Goal: Task Accomplishment & Management: Manage account settings

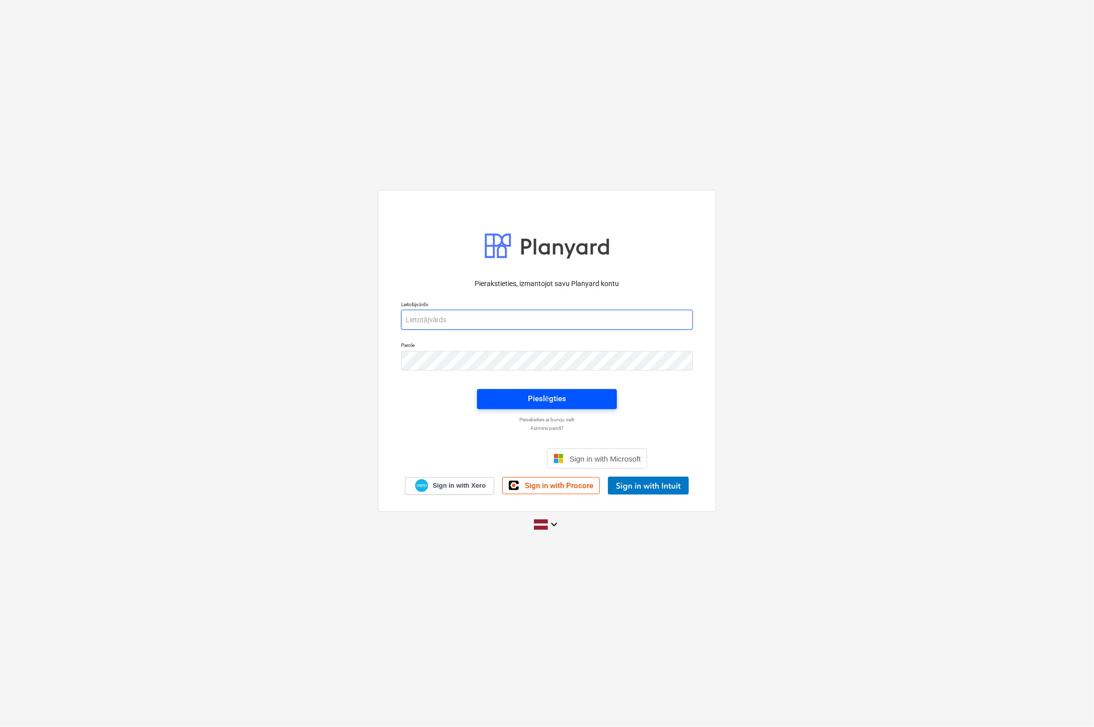
type input "viesturs.tomsons@bonava.com"
click at [561, 392] on div "Pieslēgties" at bounding box center [547, 398] width 38 height 13
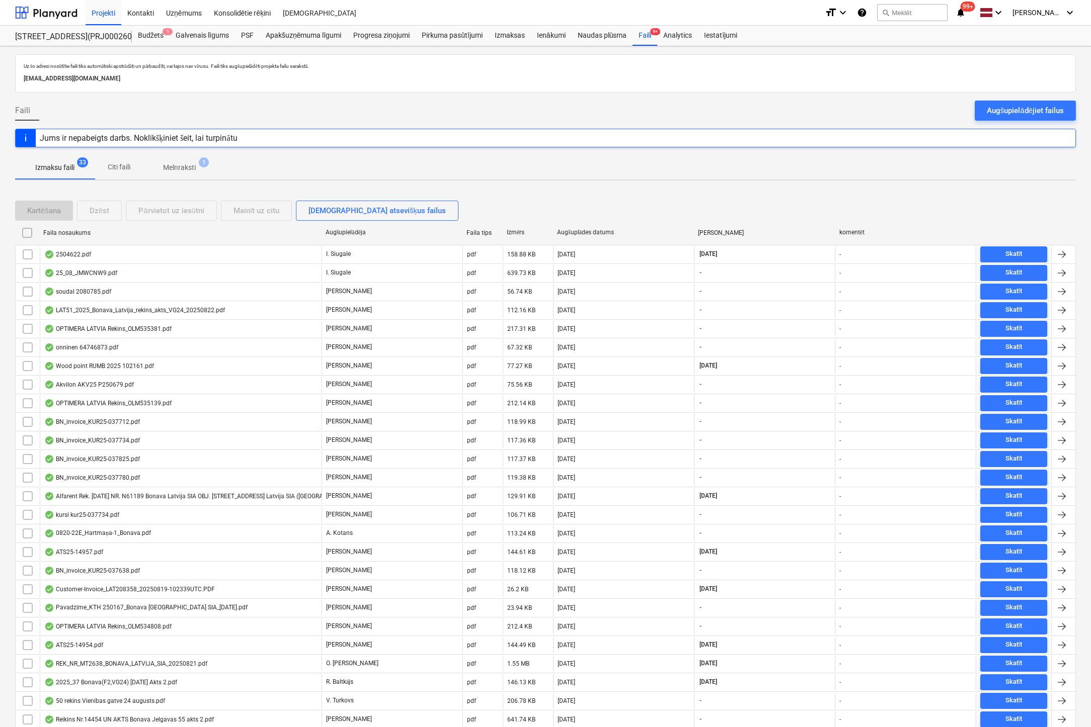
click at [447, 95] on div at bounding box center [545, 97] width 1060 height 8
click at [1018, 113] on div "Augšupielādējiet failus" at bounding box center [1024, 110] width 77 height 13
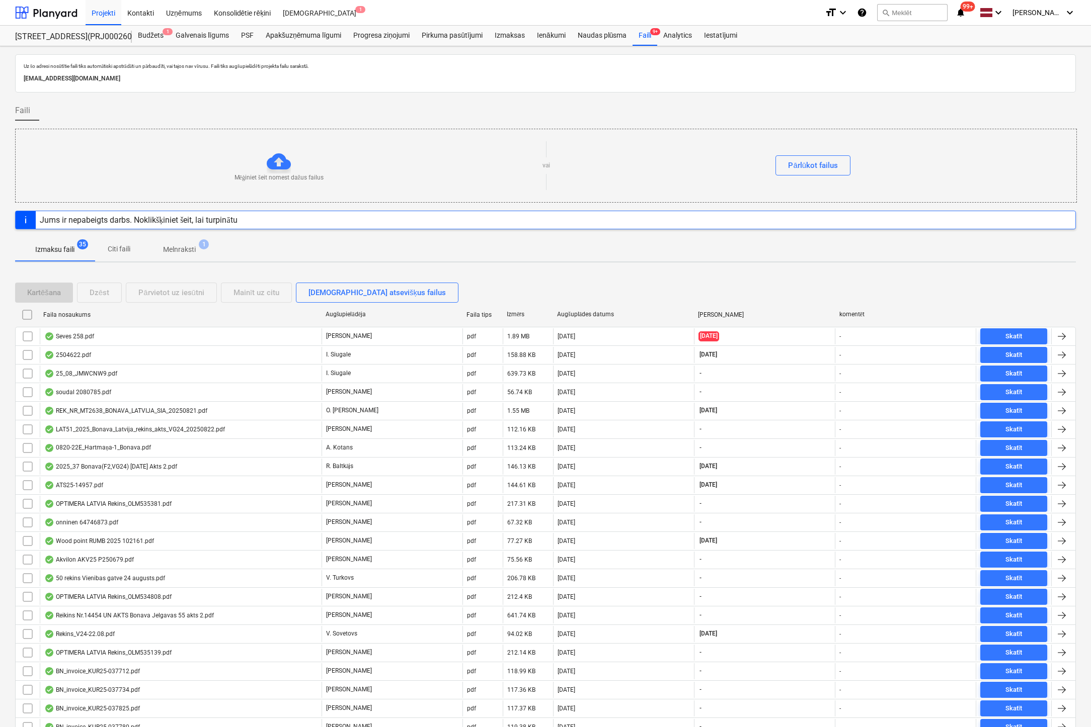
drag, startPoint x: 324, startPoint y: 133, endPoint x: 412, endPoint y: 97, distance: 95.8
click at [324, 133] on div "Mēģiniet šeit nomest dažus failus vai Pārlūkot failus" at bounding box center [545, 166] width 1061 height 74
click at [646, 33] on div "Faili 9+" at bounding box center [644, 36] width 25 height 20
click at [171, 112] on div "Faili" at bounding box center [545, 115] width 1060 height 28
click at [648, 30] on div "Faili 9+" at bounding box center [644, 36] width 25 height 20
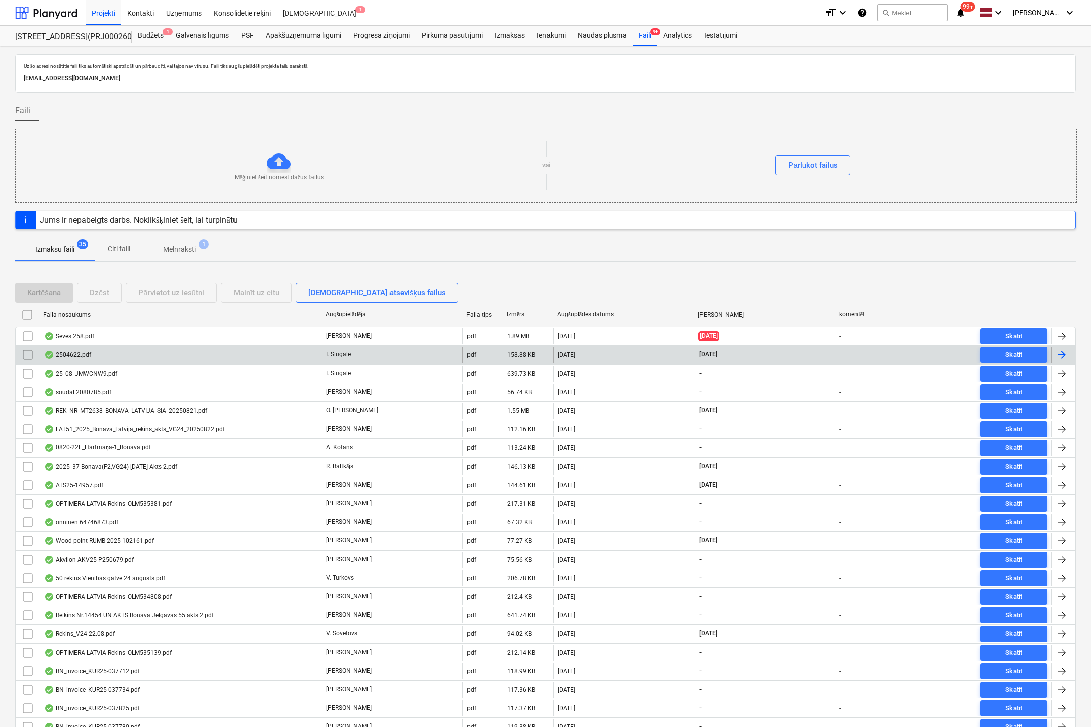
click at [72, 349] on div "2504622.pdf" at bounding box center [181, 355] width 282 height 16
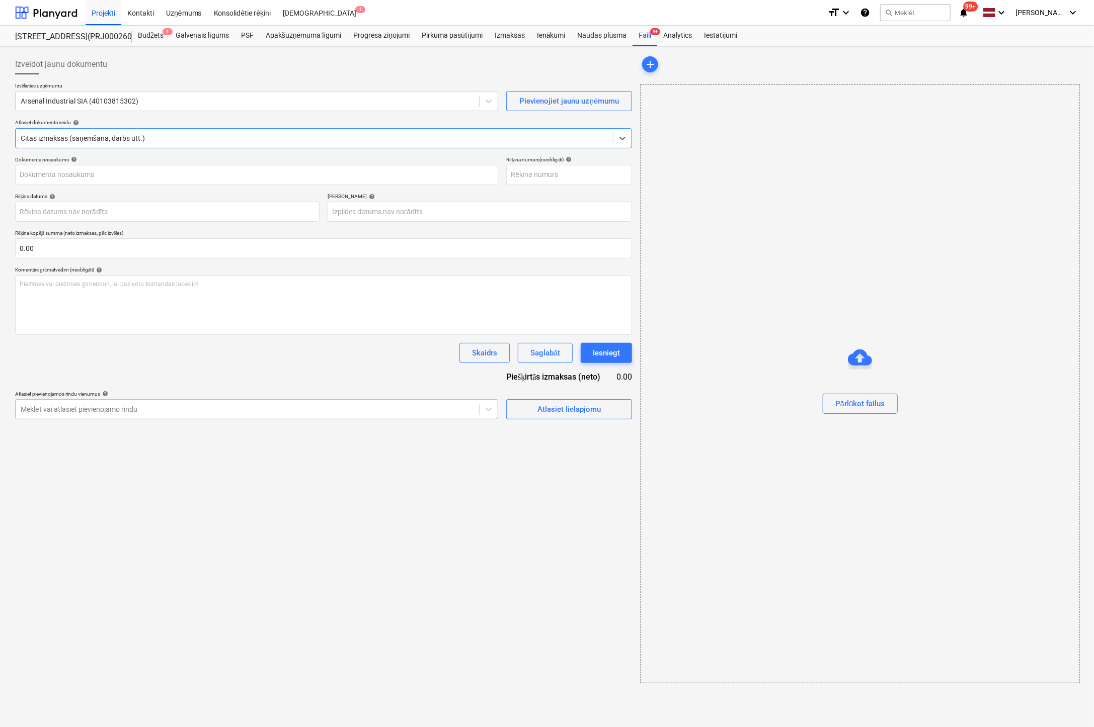
type input "2504622"
type input "[DATE]"
type input "14 Sep 2025"
click at [645, 34] on div "Faili 9+" at bounding box center [644, 36] width 25 height 20
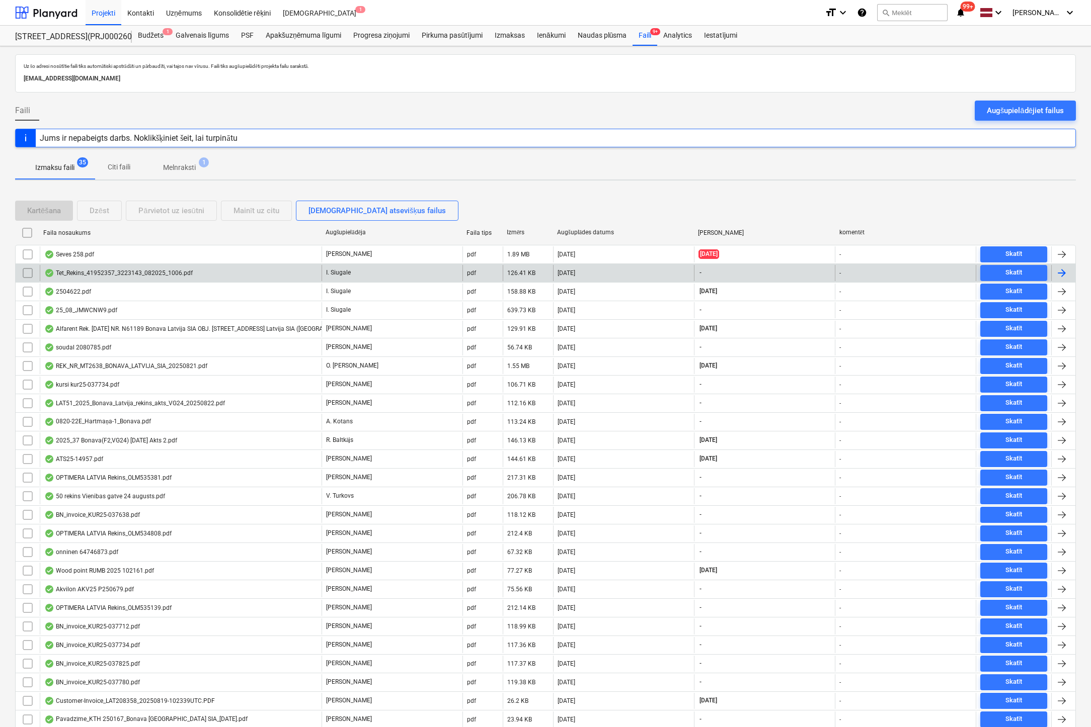
click at [77, 271] on div "Tet_Rekins_41952357_3223143_082025_1006.pdf" at bounding box center [118, 273] width 148 height 8
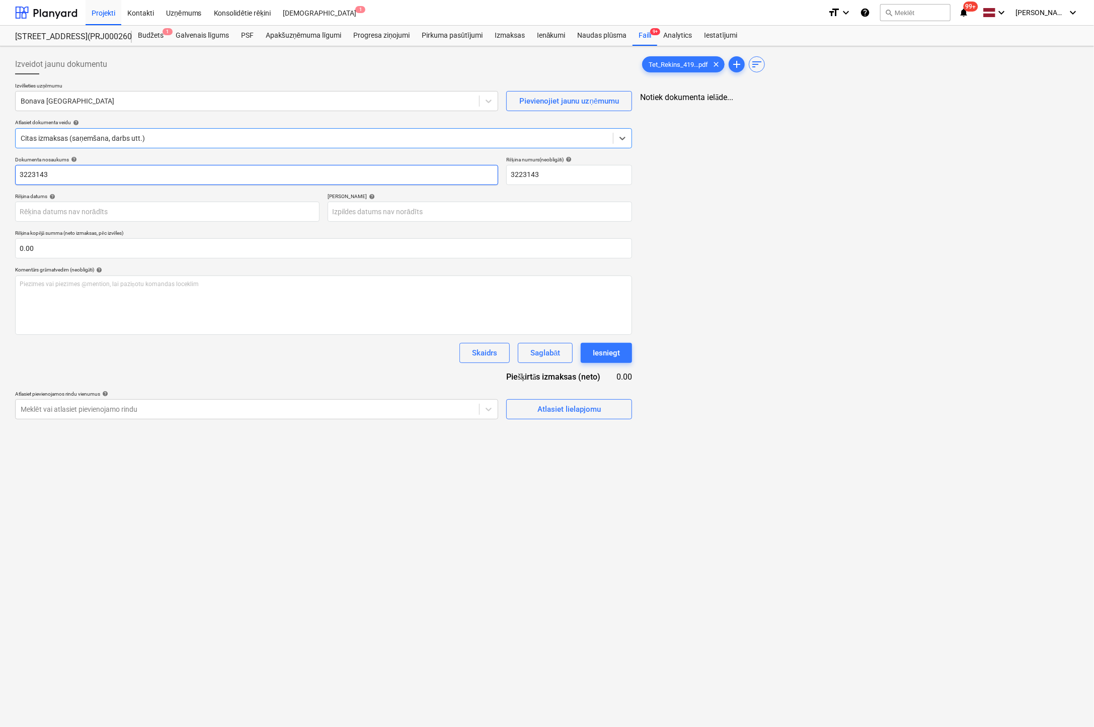
type input "3223143"
click at [138, 102] on div at bounding box center [247, 101] width 452 height 10
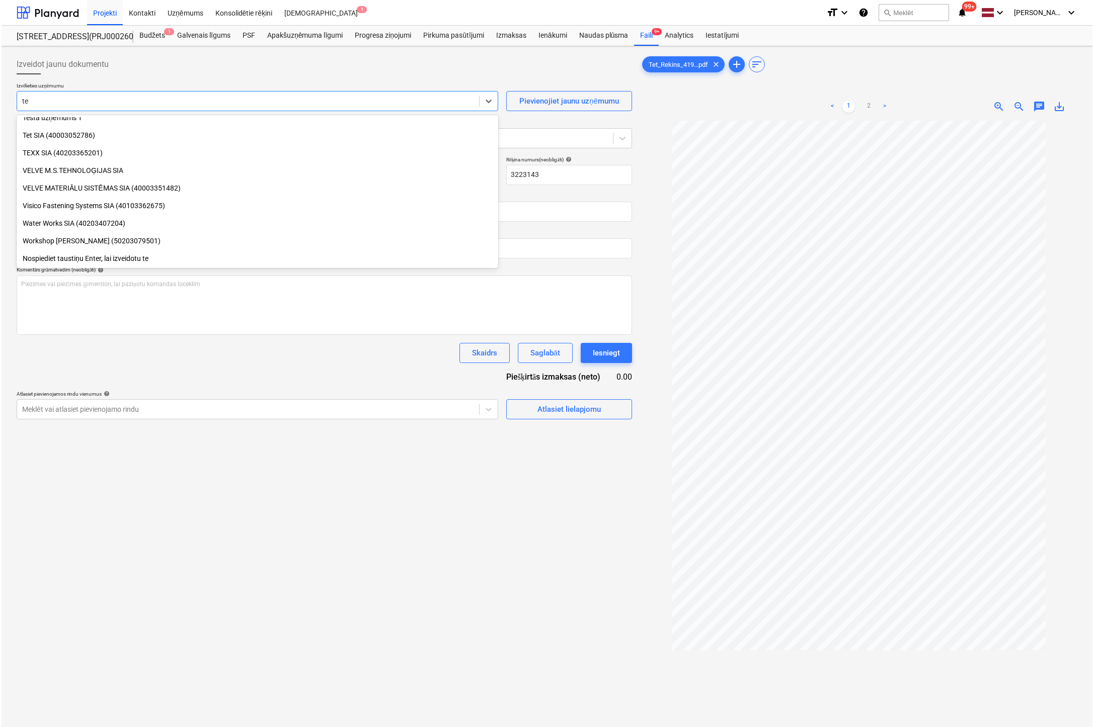
scroll to position [905, 0]
type input "tet"
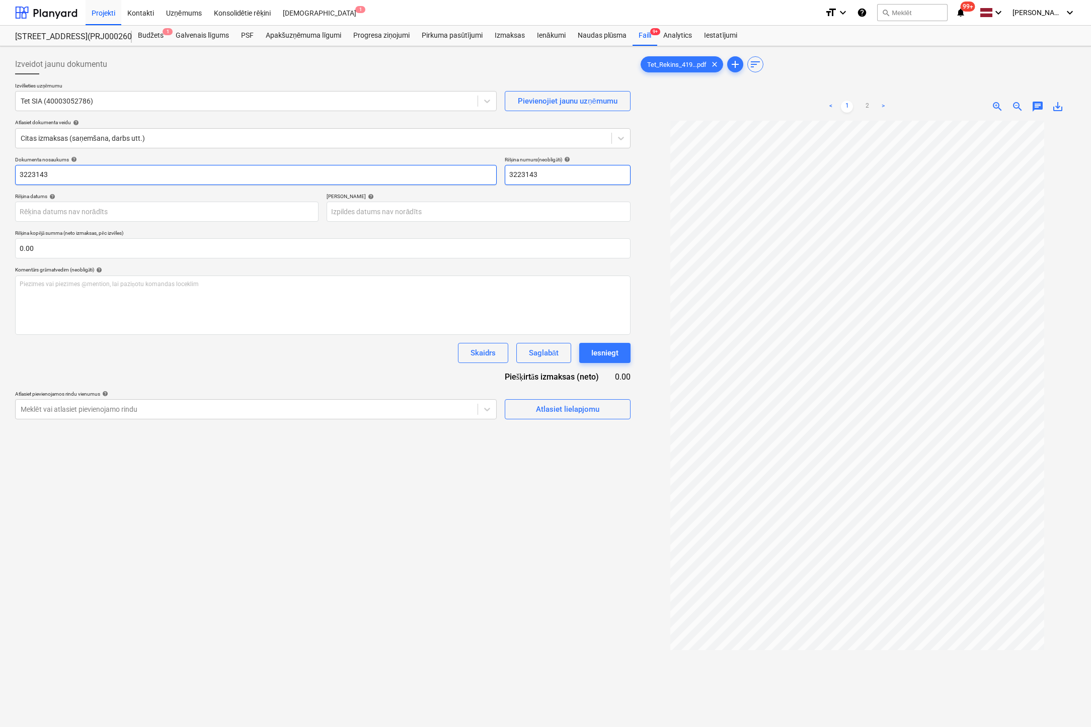
drag, startPoint x: 551, startPoint y: 175, endPoint x: 431, endPoint y: 178, distance: 120.7
click at [431, 178] on div "Dokumenta nosaukums help 3223143 Rēķina numurs (neobligāti) help 3223143" at bounding box center [322, 170] width 615 height 29
type input "41952357-6"
click at [262, 212] on body "Projekti Kontakti Uzņēmums Konsolidētie rēķini Iesūtne 1 format_size keyboard_a…" at bounding box center [545, 363] width 1091 height 727
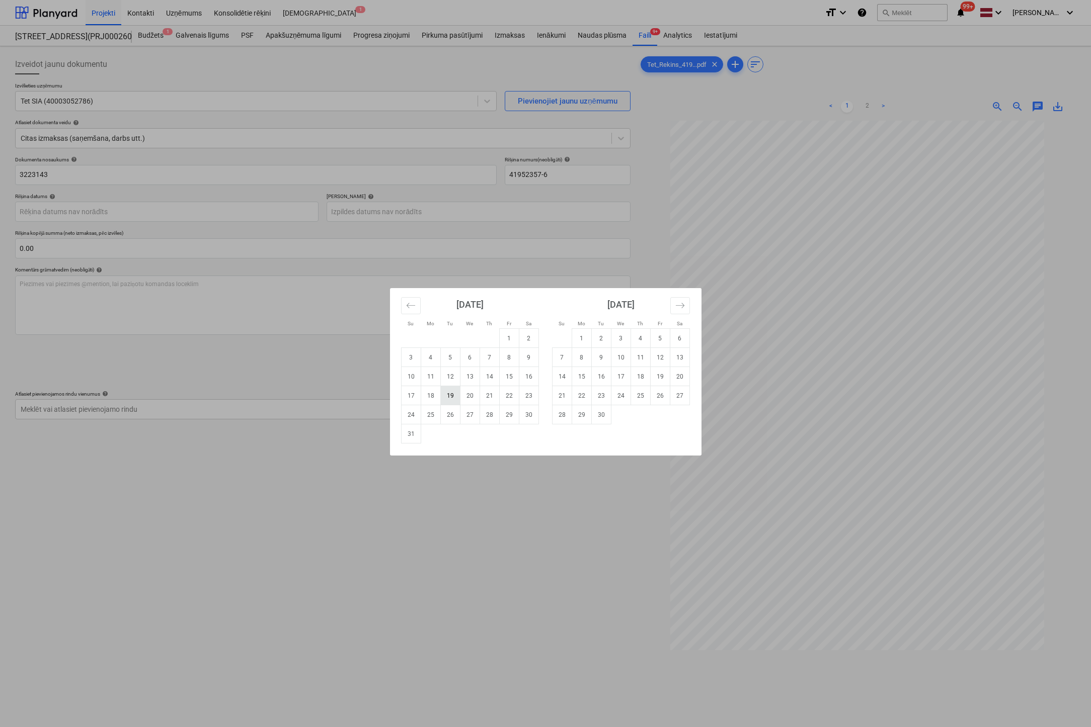
click at [451, 398] on td "19" at bounding box center [450, 395] width 20 height 19
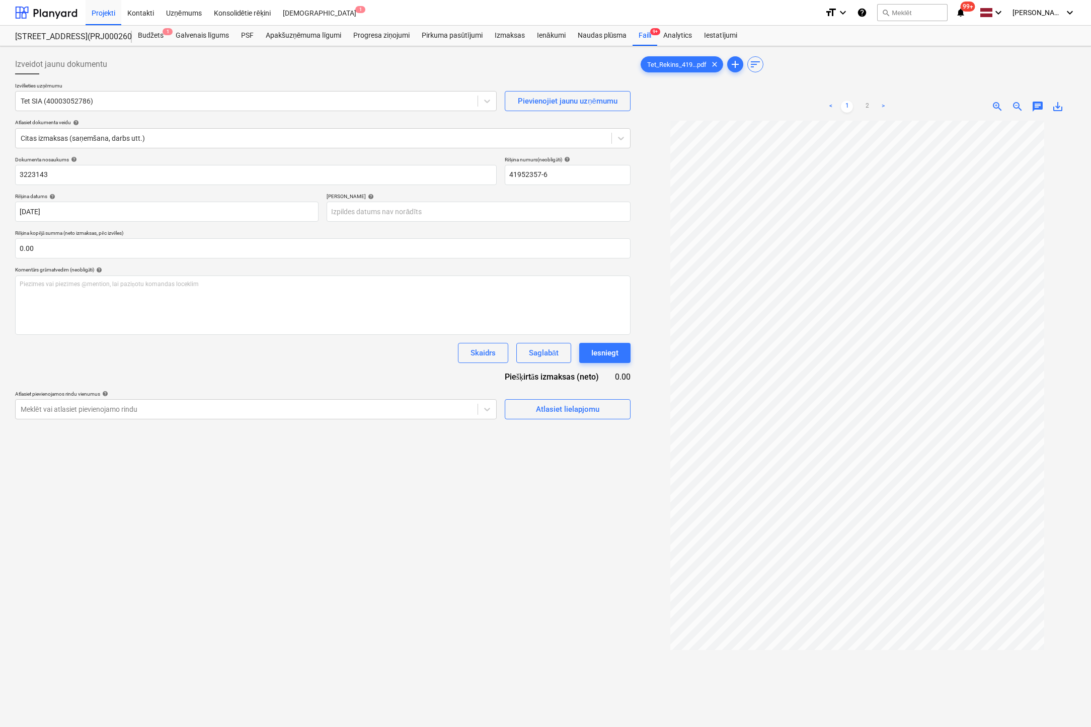
type input "[DATE]"
click at [400, 212] on body "Projekti Kontakti Uzņēmums Konsolidētie rēķini Iesūtne 1 format_size keyboard_a…" at bounding box center [545, 363] width 1091 height 727
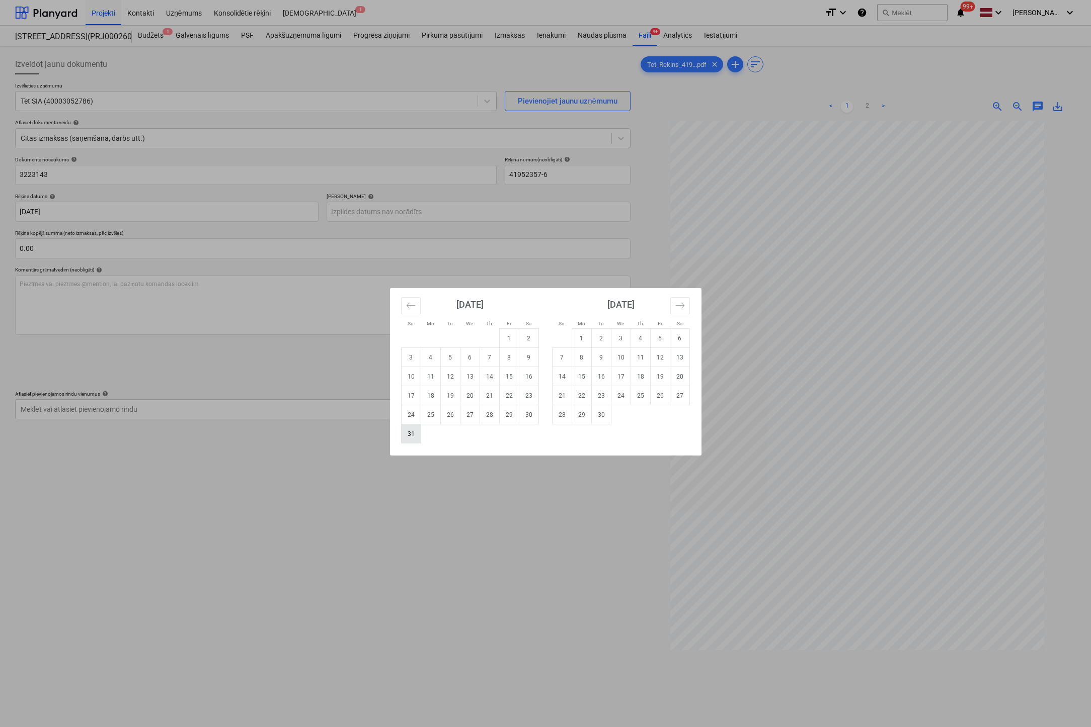
click at [415, 435] on td "31" at bounding box center [411, 434] width 20 height 19
type input "31 Aug 2025"
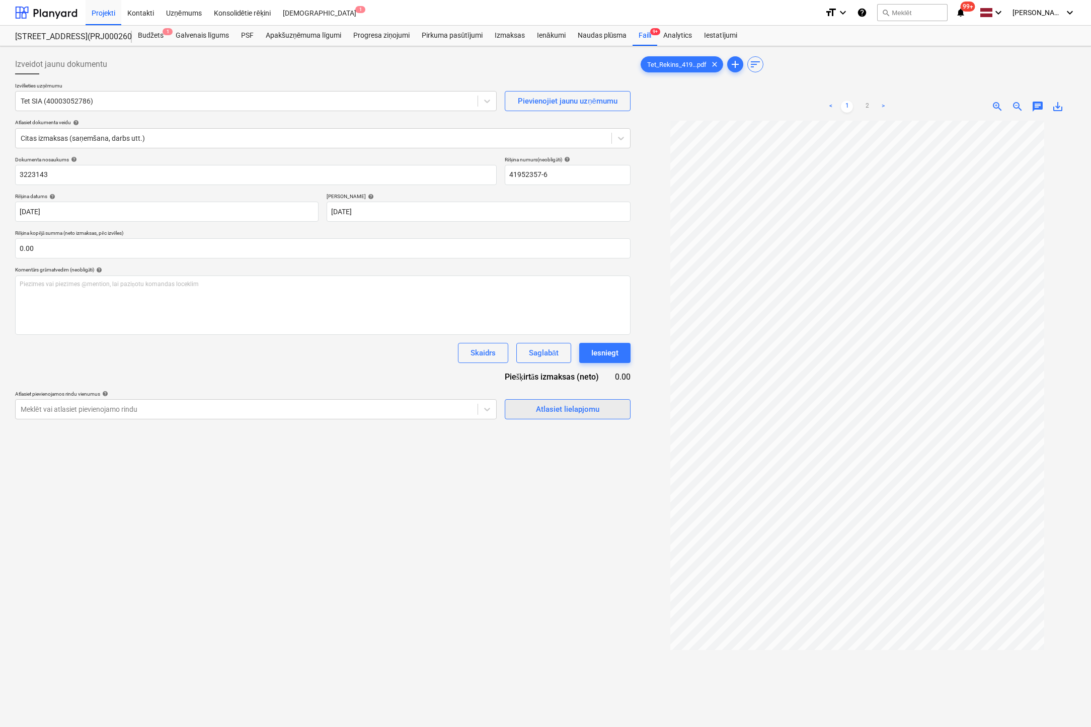
click at [555, 407] on div "Atlasiet lielapjomu" at bounding box center [567, 409] width 63 height 13
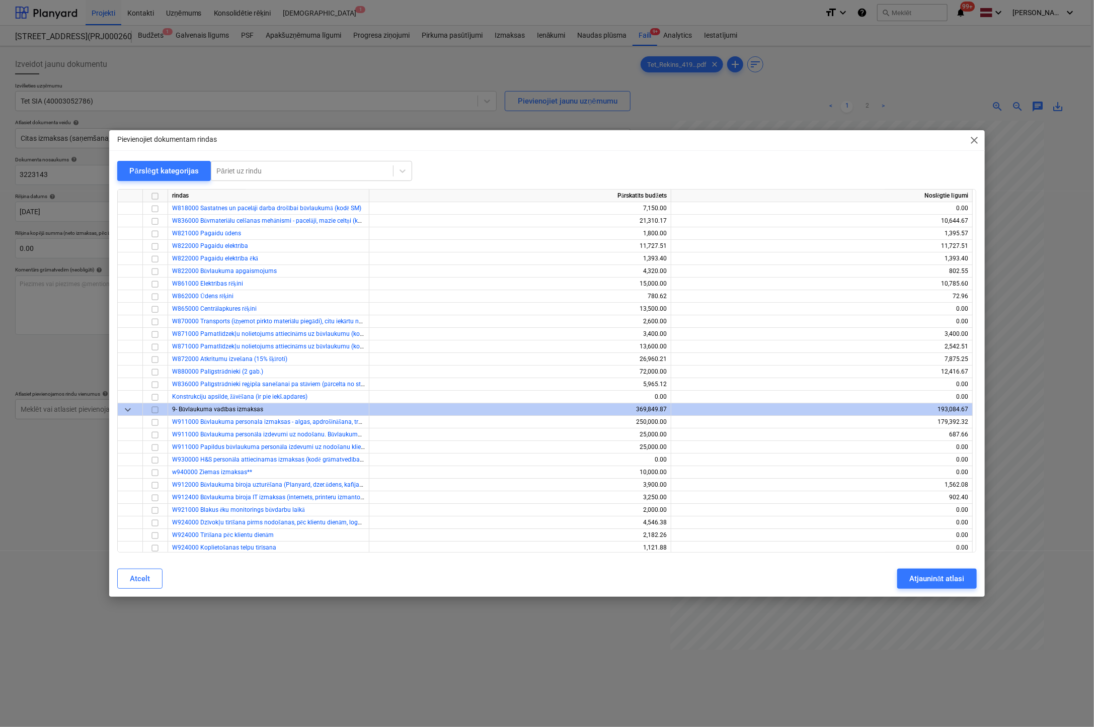
scroll to position [2012, 0]
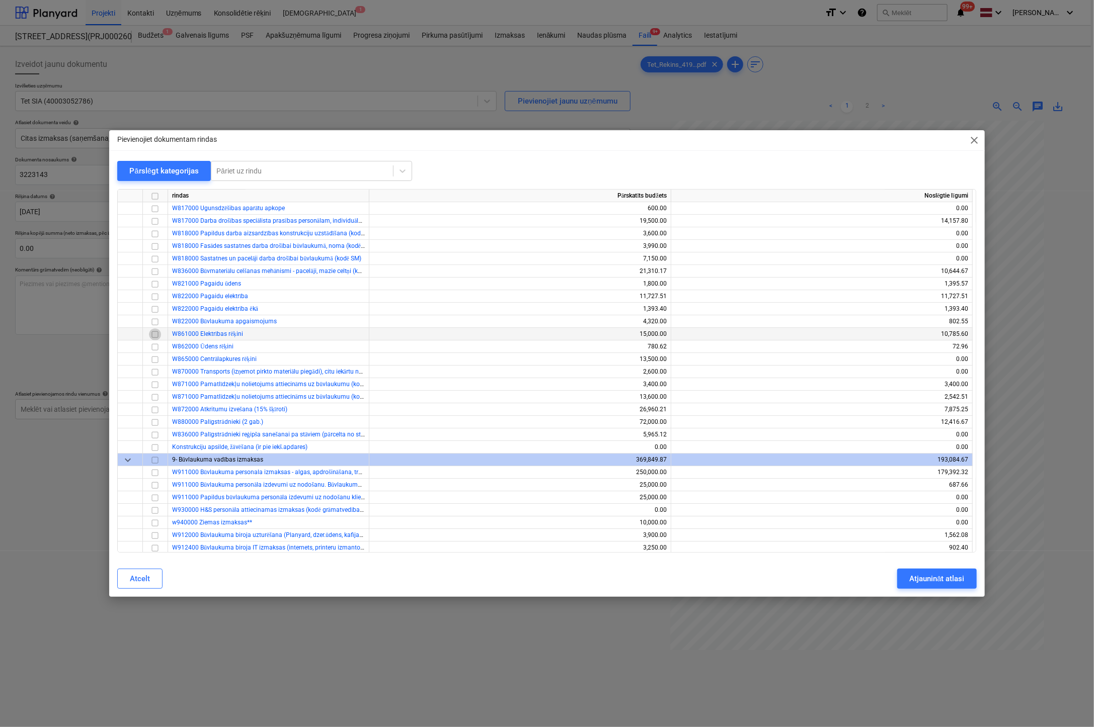
click at [154, 334] on input "checkbox" at bounding box center [155, 334] width 12 height 12
click at [907, 579] on button "Atjaunināt atlasi" at bounding box center [936, 579] width 79 height 20
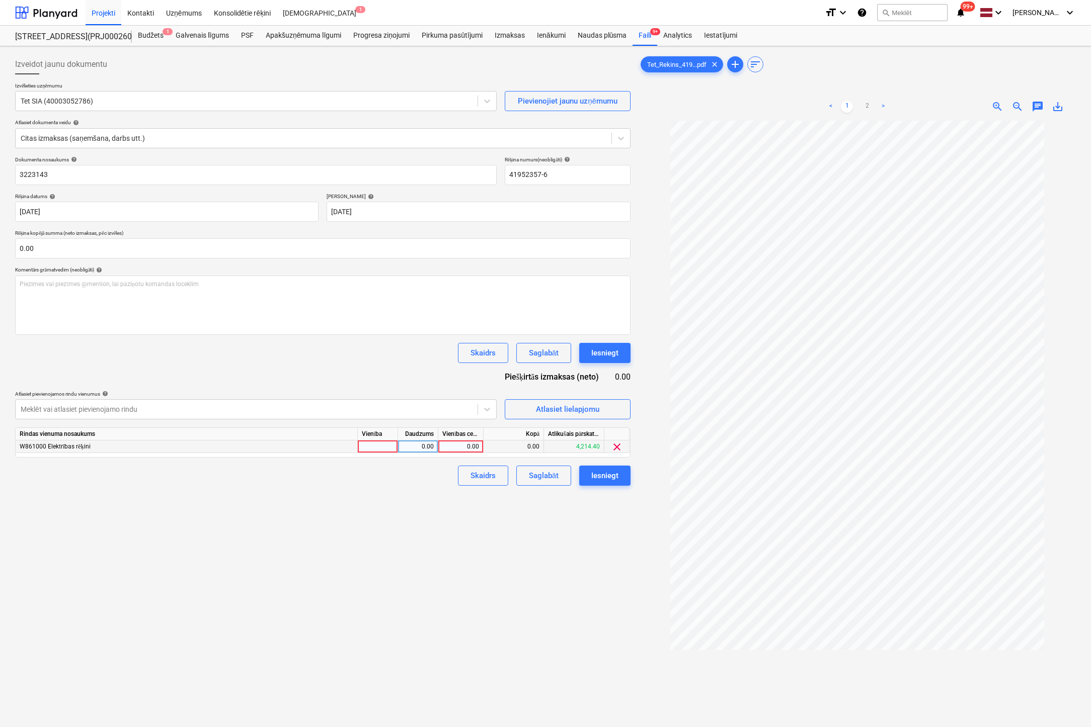
click at [464, 448] on div "0.00" at bounding box center [460, 447] width 37 height 13
type input "20.89"
click at [305, 580] on div "Izveidot jaunu dokumentu Izvēlieties uzņēmumu Tet SIA (40003052786) Pievienojie…" at bounding box center [322, 437] width 623 height 774
click at [881, 104] on link ">" at bounding box center [883, 107] width 12 height 12
click at [400, 680] on div "Izveidot jaunu dokumentu Izvēlieties uzņēmumu Tet SIA (40003052786) Pievienojie…" at bounding box center [322, 437] width 623 height 774
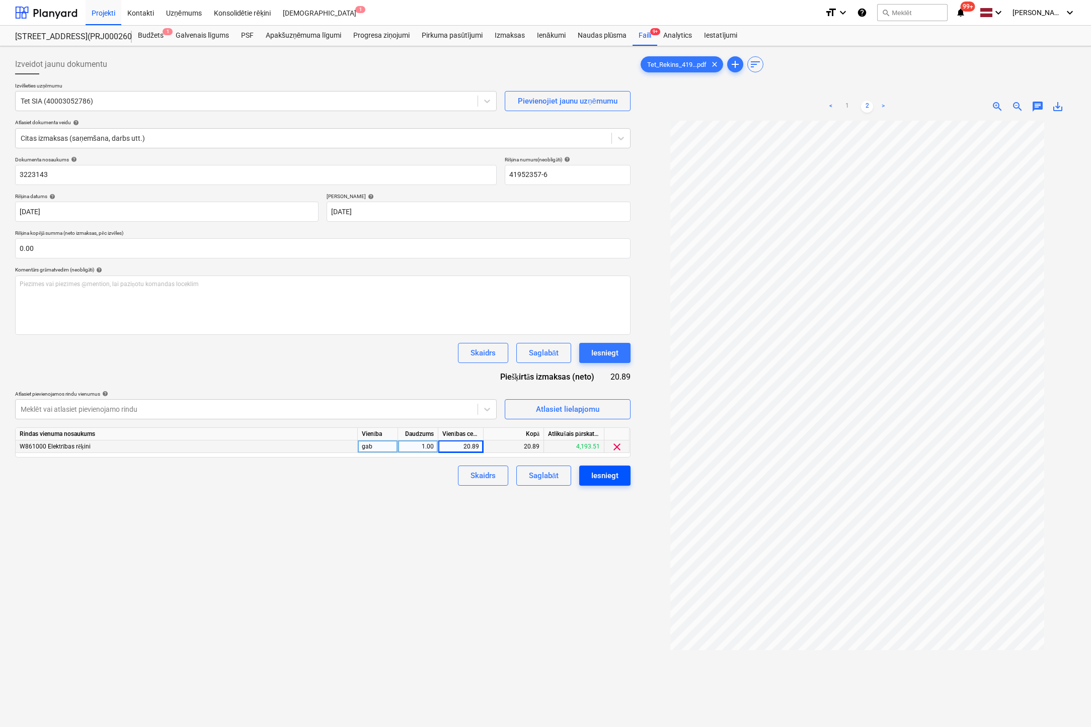
click at [608, 476] on div "Iesniegt" at bounding box center [604, 475] width 27 height 13
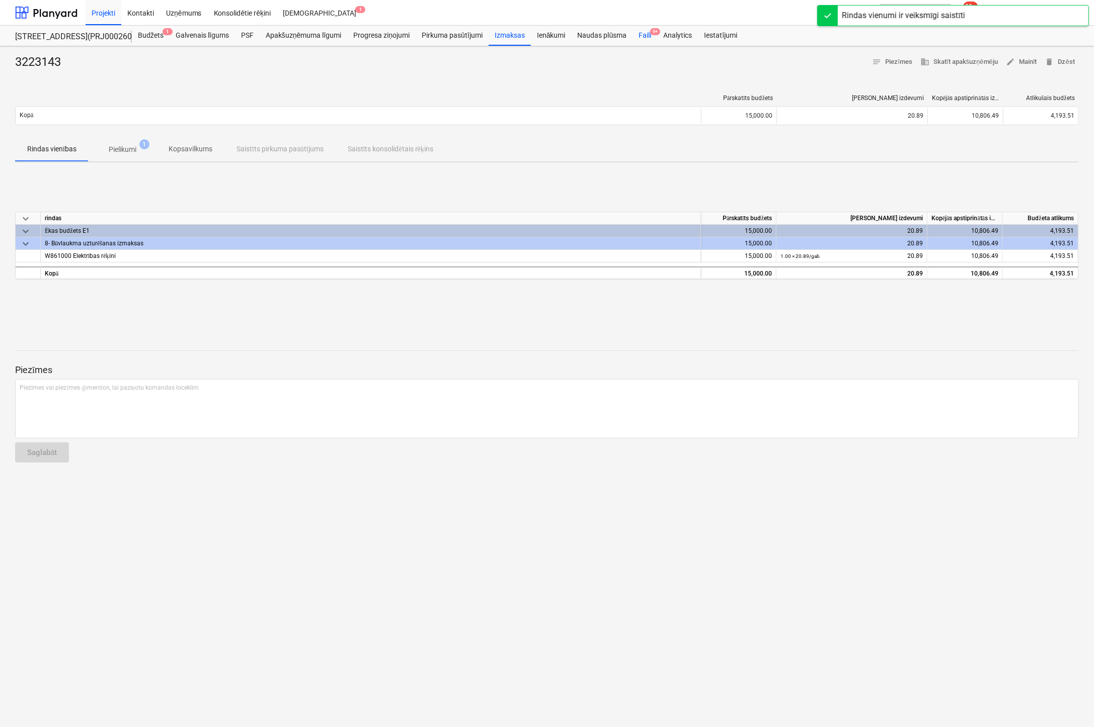
click at [642, 35] on div "Faili 9+" at bounding box center [644, 36] width 25 height 20
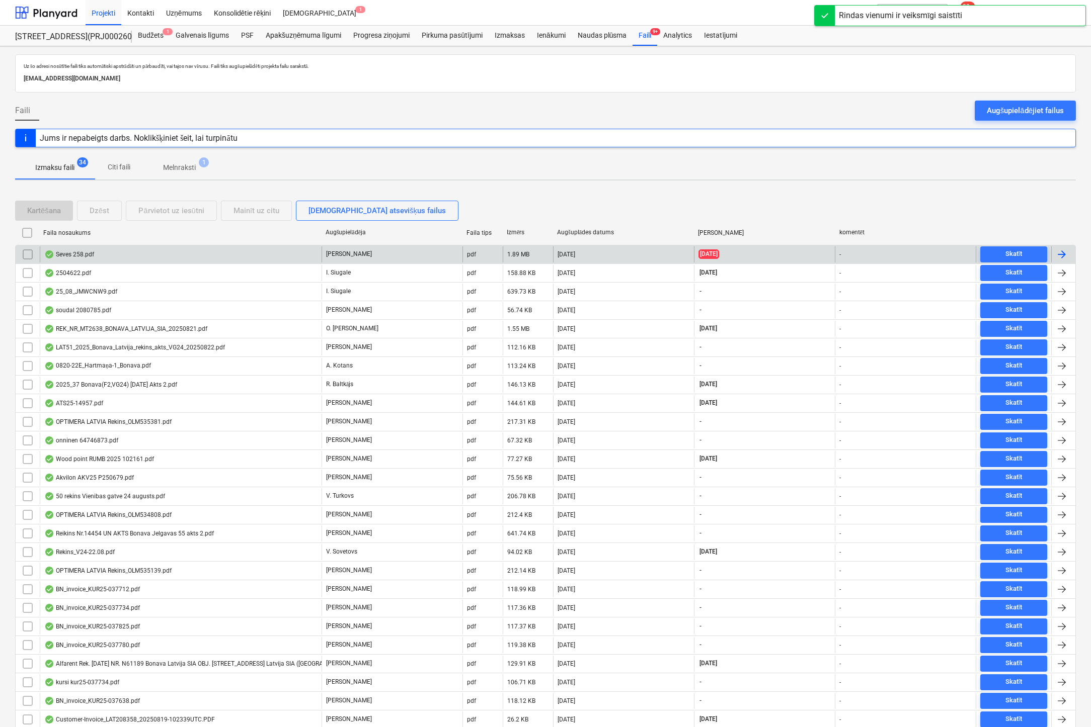
click at [79, 254] on div "Seves 258.pdf" at bounding box center [69, 255] width 50 height 8
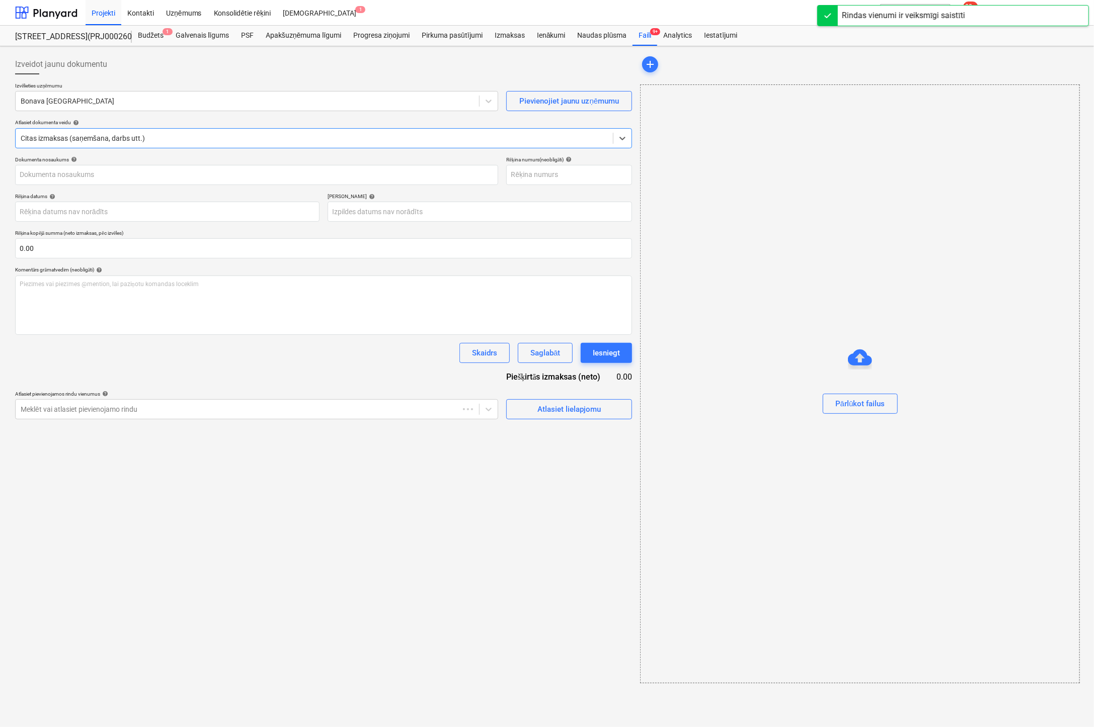
type input "258"
type input "17 Jul 2025"
type input "27 Jul 2025"
click at [123, 103] on div at bounding box center [247, 101] width 453 height 10
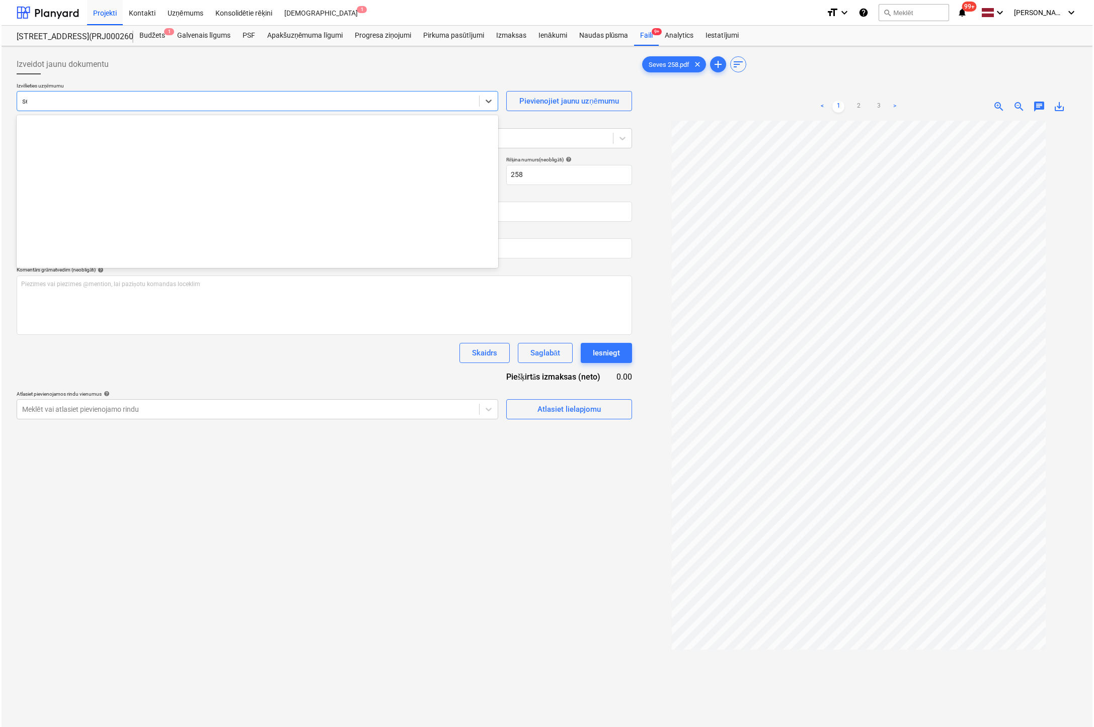
scroll to position [589, 0]
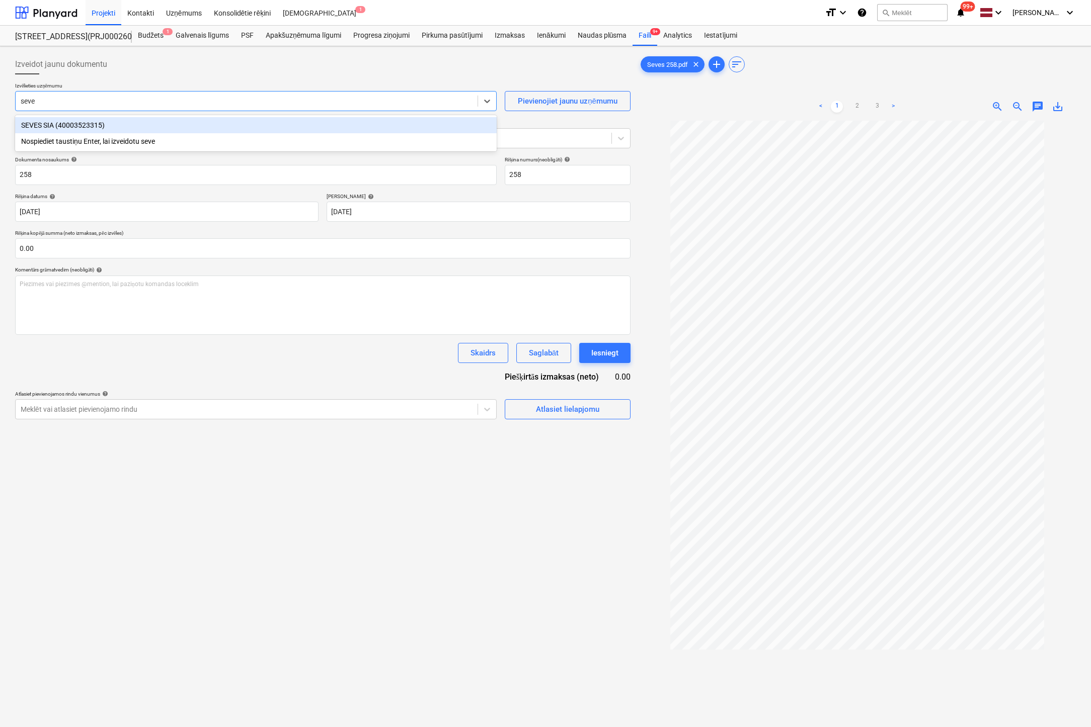
type input "seves"
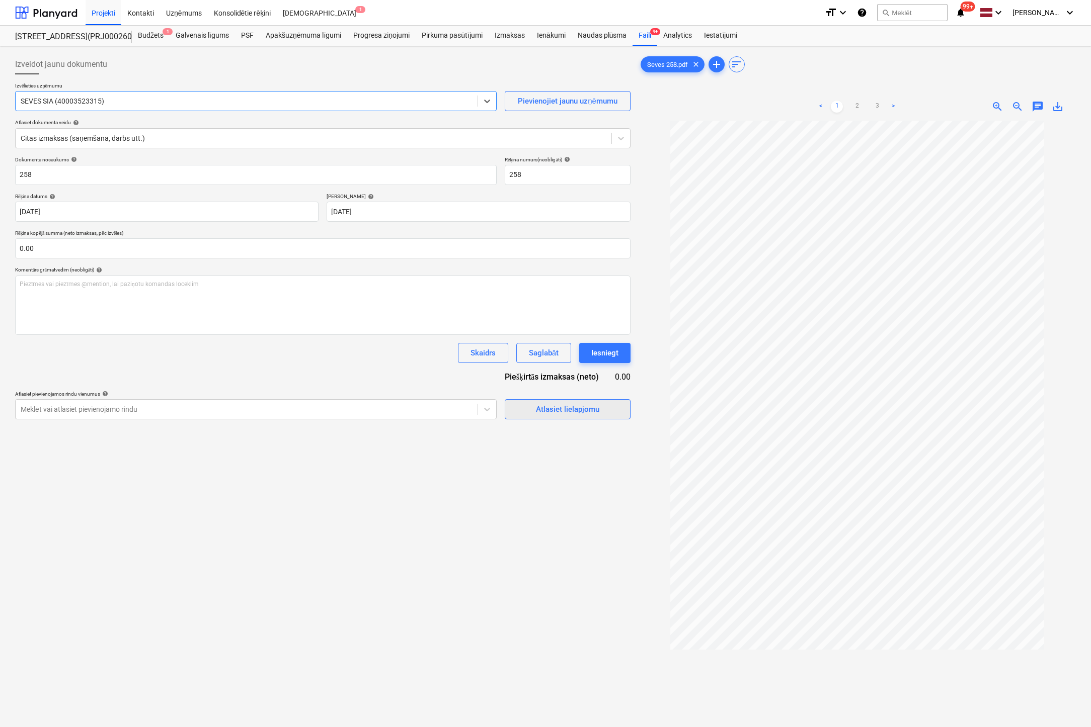
click at [551, 408] on div "Atlasiet lielapjomu" at bounding box center [567, 409] width 63 height 13
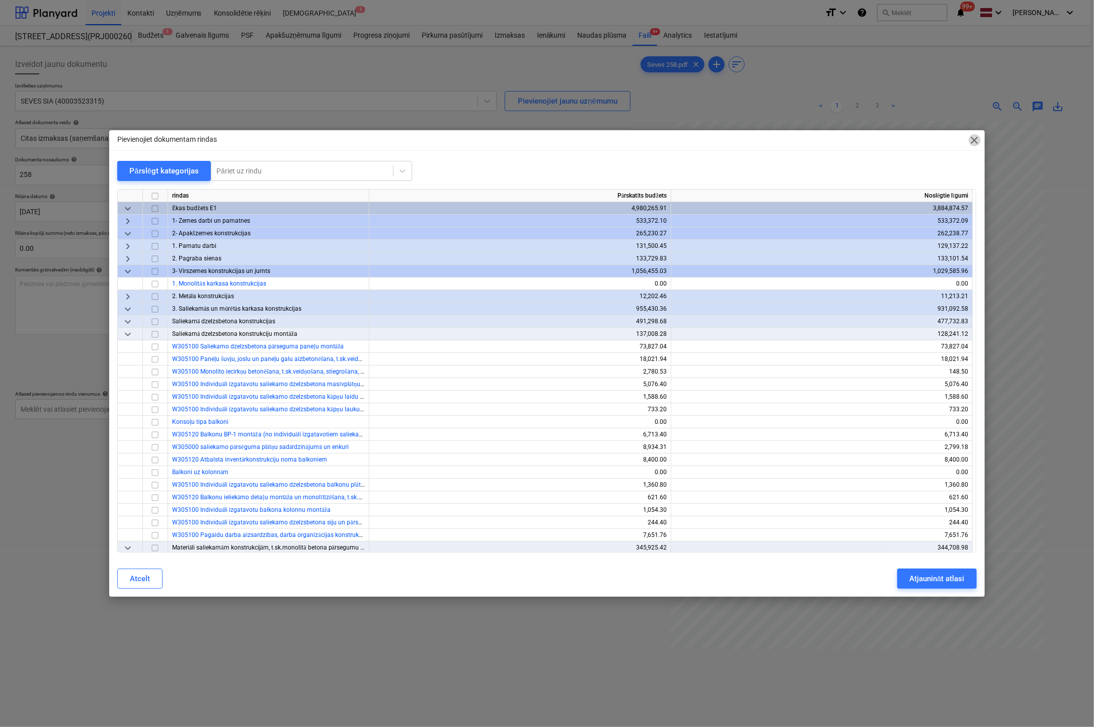
click at [969, 136] on span "close" at bounding box center [974, 140] width 12 height 12
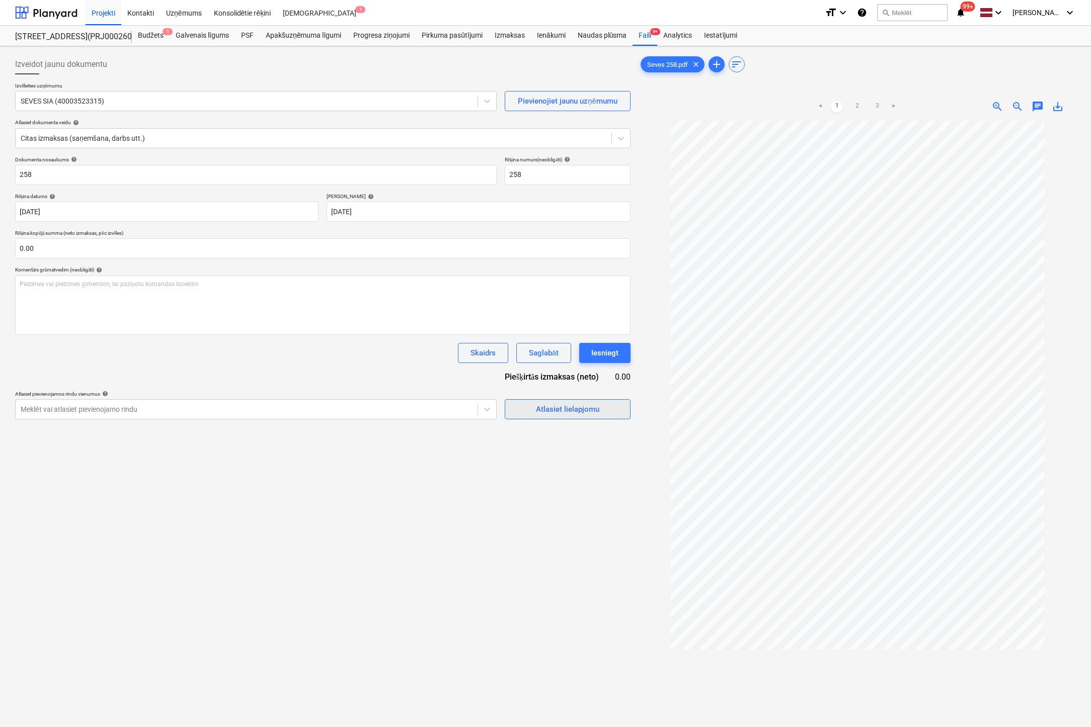
click at [563, 406] on div "Atlasiet lielapjomu" at bounding box center [567, 409] width 63 height 13
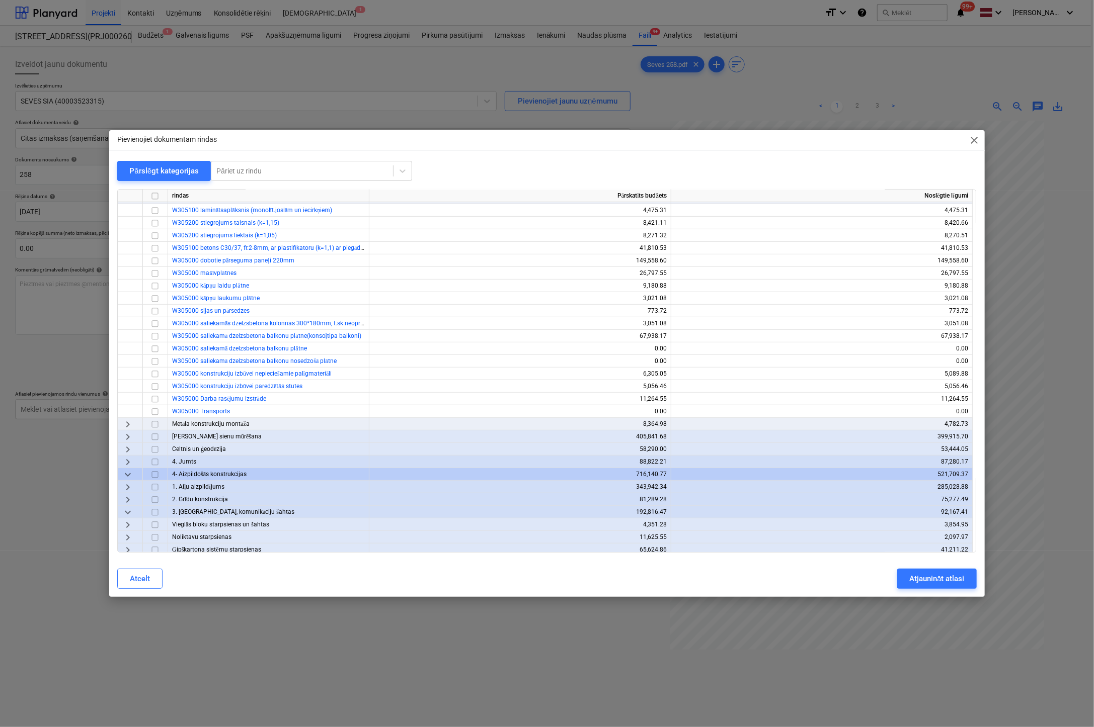
scroll to position [352, 0]
click at [125, 435] on span "keyboard_arrow_right" at bounding box center [128, 435] width 12 height 12
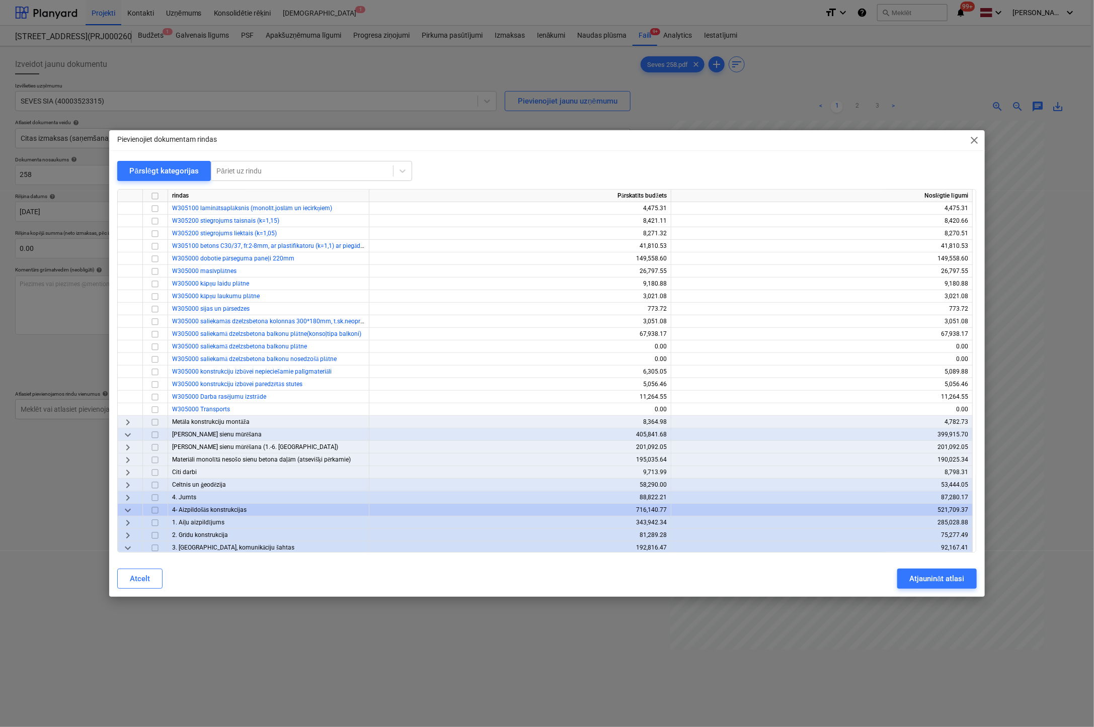
click at [129, 458] on span "keyboard_arrow_right" at bounding box center [128, 460] width 12 height 12
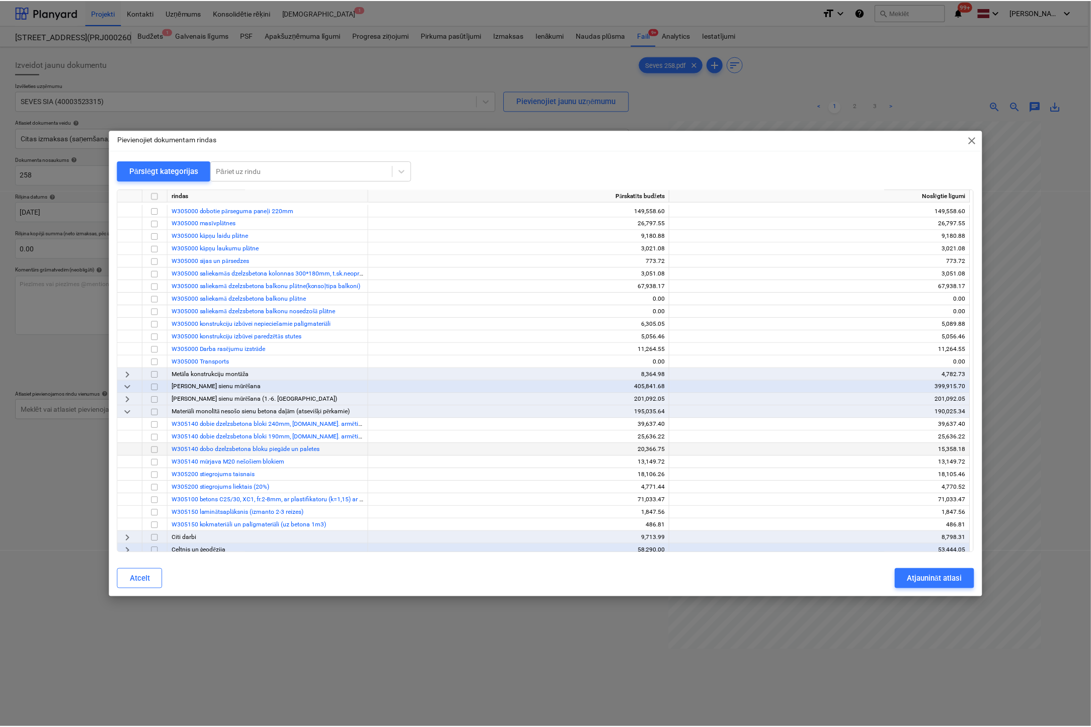
scroll to position [453, 0]
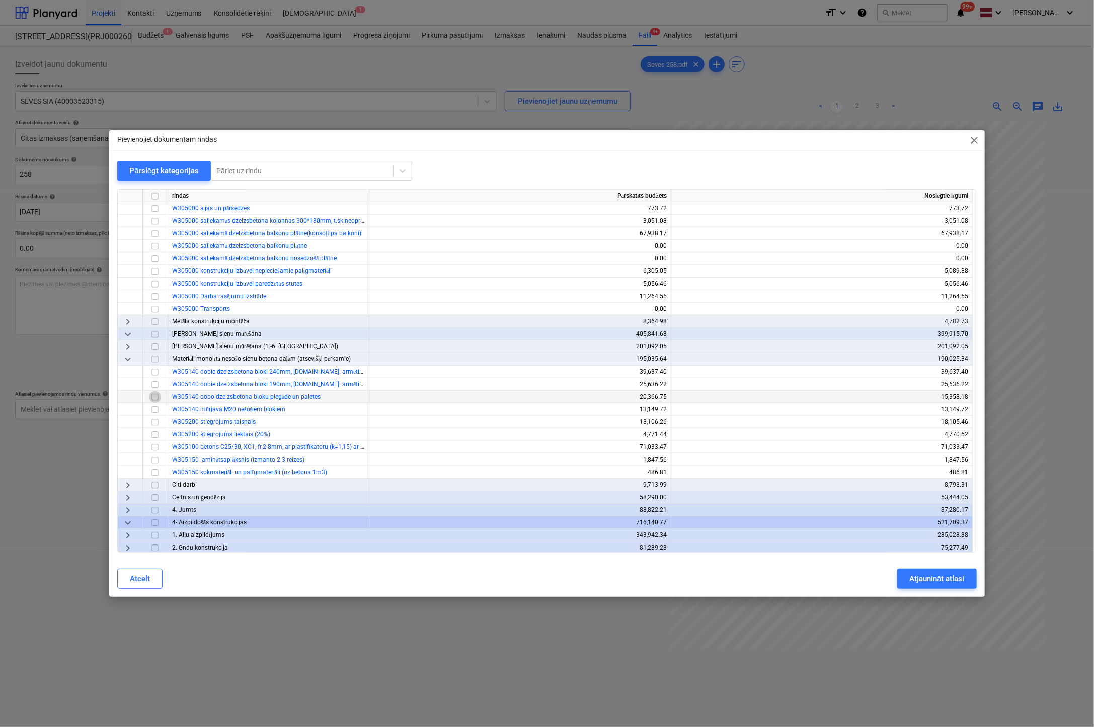
click at [155, 395] on input "checkbox" at bounding box center [155, 397] width 12 height 12
click at [941, 572] on div "Atjaunināt atlasi" at bounding box center [936, 578] width 55 height 13
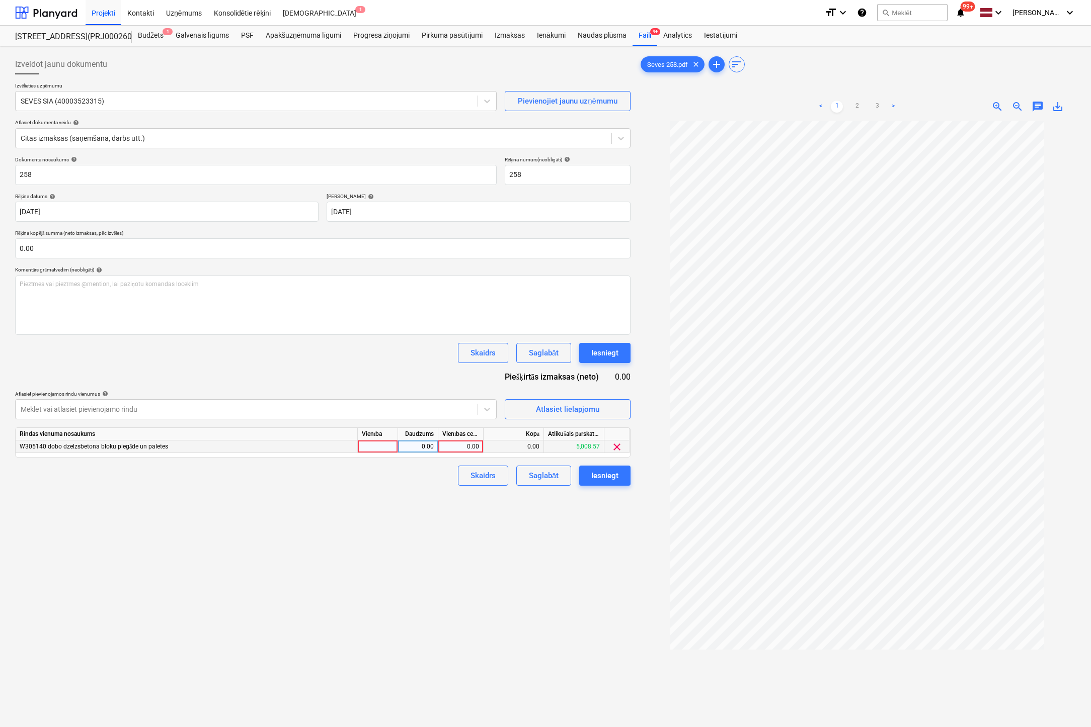
click at [465, 448] on div "0.00" at bounding box center [460, 447] width 37 height 13
type input "2141.05"
click at [511, 517] on div "Izveidot jaunu dokumentu Izvēlieties uzņēmumu SEVES SIA (40003523315) Pievienoj…" at bounding box center [322, 437] width 623 height 774
click at [604, 474] on div "Iesniegt" at bounding box center [604, 475] width 27 height 13
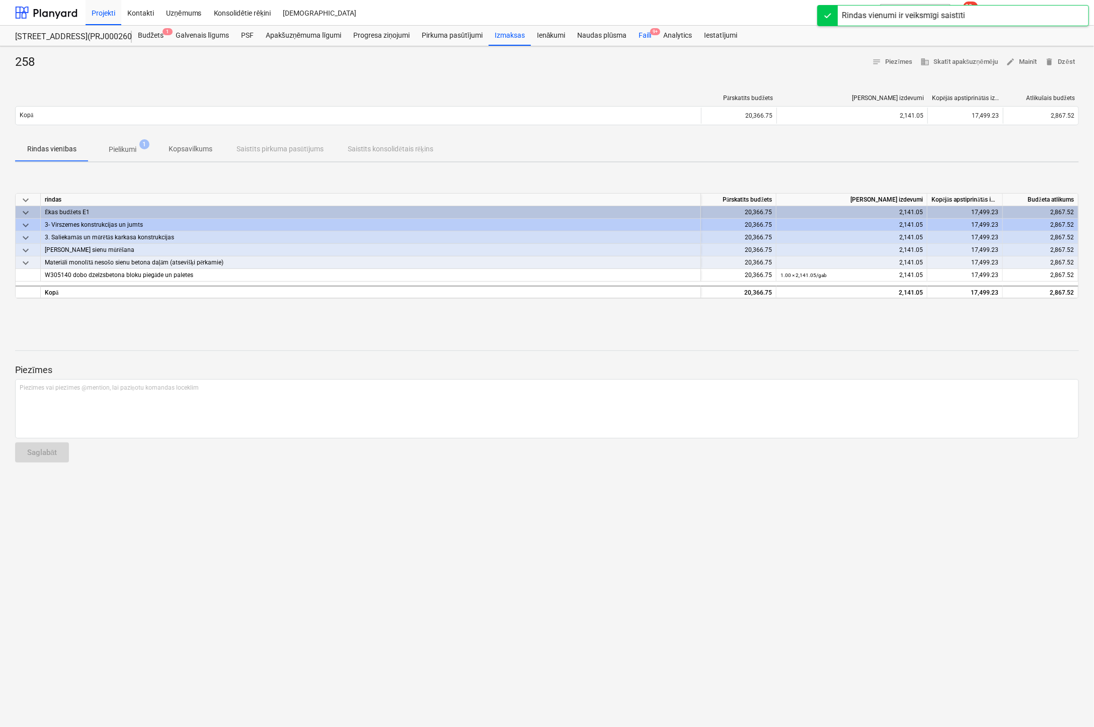
click at [642, 33] on div "Faili 9+" at bounding box center [644, 36] width 25 height 20
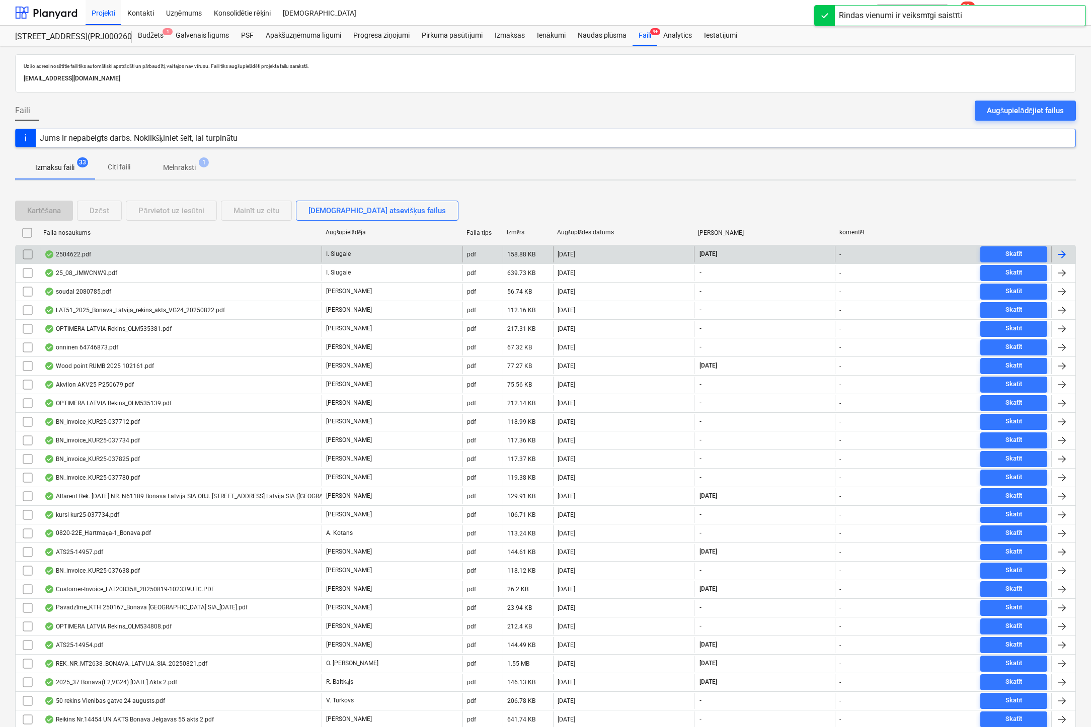
click at [68, 253] on div "2504622.pdf" at bounding box center [67, 255] width 47 height 8
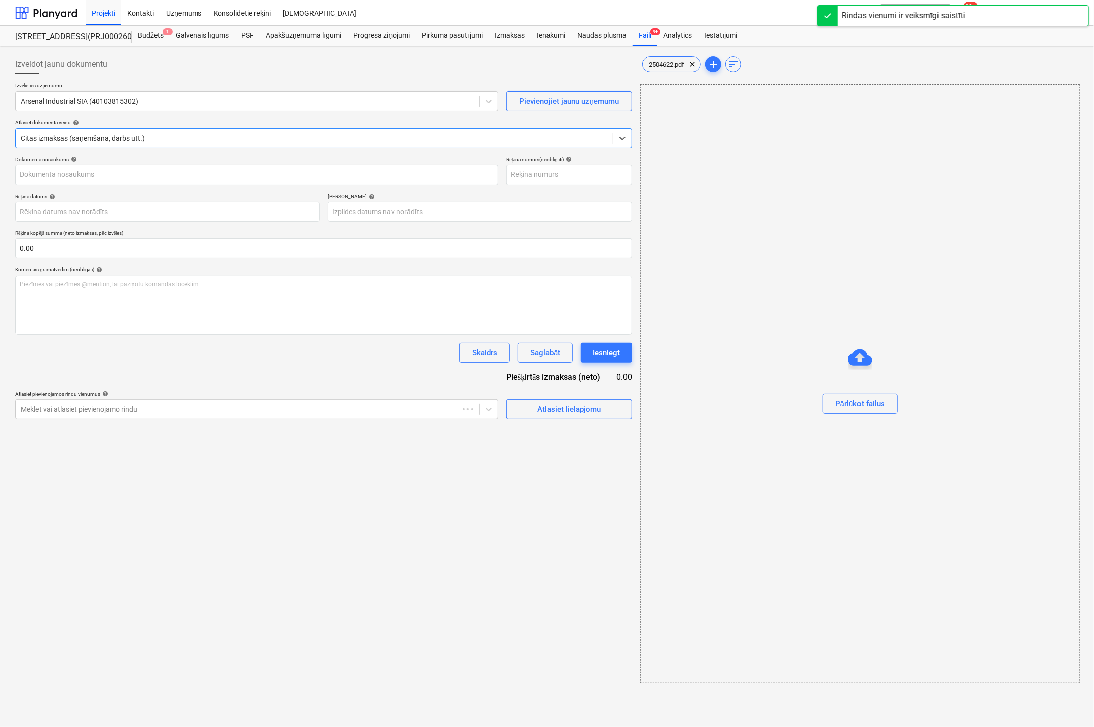
type input "2504622"
type input "[DATE]"
type input "14 Sep 2025"
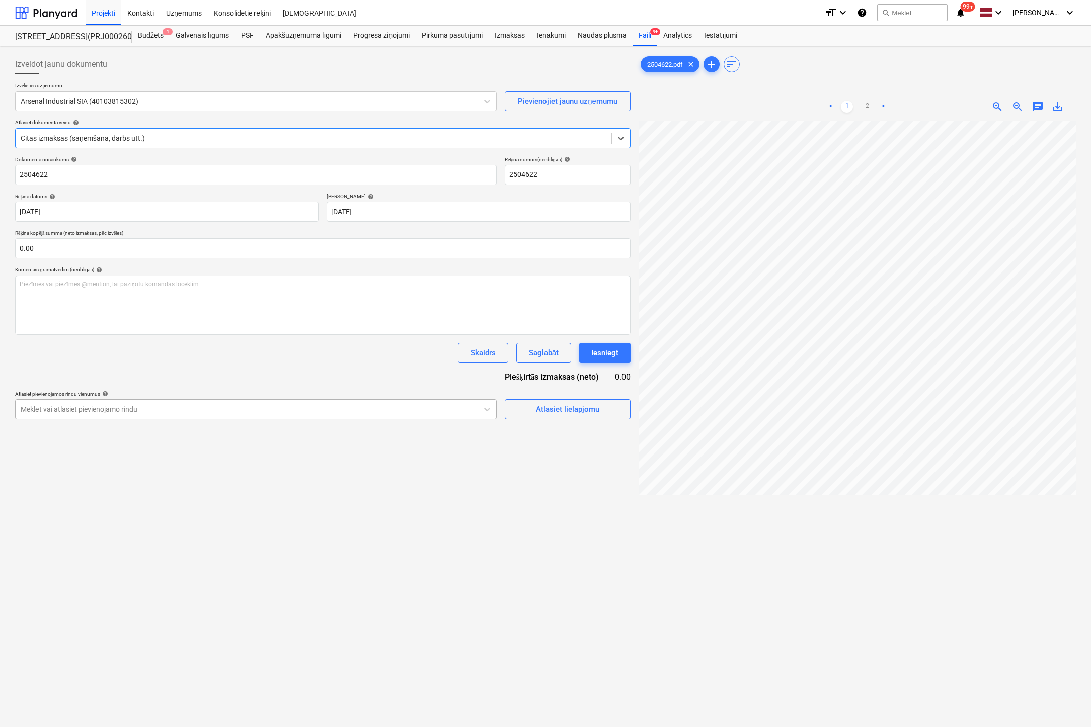
click at [410, 412] on div at bounding box center [247, 409] width 452 height 10
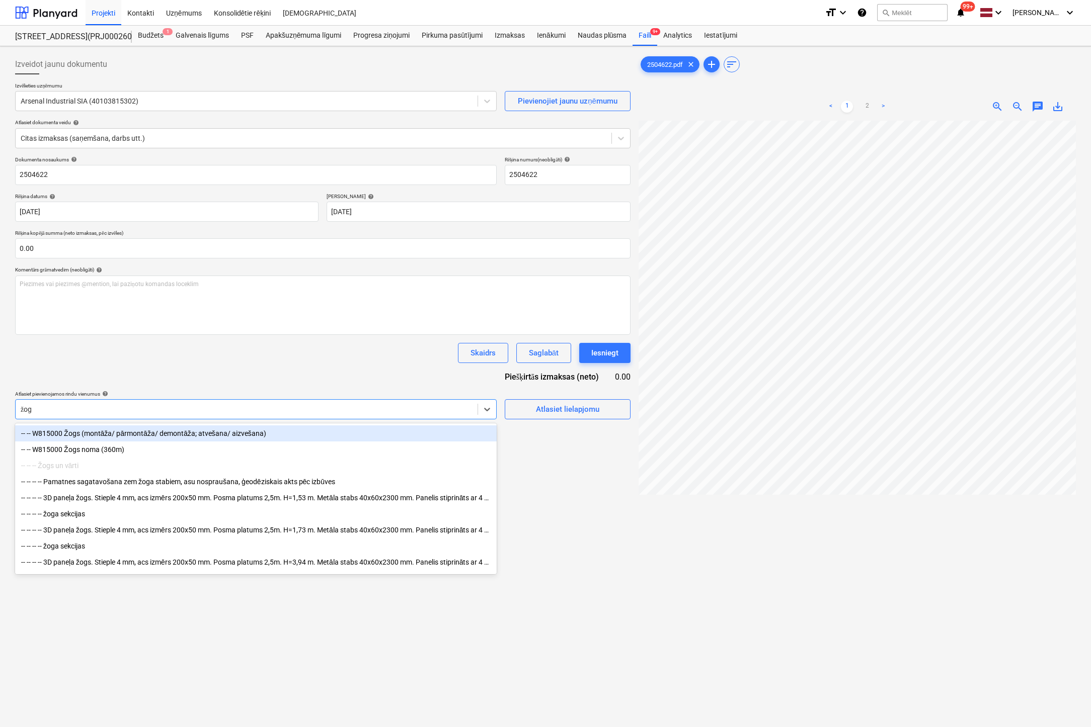
type input "žogs"
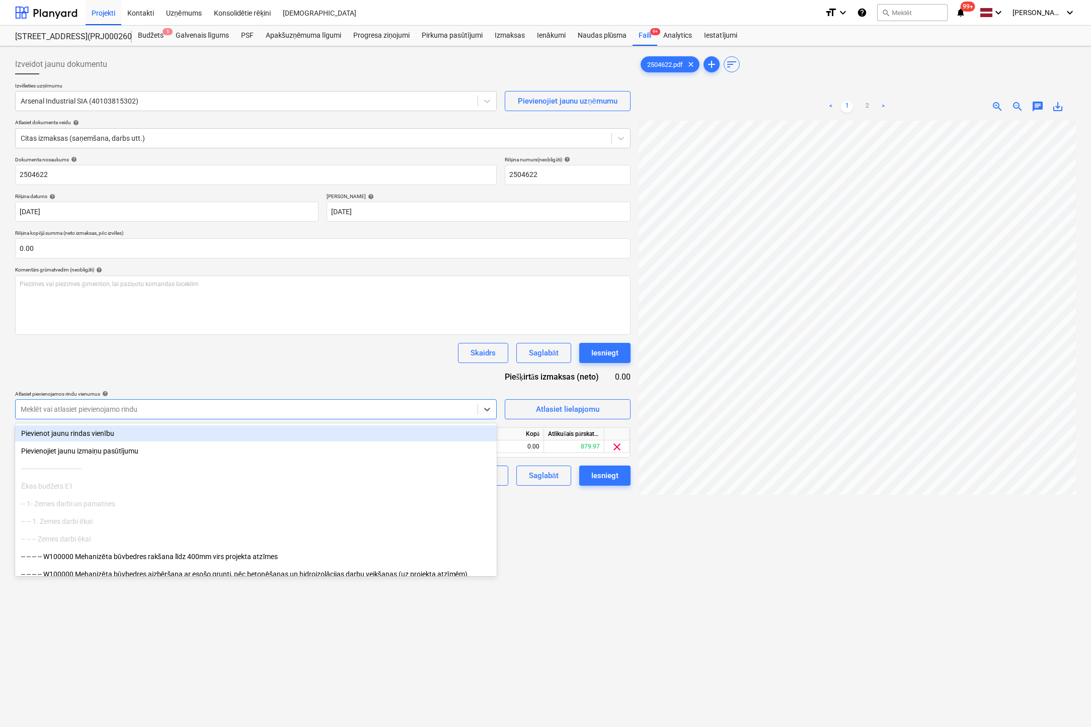
click at [638, 569] on div at bounding box center [856, 470] width 437 height 699
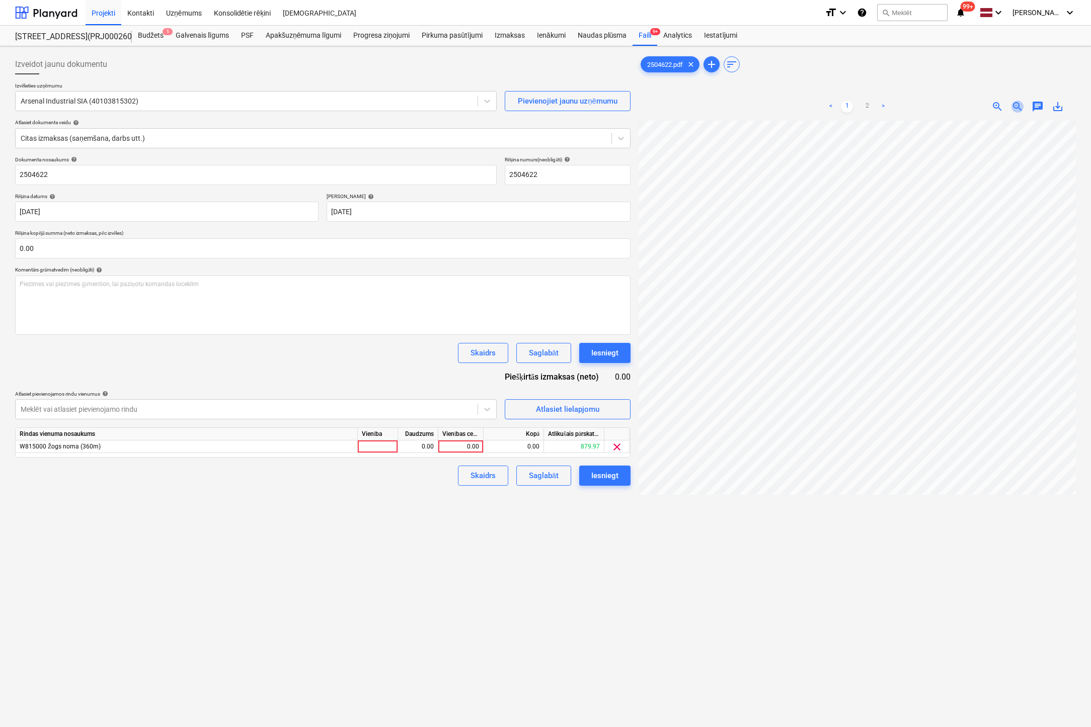
click at [1017, 103] on span "zoom_out" at bounding box center [1017, 107] width 12 height 12
click at [477, 446] on div "0.00" at bounding box center [460, 447] width 37 height 13
type input "113.12"
click at [481, 569] on div "Izveidot jaunu dokumentu Izvēlieties uzņēmumu Arsenal Industrial SIA (401038153…" at bounding box center [322, 437] width 623 height 774
click at [610, 475] on div "Iesniegt" at bounding box center [604, 475] width 27 height 13
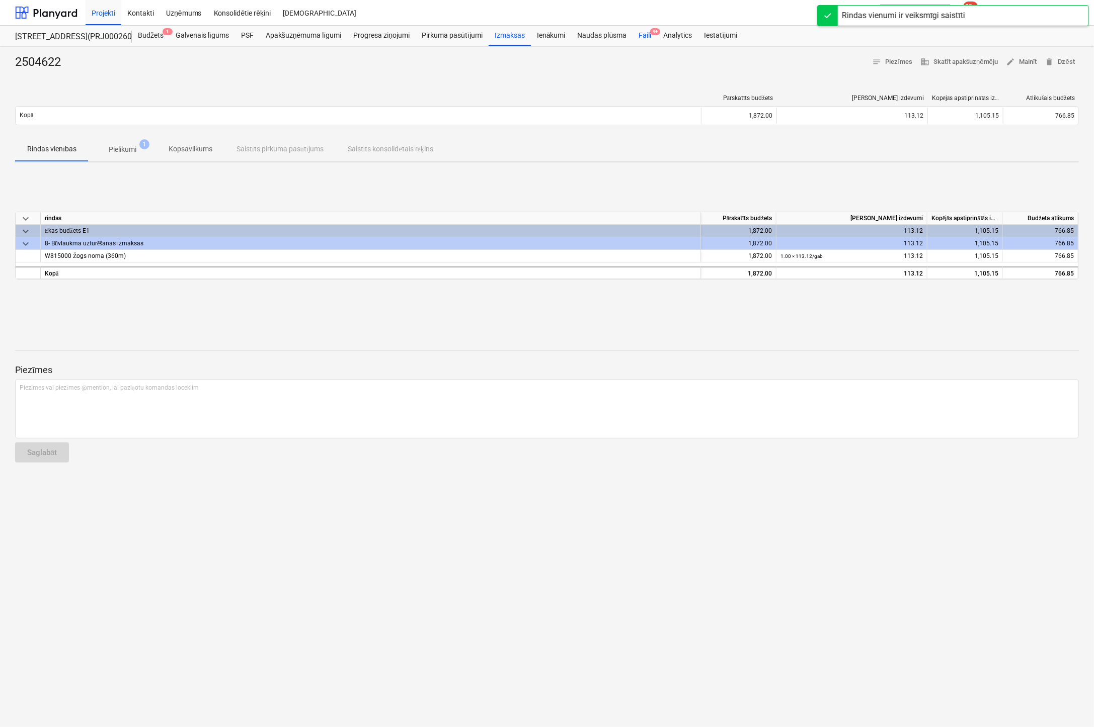
click at [648, 33] on div "Faili 9+" at bounding box center [644, 36] width 25 height 20
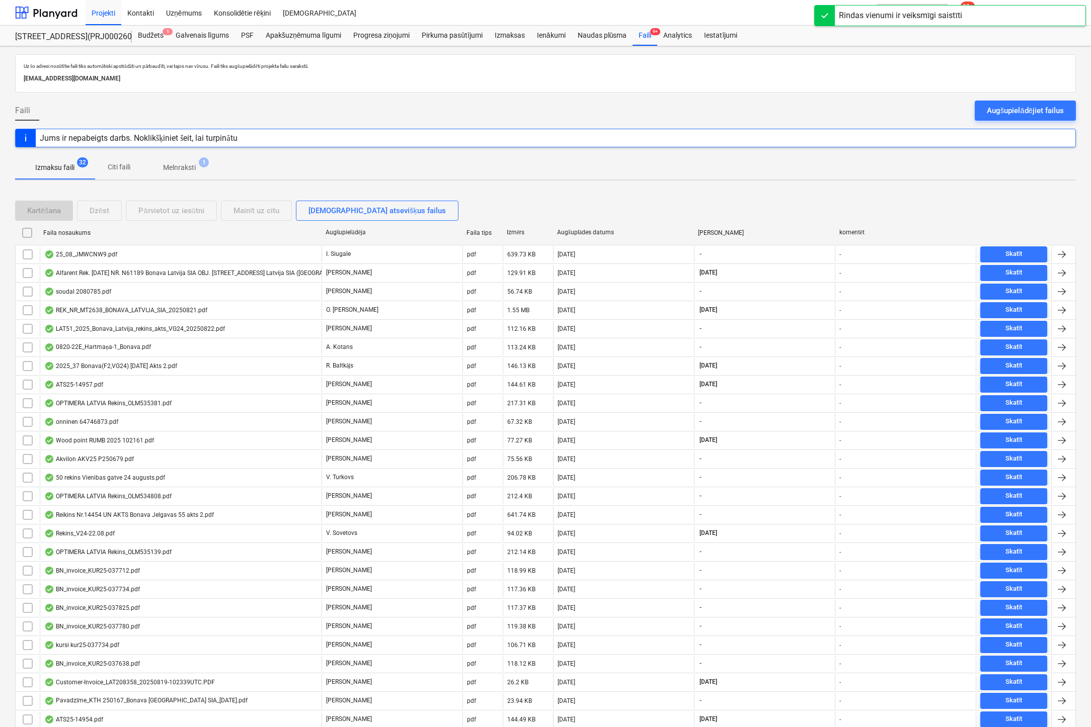
click at [81, 253] on div "25_08_JMWCNW9.pdf" at bounding box center [80, 255] width 73 height 8
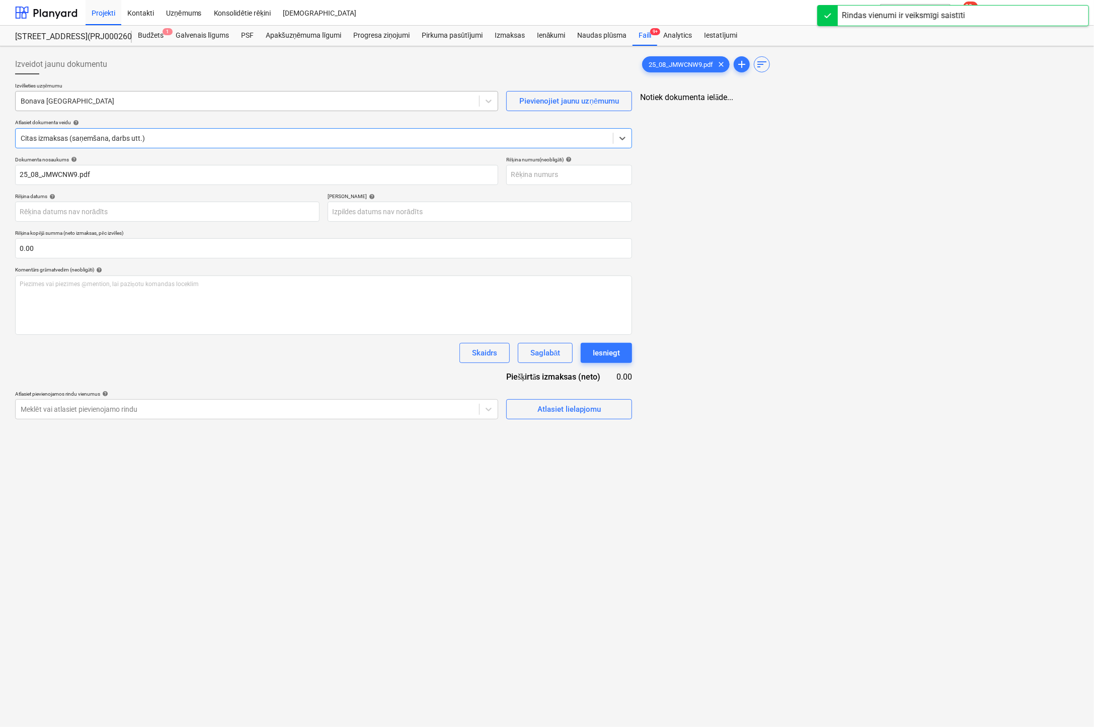
type input "25_08_JMWCNW9.pdf"
click at [147, 101] on div at bounding box center [247, 101] width 452 height 10
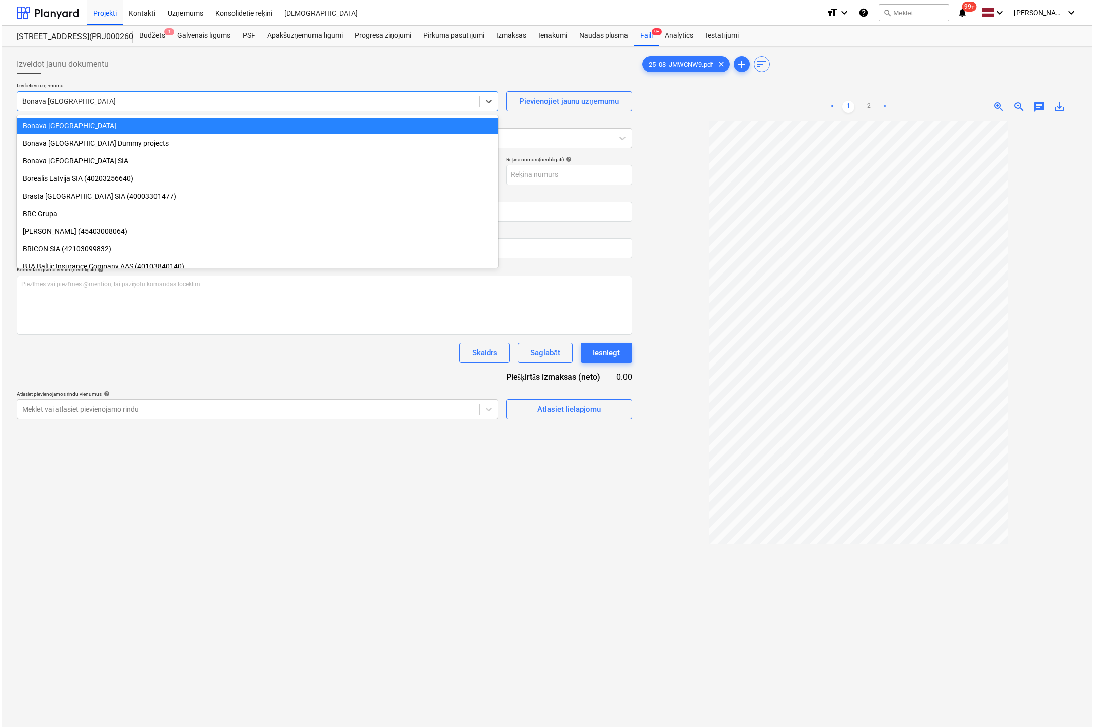
scroll to position [782, 0]
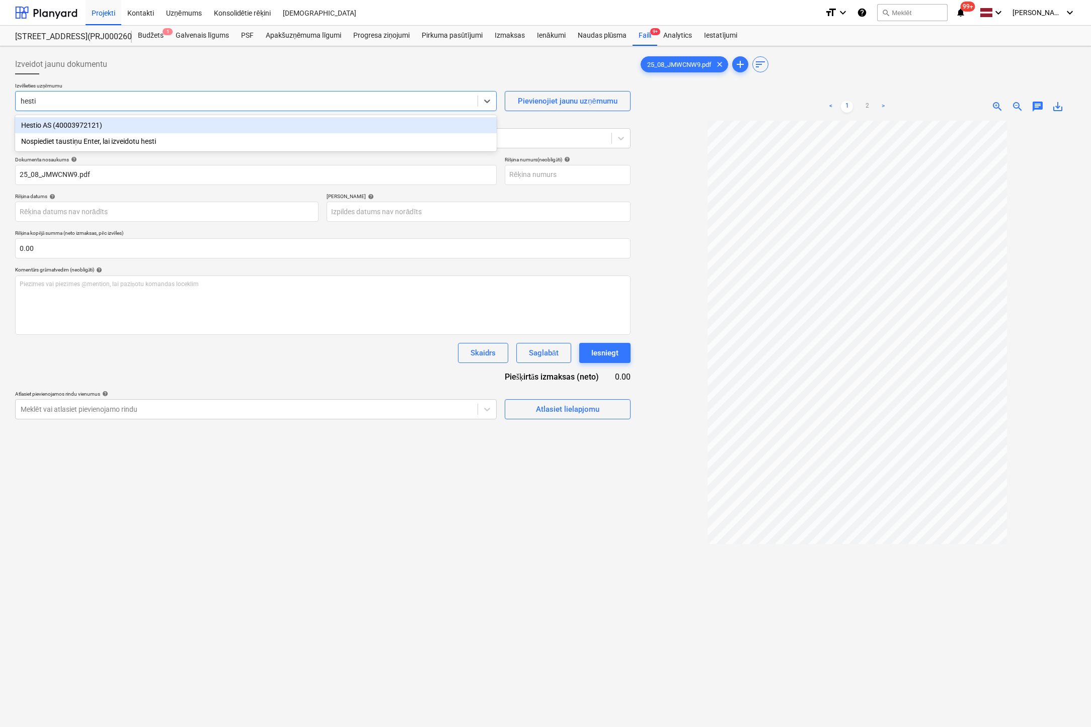
type input "hestio"
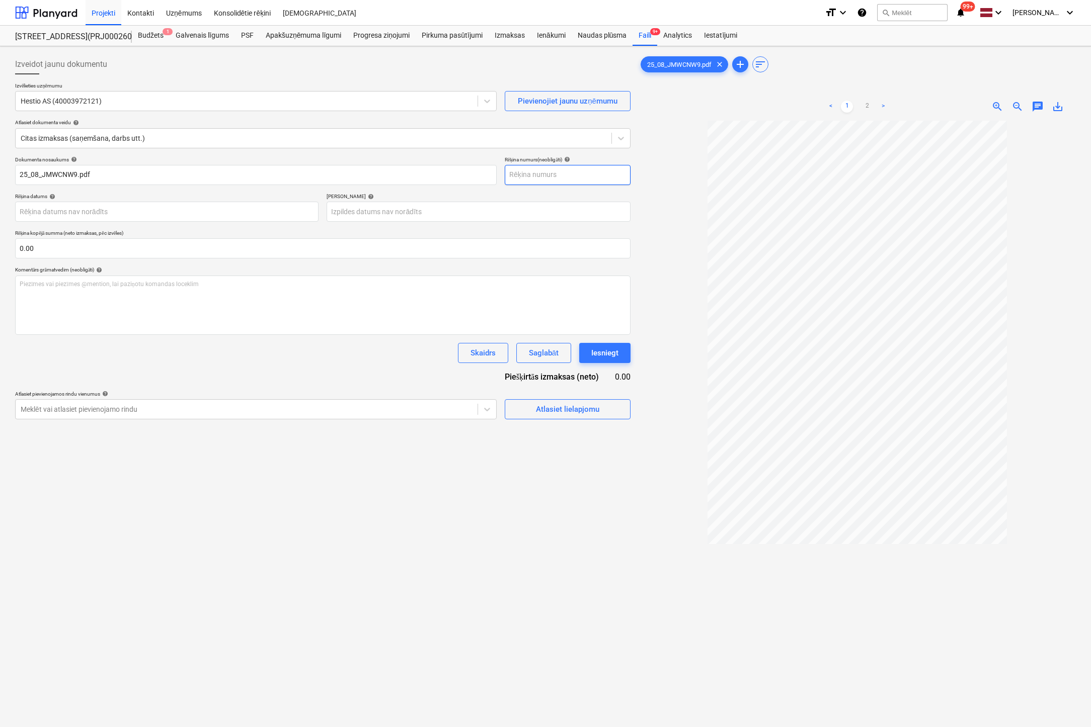
click at [537, 172] on input "text" at bounding box center [568, 175] width 126 height 20
type input "25/08/jmwcnw9"
click at [203, 209] on body "Projekti Kontakti Uzņēmums Konsolidētie rēķini Iesūtne format_size keyboard_arr…" at bounding box center [545, 363] width 1091 height 727
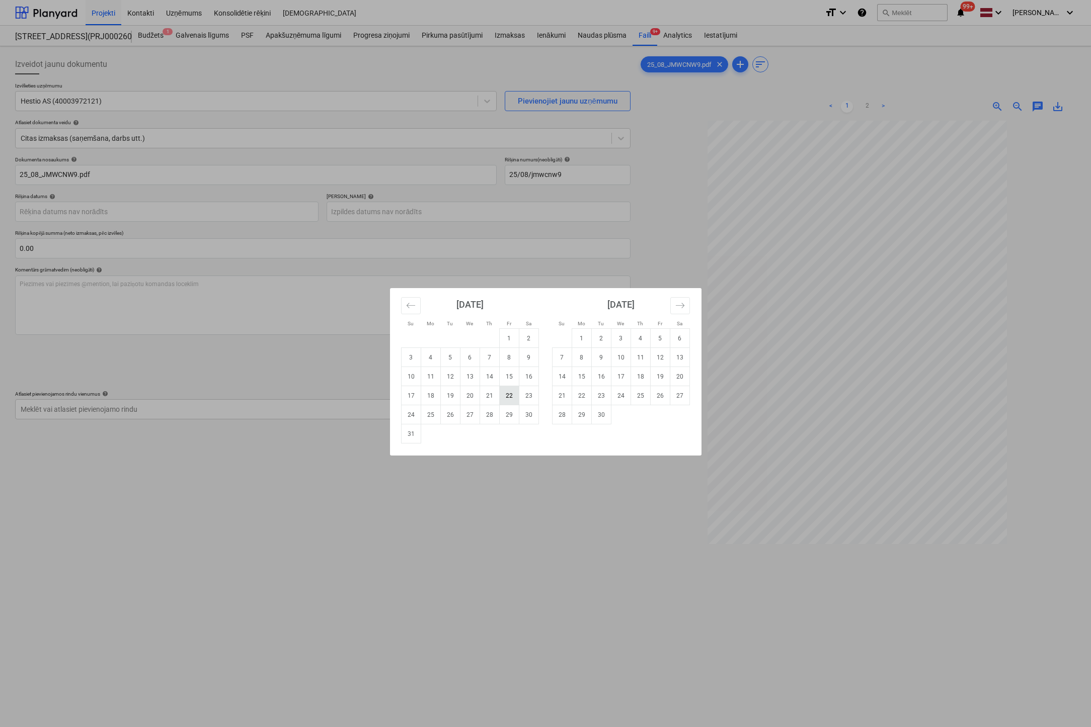
click at [507, 392] on td "22" at bounding box center [509, 395] width 20 height 19
type input "22 Aug 2025"
click at [493, 210] on body "Projekti Kontakti Uzņēmums Konsolidētie rēķini Iesūtne format_size keyboard_arr…" at bounding box center [545, 363] width 1091 height 727
click at [657, 339] on td "5" at bounding box center [660, 338] width 20 height 19
type input "05 Sep 2025"
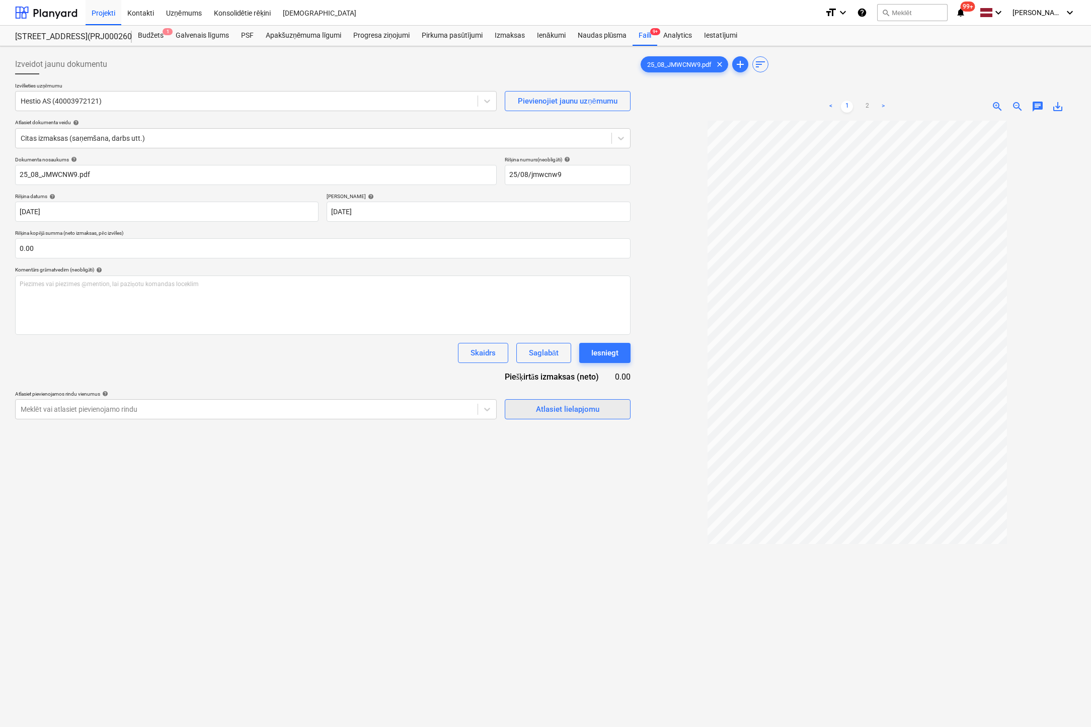
click at [533, 409] on span "Atlasiet lielapjomu" at bounding box center [567, 409] width 101 height 13
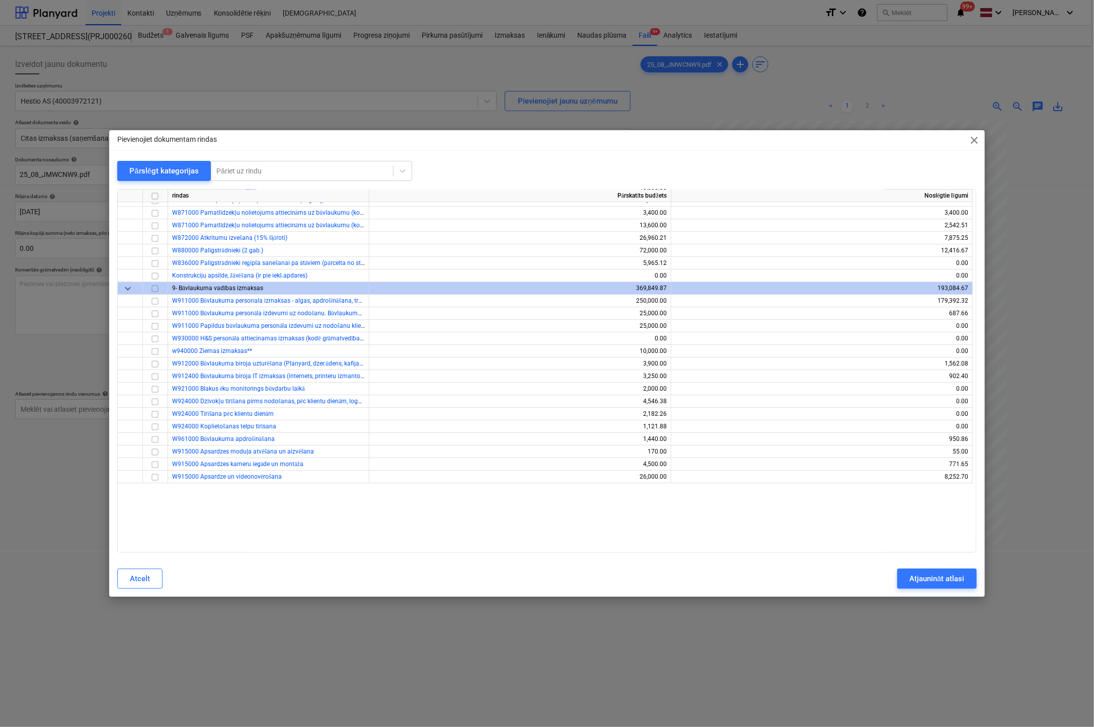
scroll to position [2366, 0]
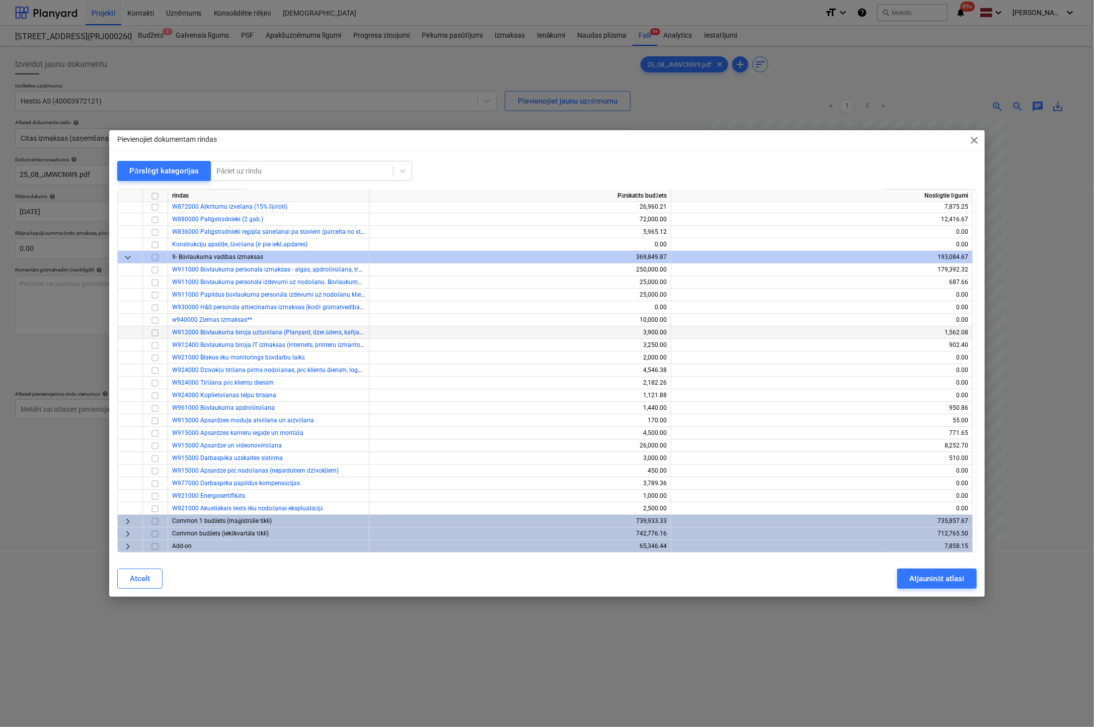
click at [155, 332] on input "checkbox" at bounding box center [155, 333] width 12 height 12
click at [926, 577] on div "Atjaunināt atlasi" at bounding box center [936, 578] width 55 height 13
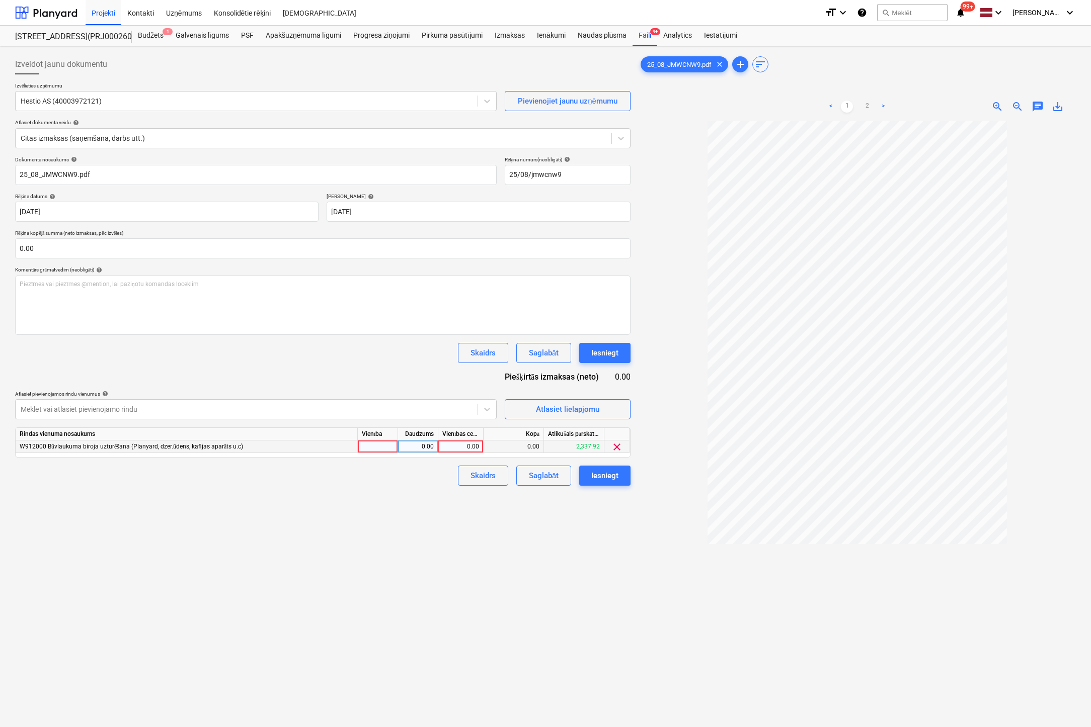
click at [457, 447] on div "0.00" at bounding box center [460, 447] width 37 height 13
type input "22.33"
click at [312, 578] on div "Izveidot jaunu dokumentu Izvēlieties uzņēmumu Hestio AS (40003972121) Pievienoj…" at bounding box center [322, 437] width 623 height 774
click at [602, 474] on div "Iesniegt" at bounding box center [604, 475] width 27 height 13
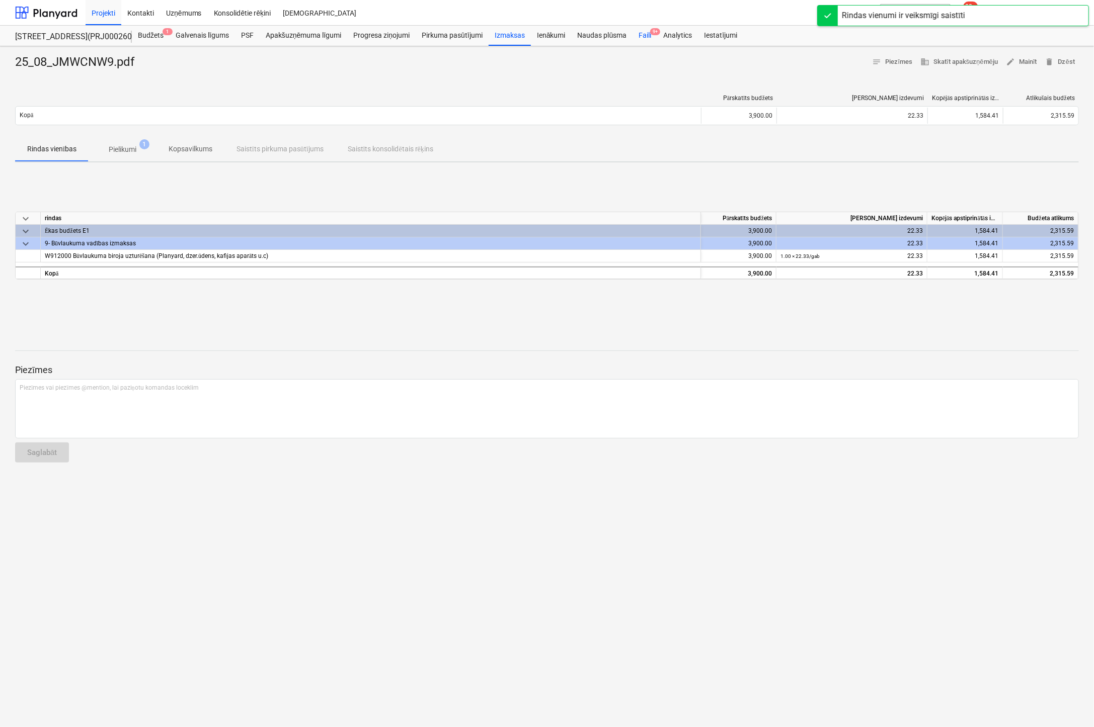
click at [638, 36] on div "Faili 9+" at bounding box center [644, 36] width 25 height 20
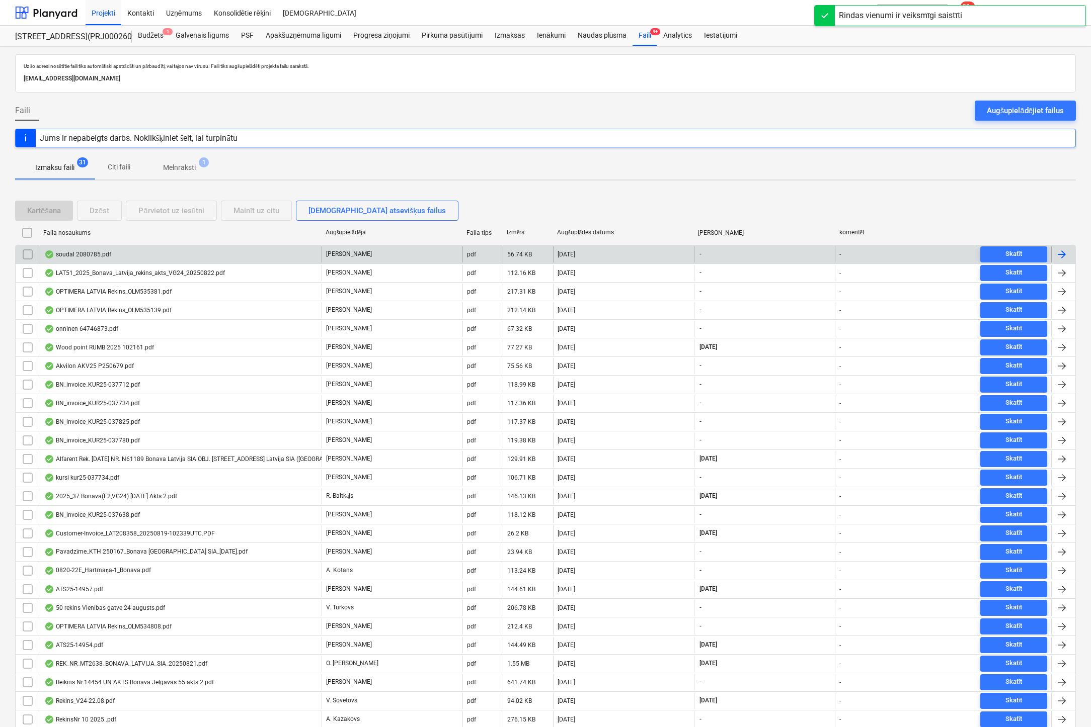
click at [80, 251] on div "soudal 2080785.pdf" at bounding box center [77, 255] width 67 height 8
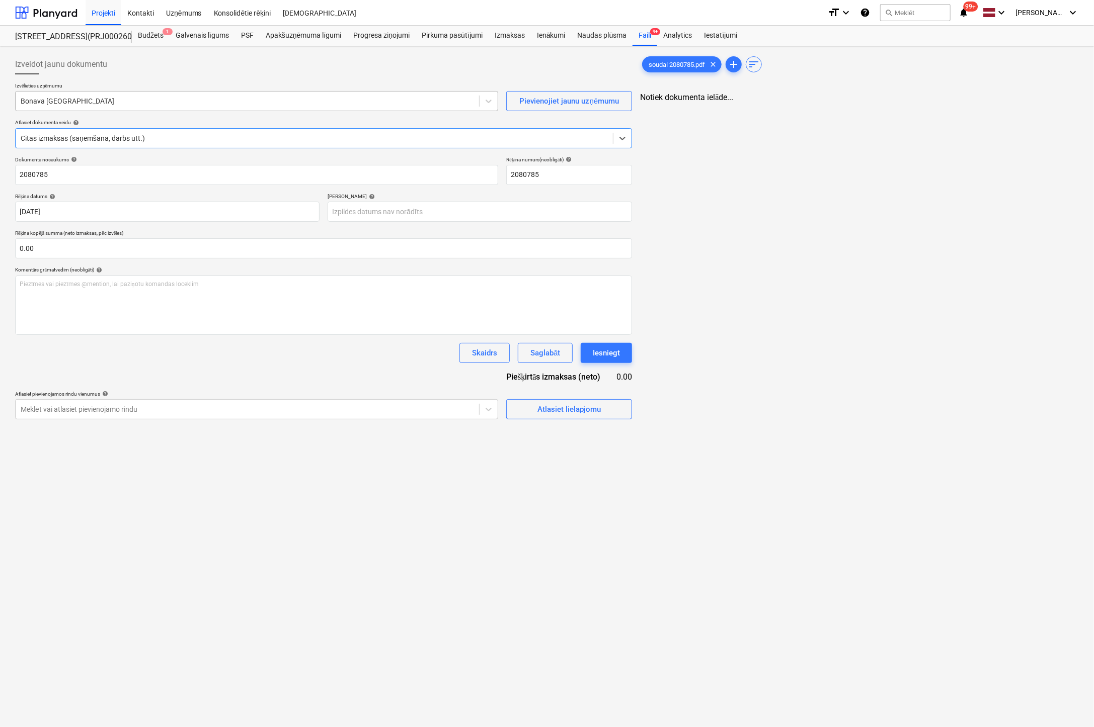
type input "2080785"
type input "[DATE]"
click at [166, 101] on div at bounding box center [247, 101] width 453 height 10
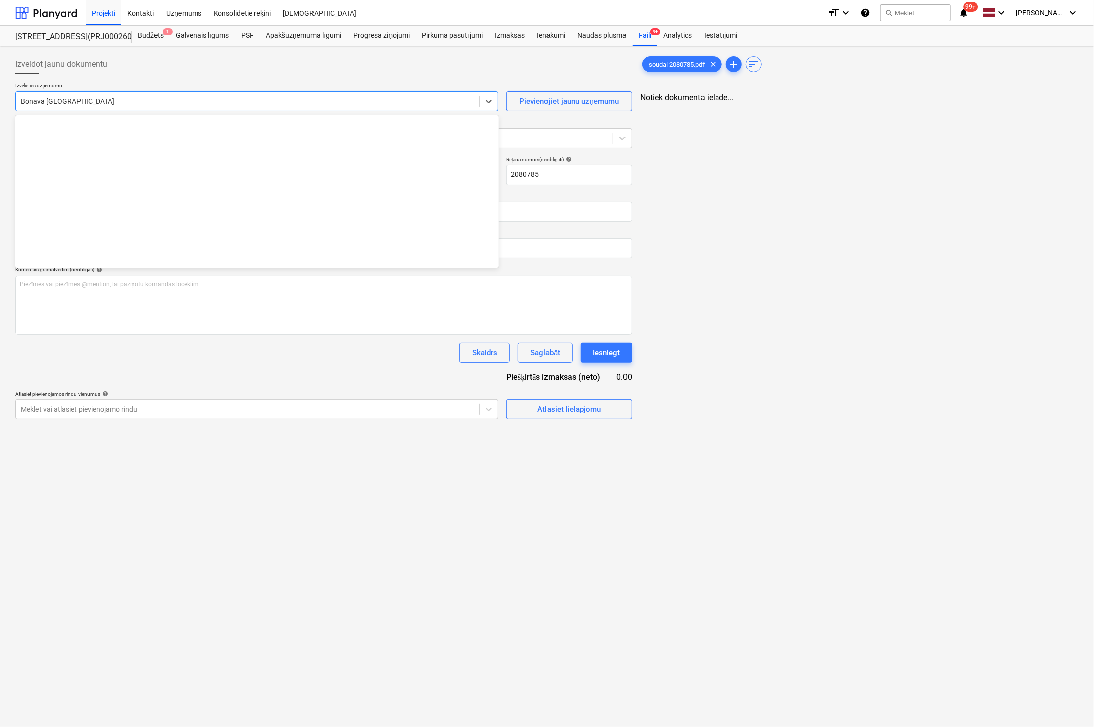
scroll to position [1813, 0]
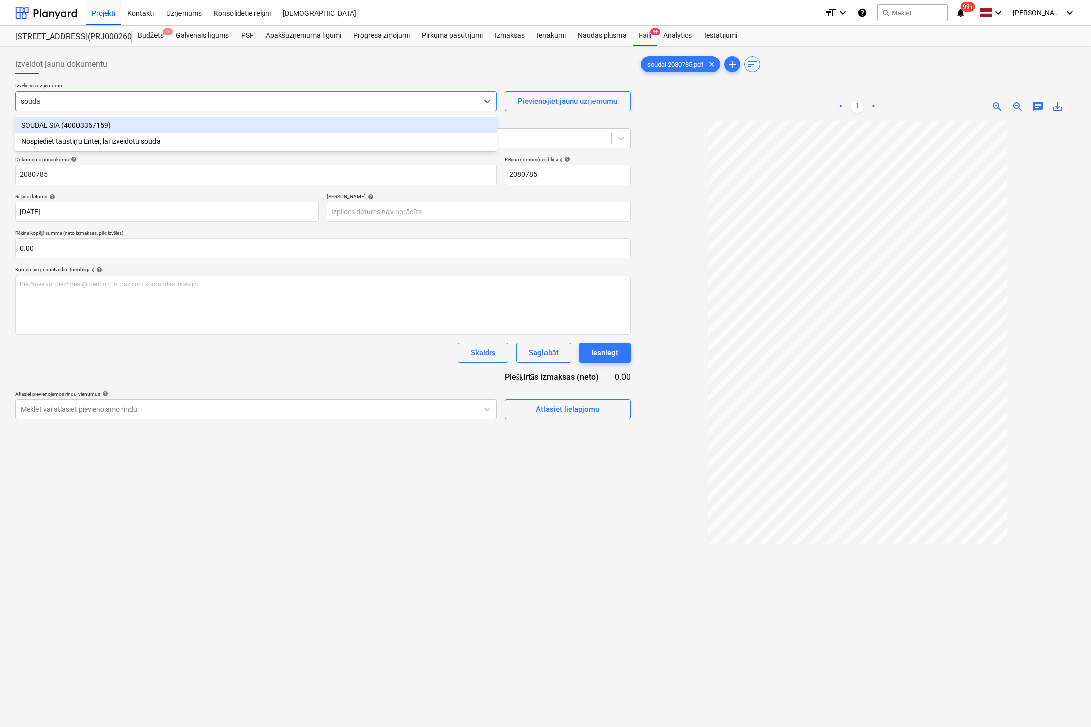
type input "soudal"
click at [123, 126] on div "SOUDAL SIA (40003367159)" at bounding box center [255, 125] width 481 height 16
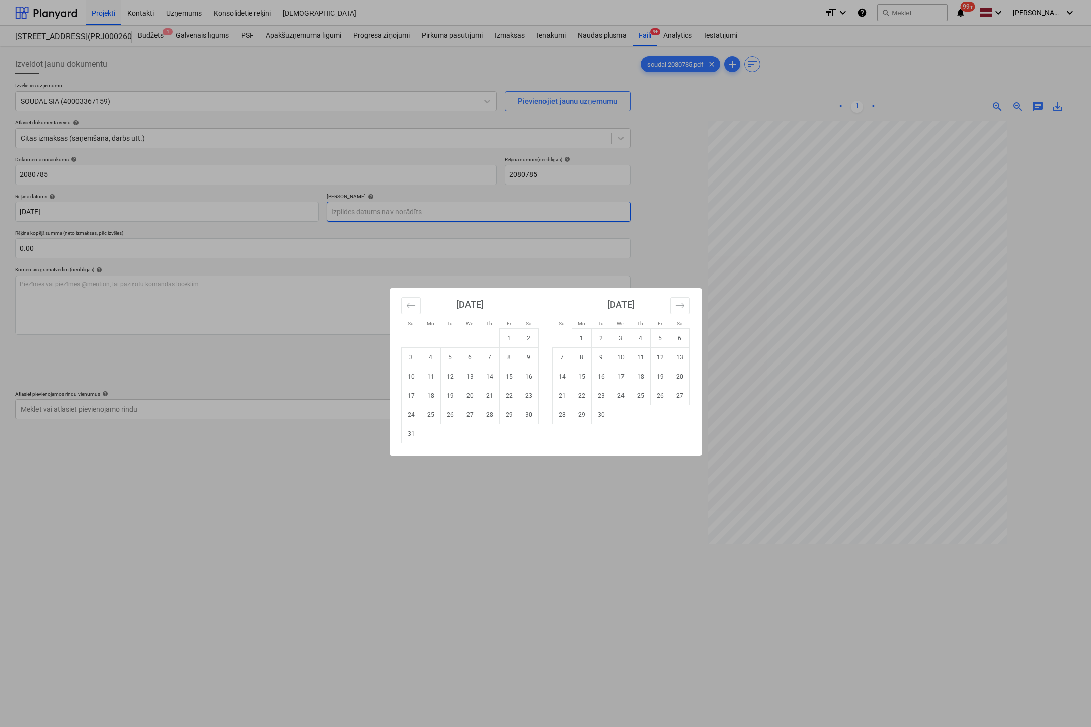
click at [447, 208] on body "Projekti Kontakti Uzņēmums Konsolidētie rēķini Iesūtne format_size keyboard_arr…" at bounding box center [545, 363] width 1091 height 727
click at [677, 301] on icon "Move forward to switch to the next month." at bounding box center [680, 306] width 10 height 10
click at [579, 356] on td "6" at bounding box center [581, 357] width 20 height 19
type input "[DATE]"
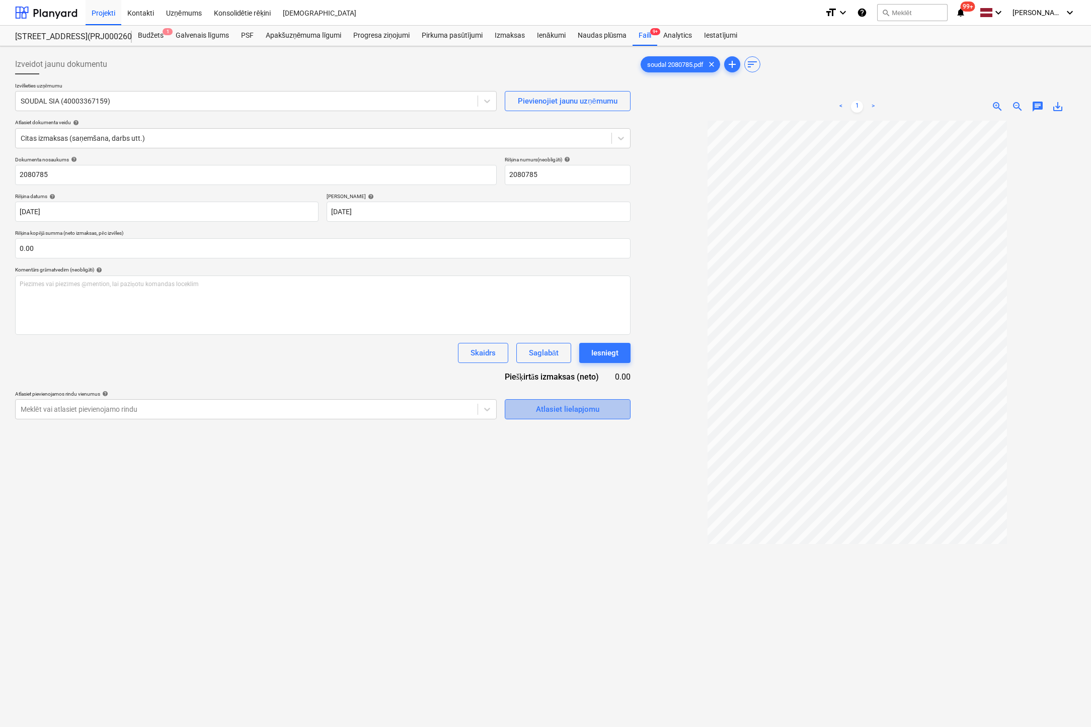
click at [561, 410] on div "Atlasiet lielapjomu" at bounding box center [567, 409] width 63 height 13
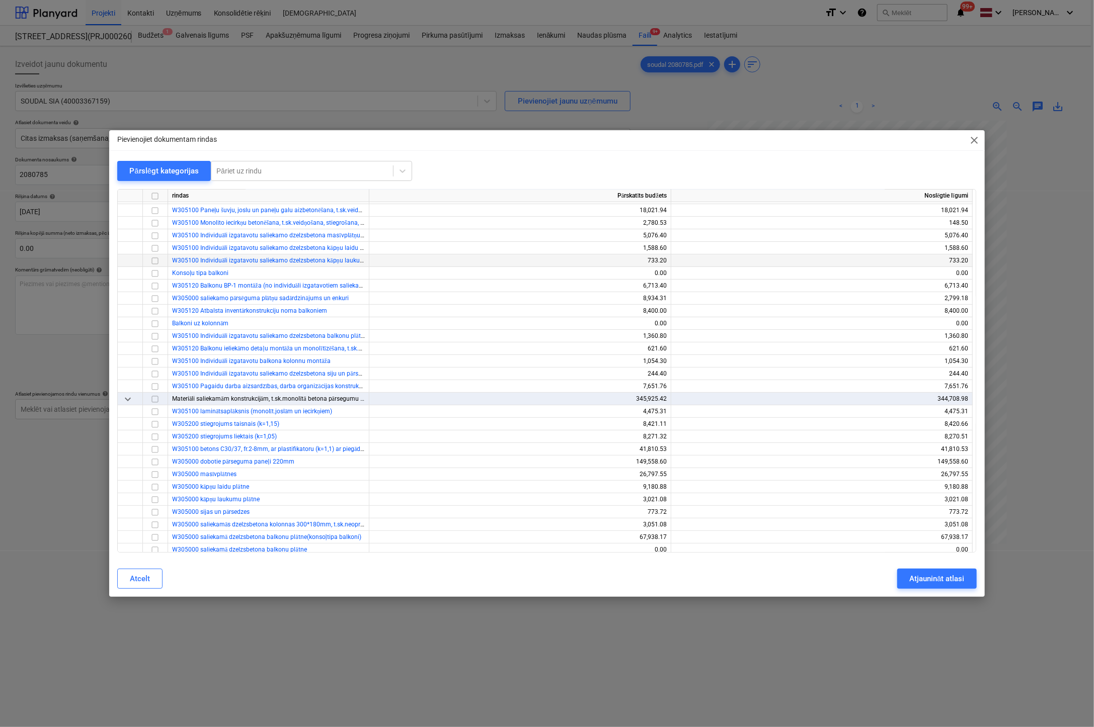
scroll to position [151, 0]
click at [974, 137] on span "close" at bounding box center [974, 140] width 12 height 12
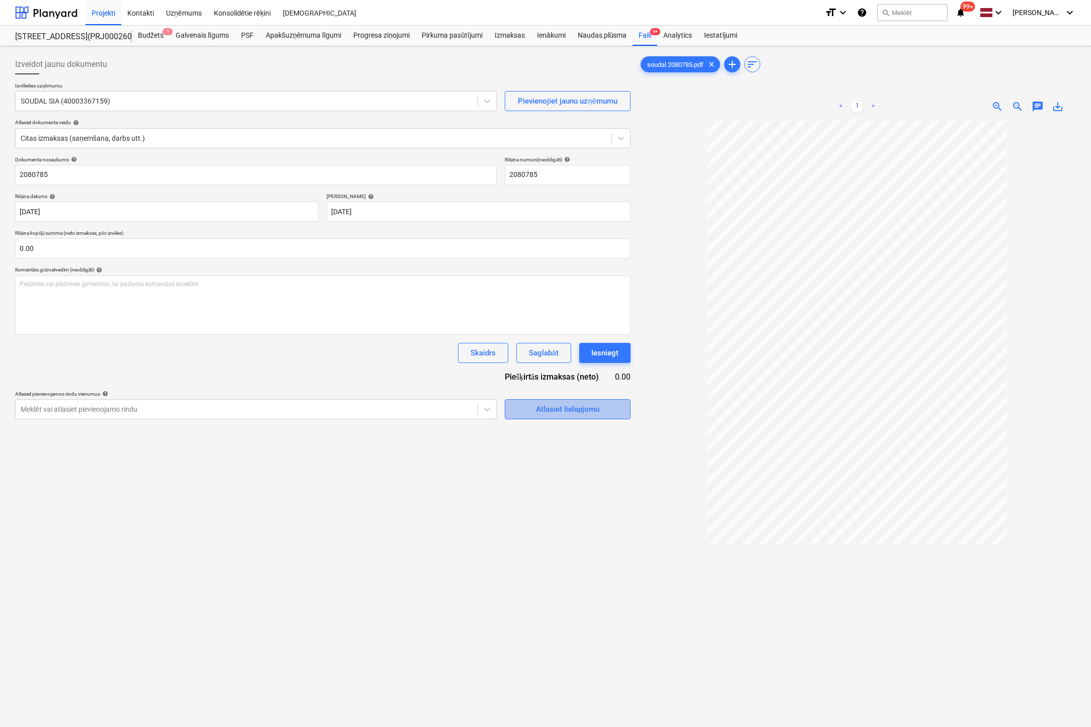
click at [553, 412] on div "Atlasiet lielapjomu" at bounding box center [567, 409] width 63 height 13
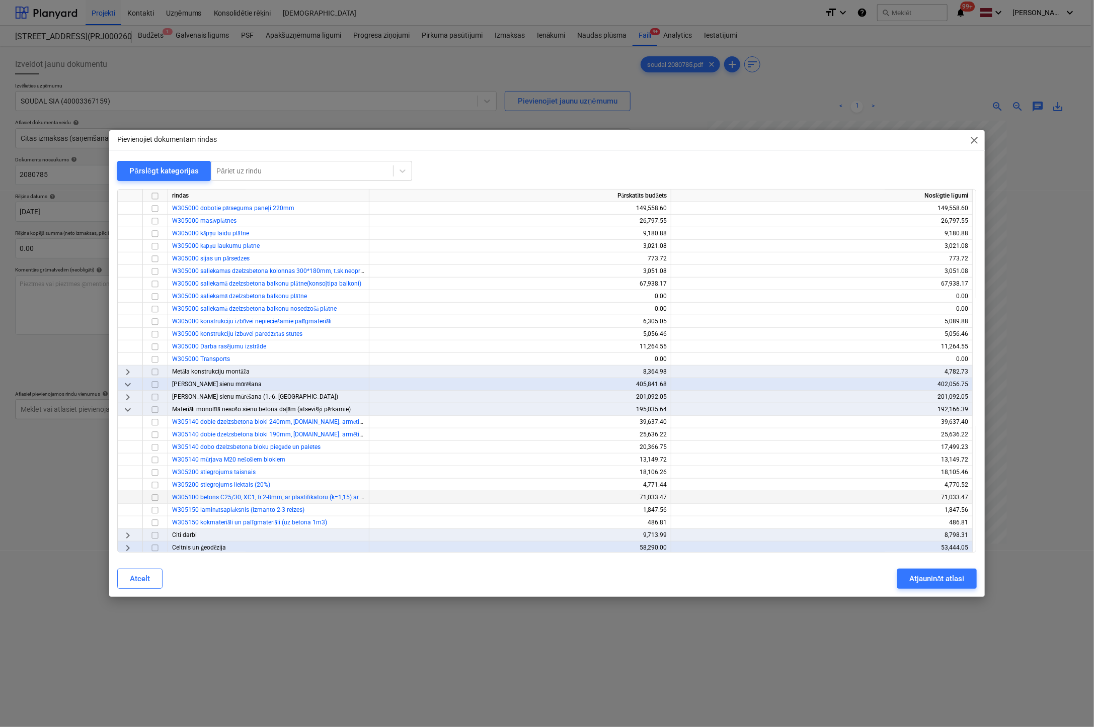
scroll to position [553, 0]
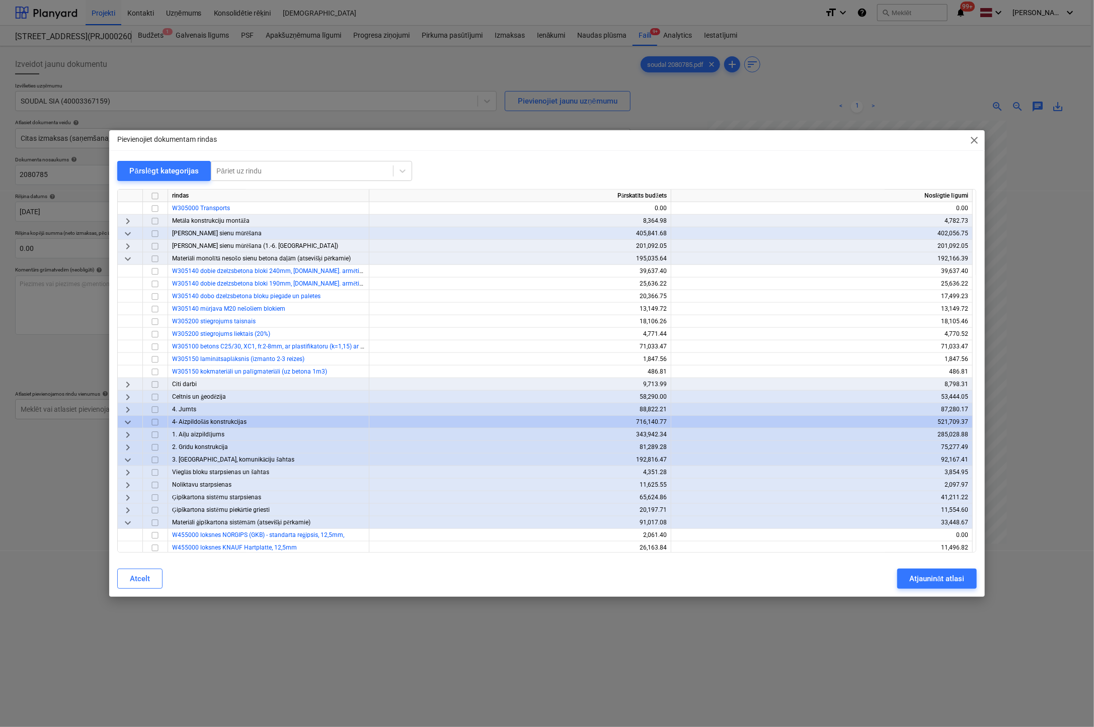
click at [127, 382] on span "keyboard_arrow_right" at bounding box center [128, 385] width 12 height 12
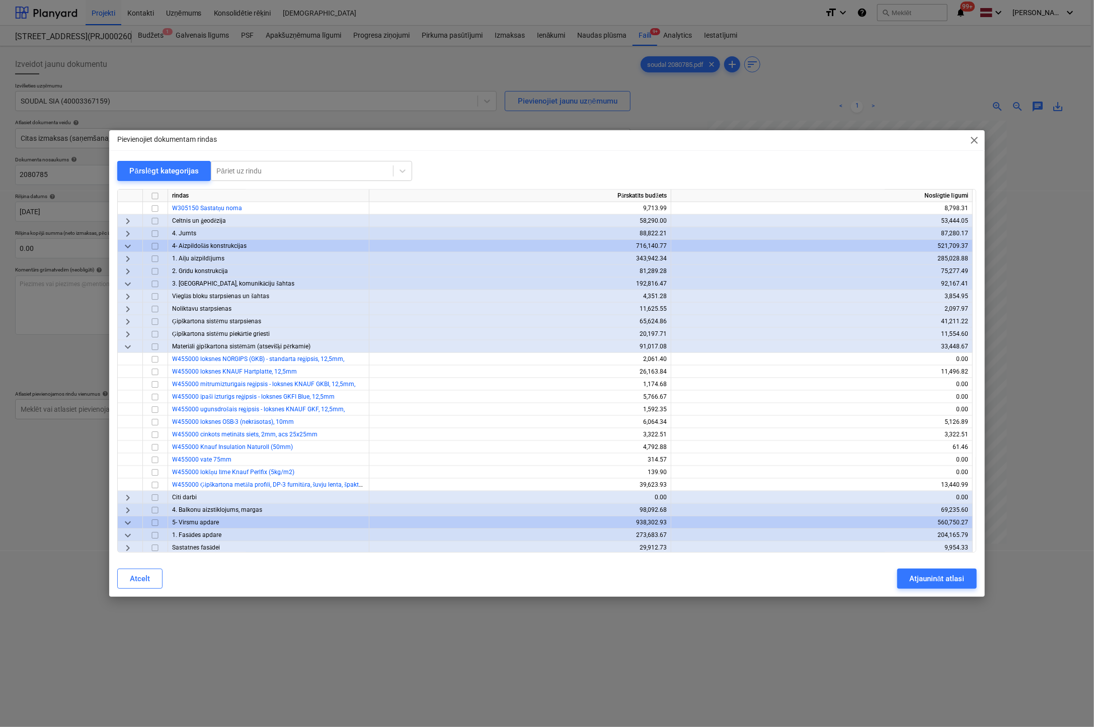
scroll to position [855, 0]
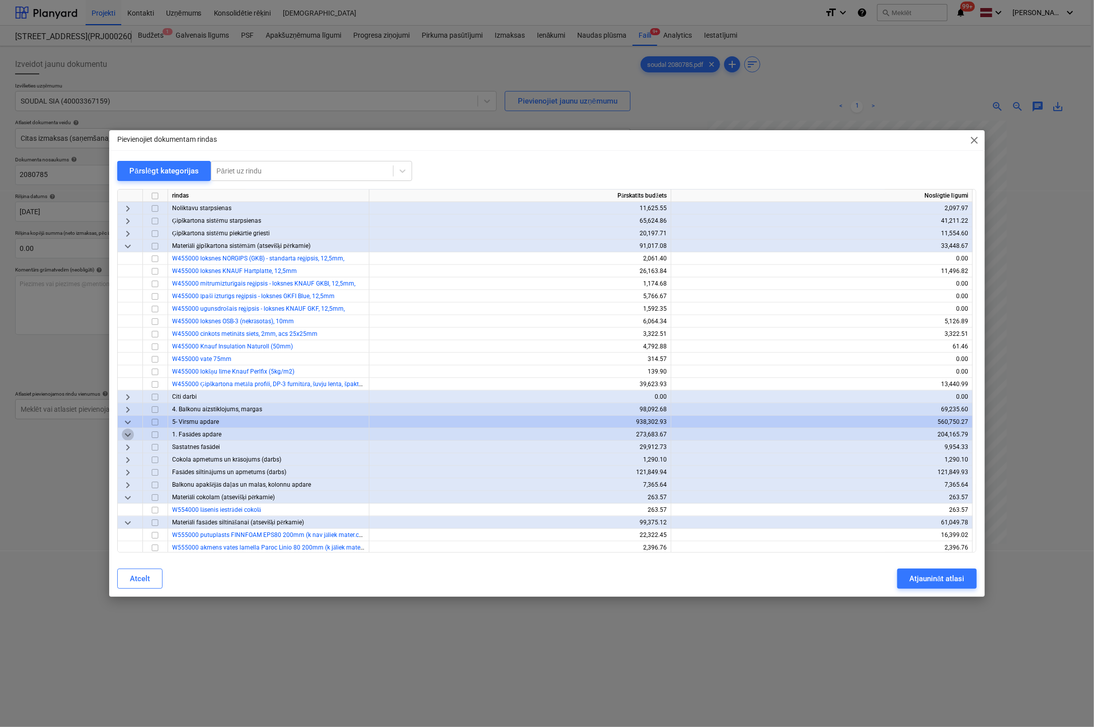
click at [129, 434] on span "keyboard_arrow_down" at bounding box center [128, 435] width 12 height 12
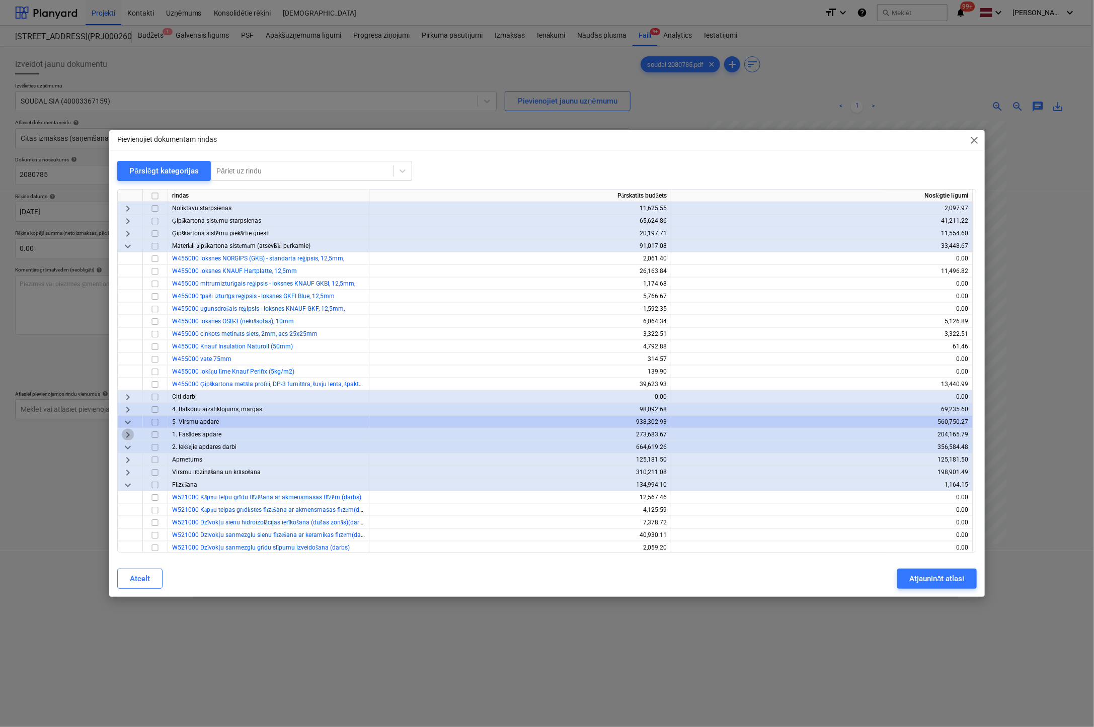
click at [127, 435] on span "keyboard_arrow_right" at bounding box center [128, 435] width 12 height 12
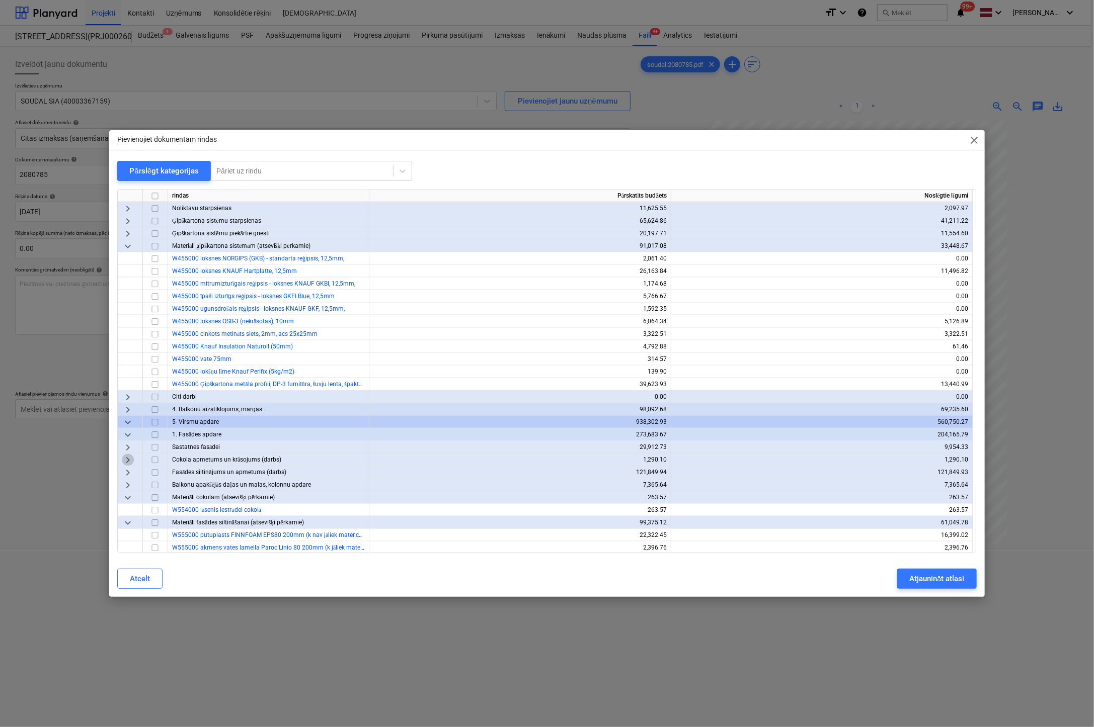
click at [130, 455] on span "keyboard_arrow_right" at bounding box center [128, 460] width 12 height 12
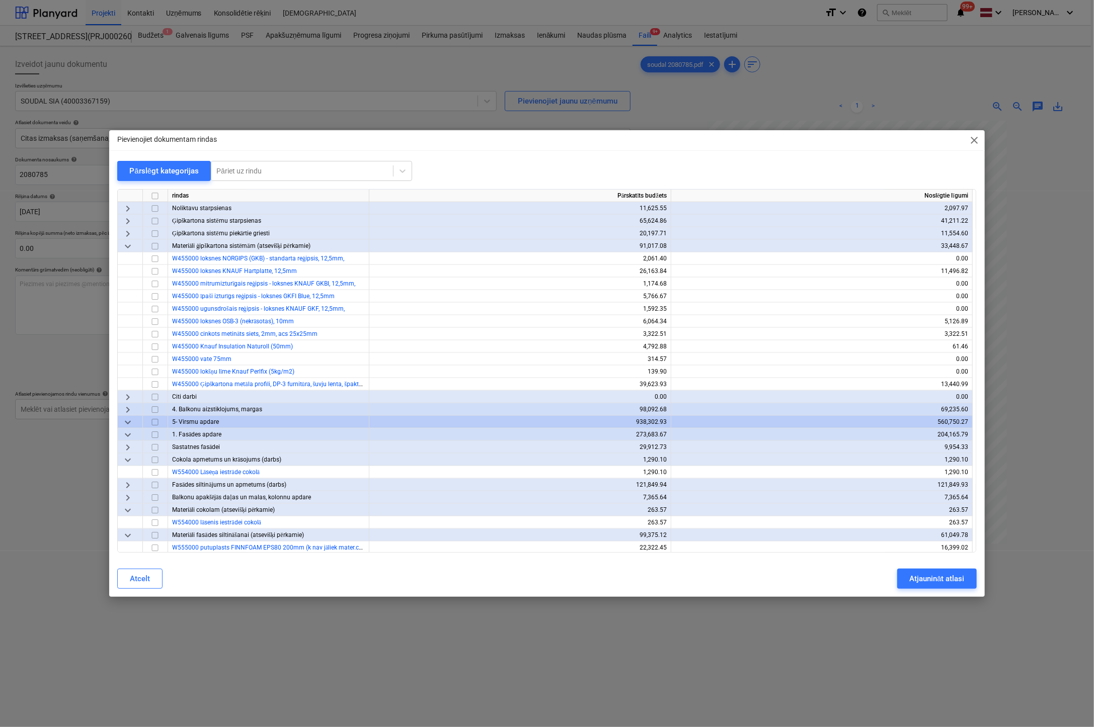
click at [128, 485] on span "keyboard_arrow_right" at bounding box center [128, 485] width 12 height 12
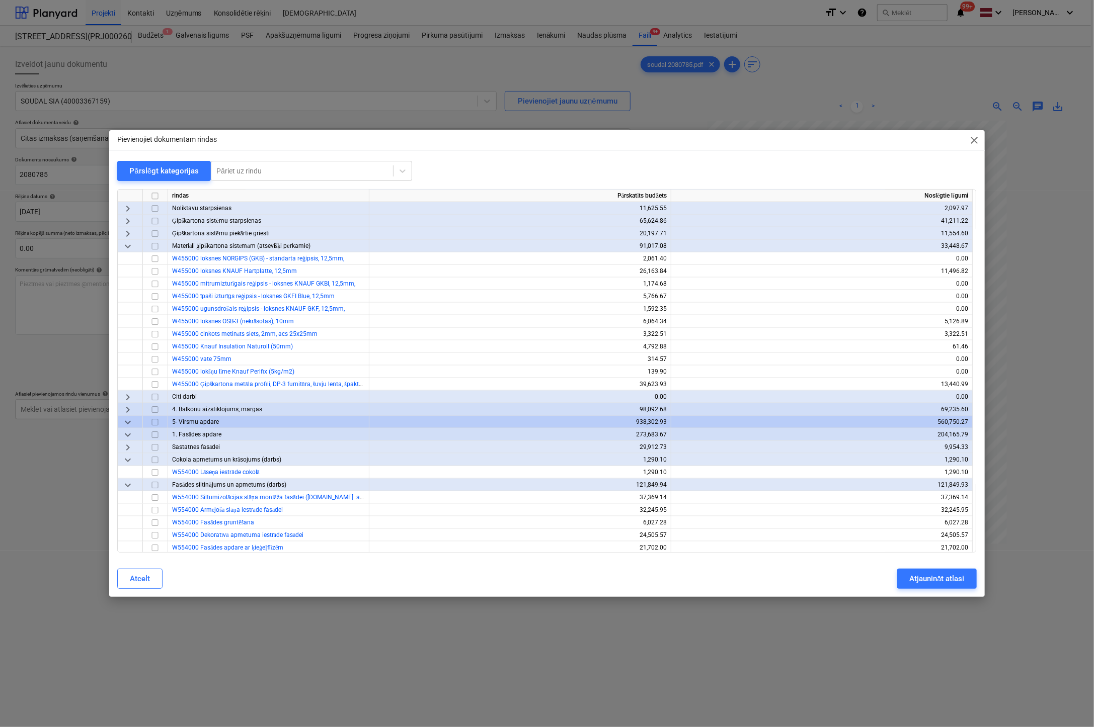
scroll to position [905, 0]
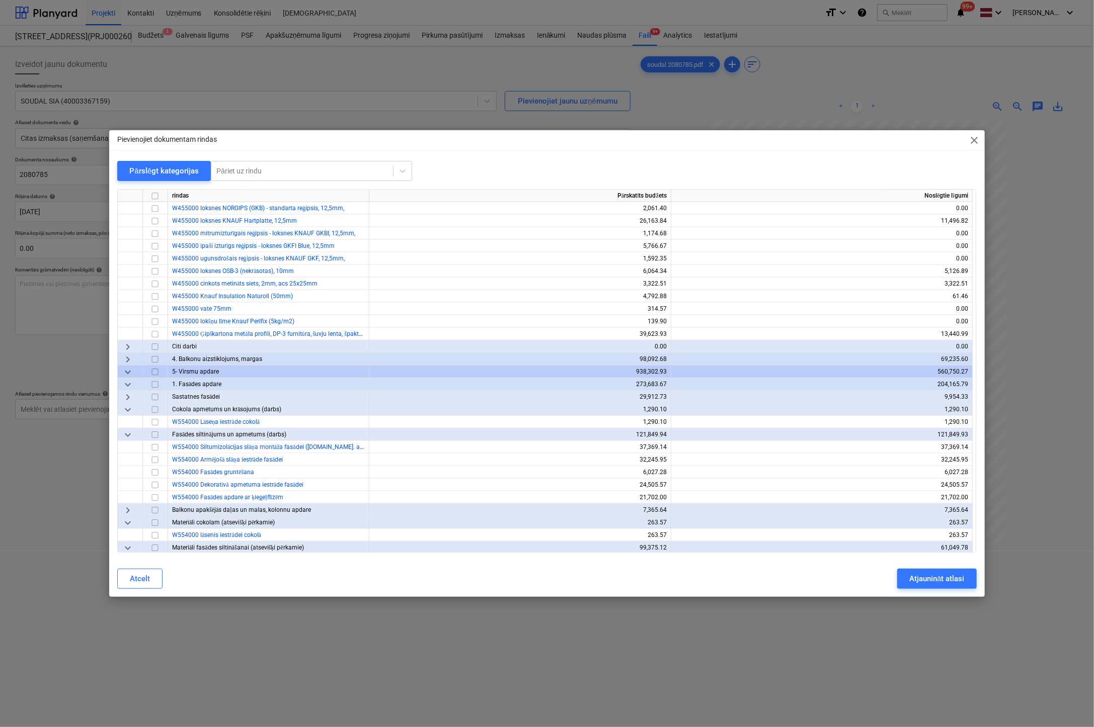
click at [123, 510] on span "keyboard_arrow_right" at bounding box center [128, 511] width 12 height 12
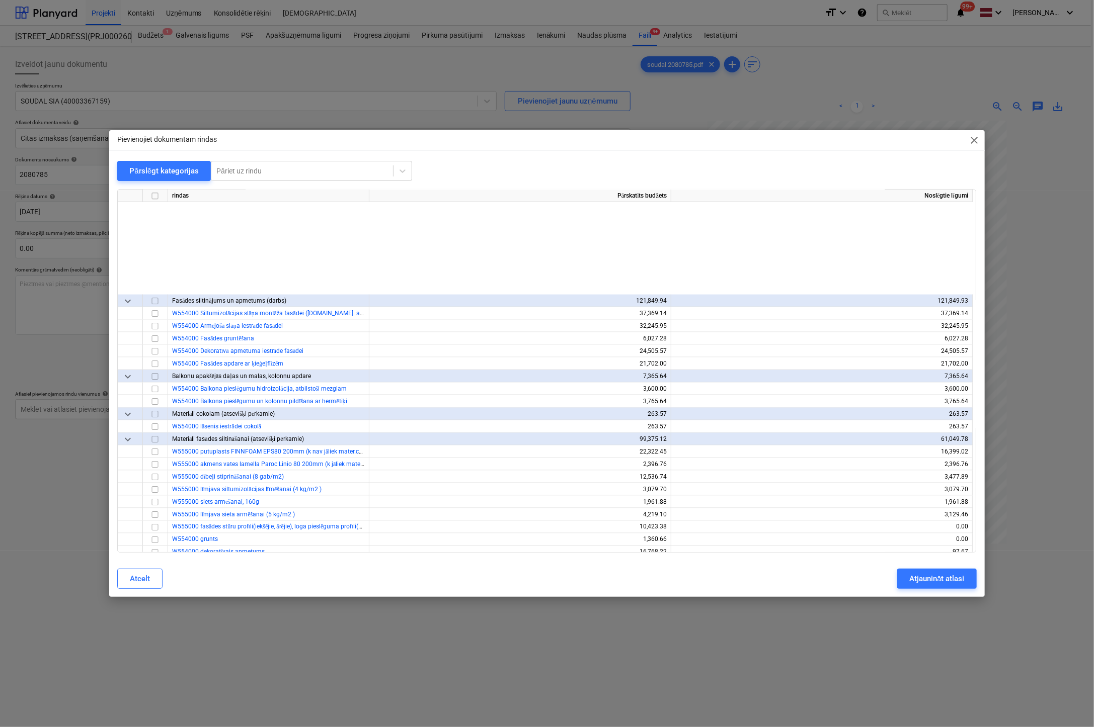
scroll to position [1207, 0]
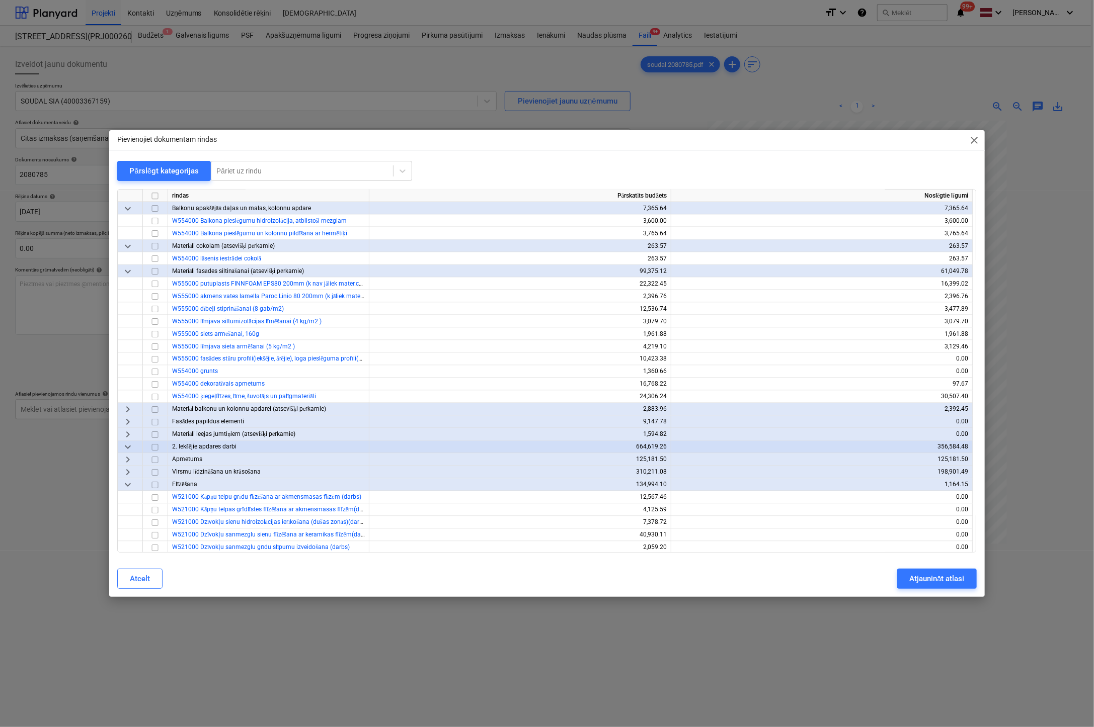
click at [128, 472] on span "keyboard_arrow_right" at bounding box center [128, 473] width 12 height 12
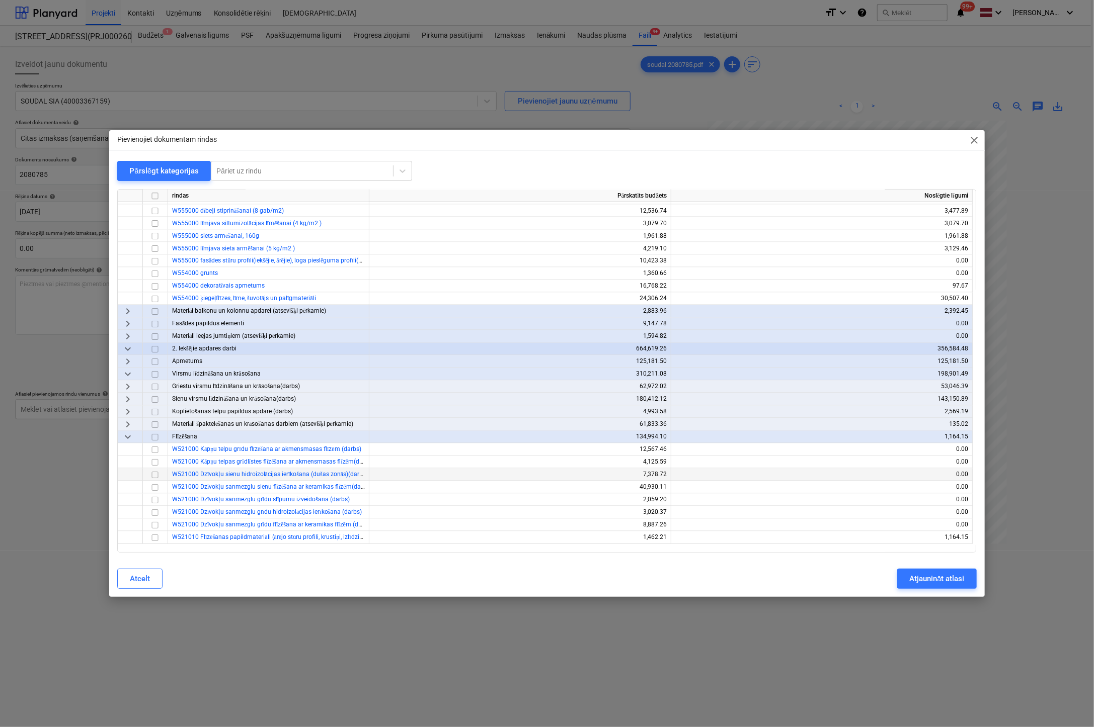
scroll to position [1308, 0]
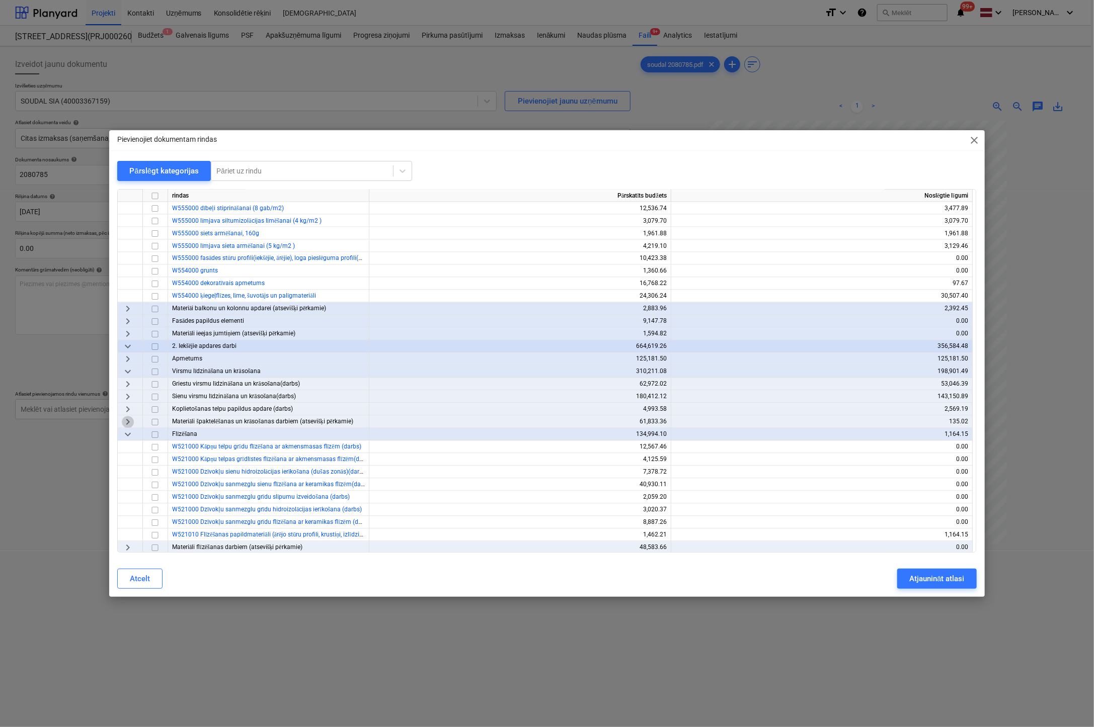
click at [127, 419] on span "keyboard_arrow_right" at bounding box center [128, 422] width 12 height 12
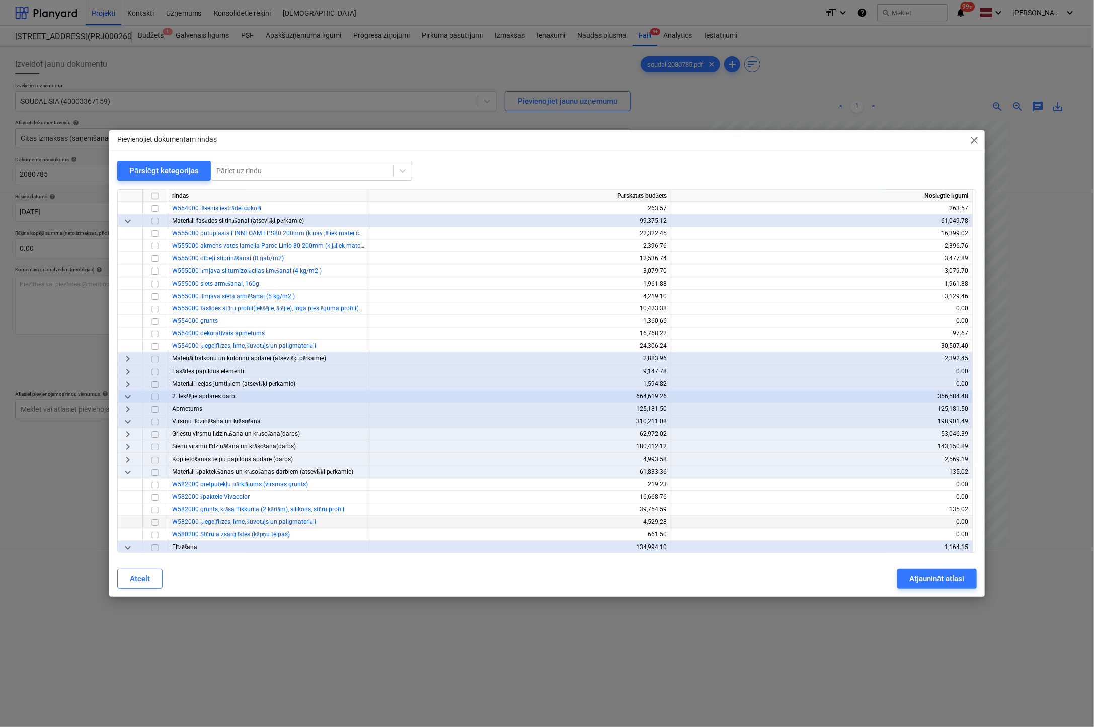
scroll to position [1056, 0]
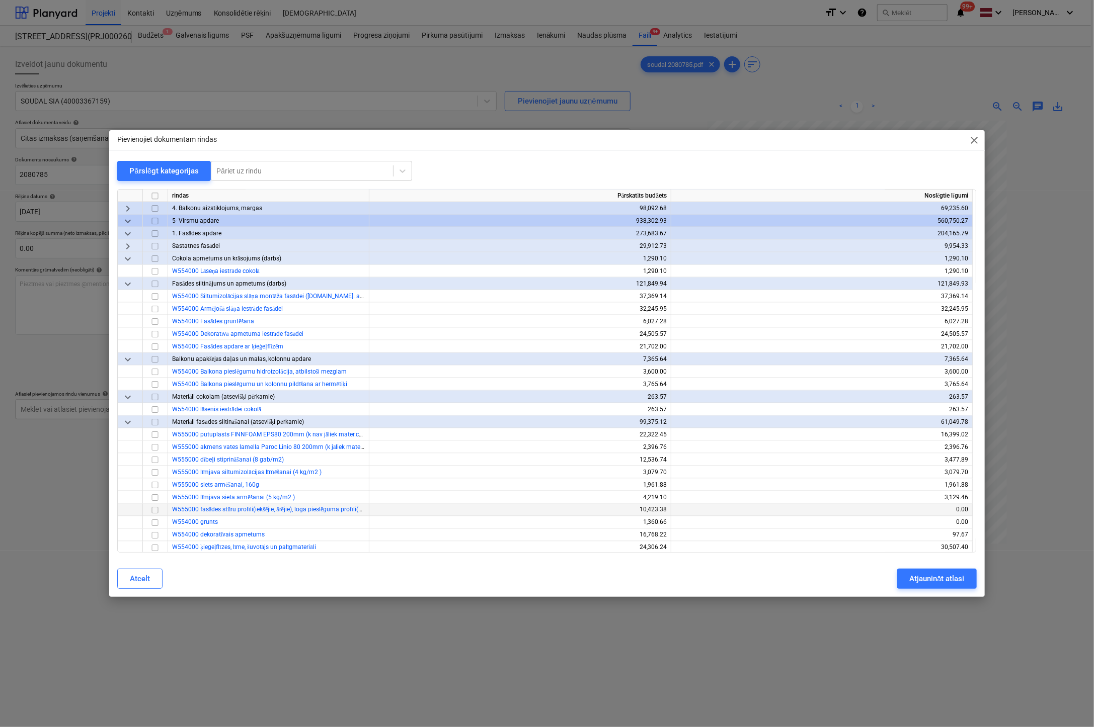
click at [159, 511] on input "checkbox" at bounding box center [155, 511] width 12 height 12
click at [906, 579] on button "Atjaunināt atlasi" at bounding box center [936, 579] width 79 height 20
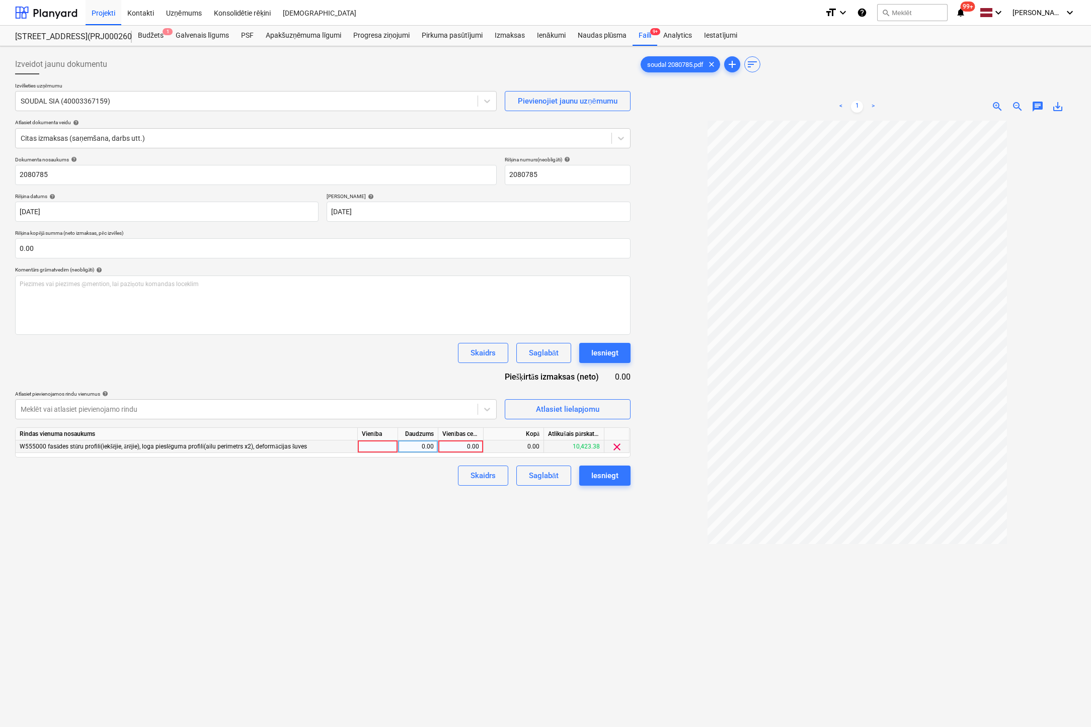
click at [467, 445] on div "0.00" at bounding box center [460, 447] width 37 height 13
type input "300.6"
click at [507, 550] on div "Izveidot jaunu dokumentu Izvēlieties uzņēmumu SOUDAL SIA (40003367159) Pievieno…" at bounding box center [322, 437] width 623 height 774
click at [600, 477] on div "Iesniegt" at bounding box center [604, 475] width 27 height 13
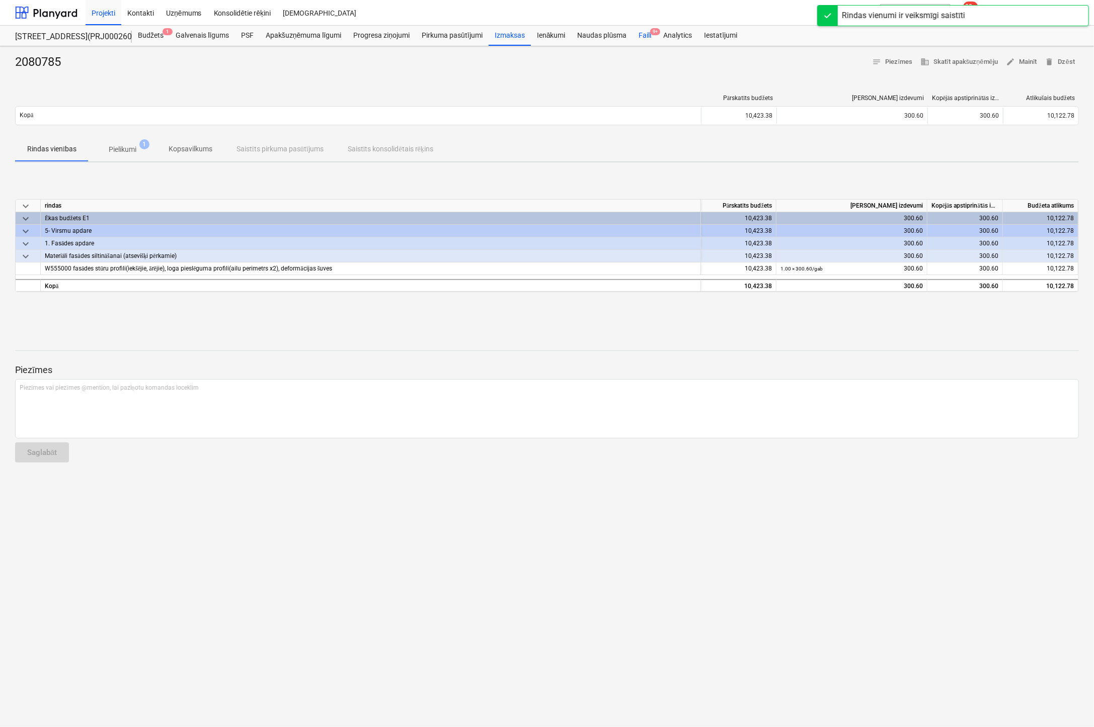
click at [646, 33] on div "Faili 9+" at bounding box center [644, 36] width 25 height 20
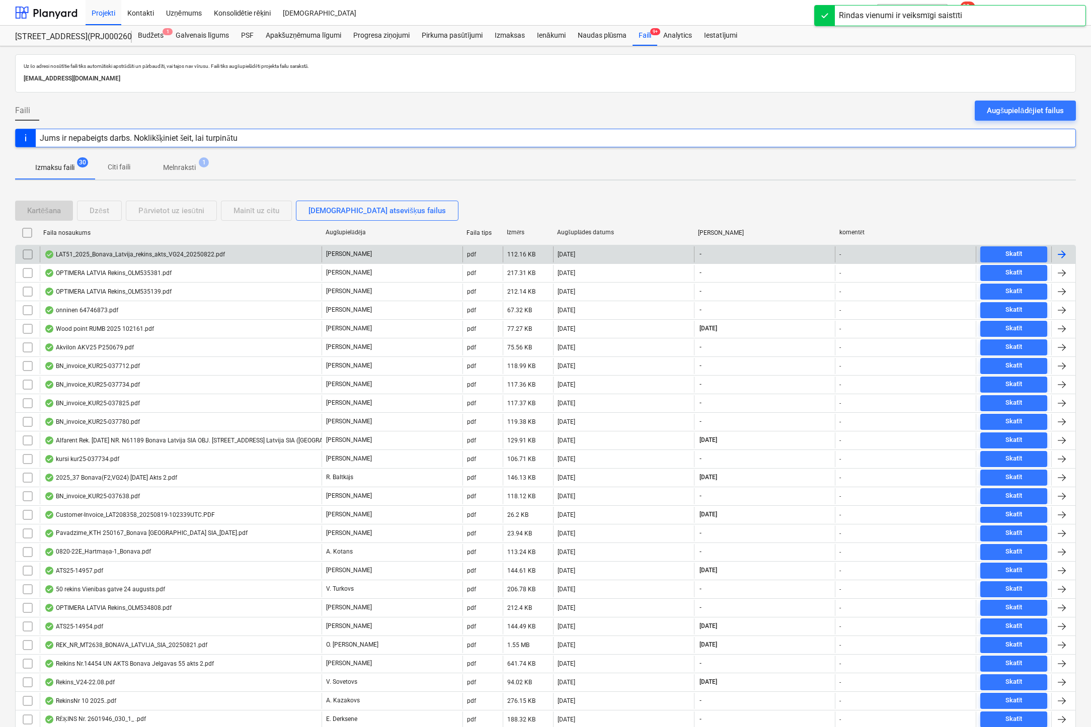
click at [81, 252] on div "LAT51_2025_Bonava_Latvija_rekins_akts_VG24_20250822.pdf" at bounding box center [134, 255] width 181 height 8
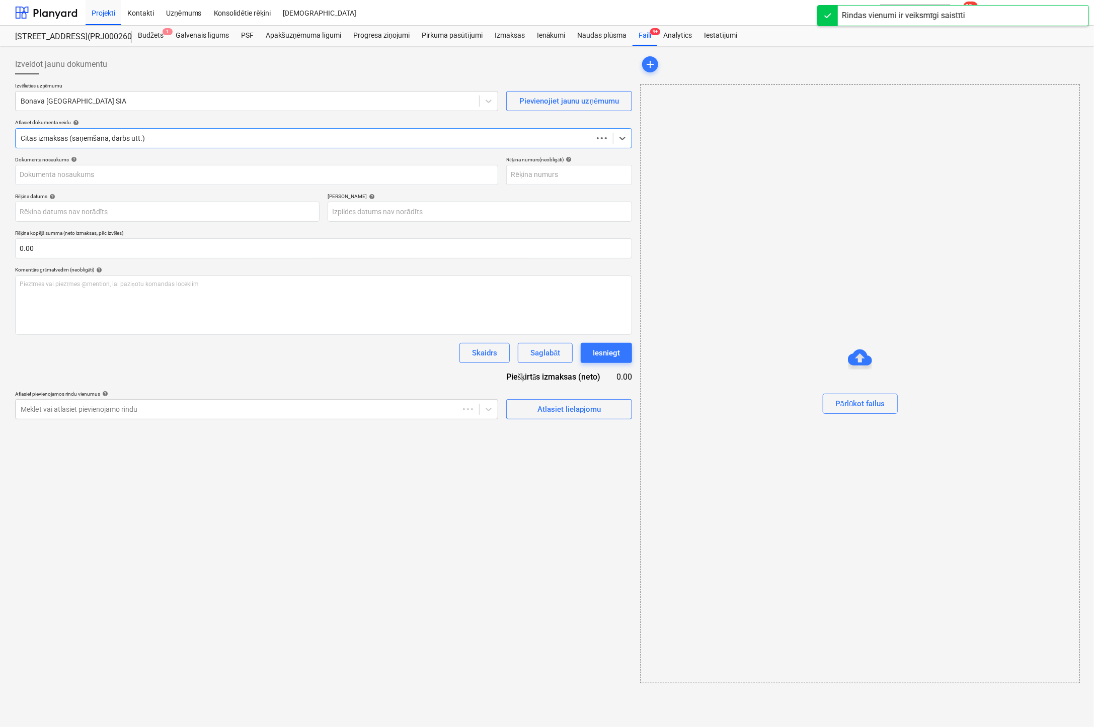
type input "LAT51_2025_Bonava_Latvija_rekins_akts_VG24_20250822.pdf"
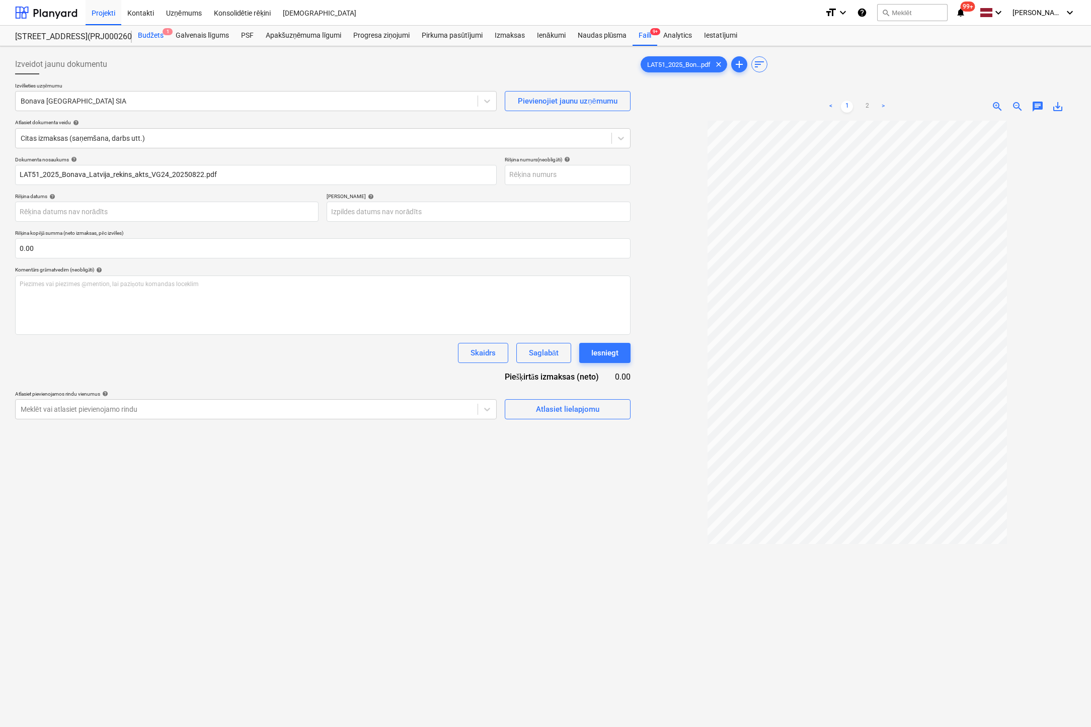
click at [159, 37] on div "Budžets 1" at bounding box center [151, 36] width 38 height 20
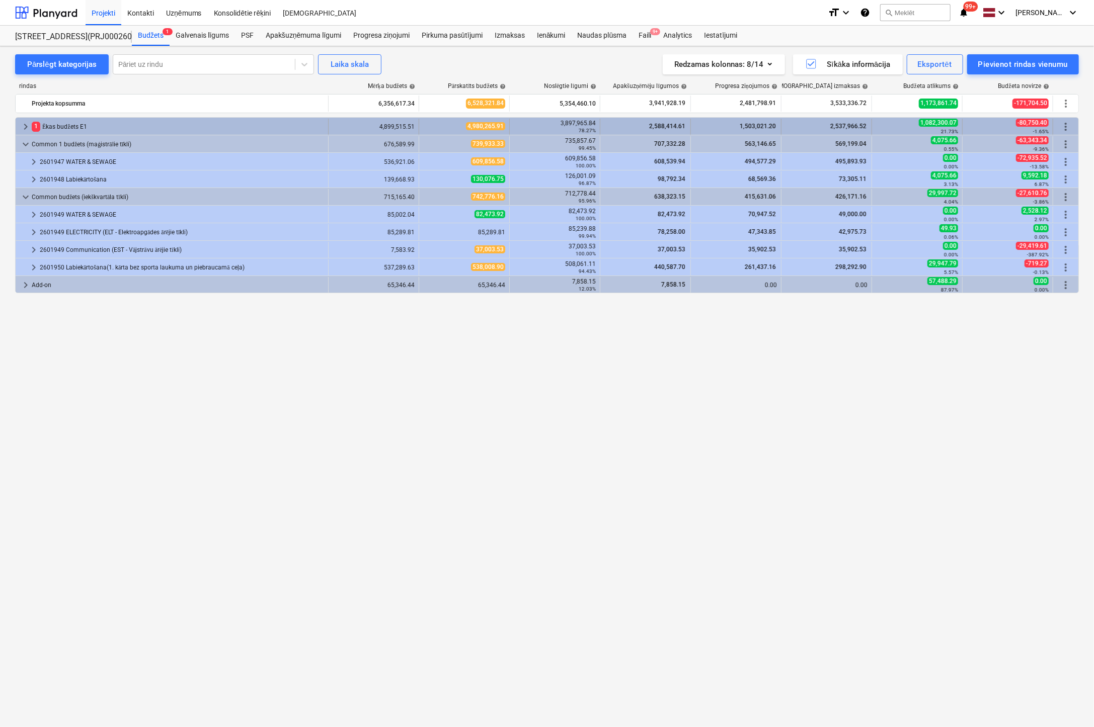
click at [26, 123] on span "keyboard_arrow_right" at bounding box center [26, 127] width 12 height 12
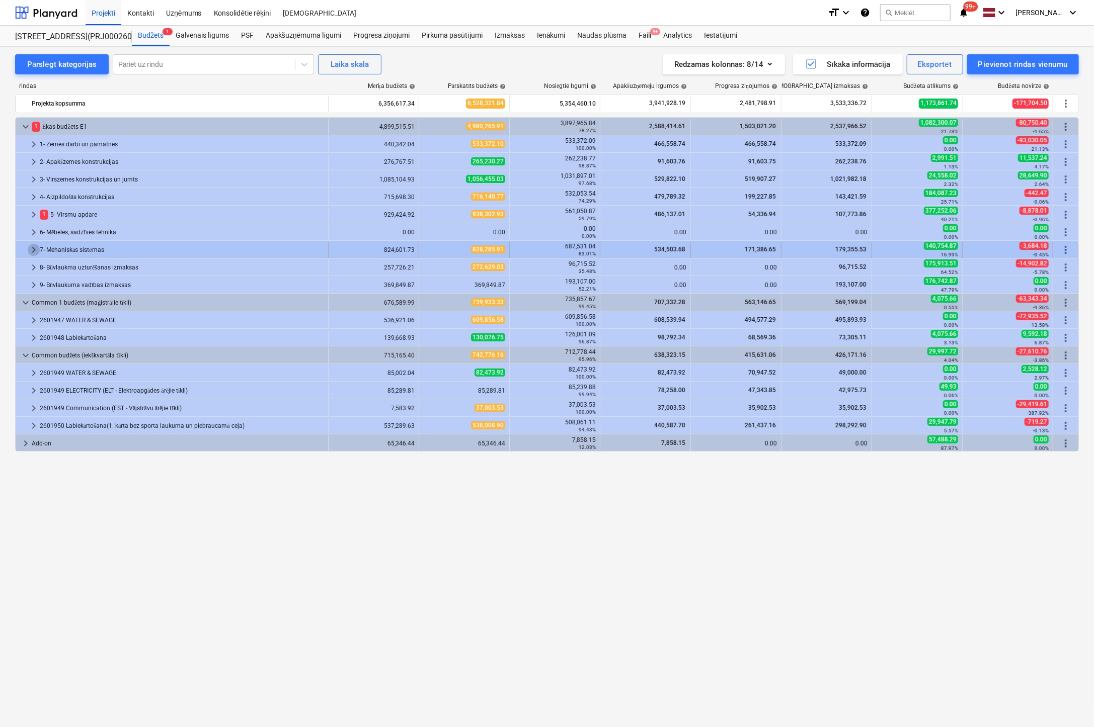
click at [34, 247] on span "keyboard_arrow_right" at bounding box center [34, 250] width 12 height 12
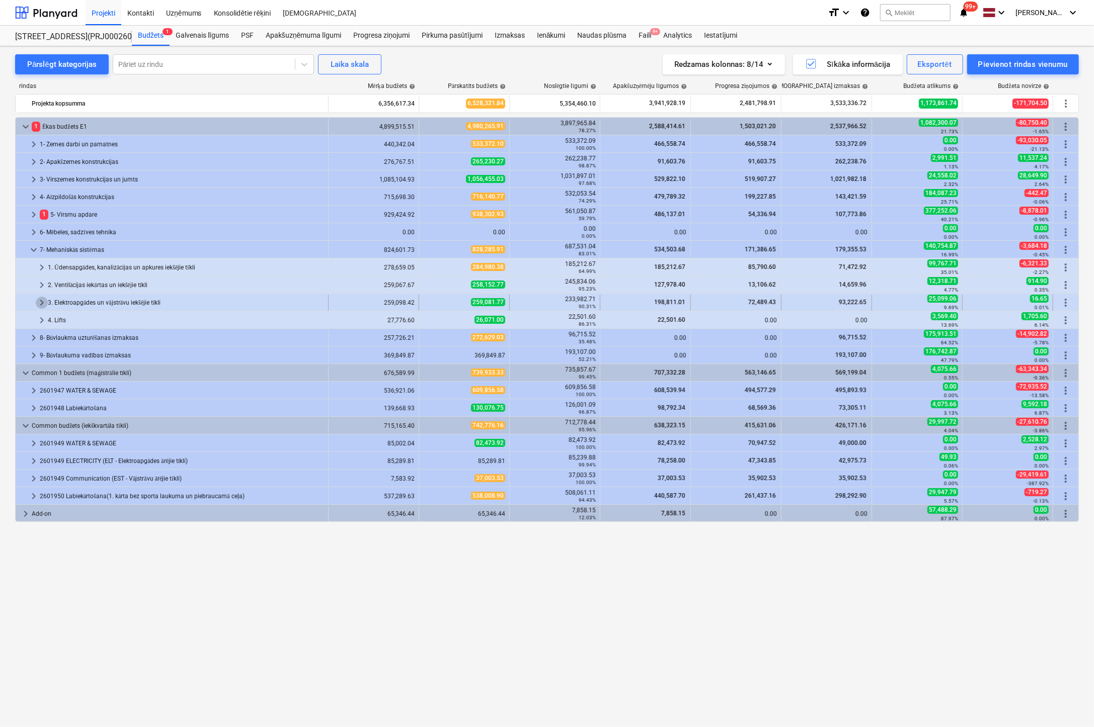
click at [41, 302] on span "keyboard_arrow_right" at bounding box center [42, 303] width 12 height 12
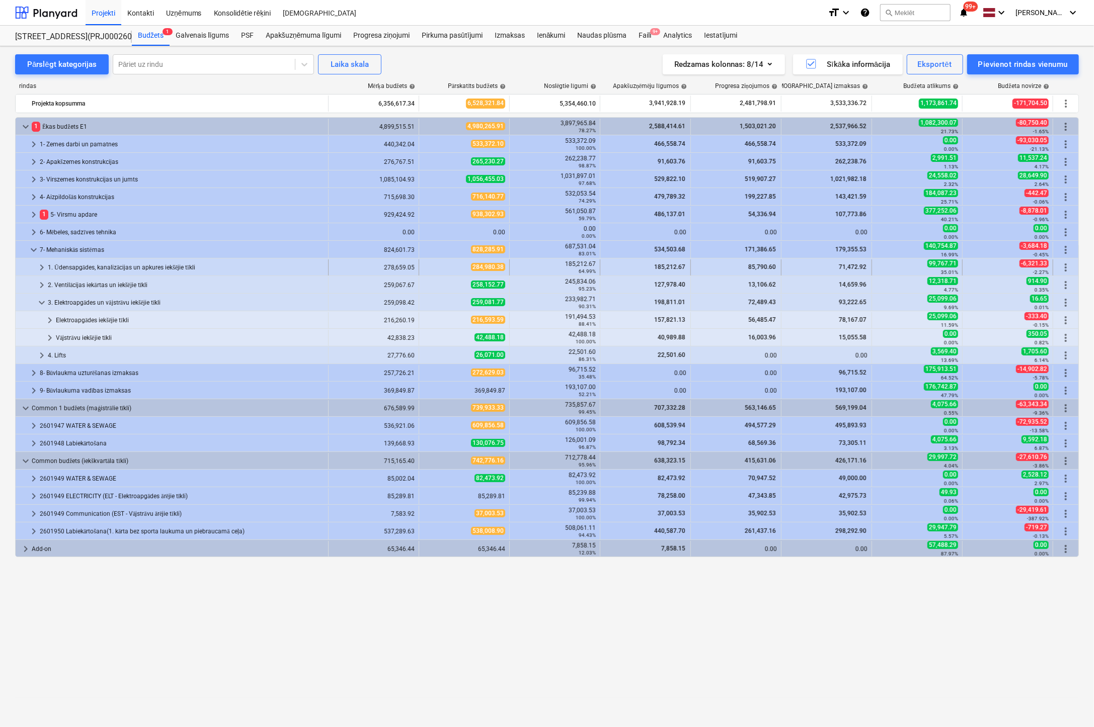
click at [40, 265] on span "keyboard_arrow_right" at bounding box center [42, 268] width 12 height 12
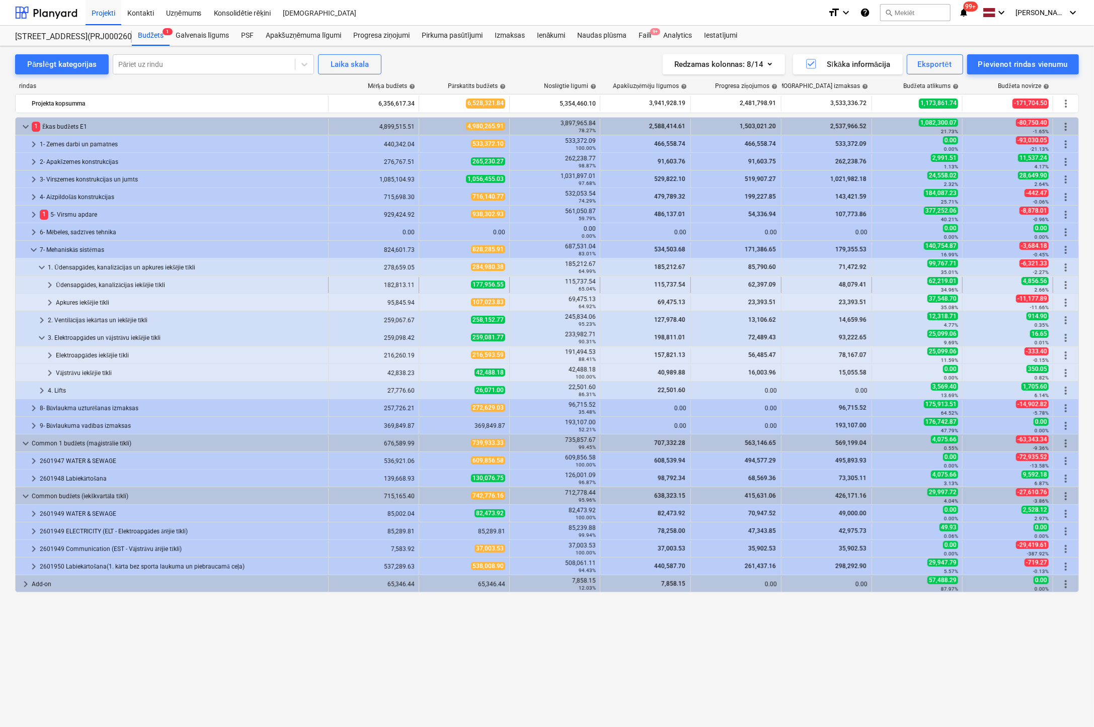
click at [46, 284] on span "keyboard_arrow_right" at bounding box center [50, 285] width 12 height 12
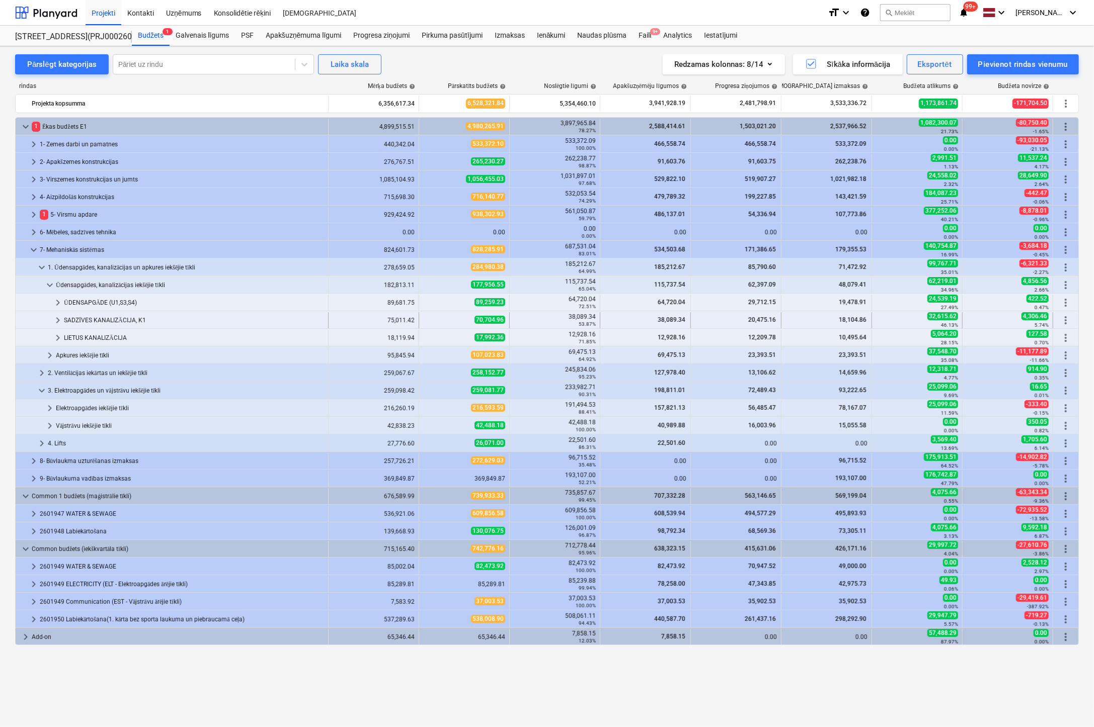
click at [61, 317] on span "keyboard_arrow_right" at bounding box center [58, 320] width 12 height 12
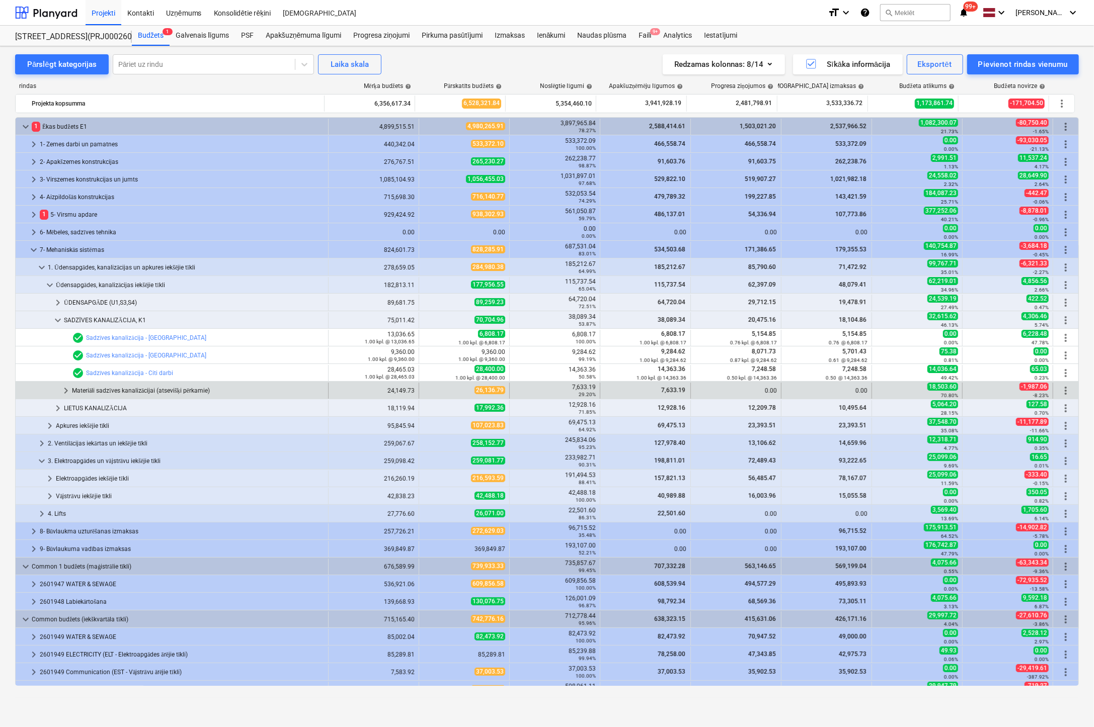
click at [65, 390] on span "keyboard_arrow_right" at bounding box center [66, 391] width 12 height 12
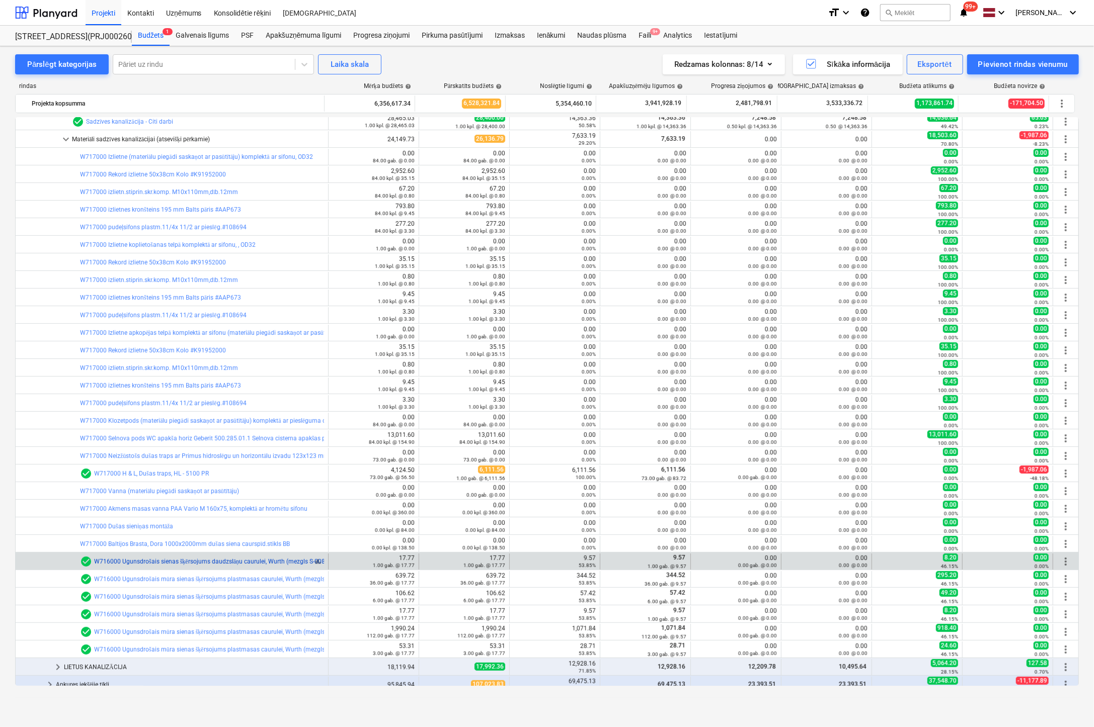
scroll to position [402, 0]
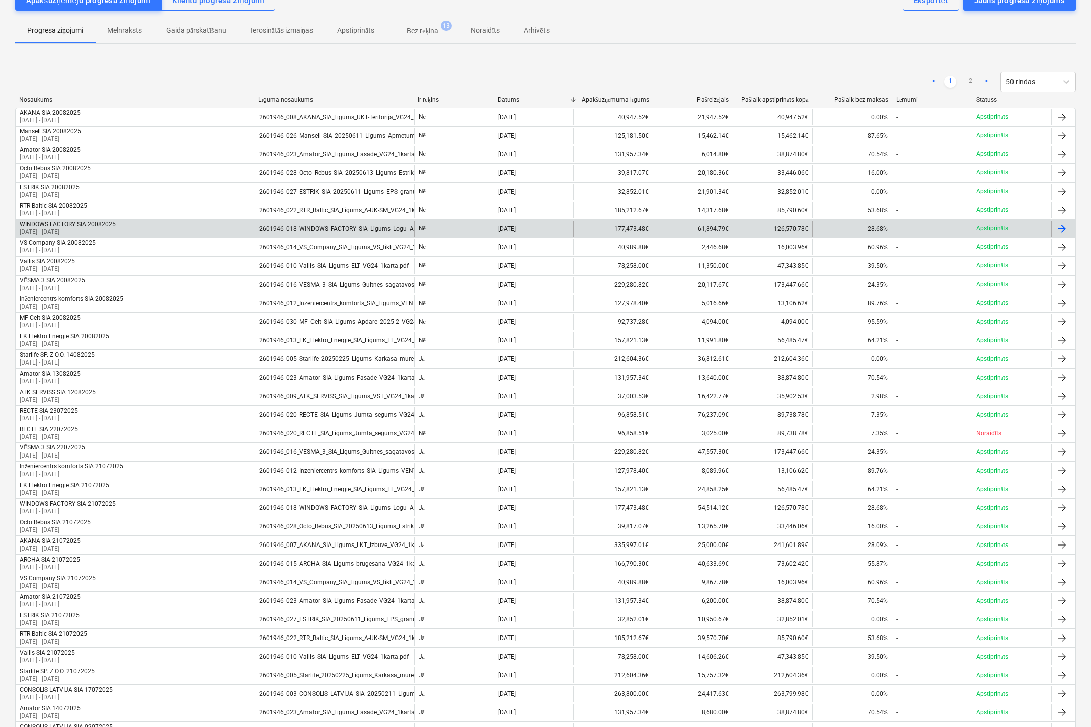
scroll to position [50, 0]
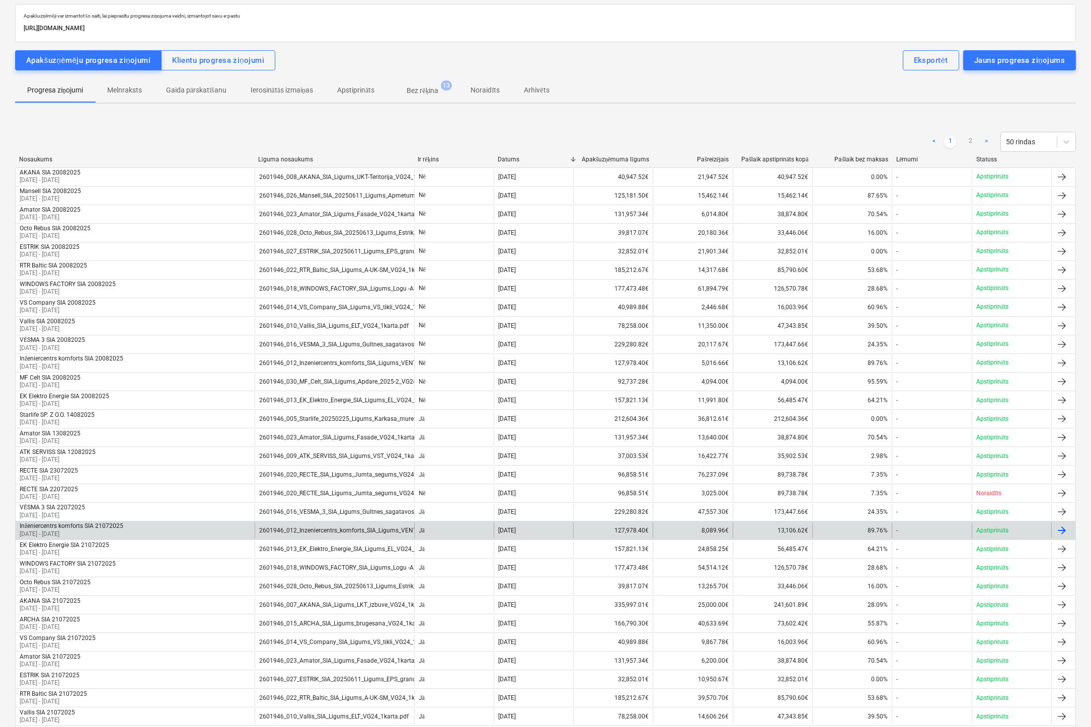
click at [15, 524] on div "Inženiercentrs komforts SIA 21072025 30 Jun 2025 - 28 Jul 2025 2601946_012_Inze…" at bounding box center [545, 530] width 1060 height 19
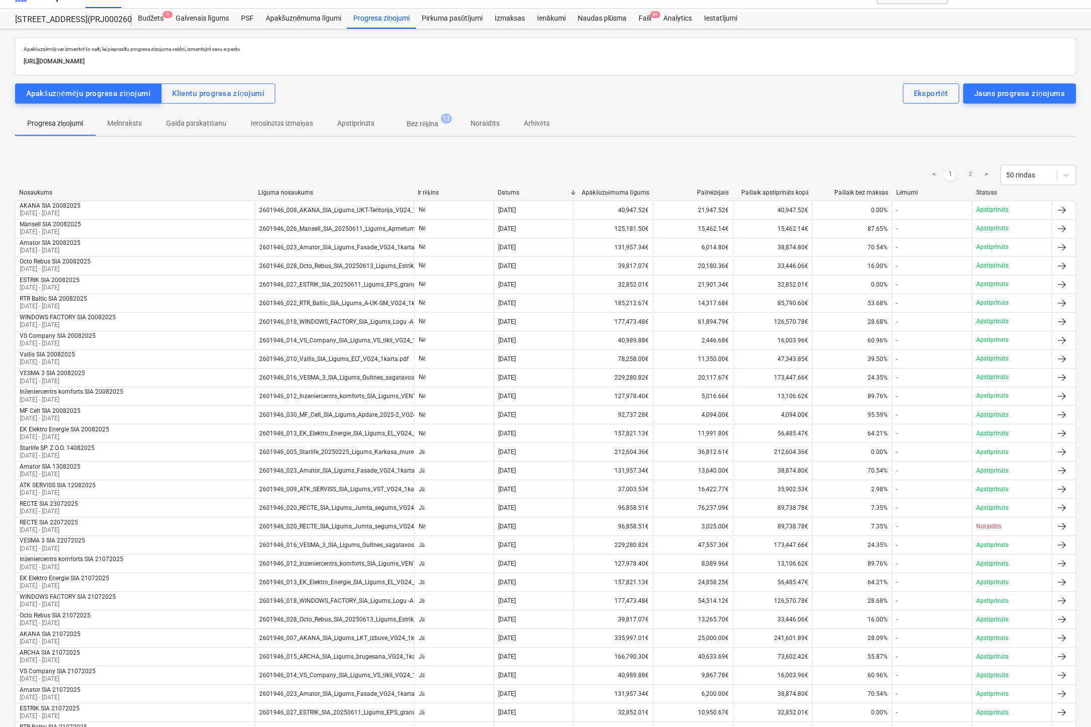
scroll to position [0, 0]
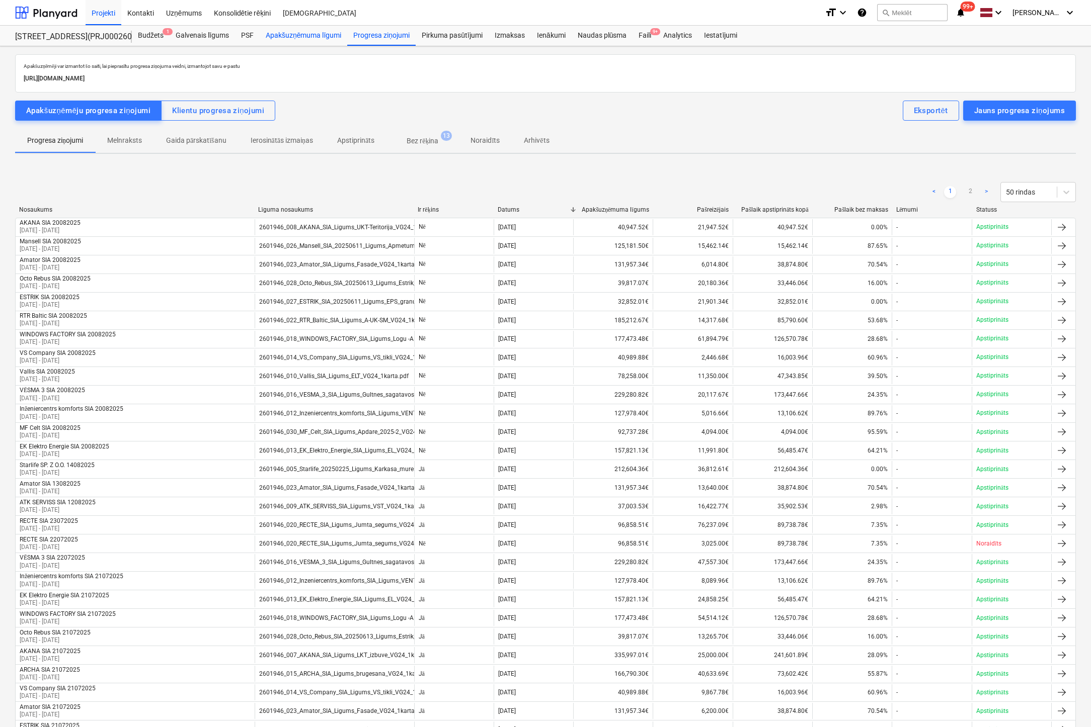
click at [294, 37] on div "Apakšuzņēmuma līgumi" at bounding box center [304, 36] width 88 height 20
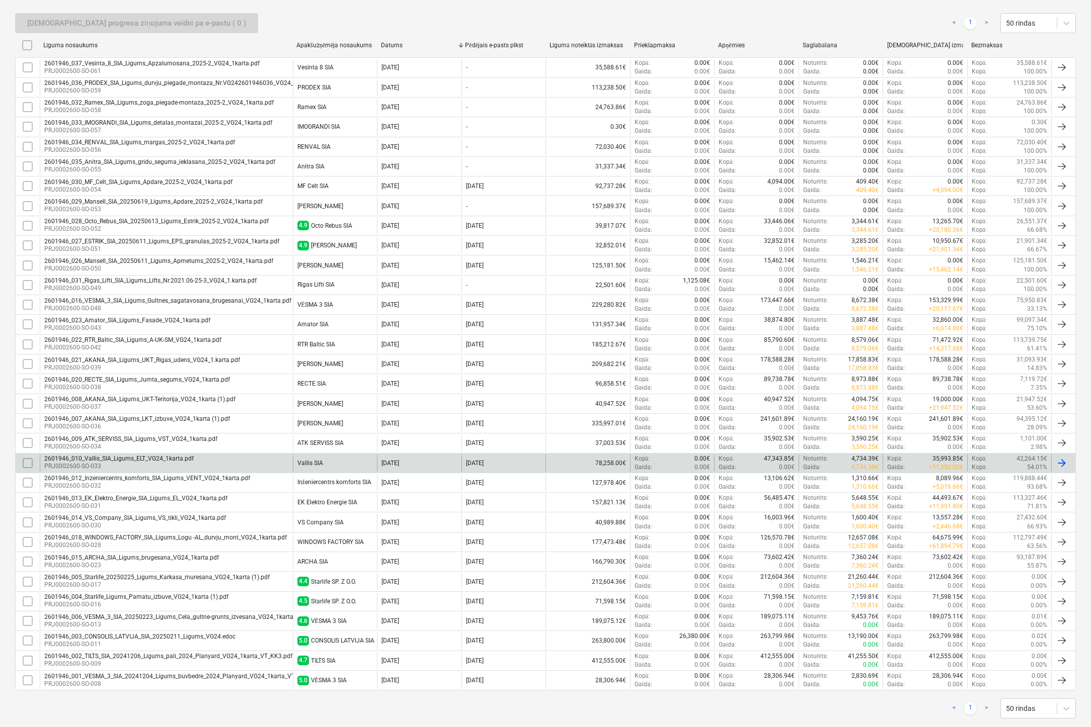
scroll to position [195, 0]
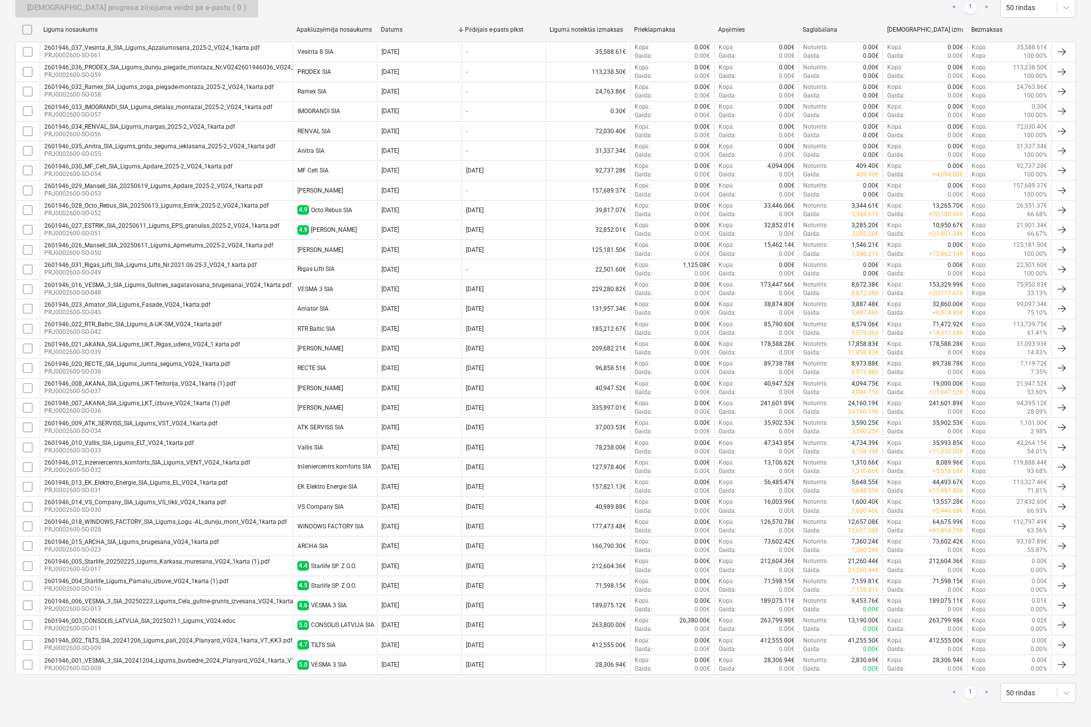
drag, startPoint x: 106, startPoint y: 537, endPoint x: 57, endPoint y: 543, distance: 49.7
click at [57, 546] on p "PRJ0002600-SO-023" at bounding box center [131, 550] width 175 height 9
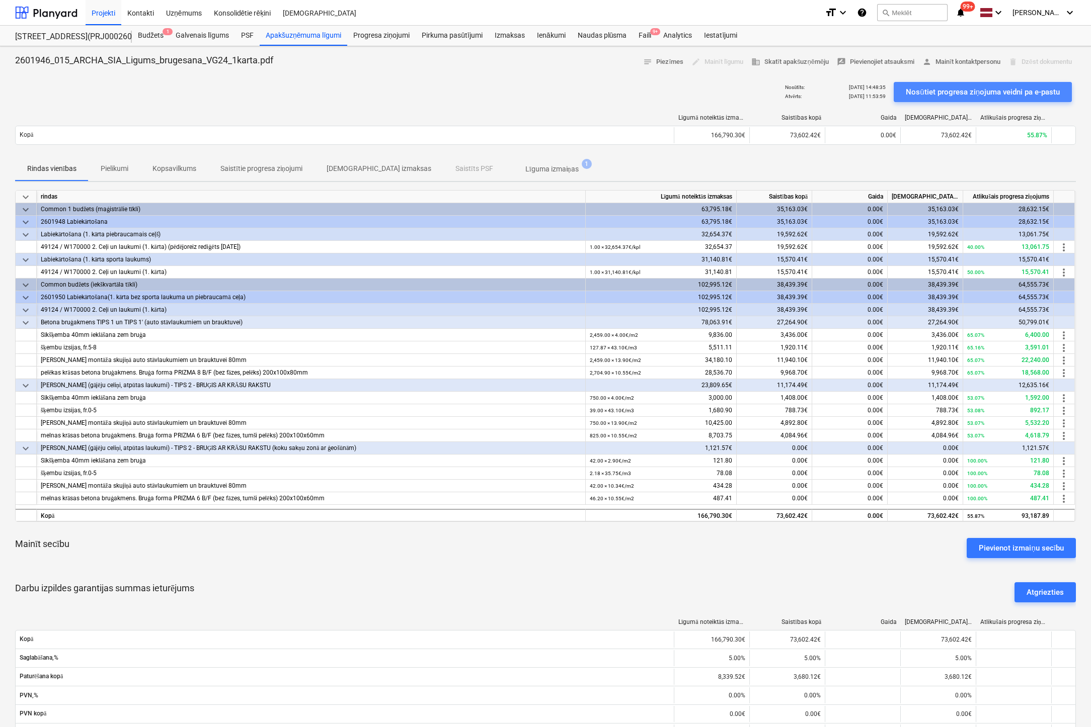
click at [977, 94] on div "Nosūtiet progresa ziņojuma veidni pa e-pastu" at bounding box center [982, 92] width 154 height 13
click at [119, 92] on div "Nosūtīts : 25.08.2025 12:39:20 Atvērts : - Nosūtiet progresa ziņojuma veidni pa…" at bounding box center [545, 92] width 1060 height 28
click at [642, 33] on div "Faili 9+" at bounding box center [644, 36] width 25 height 20
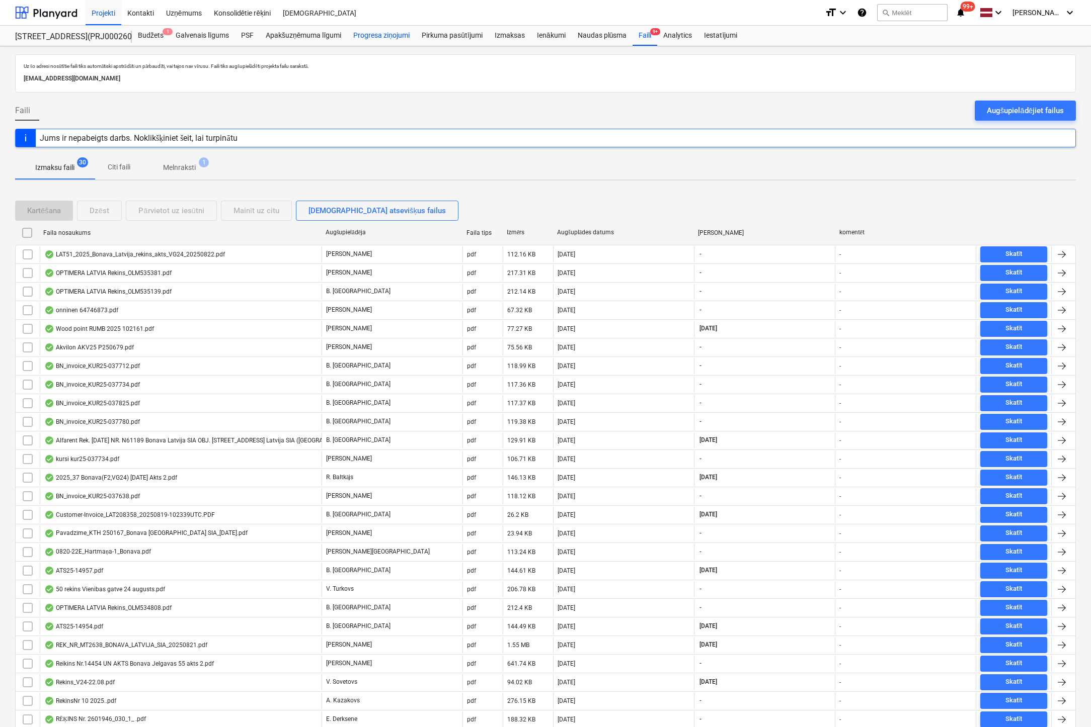
click at [392, 33] on div "Progresa ziņojumi" at bounding box center [381, 36] width 68 height 20
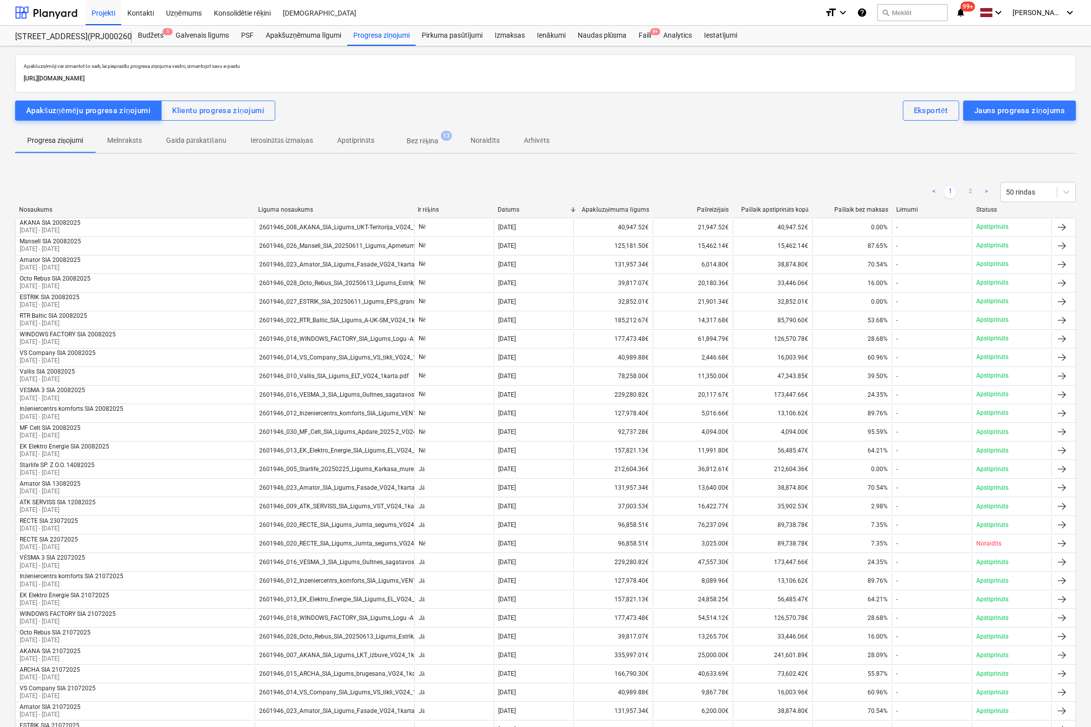
click at [968, 189] on link "2" at bounding box center [970, 192] width 12 height 12
click at [950, 191] on link "1" at bounding box center [950, 192] width 12 height 12
click at [645, 36] on div "Faili 9+" at bounding box center [644, 36] width 25 height 20
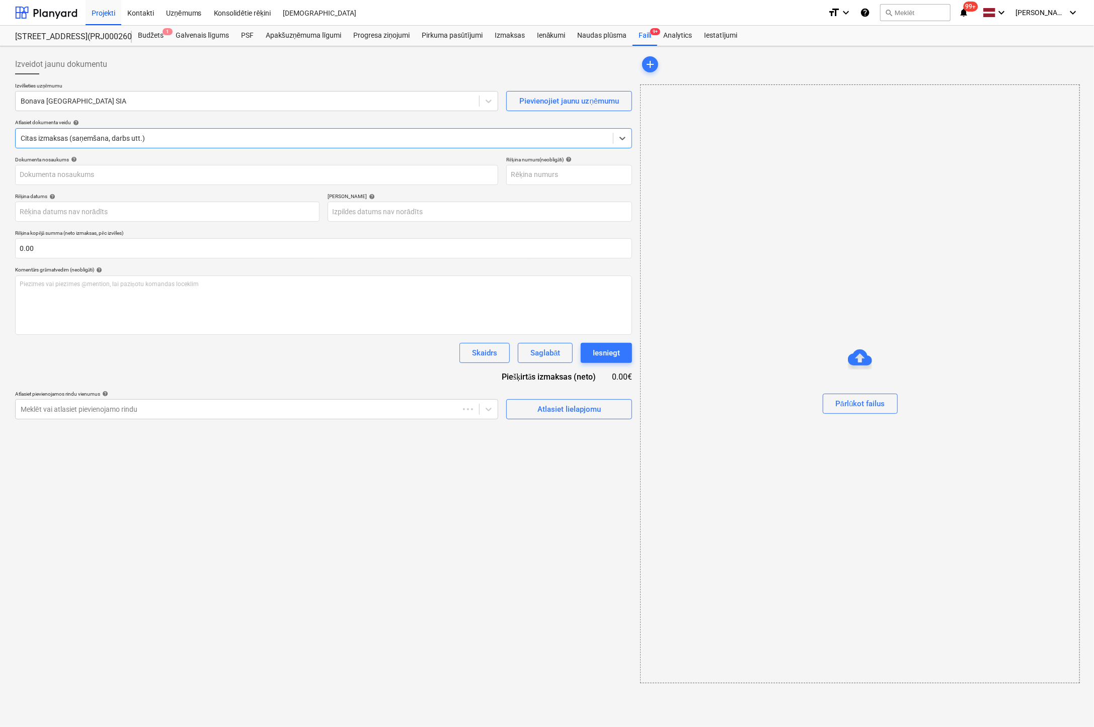
type input "LAT51_2025_Bonava_Latvija_rekins_akts_VG24_20250822.pdf"
click at [279, 98] on div at bounding box center [247, 101] width 452 height 10
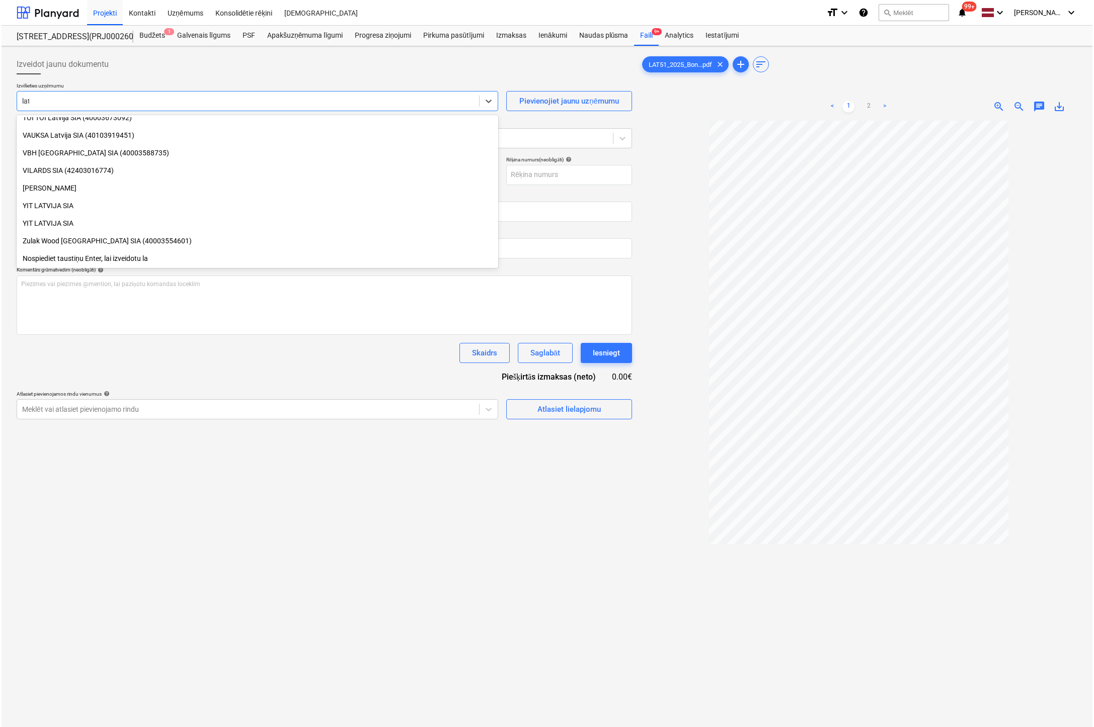
scroll to position [870, 0]
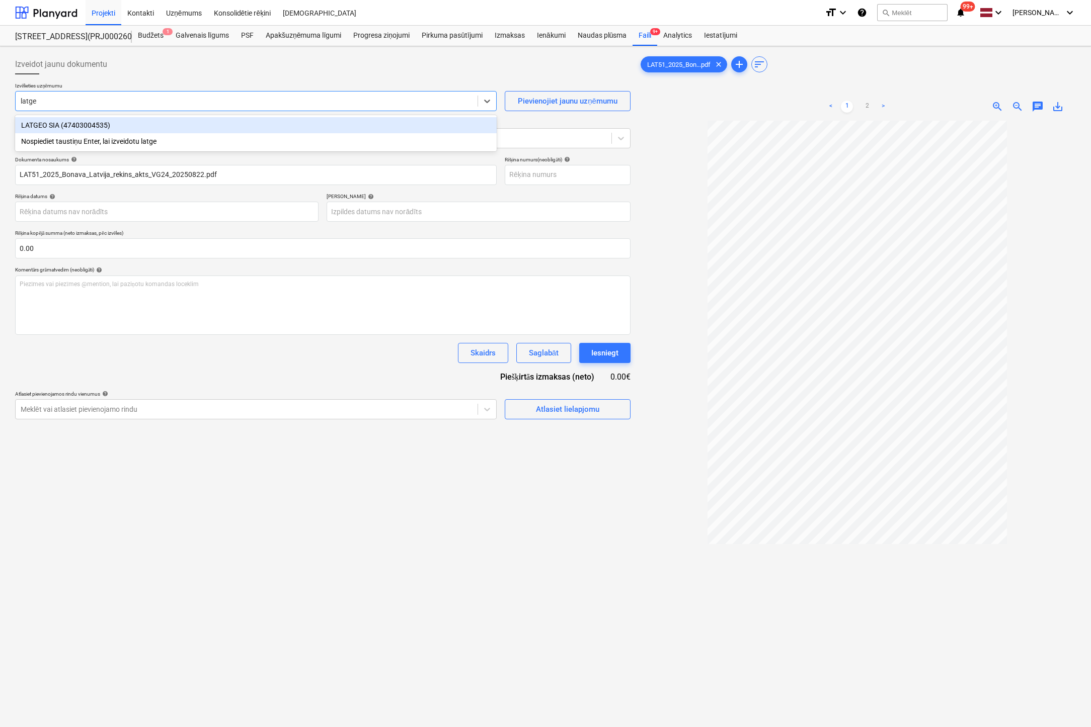
type input "latgeo"
click at [221, 127] on div "LATGEO SIA (47403004535)" at bounding box center [255, 125] width 481 height 16
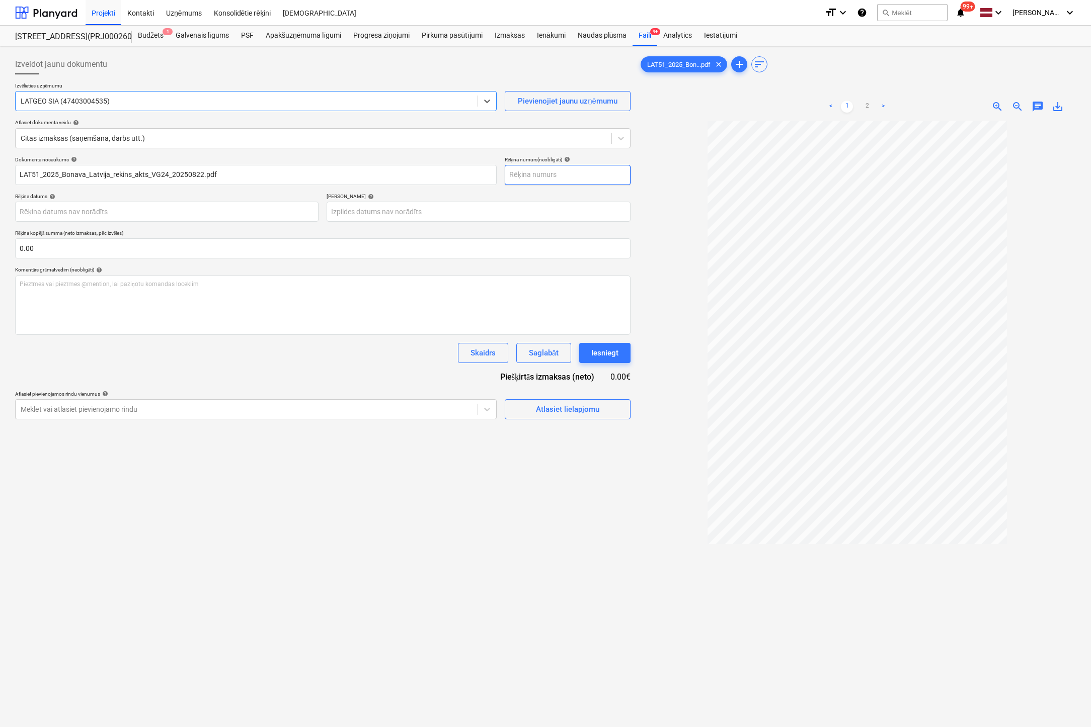
click at [556, 165] on input "text" at bounding box center [568, 175] width 126 height 20
type input "LAT51/25"
click at [107, 209] on body "Projekti Kontakti Uzņēmums Konsolidētie rēķini Iesūtne format_size keyboard_arr…" at bounding box center [545, 363] width 1091 height 727
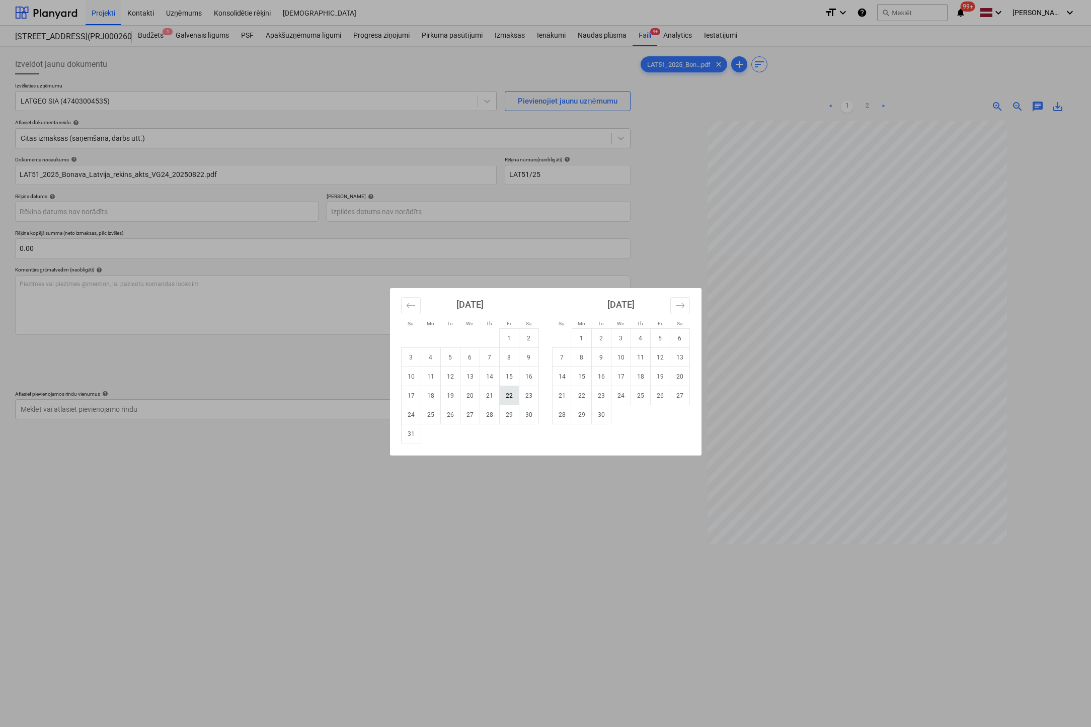
click at [507, 397] on td "22" at bounding box center [509, 395] width 20 height 19
type input "22 Aug 2025"
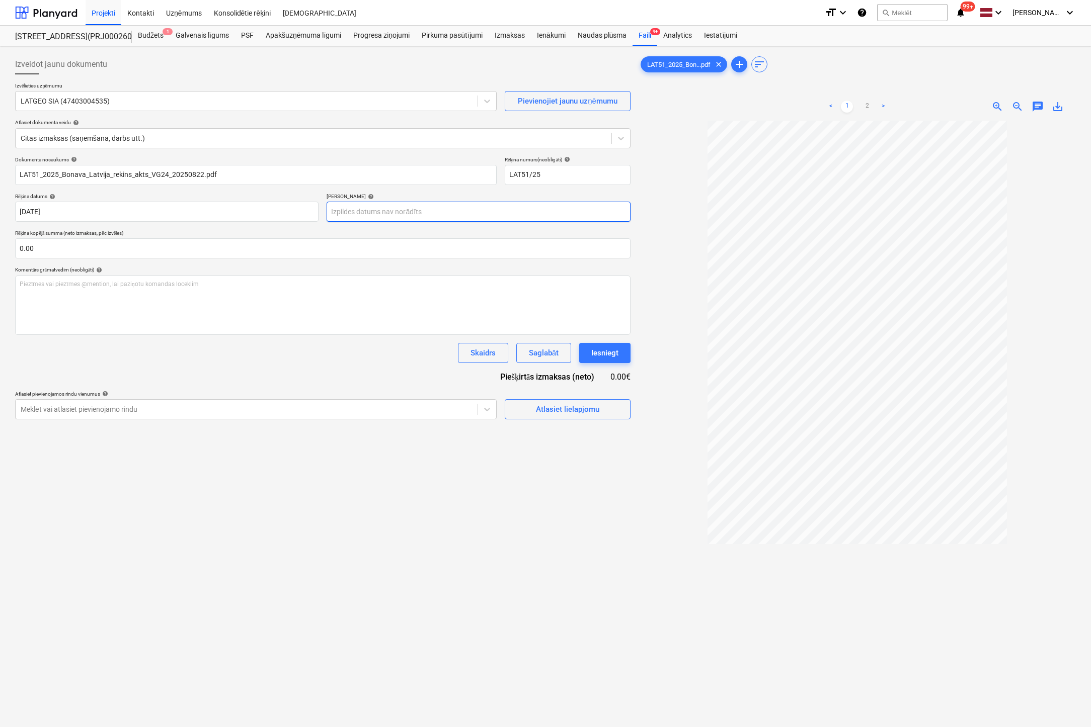
click at [399, 212] on body "Projekti Kontakti Uzņēmums Konsolidētie rēķini Iesūtne format_size keyboard_arr…" at bounding box center [545, 363] width 1091 height 727
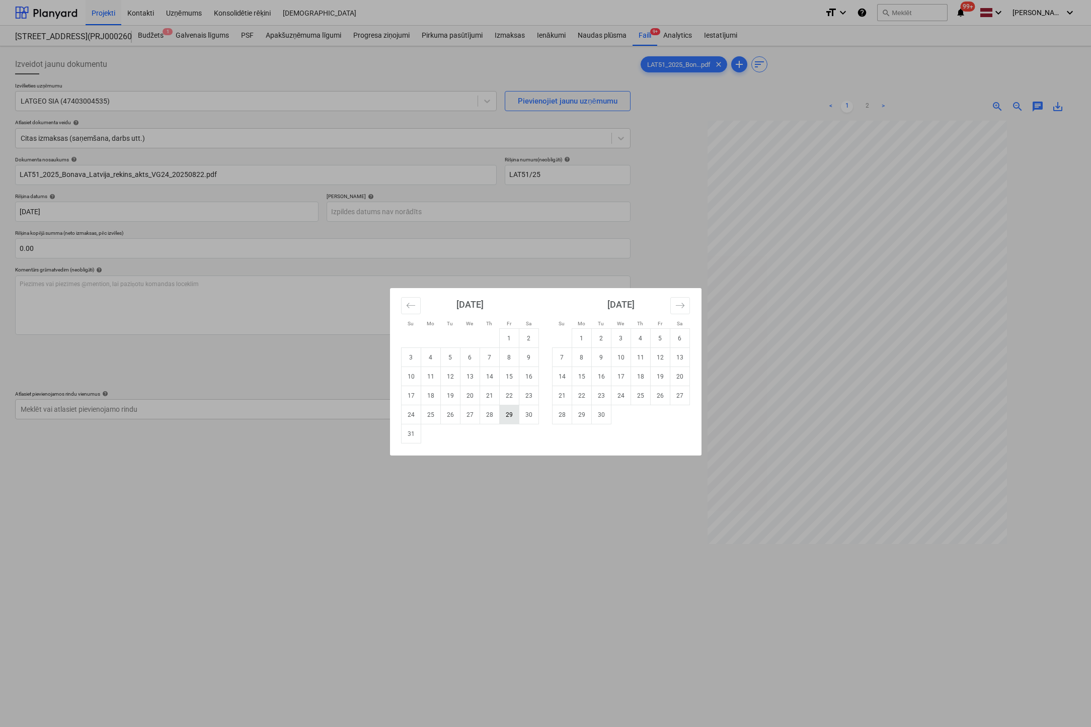
click at [513, 413] on td "29" at bounding box center [509, 414] width 20 height 19
type input "29 Aug 2025"
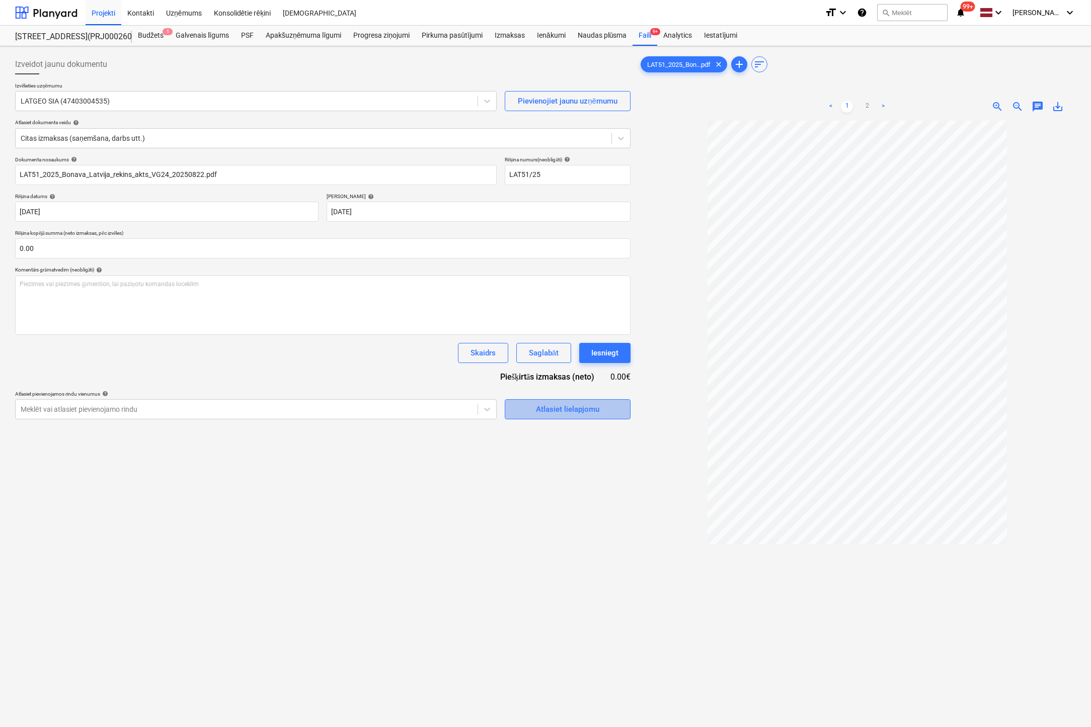
click at [549, 408] on div "Atlasiet lielapjomu" at bounding box center [567, 409] width 63 height 13
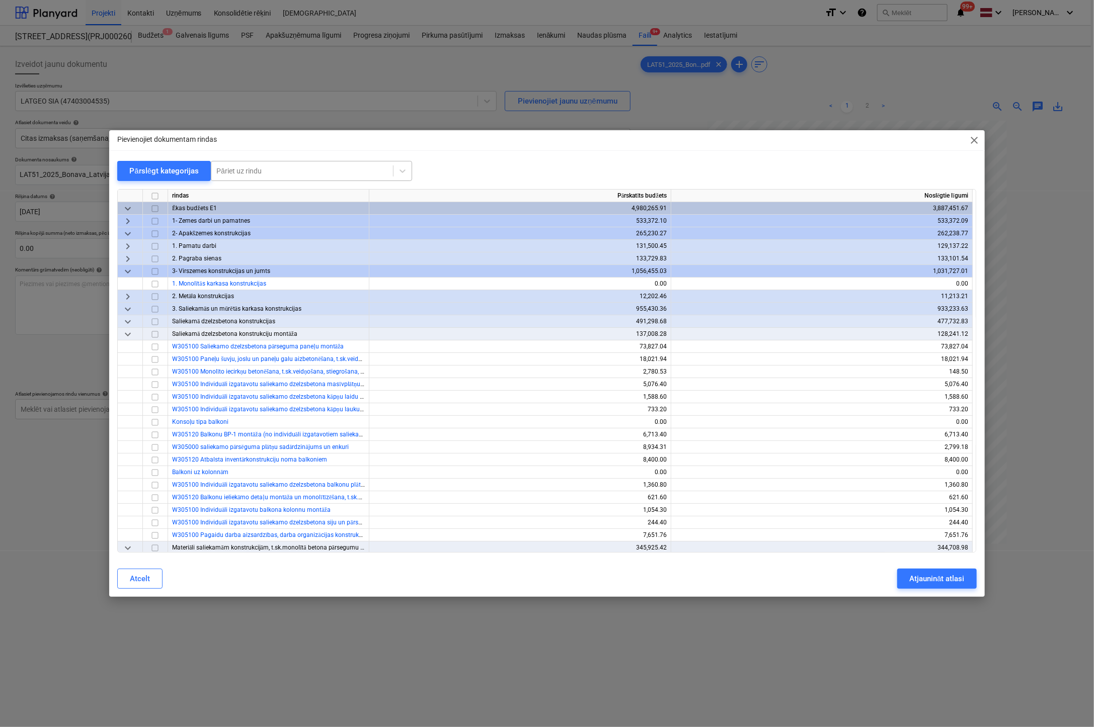
click at [318, 172] on div at bounding box center [302, 171] width 172 height 10
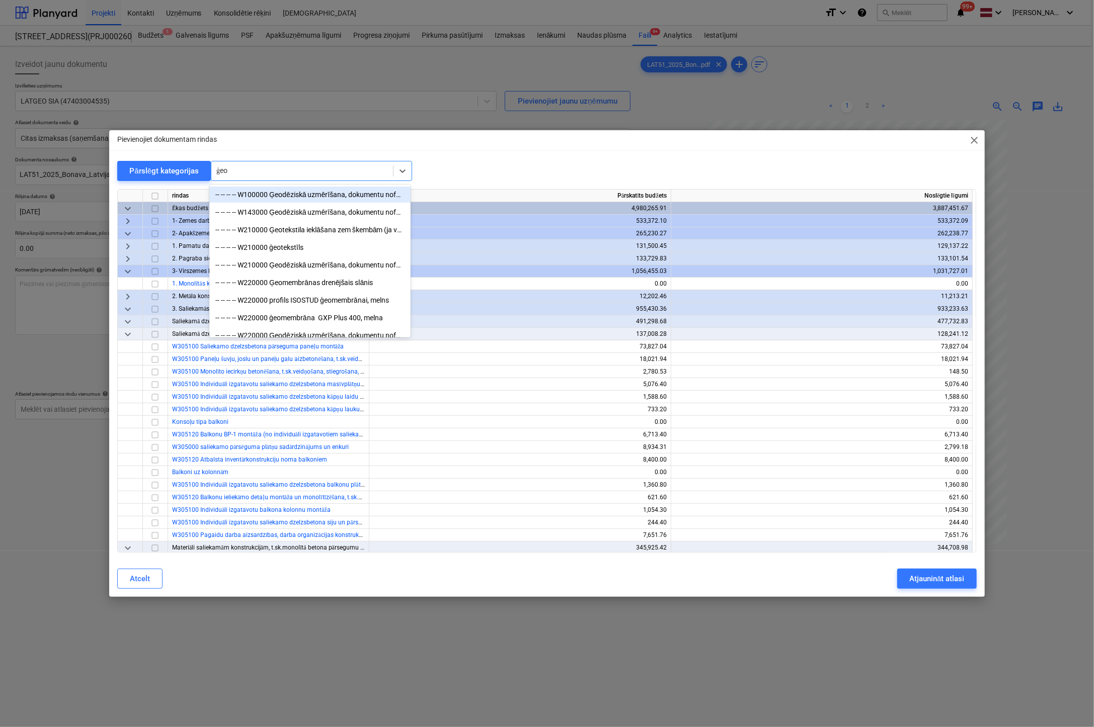
type input "ģeod"
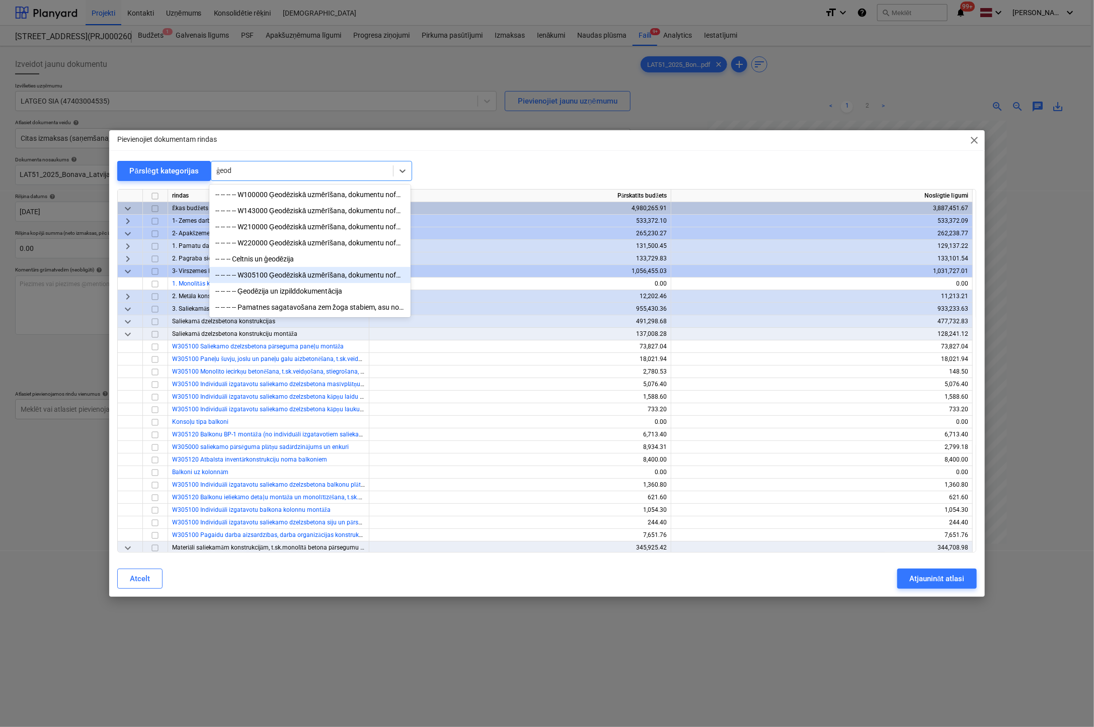
click at [315, 278] on div "-- -- -- -- W305100 Ģeodēziskā uzmērīšana, dokumentu noformēšana" at bounding box center [309, 275] width 201 height 16
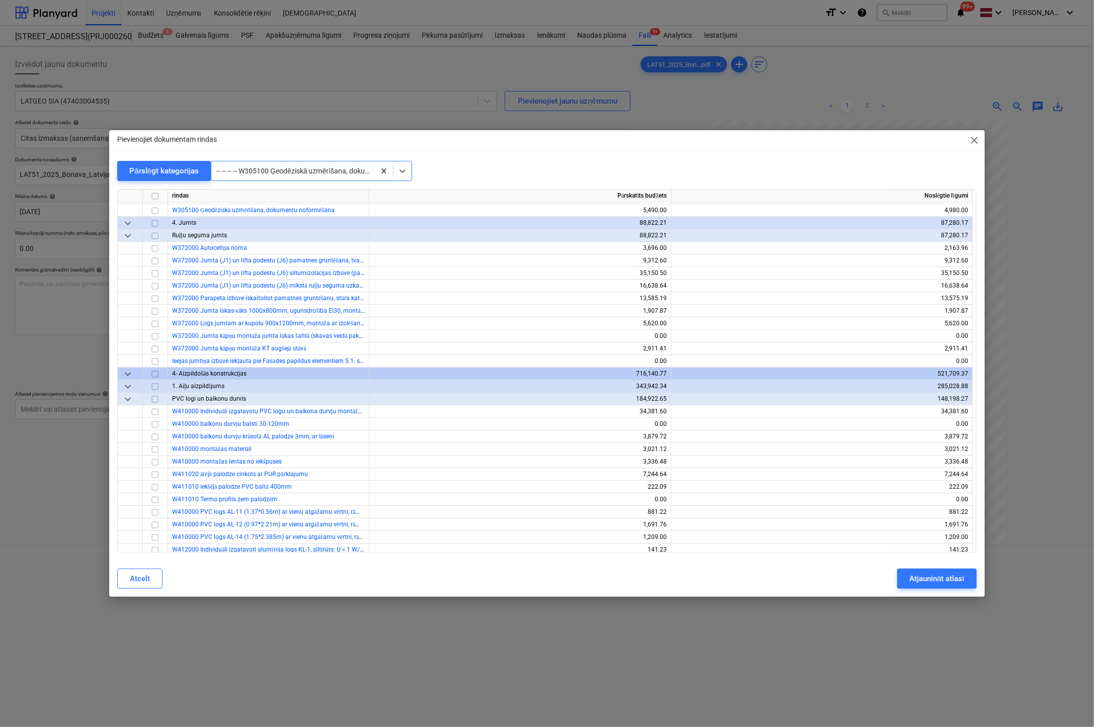
scroll to position [2251, 0]
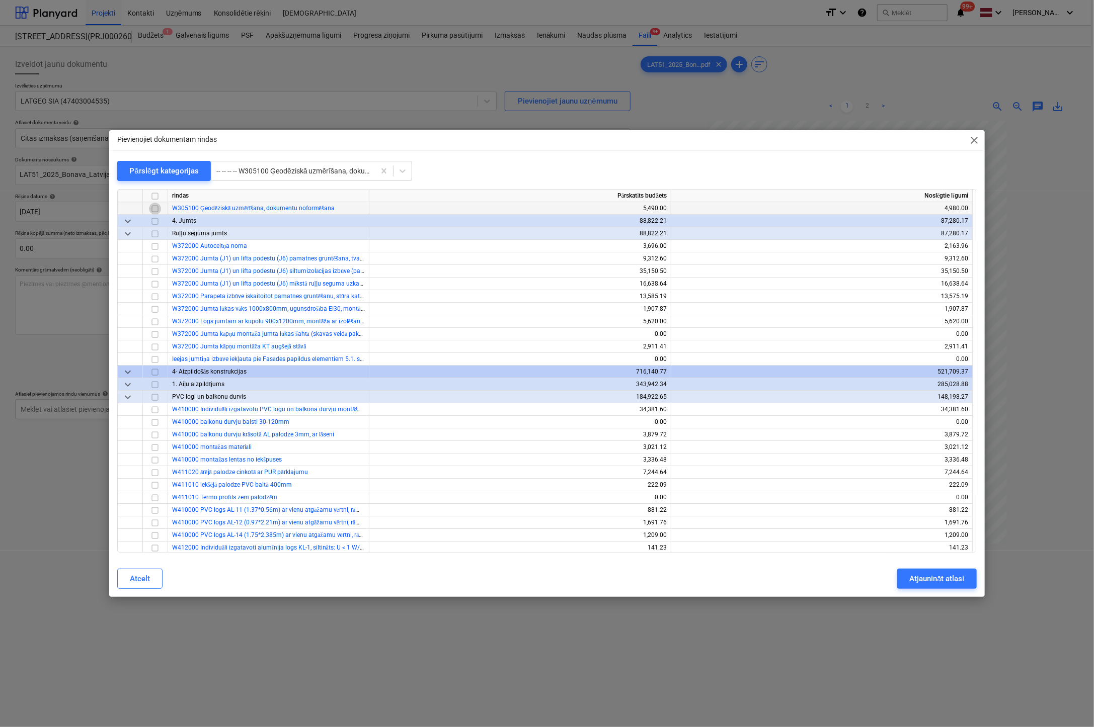
click at [153, 208] on input "checkbox" at bounding box center [155, 209] width 12 height 12
click at [911, 585] on div "Atjaunināt atlasi" at bounding box center [936, 578] width 55 height 13
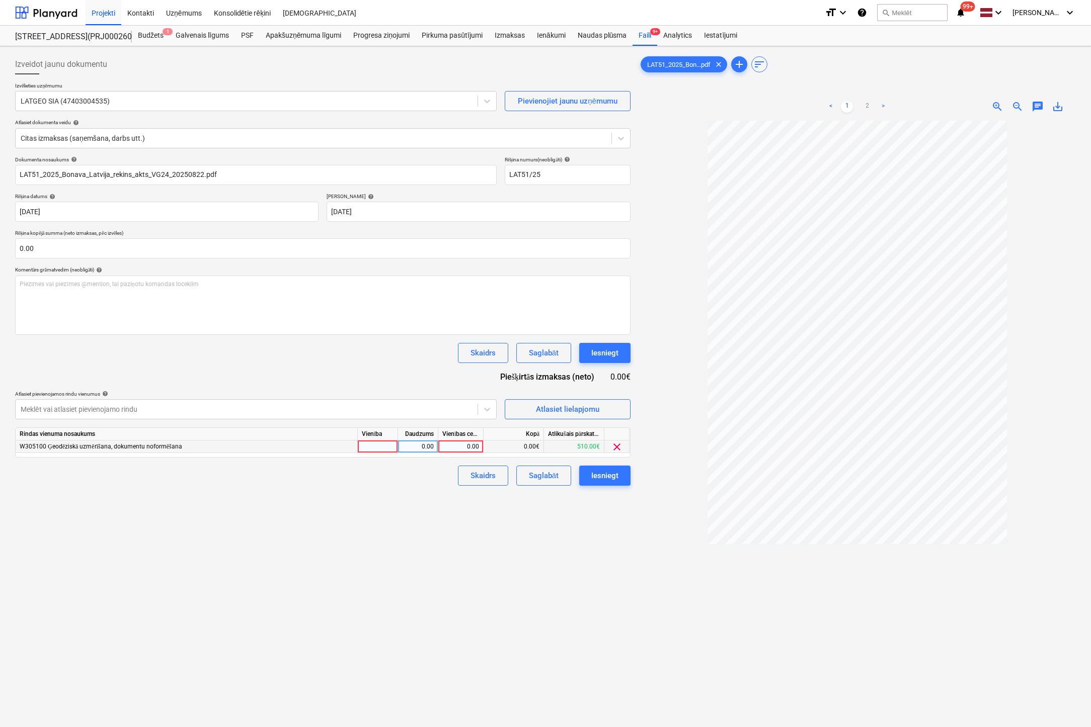
click at [467, 445] on div "0.00" at bounding box center [460, 447] width 37 height 13
type input "170"
click at [427, 549] on div "Izveidot jaunu dokumentu Izvēlieties uzņēmumu LATGEO SIA (47403004535) Pievieno…" at bounding box center [322, 437] width 623 height 774
click at [598, 475] on div "Iesniegt" at bounding box center [604, 475] width 27 height 13
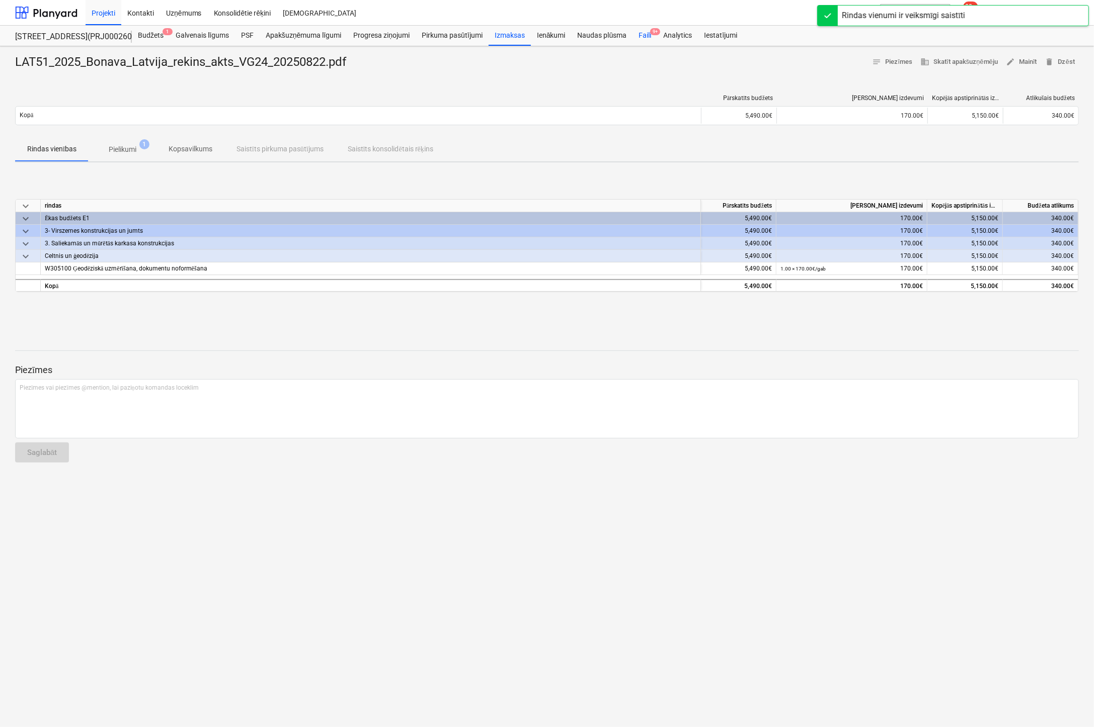
click at [647, 29] on div "Faili 9+" at bounding box center [644, 36] width 25 height 20
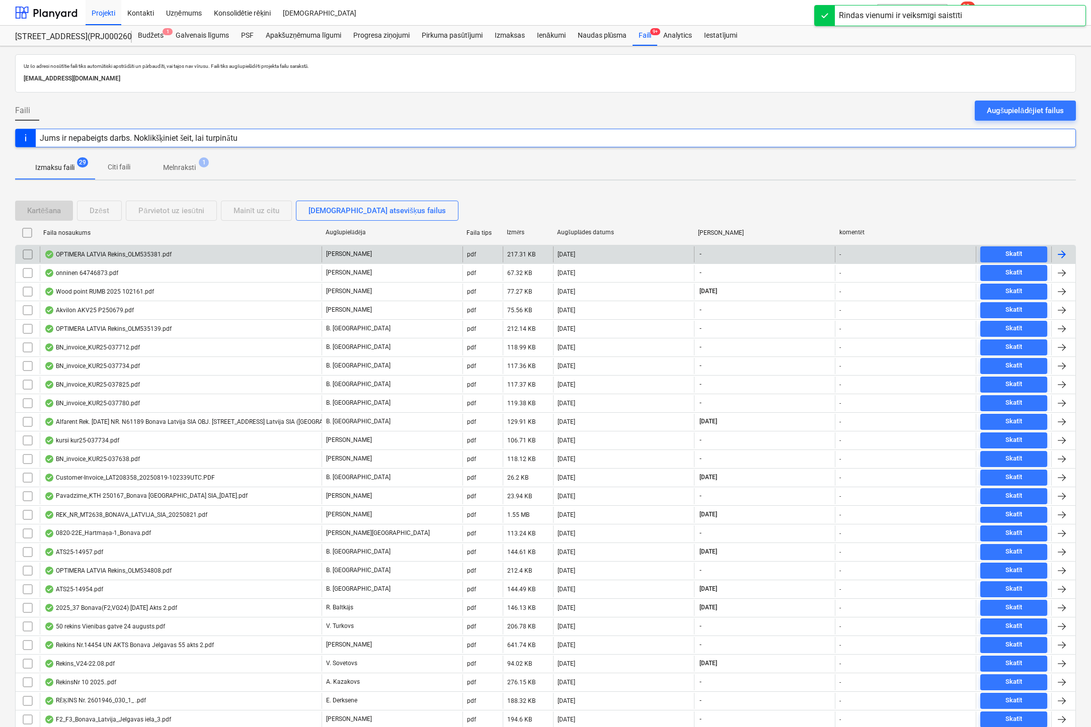
click at [120, 251] on div "OPTIMERA LATVIA Rekins_OLM535381.pdf" at bounding box center [107, 255] width 127 height 8
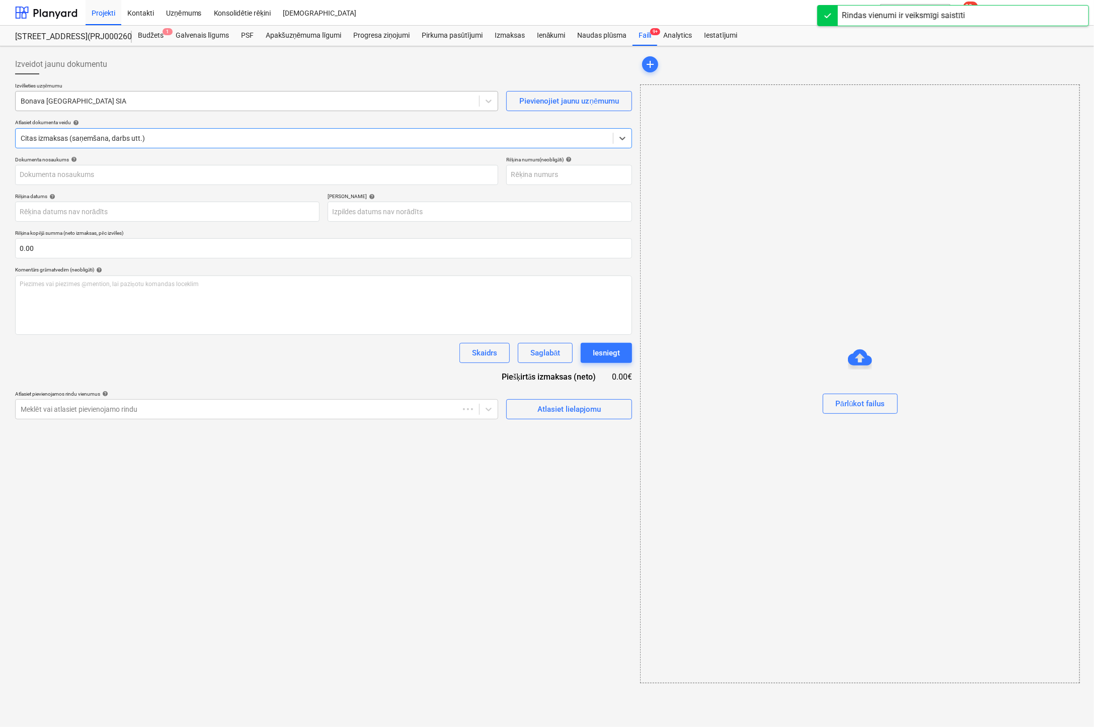
click at [234, 100] on div at bounding box center [247, 101] width 453 height 10
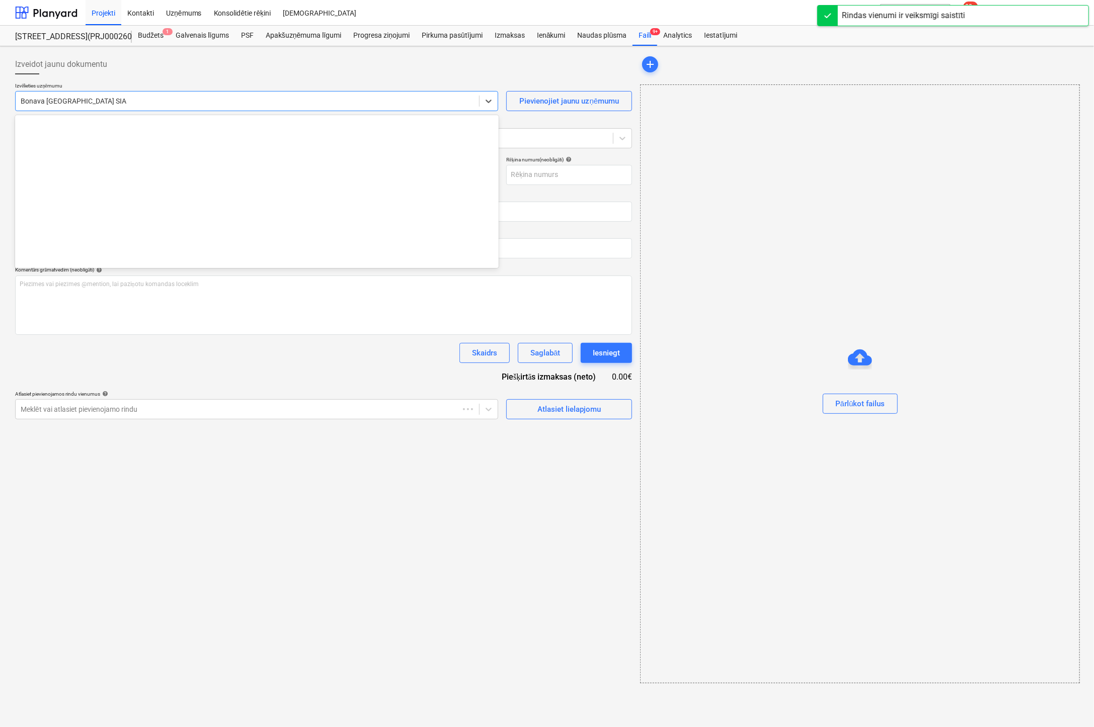
scroll to position [1849, 0]
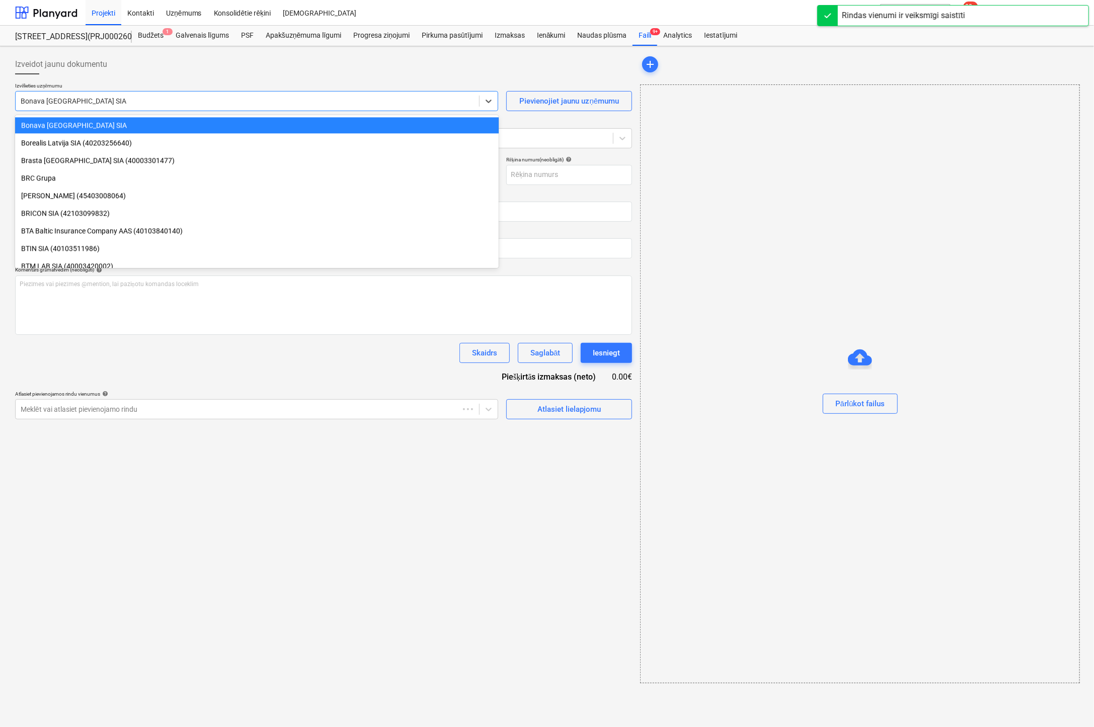
type input "OLM535381"
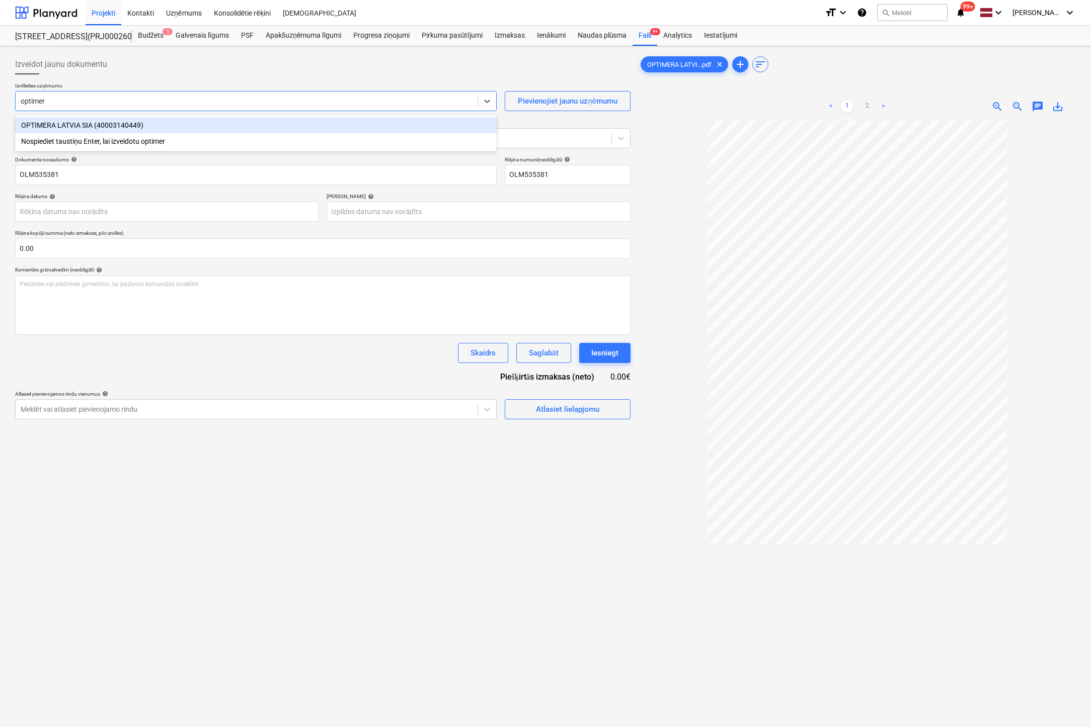
type input "optimera"
click at [127, 128] on div "OPTIMERA LATVIA SIA (40003140449)" at bounding box center [255, 125] width 481 height 16
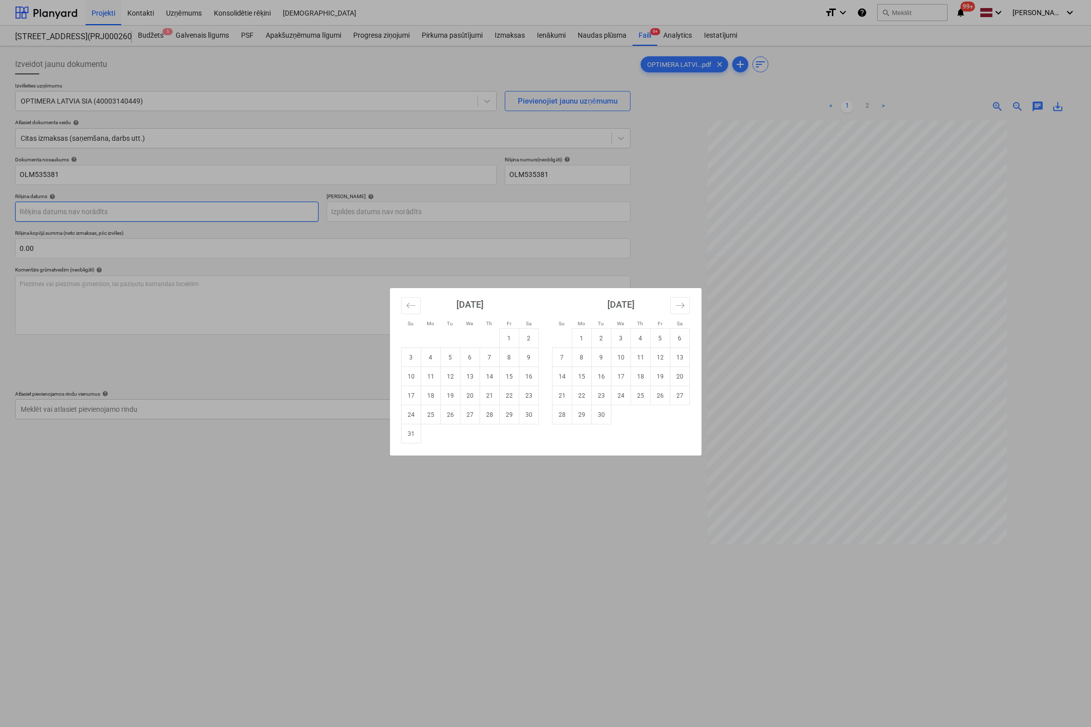
click at [310, 210] on body "Projekti Kontakti Uzņēmums Konsolidētie rēķini Iesūtne format_size keyboard_arr…" at bounding box center [545, 363] width 1091 height 727
click at [506, 397] on td "22" at bounding box center [509, 395] width 20 height 19
type input "22 Aug 2025"
click at [497, 210] on body "Projekti Kontakti Uzņēmums Konsolidētie rēķini Iesūtne format_size keyboard_arr…" at bounding box center [545, 363] width 1091 height 727
drag, startPoint x: 688, startPoint y: 289, endPoint x: 688, endPoint y: 298, distance: 9.6
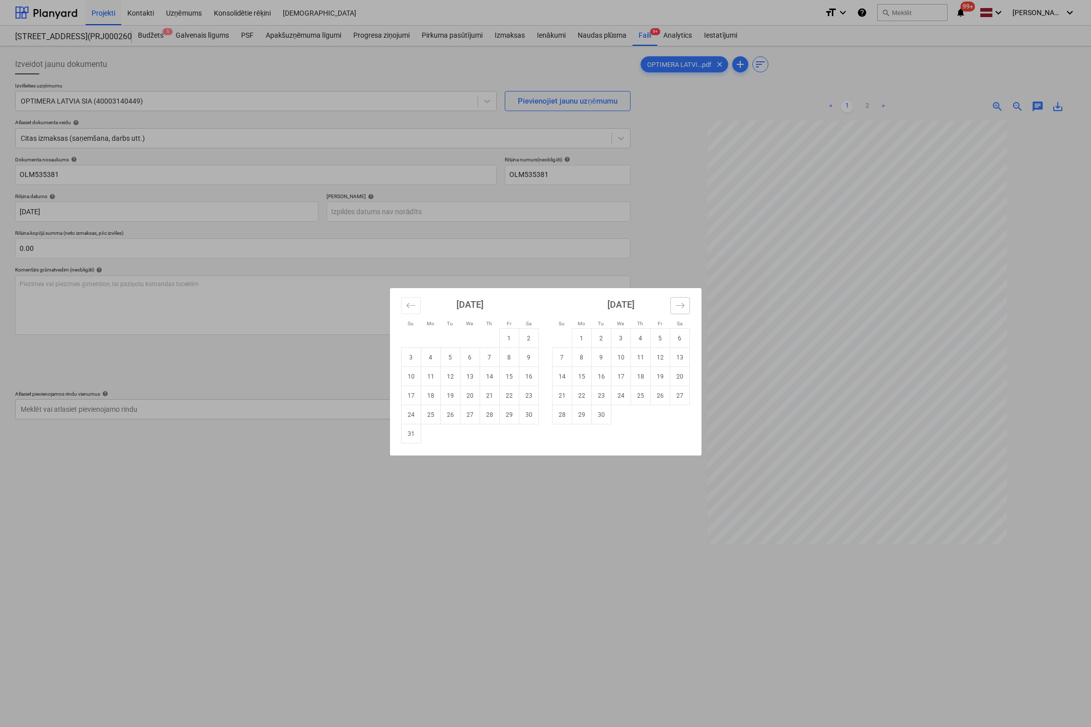
click at [688, 290] on div "September 2025" at bounding box center [621, 308] width 138 height 40
click at [682, 301] on icon "Move forward to switch to the next month." at bounding box center [680, 306] width 10 height 10
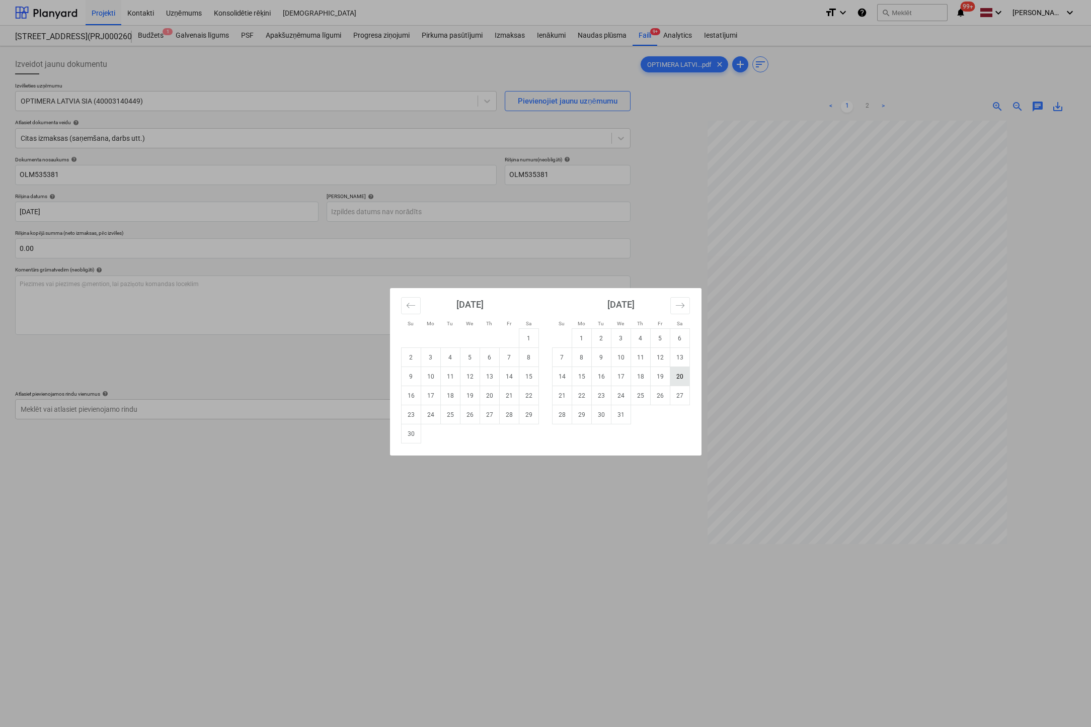
click at [674, 378] on td "20" at bounding box center [680, 376] width 20 height 19
type input "20 Dec 2025"
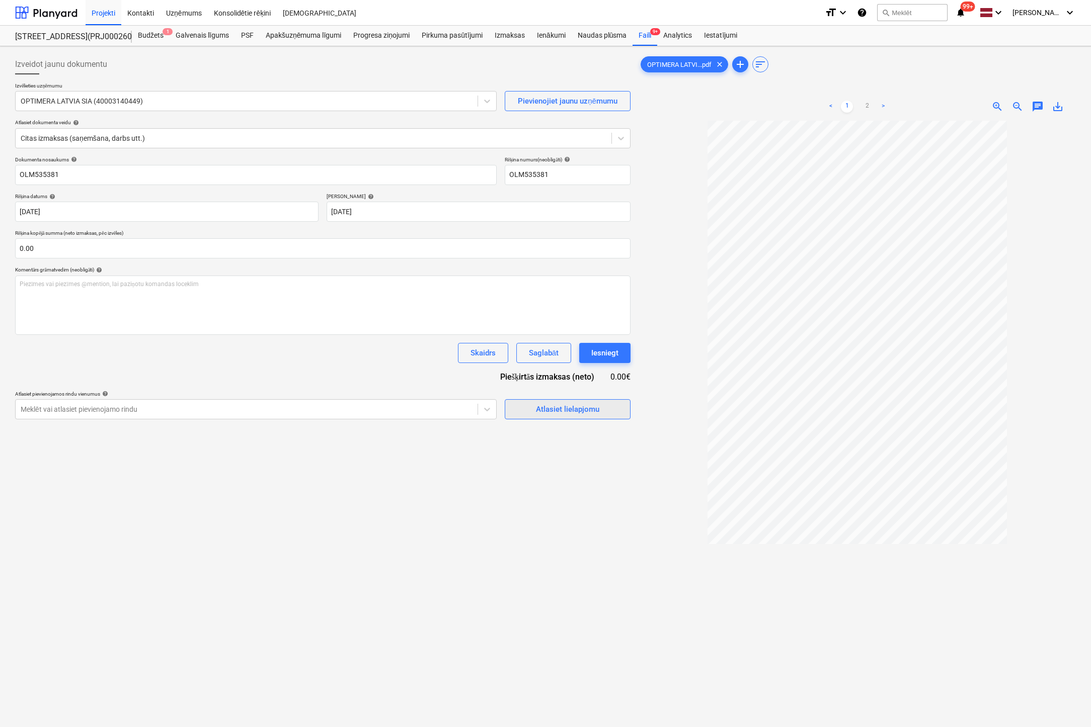
click at [594, 412] on div "Atlasiet lielapjomu" at bounding box center [567, 409] width 63 height 13
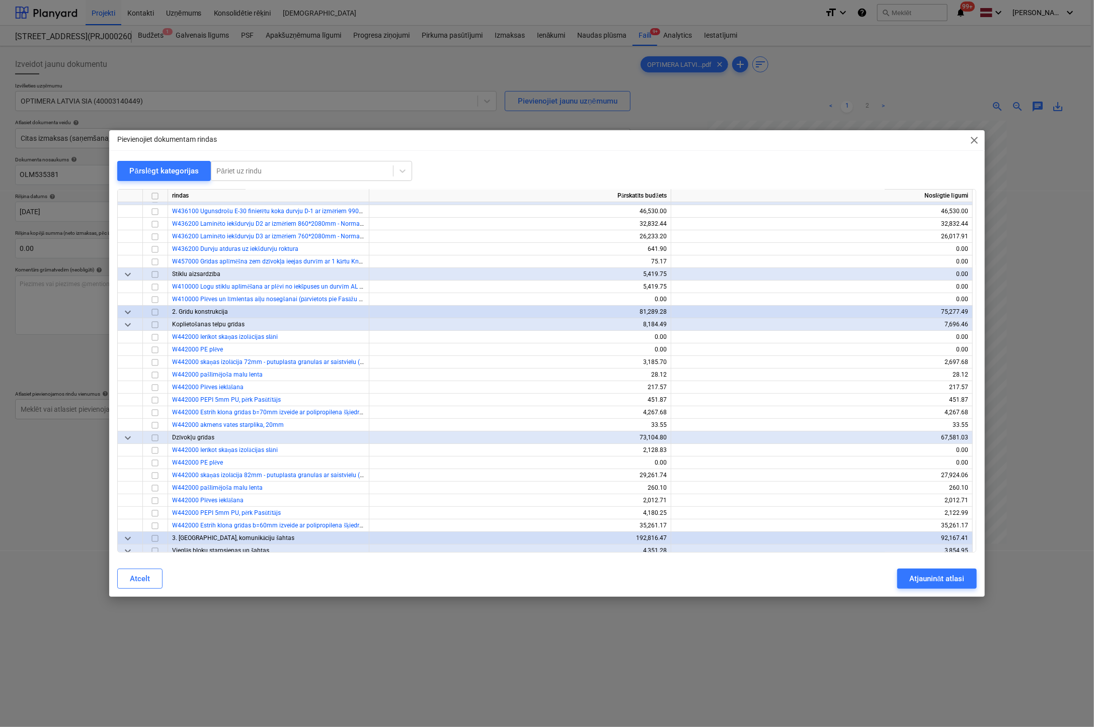
scroll to position [2917, 0]
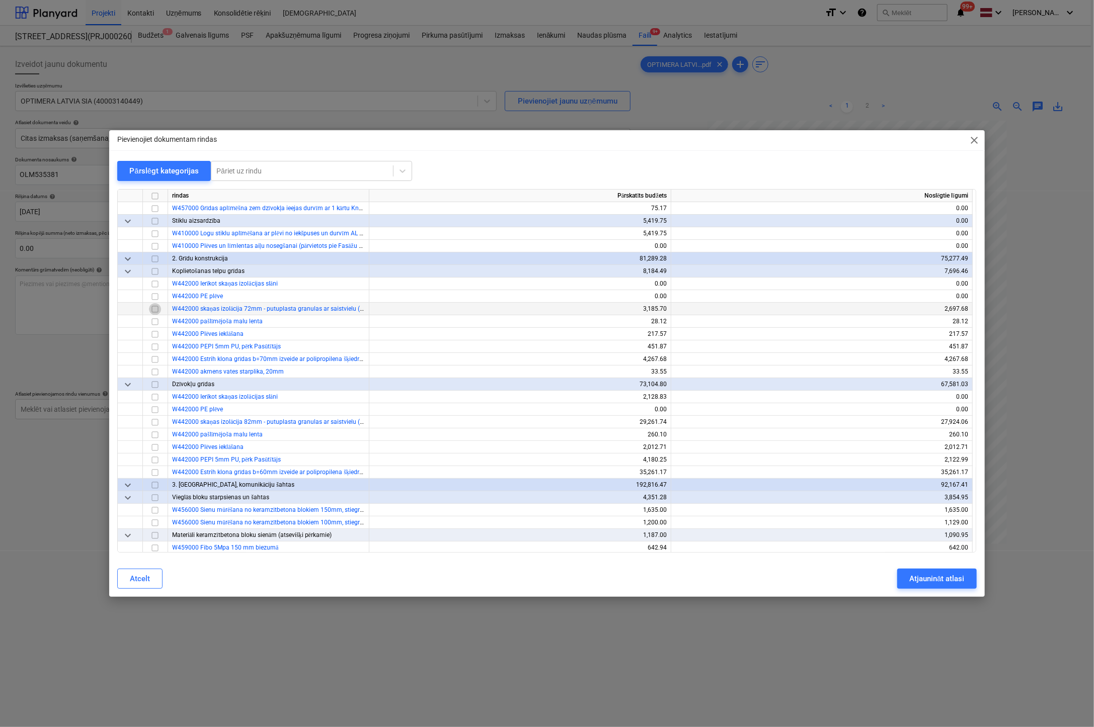
click at [156, 309] on input "checkbox" at bounding box center [155, 309] width 12 height 12
click at [155, 309] on input "checkbox" at bounding box center [155, 309] width 12 height 12
click at [153, 457] on input "checkbox" at bounding box center [155, 460] width 12 height 12
click at [921, 582] on div "Atjaunināt atlasi" at bounding box center [936, 578] width 55 height 13
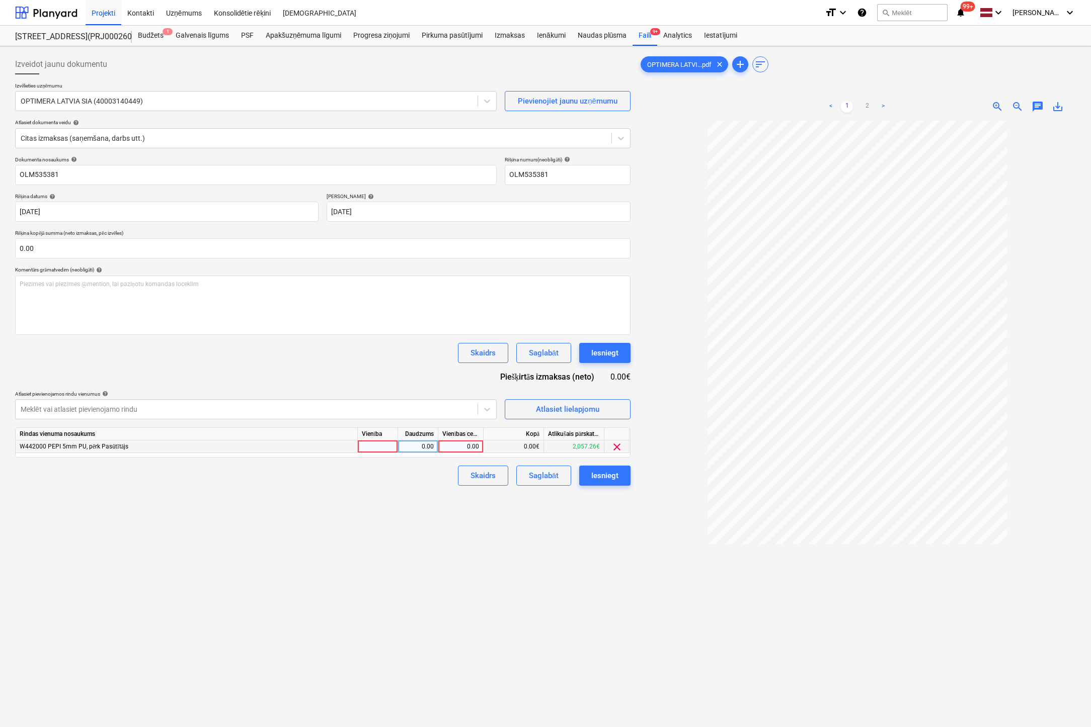
click at [470, 446] on div "0.00" at bounding box center [460, 447] width 37 height 13
type input "311.25"
click at [505, 546] on div "Izveidot jaunu dokumentu Izvēlieties uzņēmumu OPTIMERA LATVIA SIA (40003140449)…" at bounding box center [322, 437] width 623 height 774
click at [610, 473] on div "Iesniegt" at bounding box center [604, 475] width 27 height 13
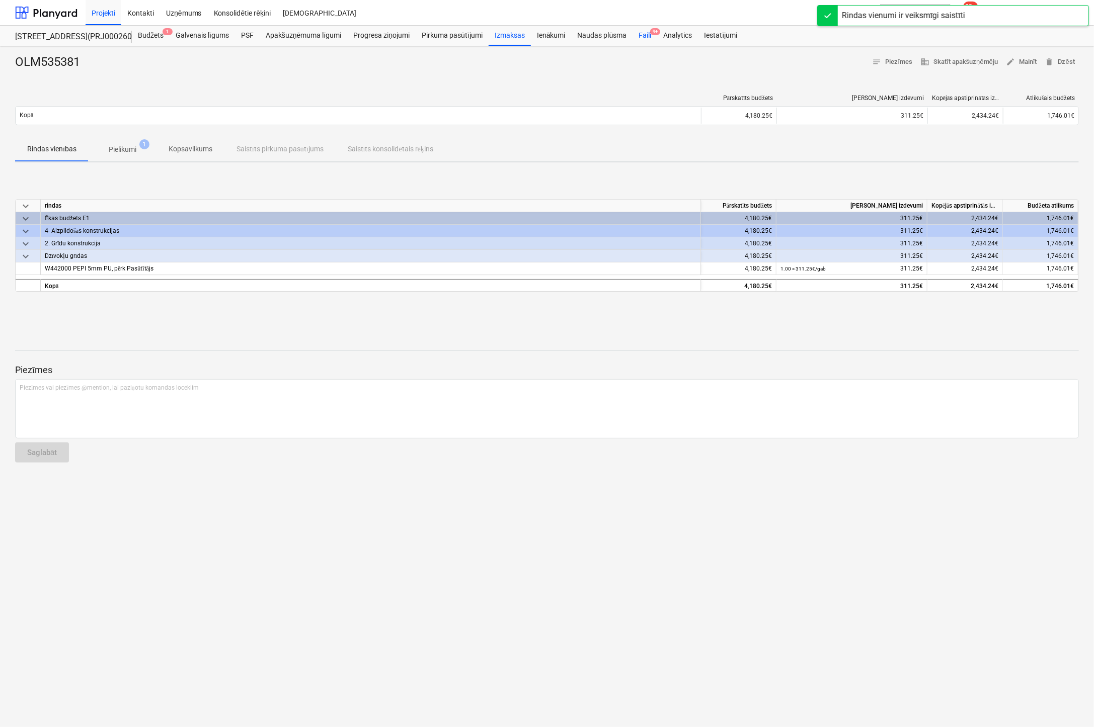
click at [640, 34] on div "Faili 9+" at bounding box center [644, 36] width 25 height 20
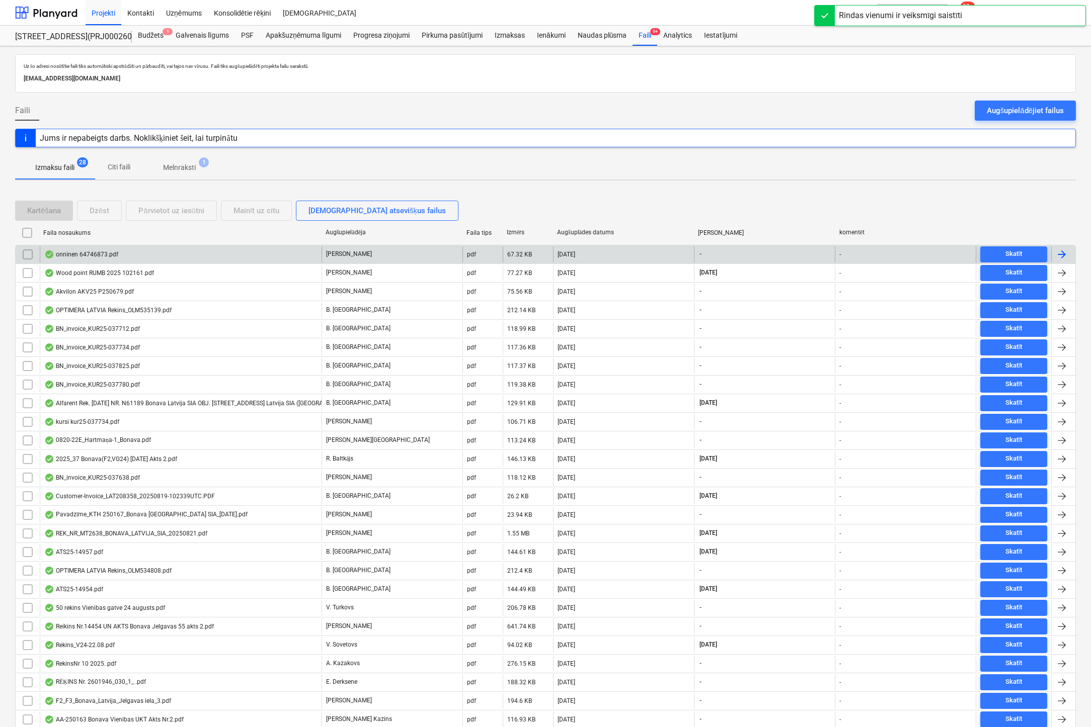
click at [97, 251] on div "onninen 64746873.pdf" at bounding box center [81, 255] width 74 height 8
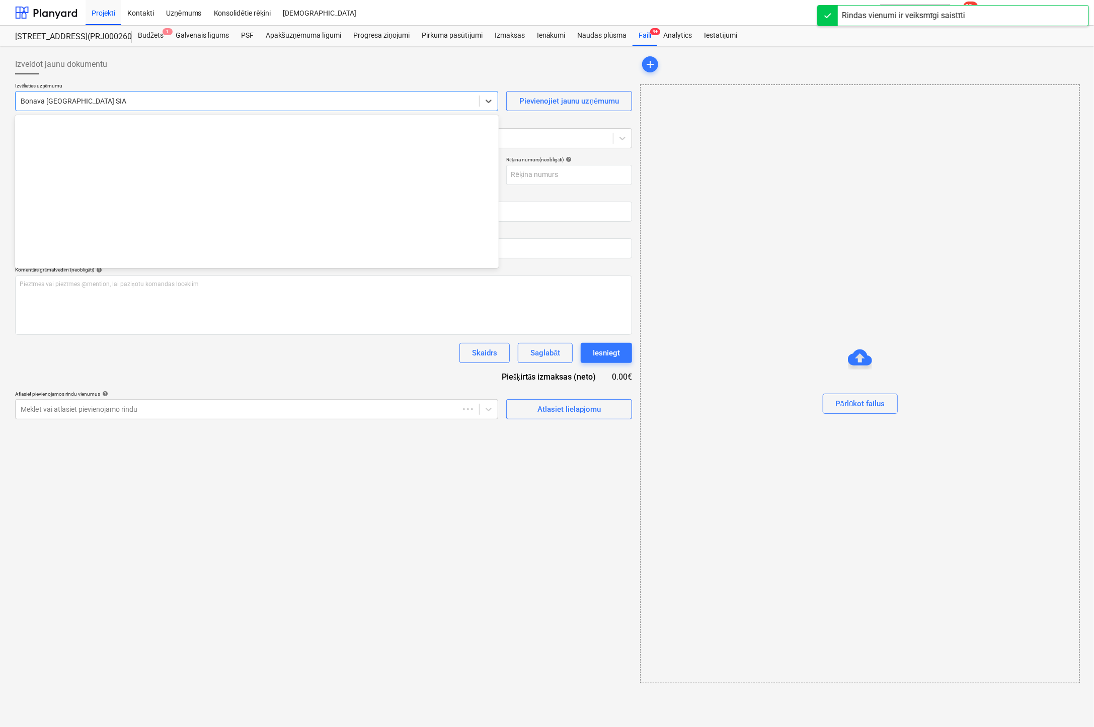
click at [197, 101] on div at bounding box center [247, 101] width 453 height 10
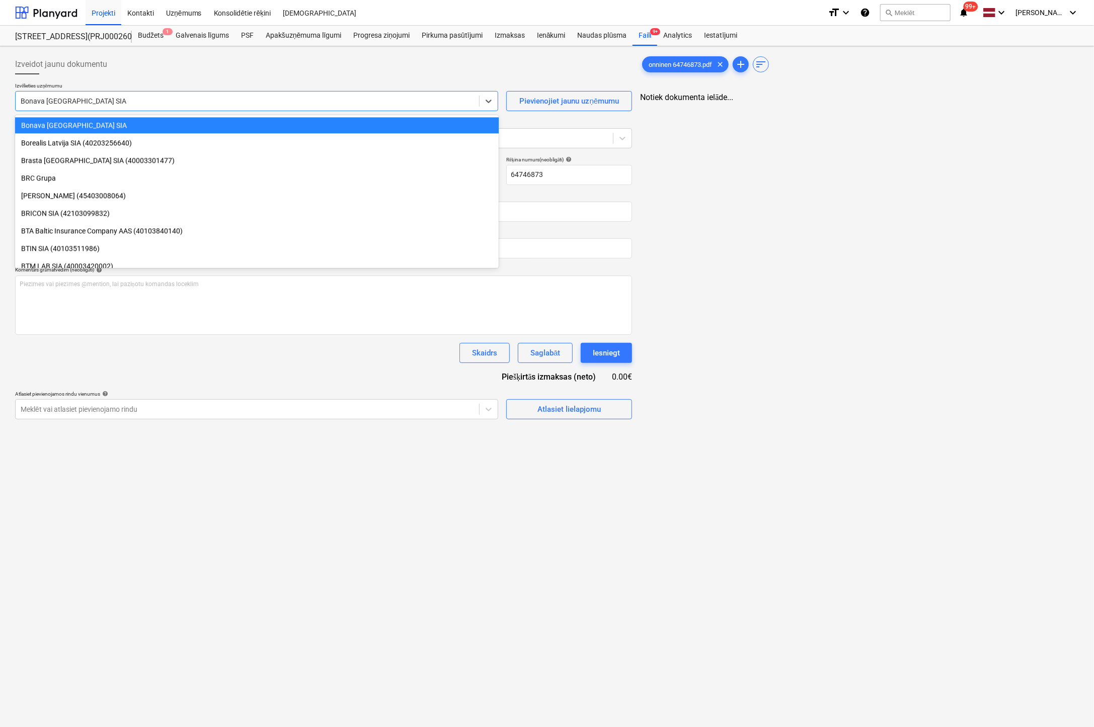
type input "64746873"
type input "22 Aug 2025"
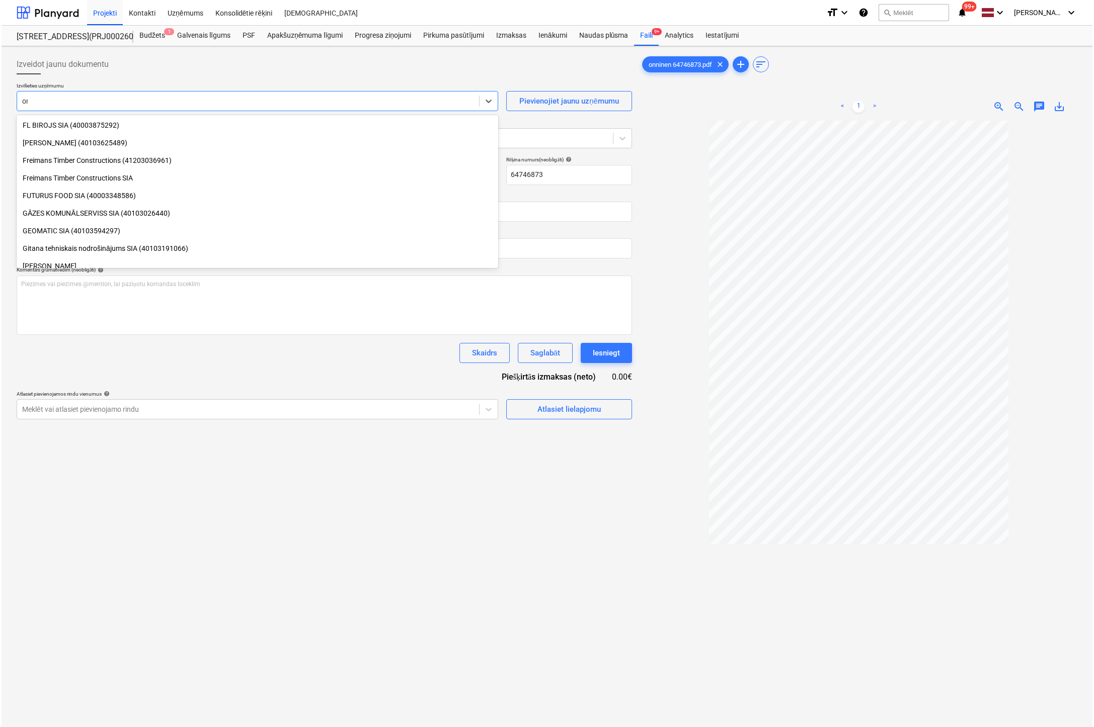
scroll to position [694, 0]
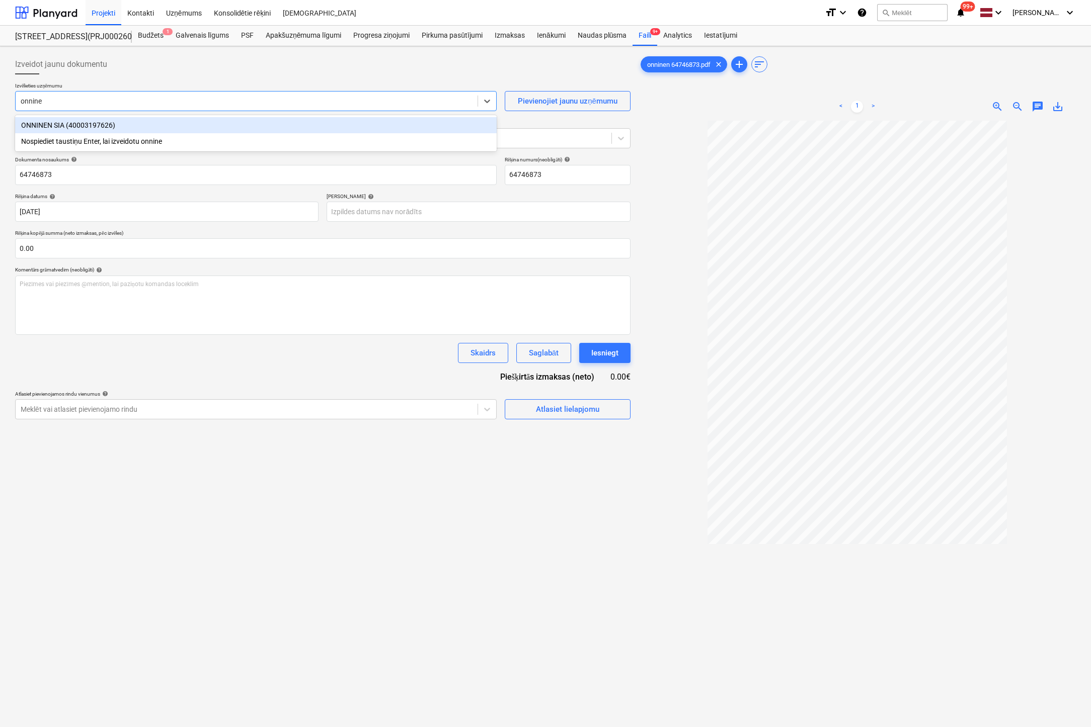
type input "onninen"
click at [254, 125] on div "ONNINEN SIA (40003197626)" at bounding box center [255, 125] width 481 height 16
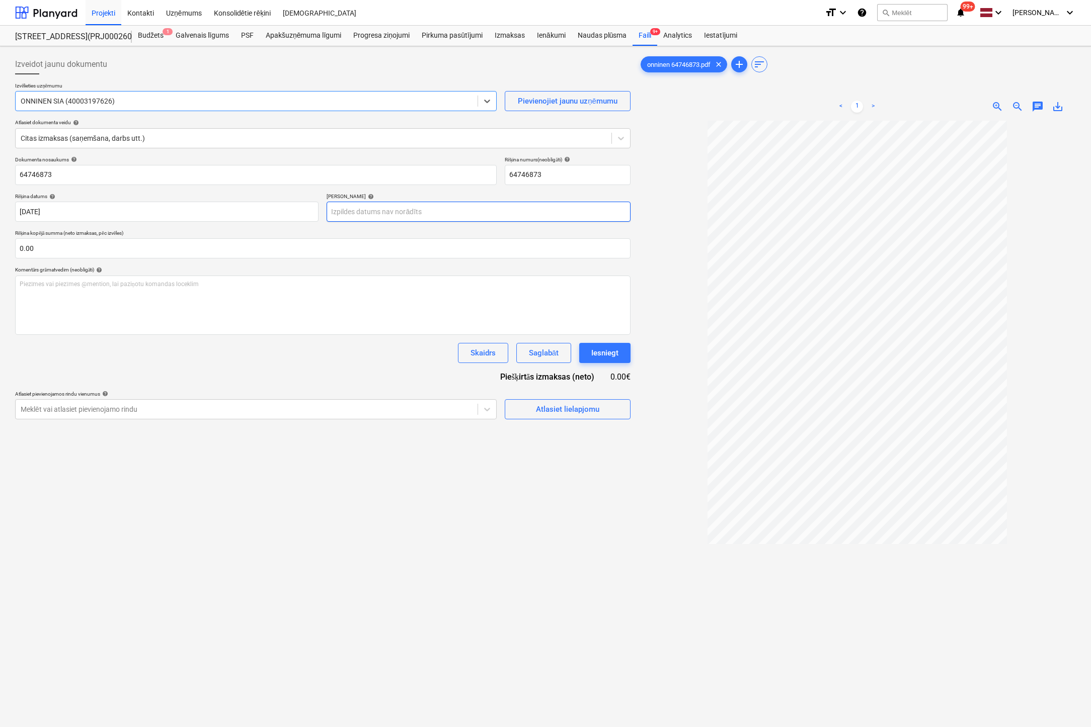
click at [455, 213] on body "Projekti Kontakti Uzņēmums Konsolidētie rēķini Iesūtne format_size keyboard_arr…" at bounding box center [545, 363] width 1091 height 727
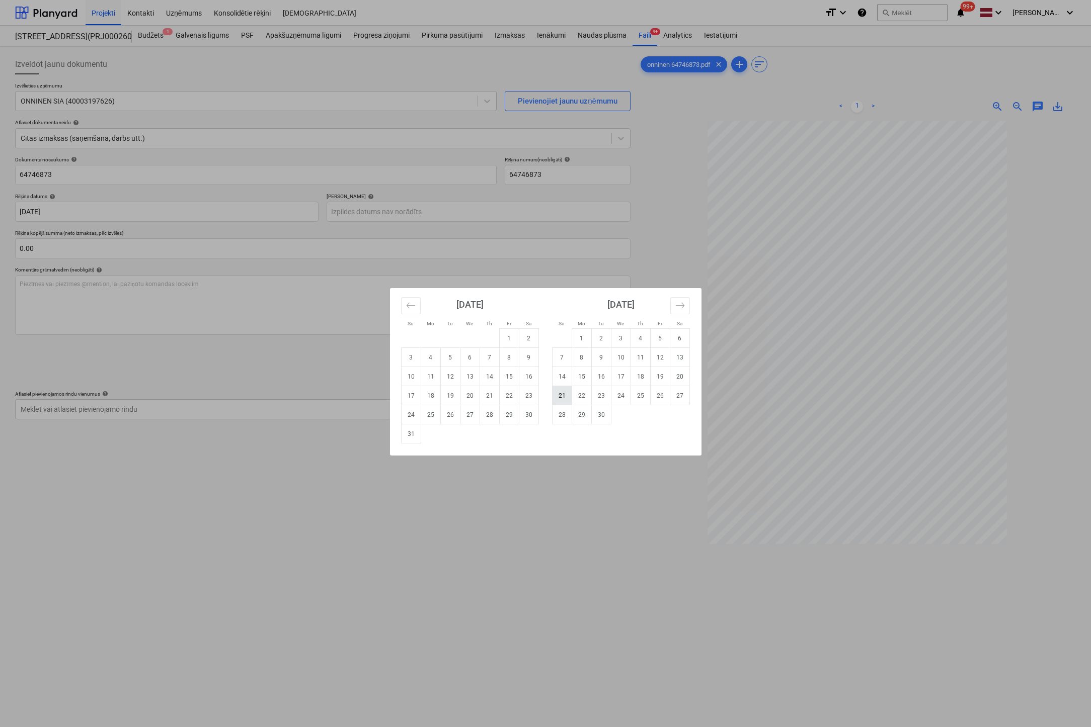
click at [566, 395] on td "21" at bounding box center [562, 395] width 20 height 19
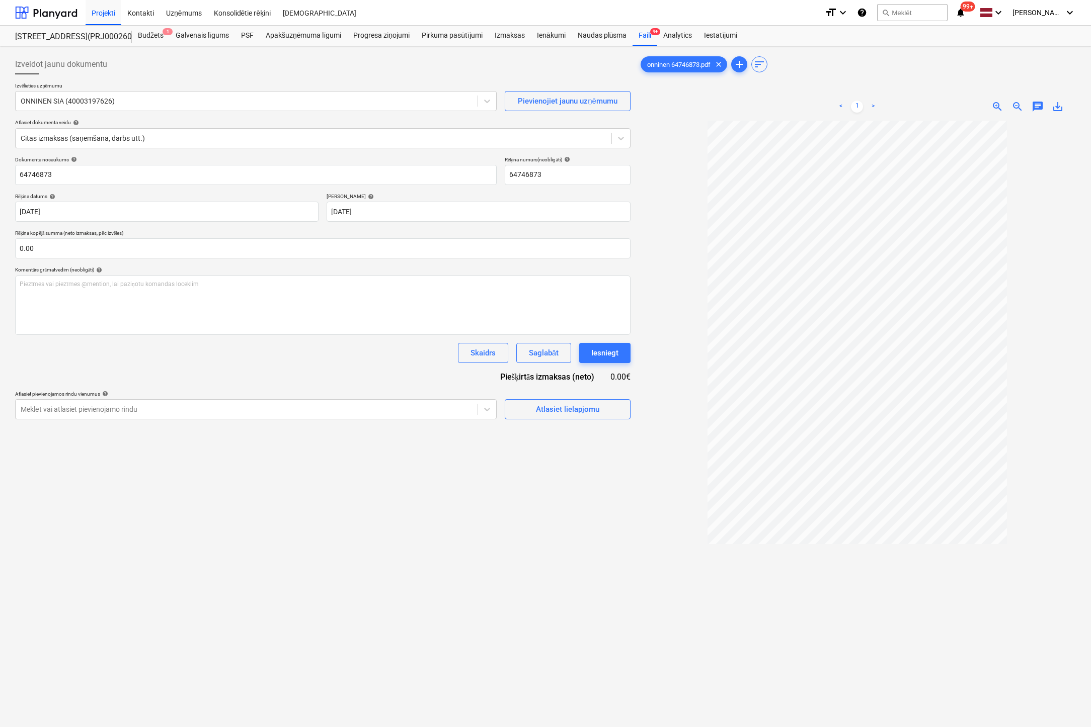
type input "21 Sep 2025"
click at [563, 405] on div "Atlasiet lielapjomu" at bounding box center [567, 409] width 63 height 13
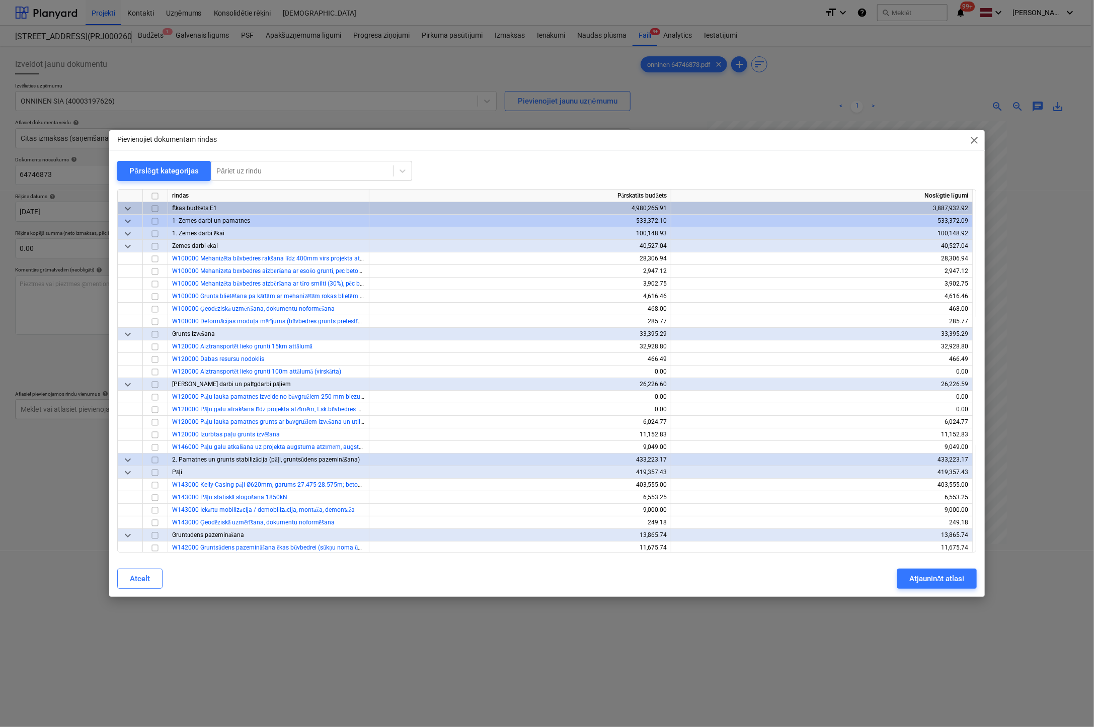
click at [974, 142] on span "close" at bounding box center [974, 140] width 12 height 12
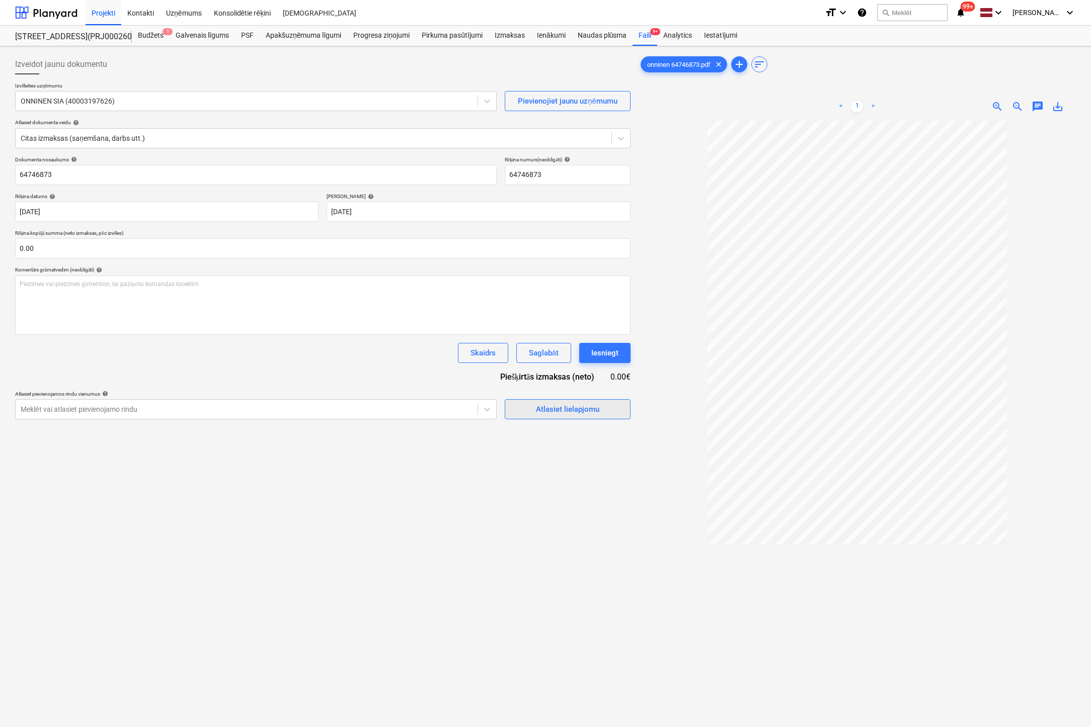
click at [565, 409] on div "Atlasiet lielapjomu" at bounding box center [567, 409] width 63 height 13
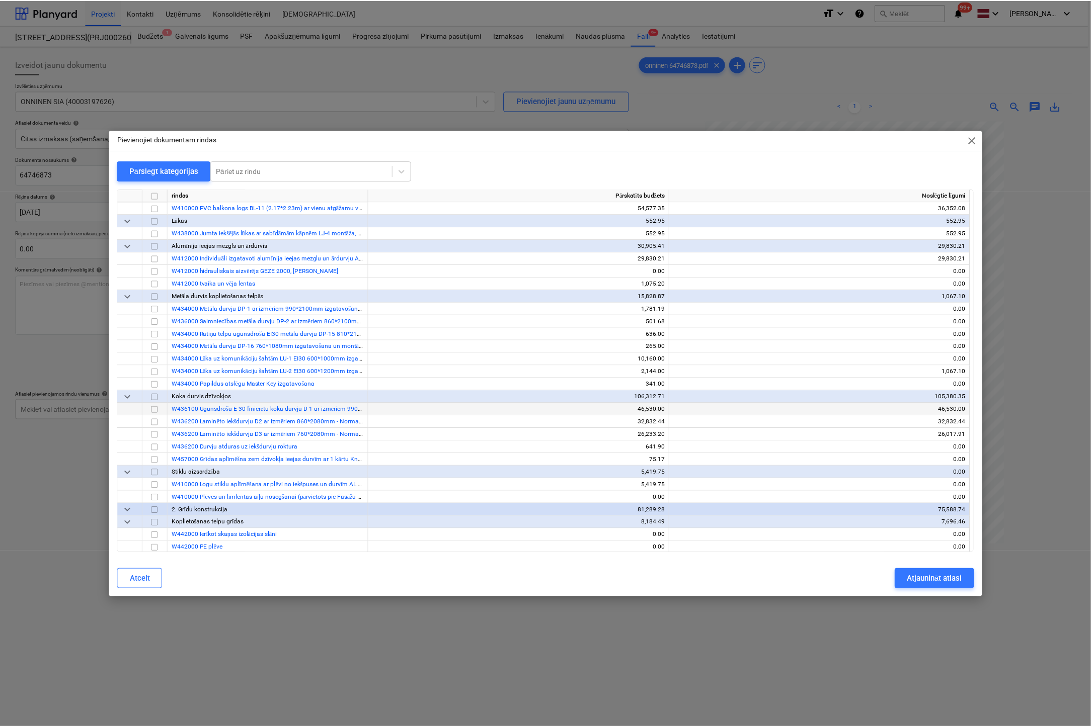
scroll to position [2867, 0]
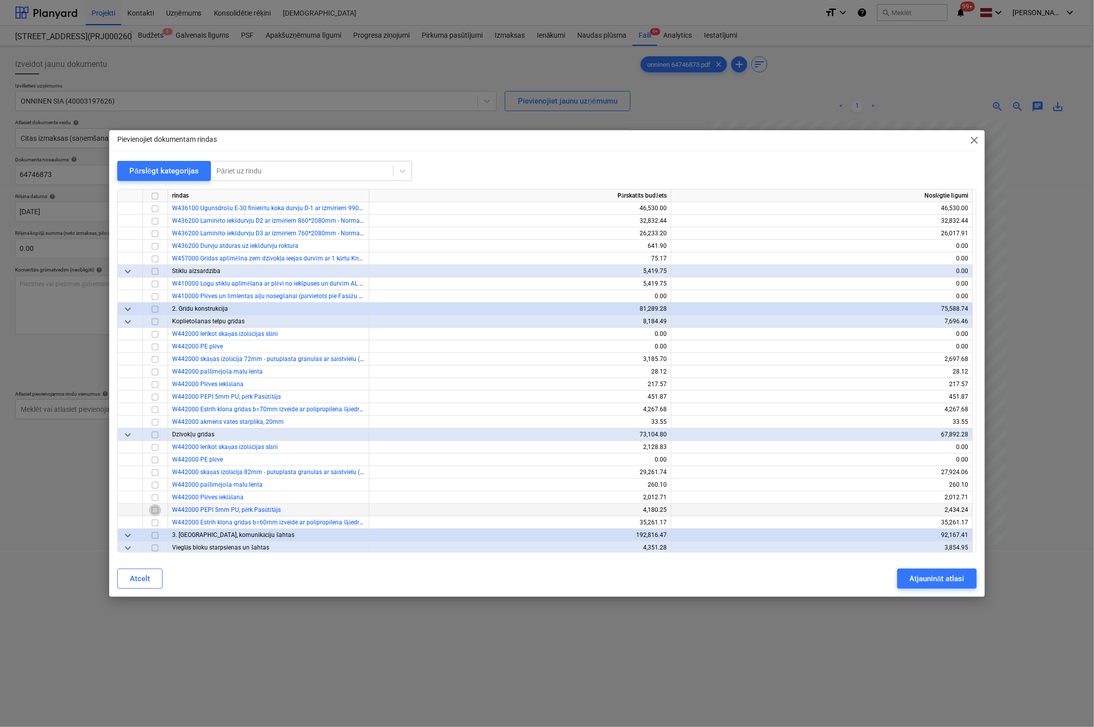
click at [158, 509] on input "checkbox" at bounding box center [155, 511] width 12 height 12
click at [916, 580] on div "Atjaunināt atlasi" at bounding box center [936, 578] width 55 height 13
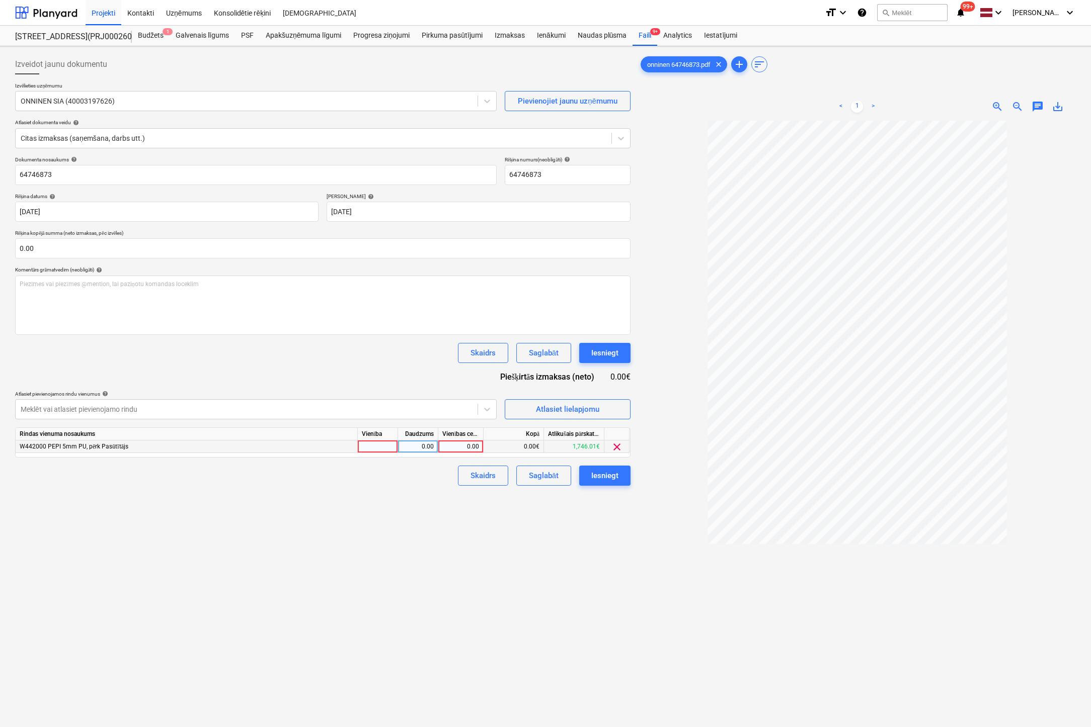
click at [465, 444] on div "0.00" at bounding box center [460, 447] width 37 height 13
type input "145.43"
drag, startPoint x: 496, startPoint y: 560, endPoint x: 538, endPoint y: 540, distance: 46.1
click at [497, 560] on div "Izveidot jaunu dokumentu Izvēlieties uzņēmumu ONNINEN SIA (40003197626) Pievien…" at bounding box center [322, 437] width 623 height 774
click at [606, 475] on div "Iesniegt" at bounding box center [604, 475] width 27 height 13
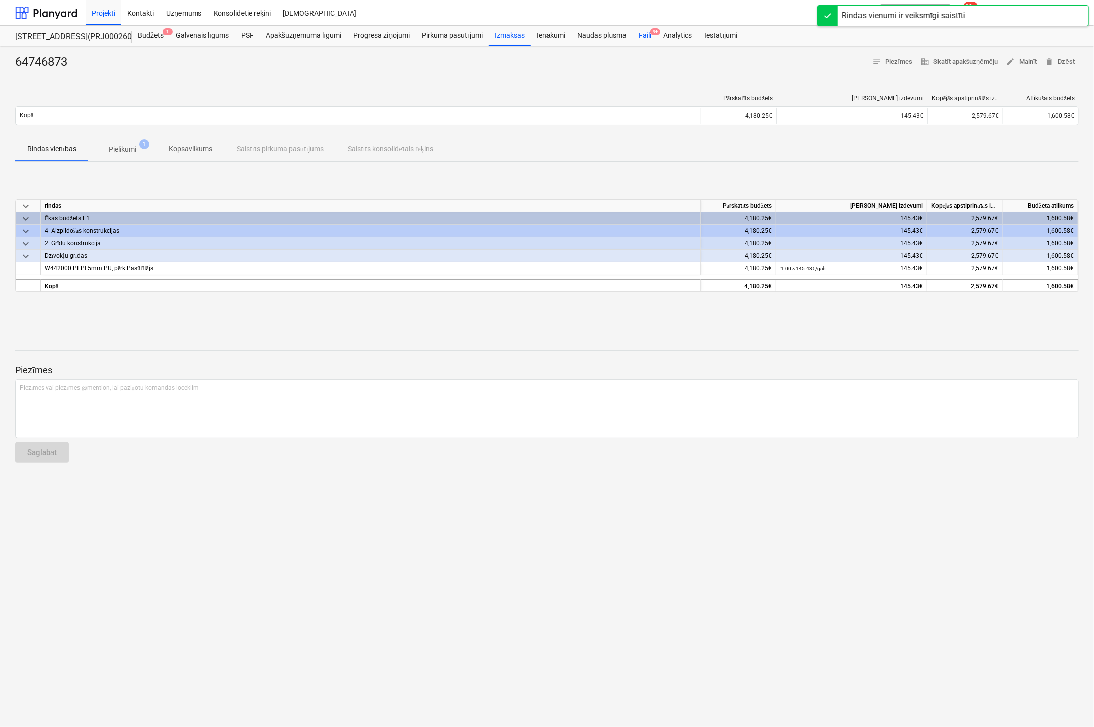
click at [647, 36] on div "Faili 9+" at bounding box center [644, 36] width 25 height 20
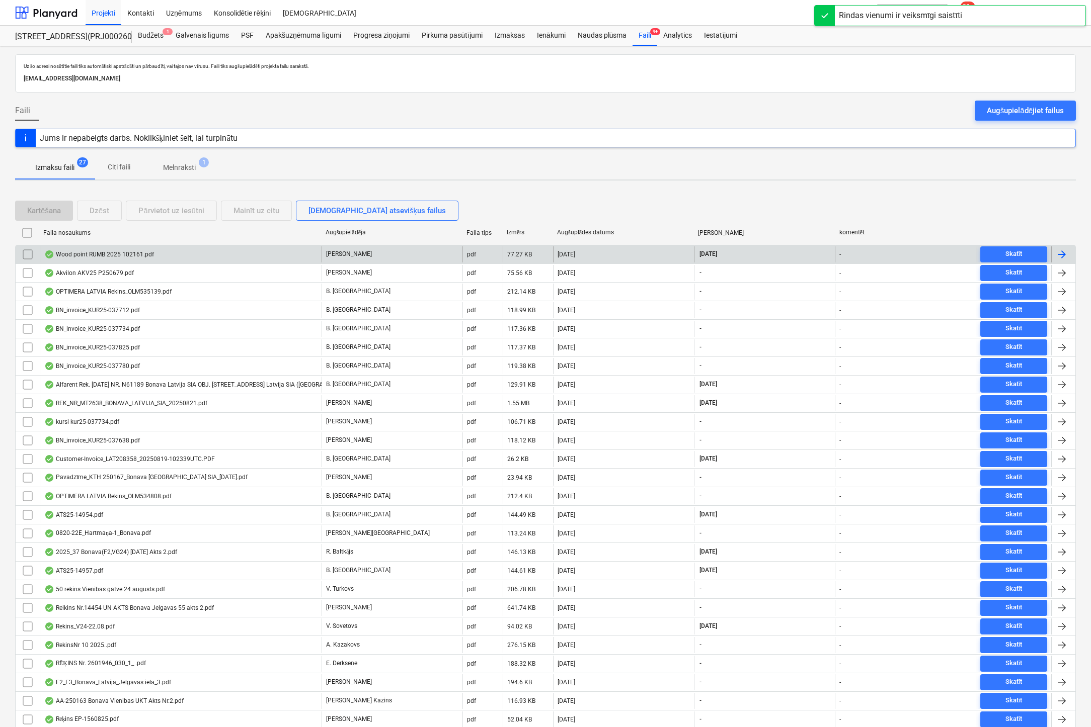
click at [82, 254] on div "Wood point RUMB 2025 102161.pdf" at bounding box center [99, 255] width 110 height 8
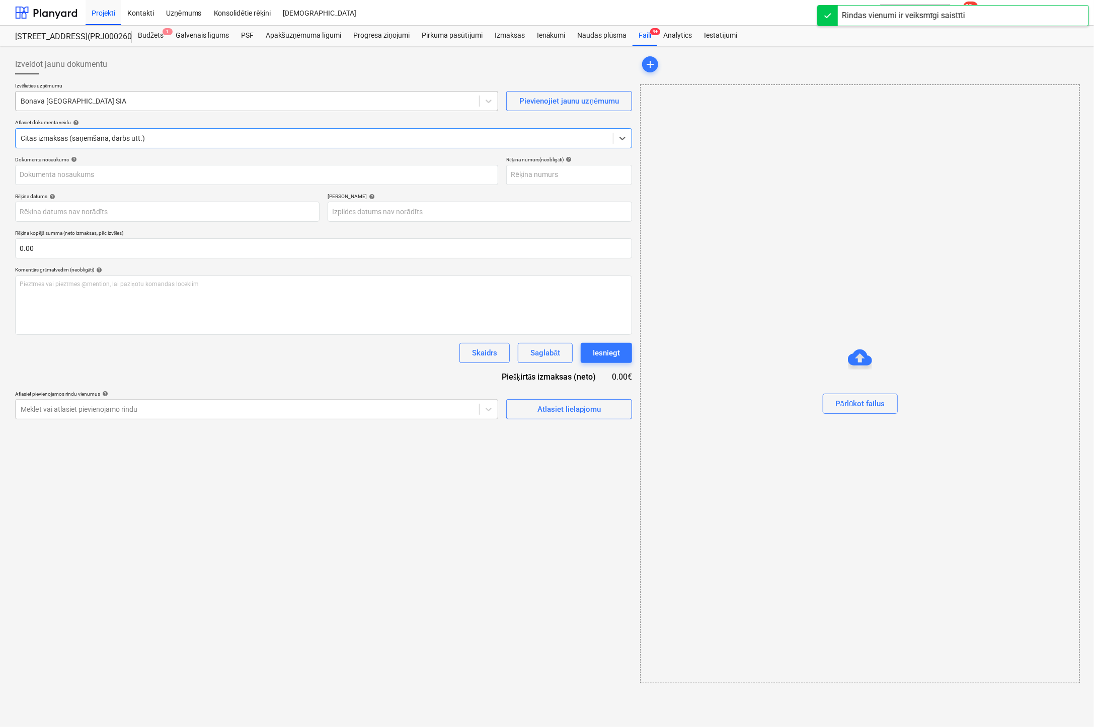
type input "Wood point RUMB 2025 102161.pdf"
type input "[DATE]"
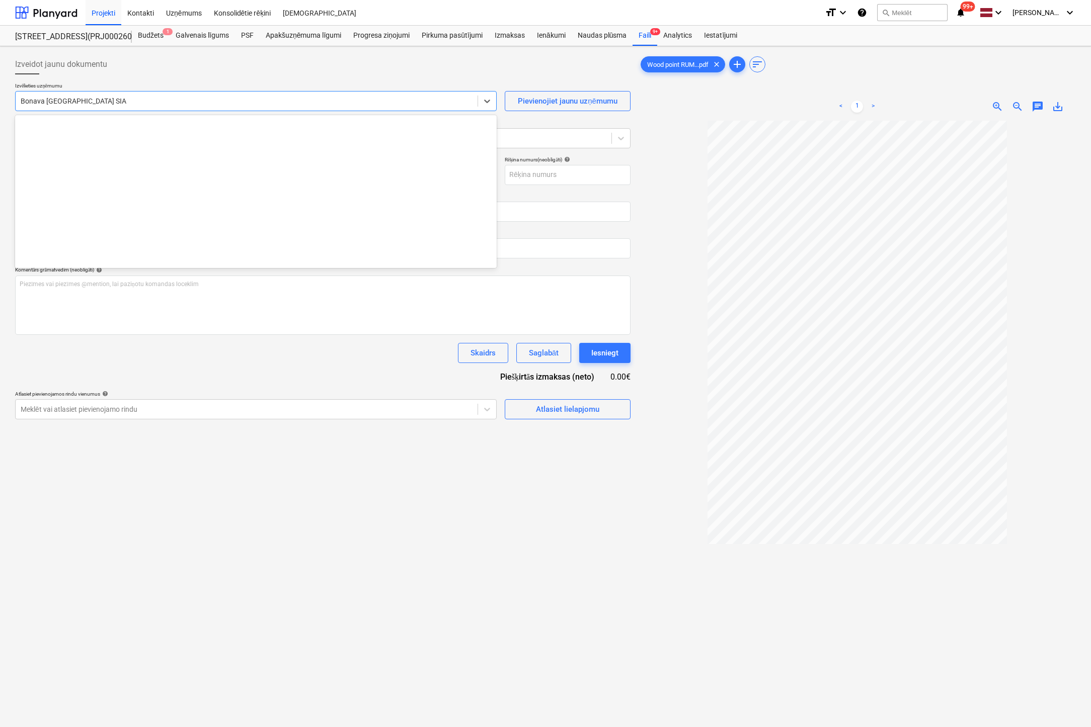
click at [260, 97] on div at bounding box center [247, 101] width 452 height 10
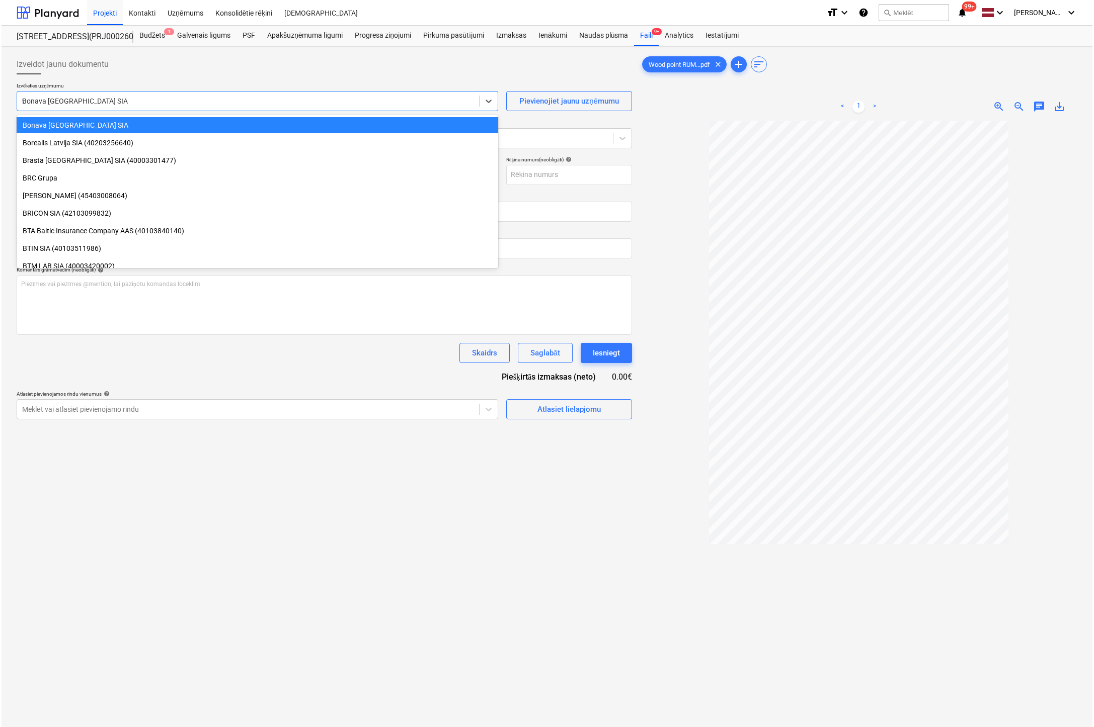
scroll to position [219, 0]
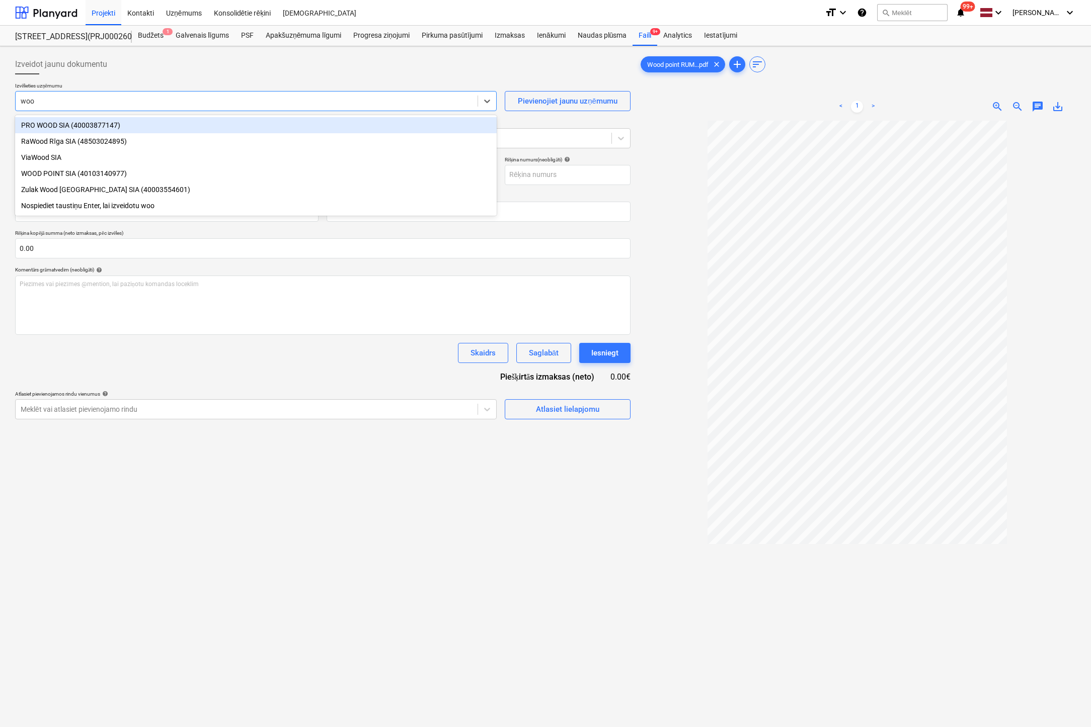
type input "wood"
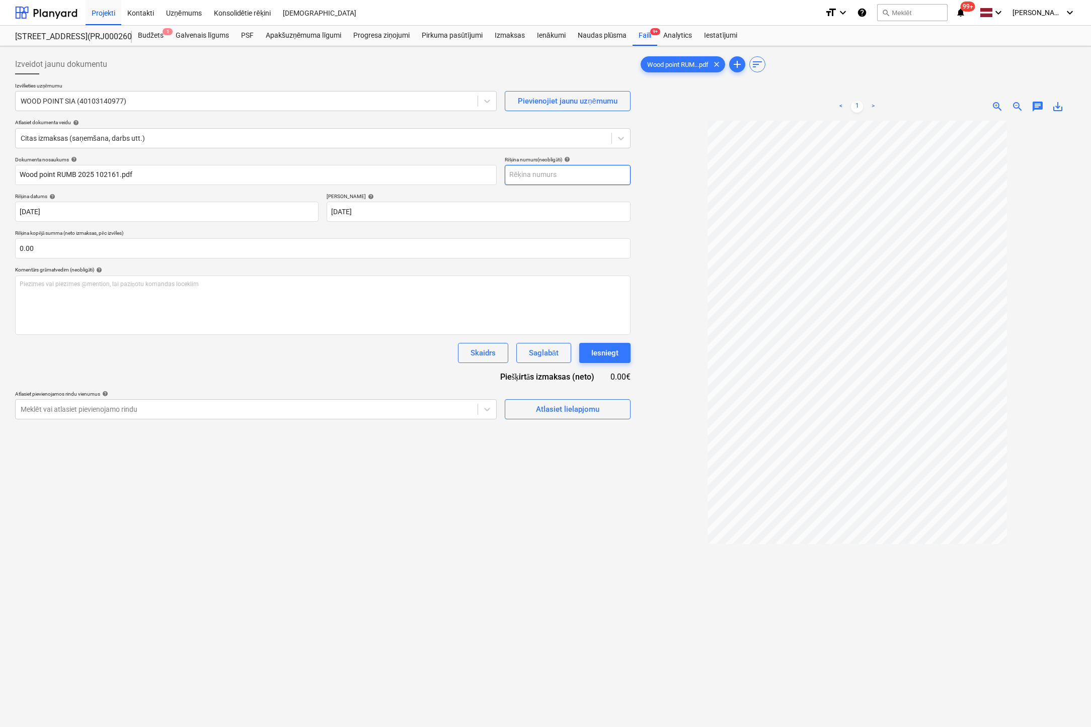
click at [591, 173] on input "text" at bounding box center [568, 175] width 126 height 20
type input "rumb 2025 102161"
click at [547, 407] on div "Atlasiet lielapjomu" at bounding box center [567, 409] width 63 height 13
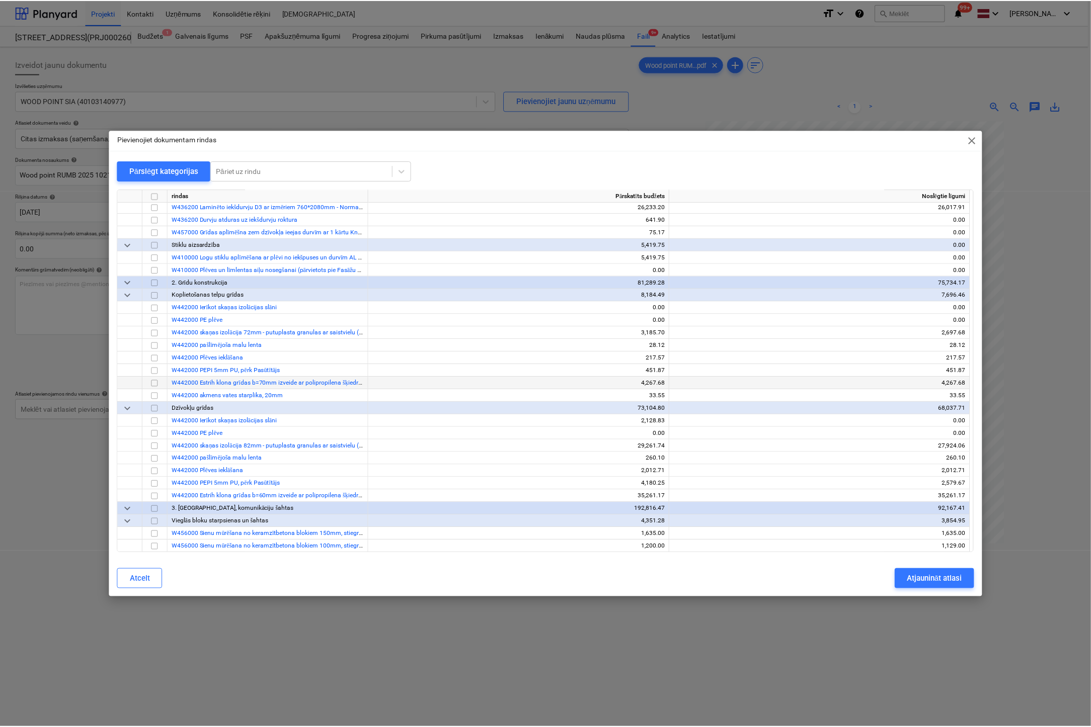
scroll to position [2917, 0]
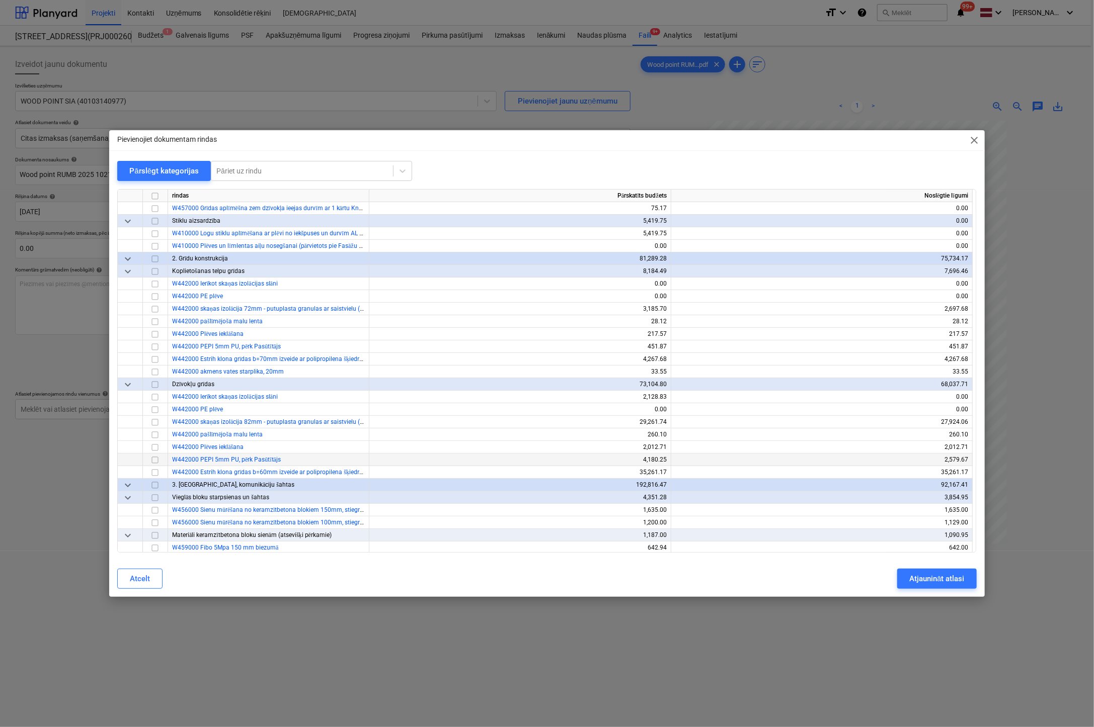
click at [155, 459] on input "checkbox" at bounding box center [155, 460] width 12 height 12
drag, startPoint x: 927, startPoint y: 577, endPoint x: 914, endPoint y: 575, distance: 12.2
click at [926, 577] on div "Atjaunināt atlasi" at bounding box center [936, 578] width 55 height 13
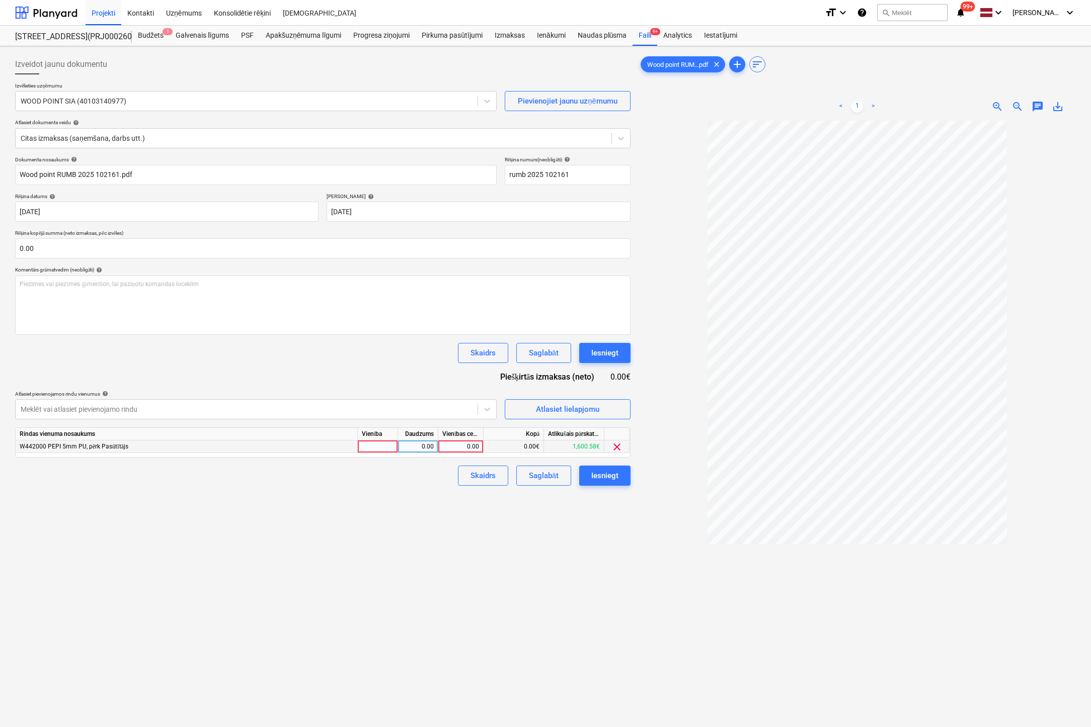
click at [467, 446] on div "0.00" at bounding box center [460, 447] width 37 height 13
type input "925.04"
click at [488, 481] on div "Skaidrs" at bounding box center [482, 475] width 25 height 13
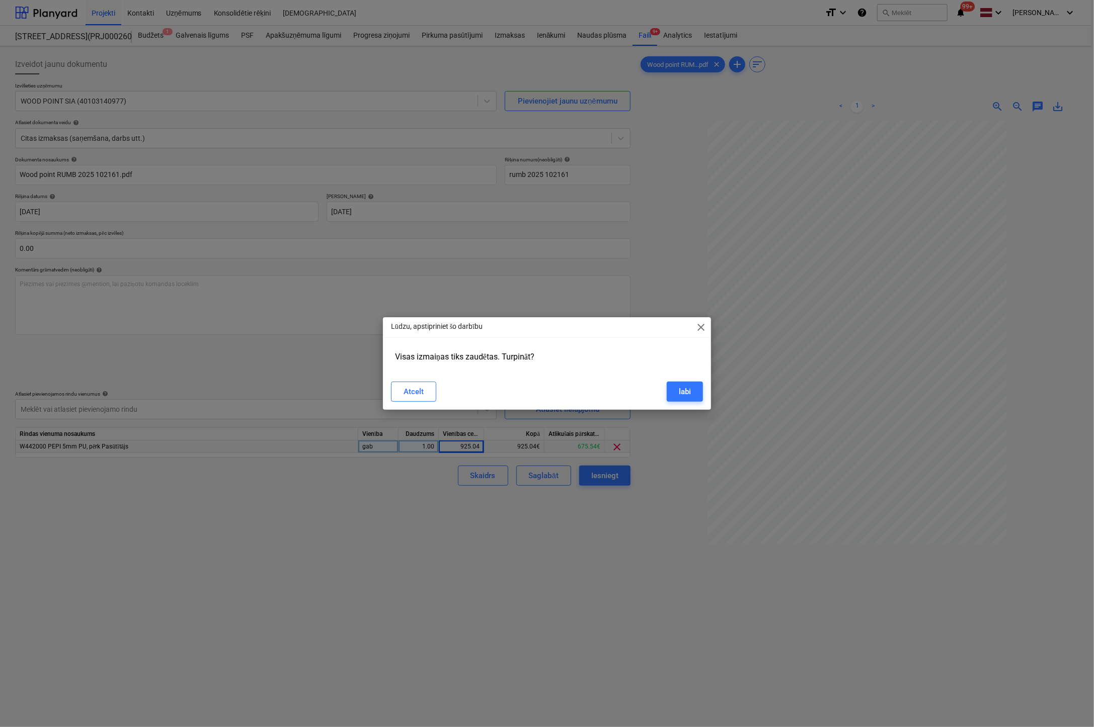
drag, startPoint x: 589, startPoint y: 545, endPoint x: 588, endPoint y: 530, distance: 15.1
click at [588, 545] on div "Lūdzu, apstipriniet šo darbību close Visas izmaiņas tiks zaudētas. Turpināt? At…" at bounding box center [547, 363] width 1094 height 727
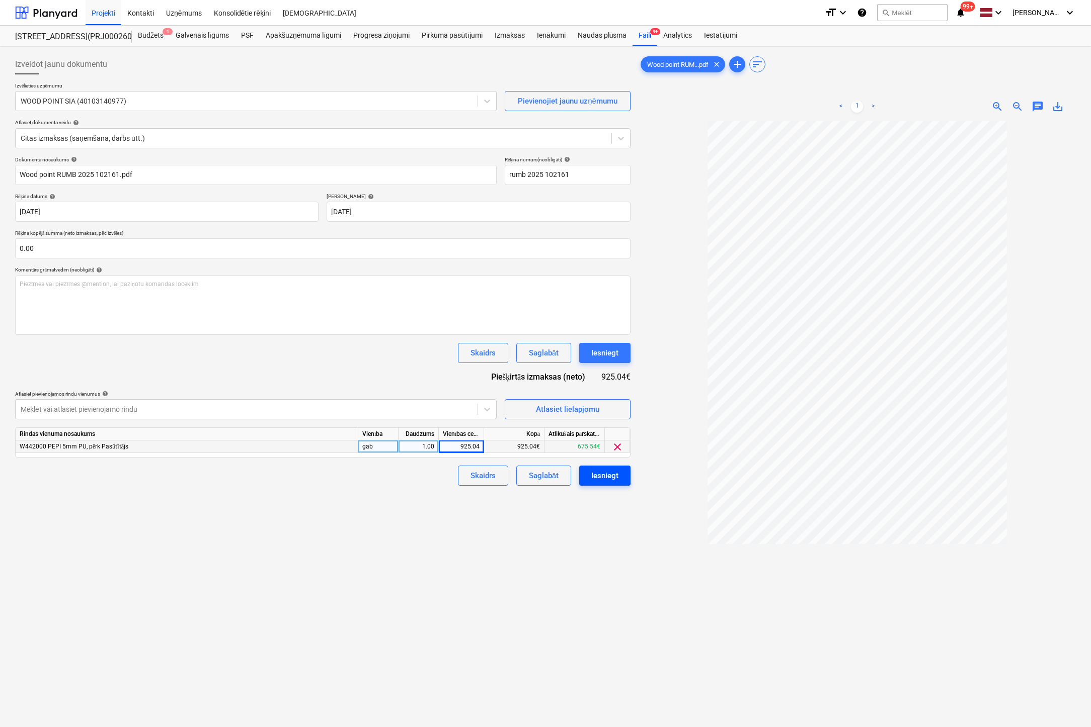
click at [602, 475] on div "Iesniegt" at bounding box center [604, 475] width 27 height 13
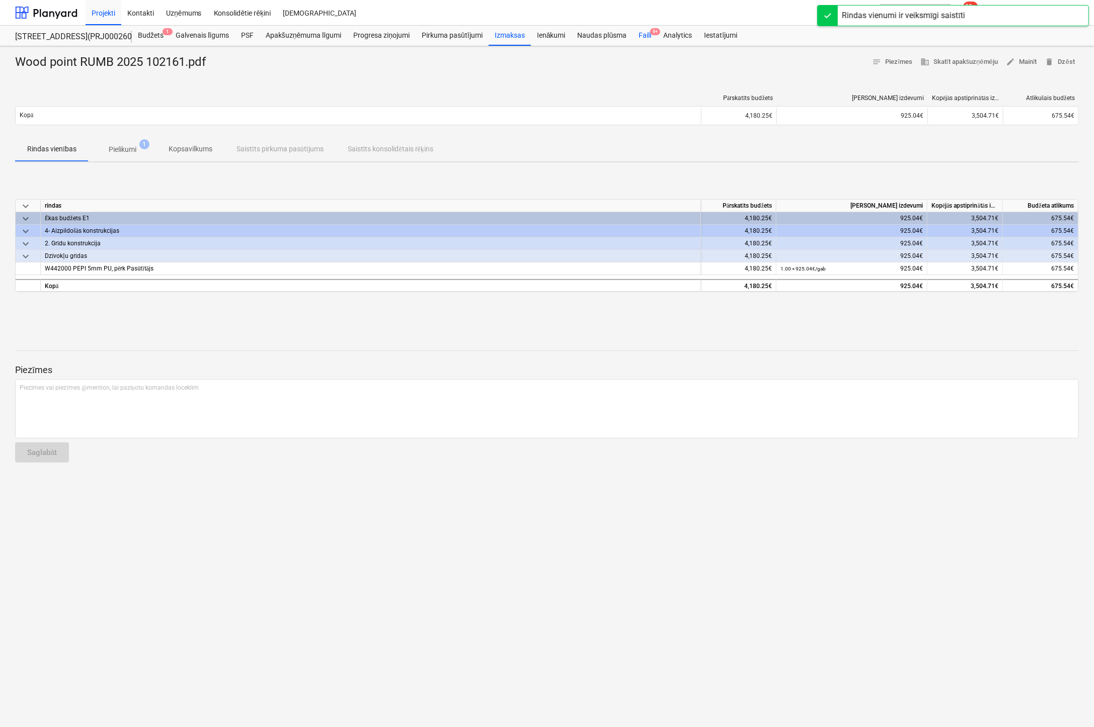
click at [643, 35] on div "Faili 9+" at bounding box center [644, 36] width 25 height 20
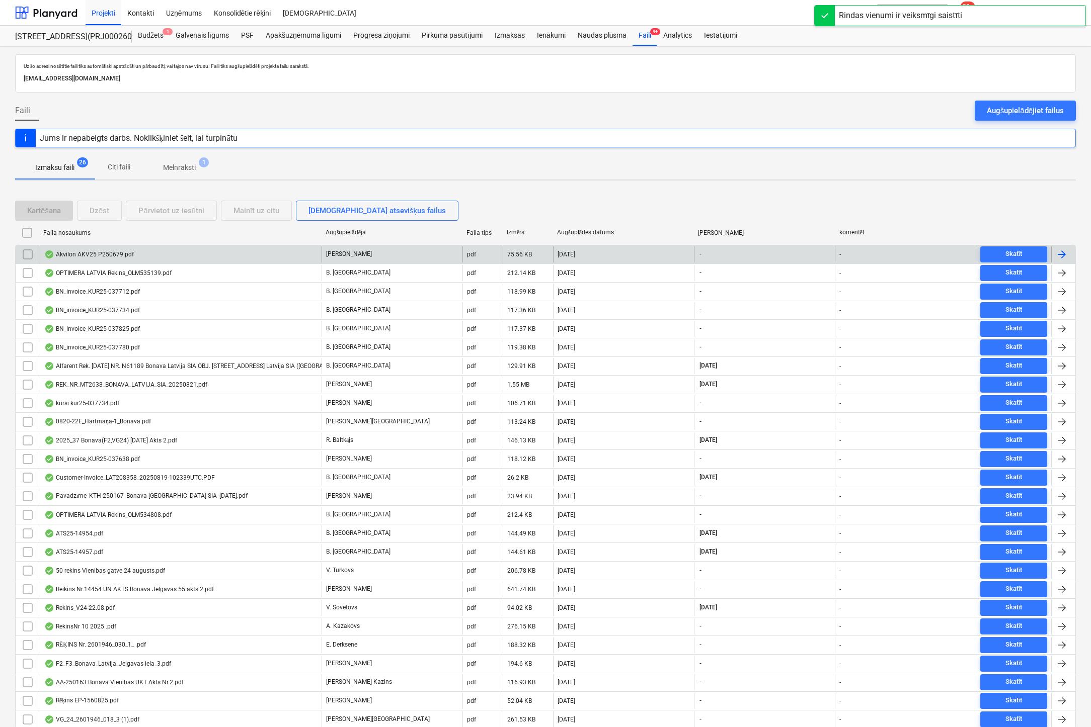
click at [103, 251] on div "Akvilon AKV25 P250679.pdf" at bounding box center [89, 255] width 90 height 8
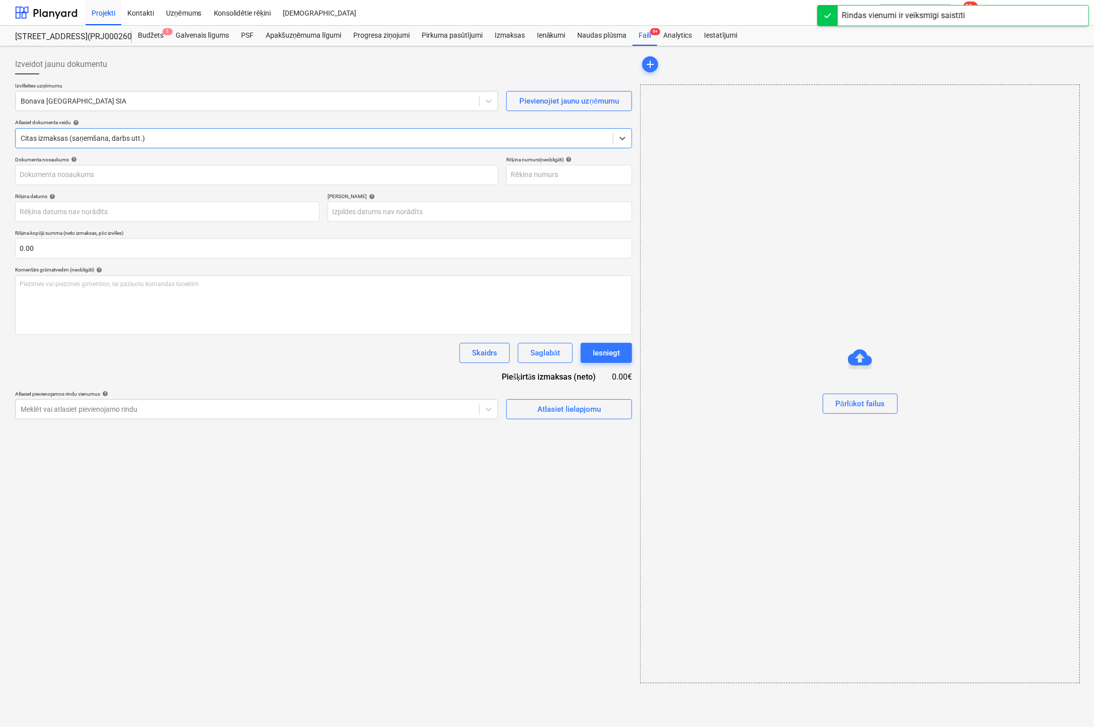
type input "Akvilon AKV25 P250679.pdf"
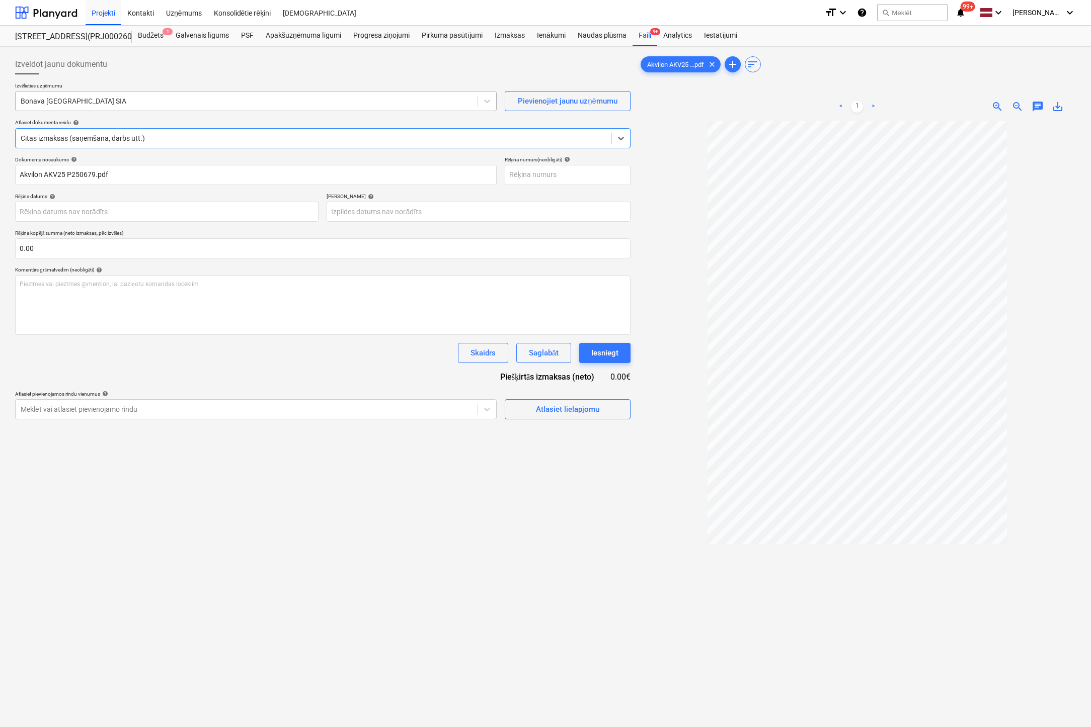
click at [127, 98] on div at bounding box center [247, 101] width 452 height 10
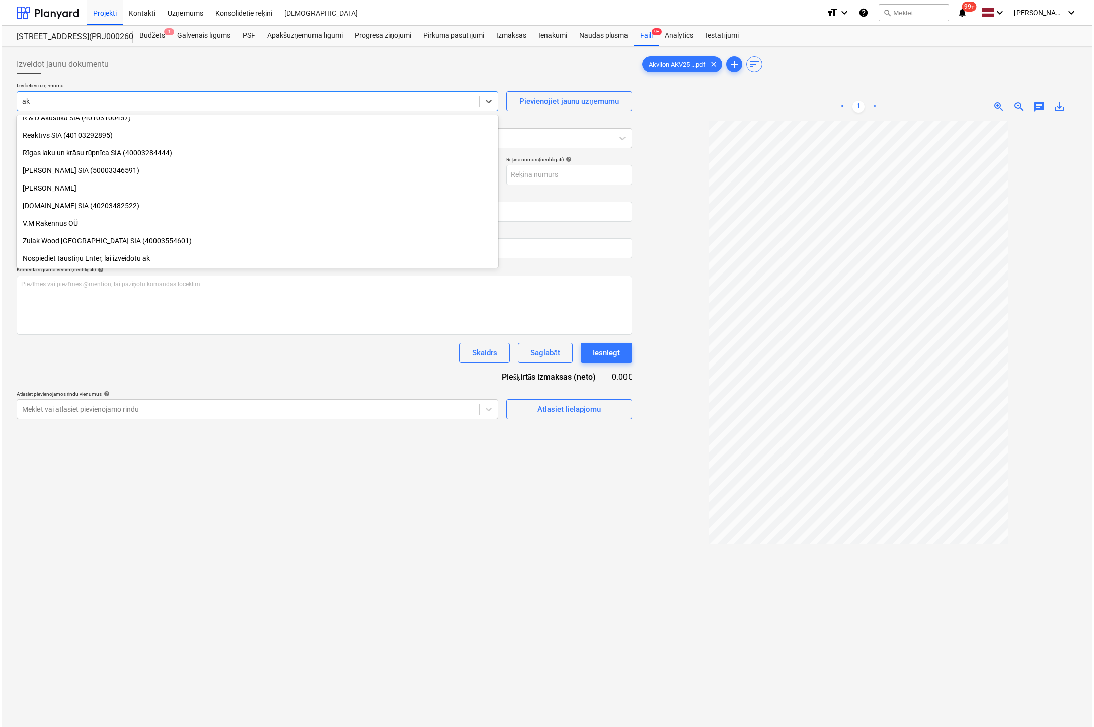
scroll to position [412, 0]
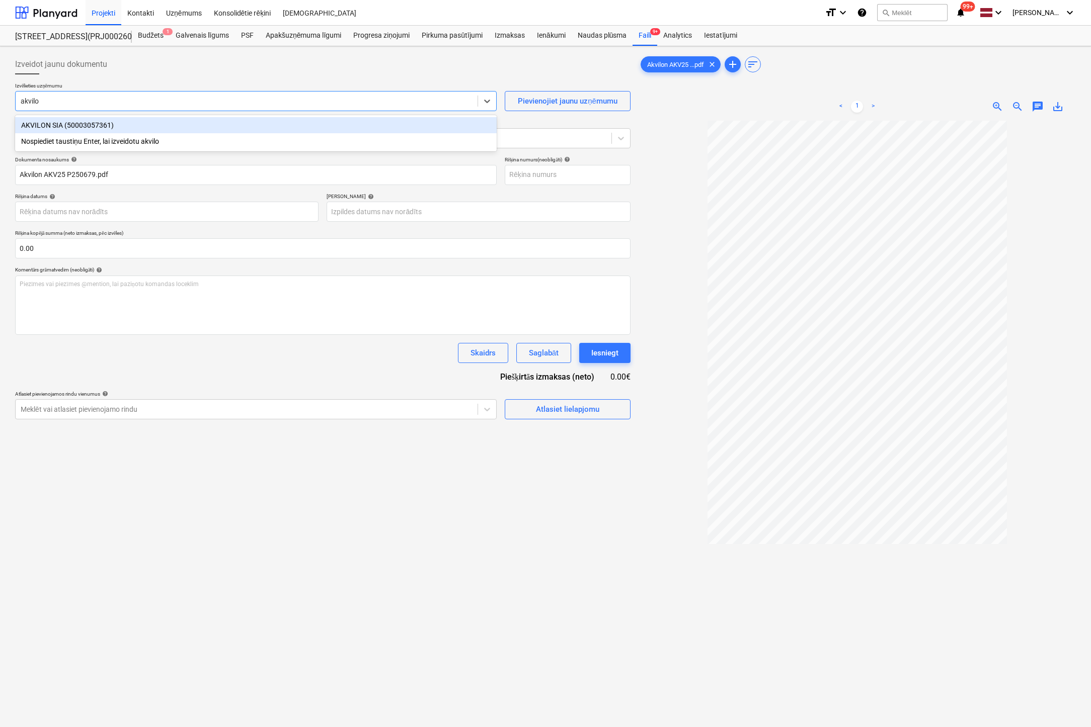
type input "akvilon"
click at [88, 123] on div "AKVILON SIA (50003057361)" at bounding box center [255, 125] width 481 height 16
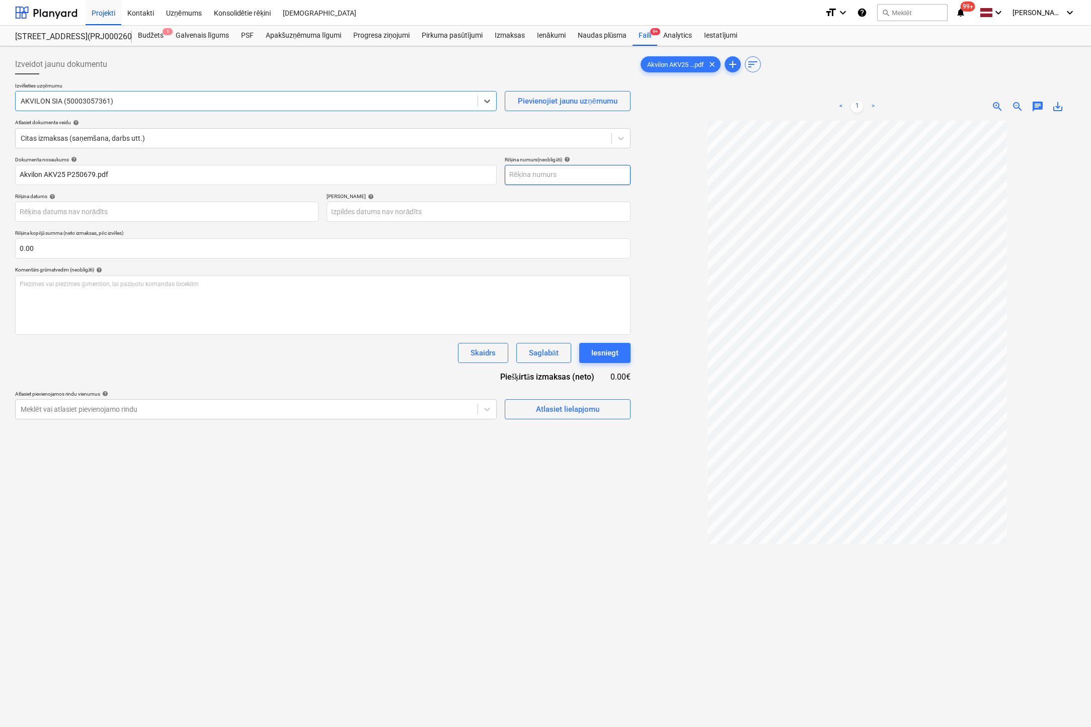
click at [561, 175] on input "text" at bounding box center [568, 175] width 126 height 20
type input "akv25 p250679"
click at [258, 135] on div at bounding box center [314, 138] width 586 height 10
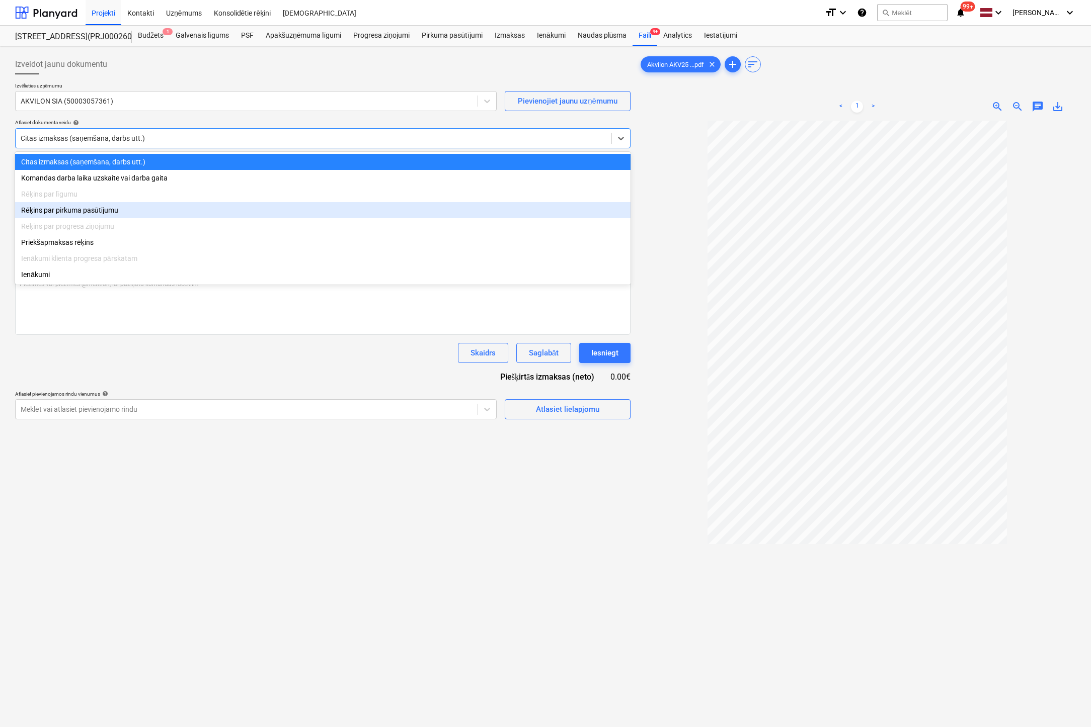
click at [108, 211] on div "Rēķins par pirkuma pasūtījumu" at bounding box center [322, 210] width 615 height 16
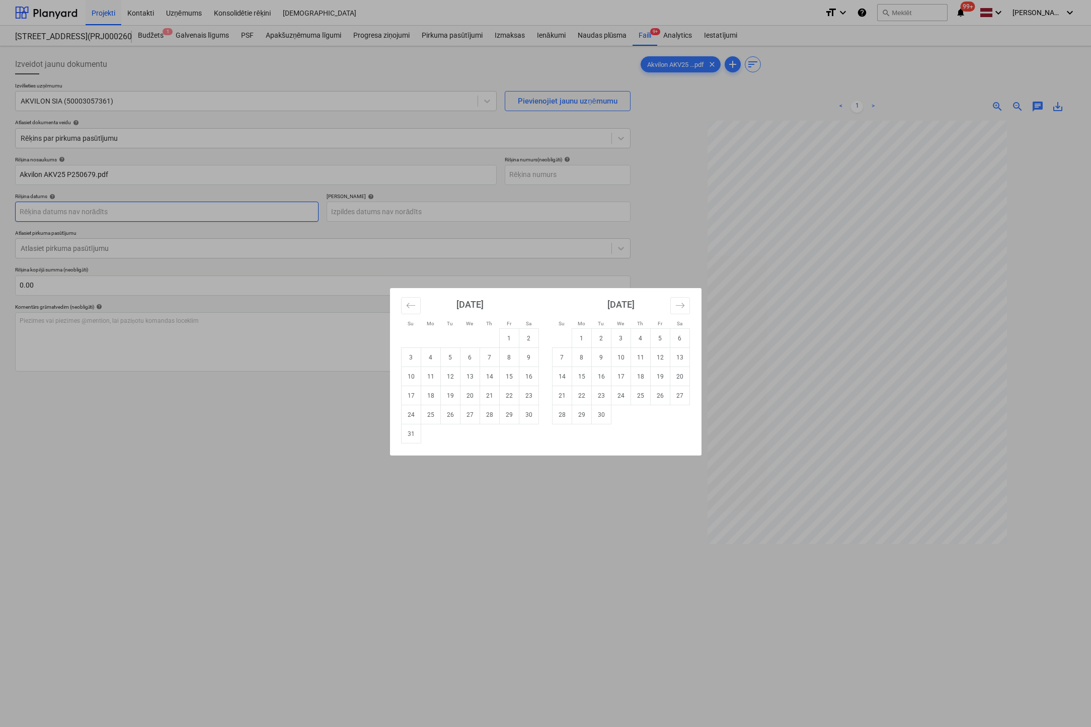
click at [261, 214] on body "Projekti Kontakti Uzņēmums Konsolidētie rēķini Iesūtne format_size keyboard_arr…" at bounding box center [545, 363] width 1091 height 727
click at [470, 396] on td "20" at bounding box center [470, 395] width 20 height 19
type input "[DATE]"
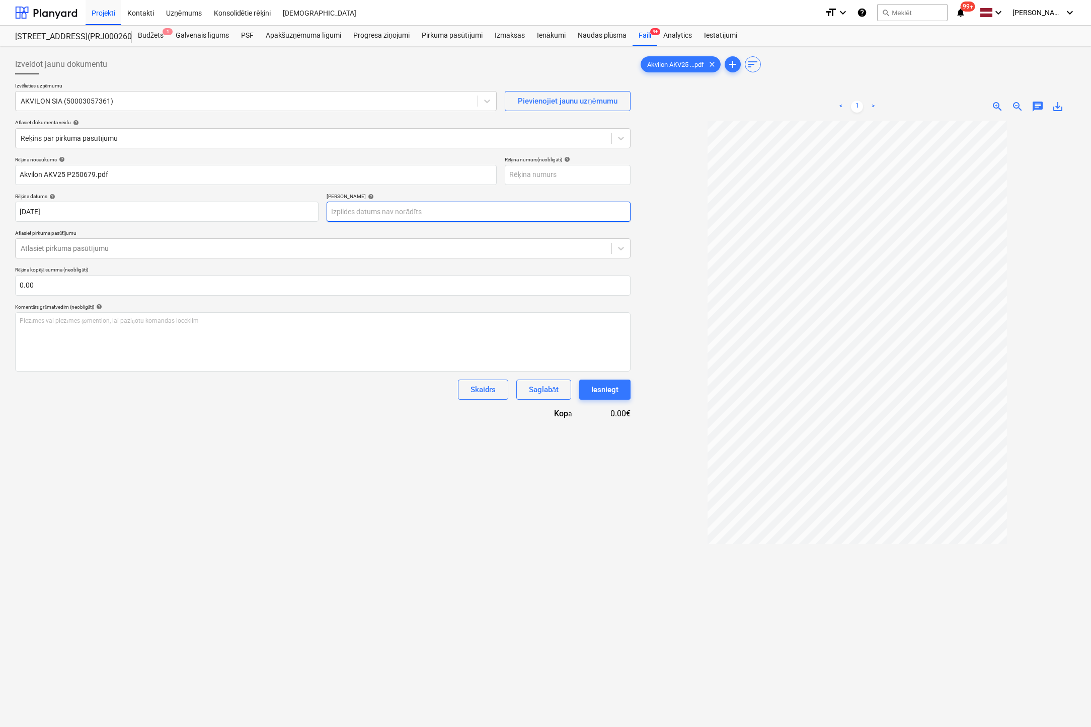
click at [422, 211] on body "Projekti Kontakti Uzņēmums Konsolidētie rēķini Iesūtne format_size keyboard_arr…" at bounding box center [545, 363] width 1091 height 727
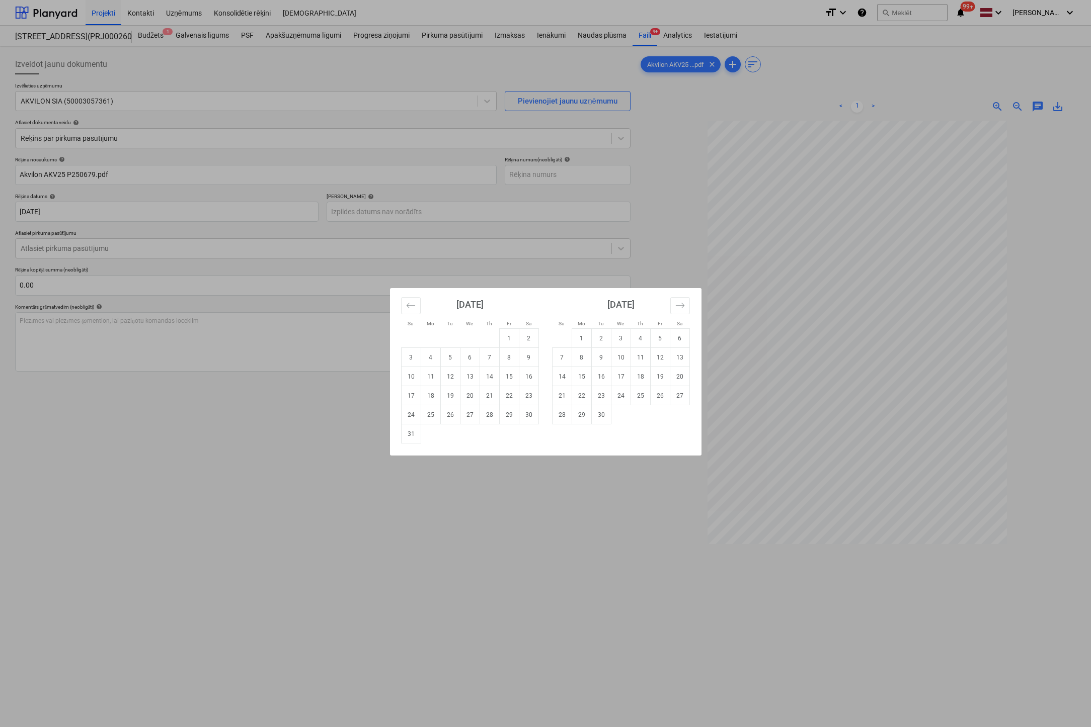
click at [211, 483] on div "Su Mo Tu We Th Fr Sa Su Mo Tu We Th Fr Sa July 2025 1 2 3 4 5 6 7 8 9 10 11 12 …" at bounding box center [545, 363] width 1091 height 727
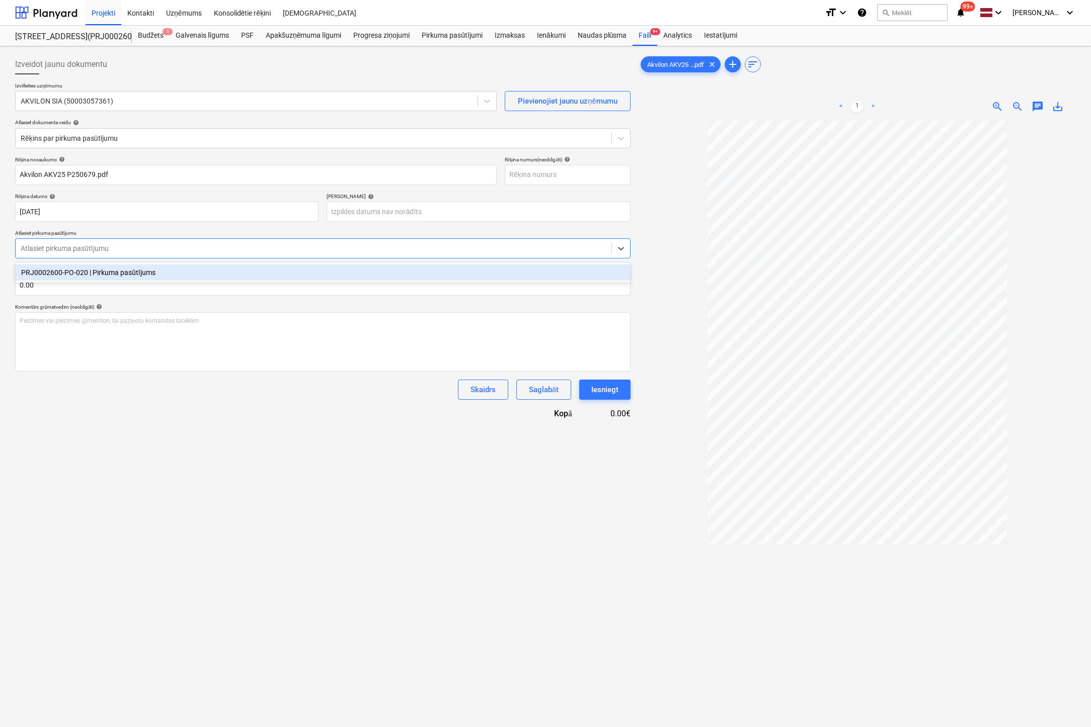
click at [223, 252] on div at bounding box center [314, 248] width 586 height 10
click at [169, 273] on div "PRJ0002600-PO-020 | Pirkuma pasūtījums" at bounding box center [322, 273] width 615 height 16
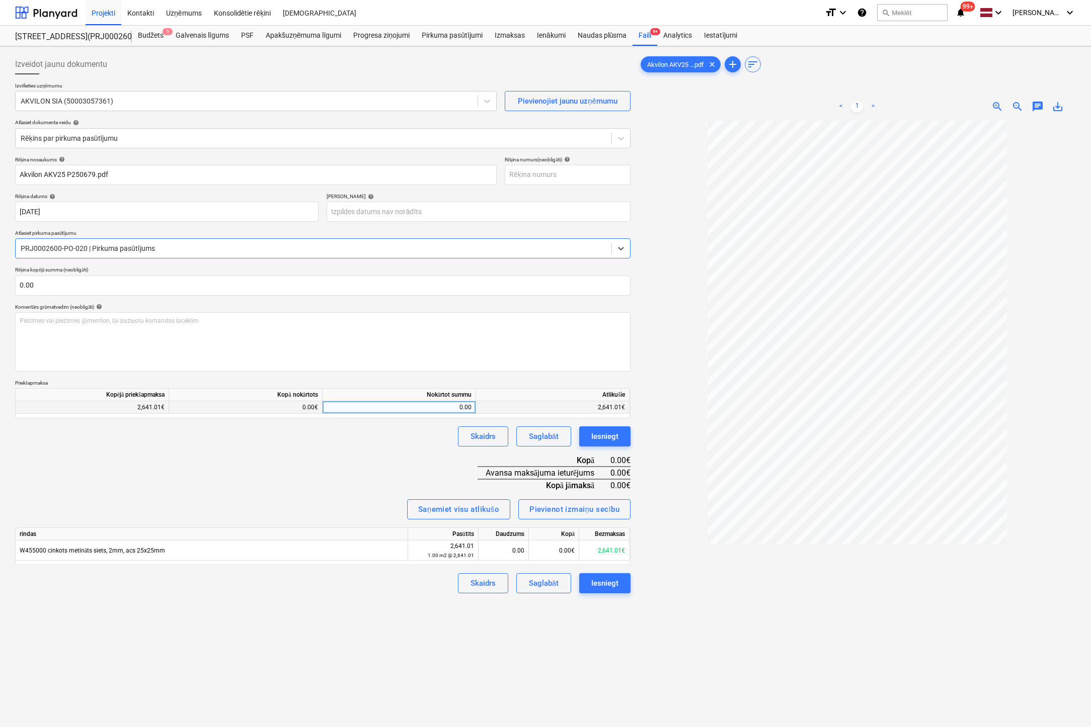
click at [468, 405] on div "0.00" at bounding box center [398, 407] width 145 height 13
click at [512, 551] on div "0.00" at bounding box center [503, 551] width 42 height 20
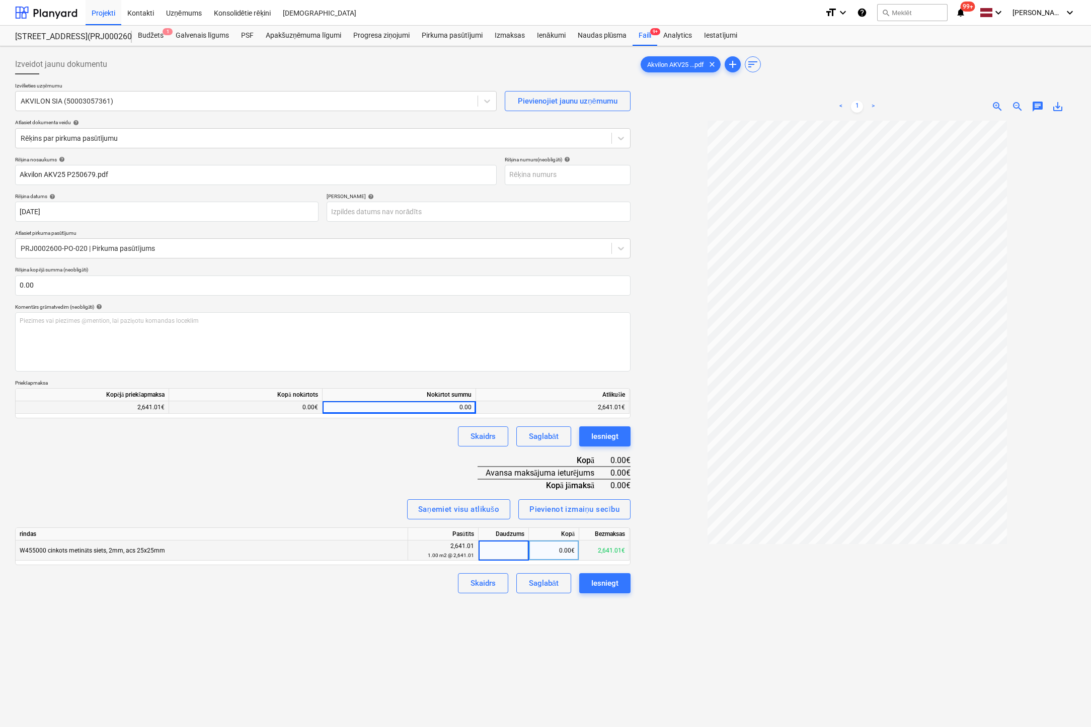
type input "1"
click at [540, 619] on div "Izveidot jaunu dokumentu Izvēlieties uzņēmumu AKVILON SIA (50003057361) Pievien…" at bounding box center [322, 437] width 623 height 774
click at [458, 408] on div "0.00" at bounding box center [398, 407] width 145 height 13
type input "2641.01"
click at [374, 469] on div "Rēķina nosaukums help Akvilon AKV25 P250679.pdf Rēķina numurs (neobligāti) help…" at bounding box center [322, 375] width 615 height 438
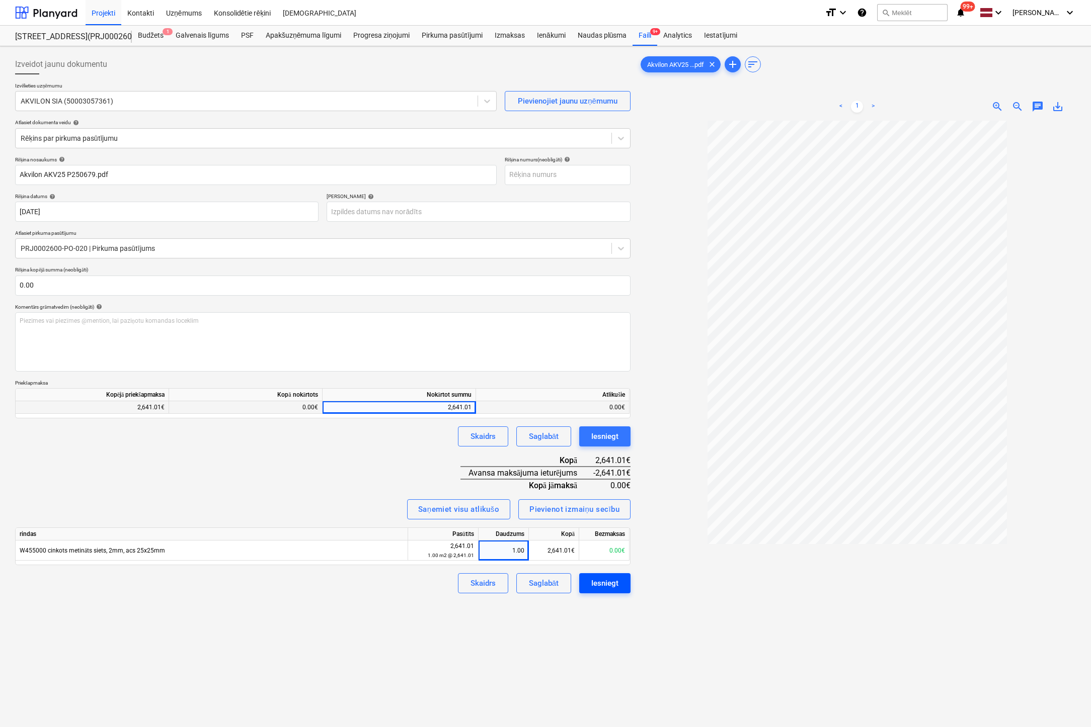
click at [601, 581] on div "Iesniegt" at bounding box center [604, 583] width 27 height 13
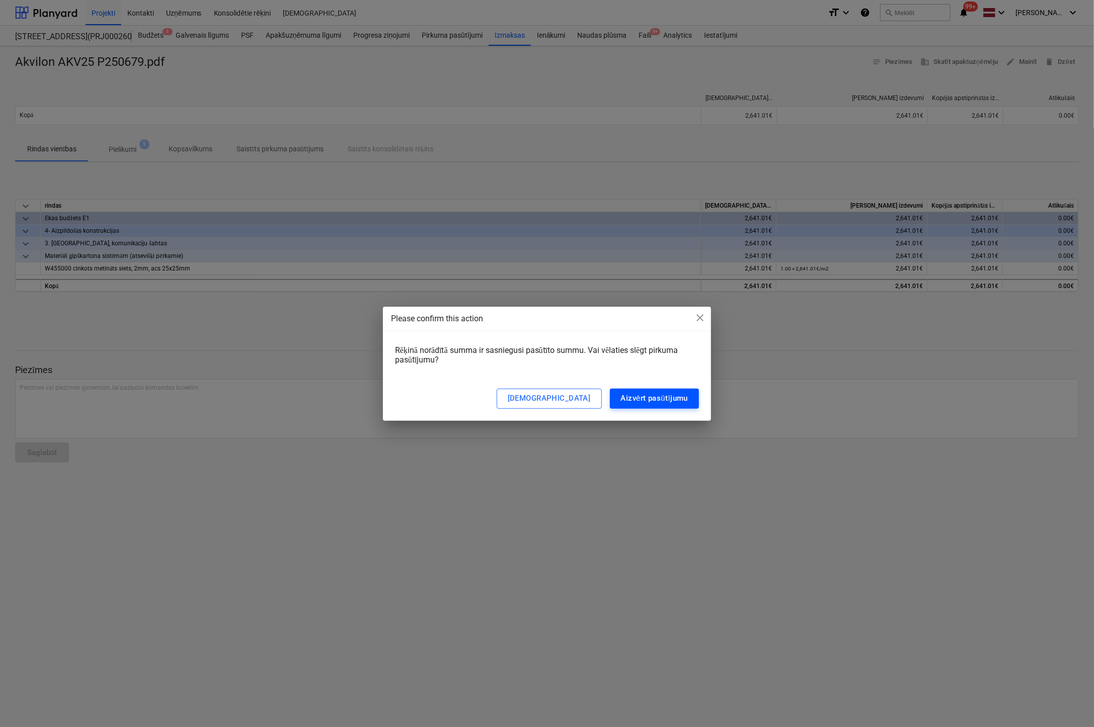
click at [658, 399] on div "Aizvērt pasūtījumu" at bounding box center [654, 398] width 67 height 13
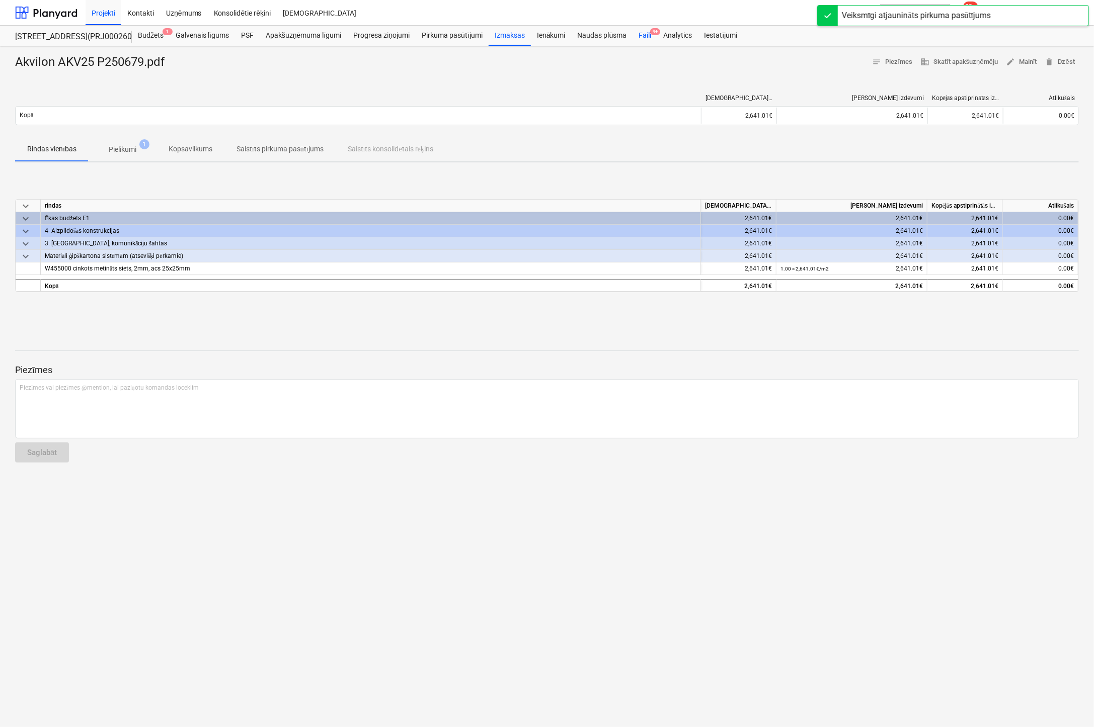
click at [646, 33] on div "Faili 9+" at bounding box center [644, 36] width 25 height 20
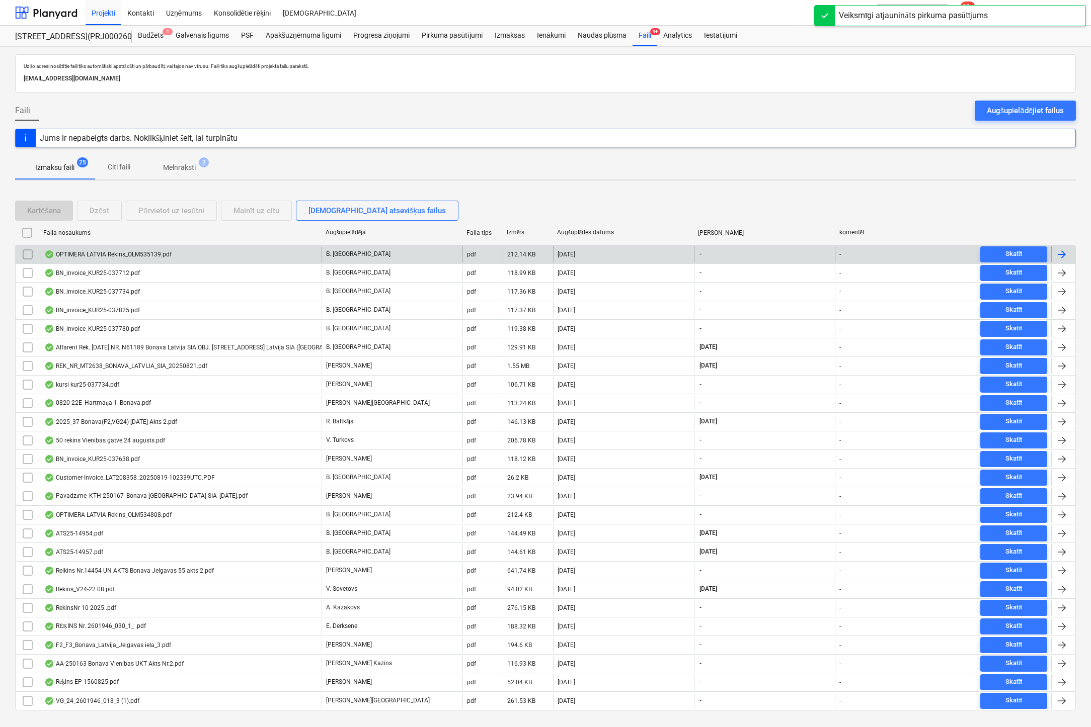
click at [110, 254] on div "OPTIMERA LATVIA Rekins_OLM535139.pdf" at bounding box center [107, 255] width 127 height 8
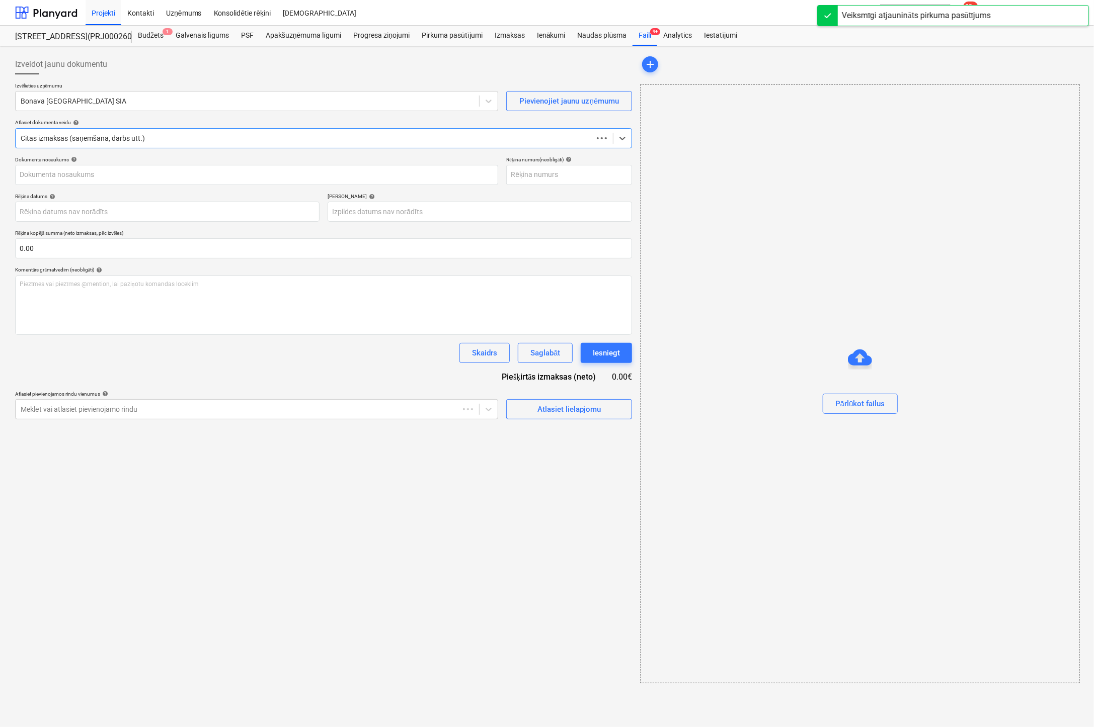
type input "OLM535139"
click at [270, 98] on div at bounding box center [247, 101] width 453 height 10
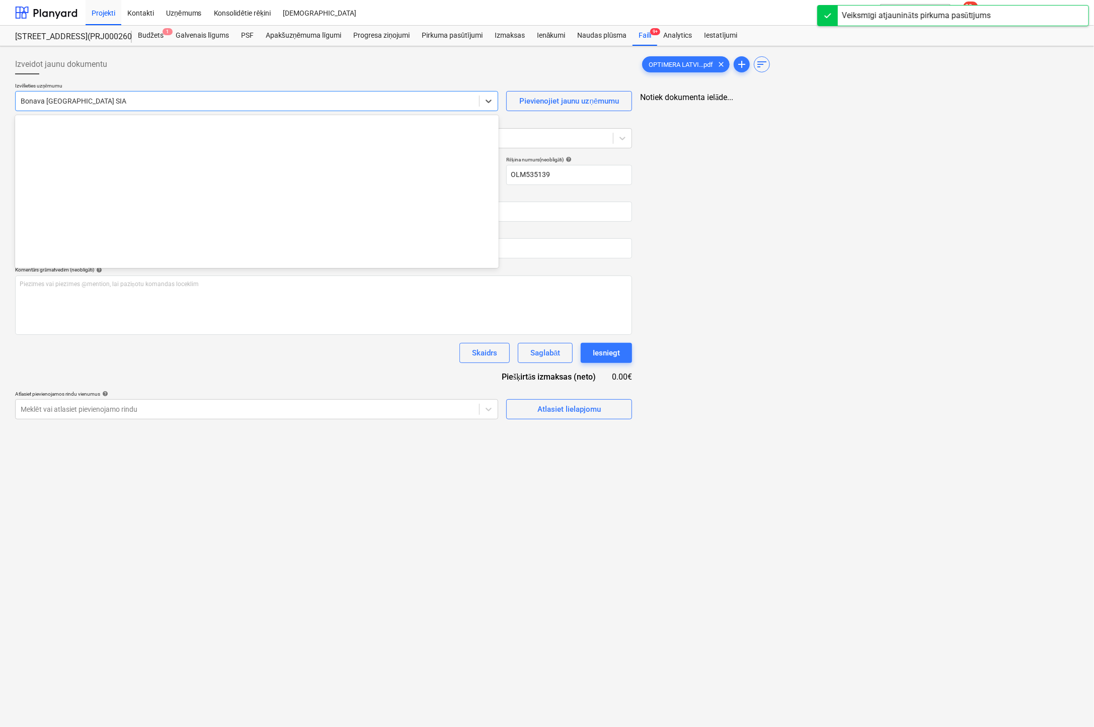
scroll to position [1849, 0]
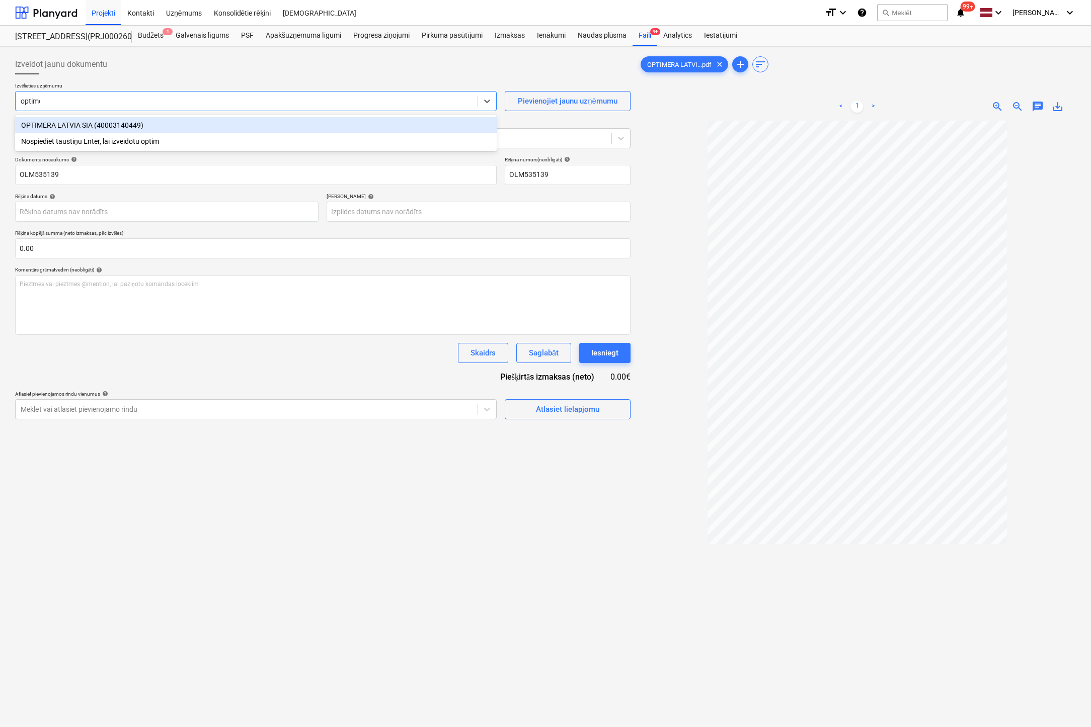
type input "optimer"
click at [255, 123] on div "OPTIMERA LATVIA SIA (40003140449)" at bounding box center [255, 125] width 481 height 16
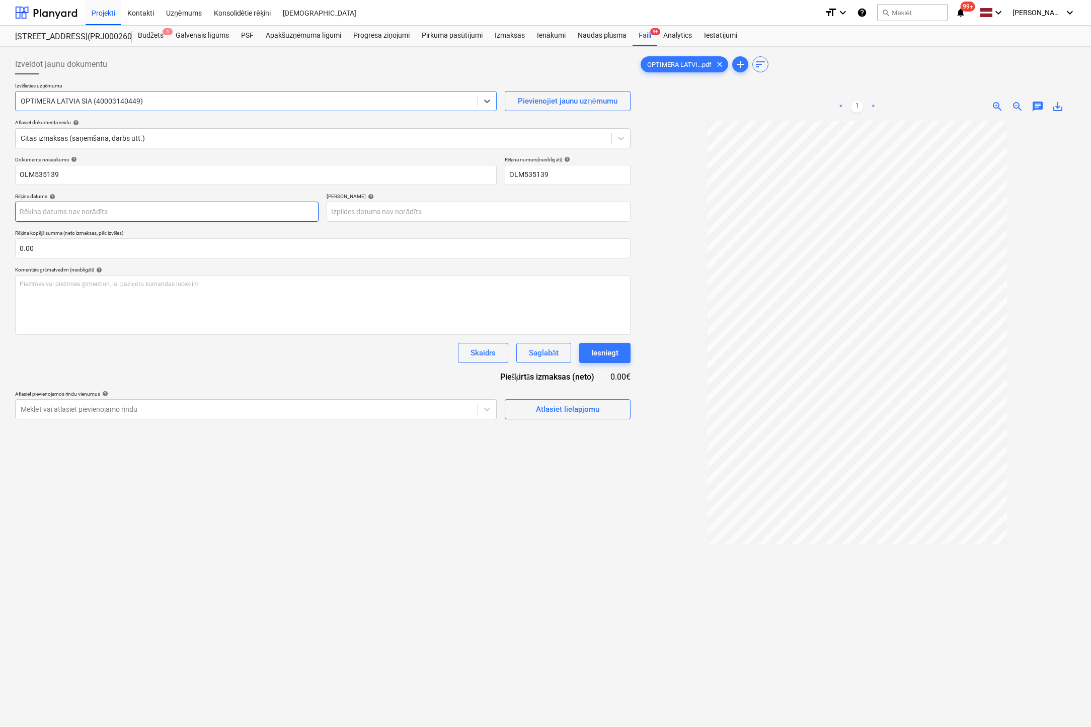
click at [236, 210] on body "Projekti Kontakti Uzņēmums Konsolidētie rēķini Iesūtne format_size keyboard_arr…" at bounding box center [545, 363] width 1091 height 727
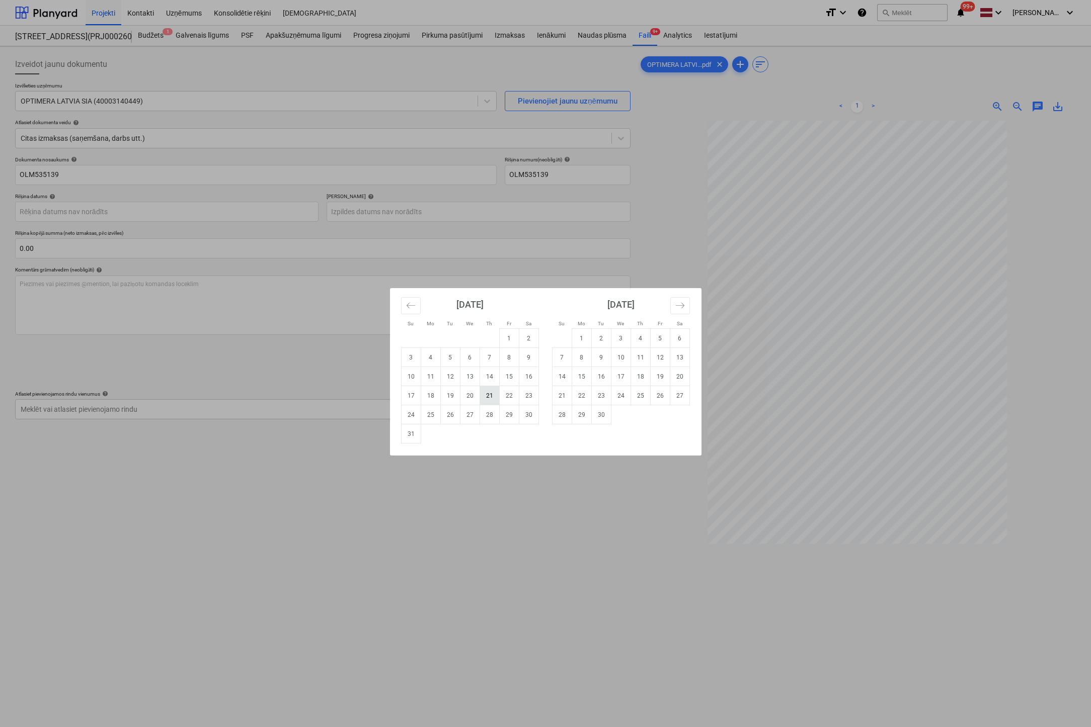
click at [486, 396] on td "21" at bounding box center [489, 395] width 20 height 19
type input "[DATE]"
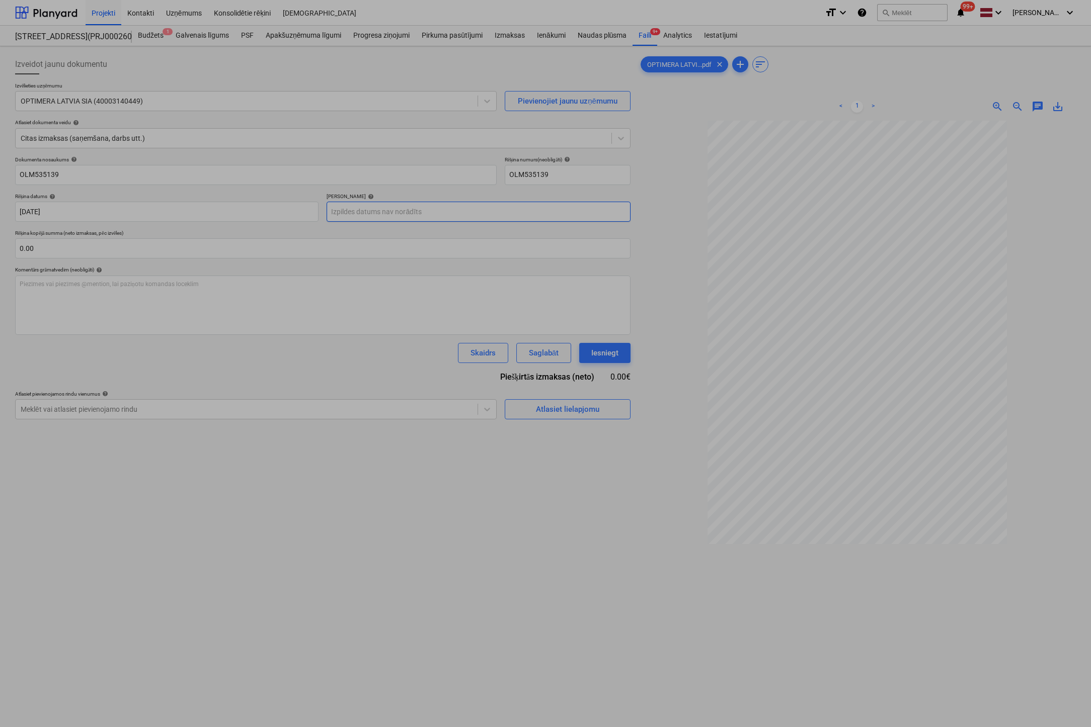
click at [465, 210] on body "Projekti Kontakti Uzņēmums Konsolidētie rēķini Iesūtne format_size keyboard_arr…" at bounding box center [545, 363] width 1091 height 727
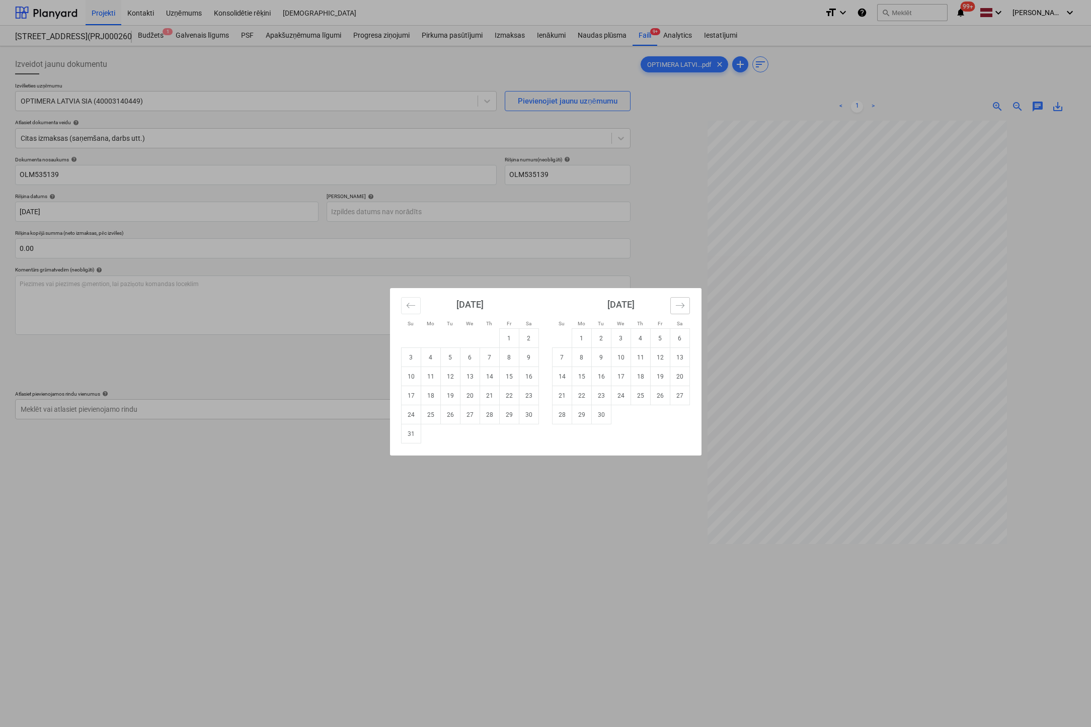
click at [673, 304] on button "Move forward to switch to the next month." at bounding box center [680, 305] width 20 height 17
click at [675, 303] on button "Move forward to switch to the next month." at bounding box center [680, 305] width 20 height 17
click at [675, 303] on icon "Move forward to switch to the next month." at bounding box center [680, 306] width 10 height 10
click at [659, 375] on td "19" at bounding box center [660, 376] width 20 height 19
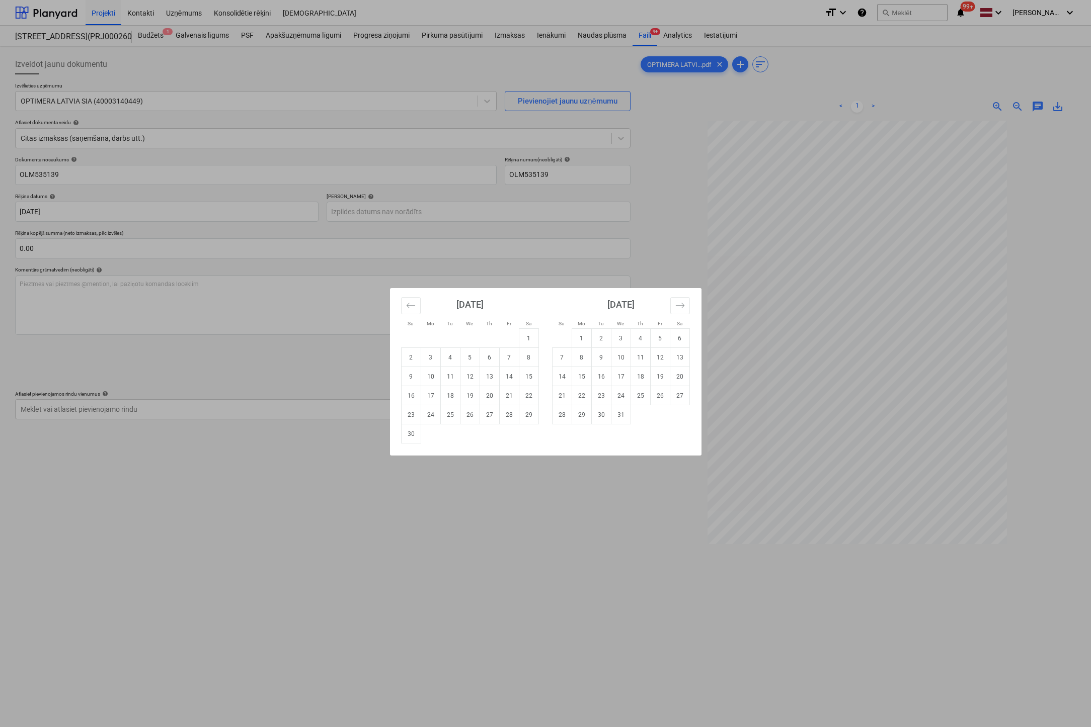
type input "[DATE]"
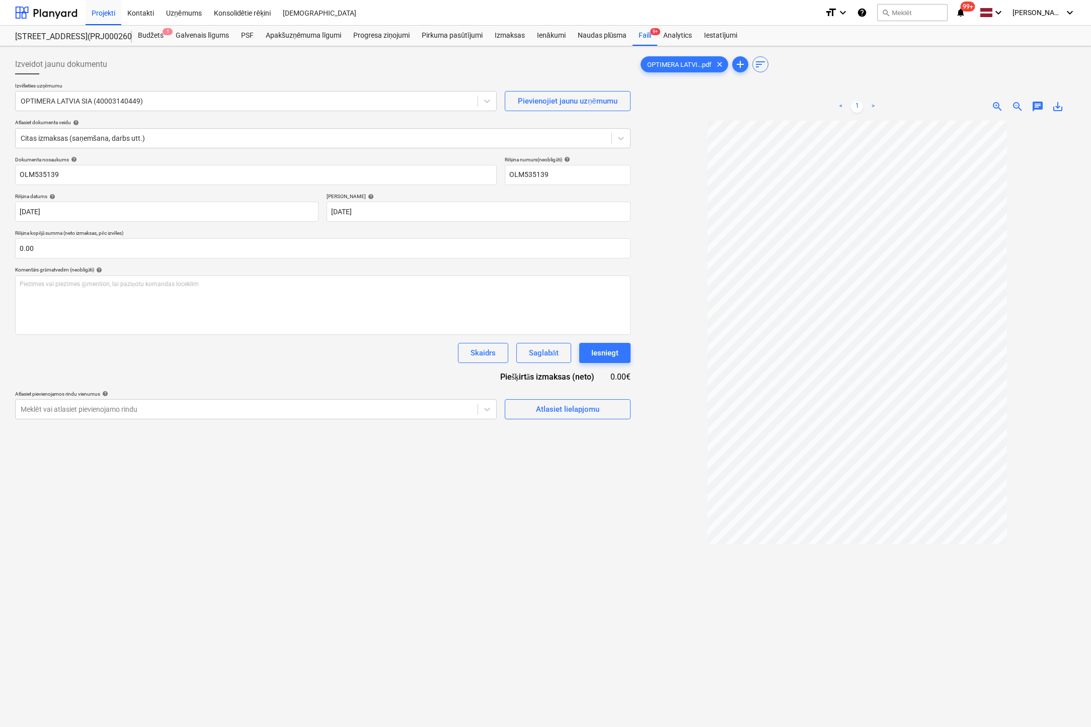
drag, startPoint x: 491, startPoint y: 588, endPoint x: 417, endPoint y: 502, distance: 114.1
click at [488, 589] on div "Izveidot jaunu dokumentu Izvēlieties uzņēmumu OPTIMERA LATVIA SIA (40003140449)…" at bounding box center [322, 437] width 623 height 774
click at [577, 409] on div "Atlasiet lielapjomu" at bounding box center [567, 409] width 63 height 13
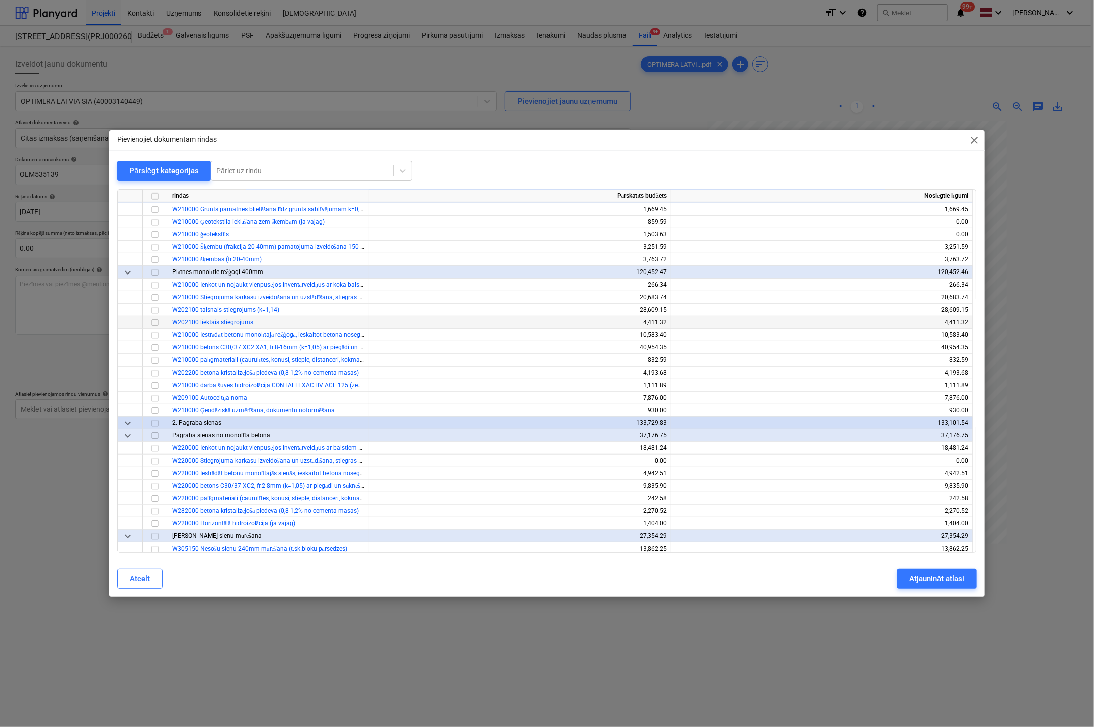
scroll to position [402, 0]
click at [978, 138] on span "close" at bounding box center [974, 140] width 12 height 12
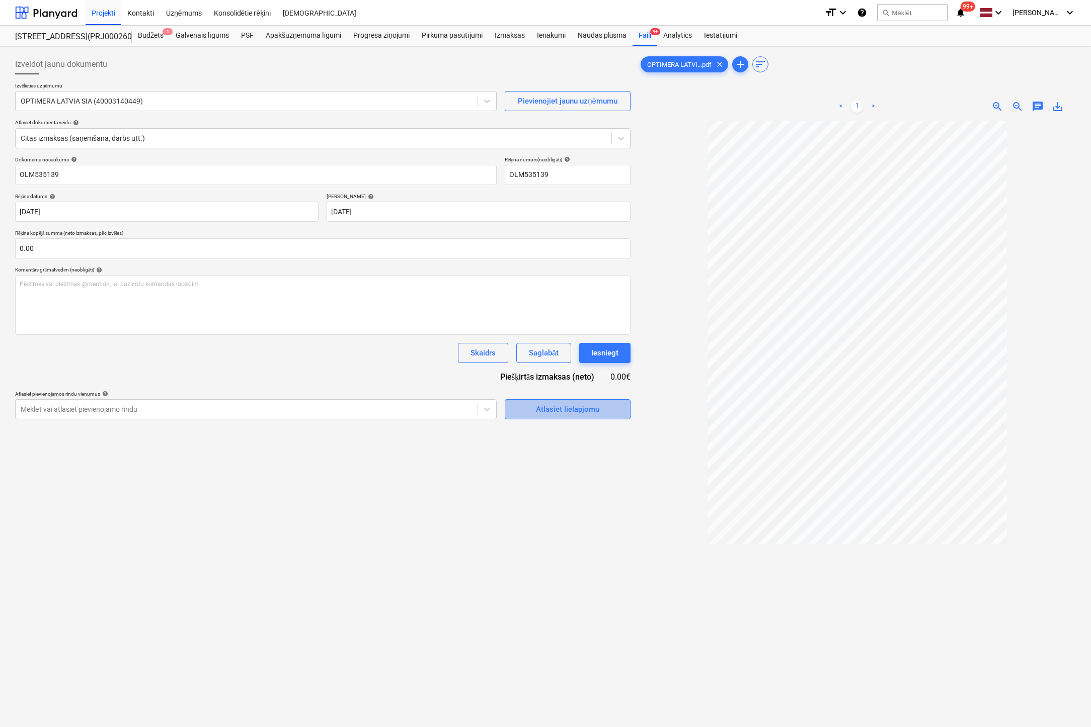
click at [559, 408] on div "Atlasiet lielapjomu" at bounding box center [567, 409] width 63 height 13
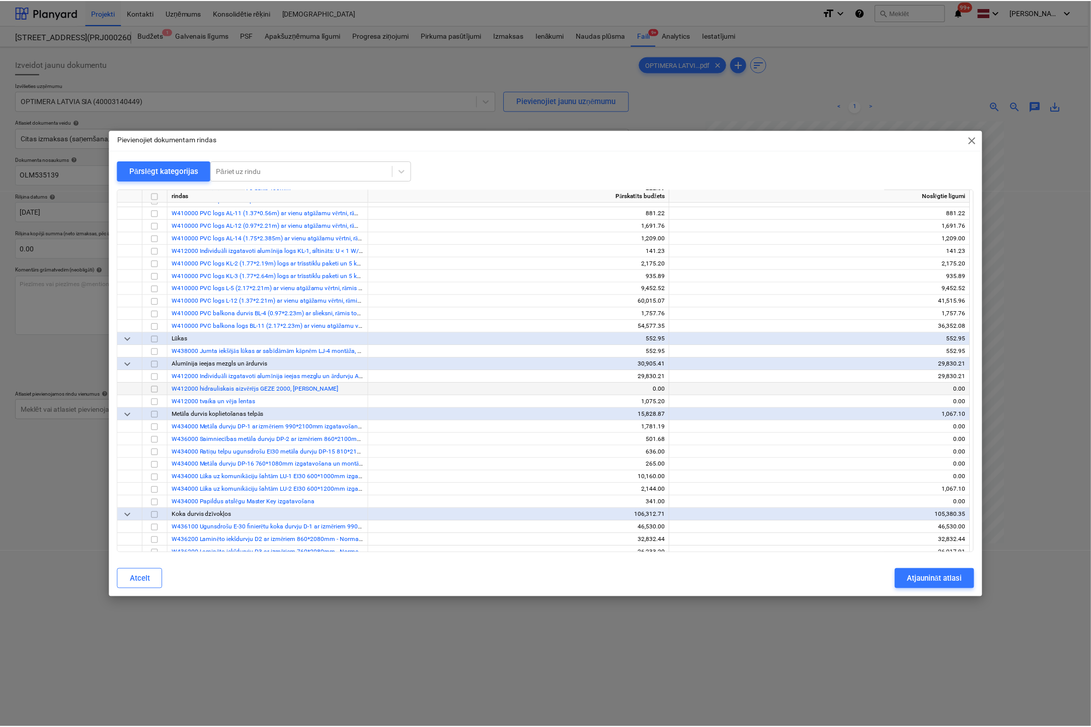
scroll to position [2565, 0]
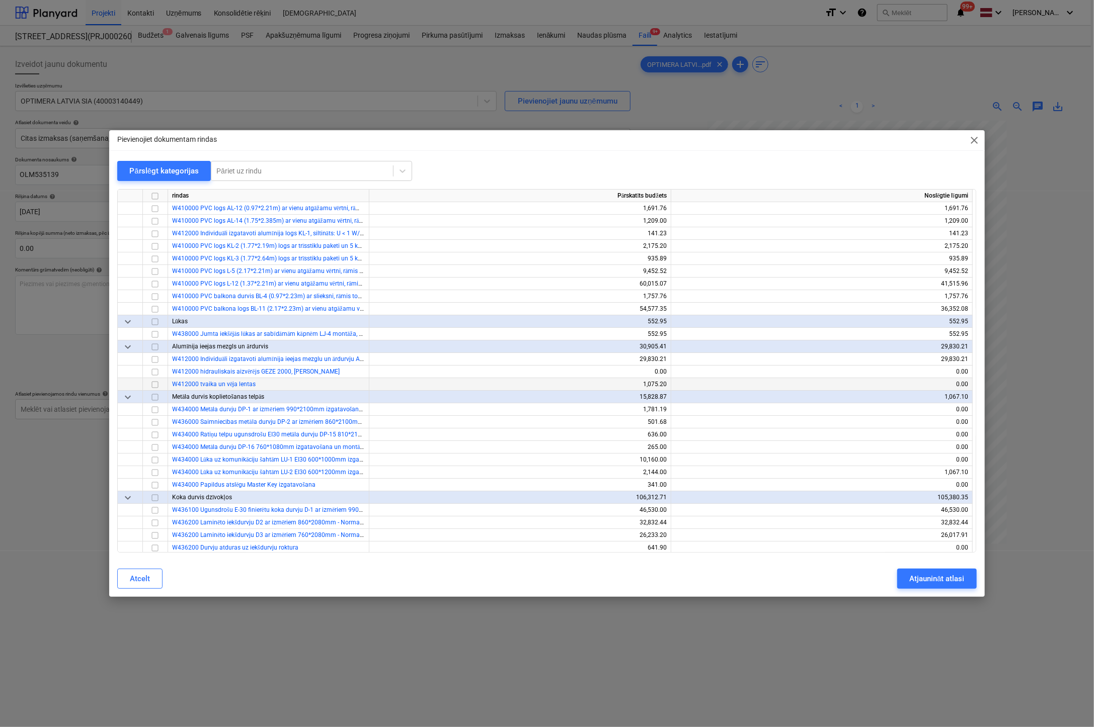
click at [157, 383] on input "checkbox" at bounding box center [155, 385] width 12 height 12
click at [946, 581] on div "Atjaunināt atlasi" at bounding box center [936, 578] width 55 height 13
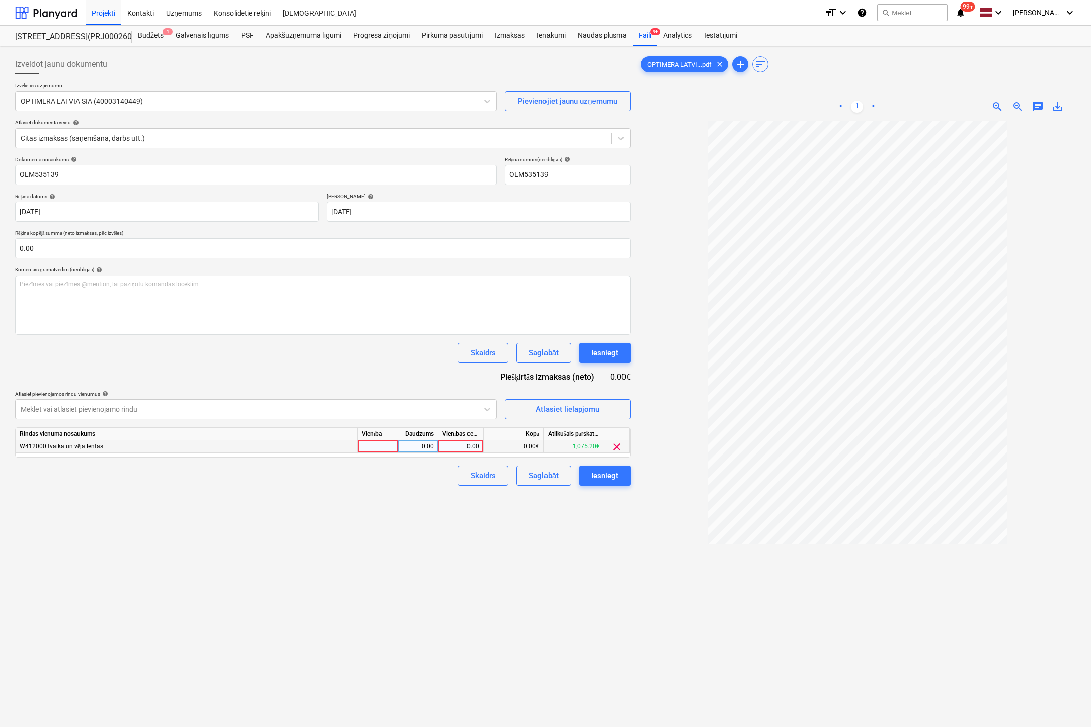
click at [472, 447] on div "0.00" at bounding box center [460, 447] width 37 height 13
type input "56.53"
drag, startPoint x: 543, startPoint y: 562, endPoint x: 604, endPoint y: 523, distance: 71.7
click at [544, 562] on div "Izveidot jaunu dokumentu Izvēlieties uzņēmumu OPTIMERA LATVIA SIA (40003140449)…" at bounding box center [322, 437] width 623 height 774
click at [613, 476] on div "Iesniegt" at bounding box center [604, 475] width 27 height 13
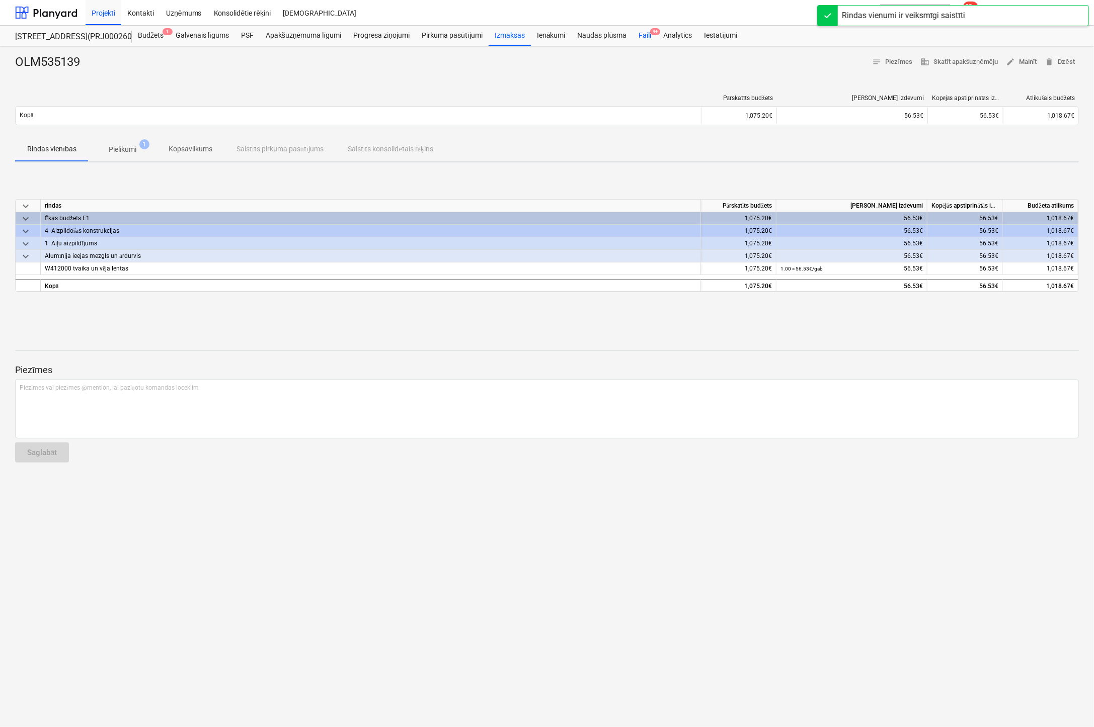
click at [642, 34] on div "Faili 9+" at bounding box center [644, 36] width 25 height 20
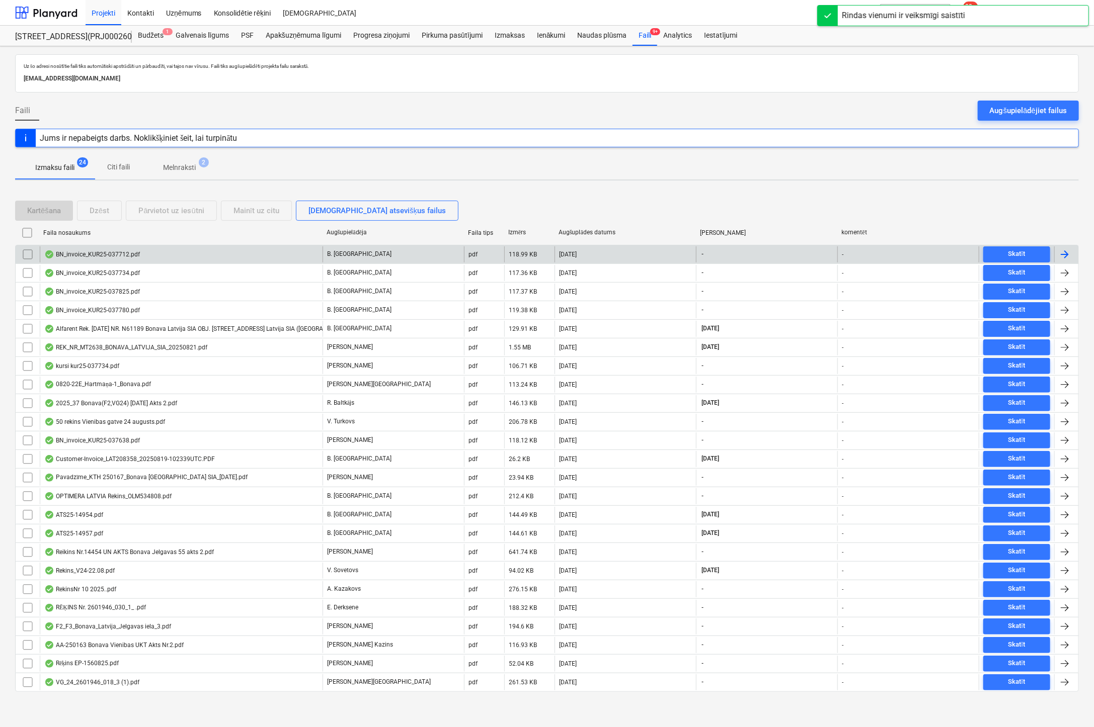
click at [115, 251] on div "BN_invoice_KUR25-037712.pdf" at bounding box center [92, 255] width 96 height 8
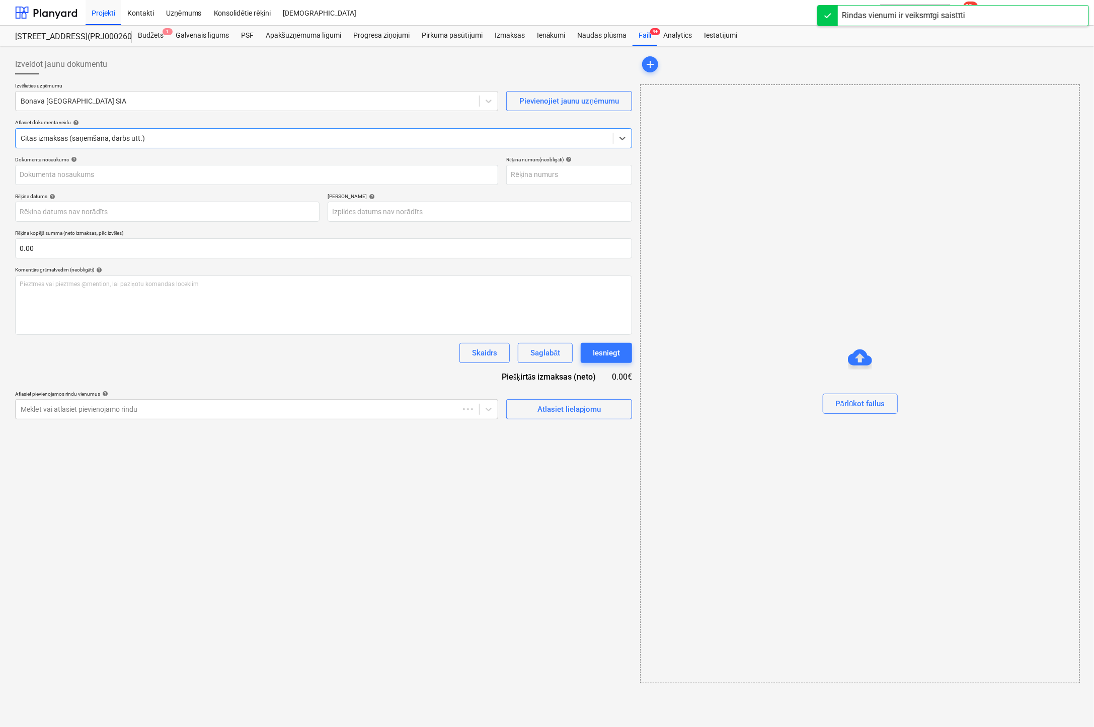
type input "KUR25-037712"
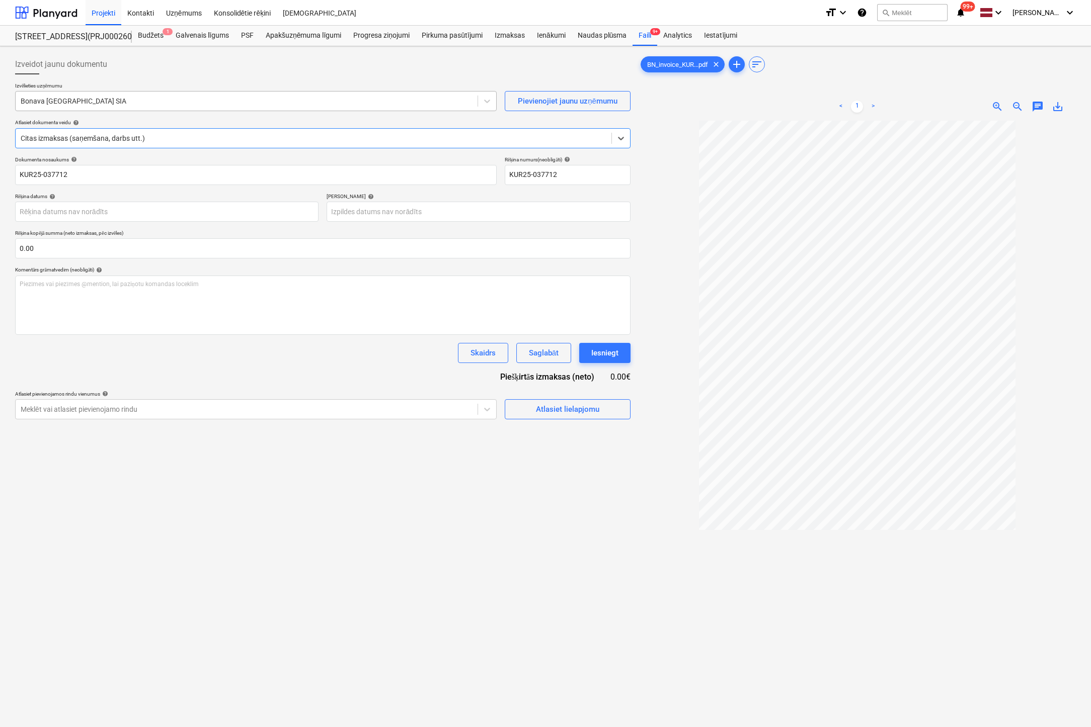
click at [238, 98] on div at bounding box center [247, 101] width 452 height 10
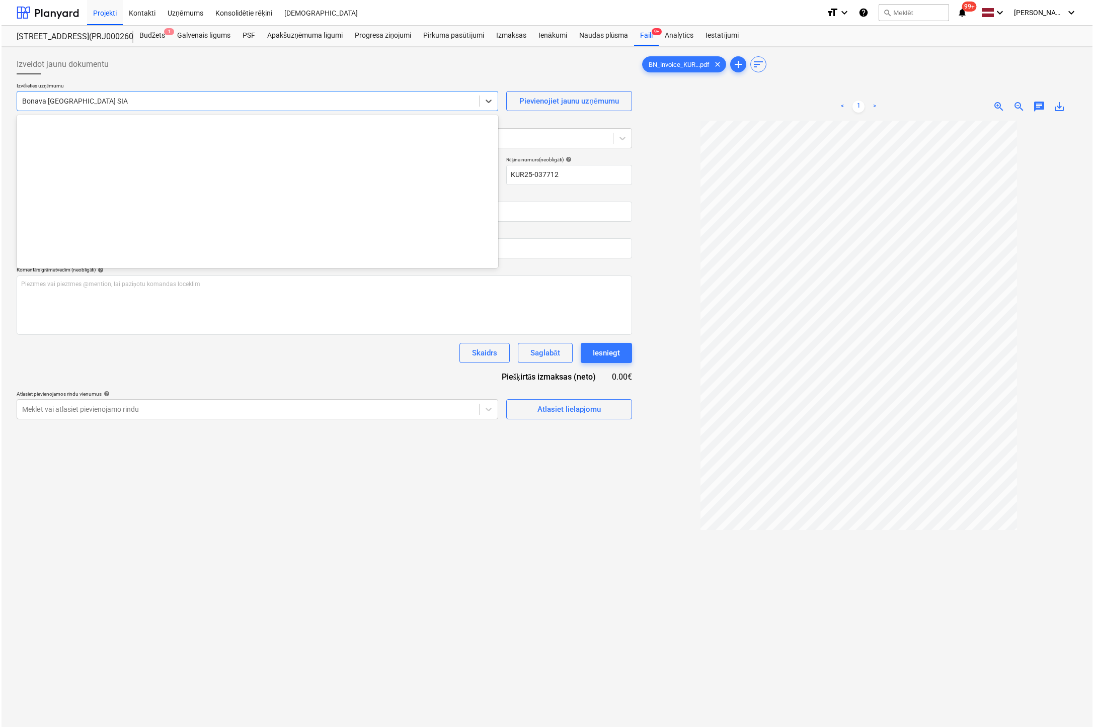
scroll to position [1849, 0]
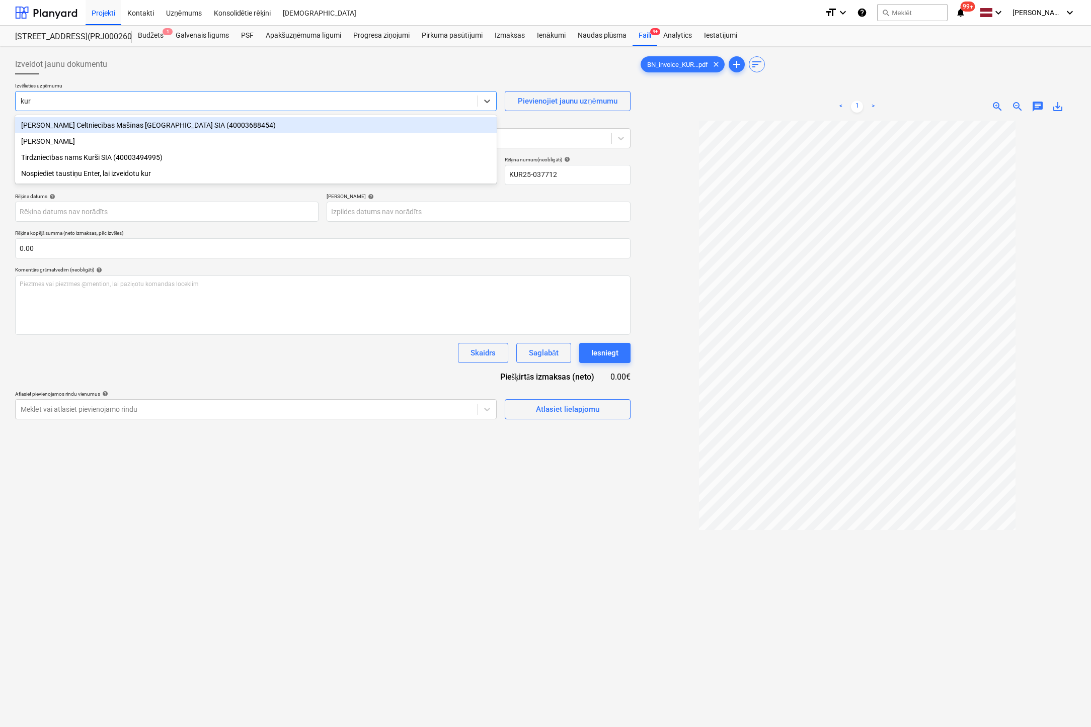
type input "kurš"
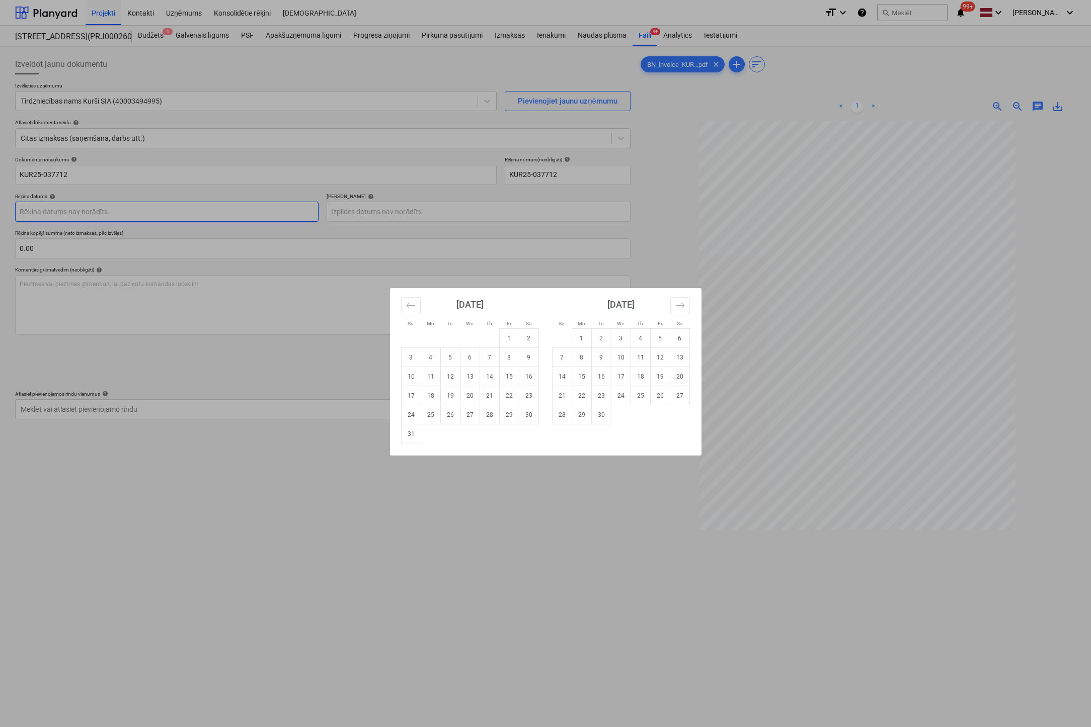
click at [312, 210] on body "Projekti Kontakti Uzņēmums Konsolidētie rēķini Iesūtne format_size keyboard_arr…" at bounding box center [545, 363] width 1091 height 727
click at [471, 396] on td "20" at bounding box center [470, 395] width 20 height 19
type input "[DATE]"
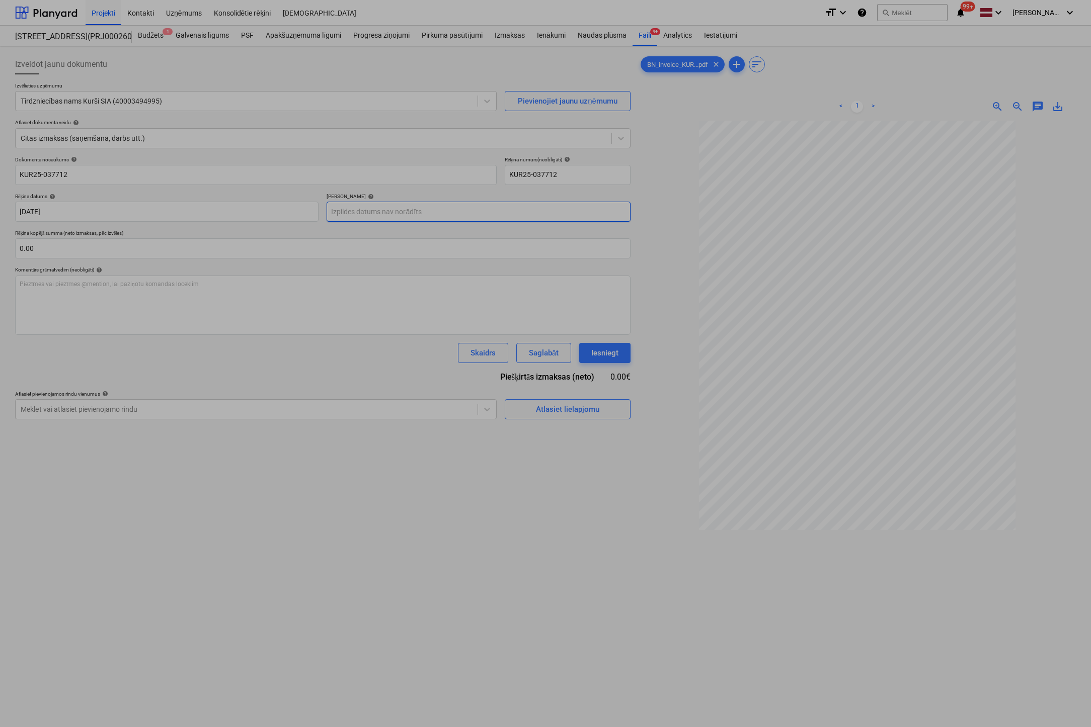
click at [495, 206] on body "Projekti Kontakti Uzņēmums Konsolidētie rēķini Iesūtne format_size keyboard_arr…" at bounding box center [545, 363] width 1091 height 727
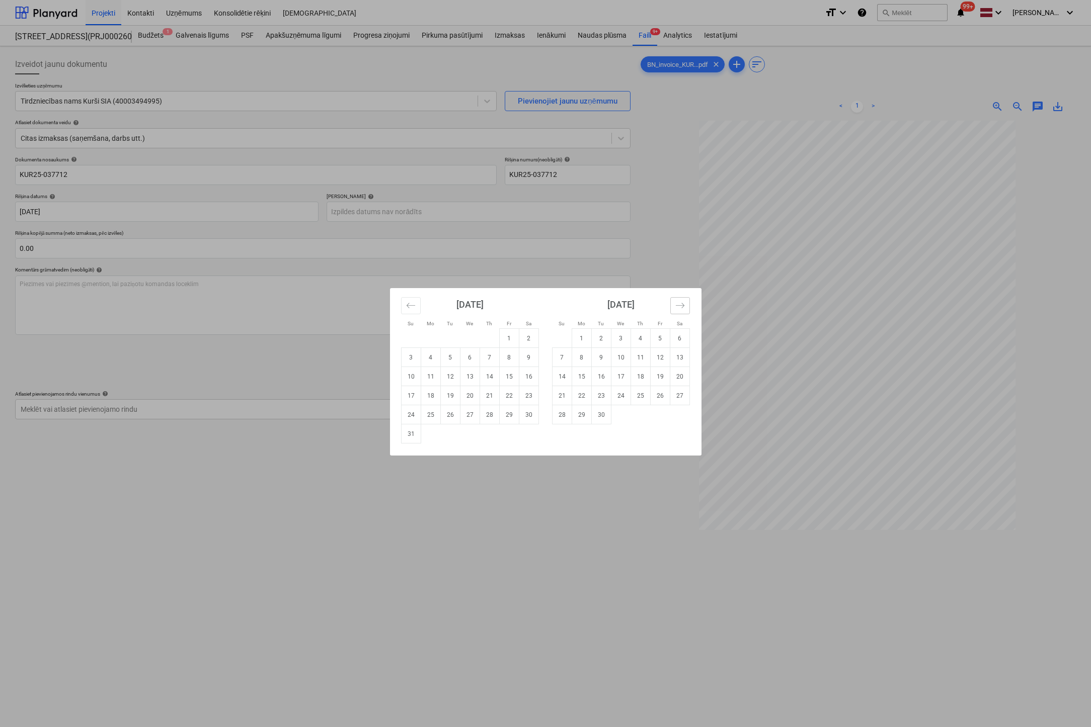
click at [683, 306] on icon "Move forward to switch to the next month." at bounding box center [679, 305] width 9 height 5
click at [646, 374] on td "18" at bounding box center [640, 376] width 20 height 19
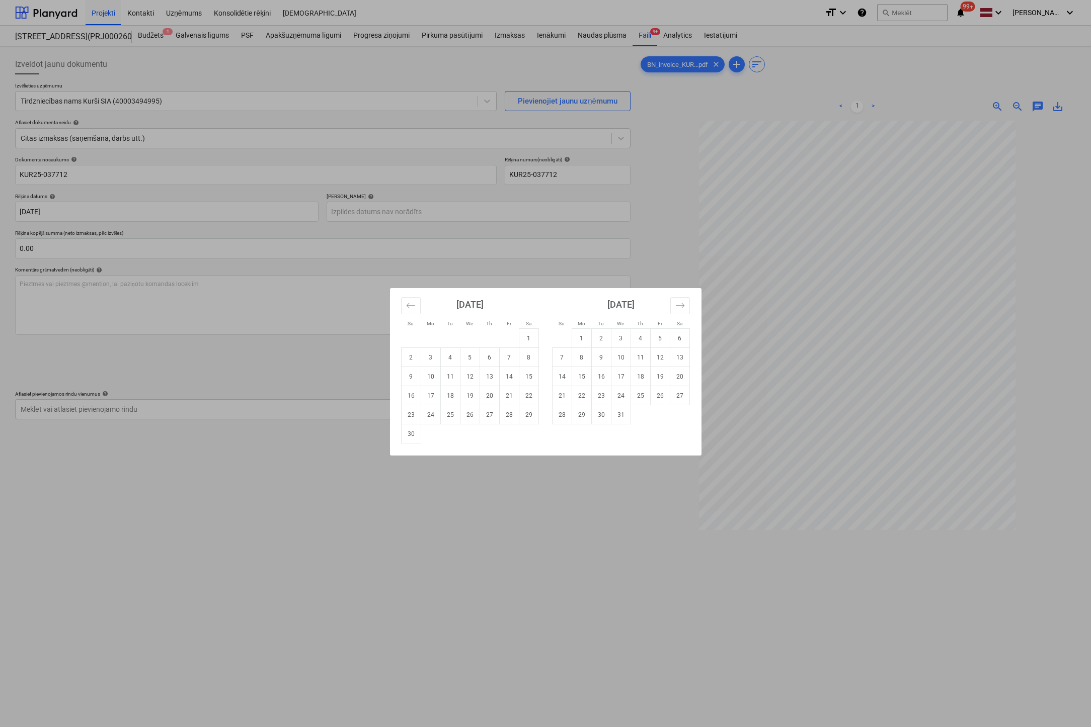
type input "[DATE]"
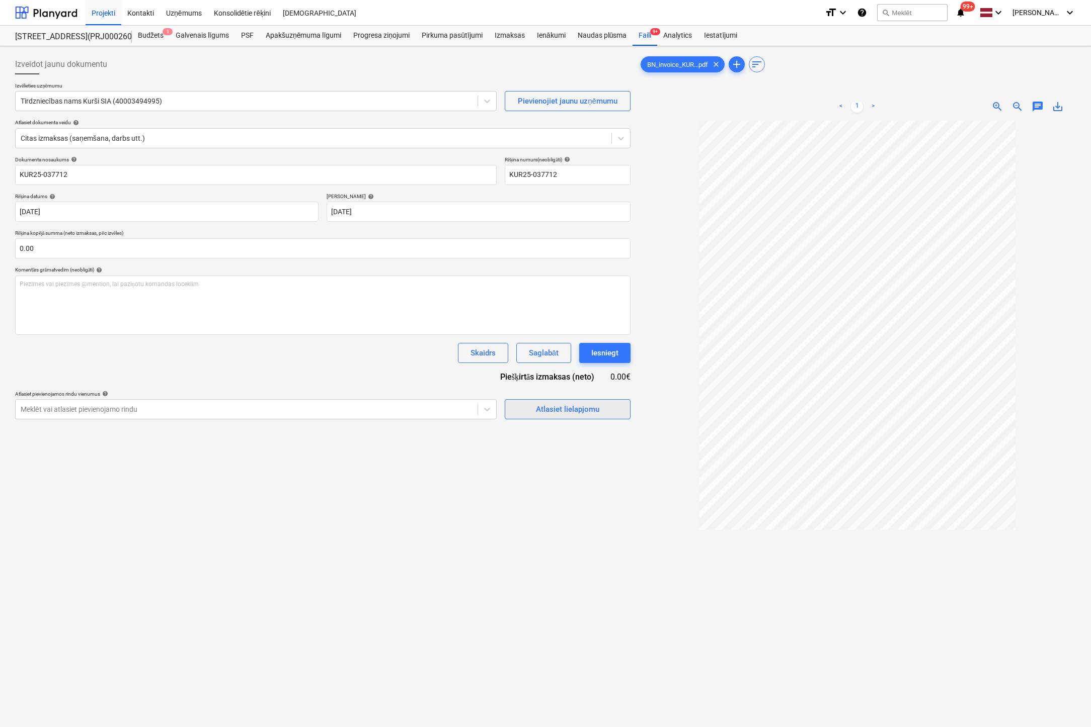
click at [537, 408] on div "Atlasiet lielapjomu" at bounding box center [567, 409] width 63 height 13
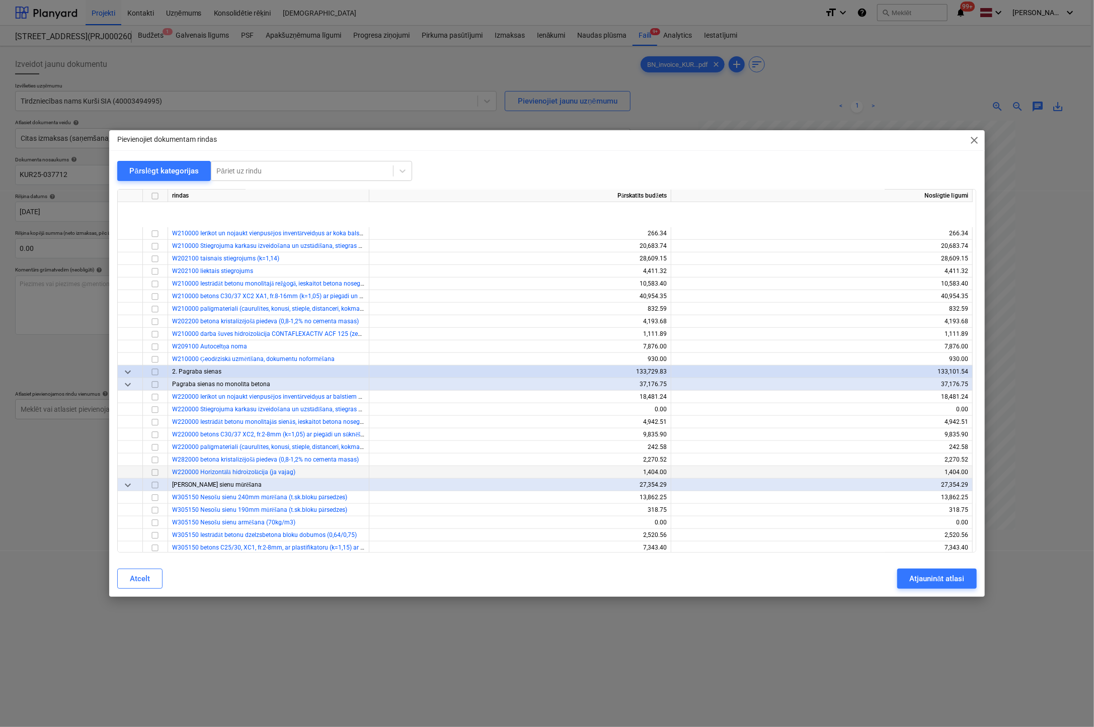
scroll to position [755, 0]
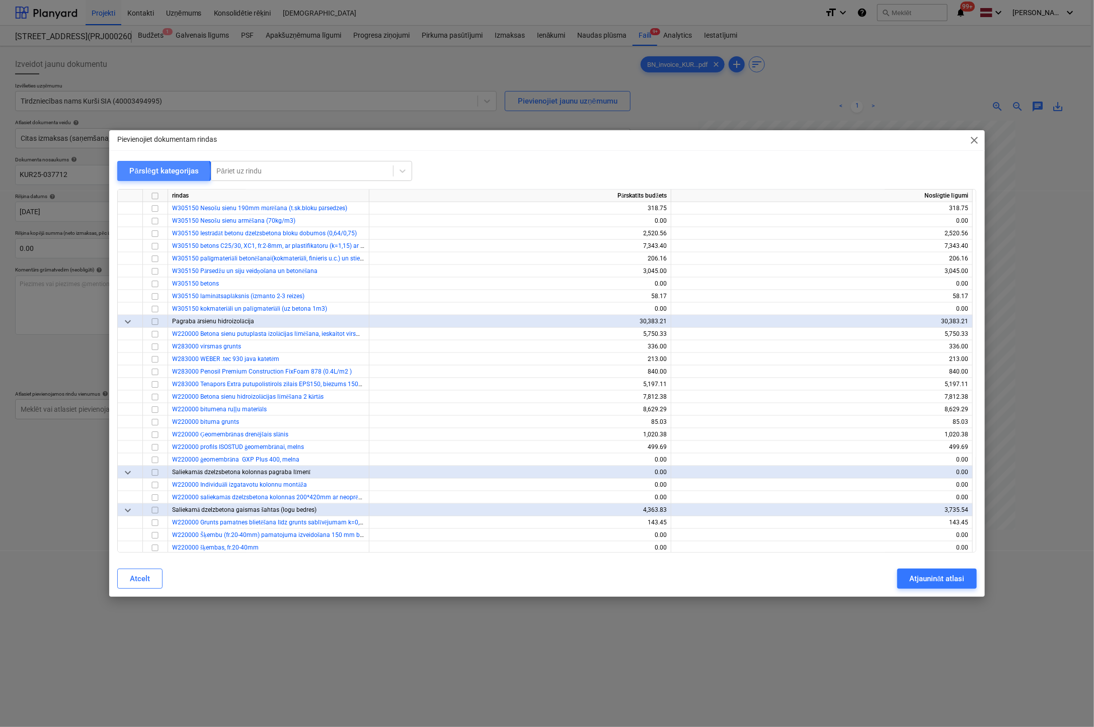
click at [149, 172] on div "Pārslēgt kategorijas" at bounding box center [163, 170] width 69 height 13
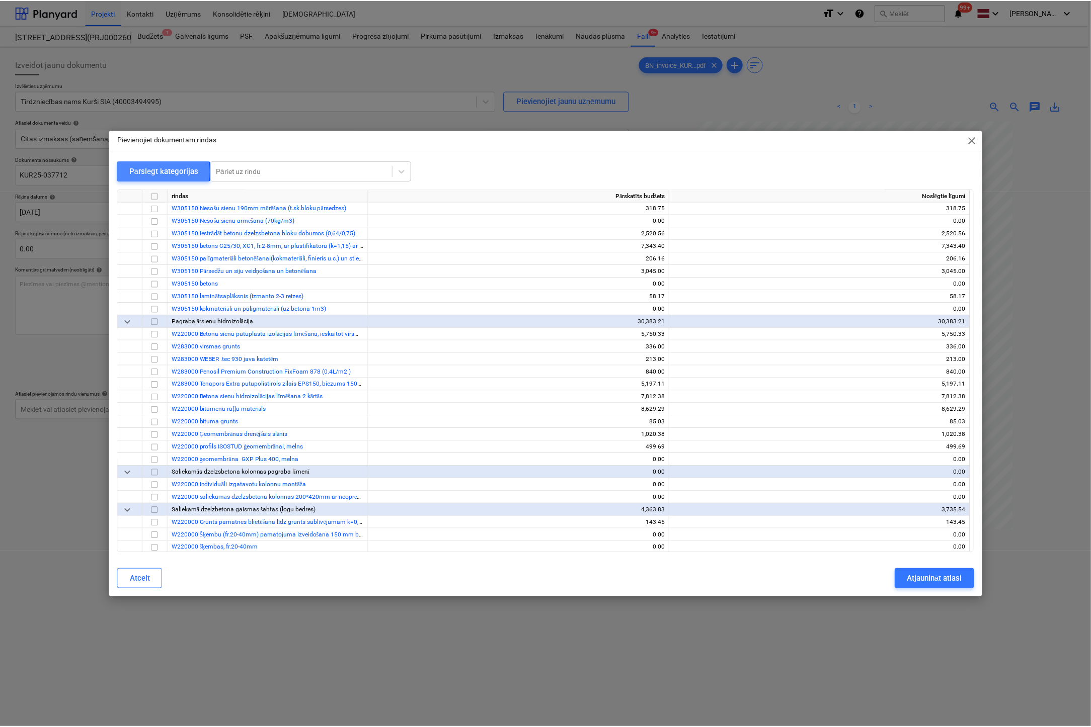
scroll to position [0, 0]
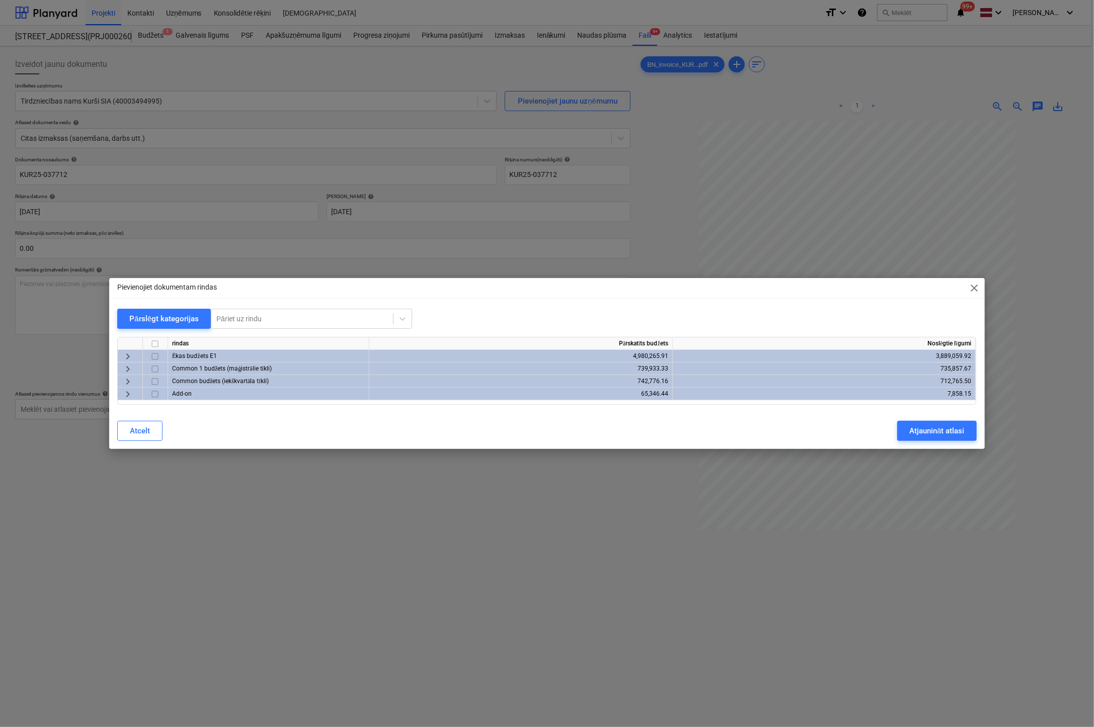
click at [127, 353] on span "keyboard_arrow_right" at bounding box center [128, 357] width 12 height 12
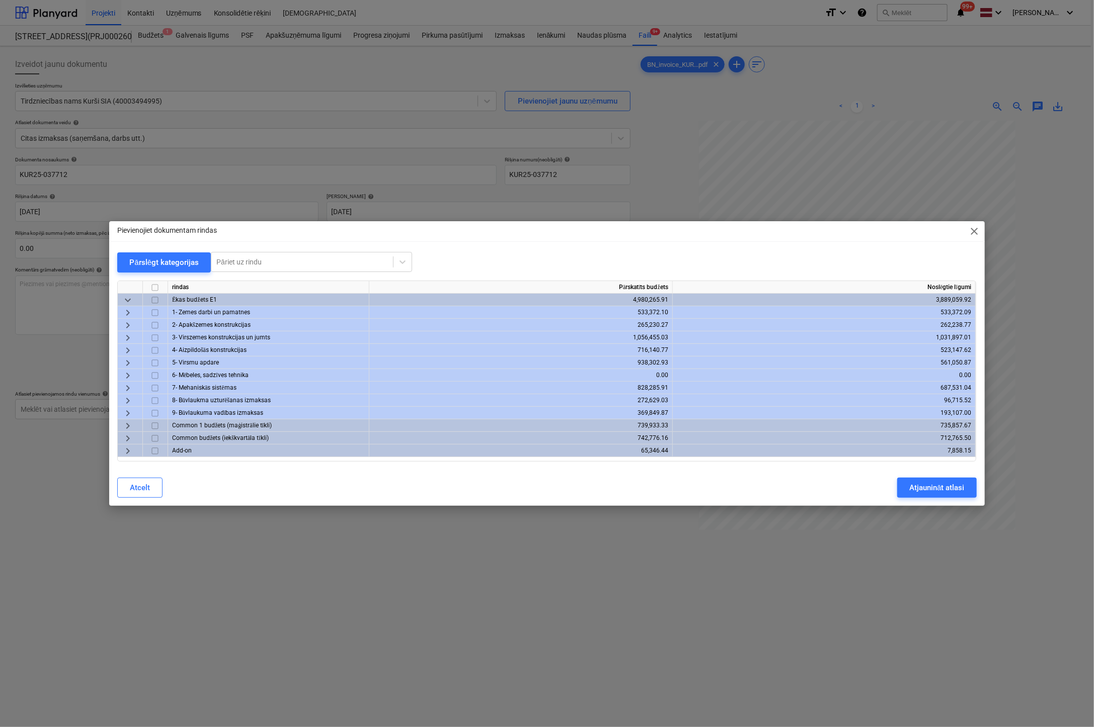
click at [123, 349] on span "keyboard_arrow_right" at bounding box center [128, 351] width 12 height 12
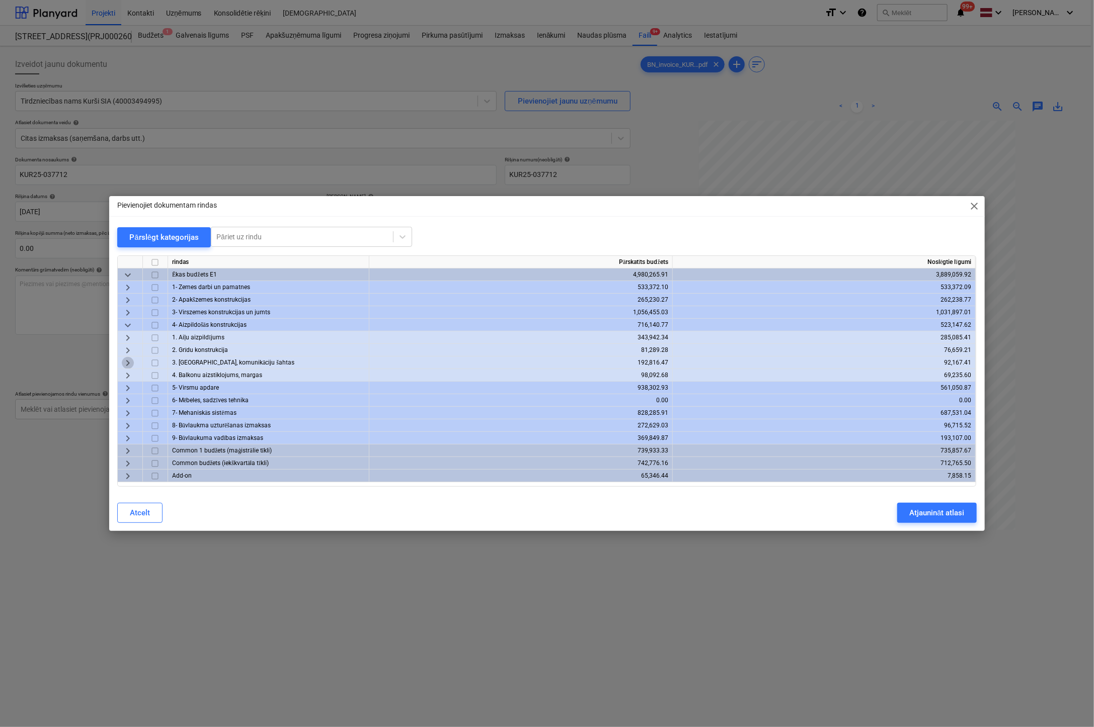
click at [127, 361] on span "keyboard_arrow_right" at bounding box center [128, 363] width 12 height 12
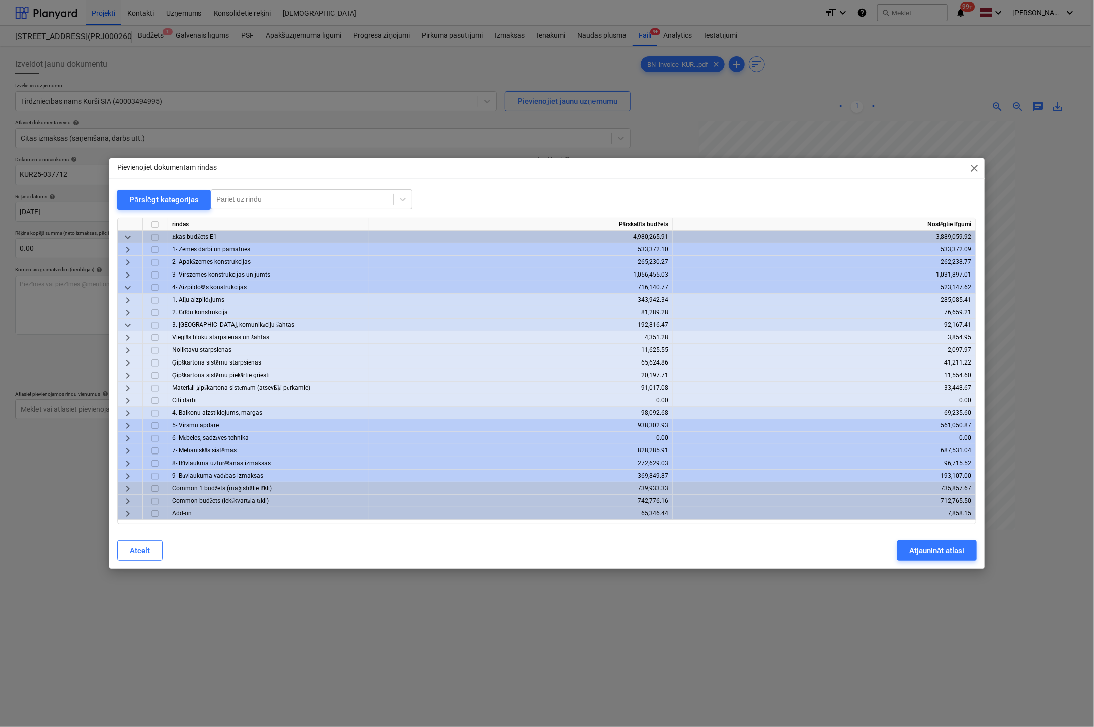
click at [127, 385] on span "keyboard_arrow_right" at bounding box center [128, 388] width 12 height 12
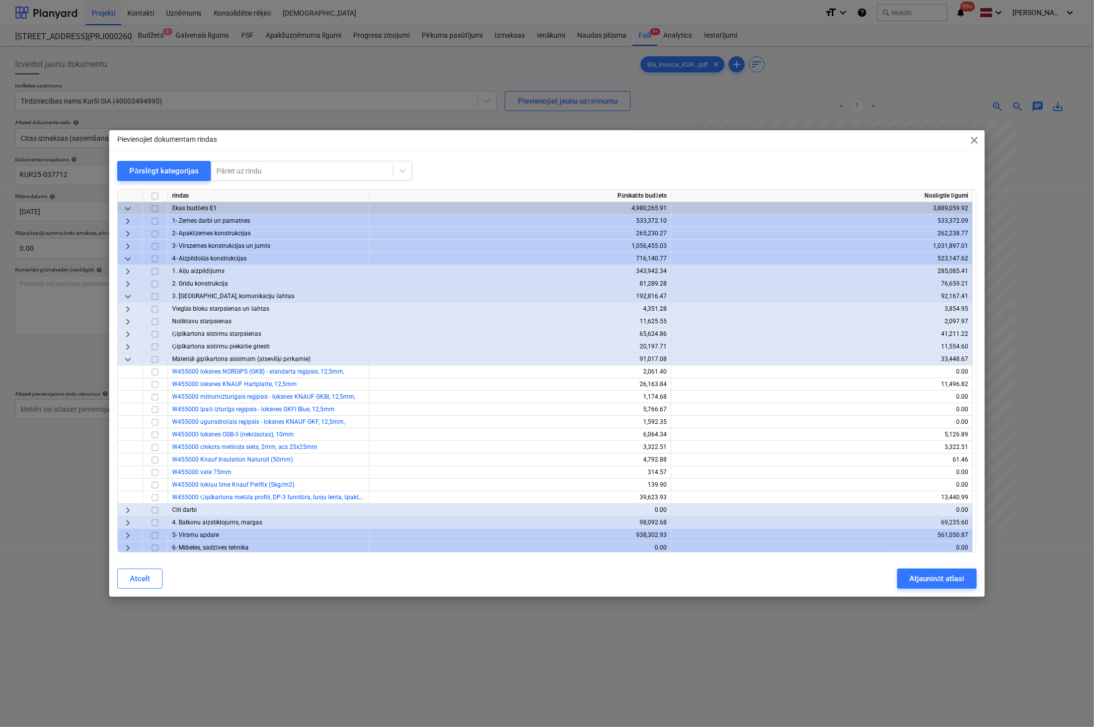
click at [282, 575] on div "Atcelt Atjaunināt atlasi" at bounding box center [546, 579] width 859 height 20
click at [154, 385] on input "checkbox" at bounding box center [155, 385] width 12 height 12
click at [941, 581] on div "Atjaunināt atlasi" at bounding box center [936, 578] width 55 height 13
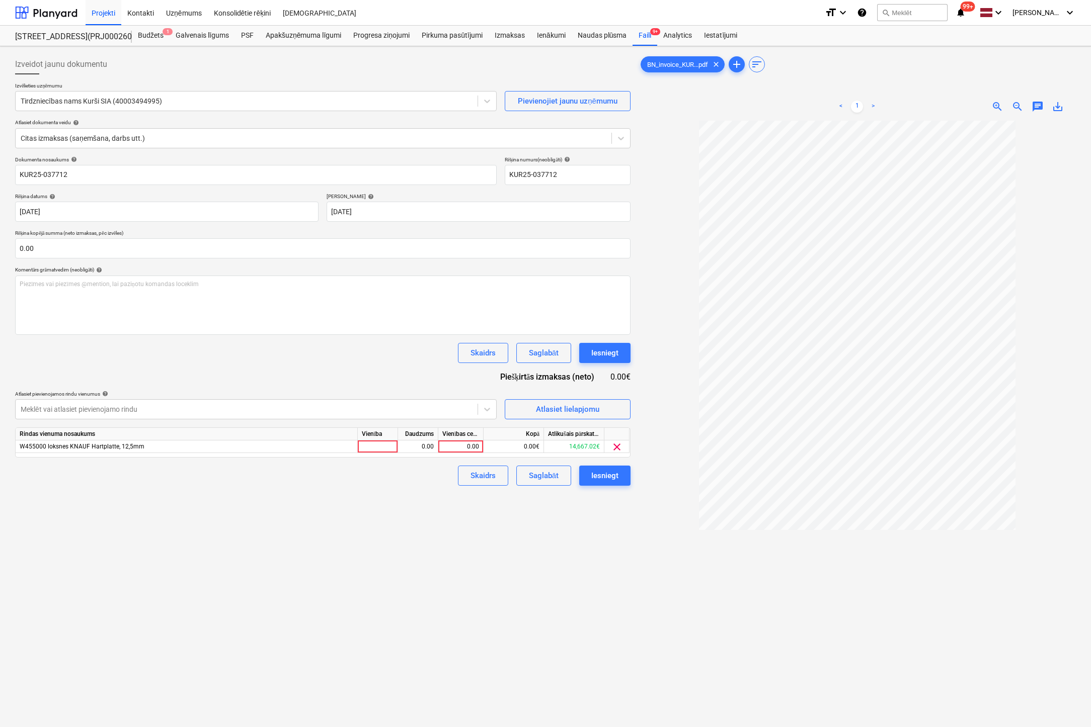
click at [464, 440] on div "Vienības cena" at bounding box center [460, 434] width 45 height 13
click at [467, 443] on div "0.00" at bounding box center [460, 447] width 37 height 13
type input "8905.92"
click at [613, 575] on div "Izveidot jaunu dokumentu Izvēlieties uzņēmumu Tirdzniecības nams Kurši SIA (400…" at bounding box center [322, 437] width 623 height 774
click at [596, 476] on div "Iesniegt" at bounding box center [604, 475] width 27 height 13
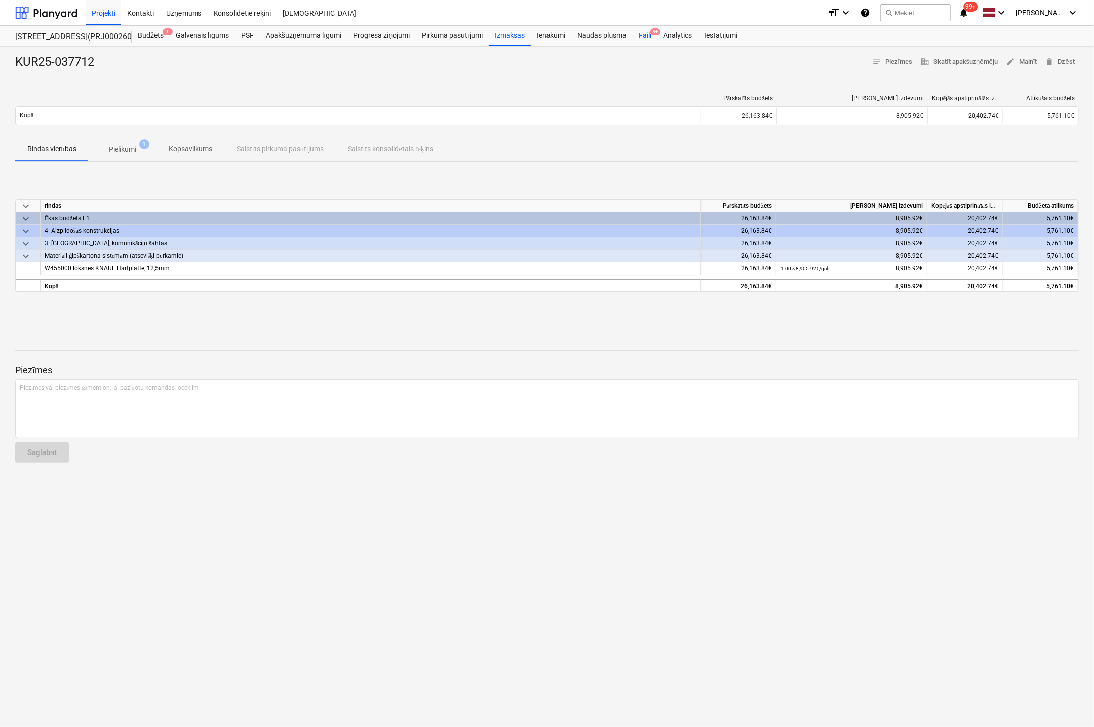
click at [648, 35] on div "Faili 9+" at bounding box center [644, 36] width 25 height 20
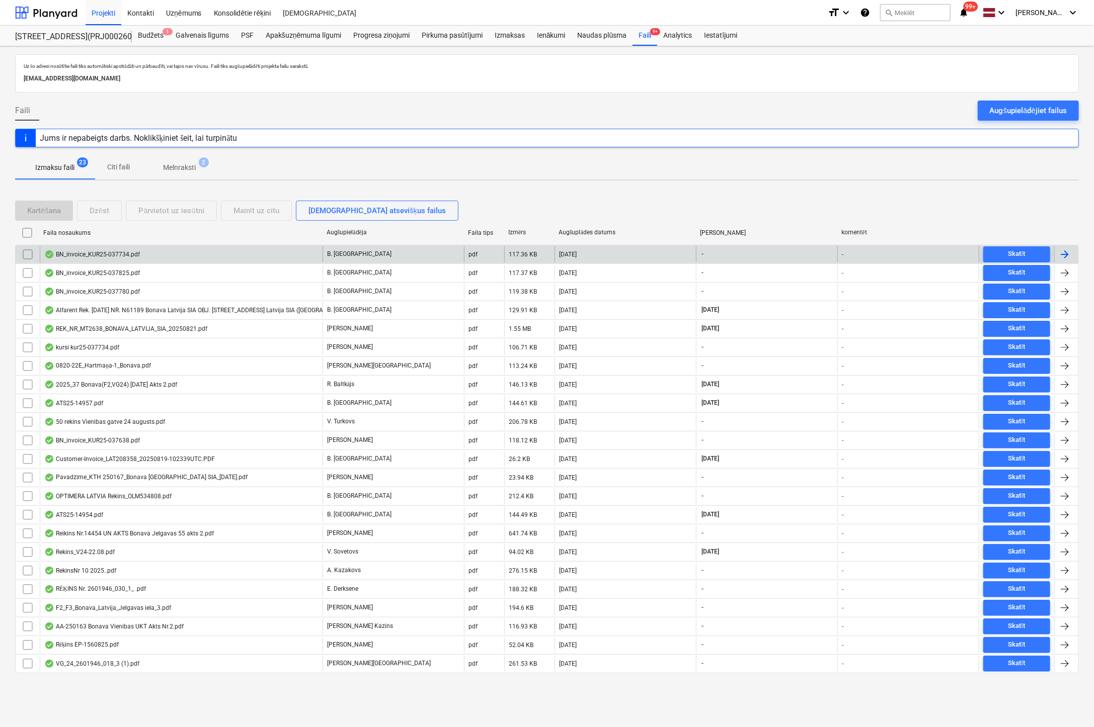
click at [112, 257] on div "BN_invoice_KUR25-037734.pdf" at bounding box center [92, 255] width 96 height 8
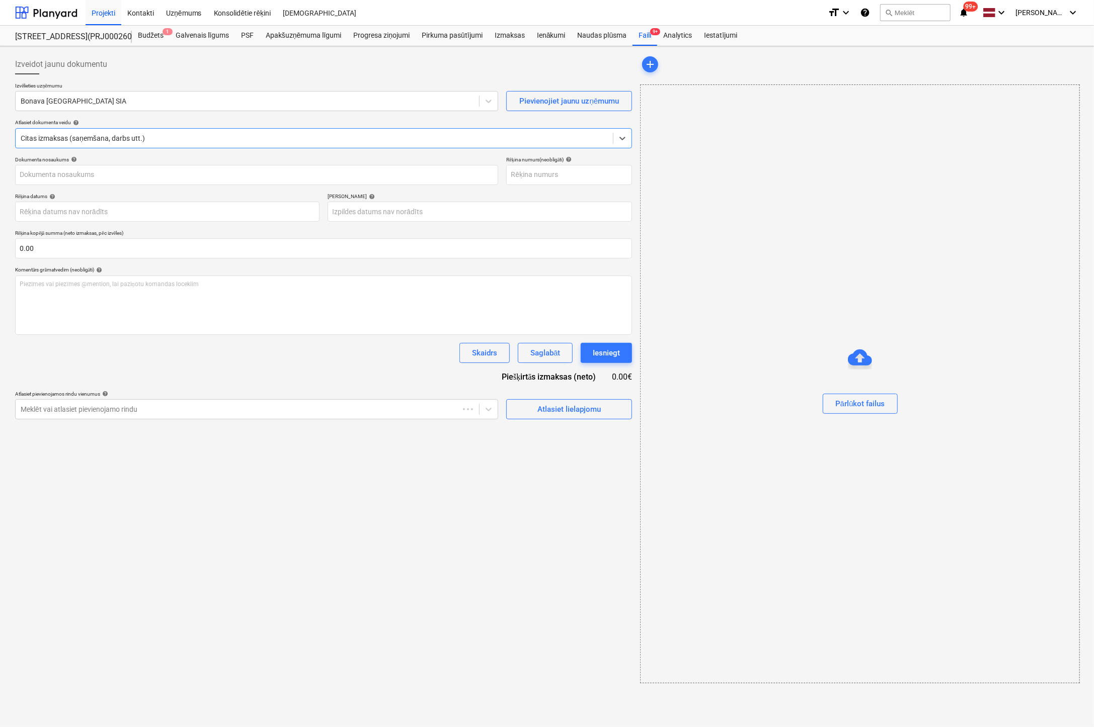
type input "KUR25-037734"
click at [121, 99] on div at bounding box center [247, 101] width 452 height 10
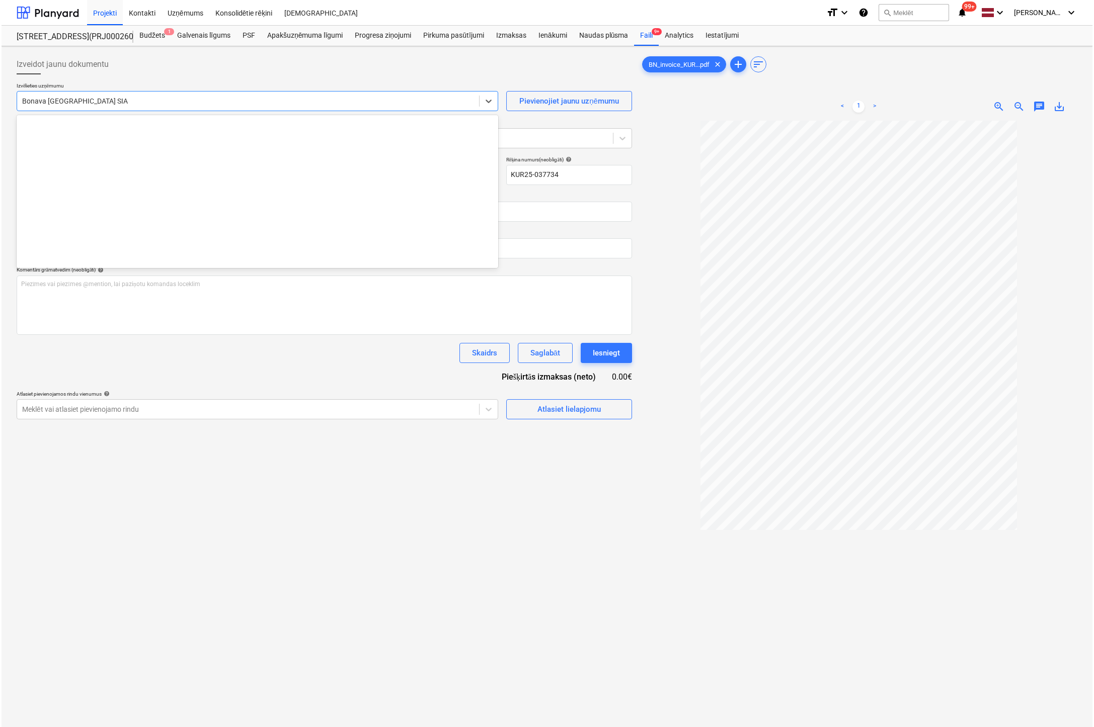
scroll to position [1849, 0]
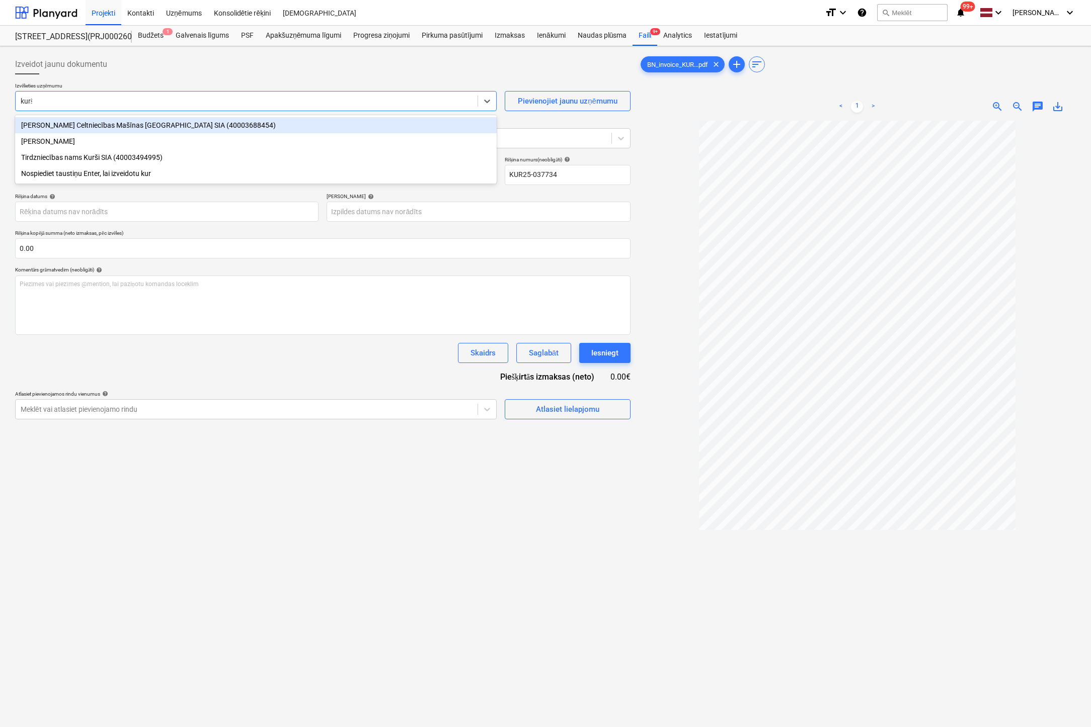
type input "kurši"
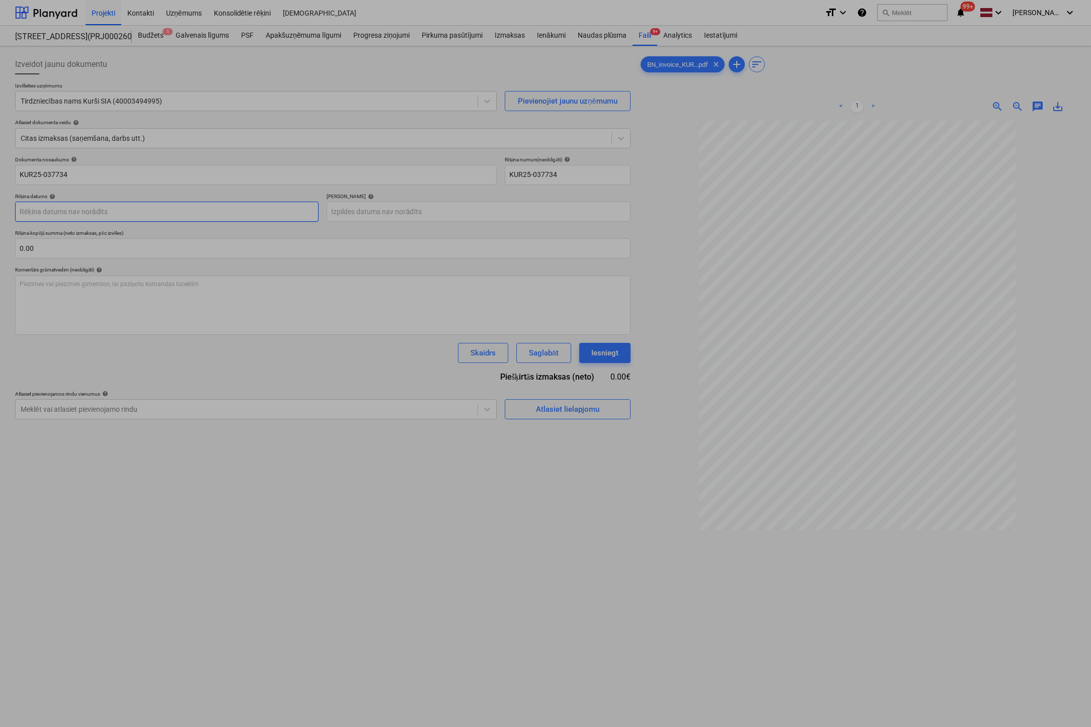
click at [146, 212] on body "Projekti Kontakti Uzņēmums Konsolidētie rēķini Iesūtne format_size keyboard_arr…" at bounding box center [545, 363] width 1091 height 727
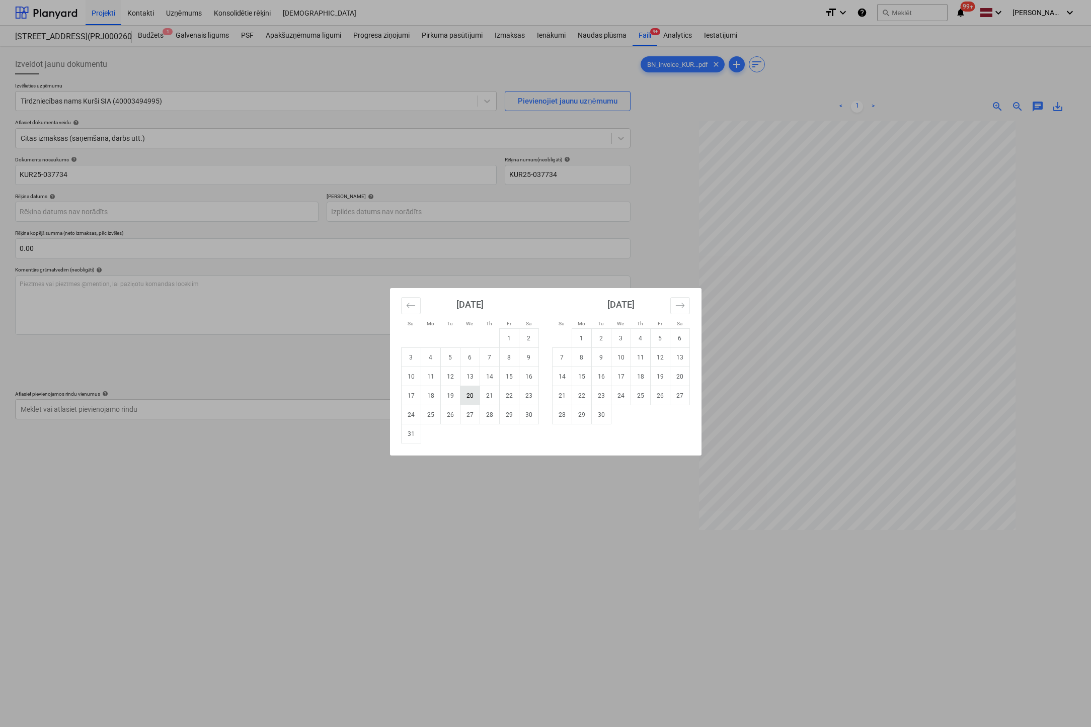
click at [465, 396] on td "20" at bounding box center [470, 395] width 20 height 19
type input "[DATE]"
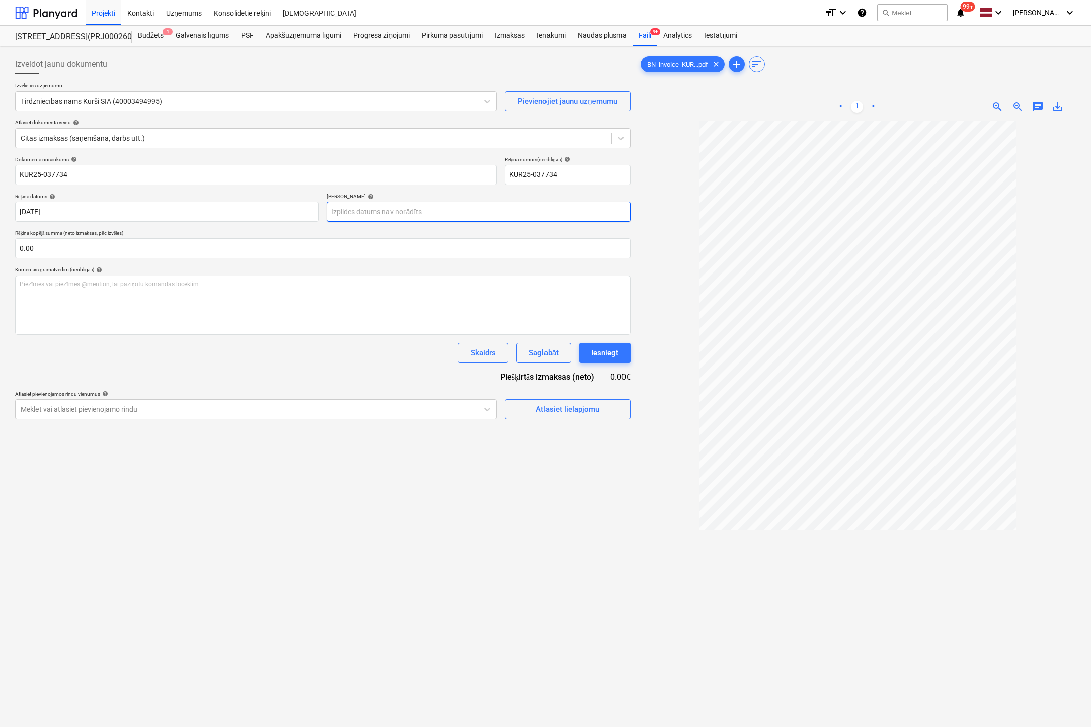
click at [433, 212] on body "Projekti Kontakti Uzņēmums Konsolidētie rēķini Iesūtne format_size keyboard_arr…" at bounding box center [545, 363] width 1091 height 727
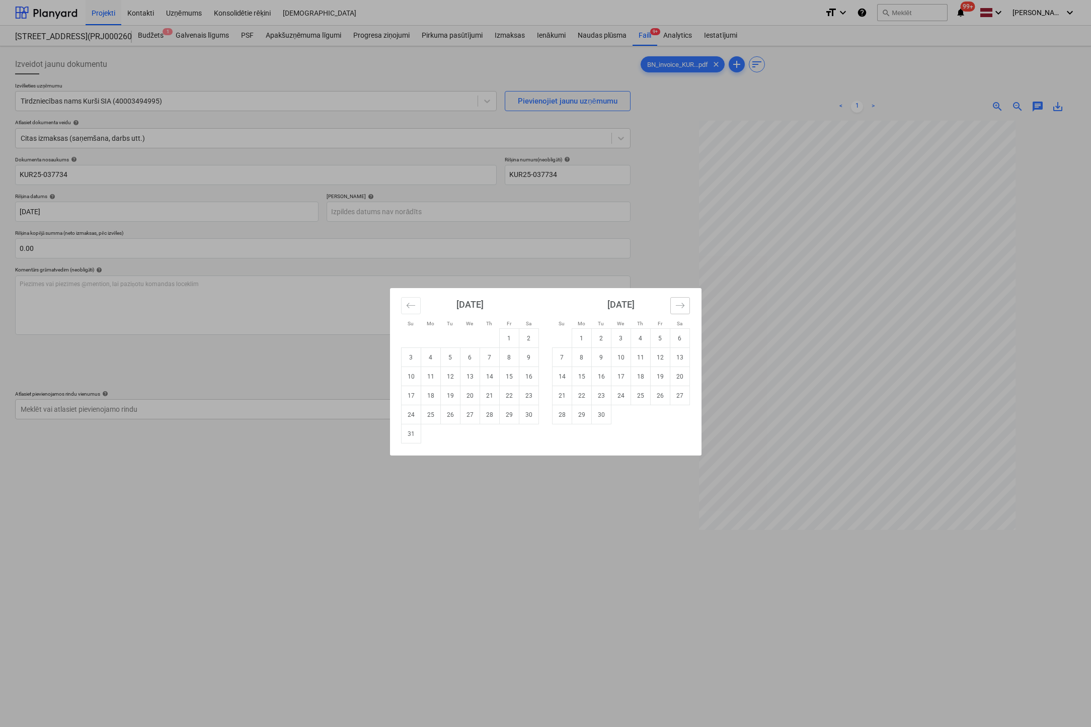
click at [678, 301] on icon "Move forward to switch to the next month." at bounding box center [680, 306] width 10 height 10
click at [642, 377] on td "18" at bounding box center [640, 376] width 20 height 19
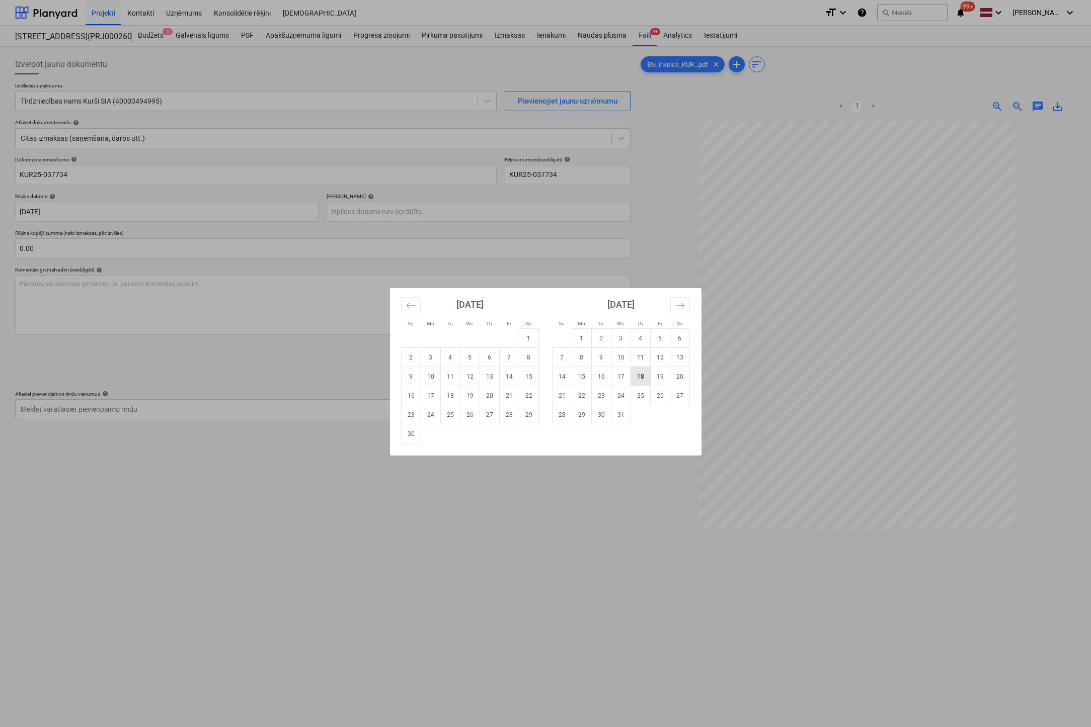
type input "[DATE]"
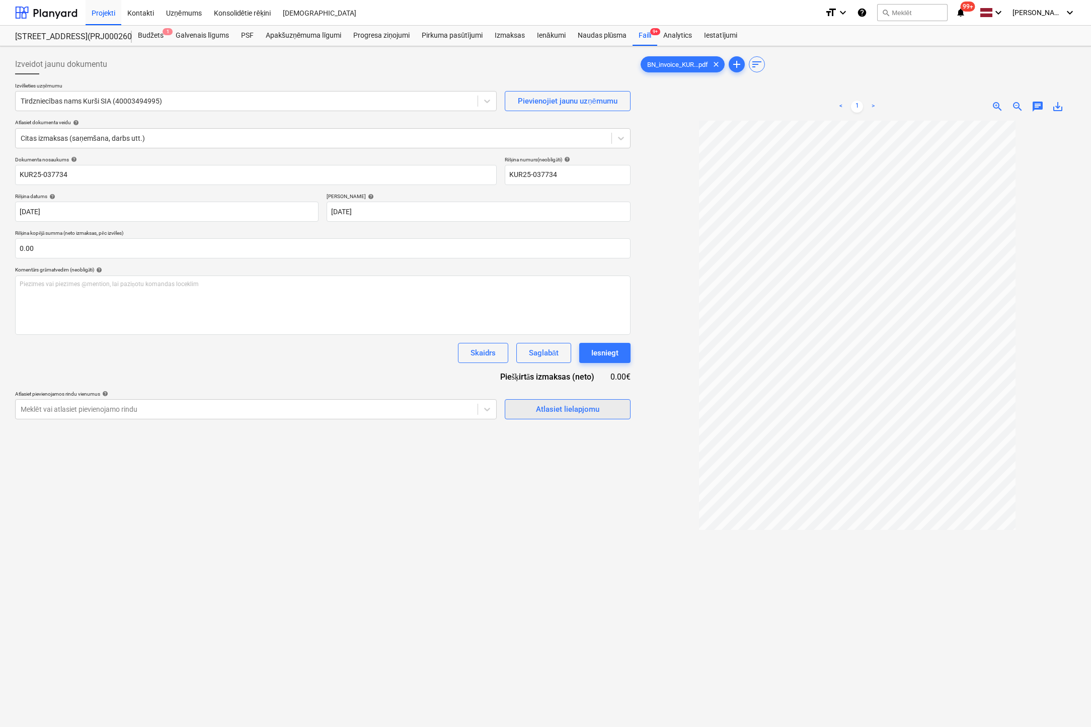
click at [554, 408] on div "Atlasiet lielapjomu" at bounding box center [567, 409] width 63 height 13
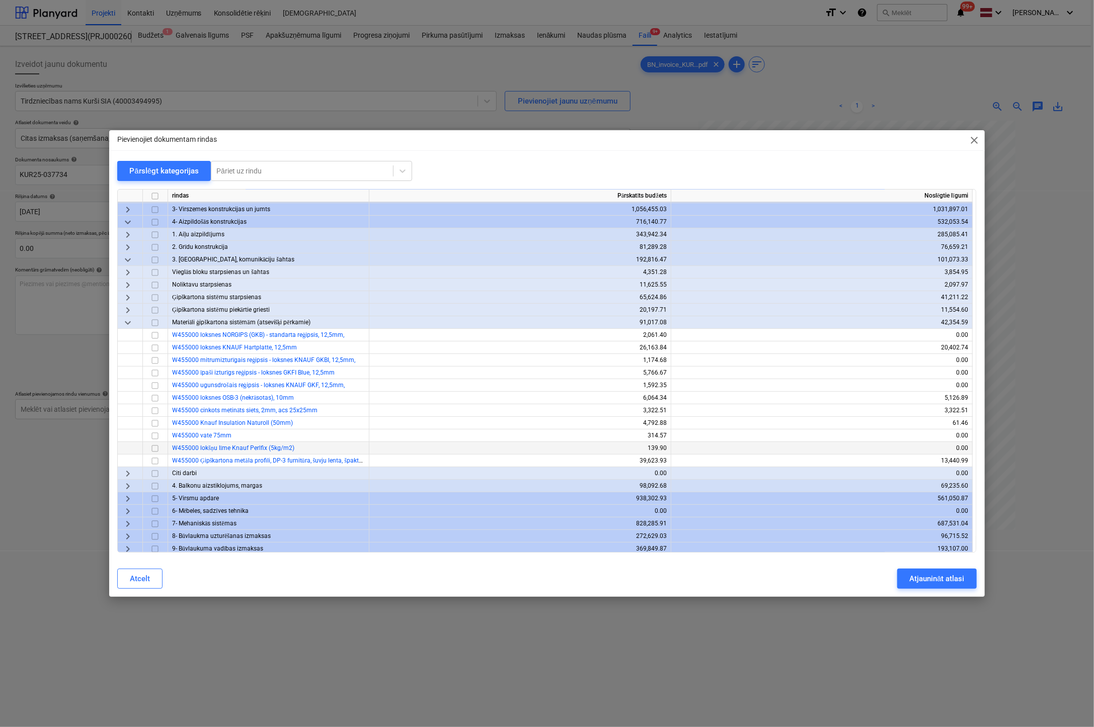
scroll to position [77, 0]
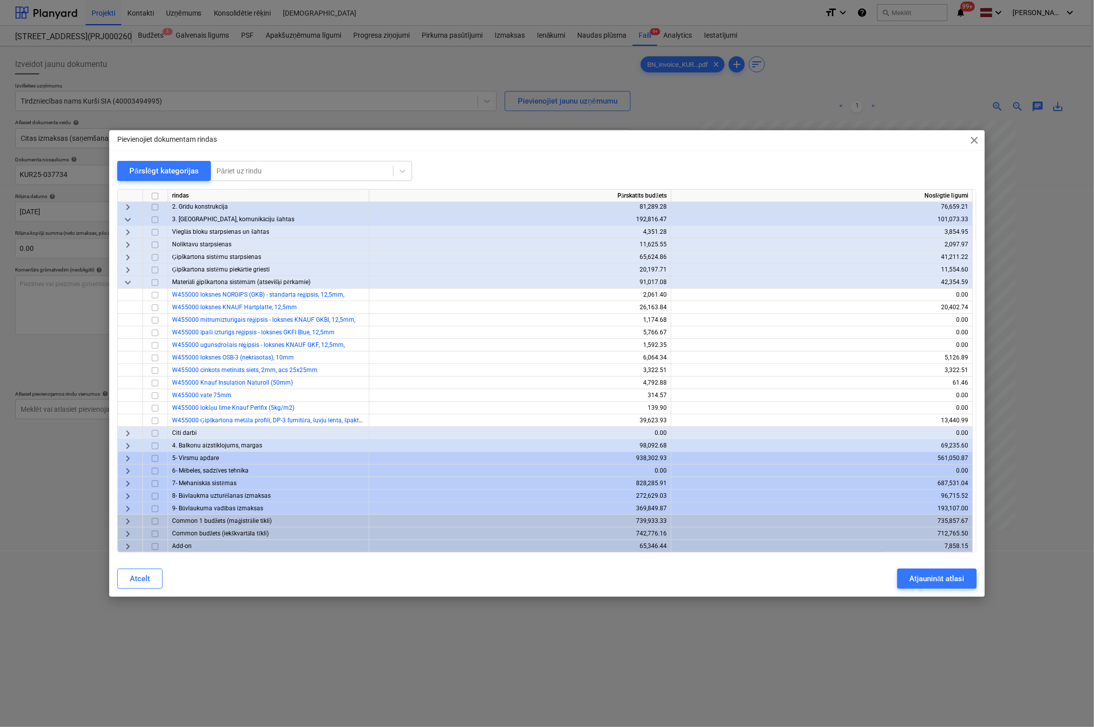
click at [129, 531] on span "keyboard_arrow_right" at bounding box center [128, 534] width 12 height 12
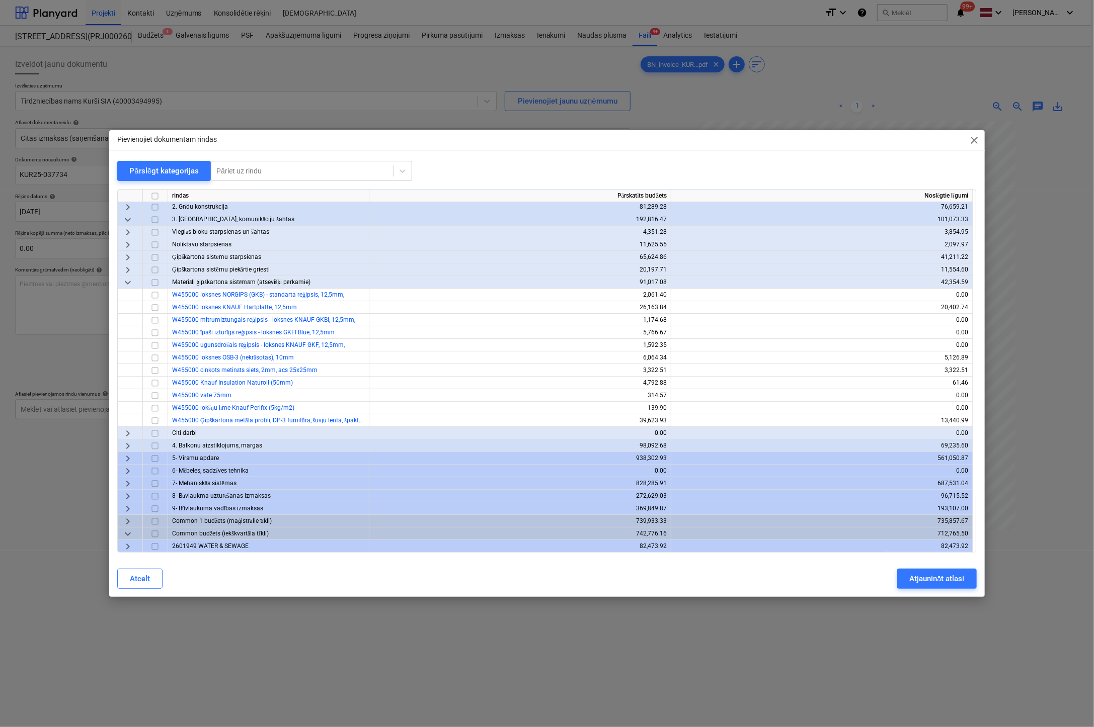
scroll to position [127, 0]
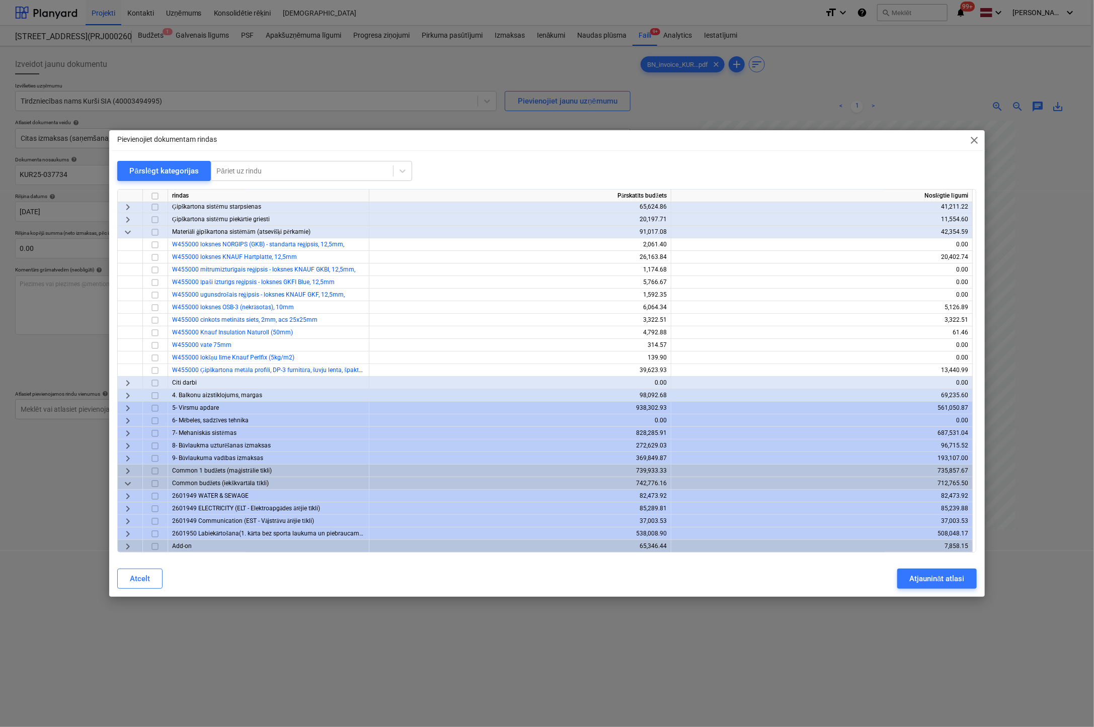
click at [126, 532] on span "keyboard_arrow_right" at bounding box center [128, 534] width 12 height 12
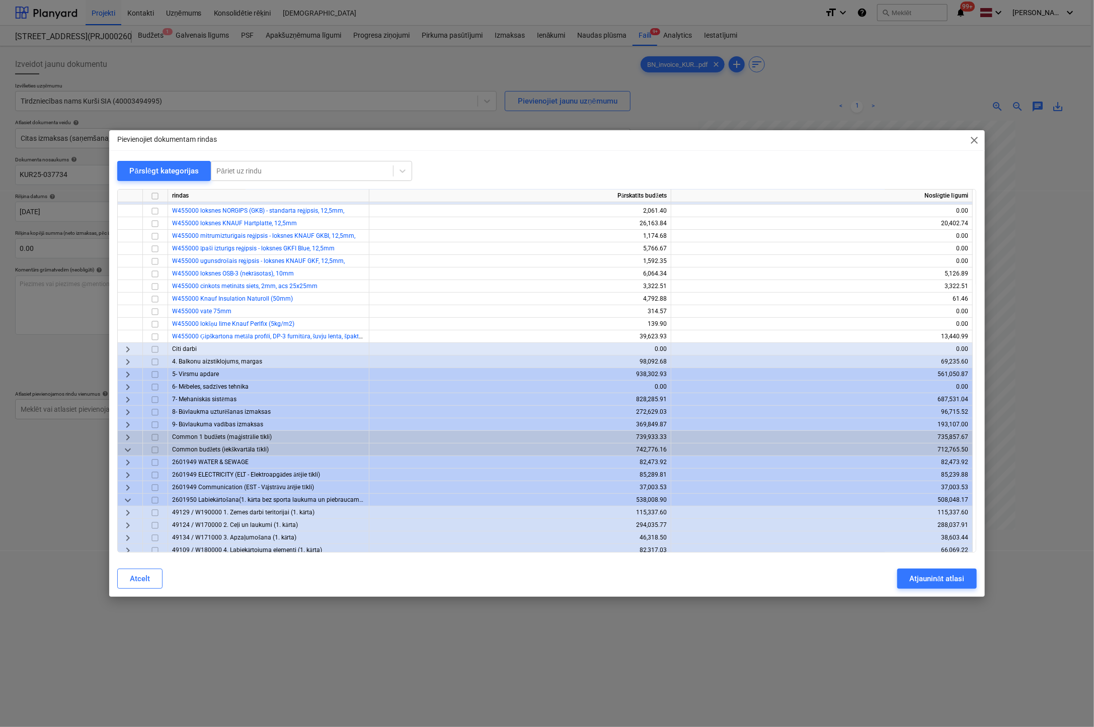
scroll to position [178, 0]
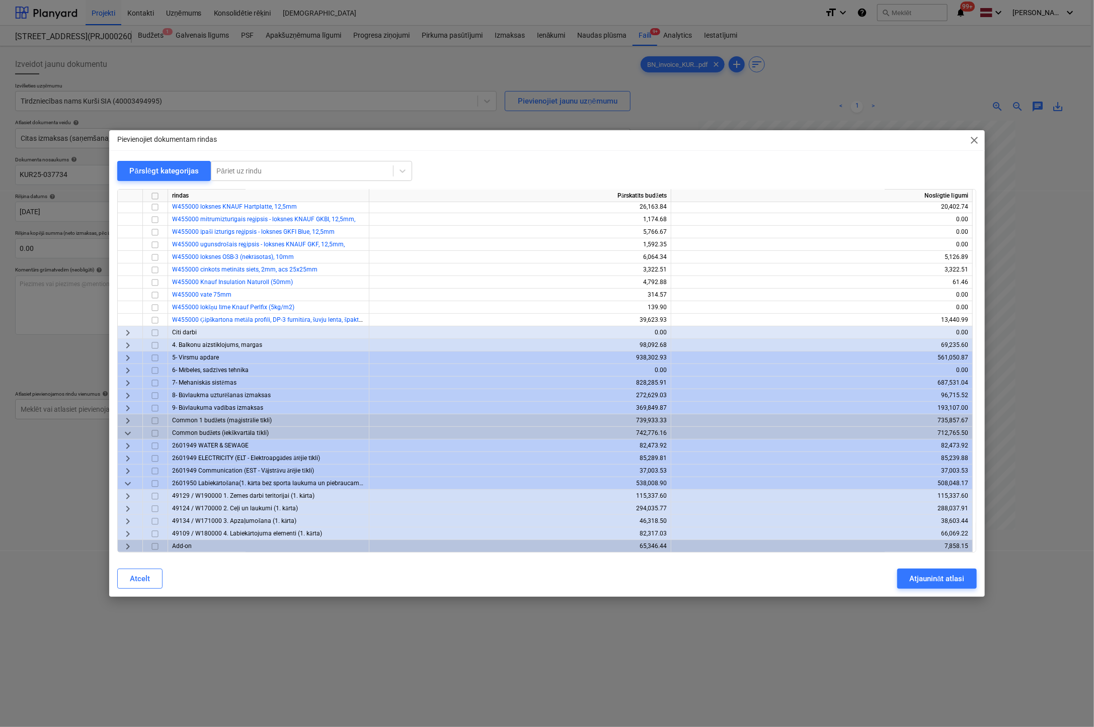
click at [126, 533] on span "keyboard_arrow_right" at bounding box center [128, 534] width 12 height 12
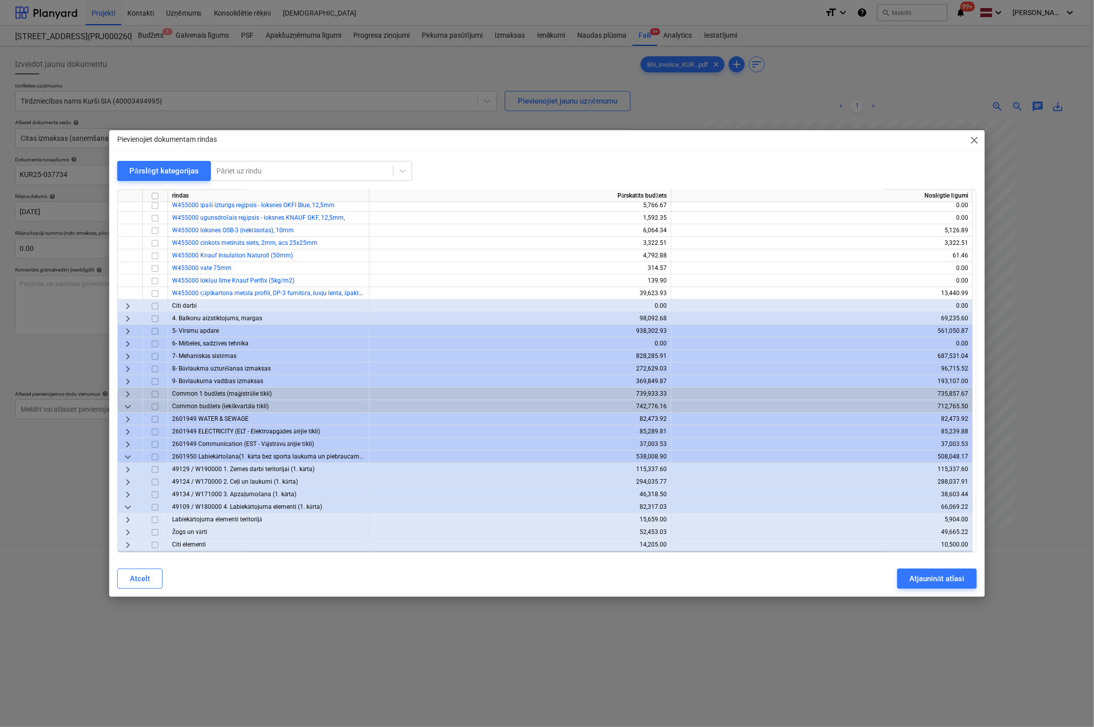
scroll to position [215, 0]
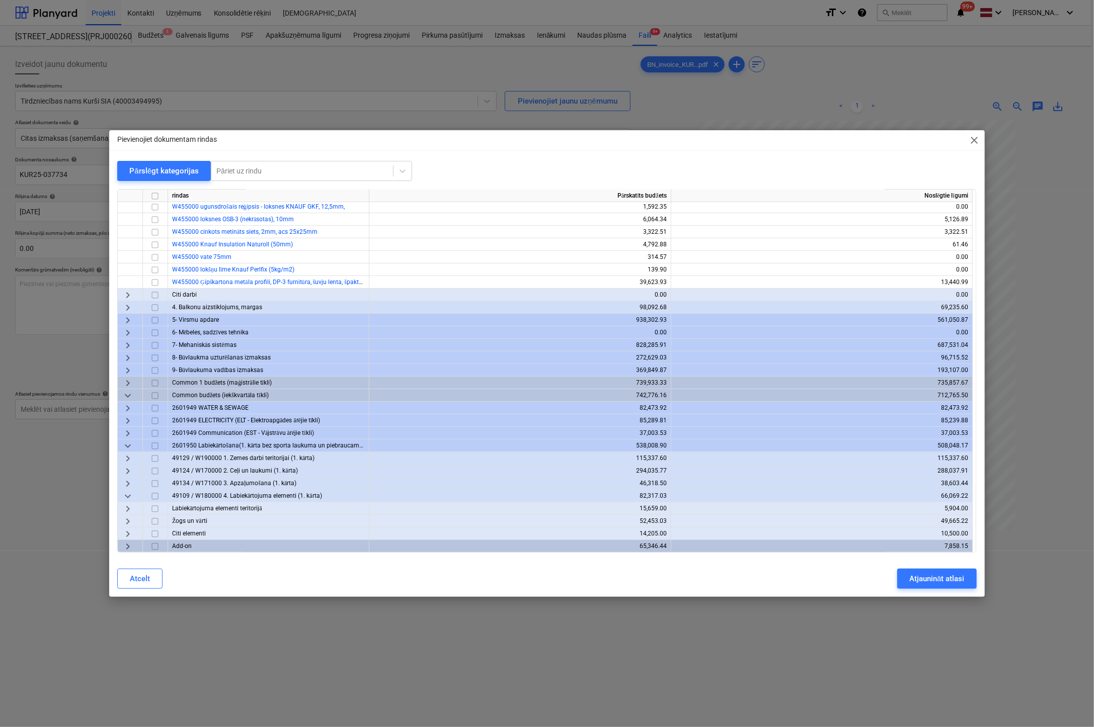
click at [127, 522] on span "keyboard_arrow_right" at bounding box center [128, 522] width 12 height 12
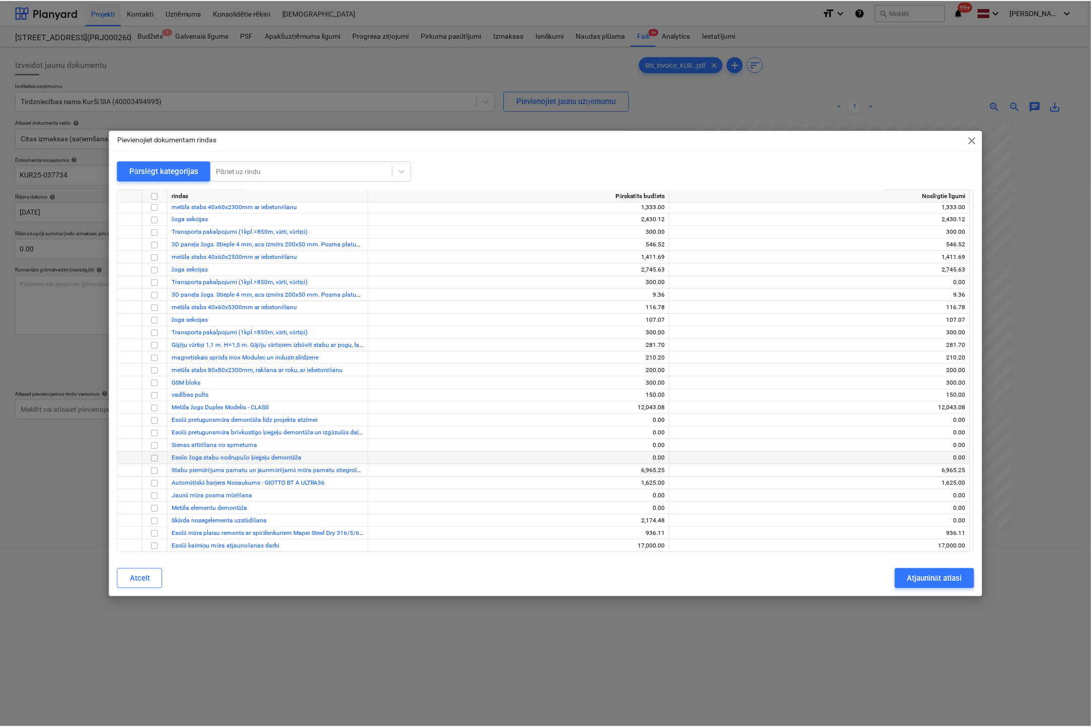
scroll to position [605, 0]
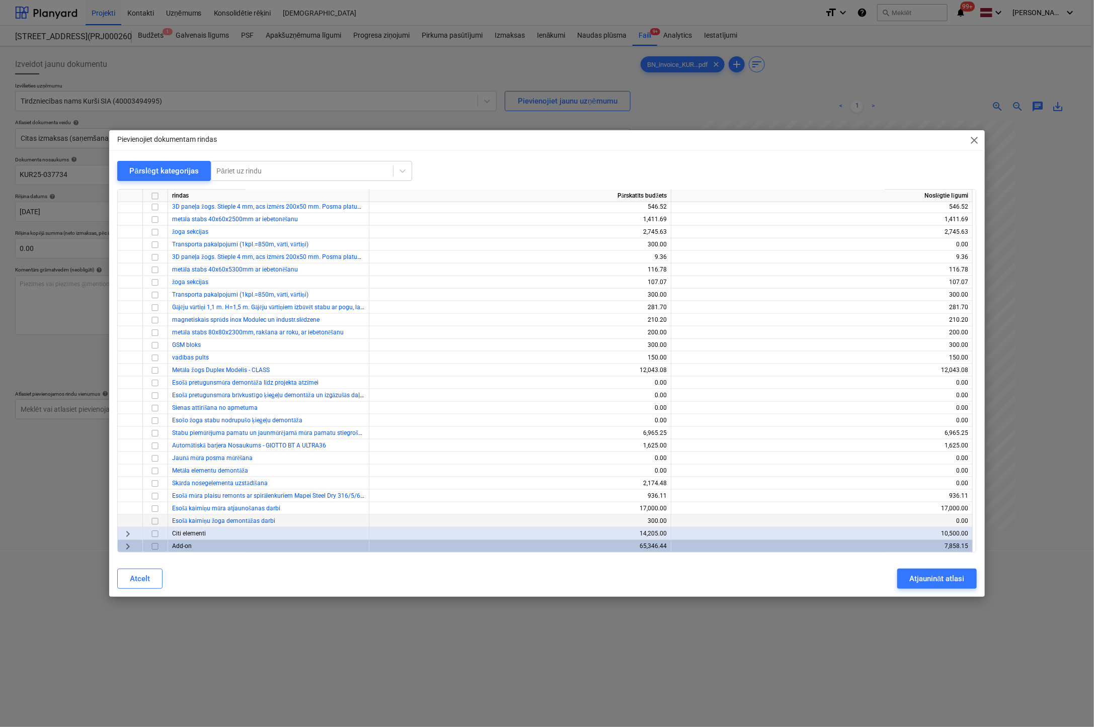
click at [155, 520] on input "checkbox" at bounding box center [155, 522] width 12 height 12
click at [923, 578] on div "Atjaunināt atlasi" at bounding box center [936, 578] width 55 height 13
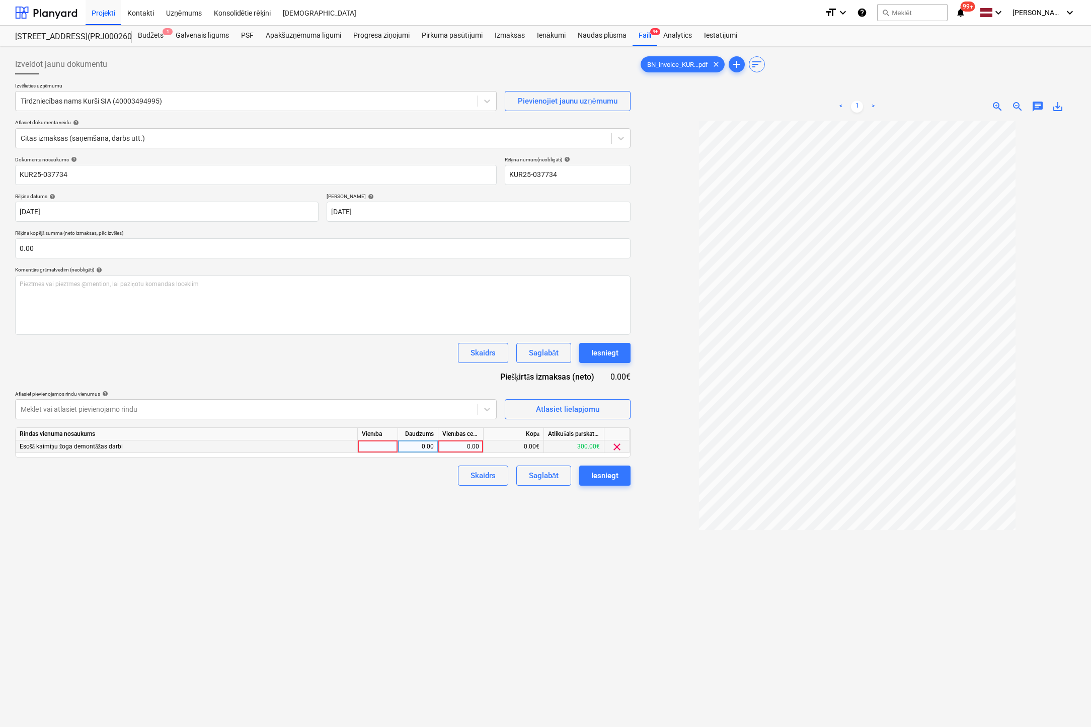
click at [474, 449] on div "0.00" at bounding box center [460, 447] width 37 height 13
type input "12.94"
click at [509, 610] on div "Izveidot jaunu dokumentu Izvēlieties uzņēmumu Tirdzniecības nams Kurši SIA (400…" at bounding box center [322, 437] width 623 height 774
click at [604, 469] on div "Iesniegt" at bounding box center [604, 475] width 27 height 13
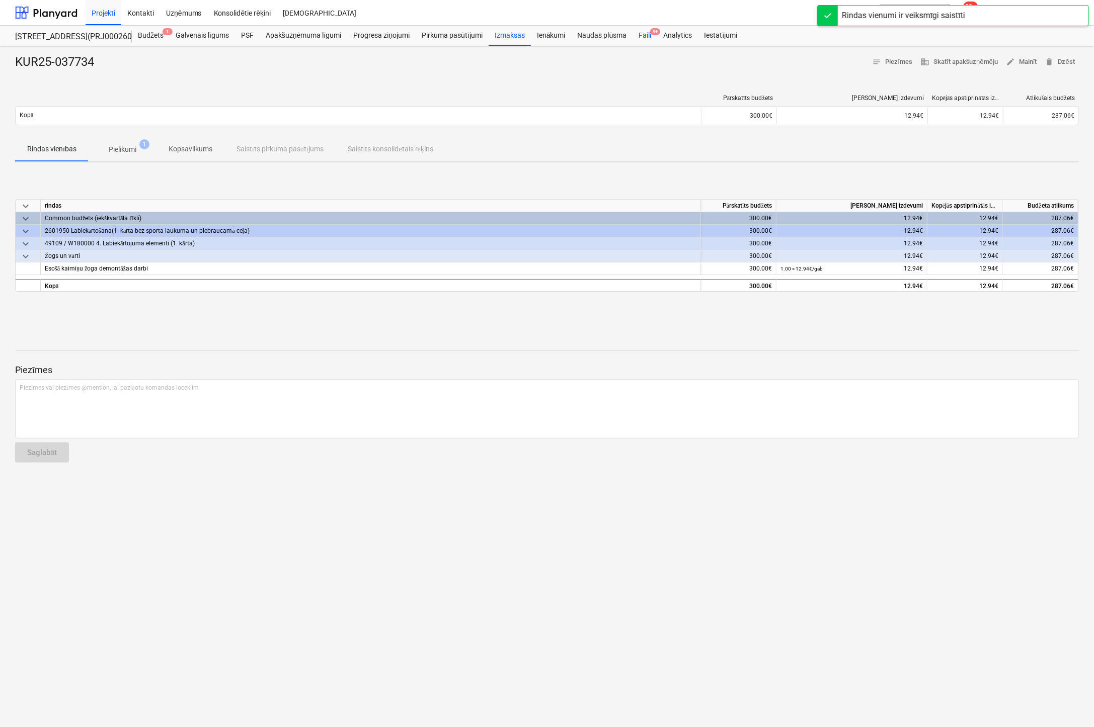
click at [643, 33] on div "Faili 9+" at bounding box center [644, 36] width 25 height 20
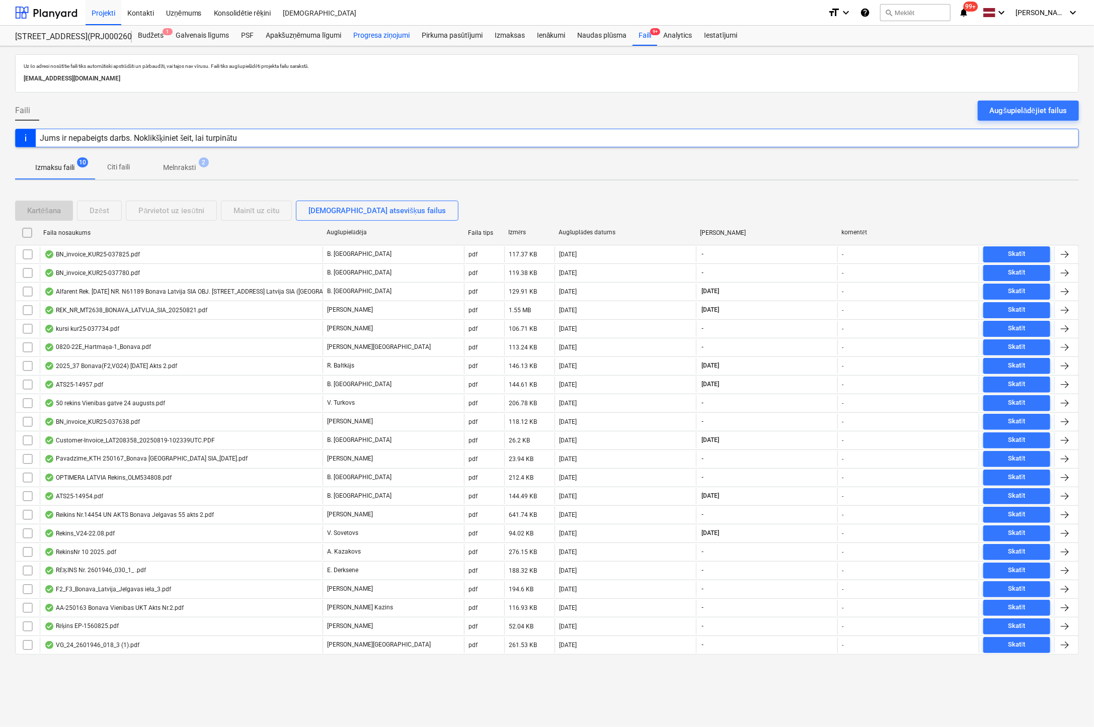
click at [386, 35] on div "Progresa ziņojumi" at bounding box center [381, 36] width 68 height 20
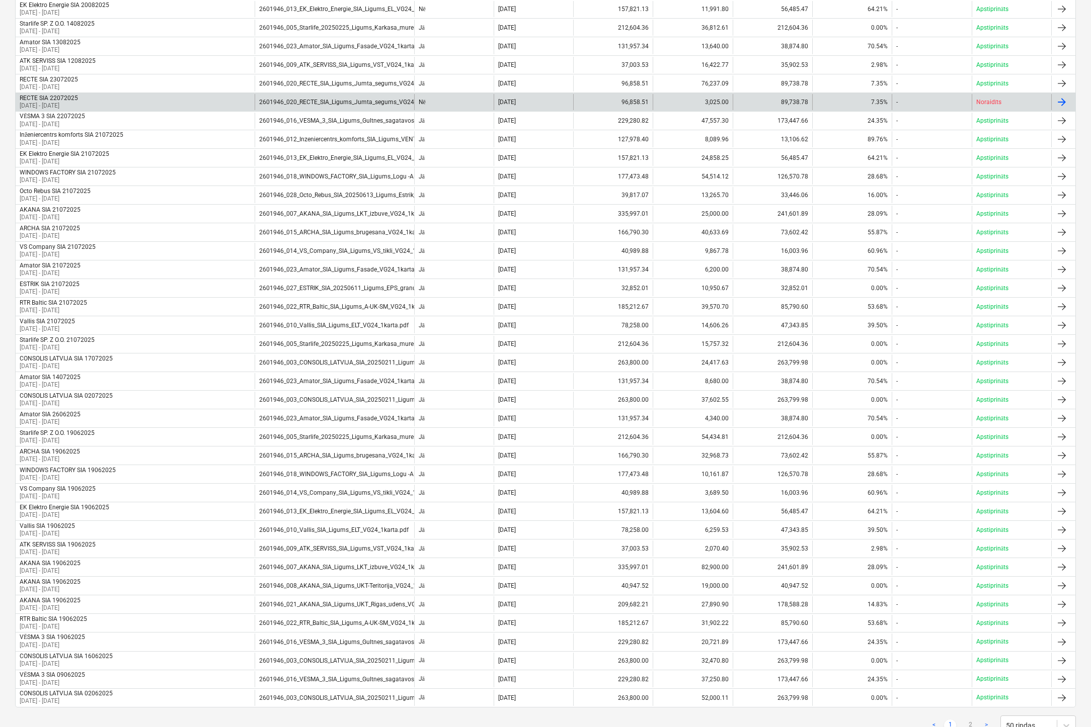
scroll to position [472, 0]
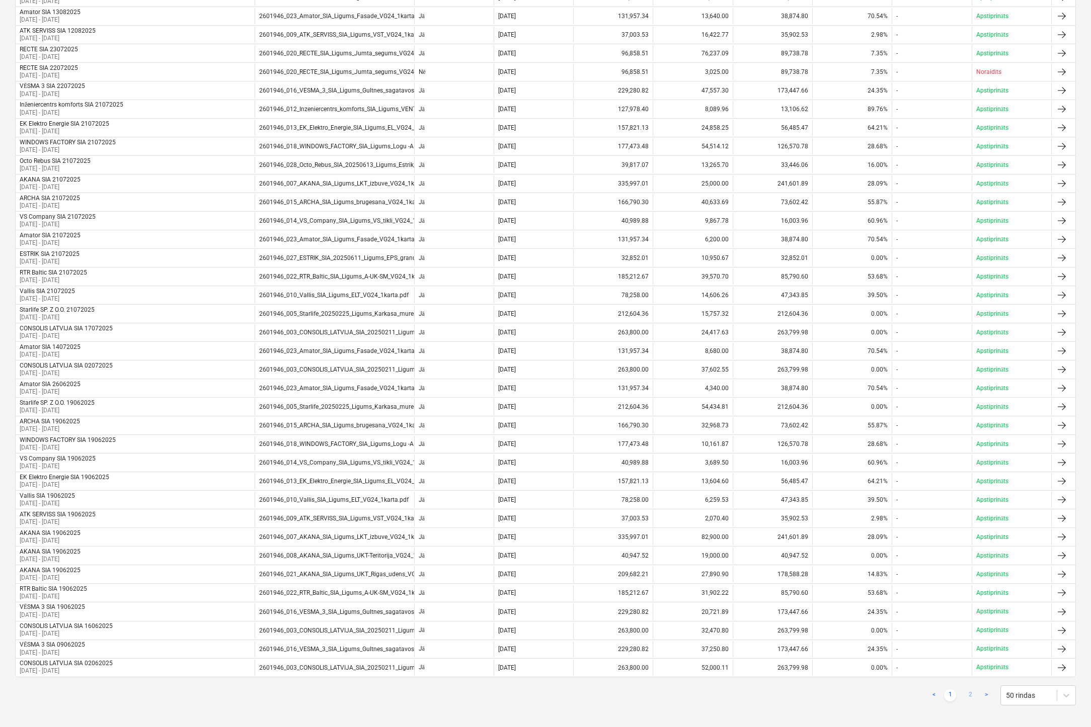
click at [968, 690] on link "2" at bounding box center [970, 696] width 12 height 12
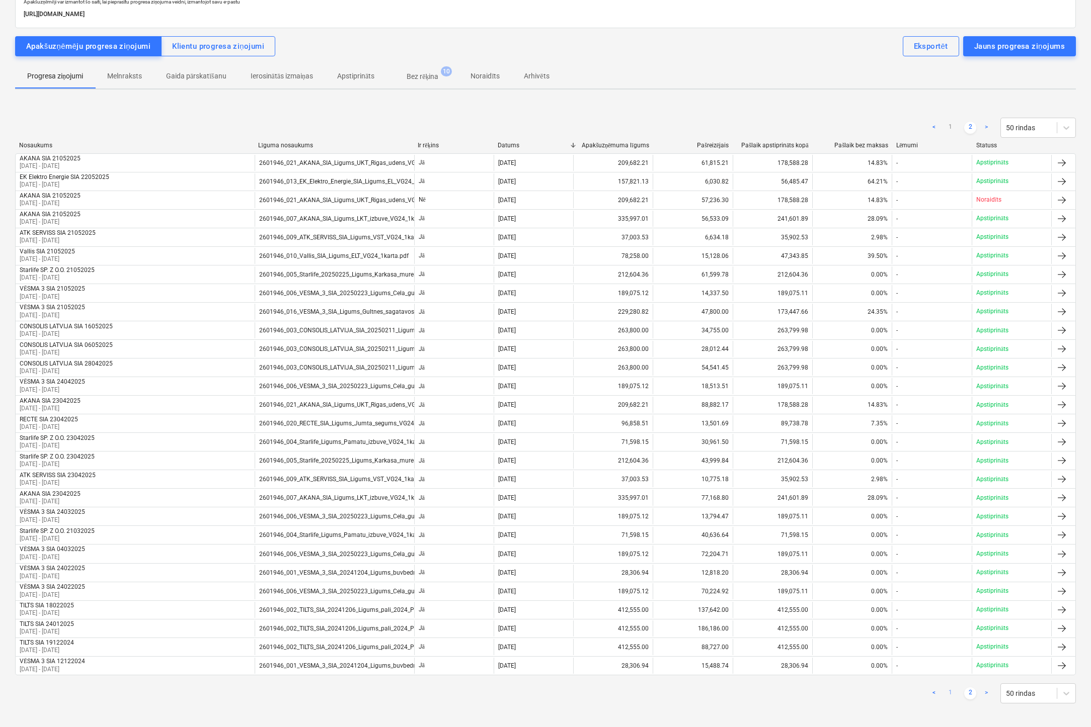
click at [950, 688] on link "1" at bounding box center [950, 694] width 12 height 12
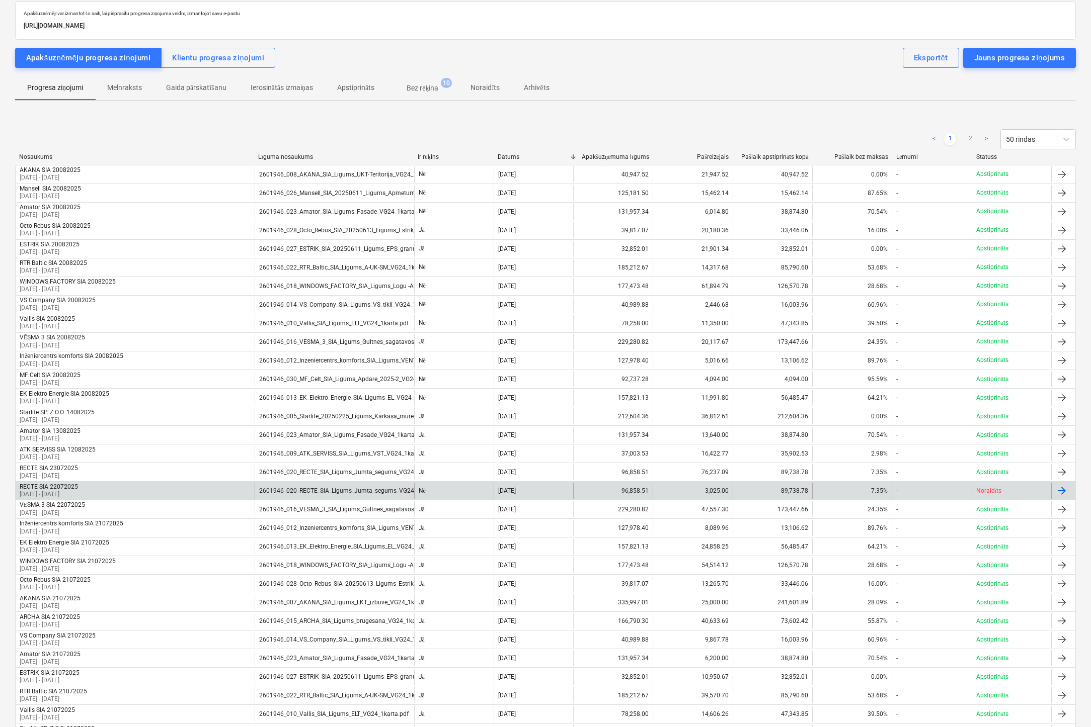
scroll to position [0, 0]
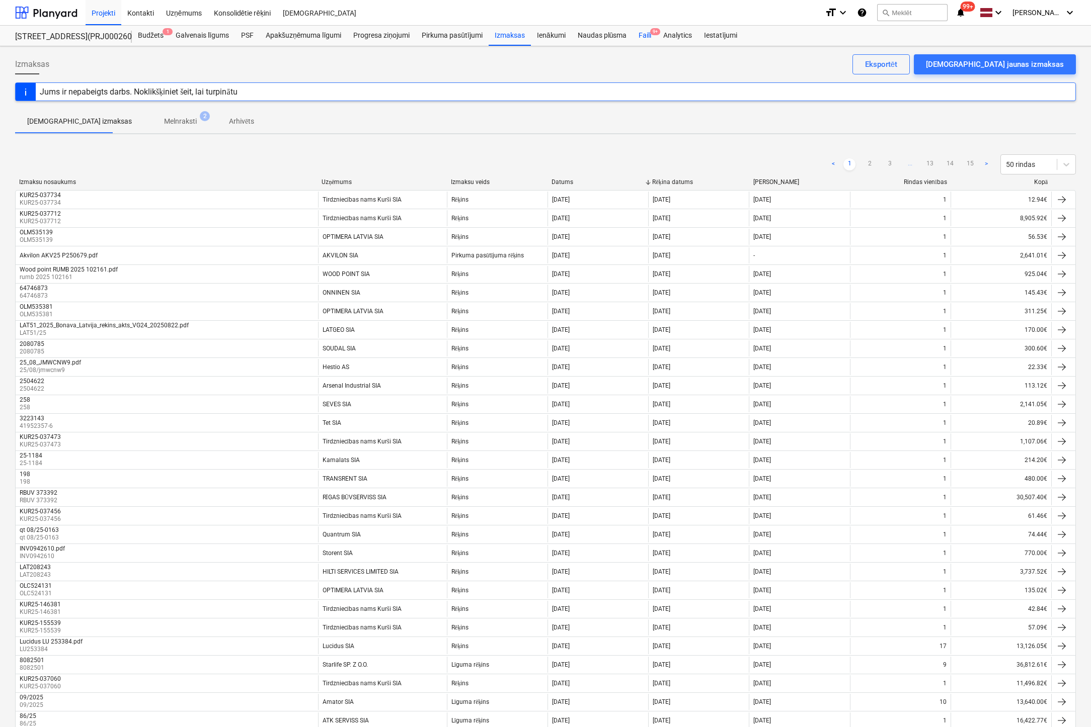
click at [646, 33] on div "Faili 9+" at bounding box center [644, 36] width 25 height 20
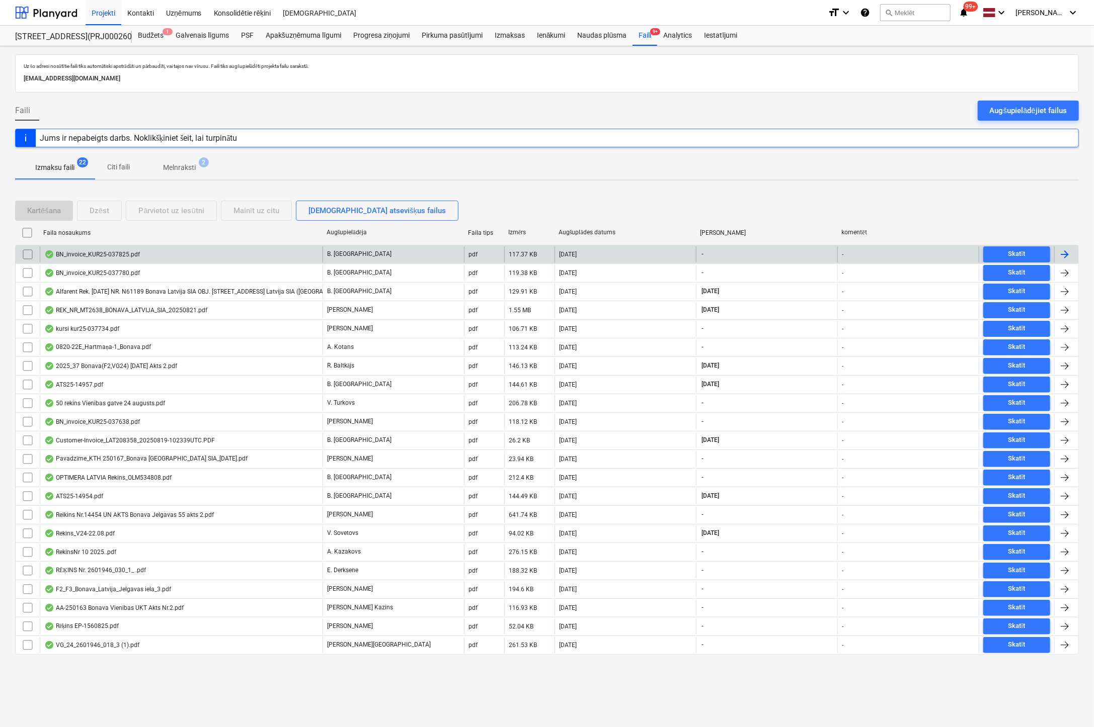
click at [112, 253] on div "BN_invoice_KUR25-037825.pdf" at bounding box center [92, 255] width 96 height 8
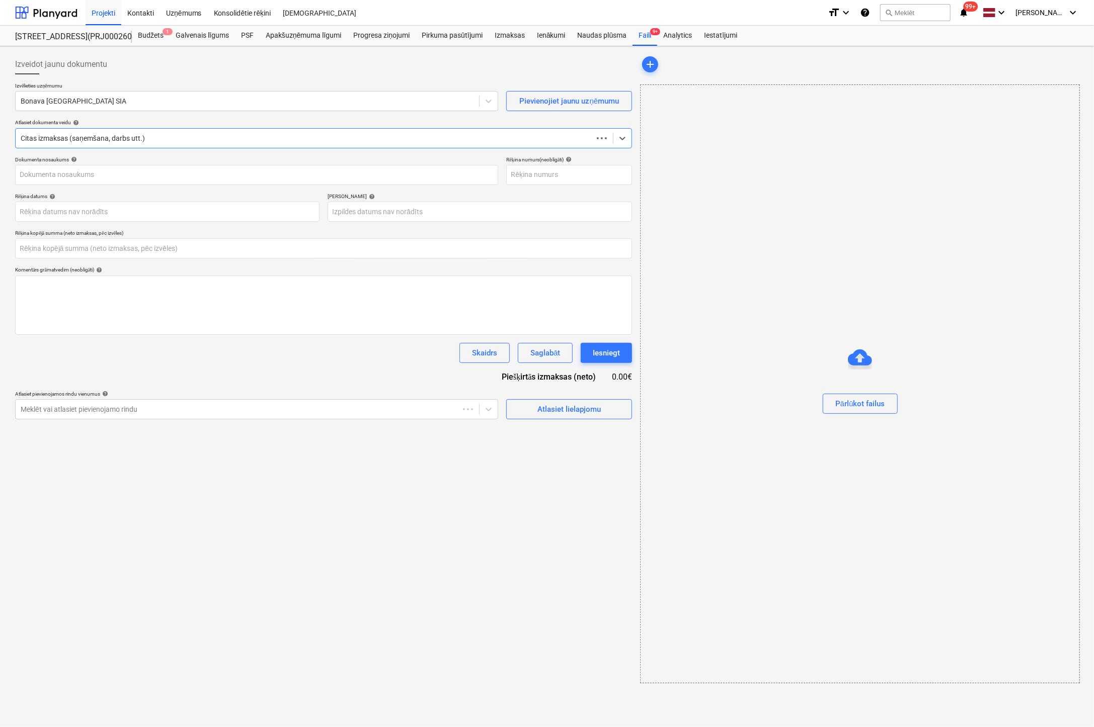
type input "0.00"
type input "KUR25-037825"
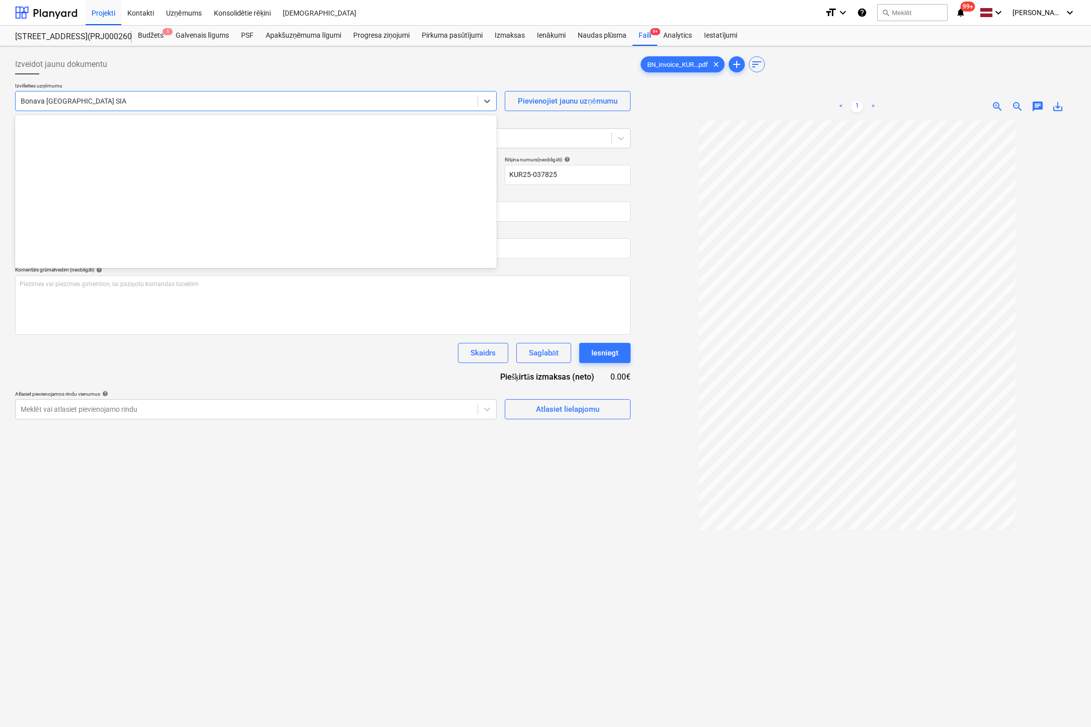
click at [199, 102] on div at bounding box center [247, 101] width 452 height 10
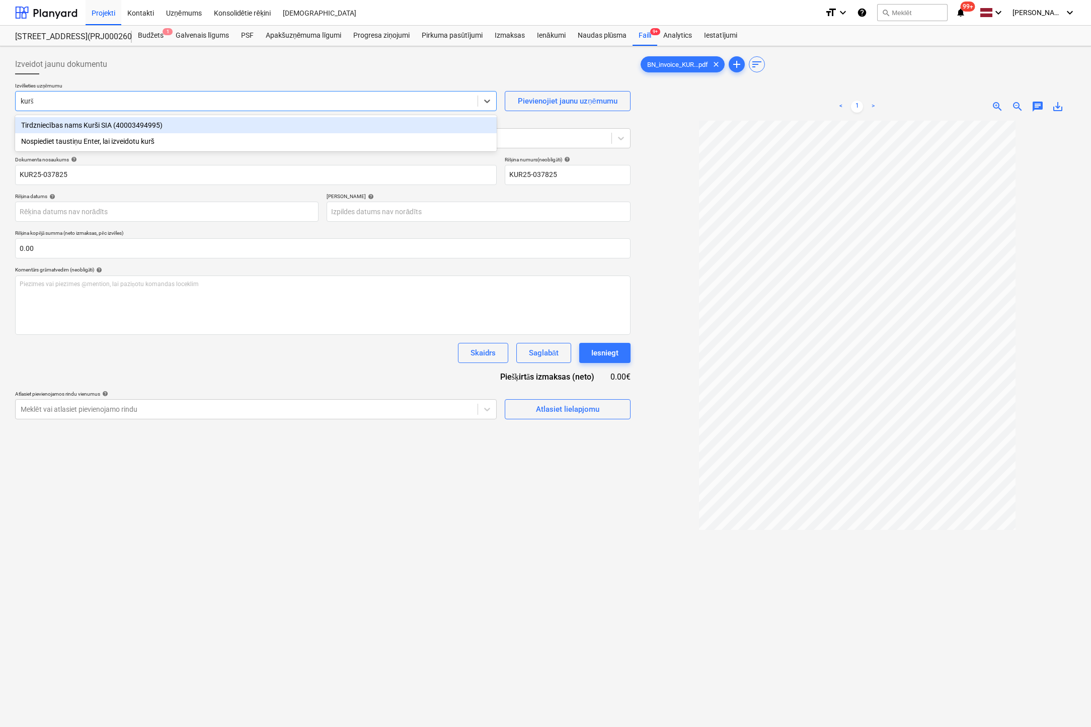
type input "kurši"
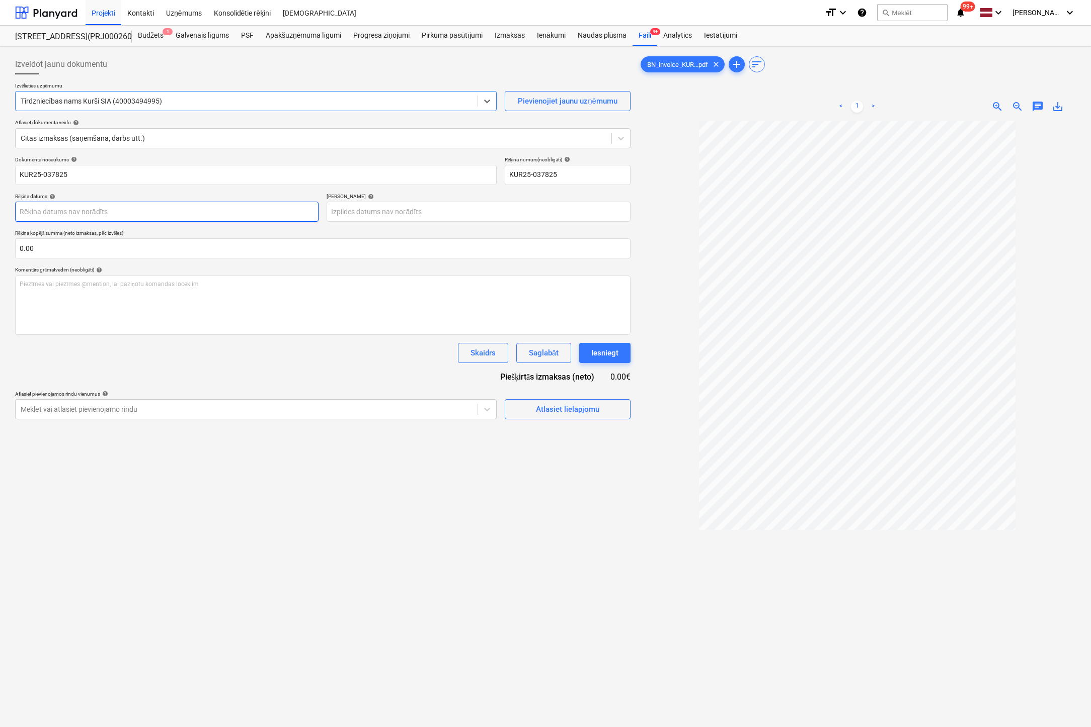
click at [296, 213] on body "Projekti Kontakti Uzņēmums Konsolidētie rēķini Iesūtne format_size keyboard_arr…" at bounding box center [545, 363] width 1091 height 727
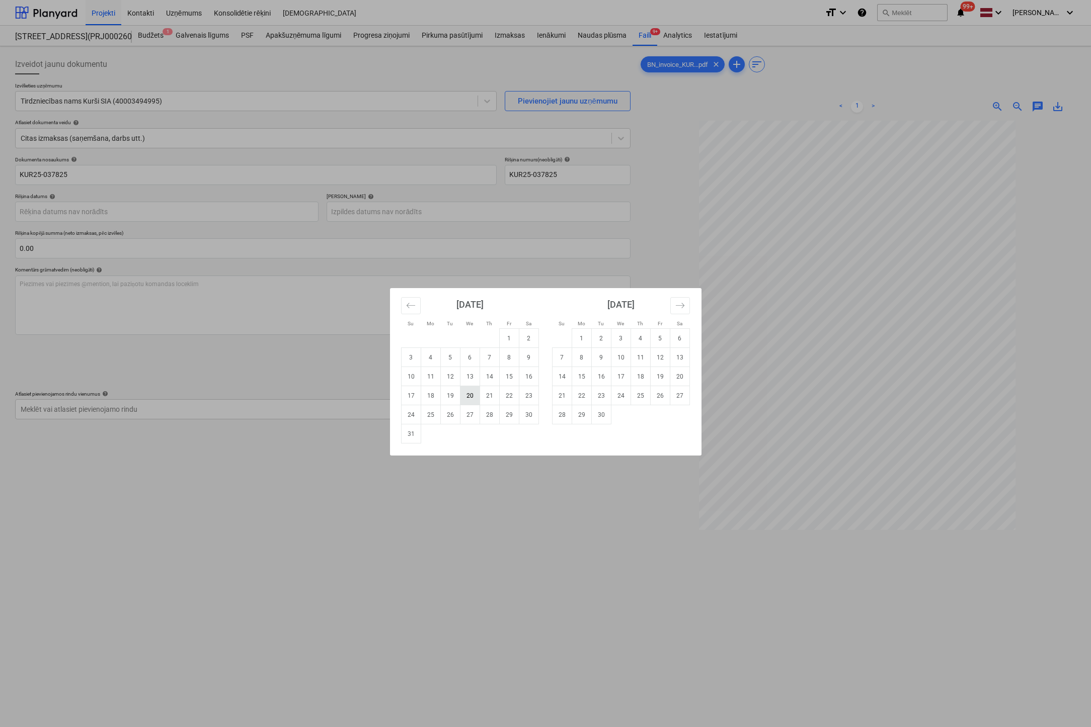
click at [470, 392] on td "20" at bounding box center [470, 395] width 20 height 19
type input "[DATE]"
click at [495, 209] on body "Projekti Kontakti Uzņēmums Konsolidētie rēķini Iesūtne format_size keyboard_arr…" at bounding box center [545, 363] width 1091 height 727
click at [675, 305] on icon "Move forward to switch to the next month." at bounding box center [680, 306] width 10 height 10
click at [676, 305] on icon "Move forward to switch to the next month." at bounding box center [680, 306] width 10 height 10
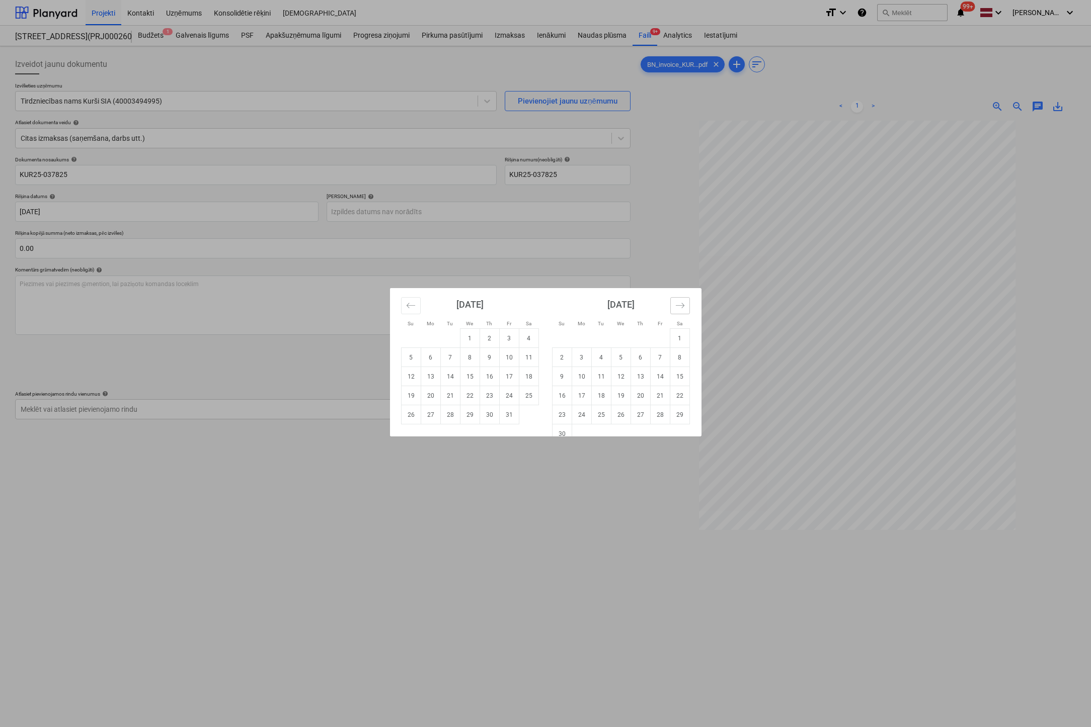
click at [676, 305] on icon "Move forward to switch to the next month." at bounding box center [680, 306] width 10 height 10
click at [638, 377] on td "18" at bounding box center [640, 376] width 20 height 19
type input "[DATE]"
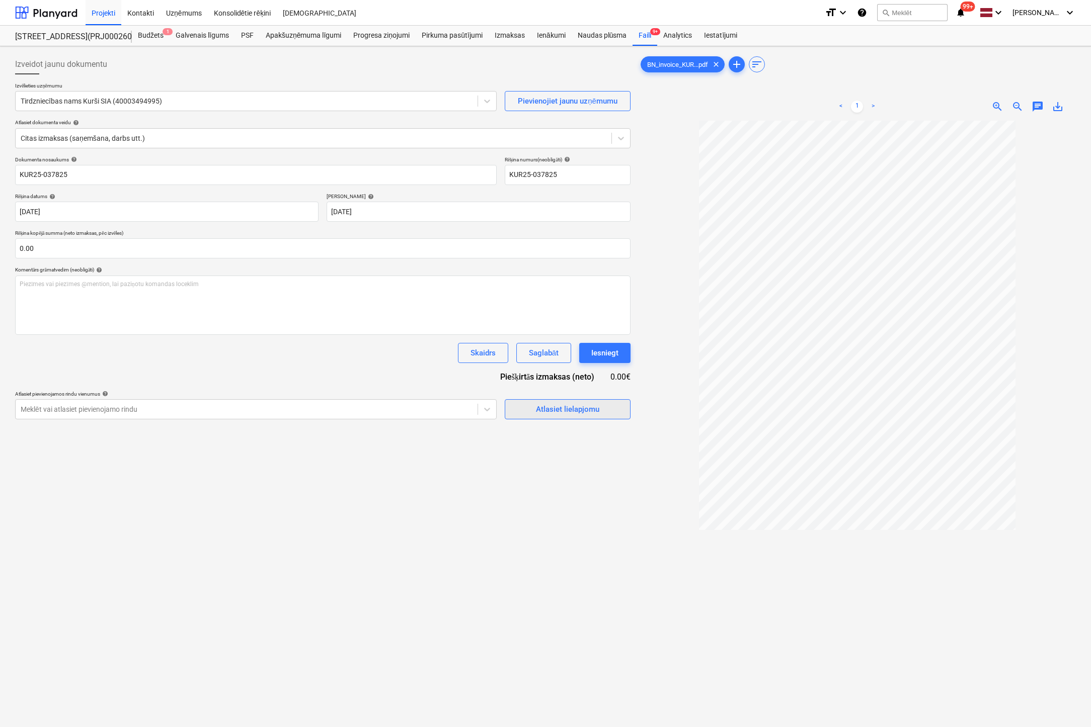
click at [564, 411] on div "Atlasiet lielapjomu" at bounding box center [567, 409] width 63 height 13
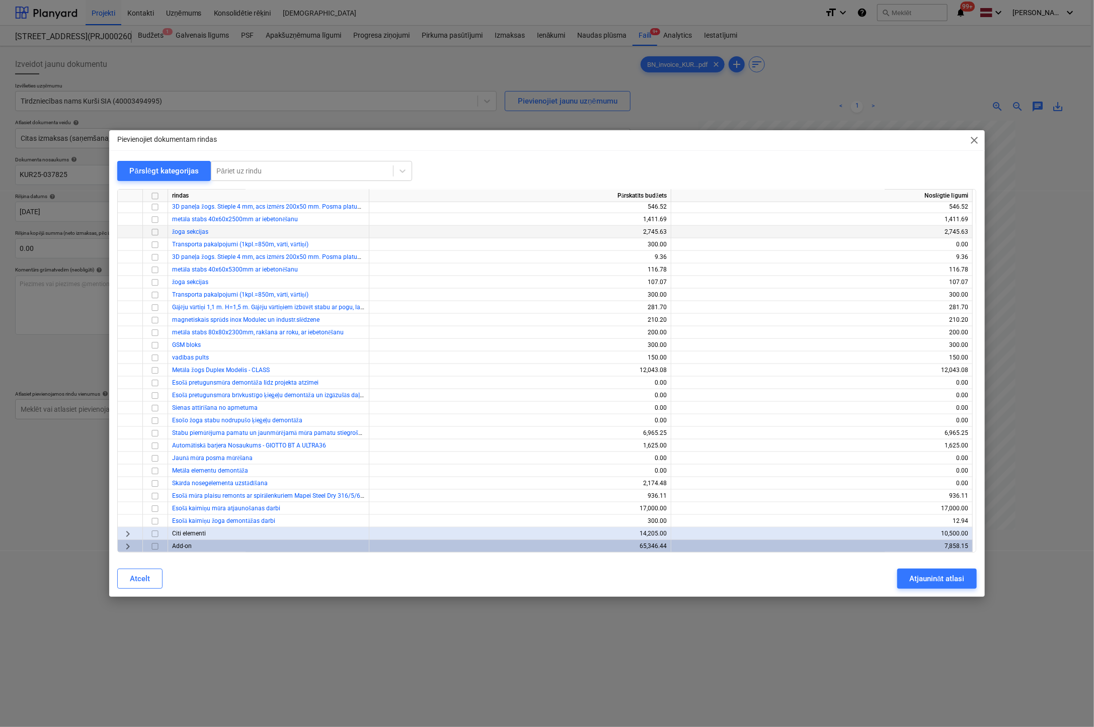
scroll to position [354, 0]
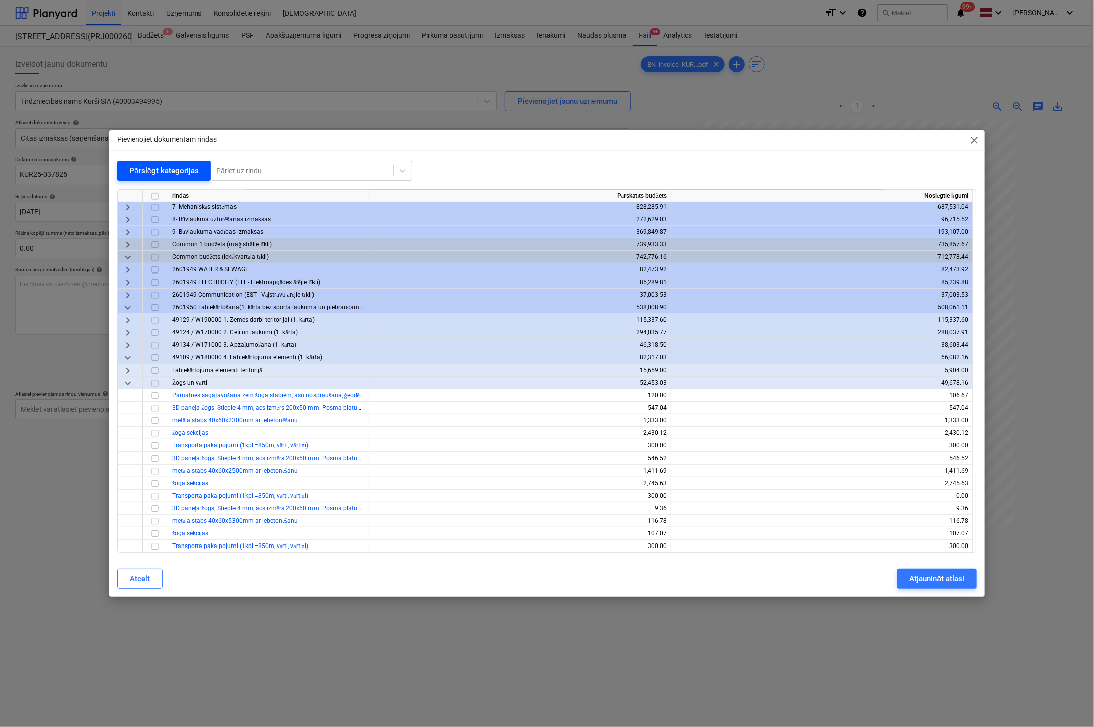
click at [148, 171] on div "Pārslēgt kategorijas" at bounding box center [163, 170] width 69 height 13
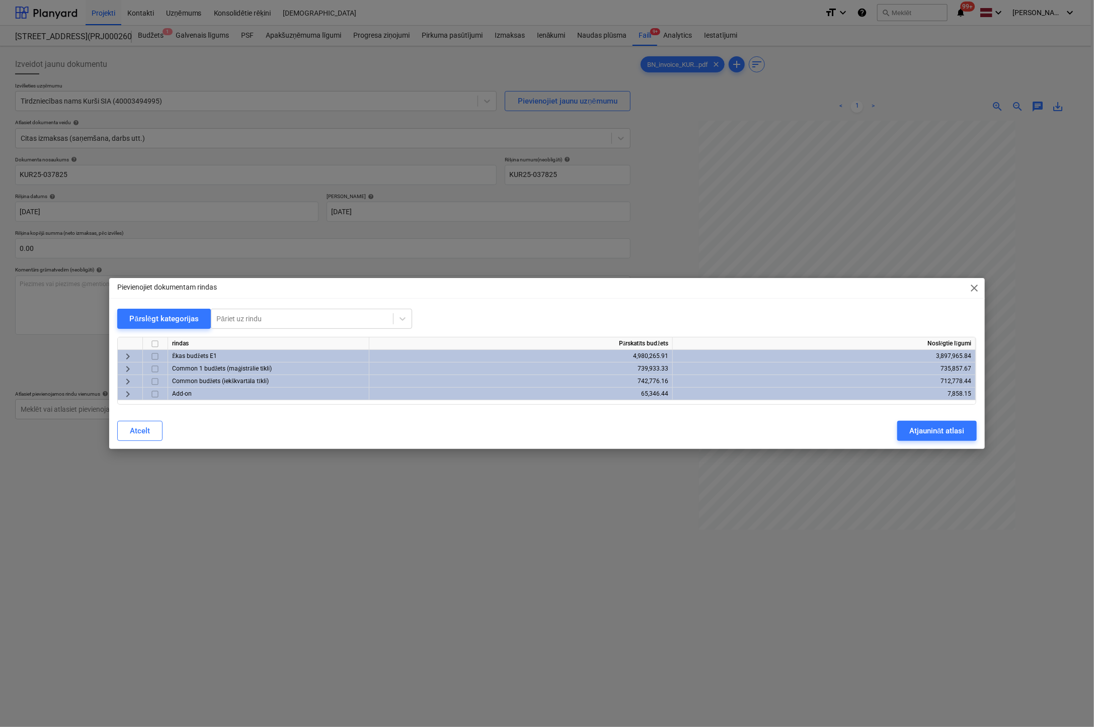
click at [122, 357] on span "keyboard_arrow_right" at bounding box center [128, 357] width 12 height 12
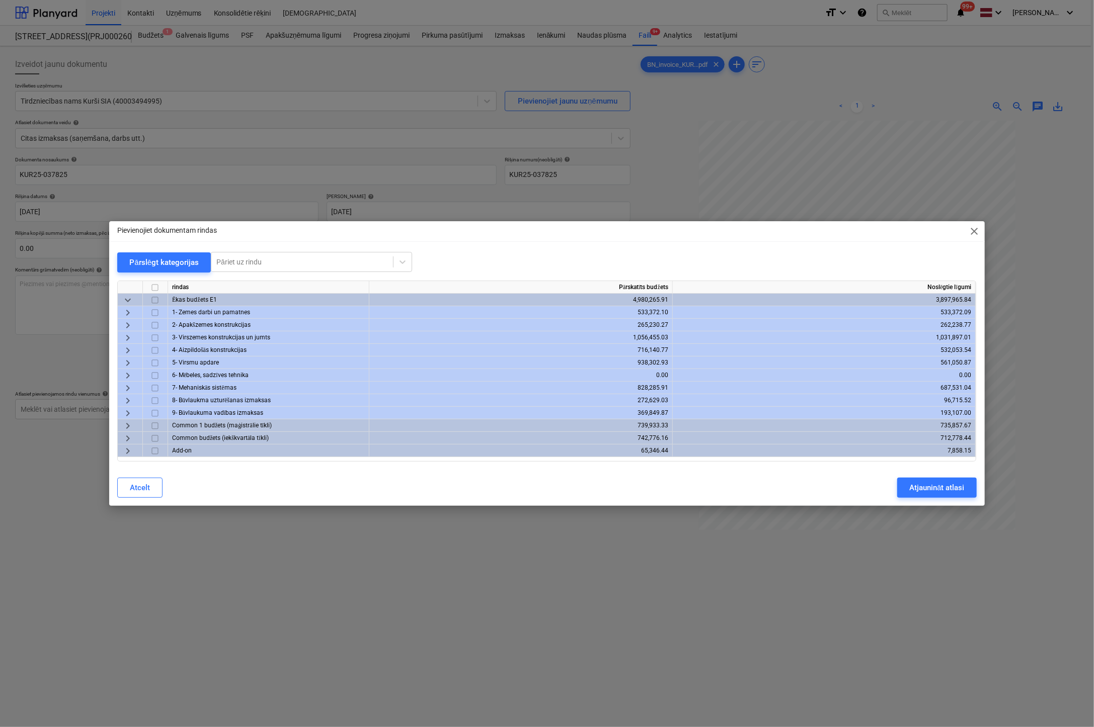
click at [129, 387] on span "keyboard_arrow_right" at bounding box center [128, 388] width 12 height 12
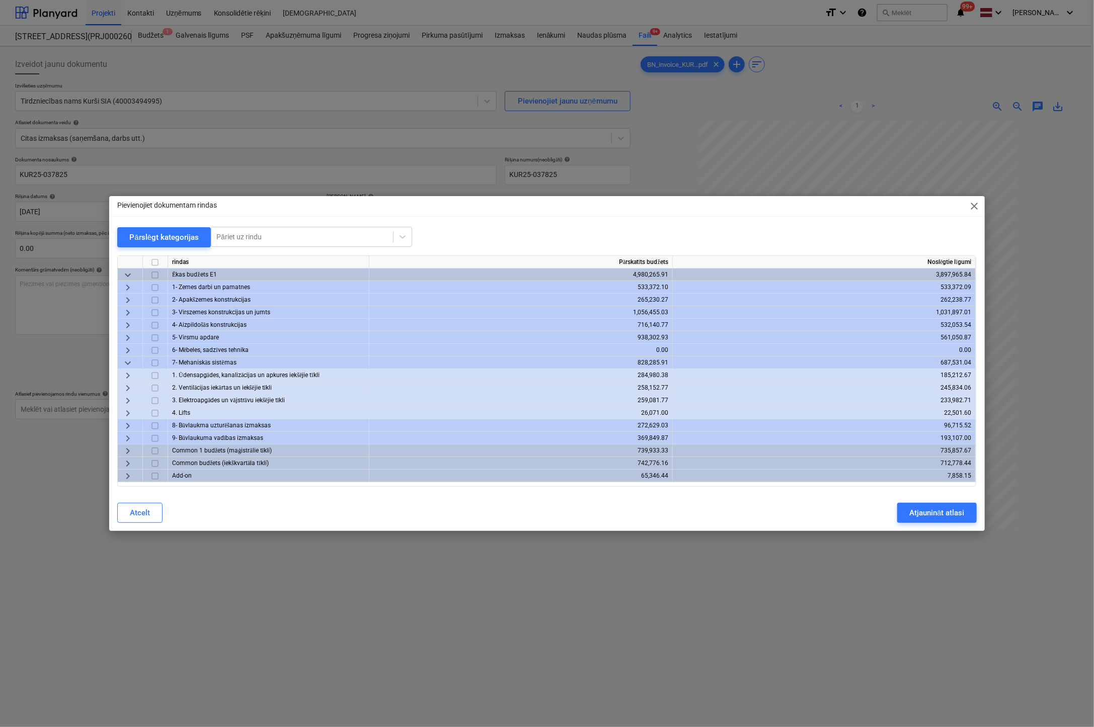
click at [125, 375] on span "keyboard_arrow_right" at bounding box center [128, 376] width 12 height 12
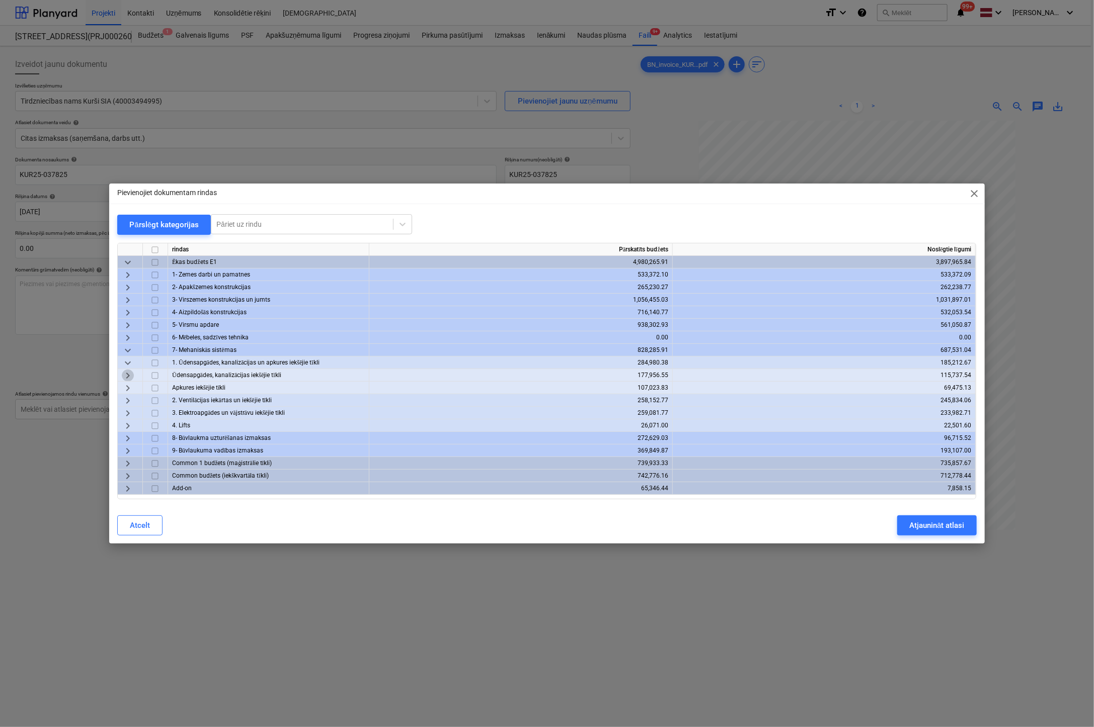
click at [125, 375] on span "keyboard_arrow_right" at bounding box center [128, 376] width 12 height 12
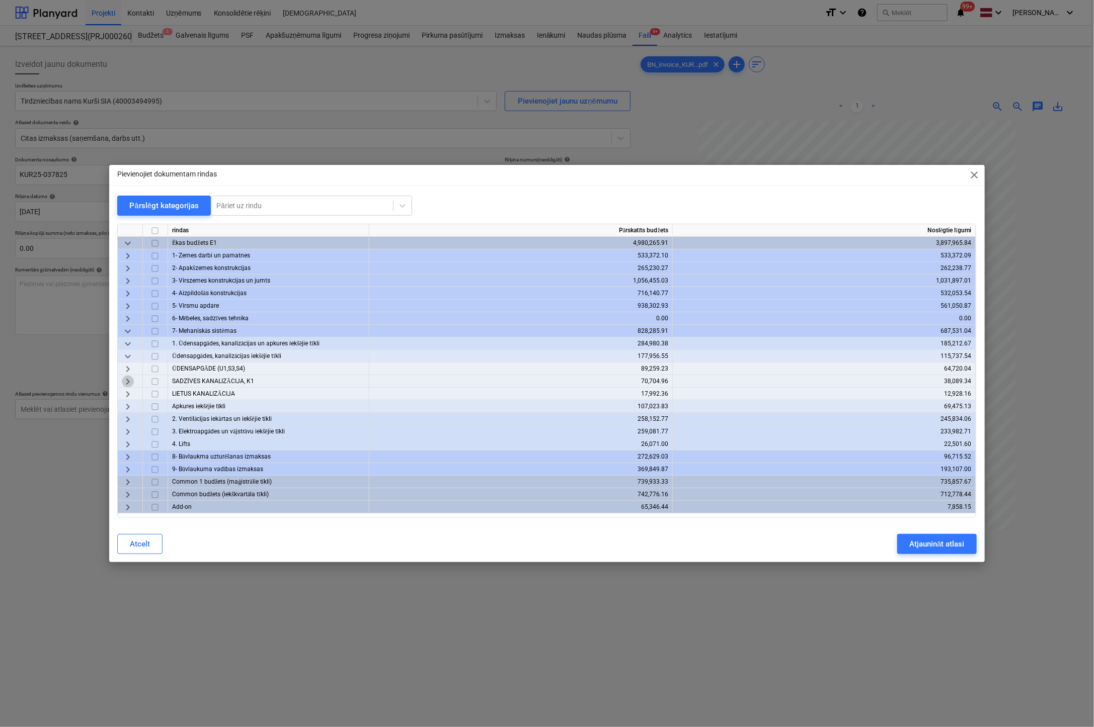
click at [123, 380] on span "keyboard_arrow_right" at bounding box center [128, 382] width 12 height 12
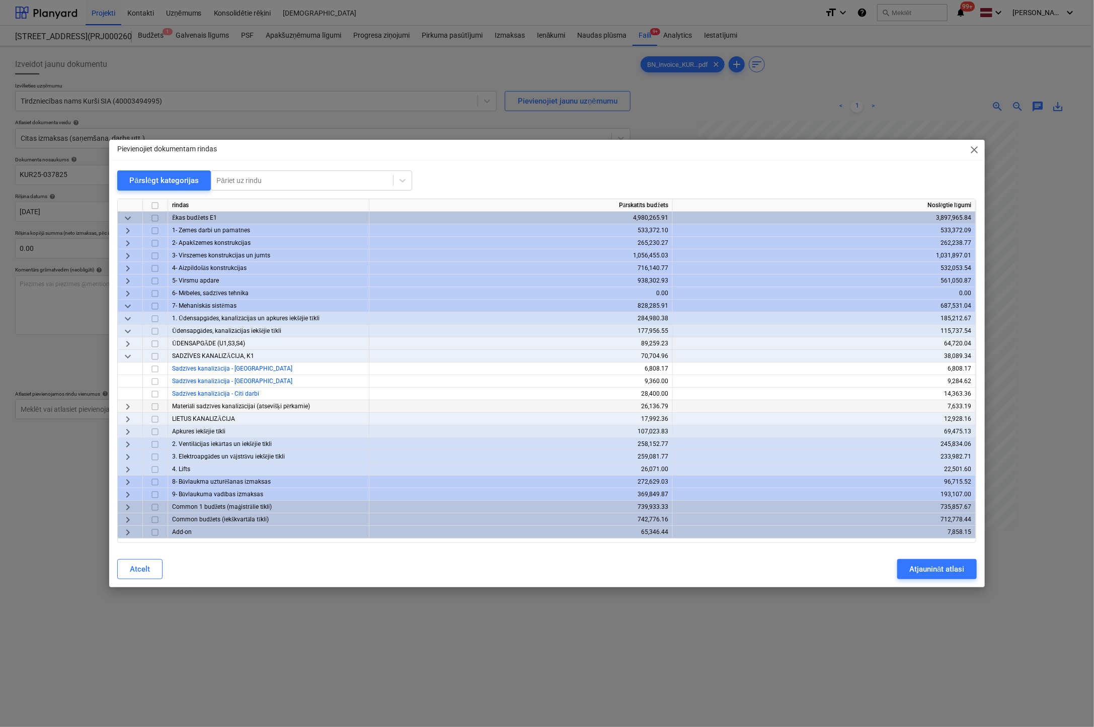
click at [129, 403] on span "keyboard_arrow_right" at bounding box center [128, 407] width 12 height 12
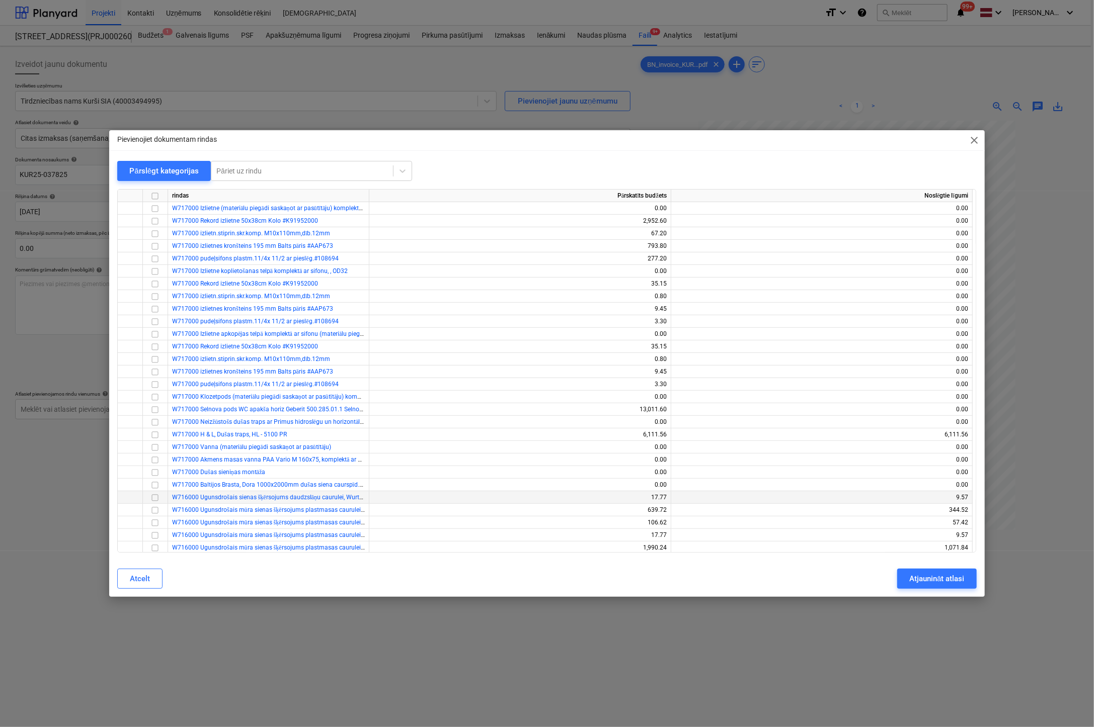
scroll to position [252, 0]
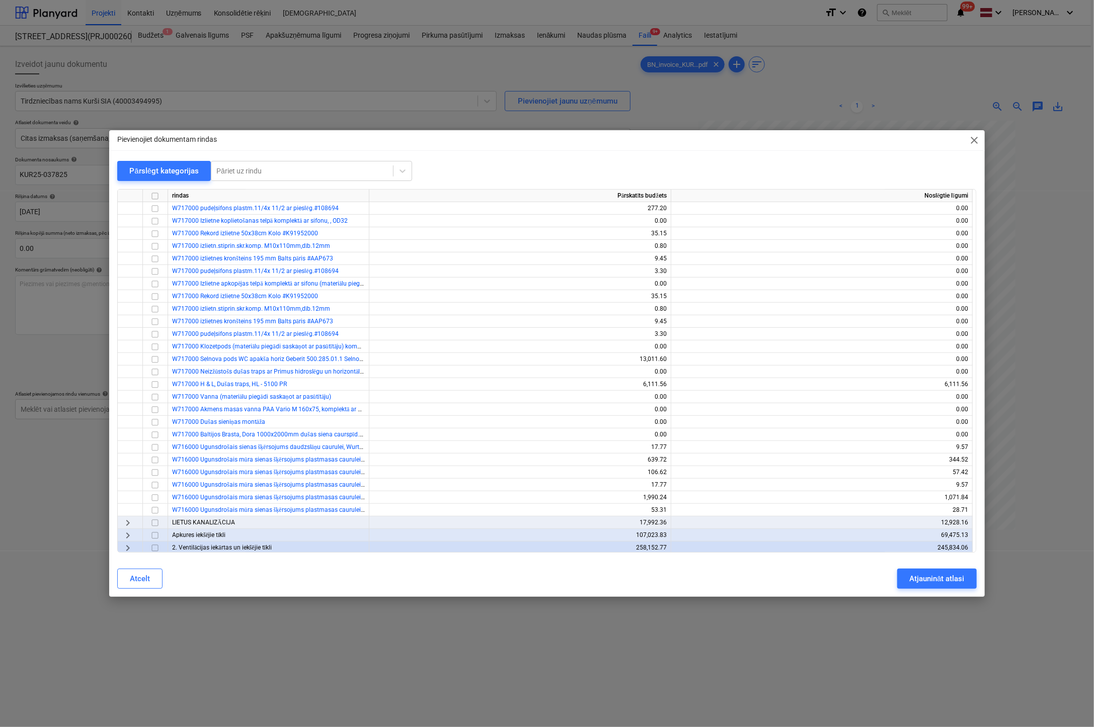
click at [978, 144] on span "close" at bounding box center [974, 140] width 12 height 12
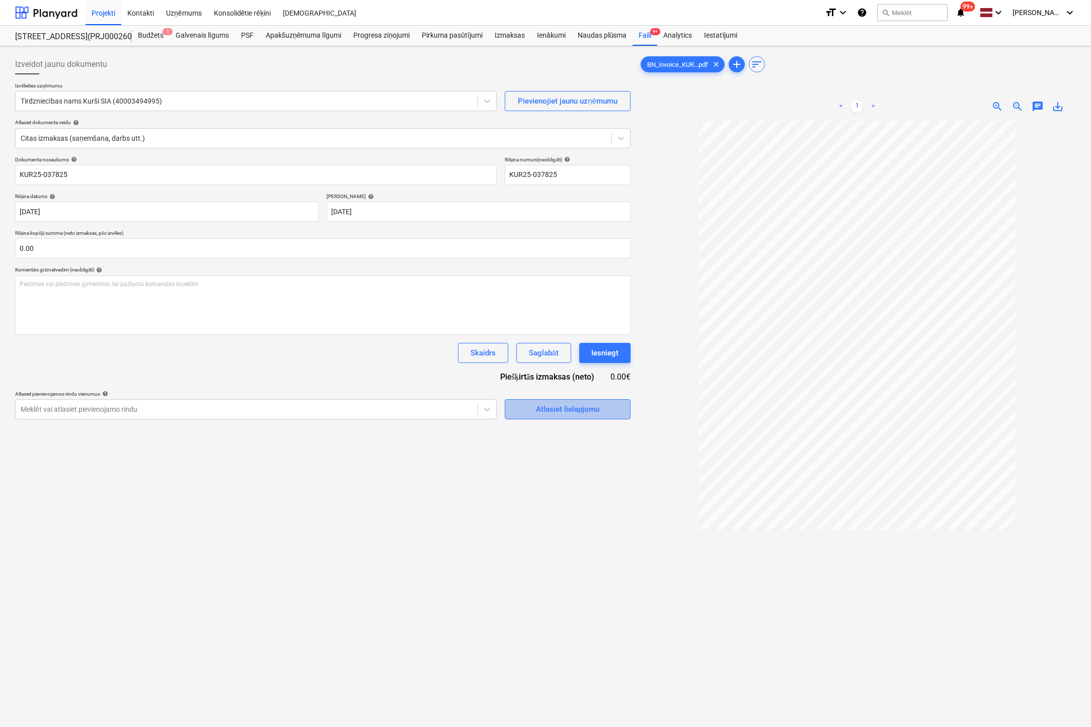
click at [567, 410] on div "Atlasiet lielapjomu" at bounding box center [567, 409] width 63 height 13
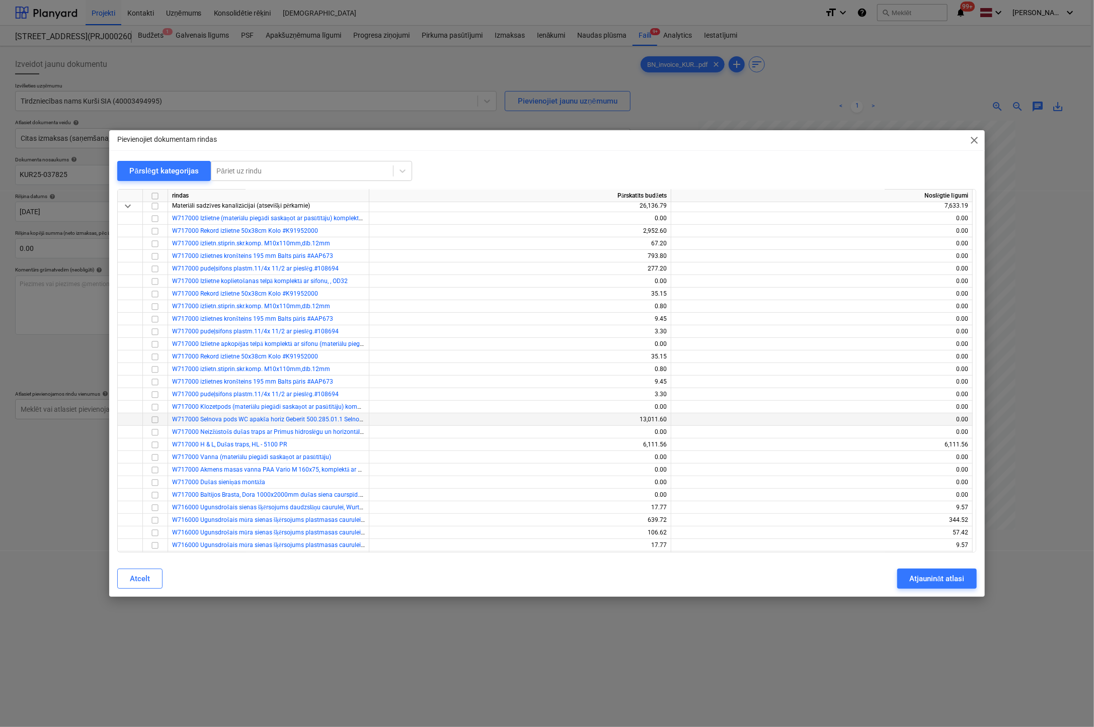
scroll to position [201, 0]
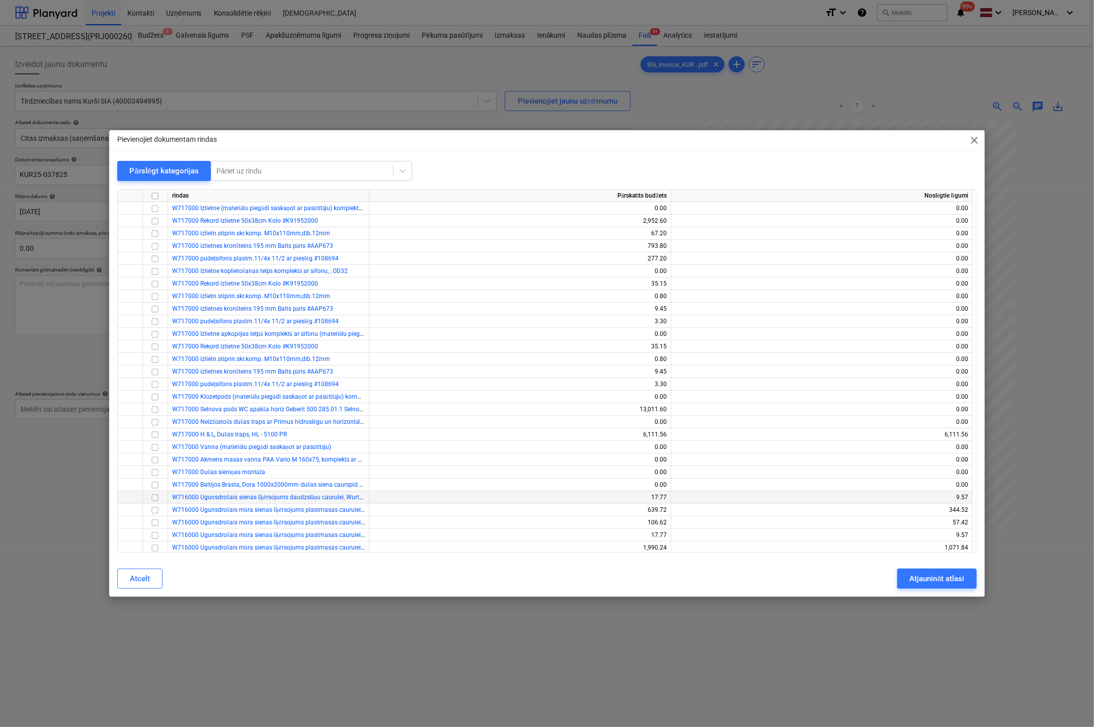
click at [155, 497] on input "checkbox" at bounding box center [155, 498] width 12 height 12
click at [154, 509] on input "checkbox" at bounding box center [155, 511] width 12 height 12
click at [155, 521] on input "checkbox" at bounding box center [155, 523] width 12 height 12
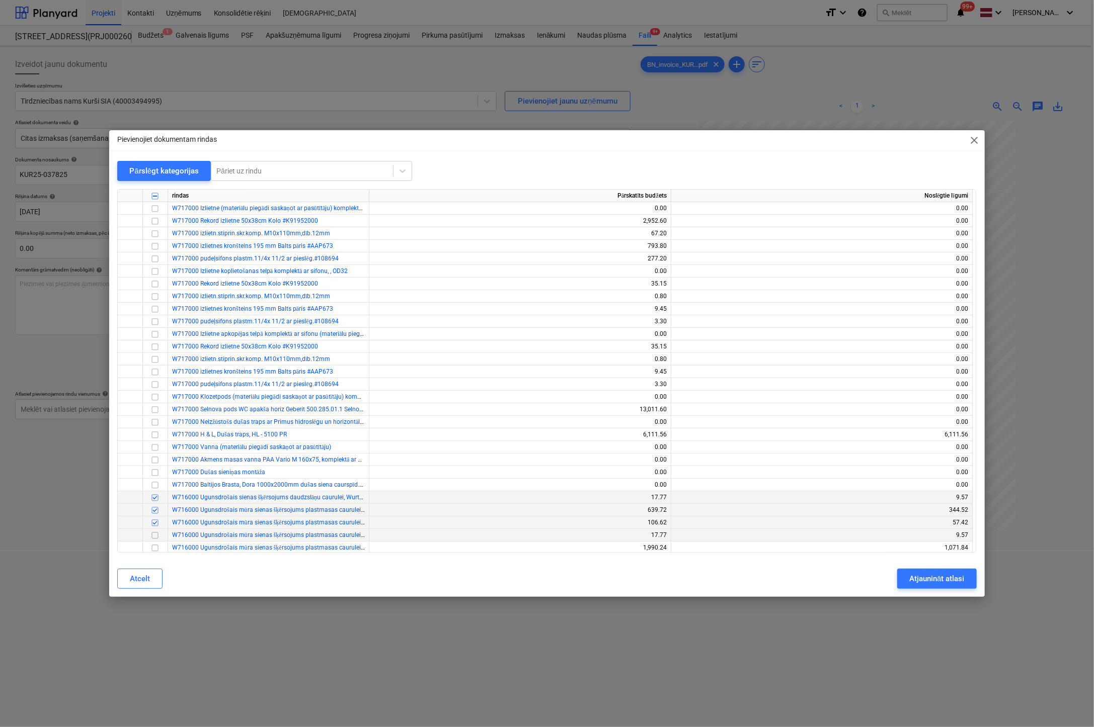
click at [155, 534] on input "checkbox" at bounding box center [155, 536] width 12 height 12
click at [934, 582] on div "Atjaunināt atlasi" at bounding box center [936, 578] width 55 height 13
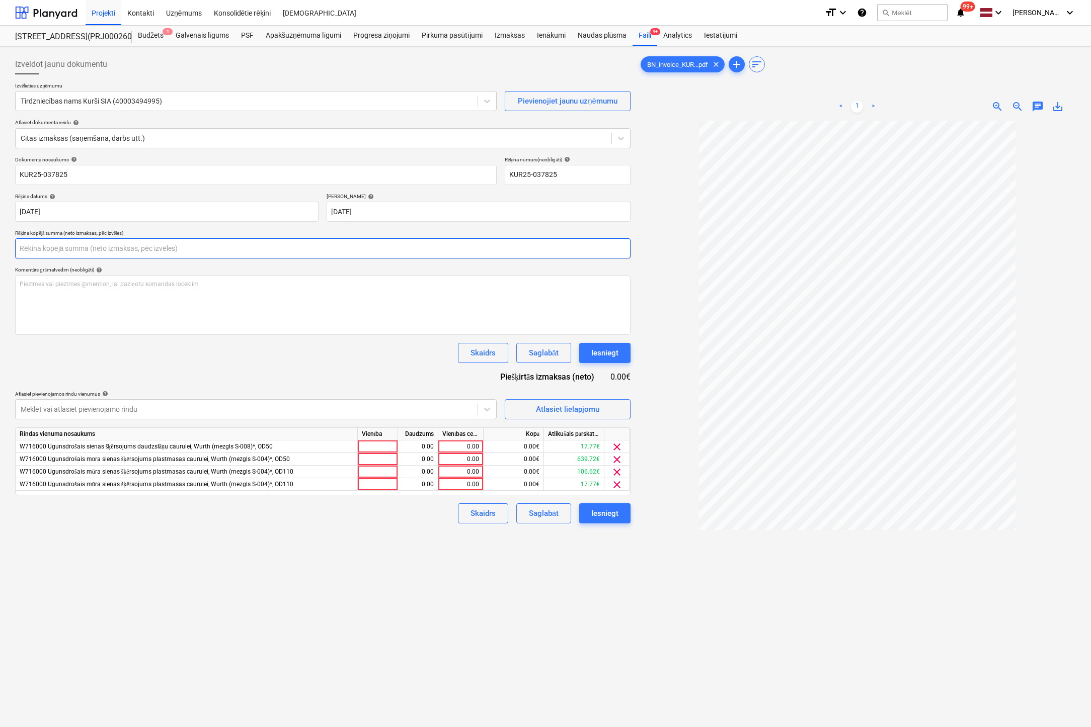
click at [157, 251] on input "text" at bounding box center [322, 248] width 615 height 20
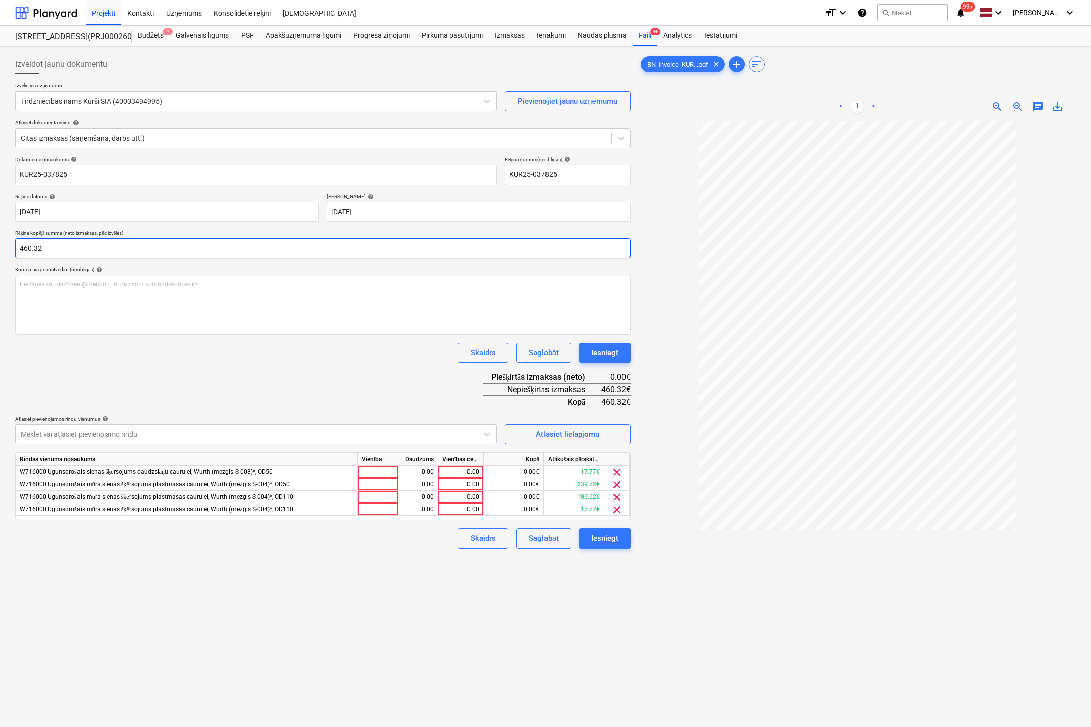
type input "460.32"
click at [190, 355] on div "Skaidrs Saglabāt Iesniegt" at bounding box center [322, 353] width 615 height 20
click at [469, 473] on div "0.00" at bounding box center [460, 472] width 37 height 13
type input "17.77"
click at [553, 435] on div "Atlasiet lielapjomu" at bounding box center [567, 434] width 63 height 13
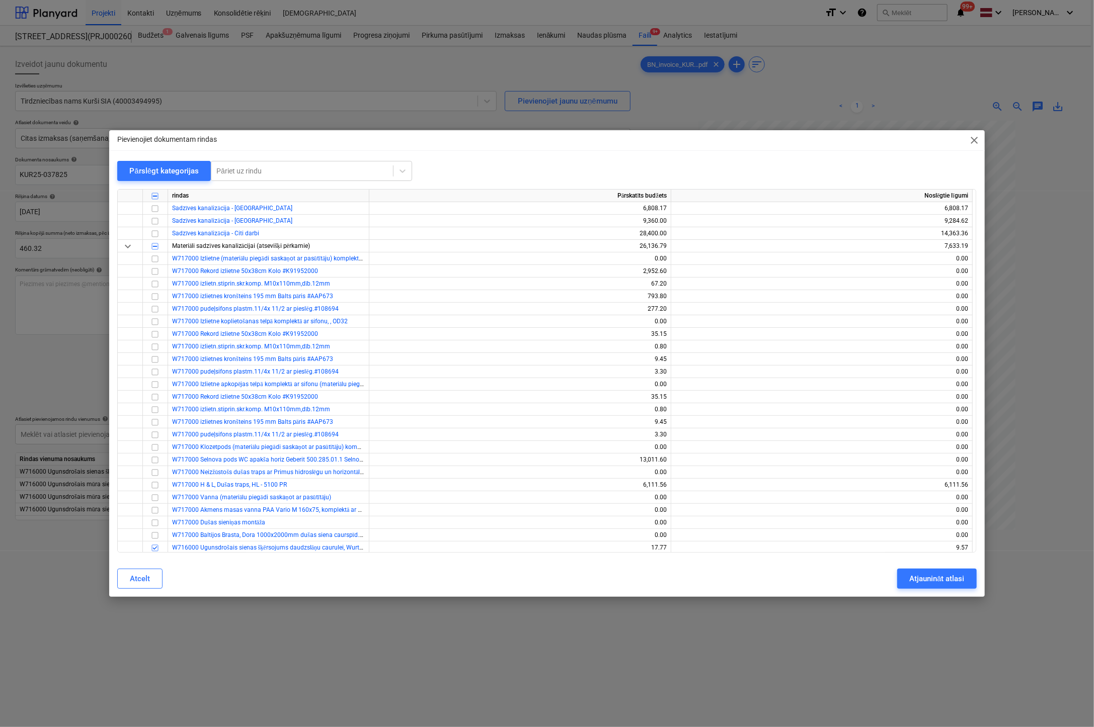
scroll to position [341, 0]
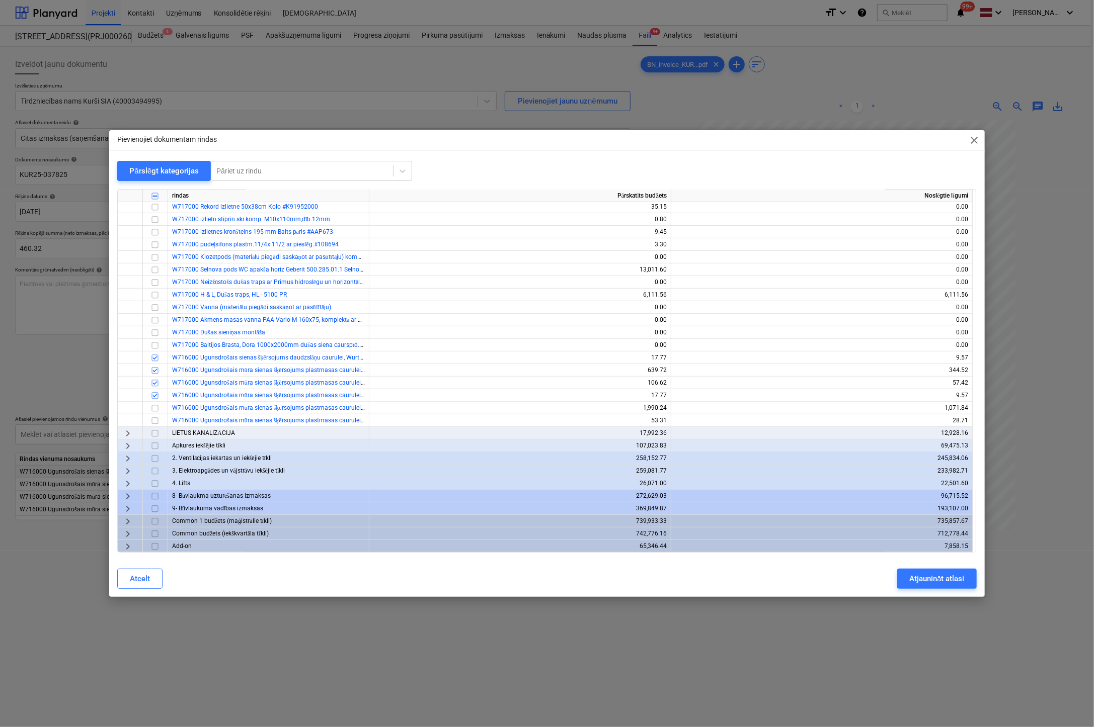
click at [975, 139] on span "close" at bounding box center [974, 140] width 12 height 12
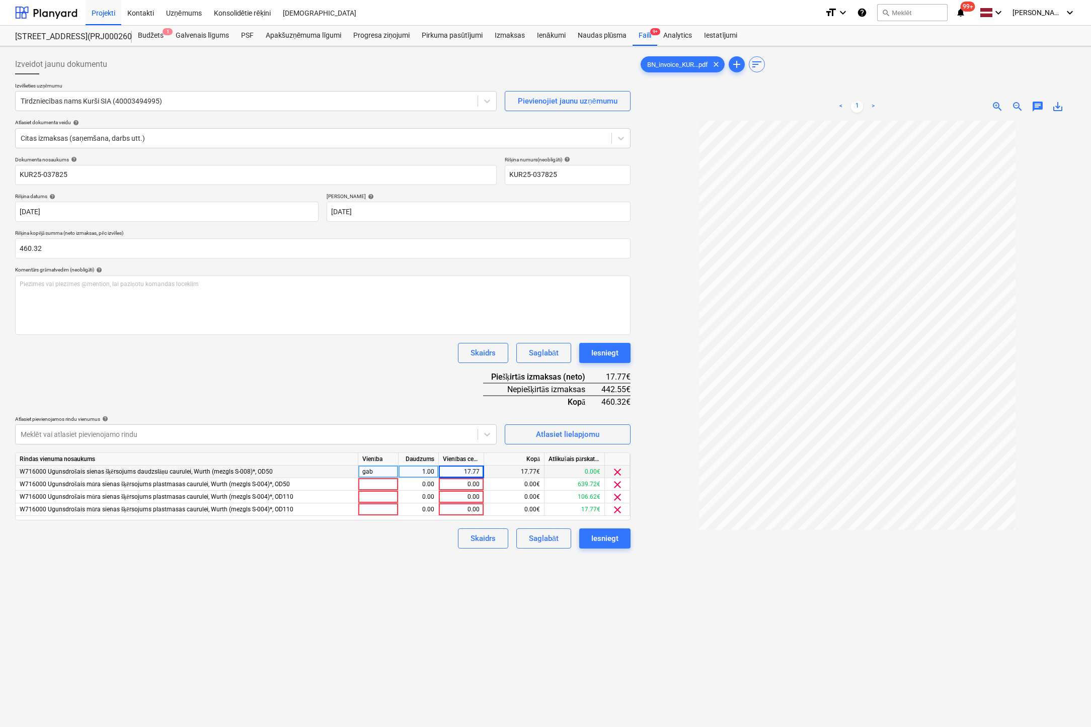
click at [476, 470] on div "17.77" at bounding box center [461, 472] width 37 height 13
type input "9"
click at [367, 582] on div "Izveidot jaunu dokumentu Izvēlieties uzņēmumu Tirdzniecības nams Kurši SIA (400…" at bounding box center [322, 437] width 623 height 774
click at [543, 432] on div "Atlasiet lielapjomu" at bounding box center [567, 434] width 63 height 13
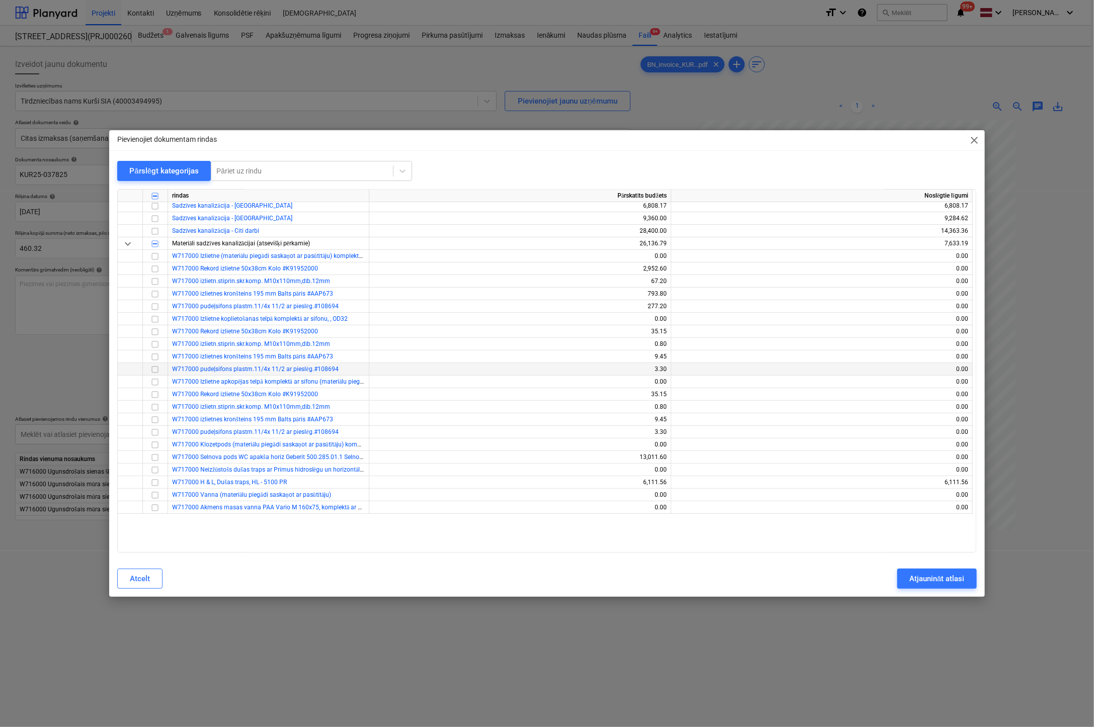
scroll to position [302, 0]
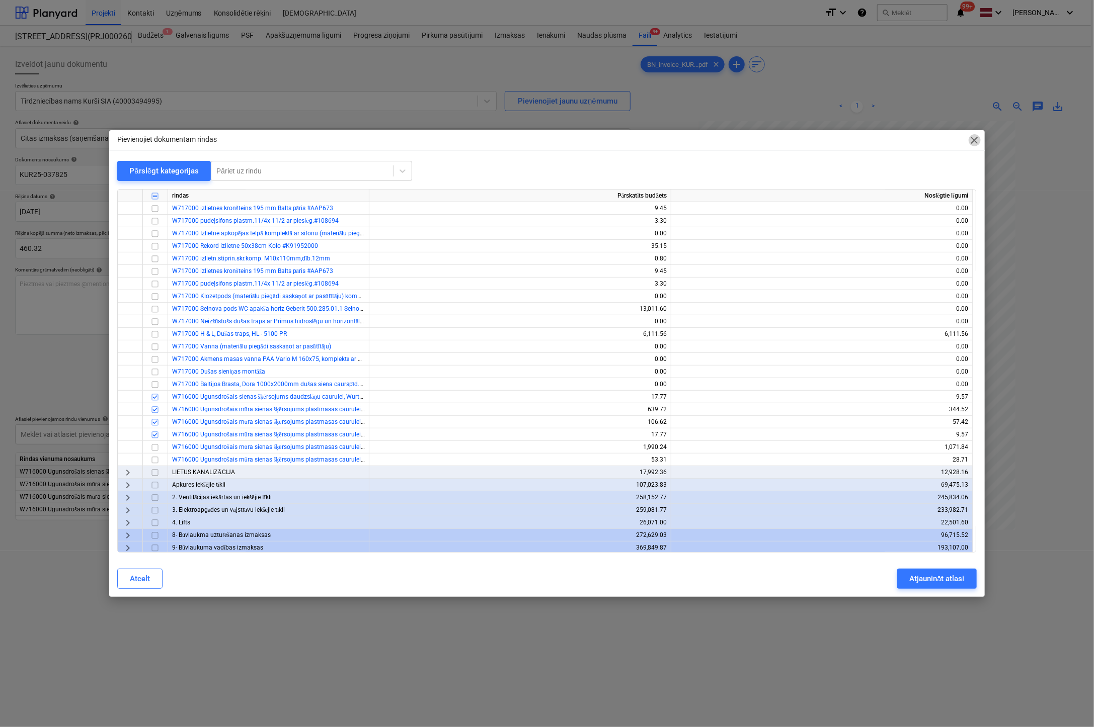
click at [973, 139] on span "close" at bounding box center [974, 140] width 12 height 12
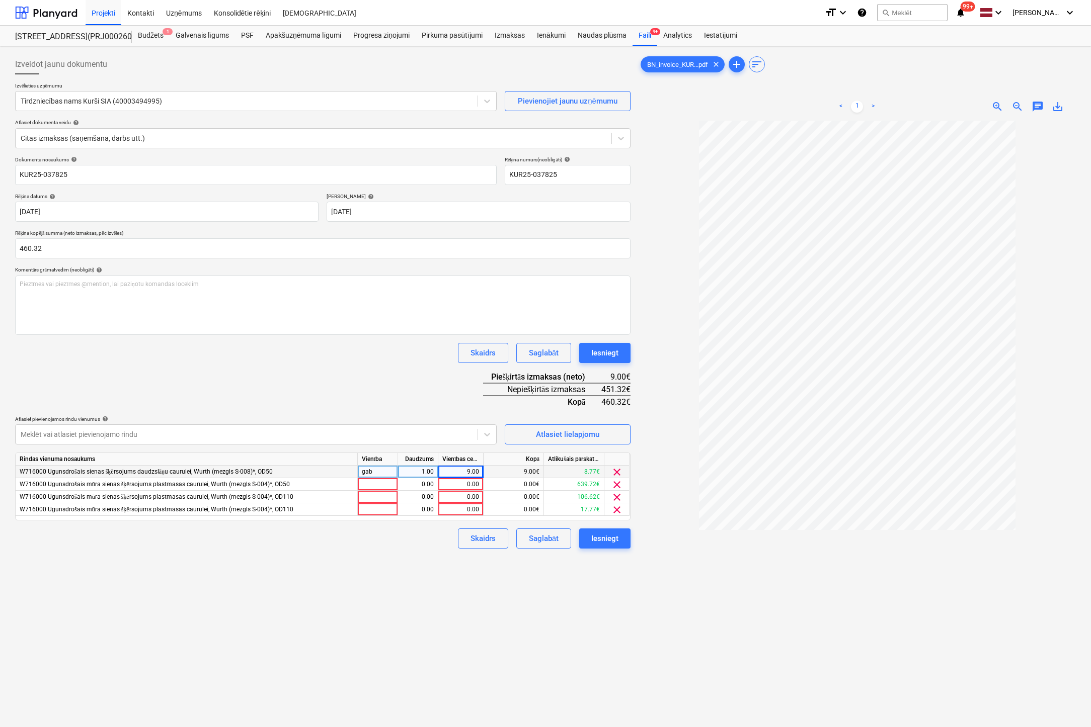
click at [480, 472] on div "9.00" at bounding box center [460, 472] width 45 height 13
type input "0"
click at [562, 431] on div "Atlasiet lielapjomu" at bounding box center [567, 434] width 63 height 13
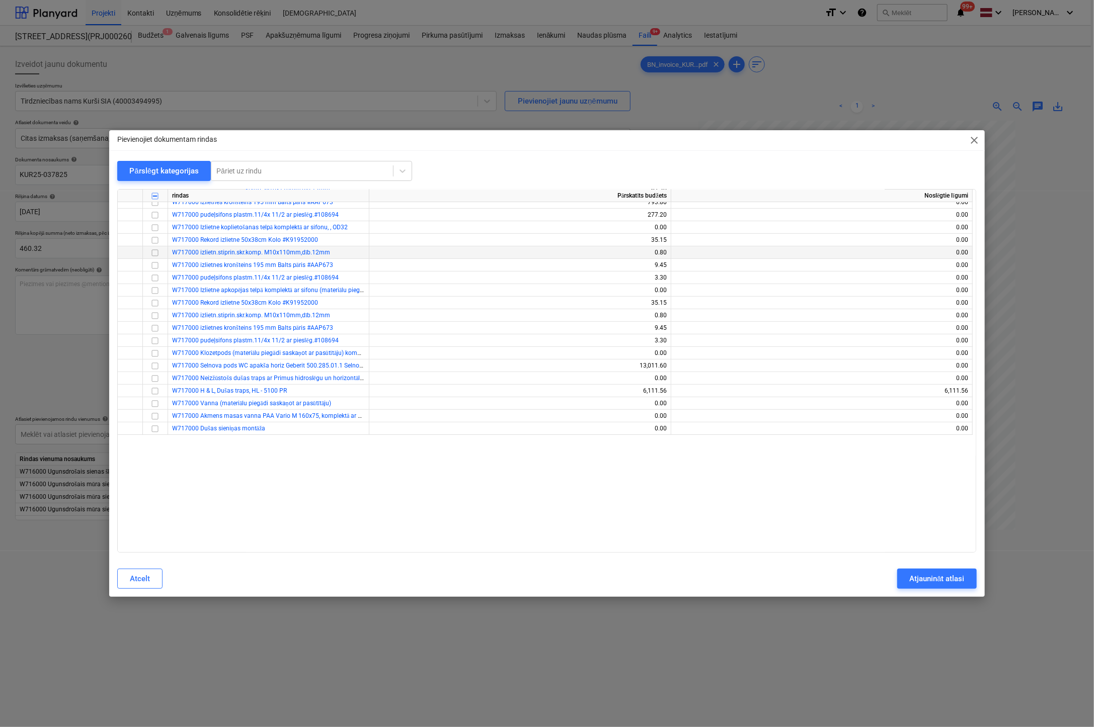
scroll to position [341, 0]
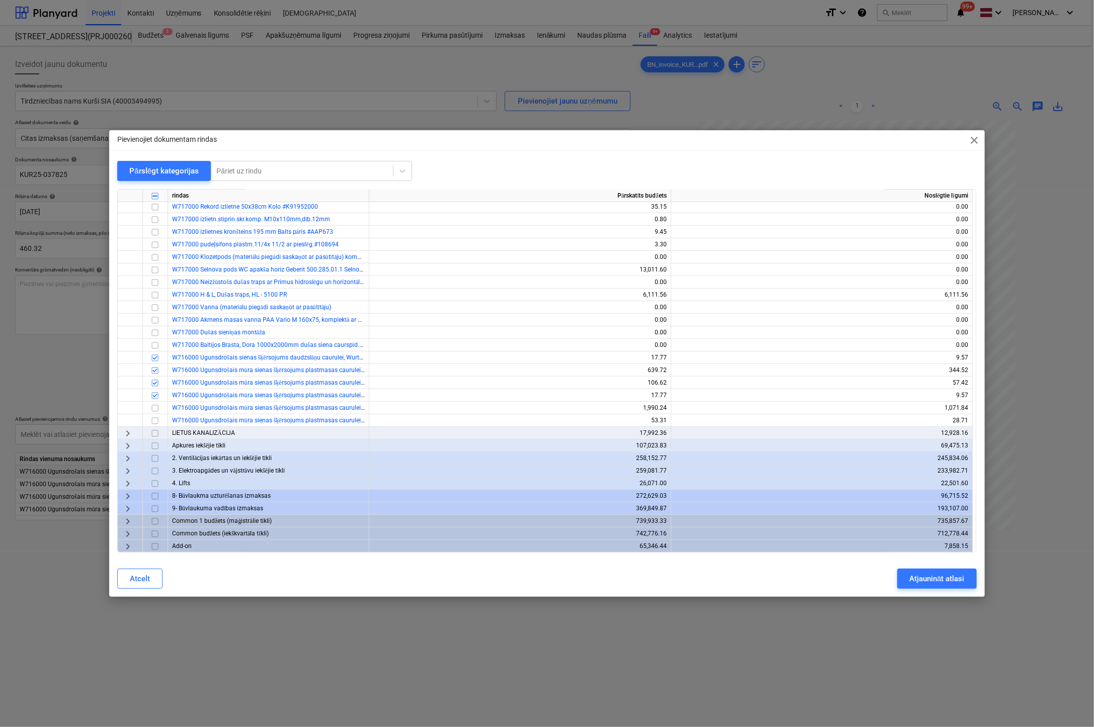
click at [977, 140] on span "close" at bounding box center [974, 140] width 12 height 12
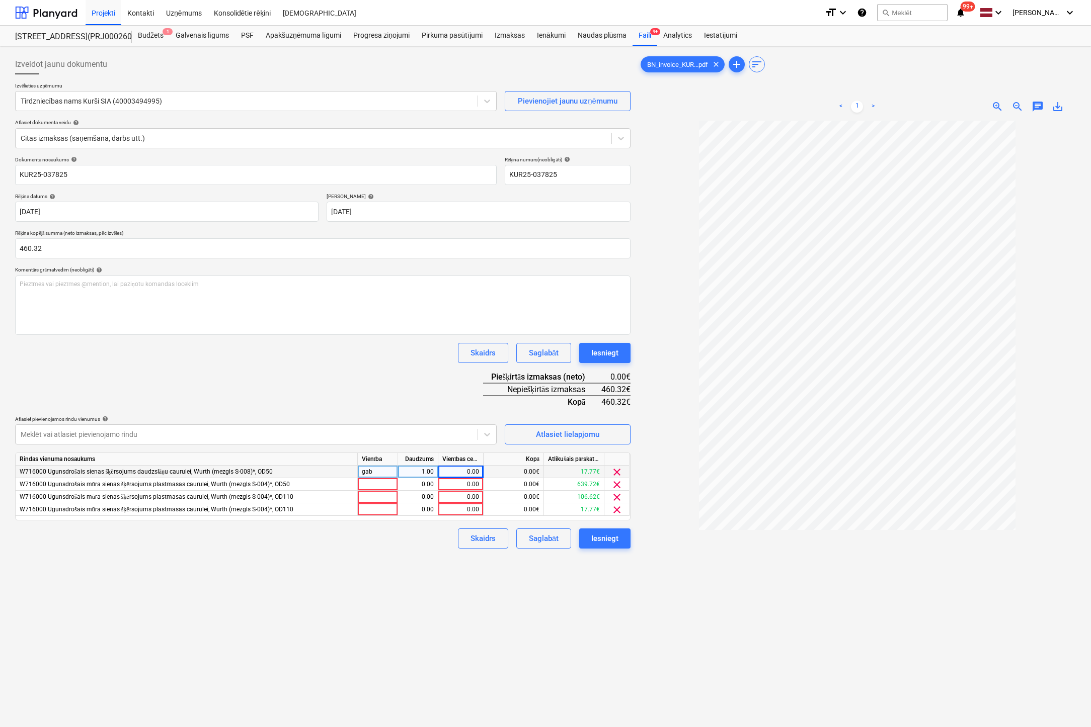
click at [472, 471] on div "0.00" at bounding box center [460, 472] width 37 height 13
type input "8.2"
click at [472, 486] on div "0.00" at bounding box center [460, 484] width 37 height 13
type input "295.2"
click at [384, 629] on div "Izveidot jaunu dokumentu Izvēlieties uzņēmumu Tirdzniecības nams Kurši SIA (400…" at bounding box center [322, 437] width 623 height 774
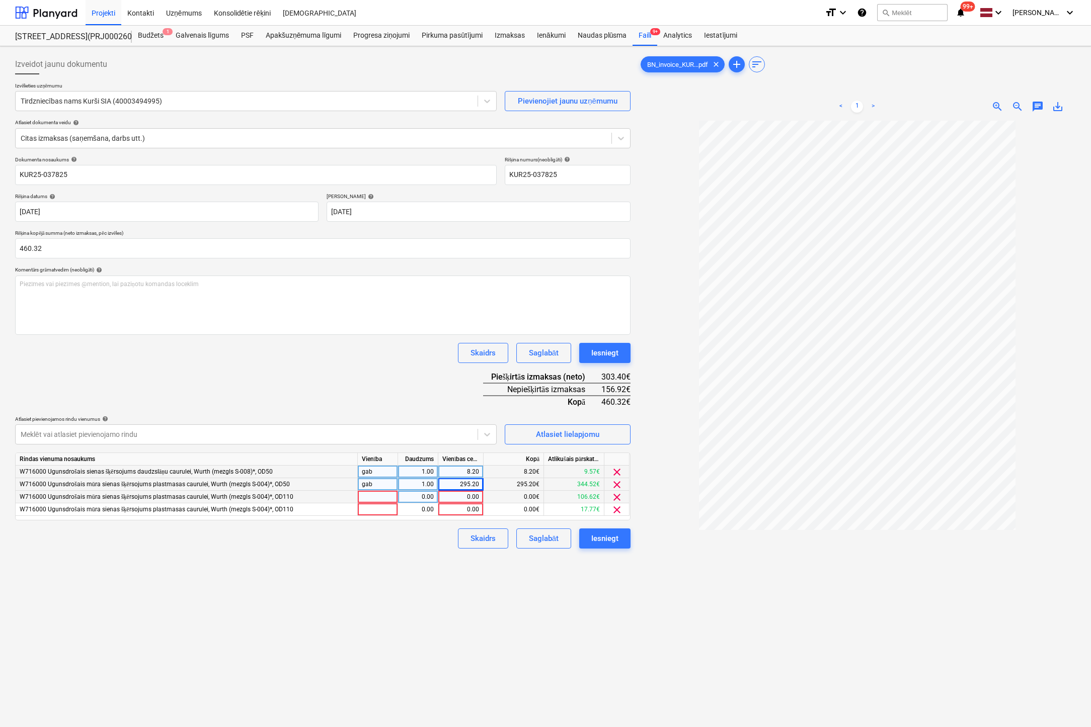
click at [467, 495] on div "0.00" at bounding box center [460, 497] width 37 height 13
type input "49.2"
click at [470, 596] on div "Izveidot jaunu dokumentu Izvēlieties uzņēmumu Tirdzniecības nams Kurši SIA (400…" at bounding box center [322, 437] width 623 height 774
click at [472, 509] on div "0.00" at bounding box center [460, 510] width 37 height 13
type input "8.2"
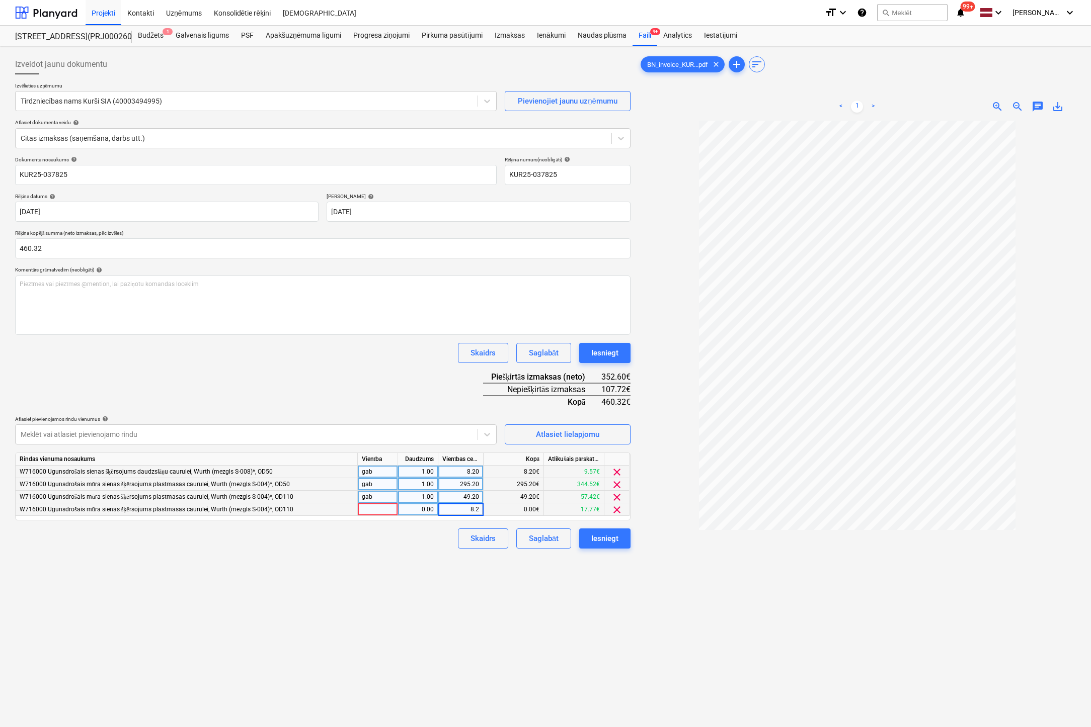
click at [457, 599] on div "Izveidot jaunu dokumentu Izvēlieties uzņēmumu Tirdzniecības nams Kurši SIA (400…" at bounding box center [322, 437] width 623 height 774
click at [583, 431] on div "Atlasiet lielapjomu" at bounding box center [567, 434] width 63 height 13
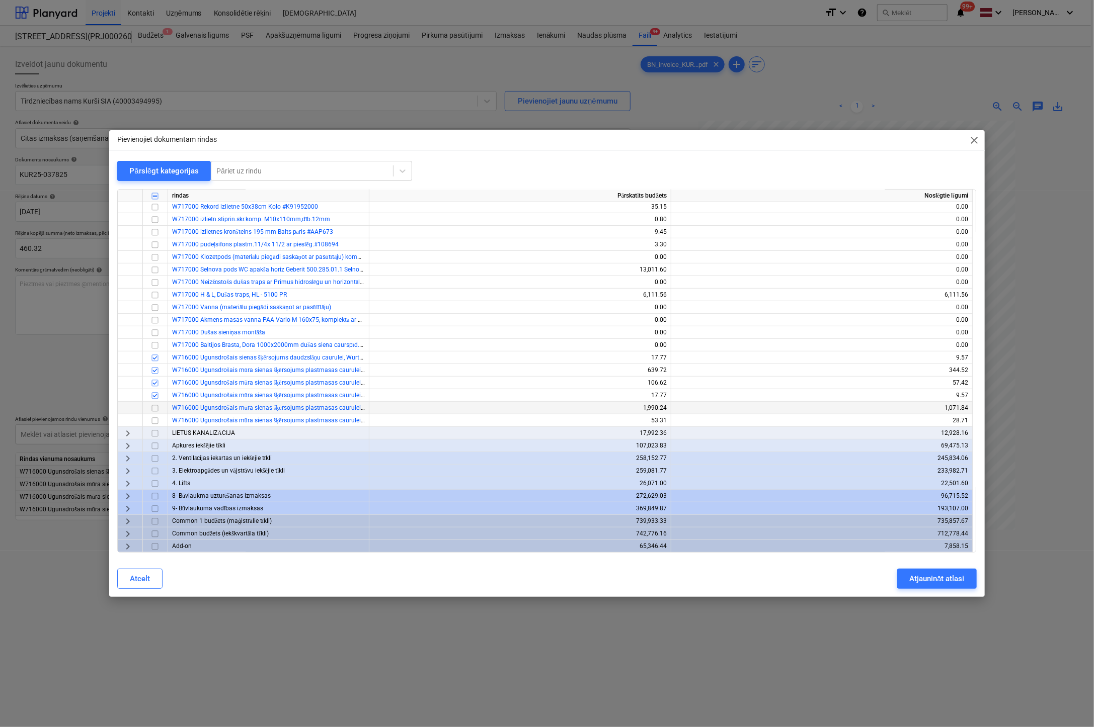
click at [159, 409] on input "checkbox" at bounding box center [155, 408] width 12 height 12
click at [950, 575] on div "Atjaunināt atlasi" at bounding box center [936, 578] width 55 height 13
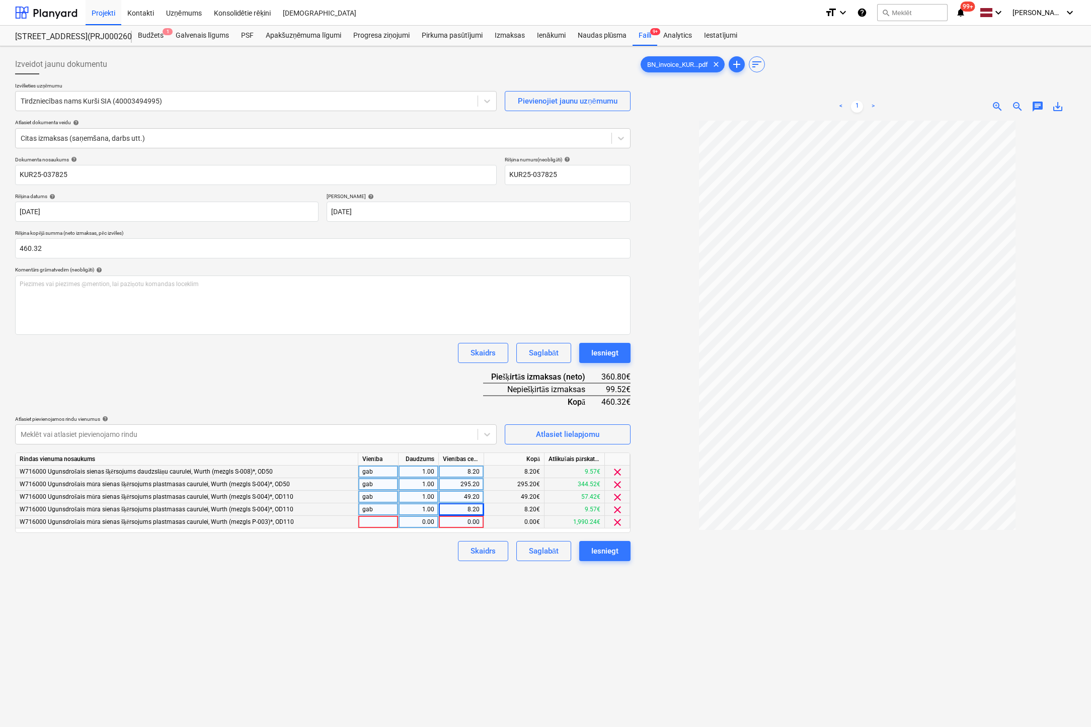
click at [467, 522] on div "0.00" at bounding box center [461, 522] width 37 height 13
type input "99.52"
click at [350, 588] on div "Izveidot jaunu dokumentu Izvēlieties uzņēmumu Tirdzniecības nams Kurši SIA (400…" at bounding box center [322, 437] width 623 height 774
click at [608, 547] on div "Iesniegt" at bounding box center [604, 551] width 27 height 13
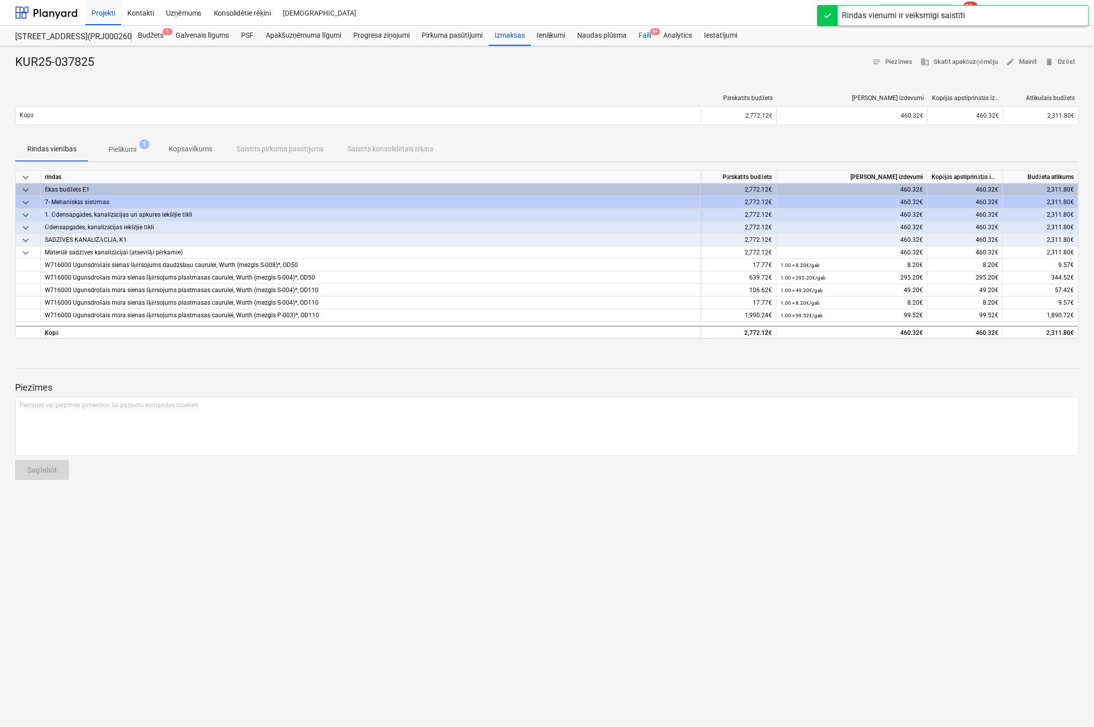
click at [642, 32] on div "Faili 9+" at bounding box center [644, 36] width 25 height 20
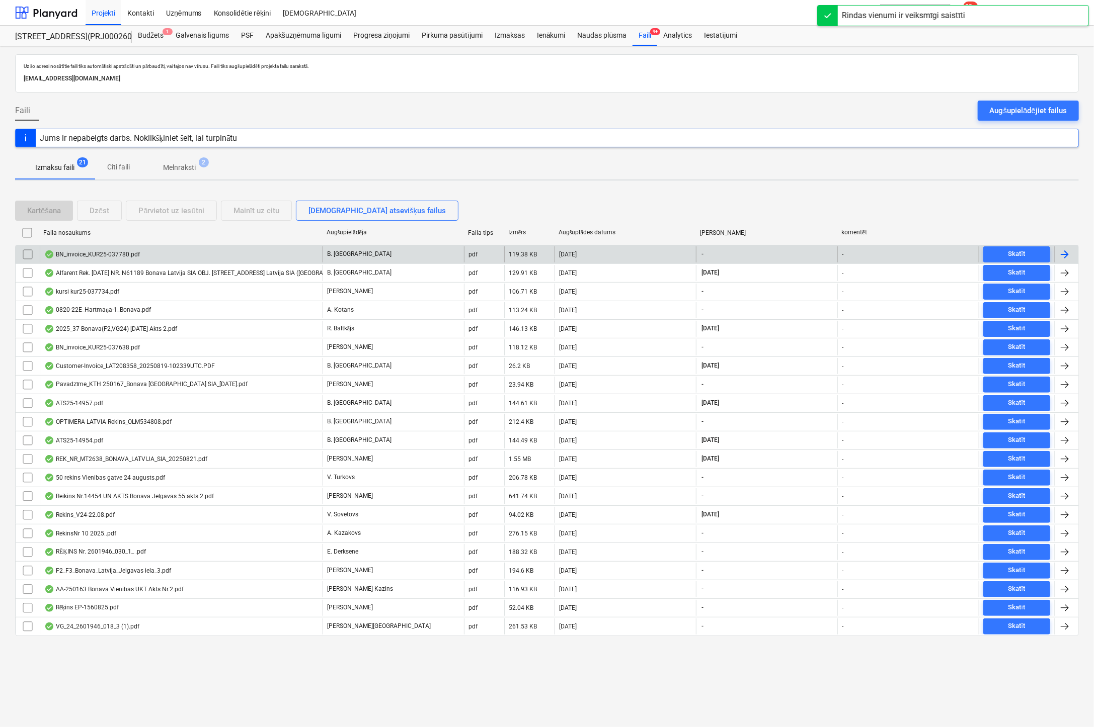
click at [115, 253] on div "BN_invoice_KUR25-037780.pdf" at bounding box center [92, 255] width 96 height 8
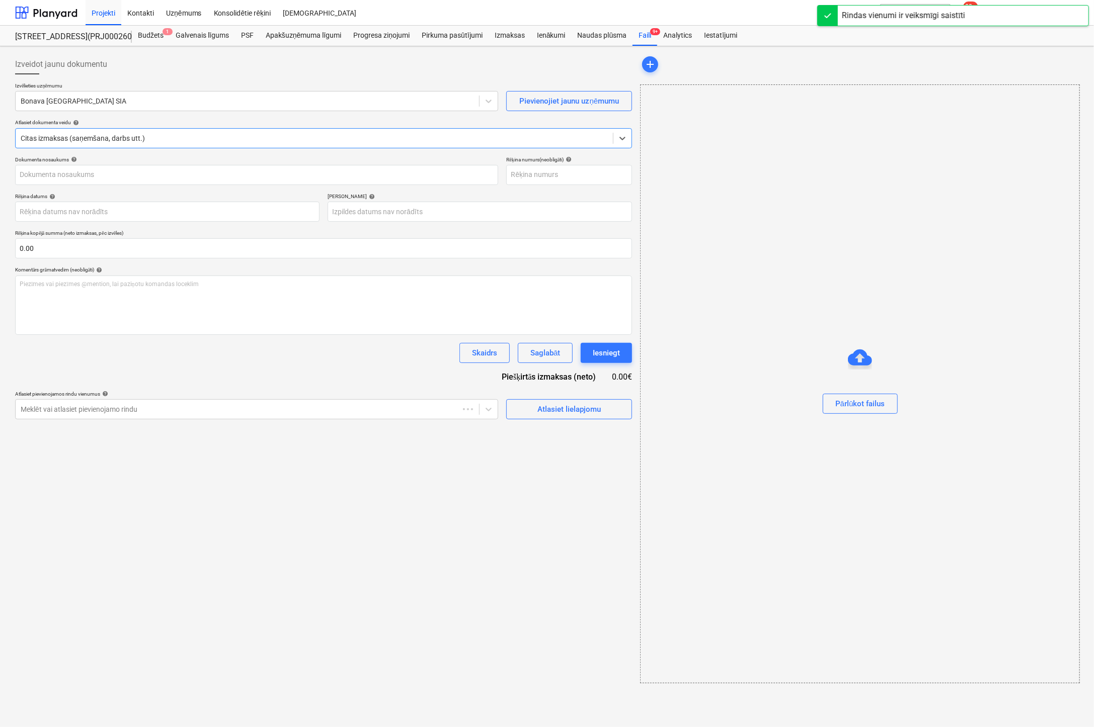
type input "KUR25-037780"
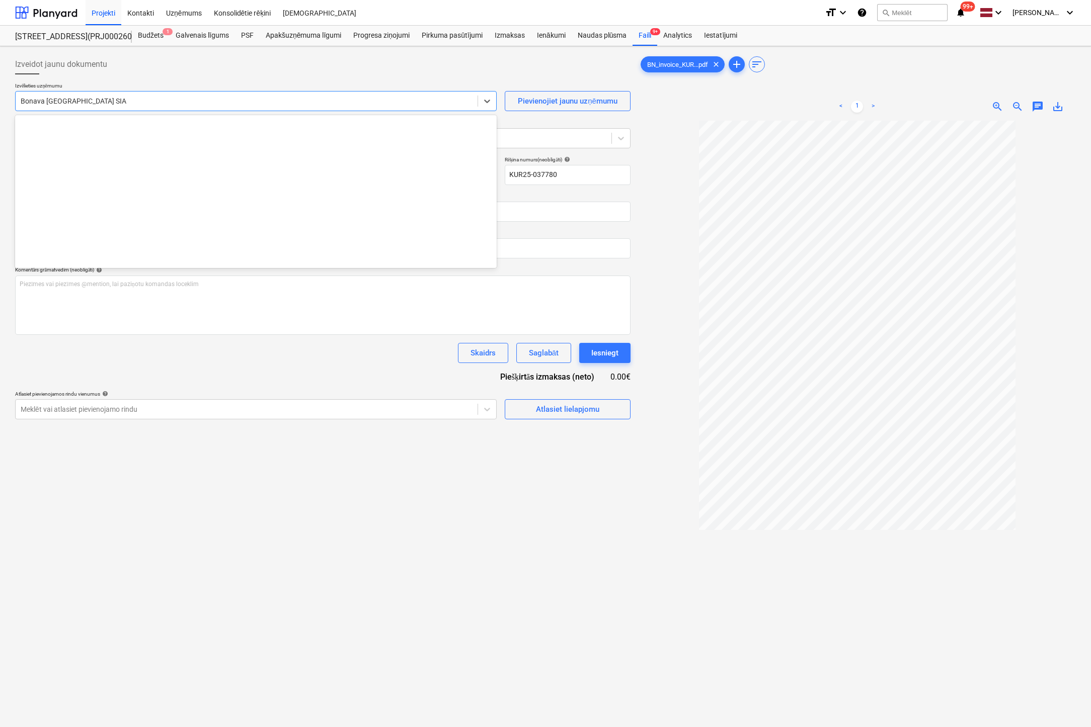
click at [399, 102] on div at bounding box center [247, 101] width 452 height 10
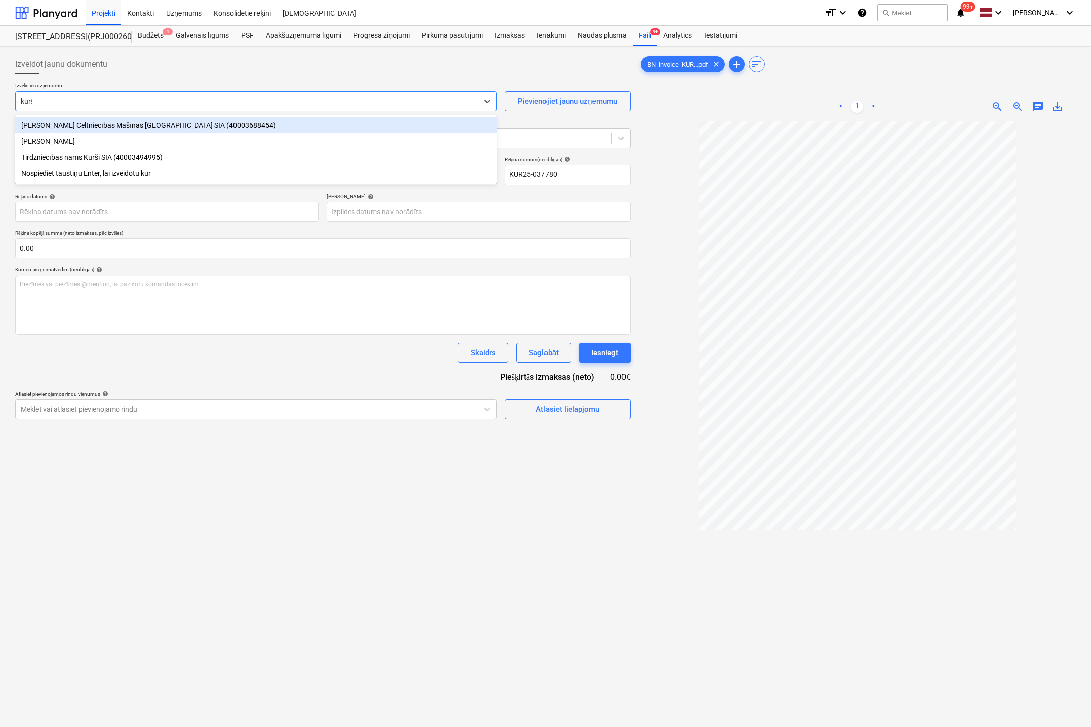
type input "kurši"
click at [408, 128] on div "Tirdzniecības nams Kurši SIA (40003494995)" at bounding box center [255, 125] width 481 height 16
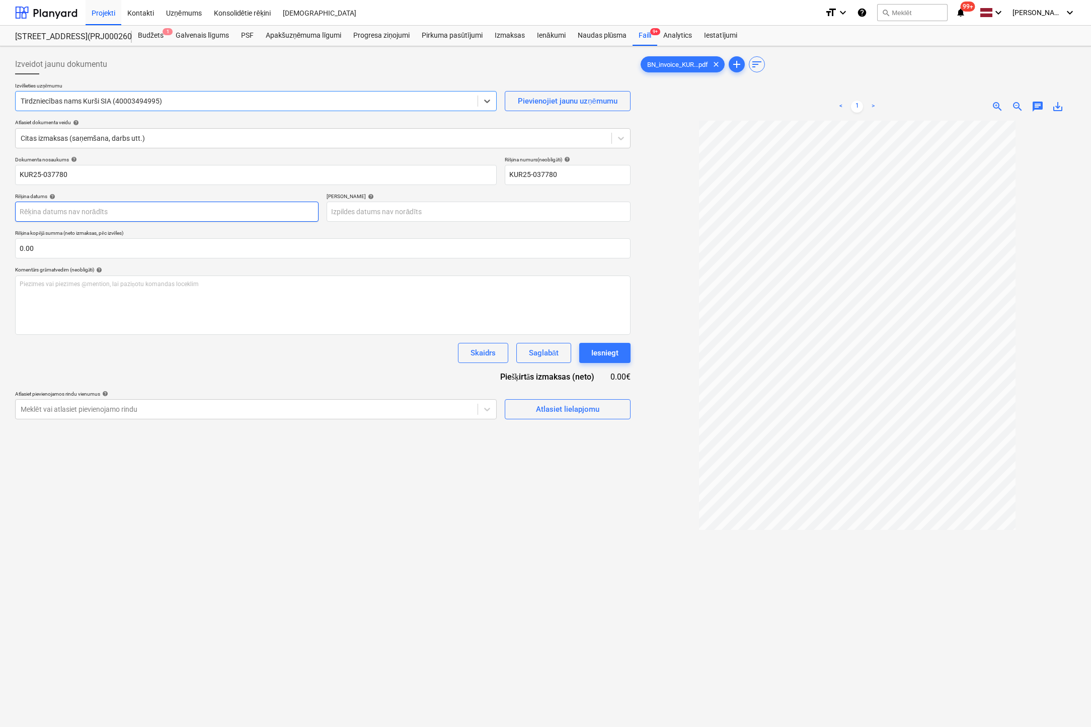
click at [277, 208] on body "Projekti Kontakti Uzņēmums Konsolidētie rēķini Iesūtne format_size keyboard_arr…" at bounding box center [545, 363] width 1091 height 727
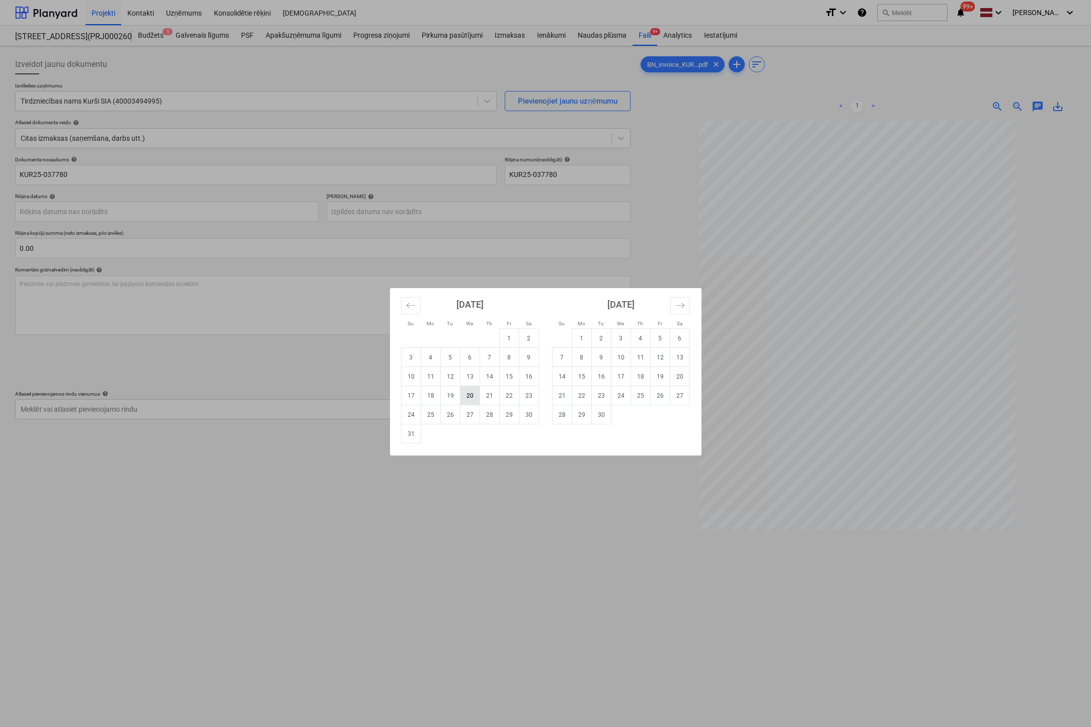
click at [469, 395] on td "20" at bounding box center [470, 395] width 20 height 19
type input "[DATE]"
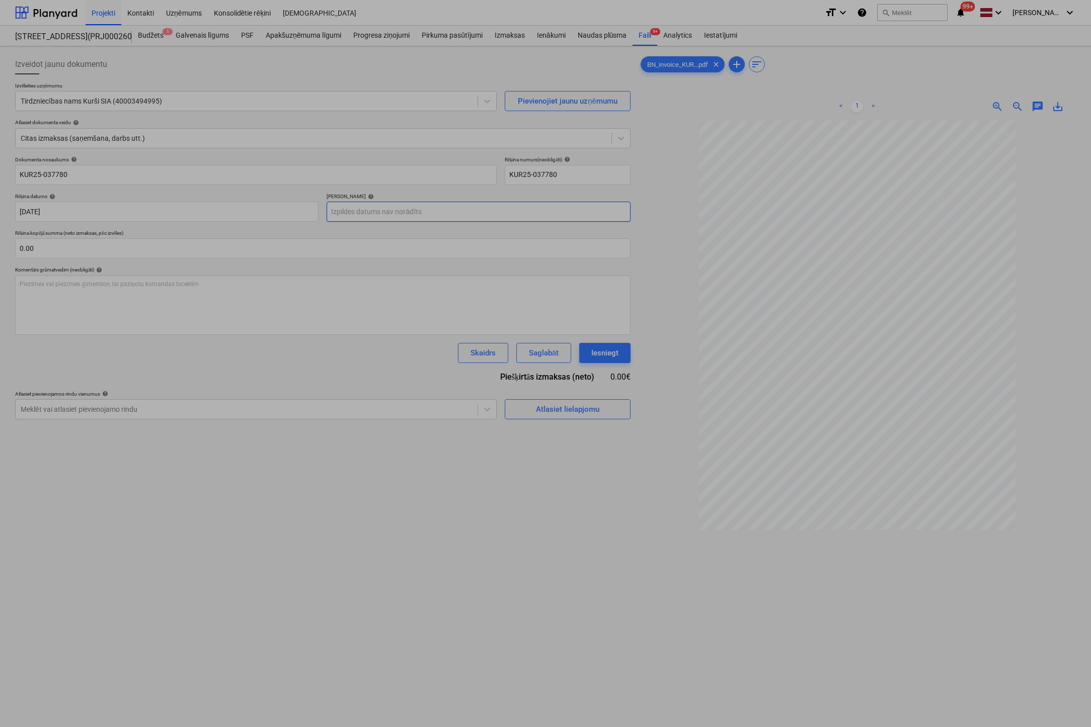
click at [441, 212] on body "Projekti Kontakti Uzņēmums Konsolidētie rēķini Iesūtne format_size keyboard_arr…" at bounding box center [545, 363] width 1091 height 727
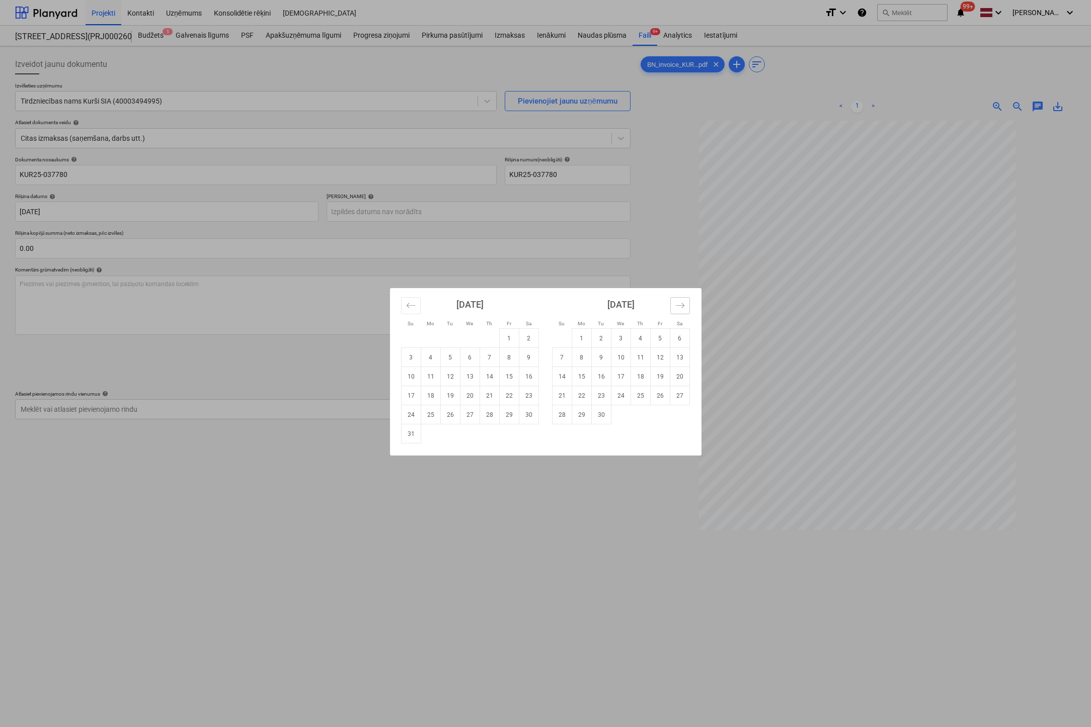
click at [682, 302] on icon "Move forward to switch to the next month." at bounding box center [680, 306] width 10 height 10
click at [681, 303] on icon "Move forward to switch to the next month." at bounding box center [679, 305] width 9 height 5
click at [642, 378] on td "18" at bounding box center [640, 376] width 20 height 19
type input "[DATE]"
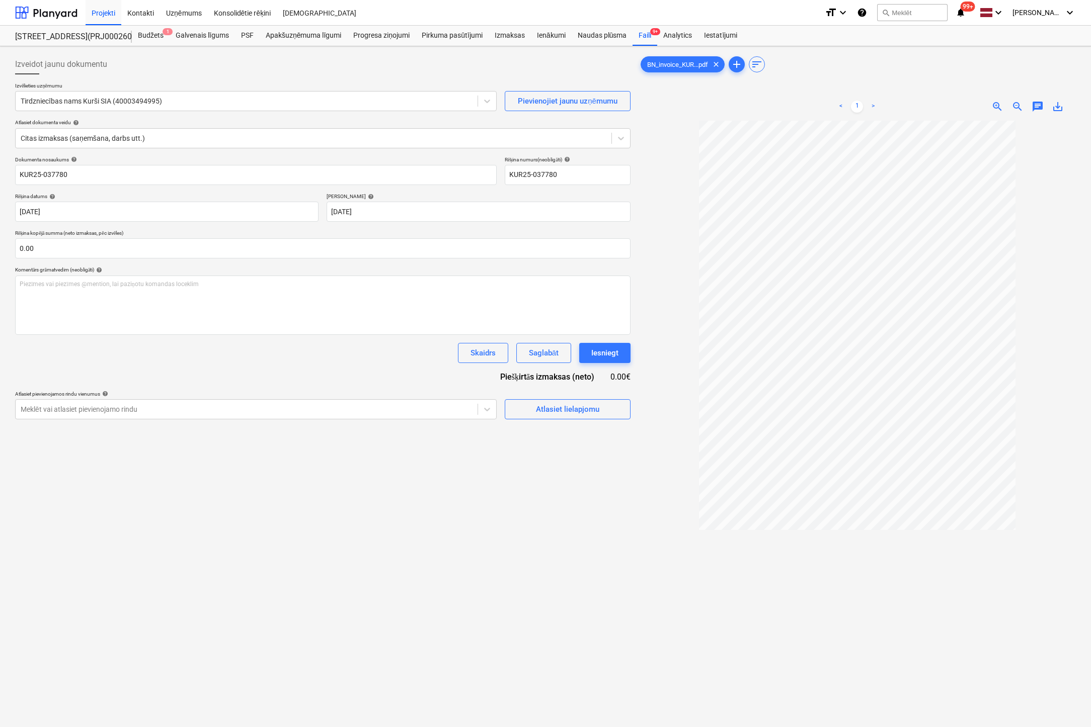
click at [308, 526] on div "Izveidot jaunu dokumentu Izvēlieties uzņēmumu Tirdzniecības nams Kurši SIA (400…" at bounding box center [322, 437] width 623 height 774
click at [401, 407] on div at bounding box center [247, 409] width 452 height 10
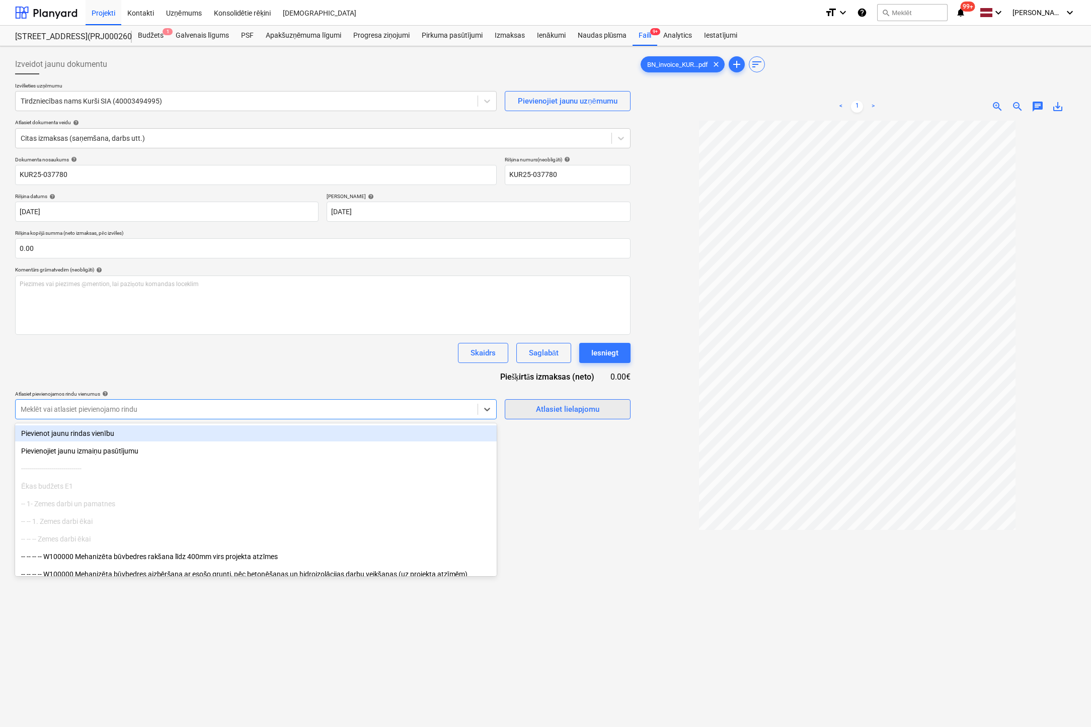
click at [557, 410] on div "Atlasiet lielapjomu" at bounding box center [567, 409] width 63 height 13
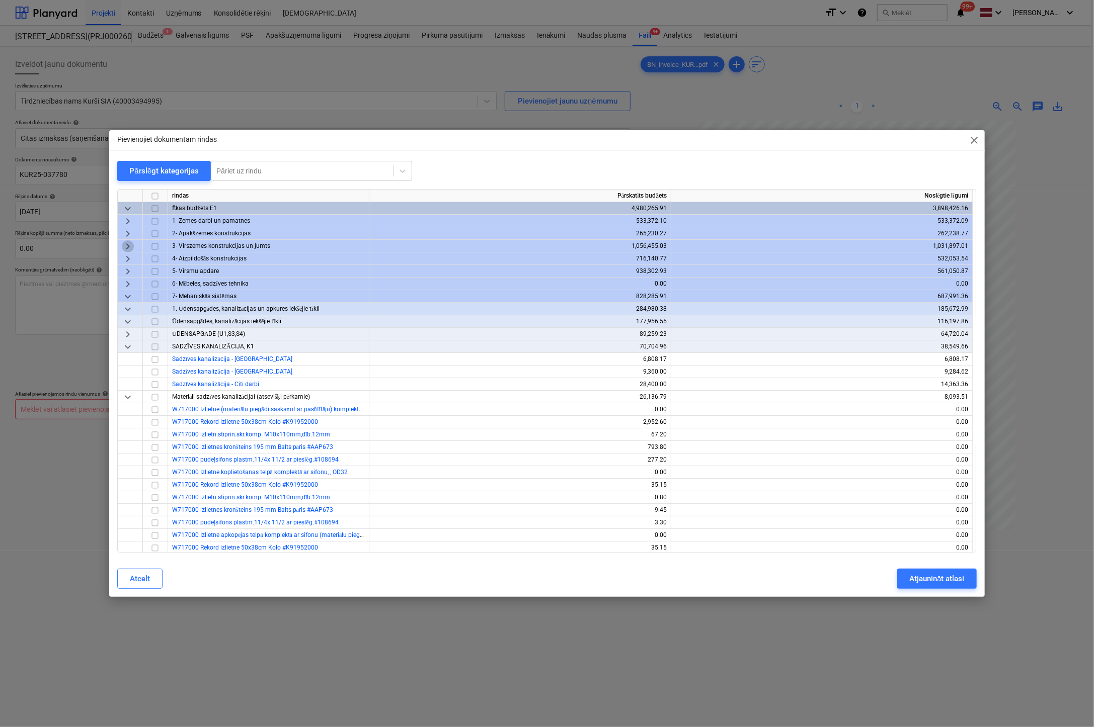
click at [128, 245] on span "keyboard_arrow_right" at bounding box center [128, 246] width 12 height 12
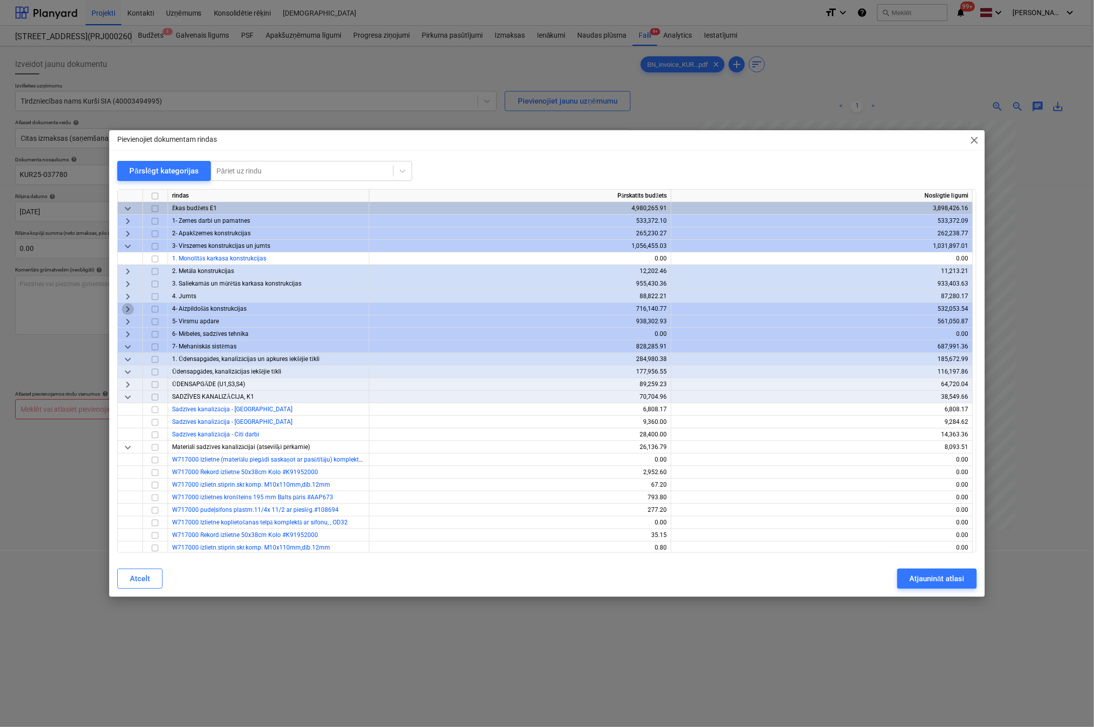
click at [126, 307] on span "keyboard_arrow_right" at bounding box center [128, 309] width 12 height 12
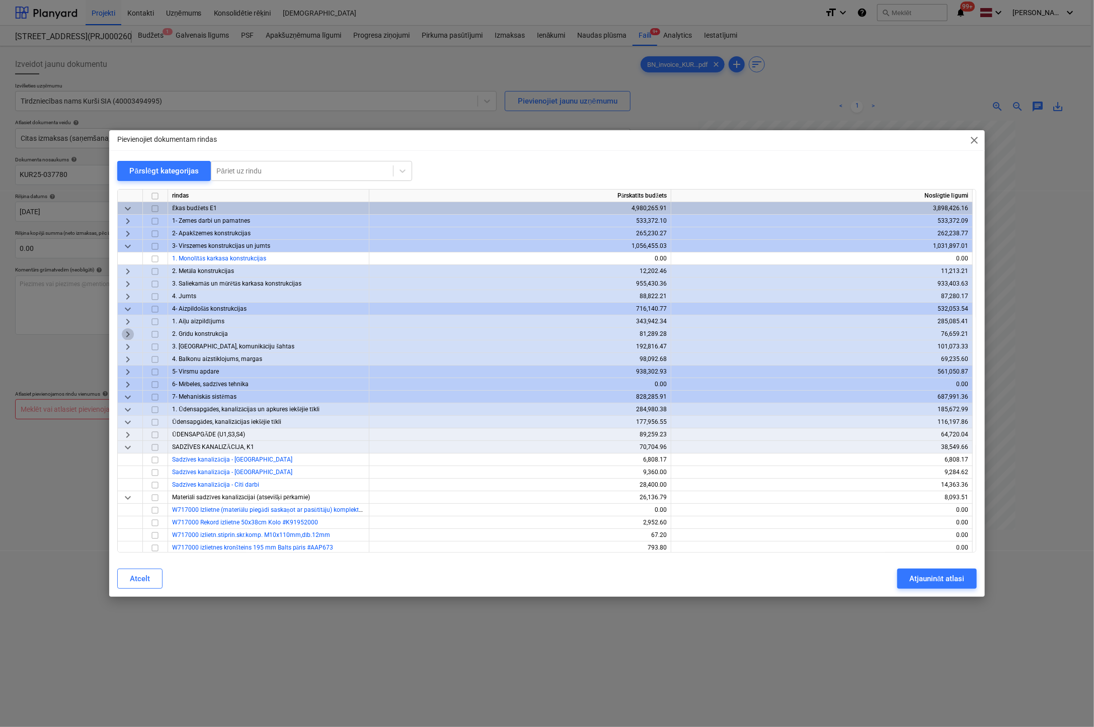
click at [127, 332] on span "keyboard_arrow_right" at bounding box center [128, 334] width 12 height 12
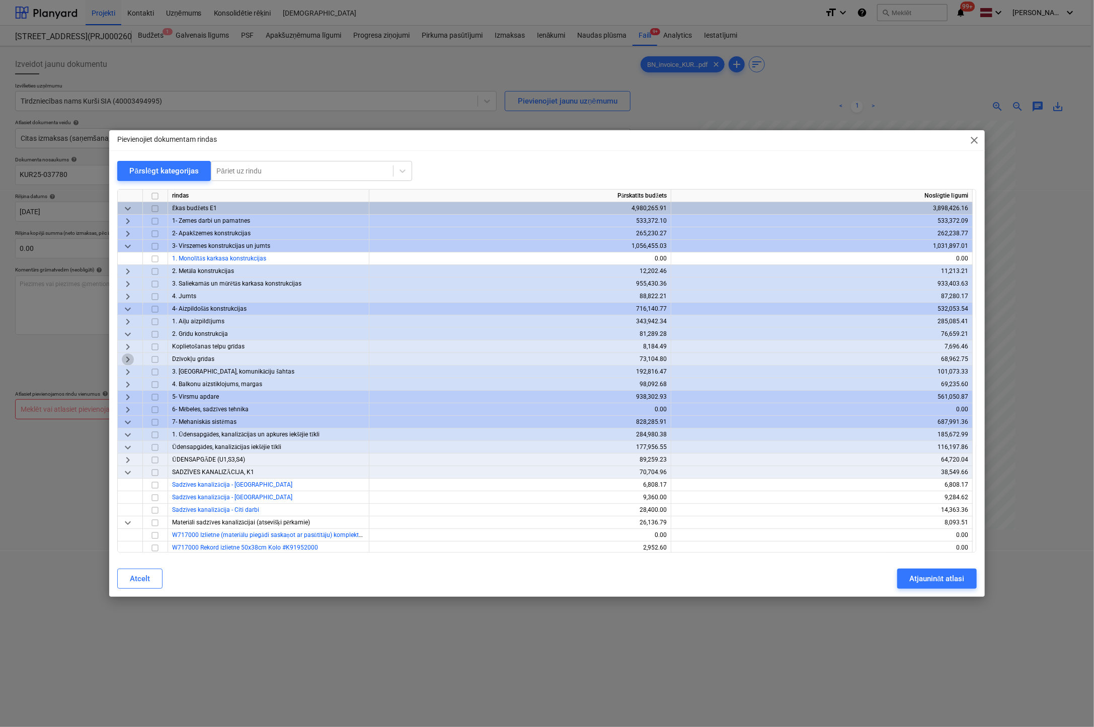
click at [127, 359] on span "keyboard_arrow_right" at bounding box center [128, 360] width 12 height 12
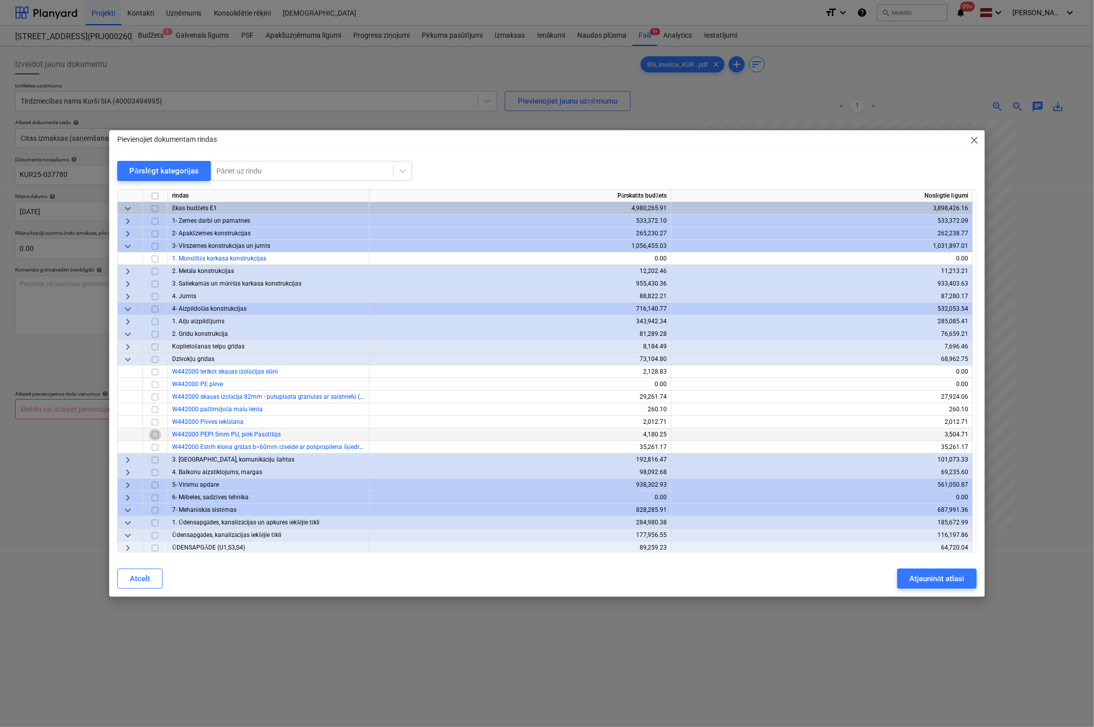
click at [154, 435] on input "checkbox" at bounding box center [155, 435] width 12 height 12
click at [940, 576] on div "Atjaunināt atlasi" at bounding box center [936, 578] width 55 height 13
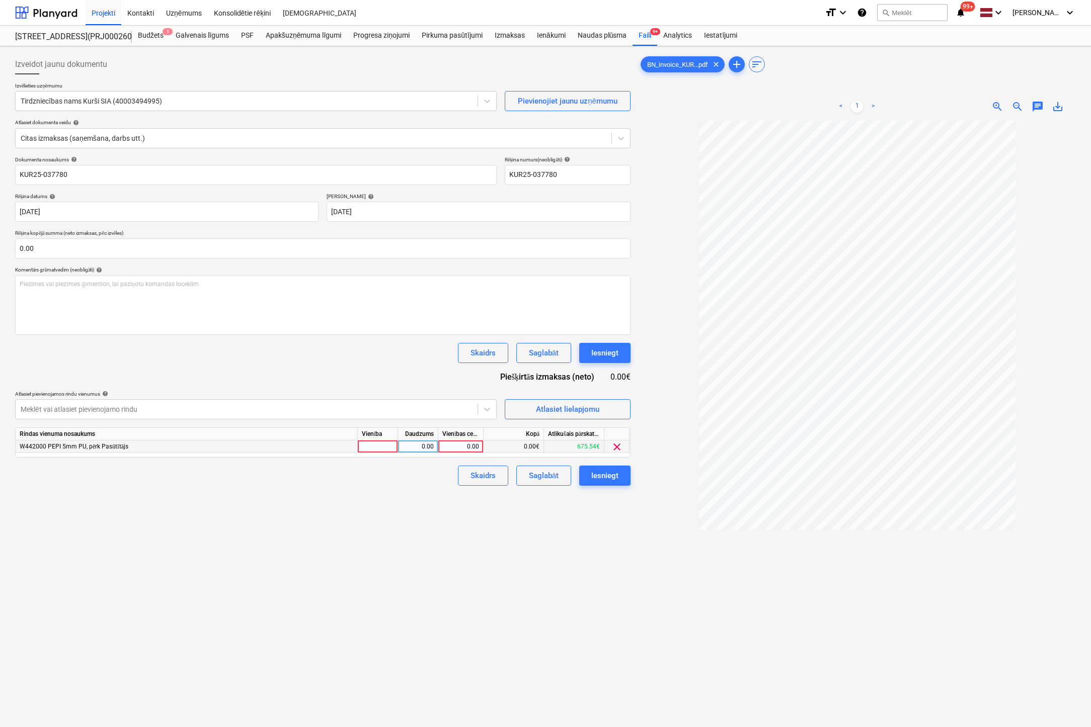
click at [451, 448] on div "0.00" at bounding box center [460, 447] width 37 height 13
type input "112.58"
click at [517, 551] on div "Izveidot jaunu dokumentu Izvēlieties uzņēmumu Tirdzniecības nams Kurši SIA (400…" at bounding box center [322, 437] width 623 height 774
click at [601, 469] on div "Iesniegt" at bounding box center [604, 475] width 27 height 13
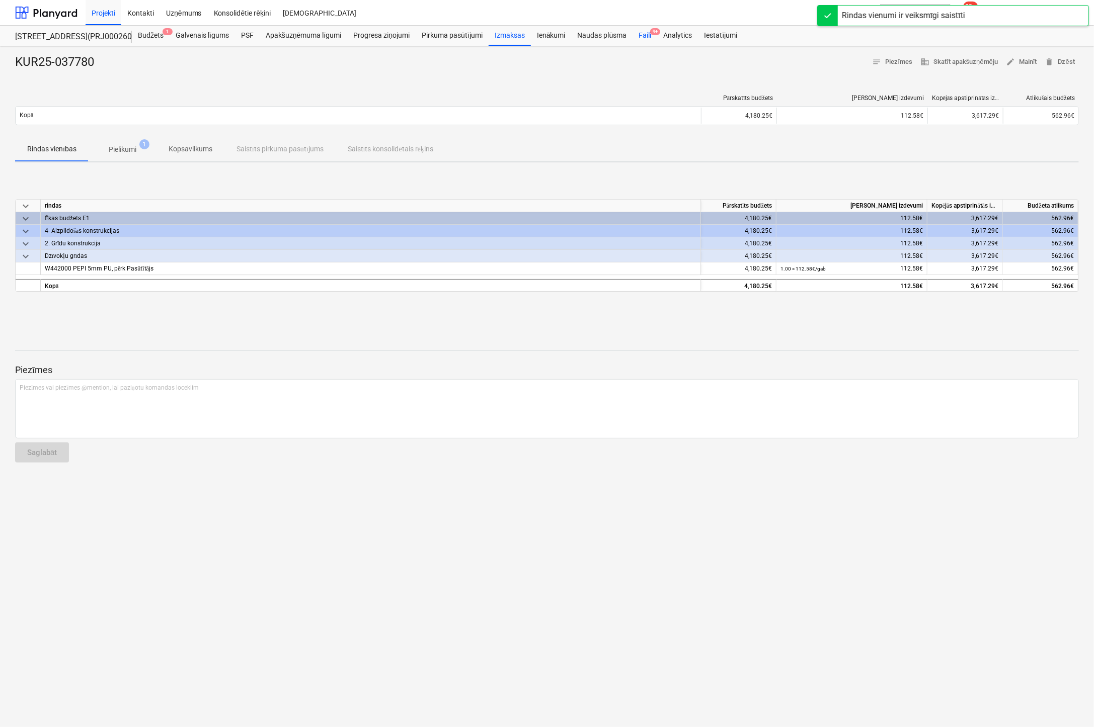
click at [642, 31] on div "Faili 9+" at bounding box center [644, 36] width 25 height 20
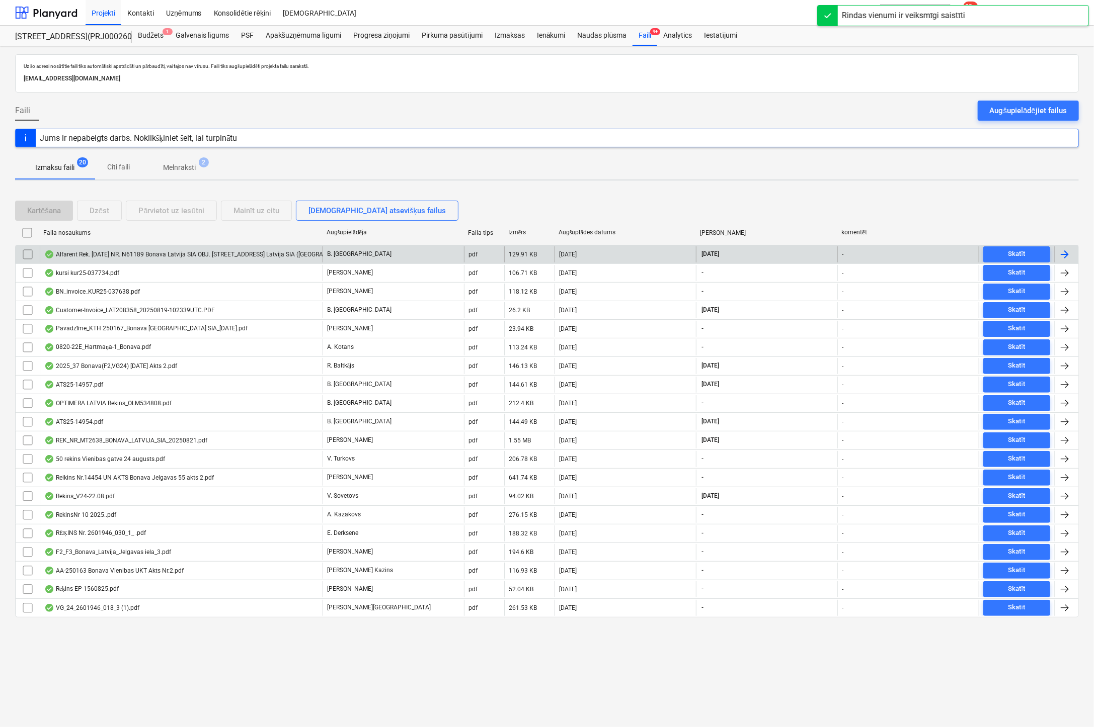
click at [93, 251] on div "Alfarent Rek. 2025.08.15 NR. N61189 Bonava Latvija SIA OBJ. Vienības gatve 24, …" at bounding box center [206, 255] width 324 height 8
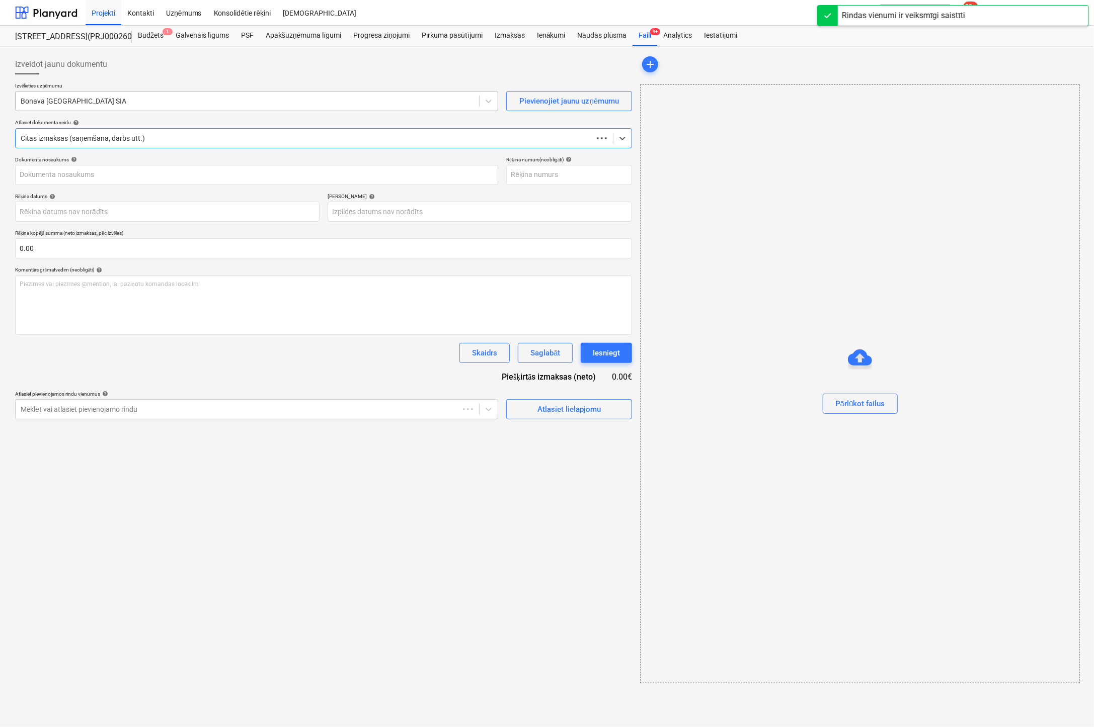
click at [123, 103] on div at bounding box center [247, 101] width 453 height 10
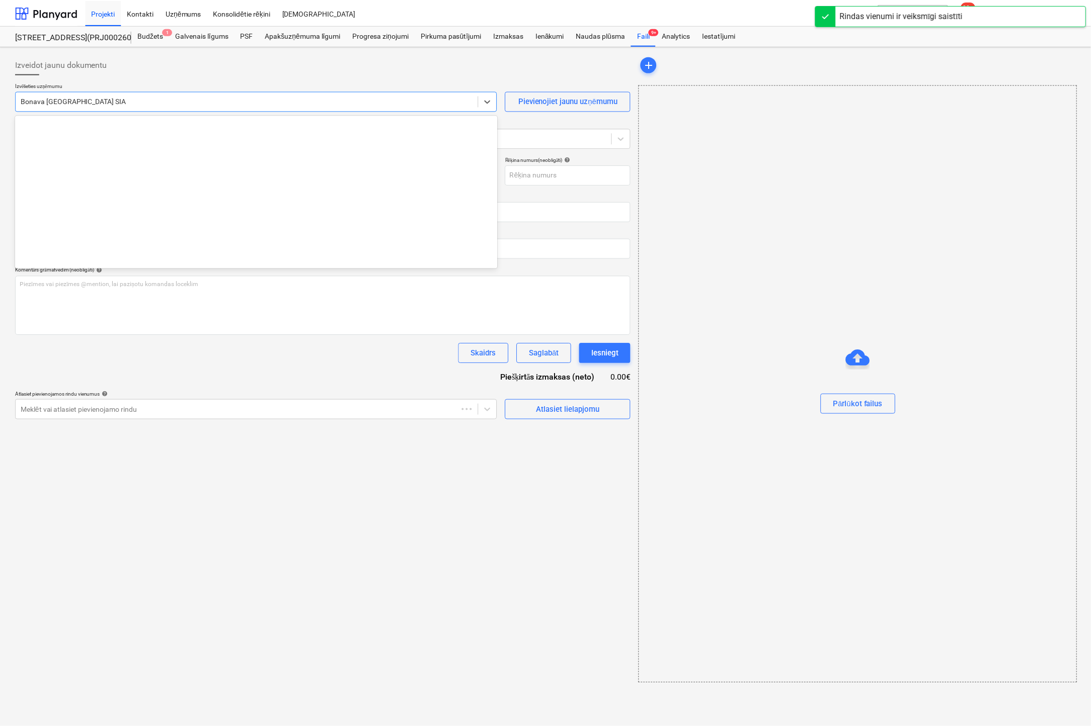
scroll to position [1849, 0]
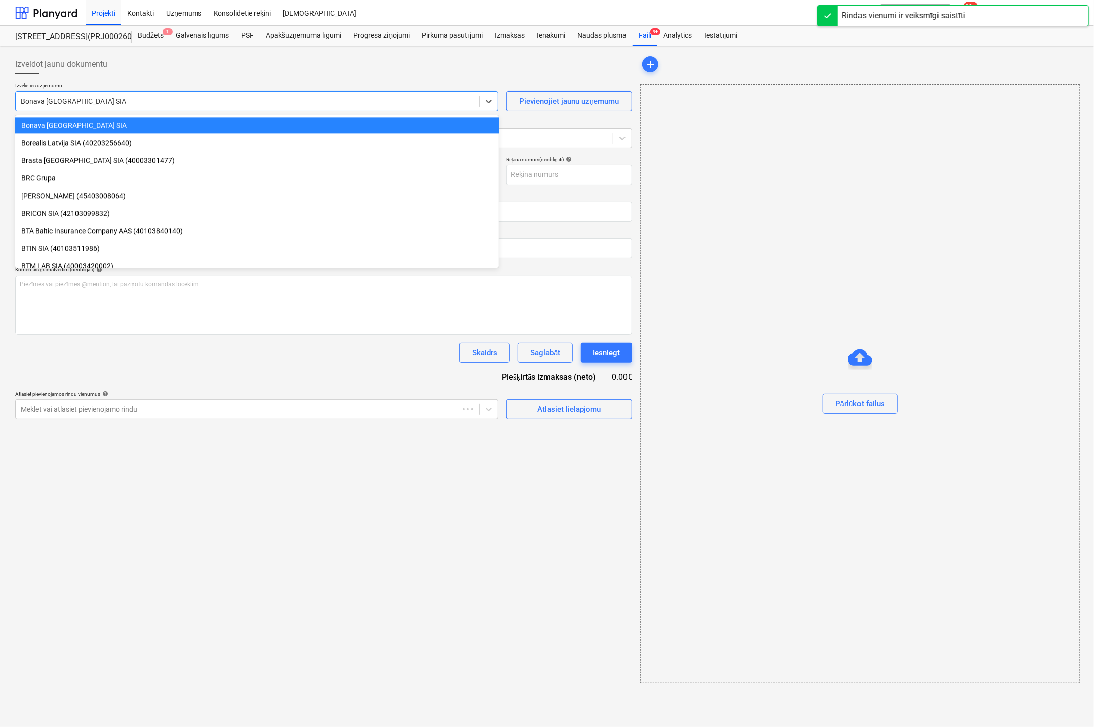
type input "40103855998"
type input "[DATE]"
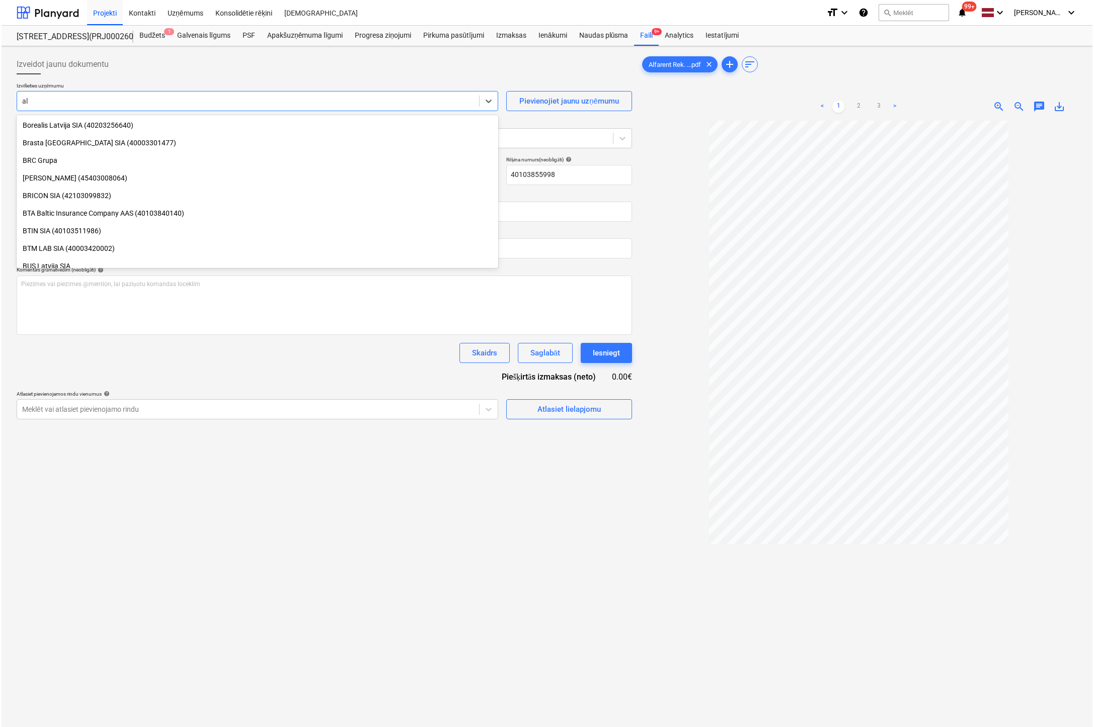
scroll to position [1117, 0]
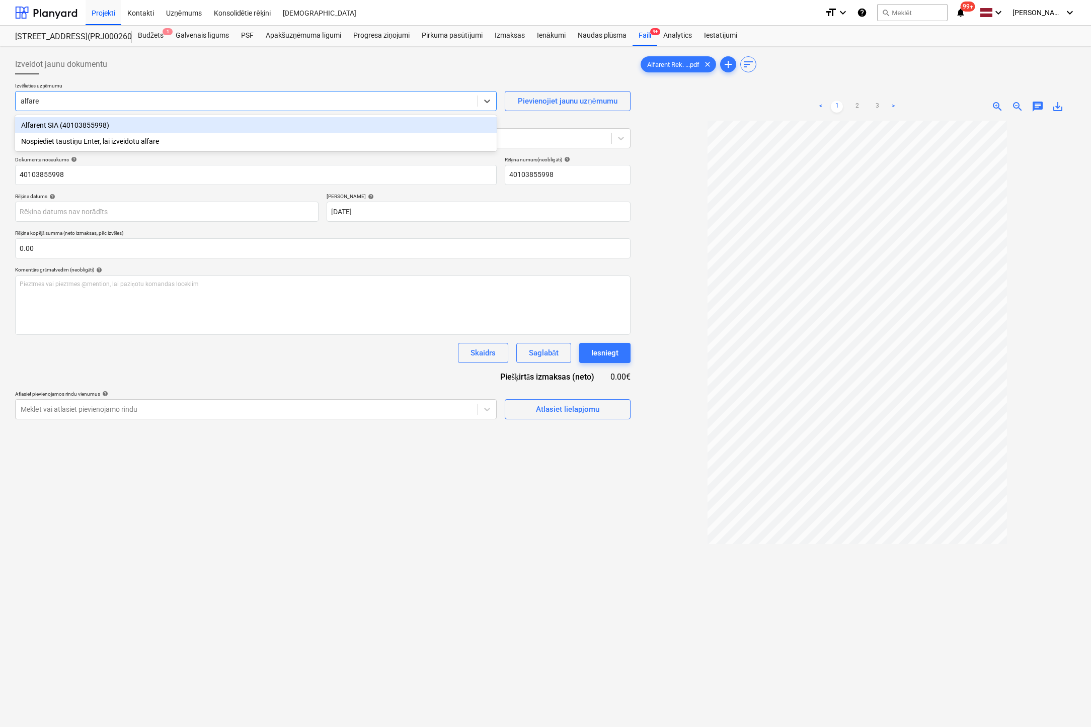
type input "alfaren"
click at [120, 127] on div "Alfarent SIA (40103855998)" at bounding box center [255, 125] width 481 height 16
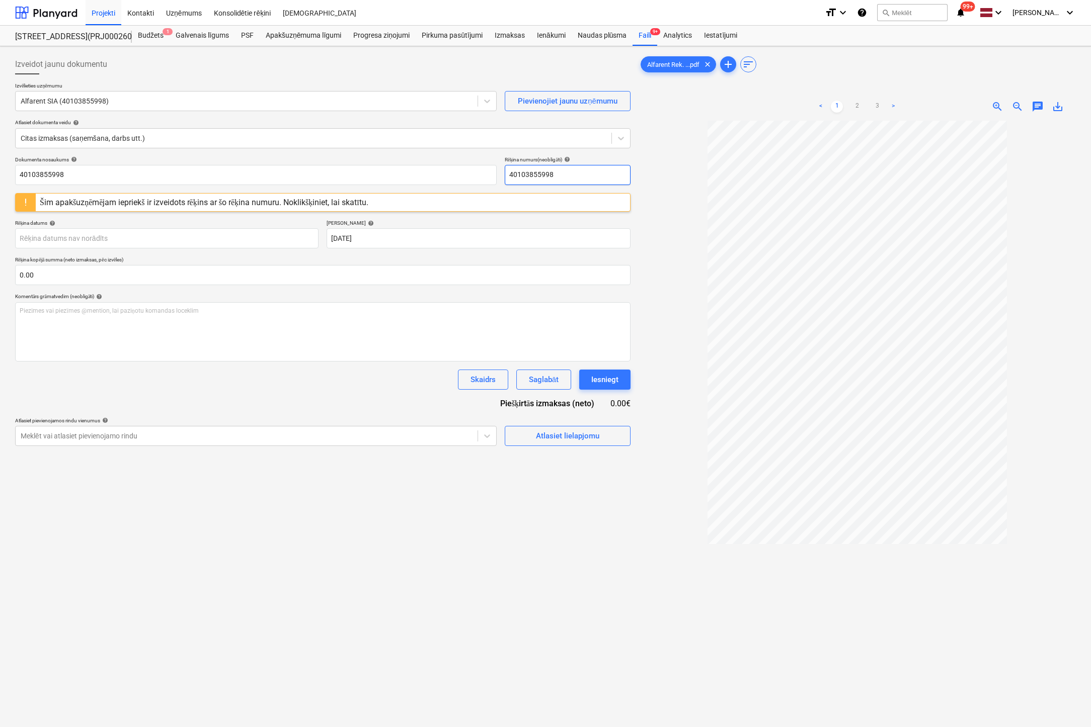
drag, startPoint x: 575, startPoint y: 173, endPoint x: 412, endPoint y: 191, distance: 163.5
click at [412, 191] on div "Dokumenta nosaukums help 40103855998 Rēķina numurs (neobligāti) help 4010385599…" at bounding box center [322, 301] width 615 height 290
type input "N61189"
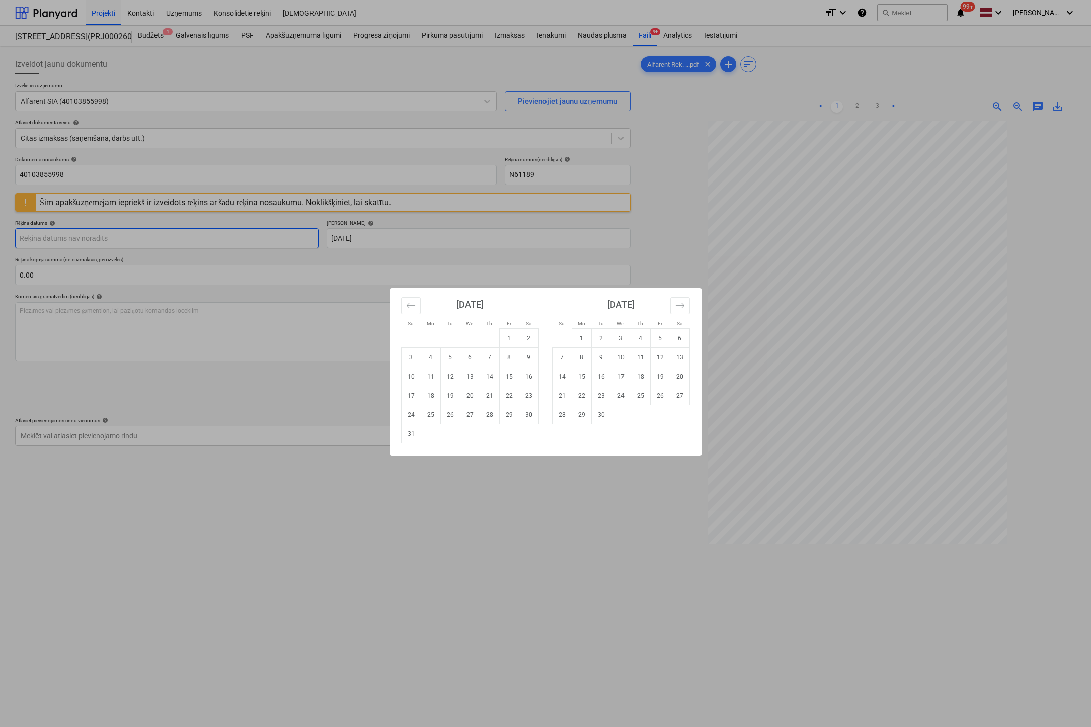
click at [241, 231] on body "Projekti Kontakti Uzņēmums Konsolidētie rēķini Iesūtne format_size keyboard_arr…" at bounding box center [545, 363] width 1091 height 727
click at [509, 375] on td "15" at bounding box center [509, 376] width 20 height 19
type input "[DATE]"
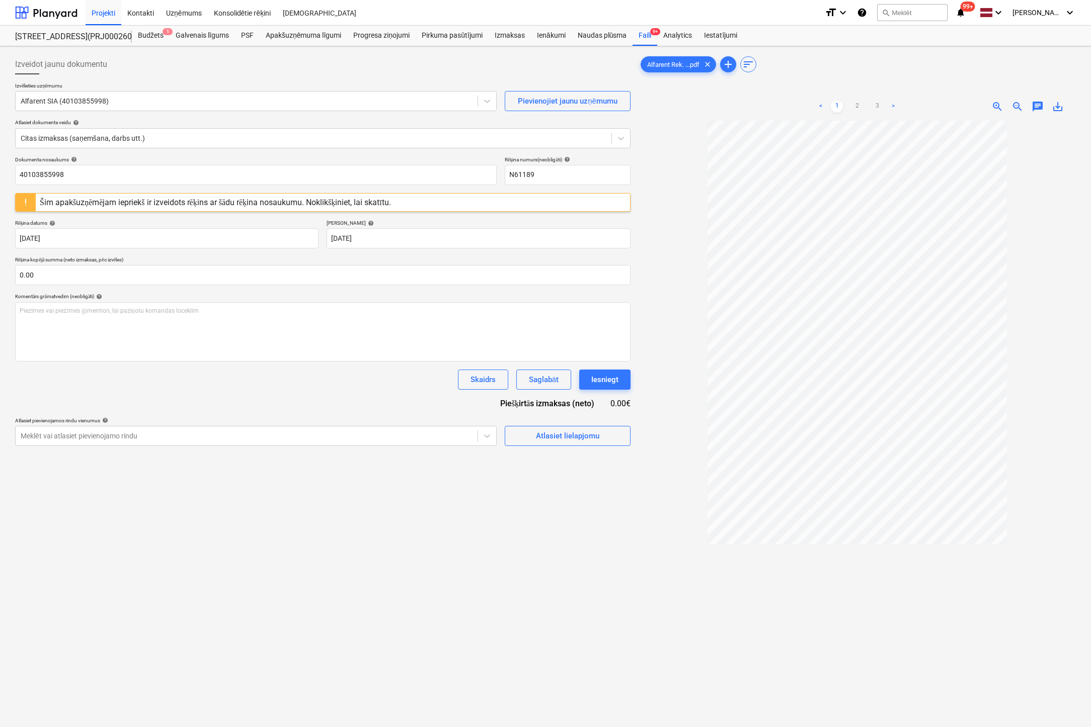
click at [427, 547] on div "Izveidot jaunu dokumentu Izvēlieties uzņēmumu Alfarent SIA (40103855998) Pievie…" at bounding box center [322, 437] width 623 height 774
click at [553, 434] on div "Atlasiet lielapjomu" at bounding box center [567, 436] width 63 height 13
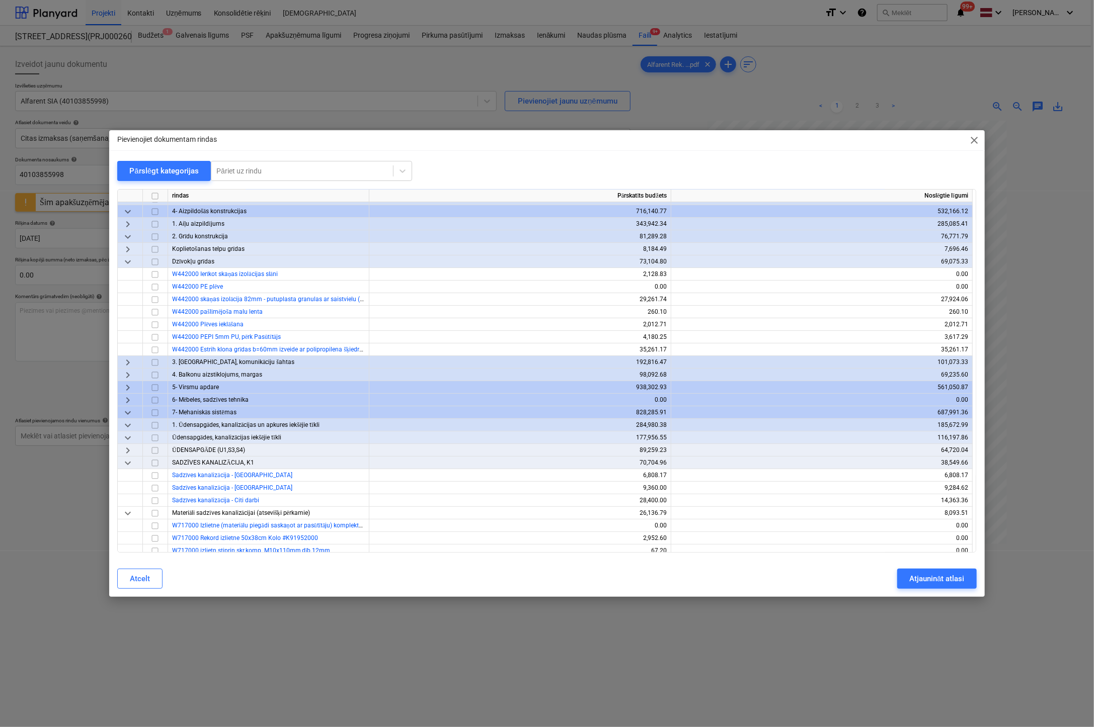
scroll to position [50, 0]
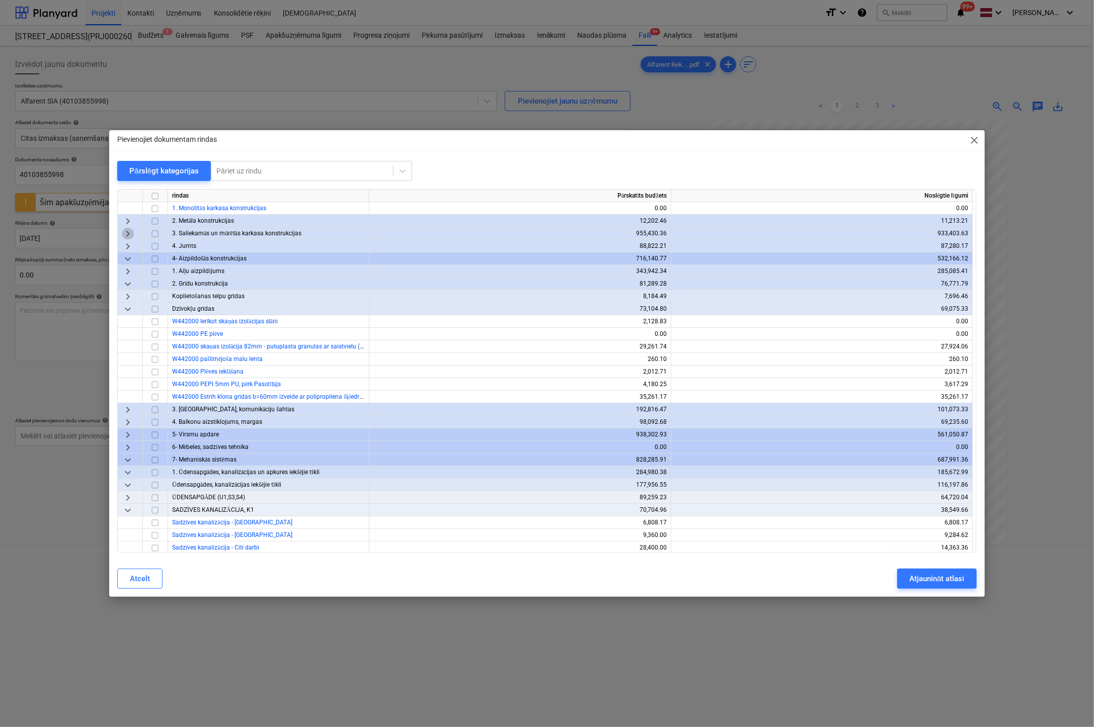
click at [128, 233] on span "keyboard_arrow_right" at bounding box center [128, 234] width 12 height 12
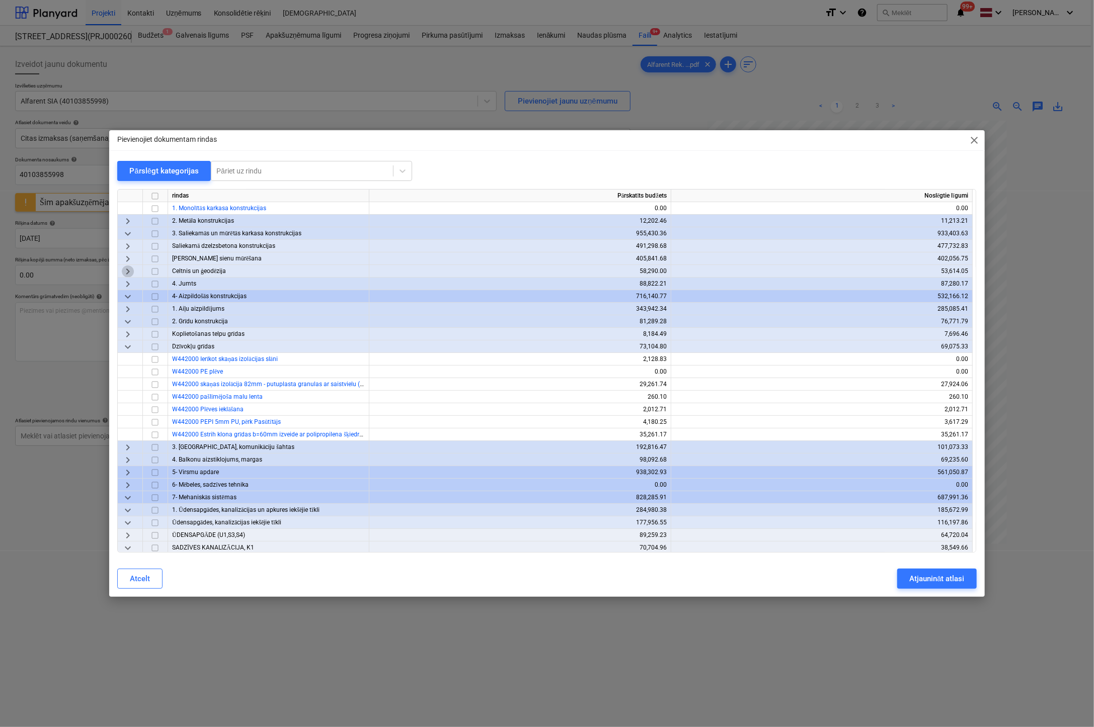
click at [129, 270] on span "keyboard_arrow_right" at bounding box center [128, 272] width 12 height 12
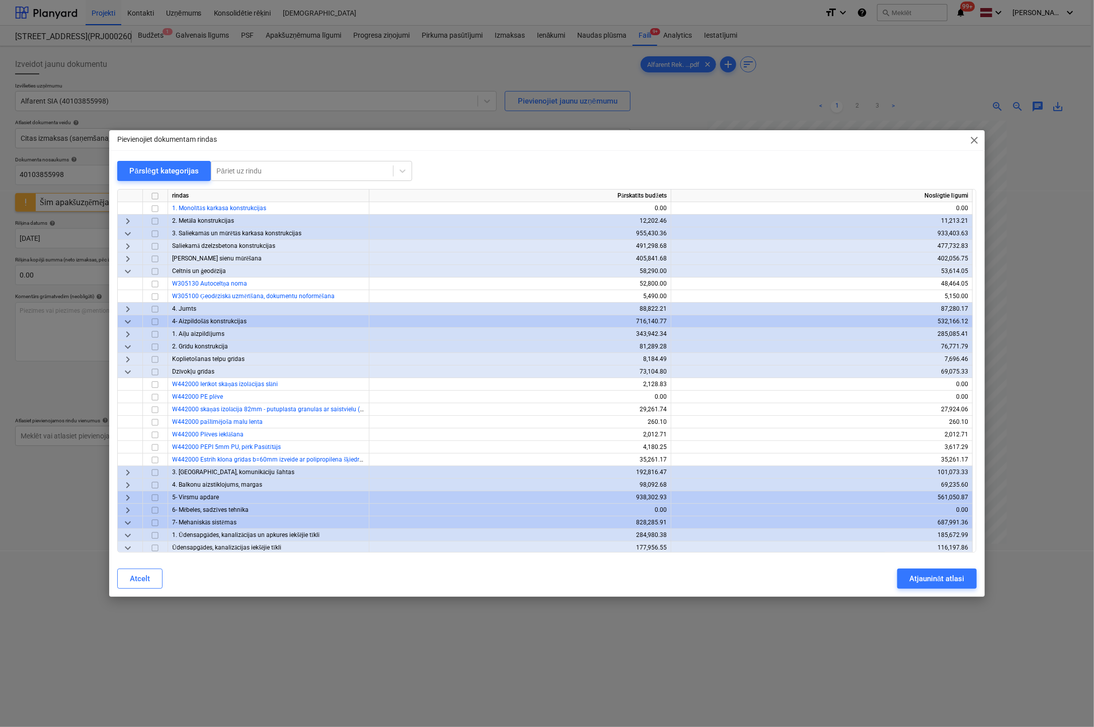
click at [125, 257] on span "keyboard_arrow_right" at bounding box center [128, 259] width 12 height 12
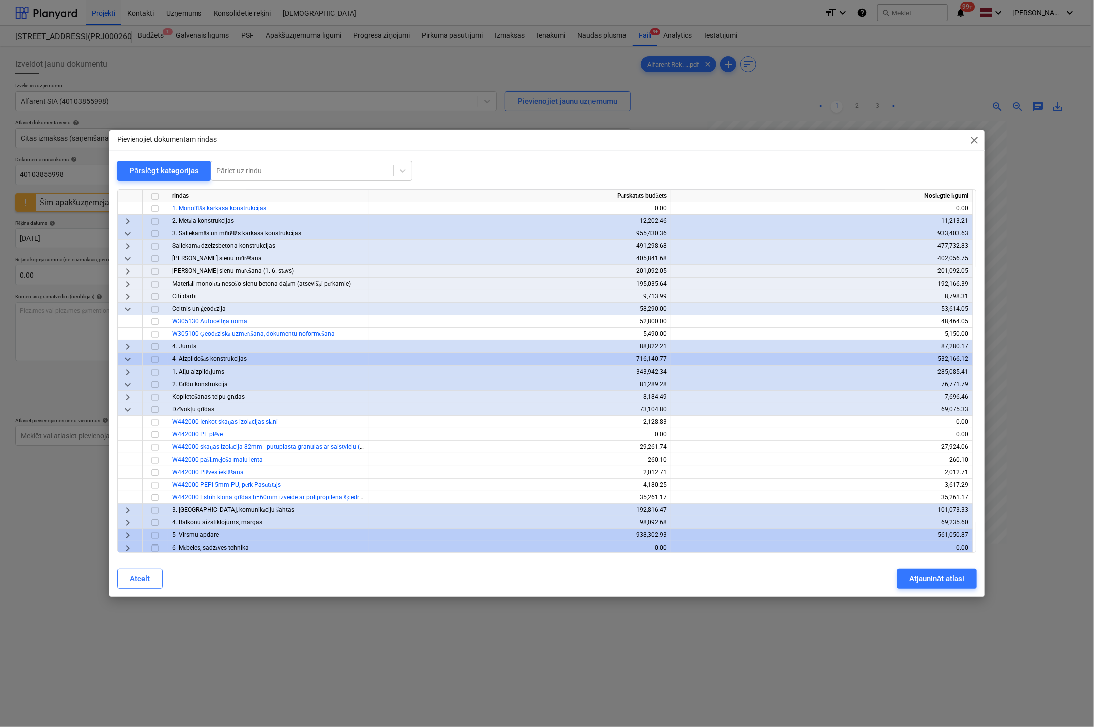
click at [127, 292] on span "keyboard_arrow_right" at bounding box center [128, 297] width 12 height 12
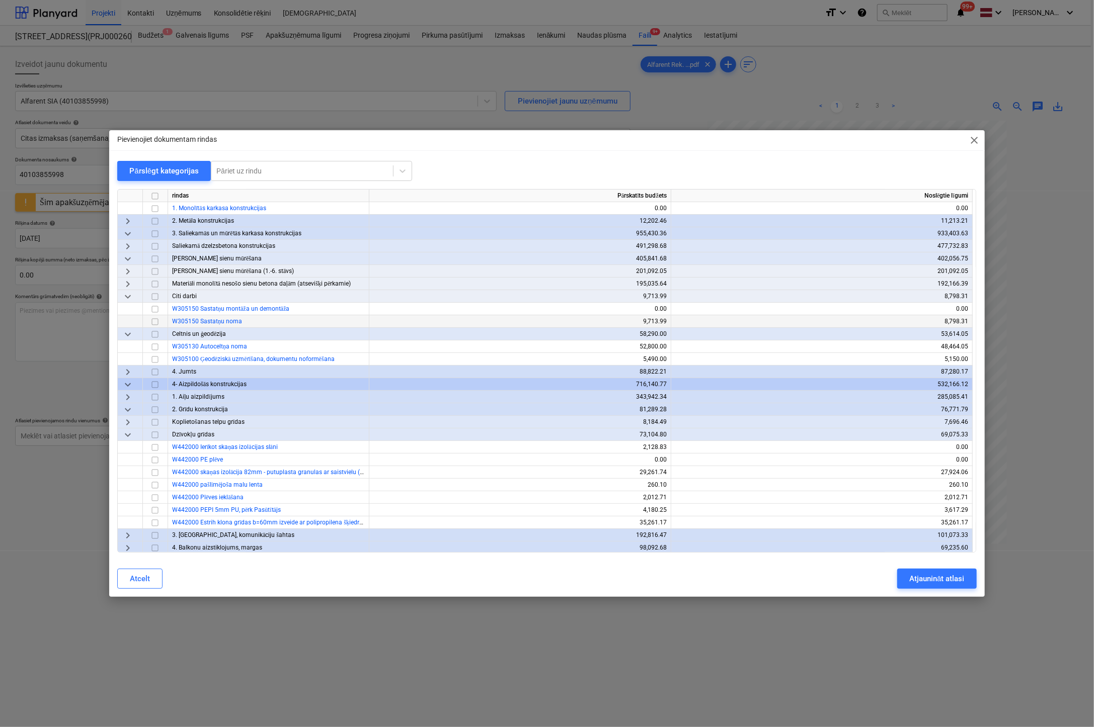
click at [155, 320] on input "checkbox" at bounding box center [155, 322] width 12 height 12
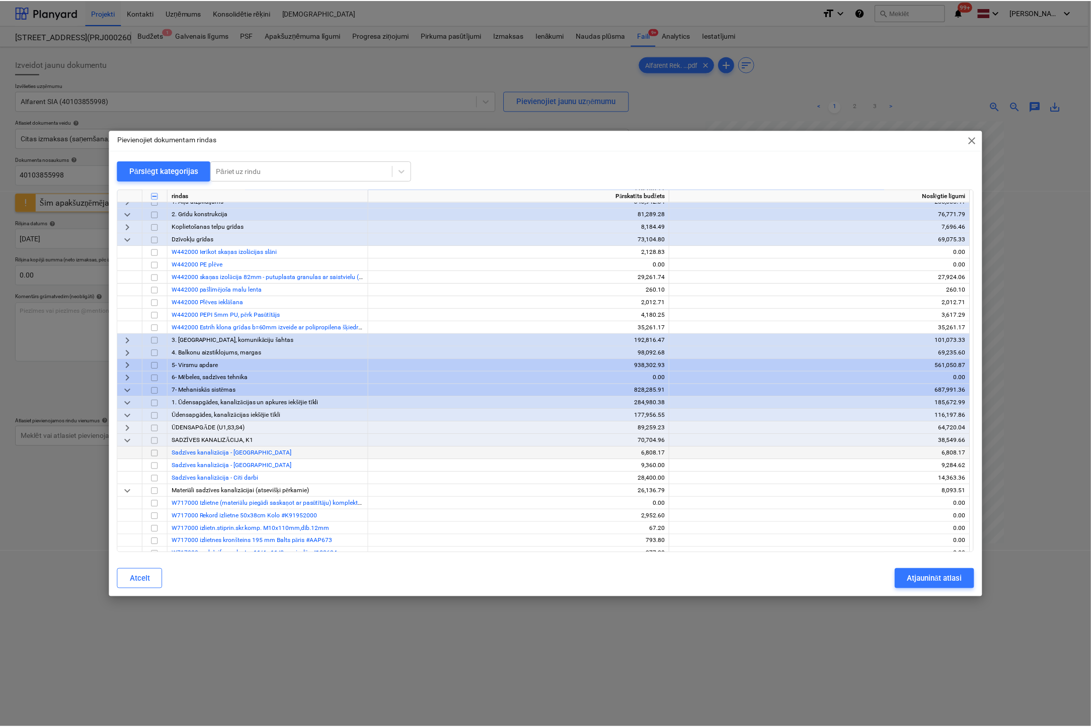
scroll to position [252, 0]
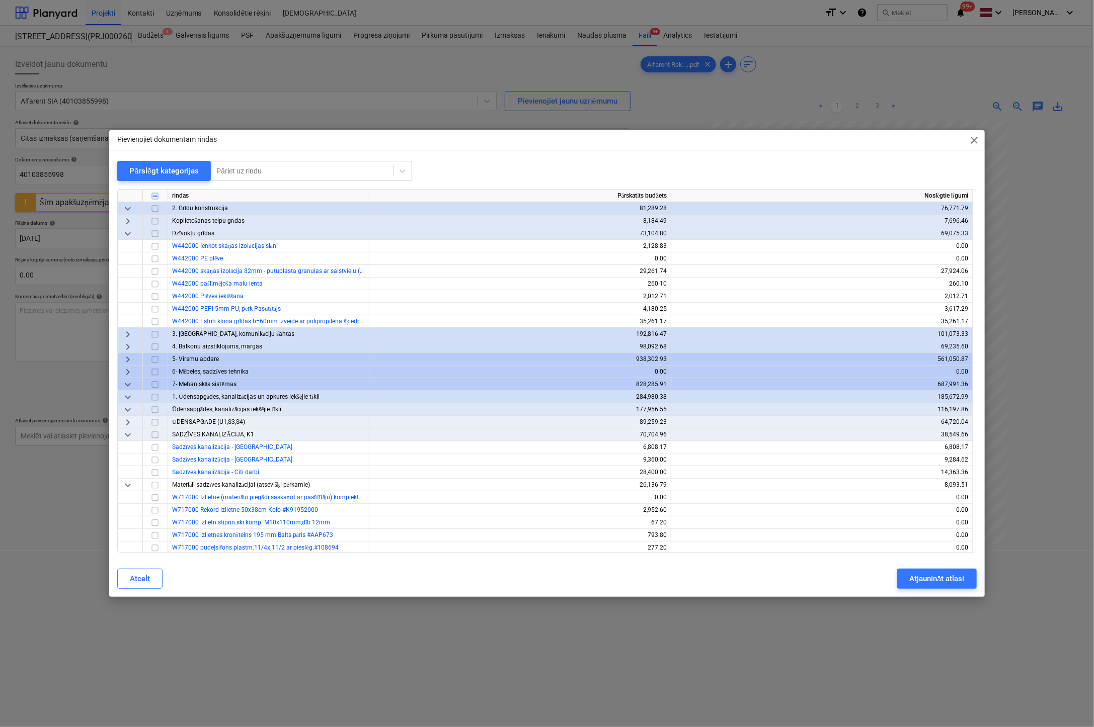
click at [125, 357] on span "keyboard_arrow_right" at bounding box center [128, 360] width 12 height 12
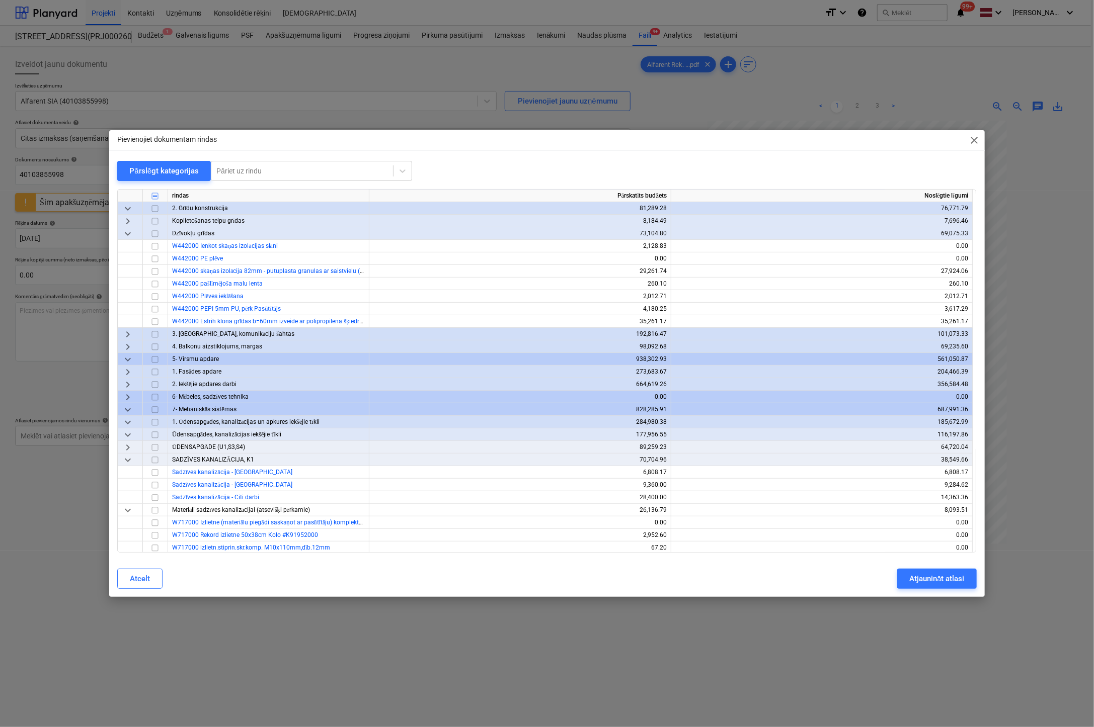
click at [127, 370] on span "keyboard_arrow_right" at bounding box center [128, 372] width 12 height 12
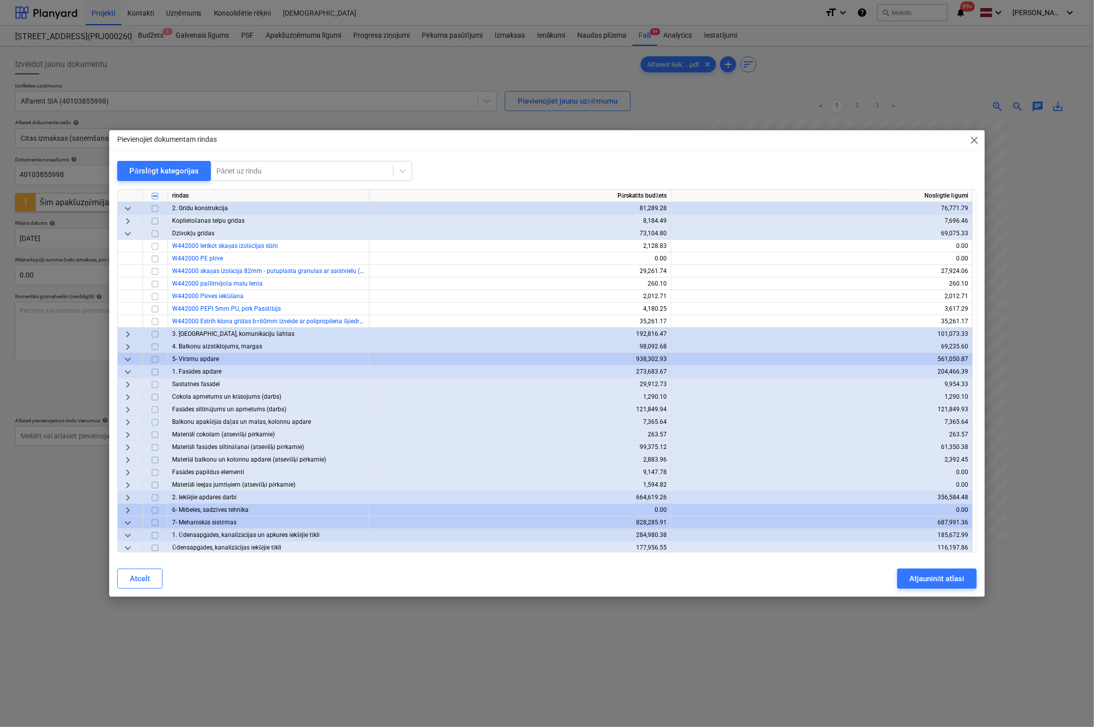
click at [124, 383] on span "keyboard_arrow_right" at bounding box center [128, 385] width 12 height 12
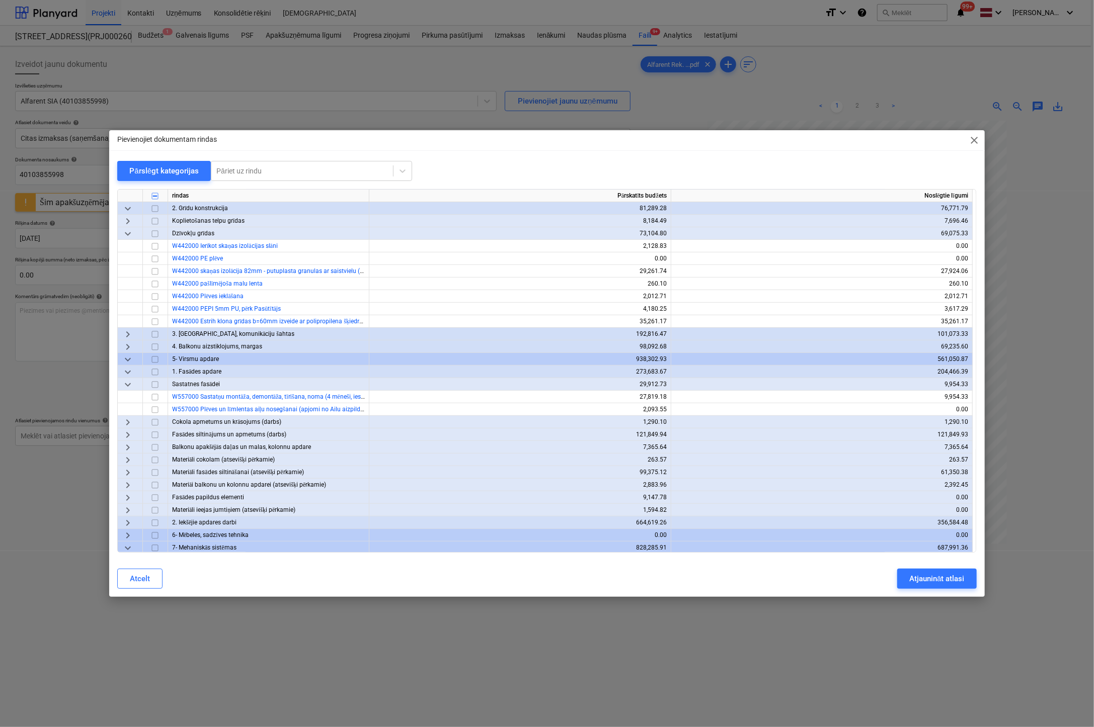
click at [154, 384] on input "checkbox" at bounding box center [155, 385] width 12 height 12
click at [932, 574] on div "Atjaunināt atlasi" at bounding box center [936, 578] width 55 height 13
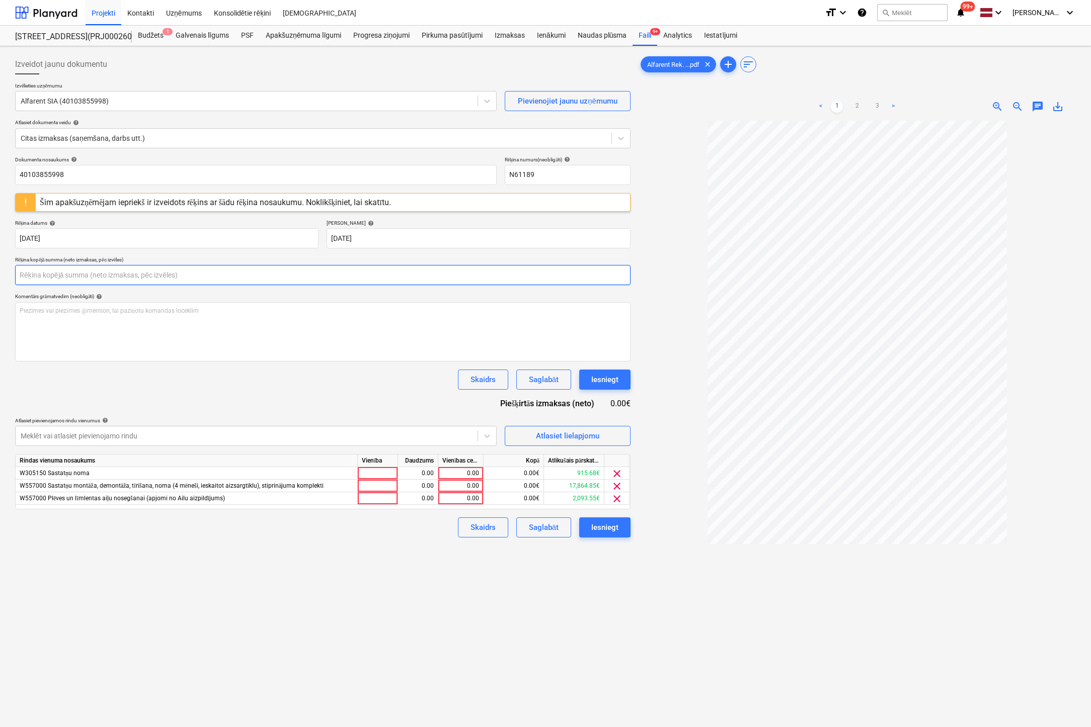
click at [145, 274] on input "text" at bounding box center [322, 275] width 615 height 20
type input "0.00"
click at [894, 103] on link ">" at bounding box center [893, 107] width 12 height 12
click at [893, 105] on link ">" at bounding box center [893, 107] width 12 height 12
click at [129, 278] on input "text" at bounding box center [322, 275] width 615 height 20
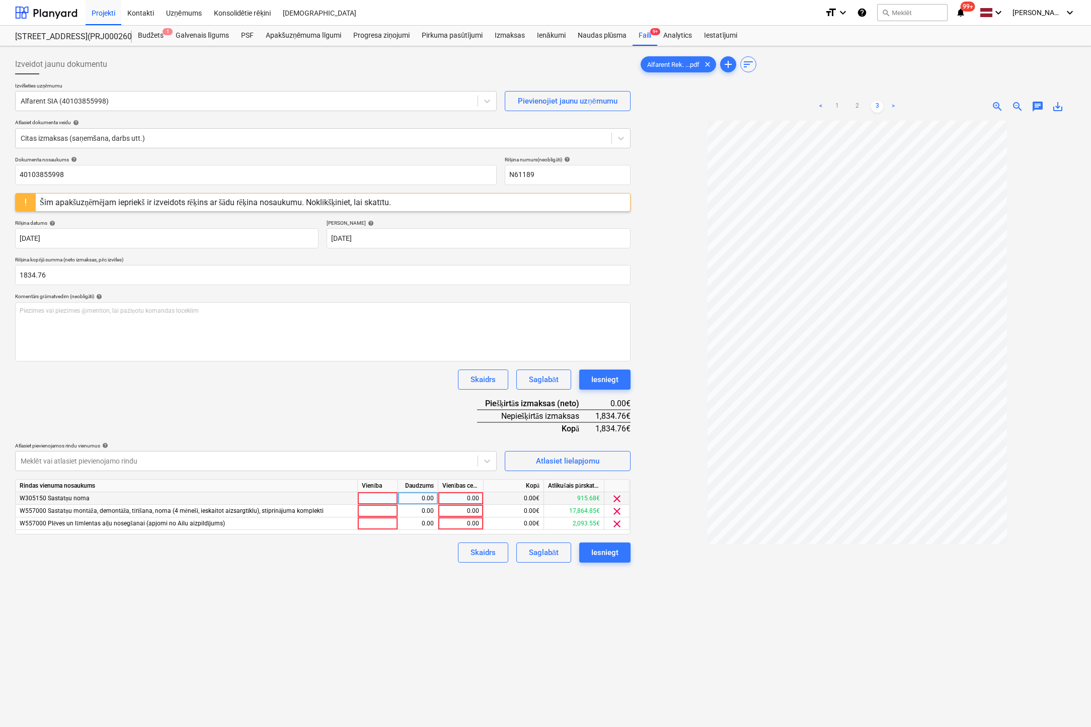
type input "1,834.76"
click at [457, 499] on div "0.00" at bounding box center [460, 498] width 37 height 13
type input "915.68"
click at [420, 575] on div "Izveidot jaunu dokumentu Izvēlieties uzņēmumu Alfarent SIA (40103855998) Pievie…" at bounding box center [322, 437] width 623 height 774
click at [469, 507] on div "0.00" at bounding box center [460, 511] width 37 height 13
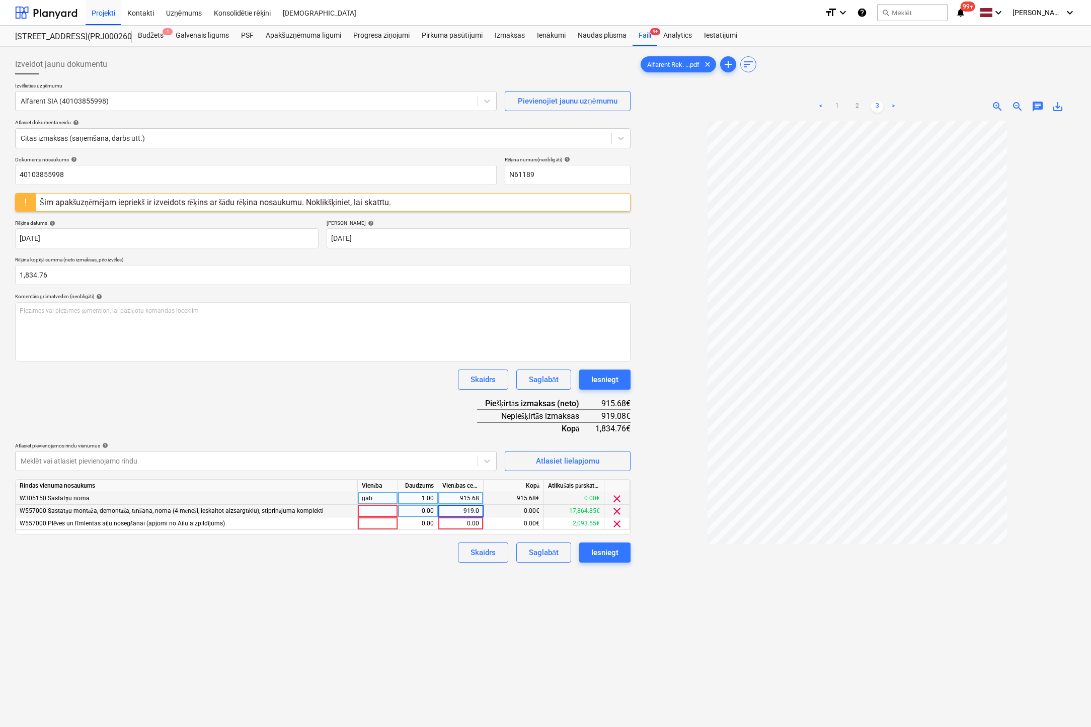
type input "919.08"
click at [392, 626] on div "Izveidot jaunu dokumentu Izvēlieties uzņēmumu Alfarent SIA (40103855998) Pievie…" at bounding box center [322, 437] width 623 height 774
click at [615, 527] on span "clear" at bounding box center [617, 524] width 12 height 12
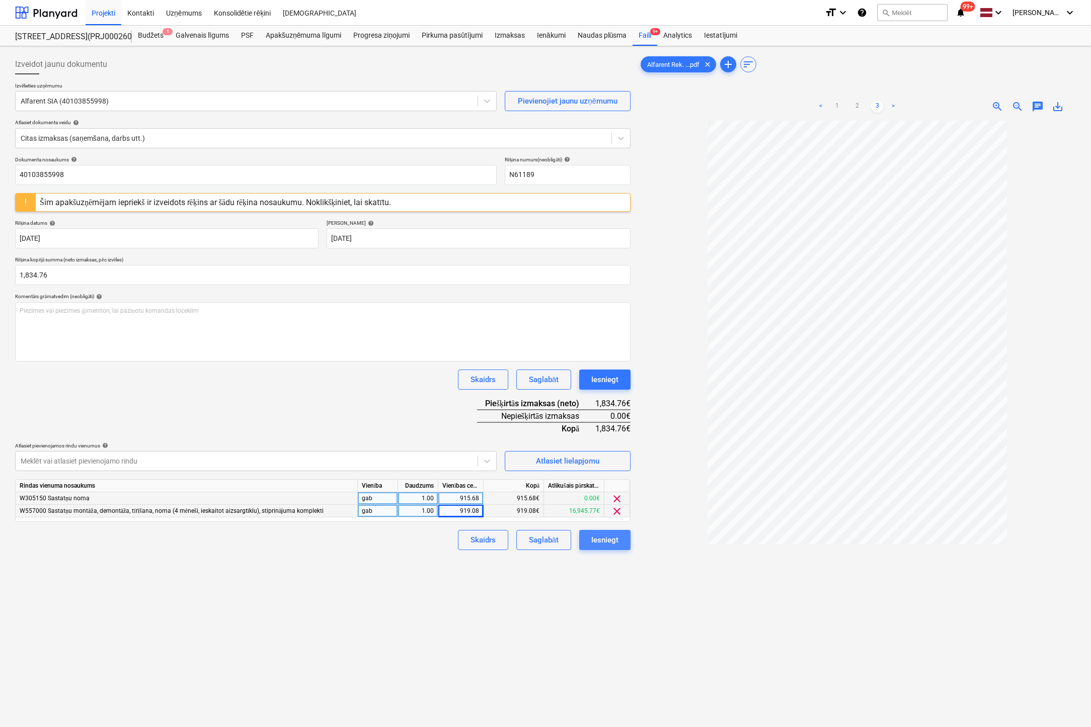
click at [613, 538] on div "Iesniegt" at bounding box center [604, 540] width 27 height 13
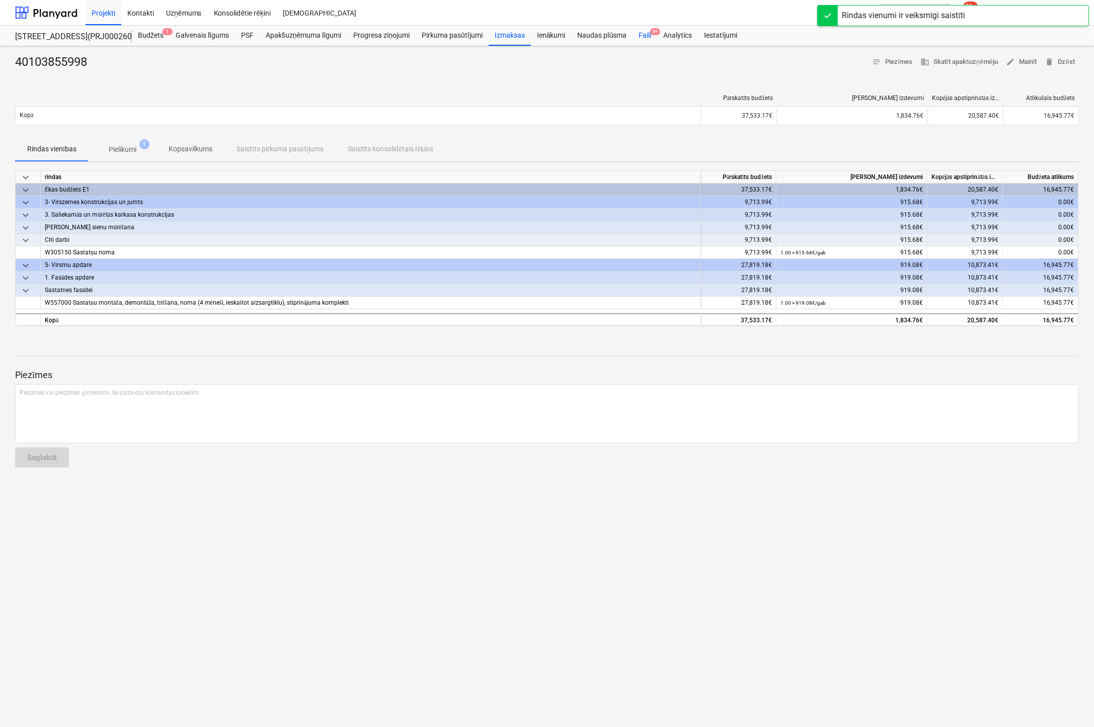
click at [641, 32] on div "Faili 9+" at bounding box center [644, 36] width 25 height 20
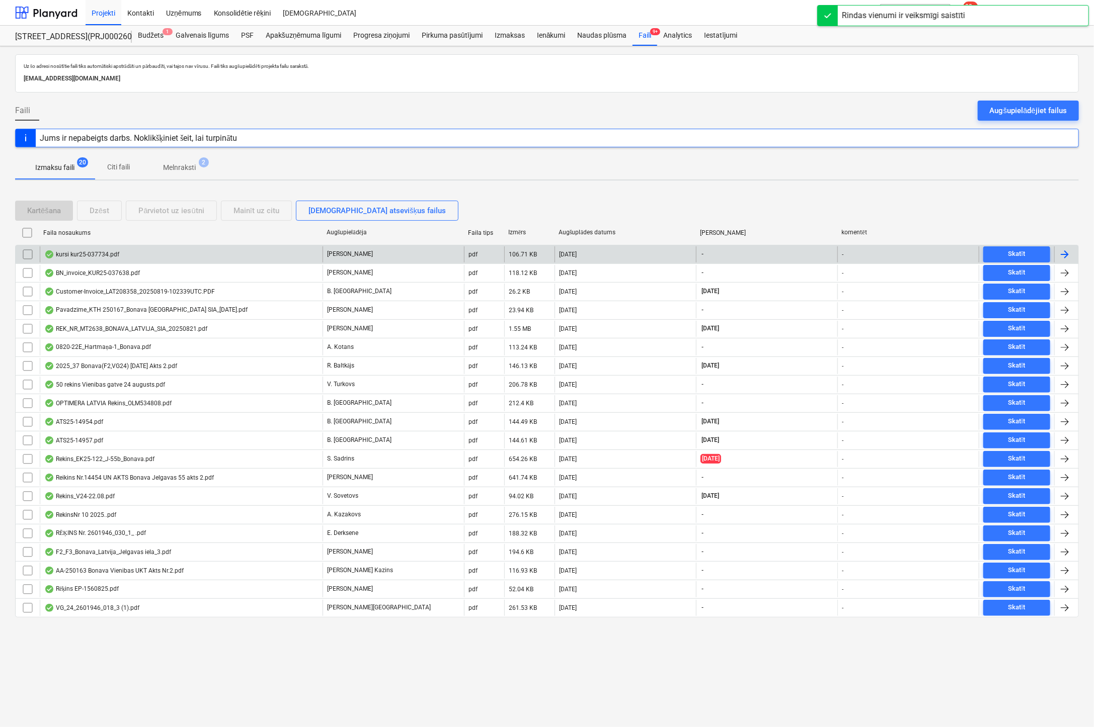
click at [87, 251] on div "kursi kur25-037734.pdf" at bounding box center [81, 255] width 75 height 8
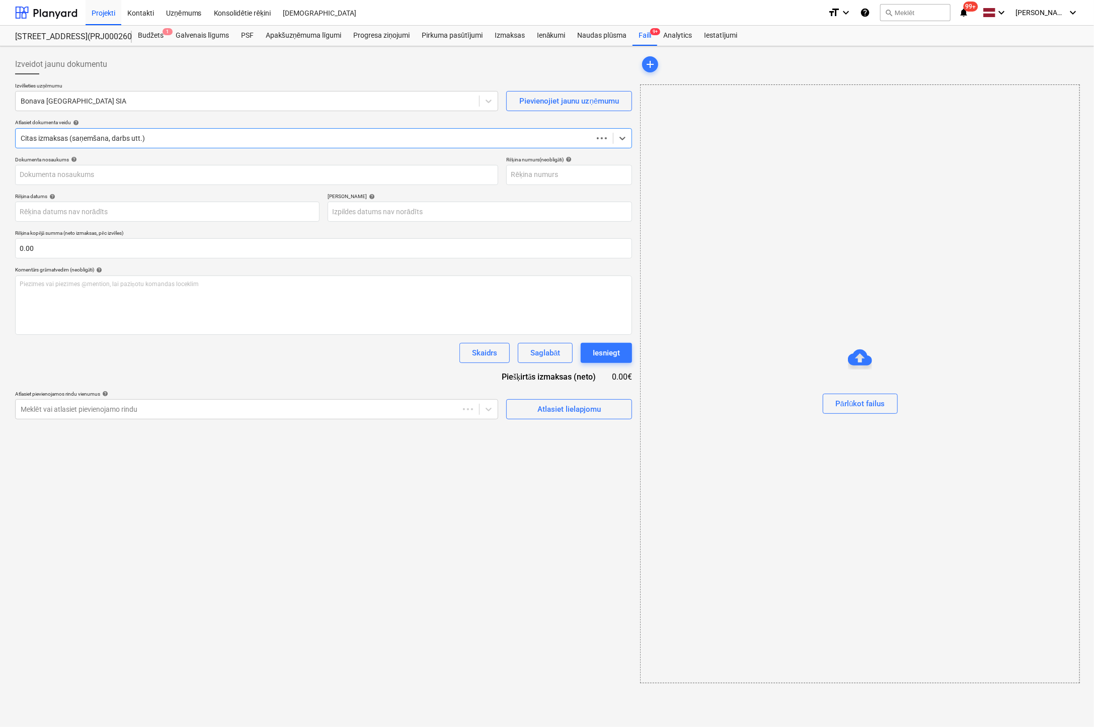
type input "KUR25-037734"
click at [74, 100] on div at bounding box center [247, 101] width 452 height 10
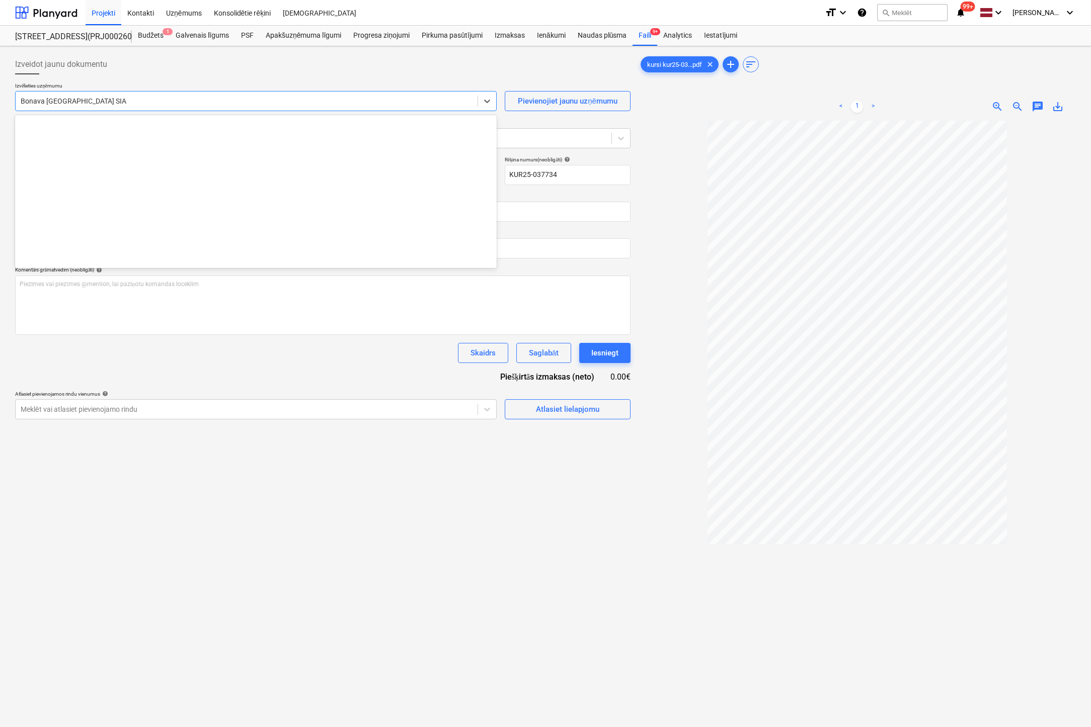
scroll to position [1849, 0]
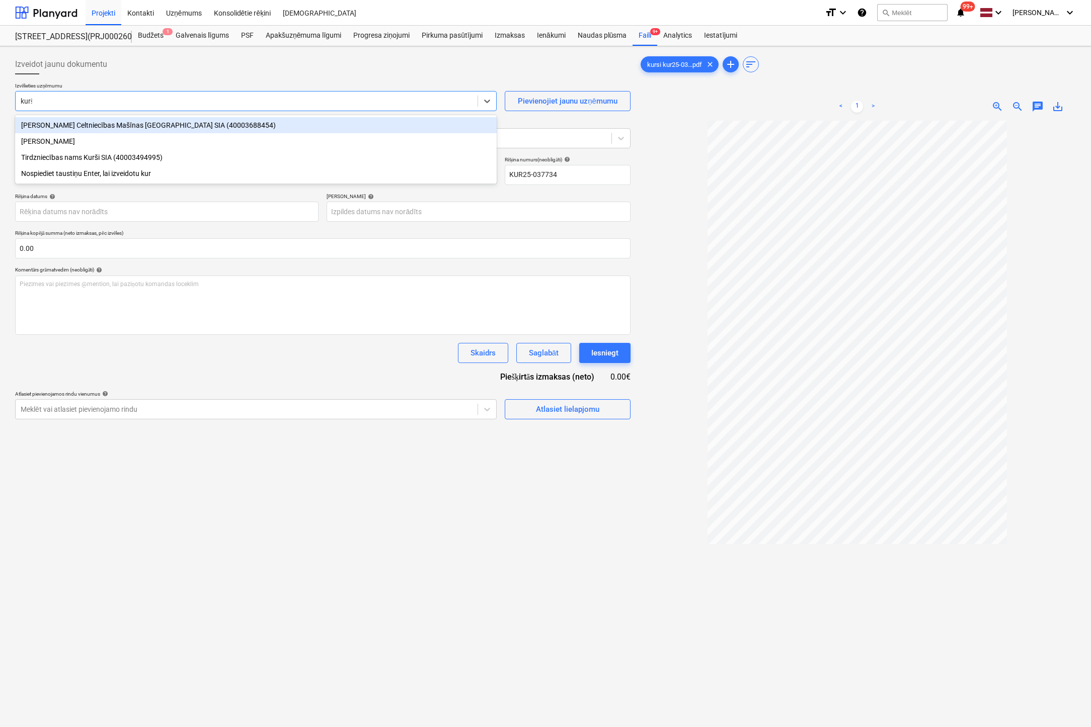
type input "kurši"
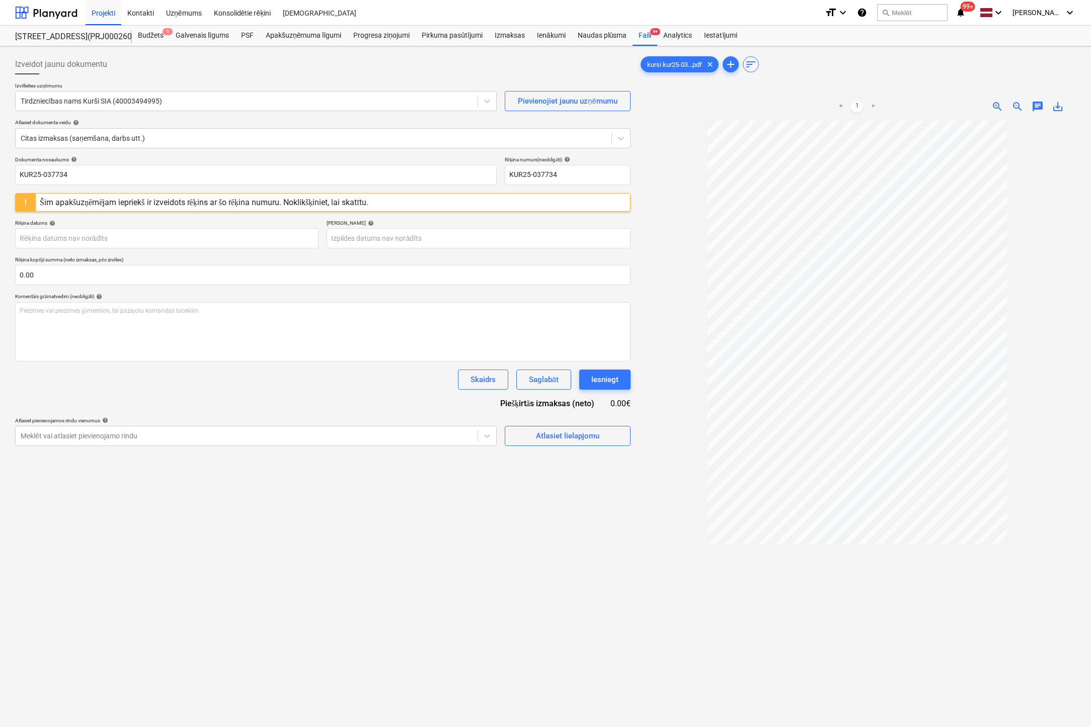
click at [348, 201] on div "Šim apakšuzņēmējam iepriekš ir izveidots rēķins ar šo rēķina numuru. Noklikšķin…" at bounding box center [204, 203] width 328 height 10
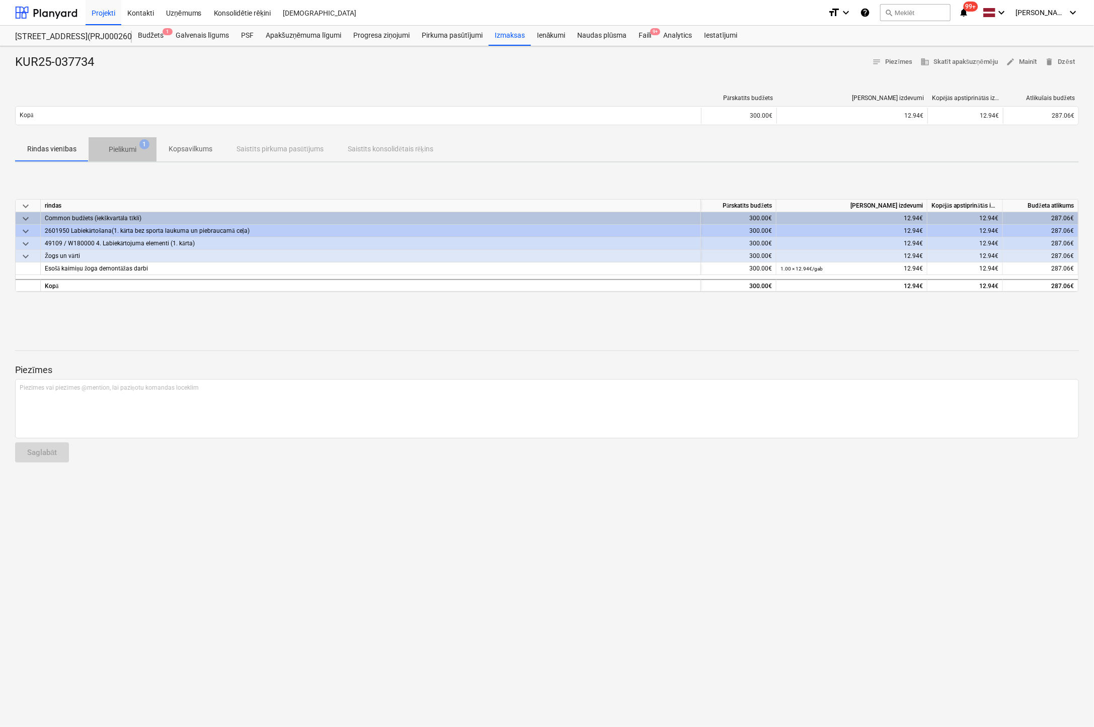
click at [109, 144] on p "Pielikumi" at bounding box center [123, 149] width 28 height 11
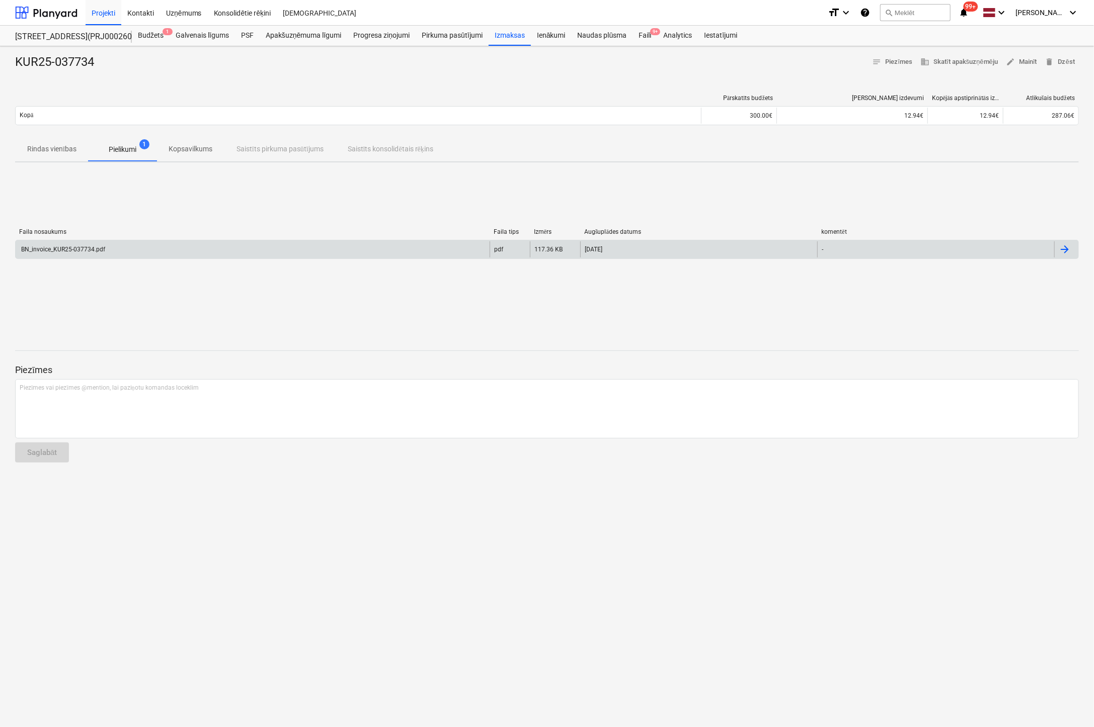
click at [70, 254] on div "BN_invoice_KUR25-037734.pdf" at bounding box center [253, 249] width 474 height 16
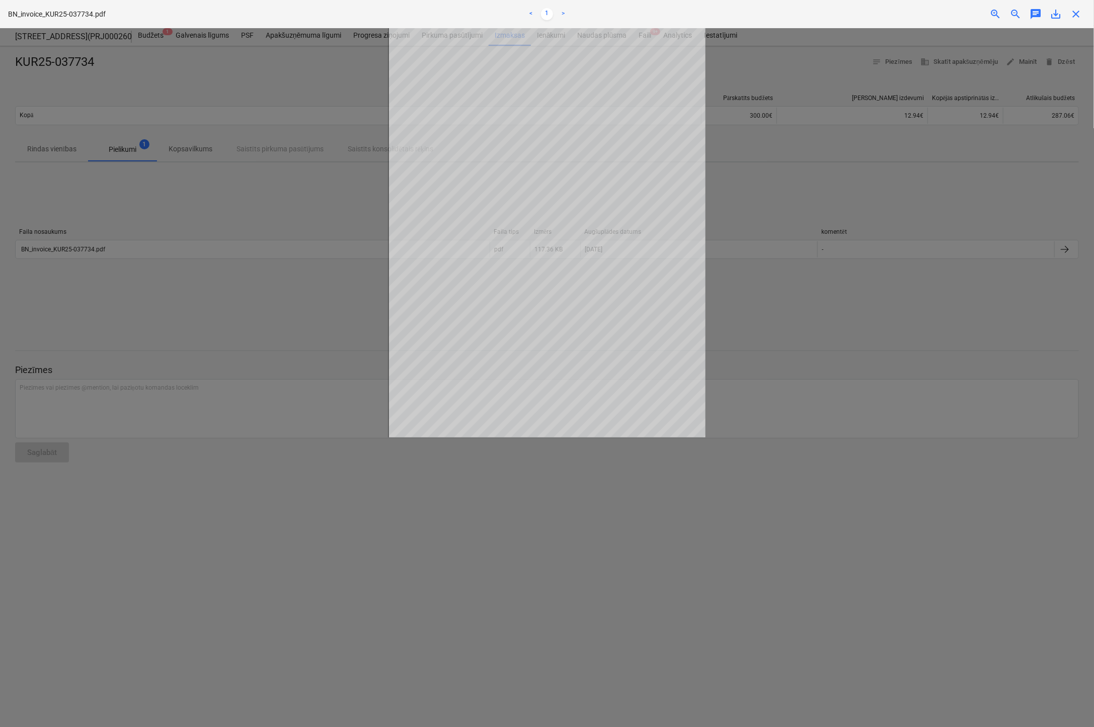
click at [1069, 19] on div "close" at bounding box center [1075, 14] width 20 height 12
click at [1070, 17] on div "close" at bounding box center [1075, 14] width 20 height 12
click at [1072, 14] on span "close" at bounding box center [1075, 14] width 12 height 12
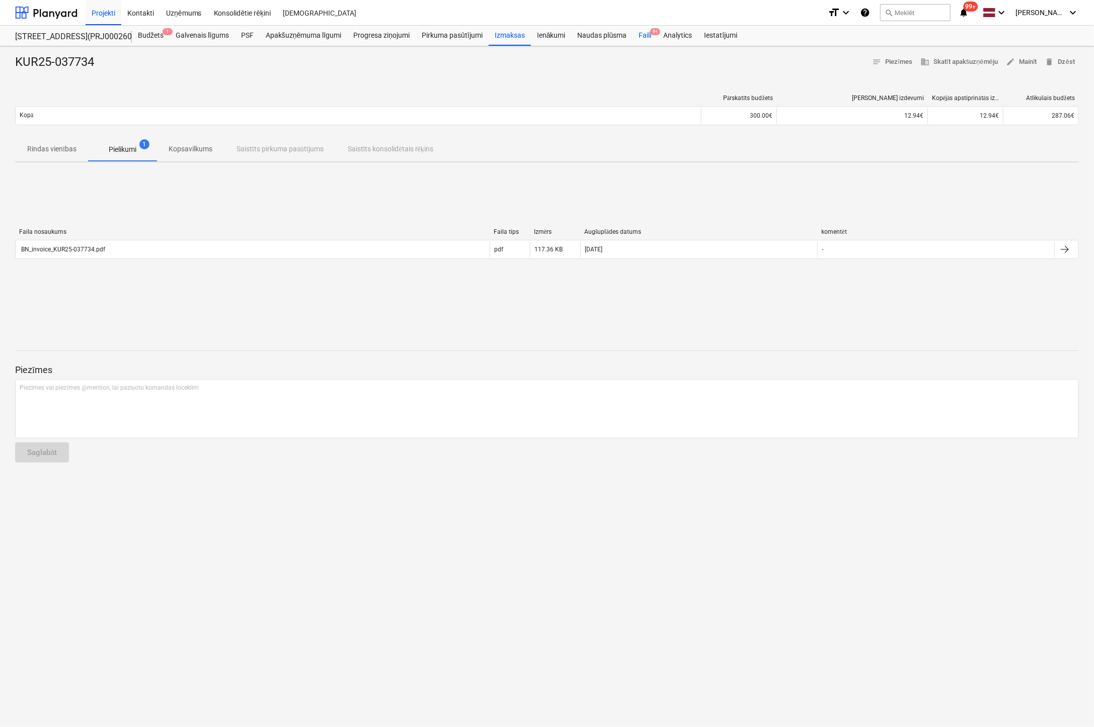
click at [643, 34] on div "Faili 9+" at bounding box center [644, 36] width 25 height 20
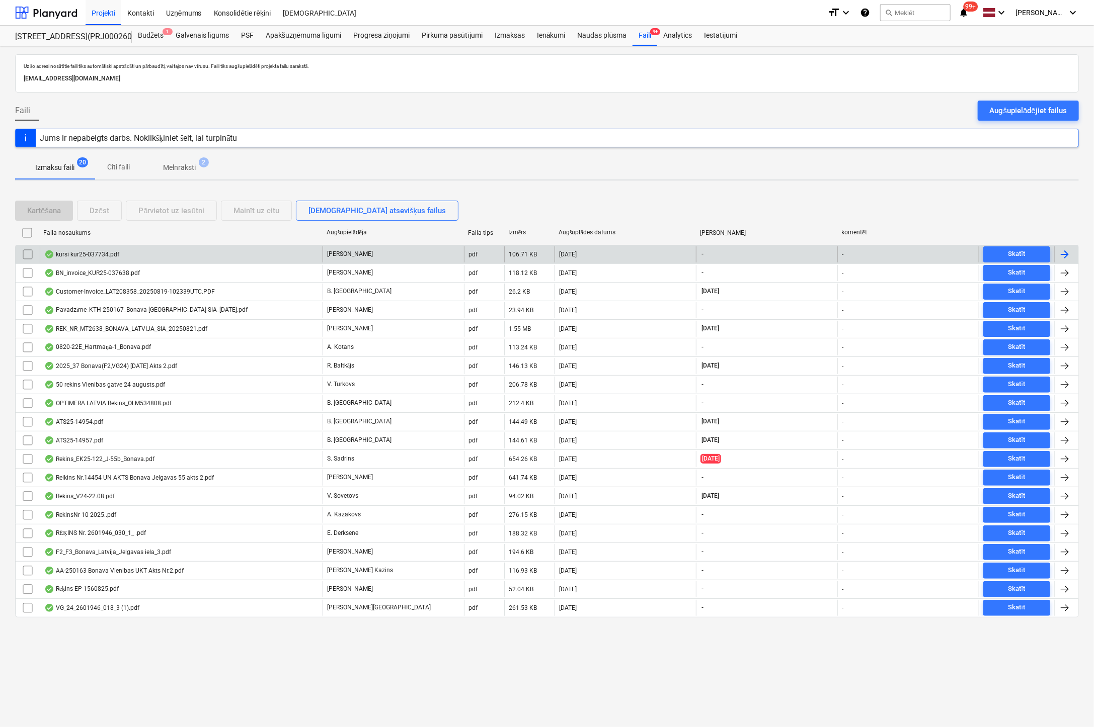
click at [95, 251] on div "kursi kur25-037734.pdf" at bounding box center [81, 255] width 75 height 8
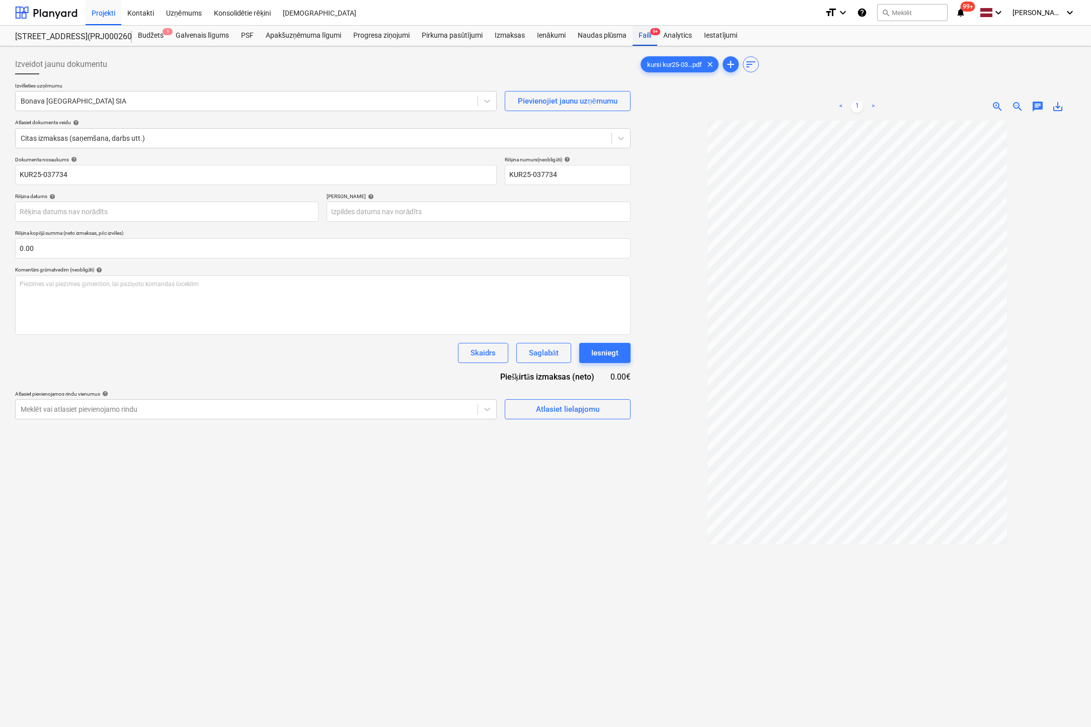
click at [644, 35] on div "Faili 9+" at bounding box center [644, 36] width 25 height 20
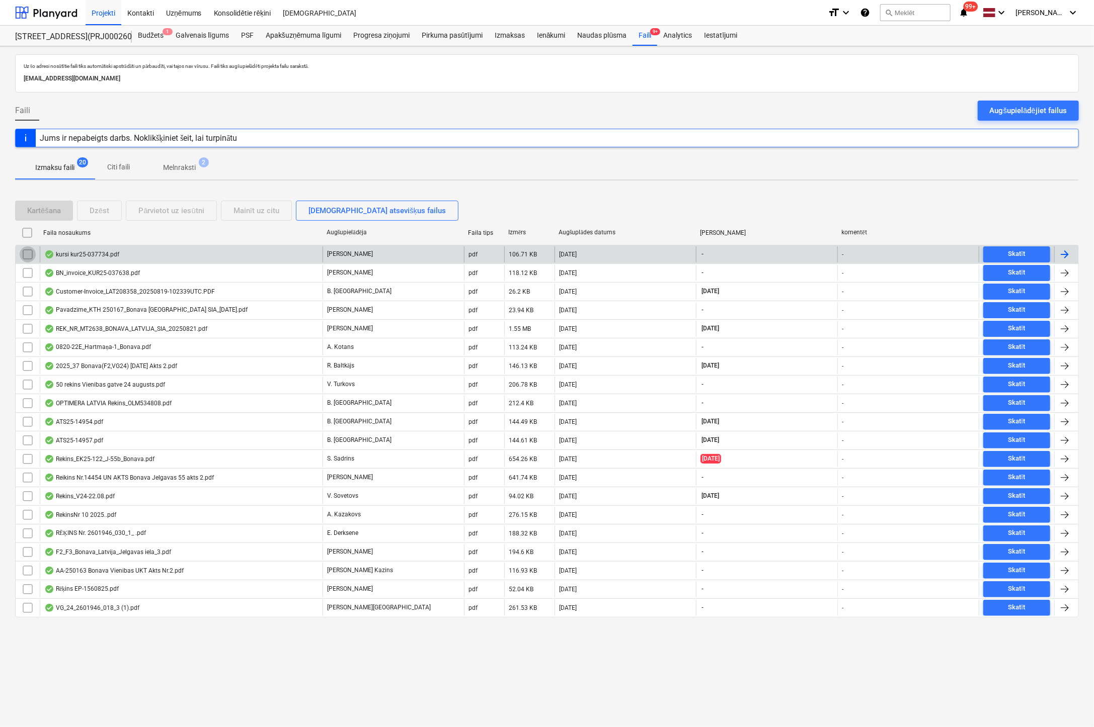
click at [30, 254] on input "checkbox" at bounding box center [28, 254] width 16 height 16
click at [95, 212] on div "Dzēst" at bounding box center [100, 210] width 20 height 13
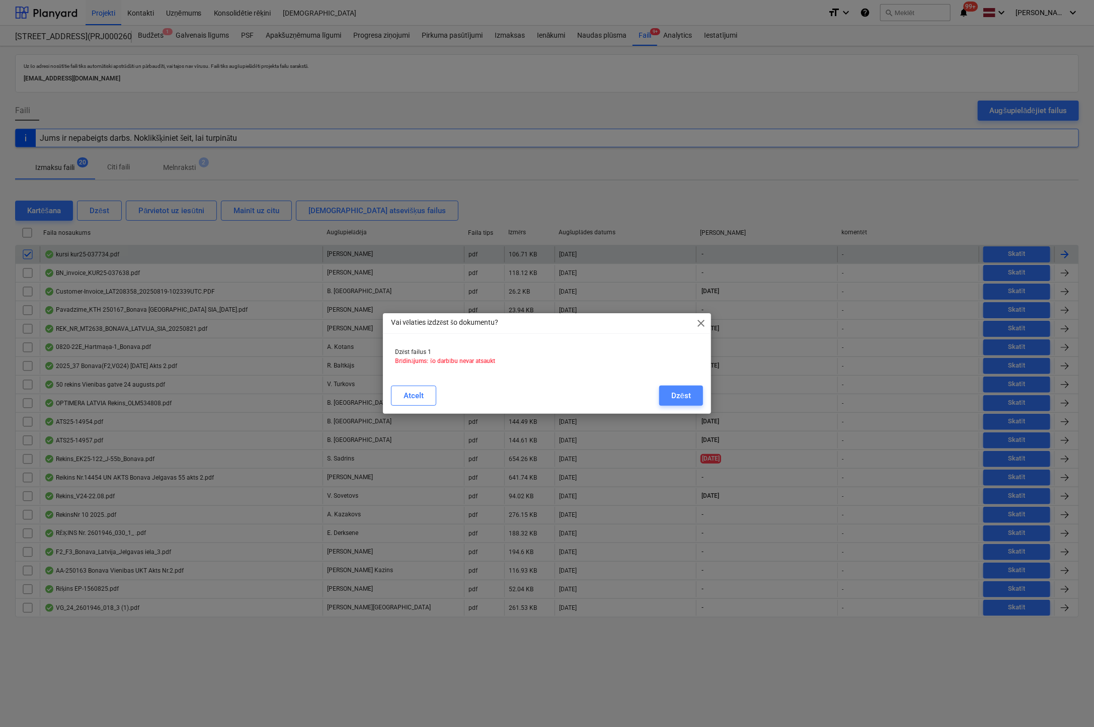
click at [673, 392] on div "Dzēst" at bounding box center [681, 395] width 20 height 13
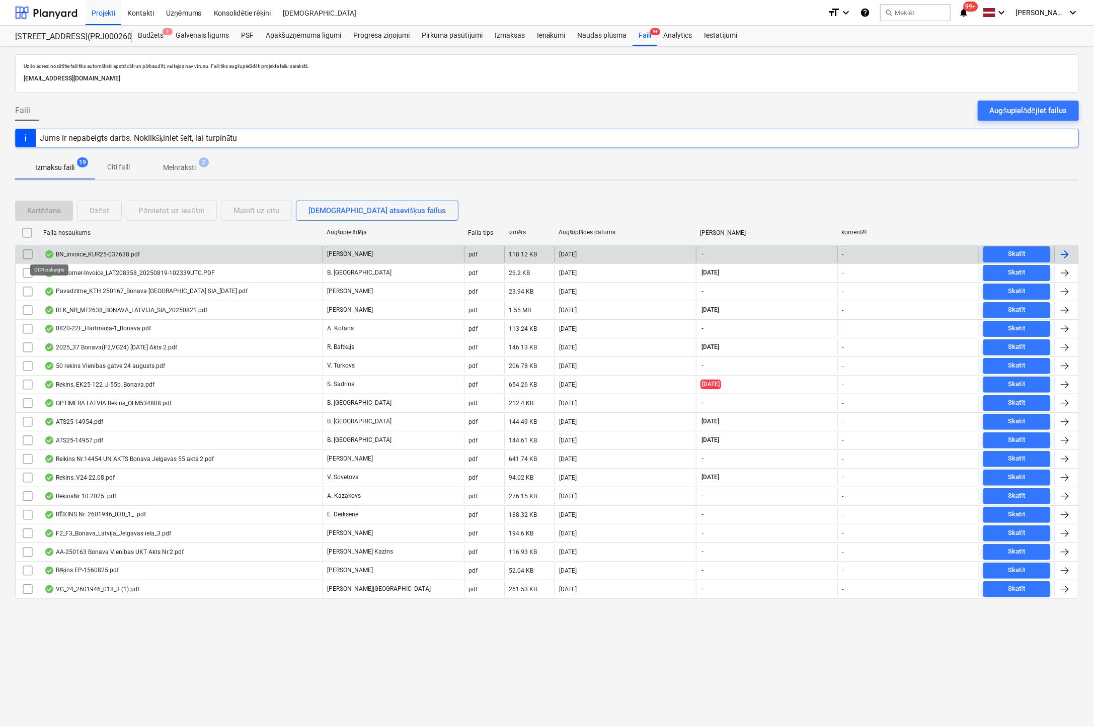
click at [66, 254] on div "BN_invoice_KUR25-037638.pdf" at bounding box center [92, 255] width 96 height 8
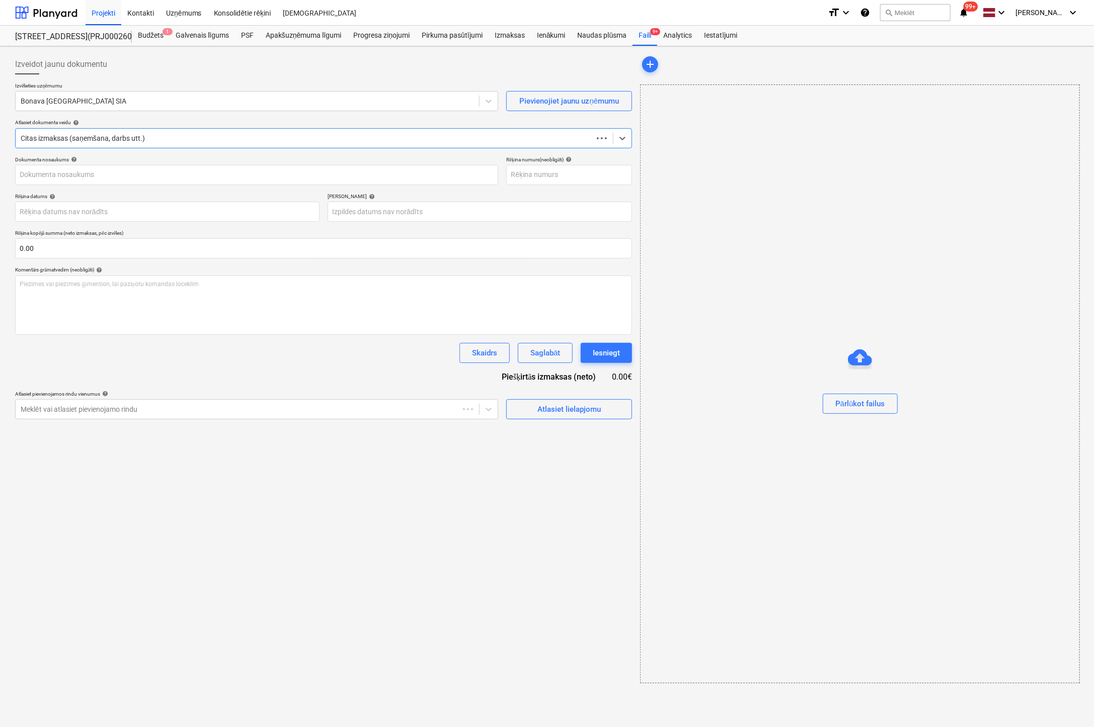
type input "KUR25-037638"
click at [98, 103] on div at bounding box center [247, 101] width 452 height 10
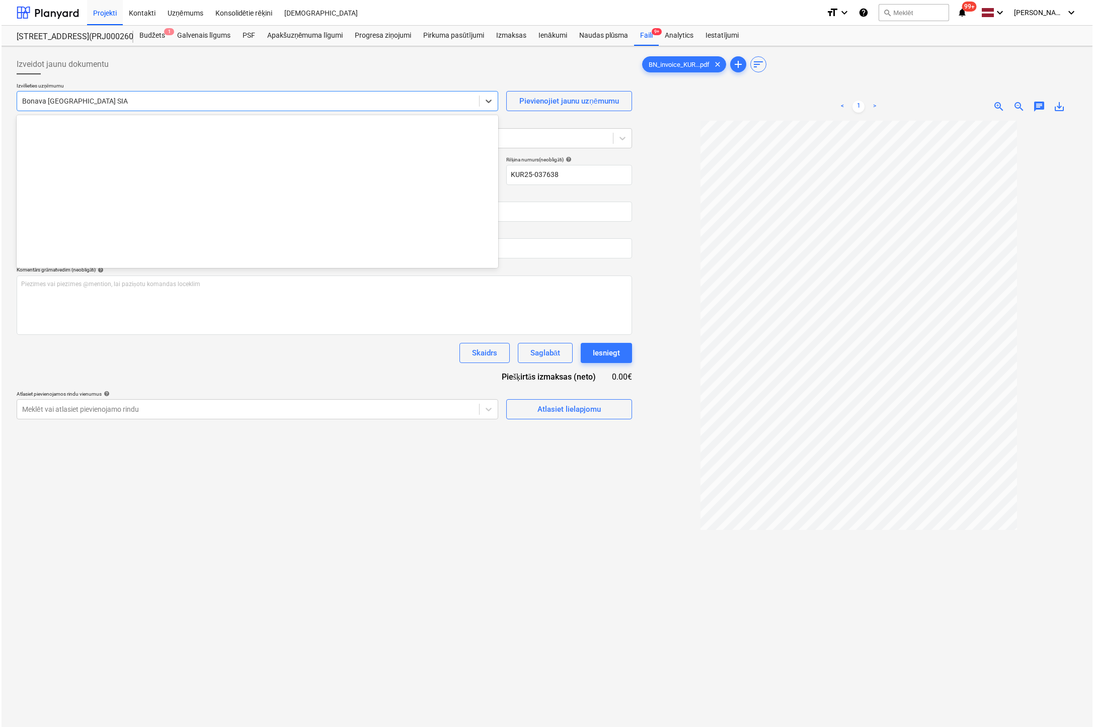
scroll to position [1849, 0]
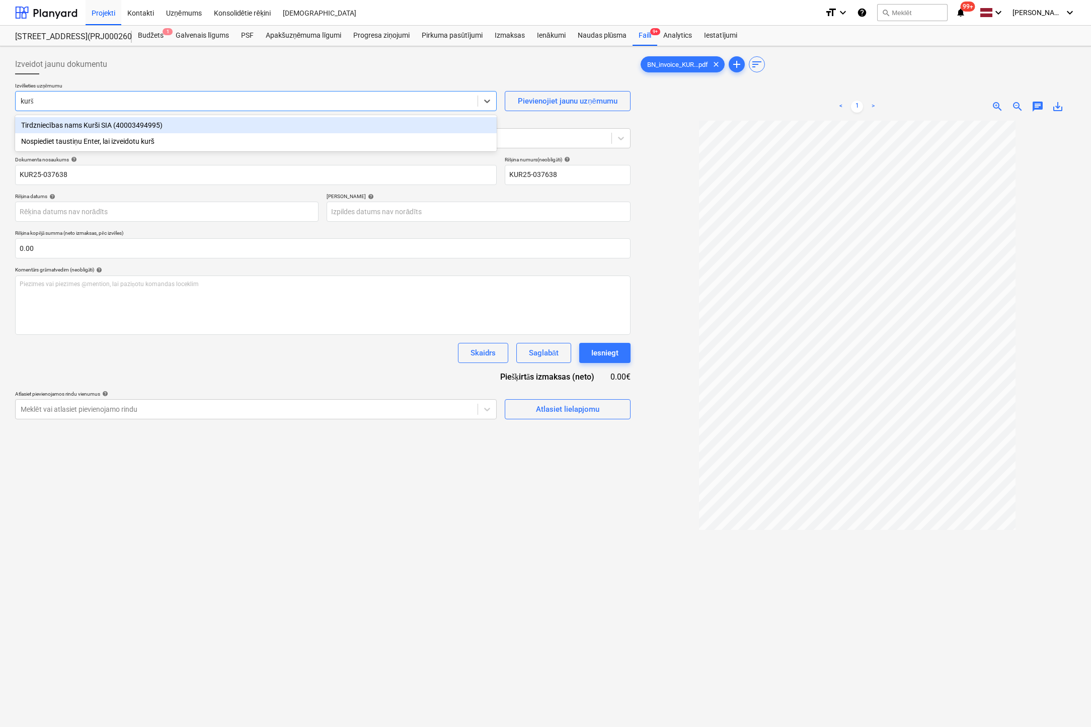
type input "kurši"
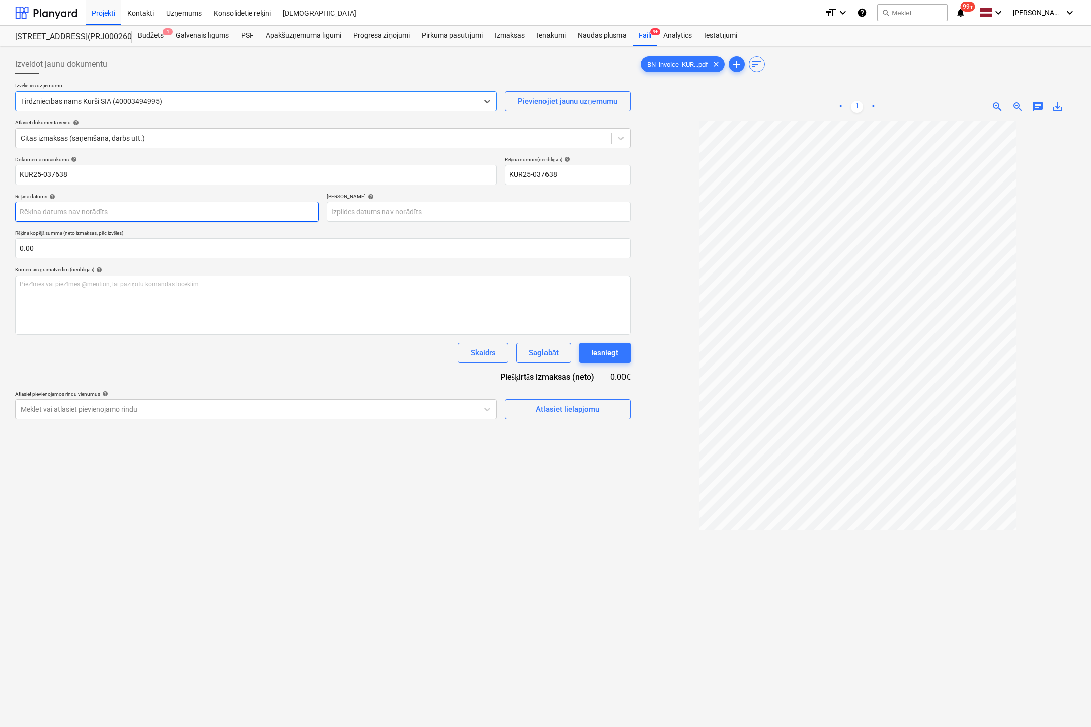
click at [277, 218] on body "Projekti Kontakti Uzņēmums Konsolidētie rēķini Iesūtne format_size keyboard_arr…" at bounding box center [545, 363] width 1091 height 727
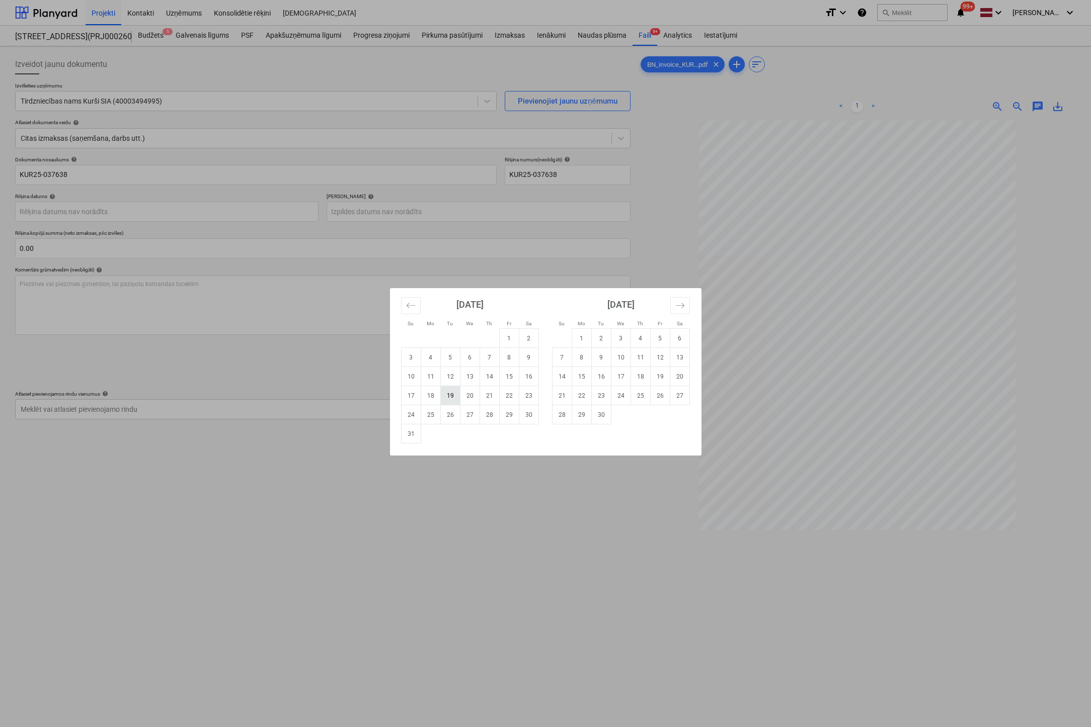
click at [449, 393] on td "19" at bounding box center [450, 395] width 20 height 19
type input "[DATE]"
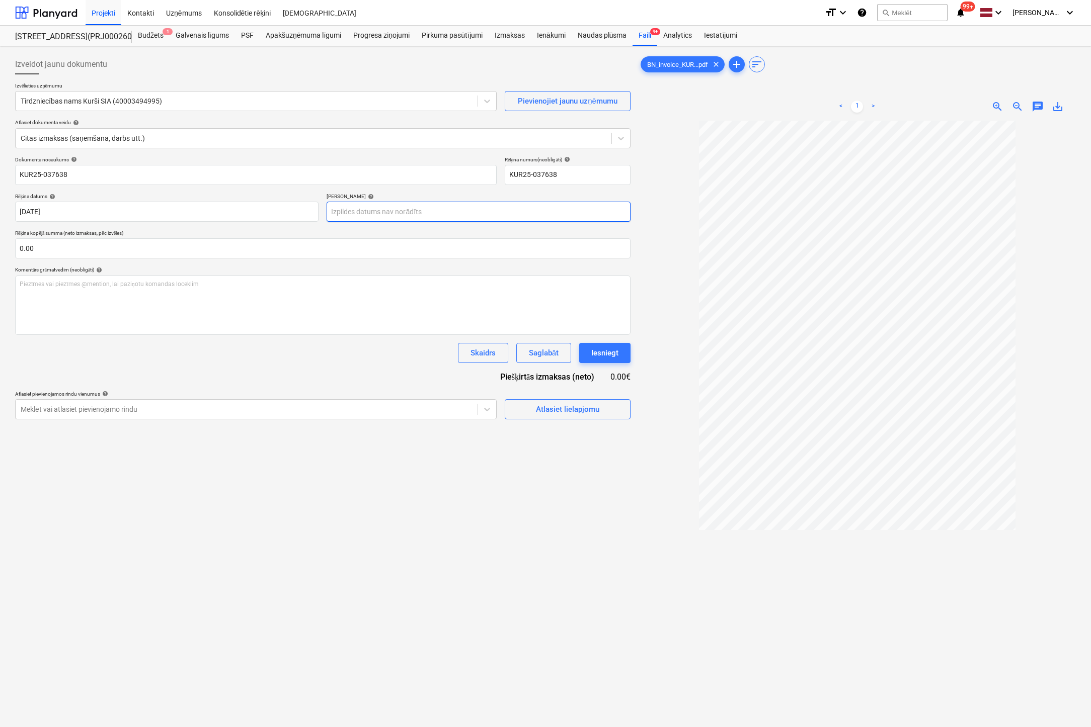
click at [475, 210] on body "Projekti Kontakti Uzņēmums Konsolidētie rēķini Iesūtne format_size keyboard_arr…" at bounding box center [545, 363] width 1091 height 727
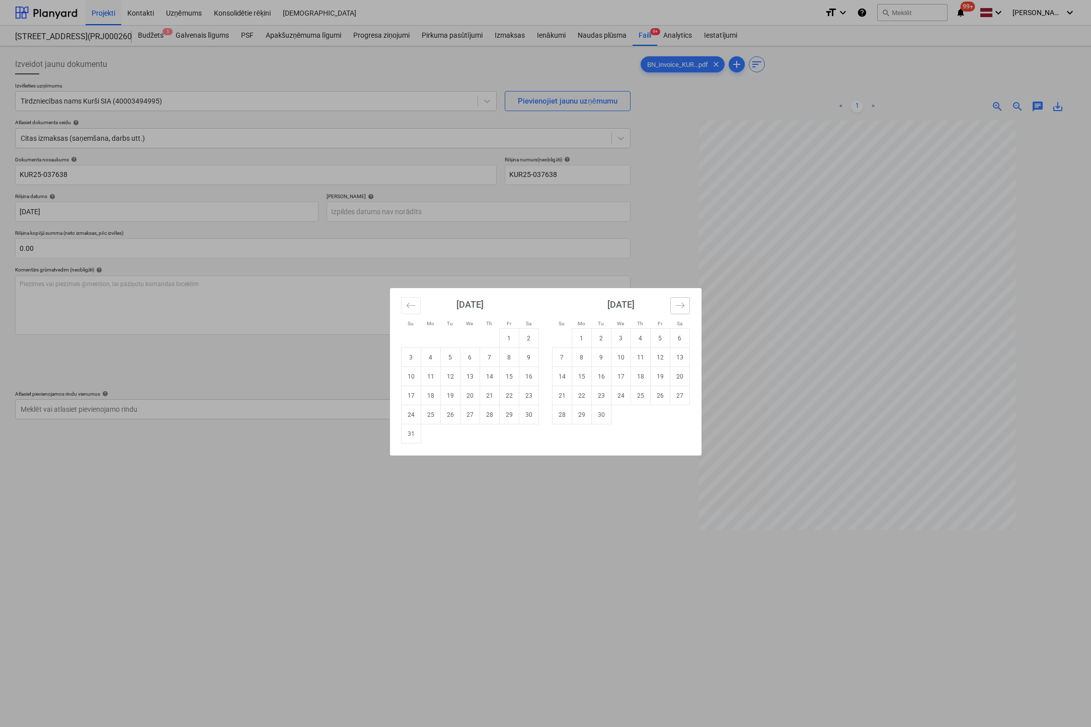
click at [676, 305] on icon "Move forward to switch to the next month." at bounding box center [680, 306] width 10 height 10
click at [618, 374] on td "17" at bounding box center [621, 376] width 20 height 19
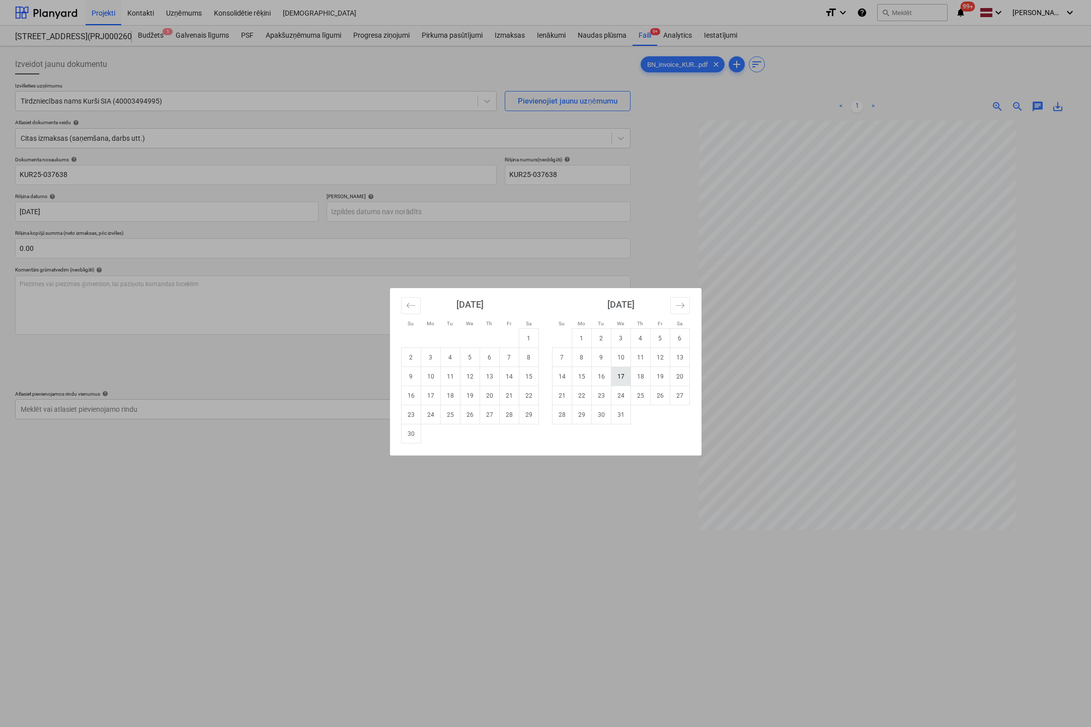
type input "[DATE]"
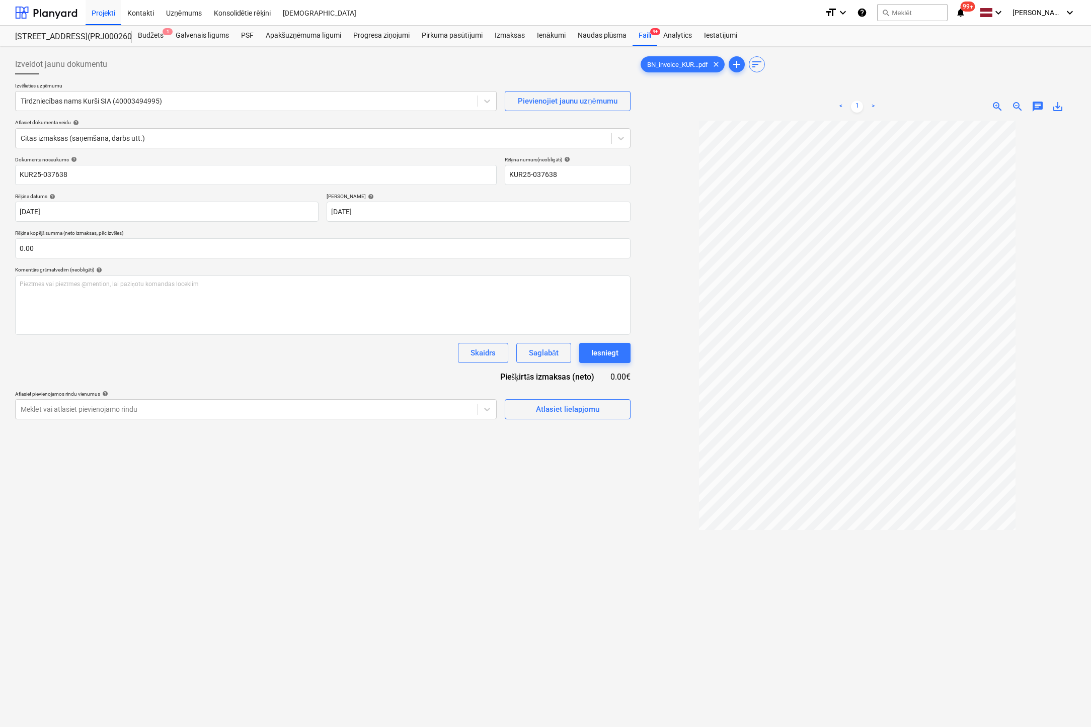
drag, startPoint x: 500, startPoint y: 558, endPoint x: 396, endPoint y: 452, distance: 148.7
click at [499, 557] on div "Izveidot jaunu dokumentu Izvēlieties uzņēmumu Tirdzniecības nams Kurši SIA (400…" at bounding box center [322, 437] width 623 height 774
click at [588, 405] on div "Atlasiet lielapjomu" at bounding box center [567, 409] width 63 height 13
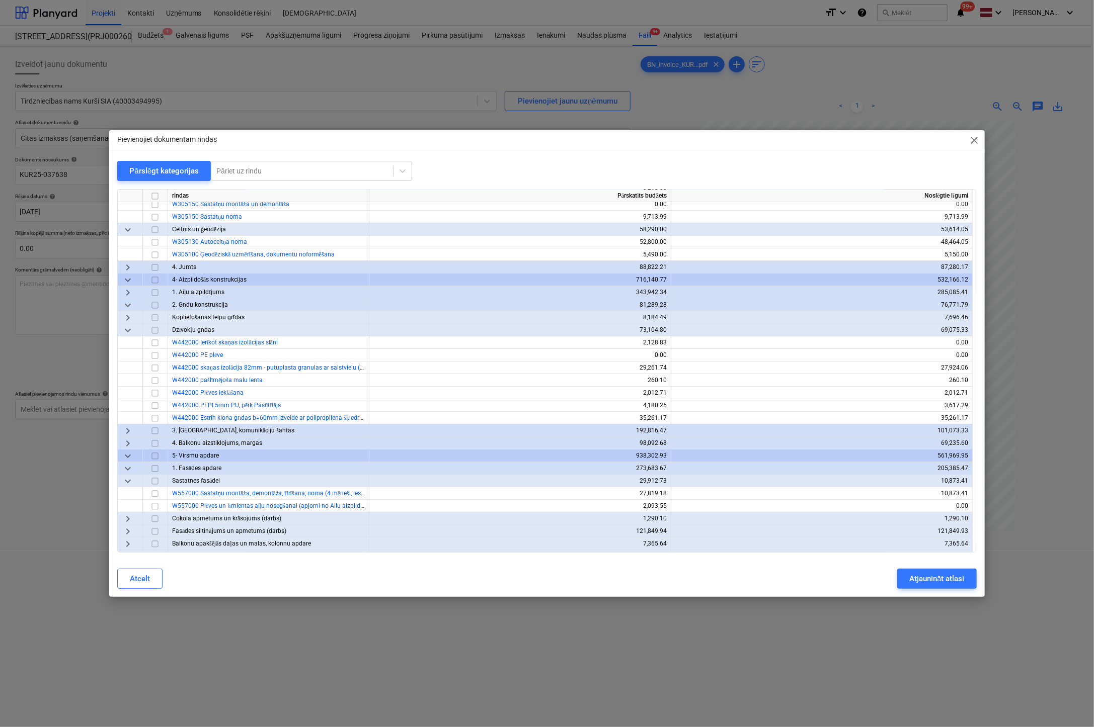
scroll to position [151, 0]
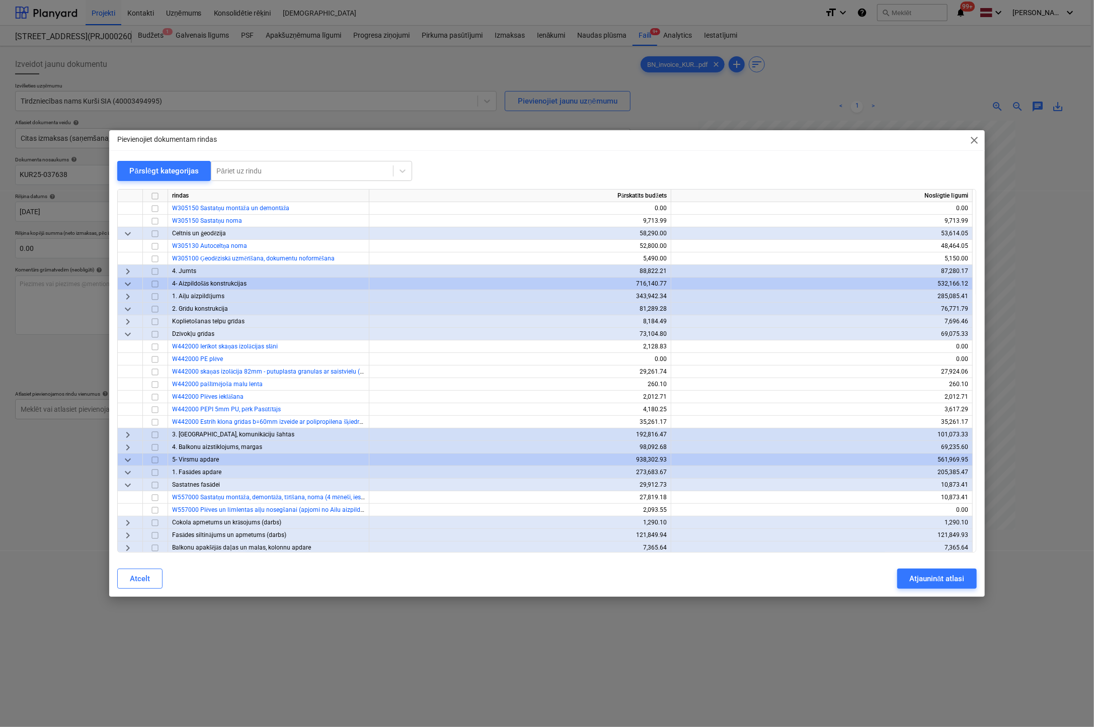
click at [129, 435] on span "keyboard_arrow_right" at bounding box center [128, 435] width 12 height 12
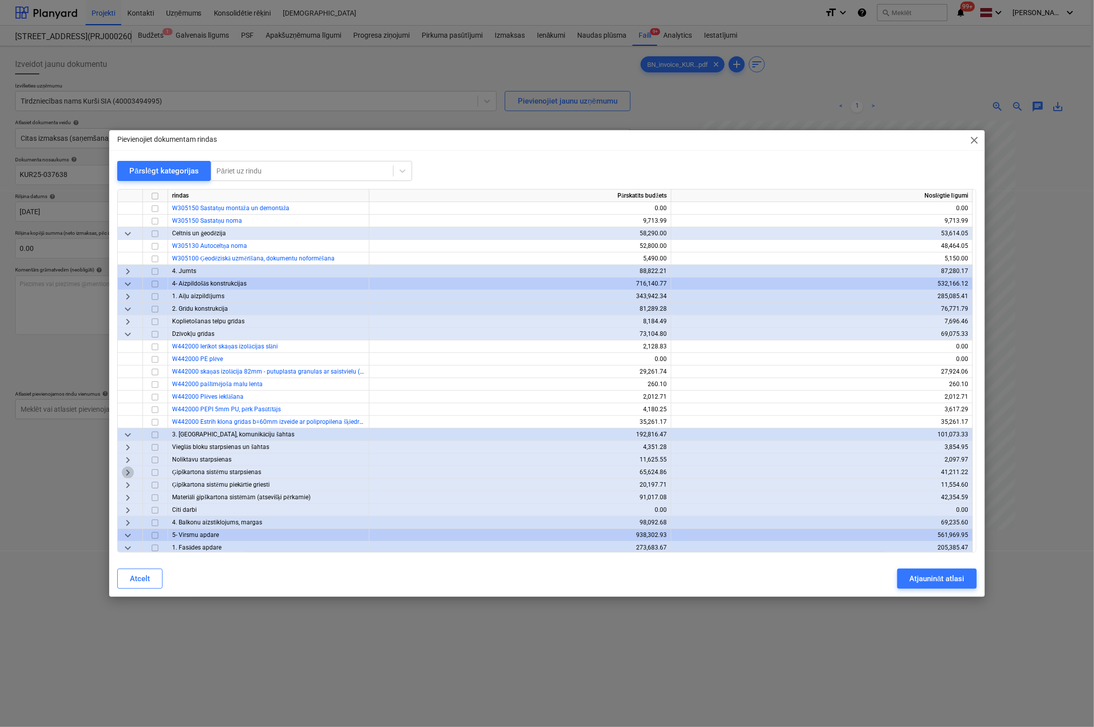
click at [127, 472] on span "keyboard_arrow_right" at bounding box center [128, 473] width 12 height 12
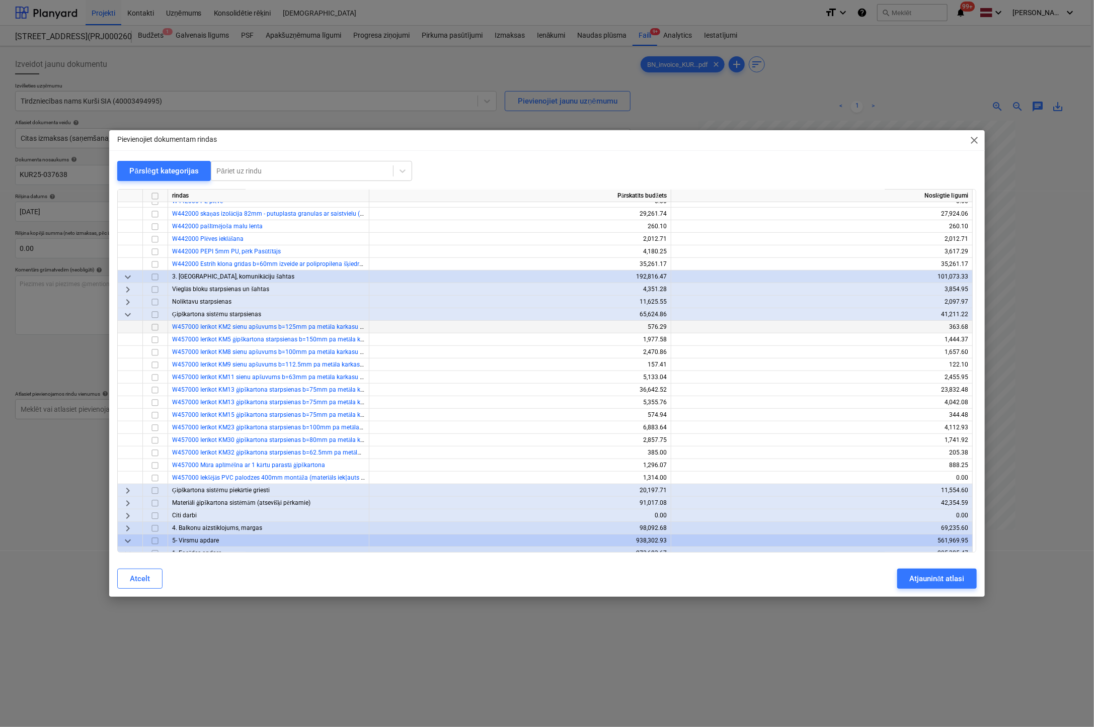
scroll to position [352, 0]
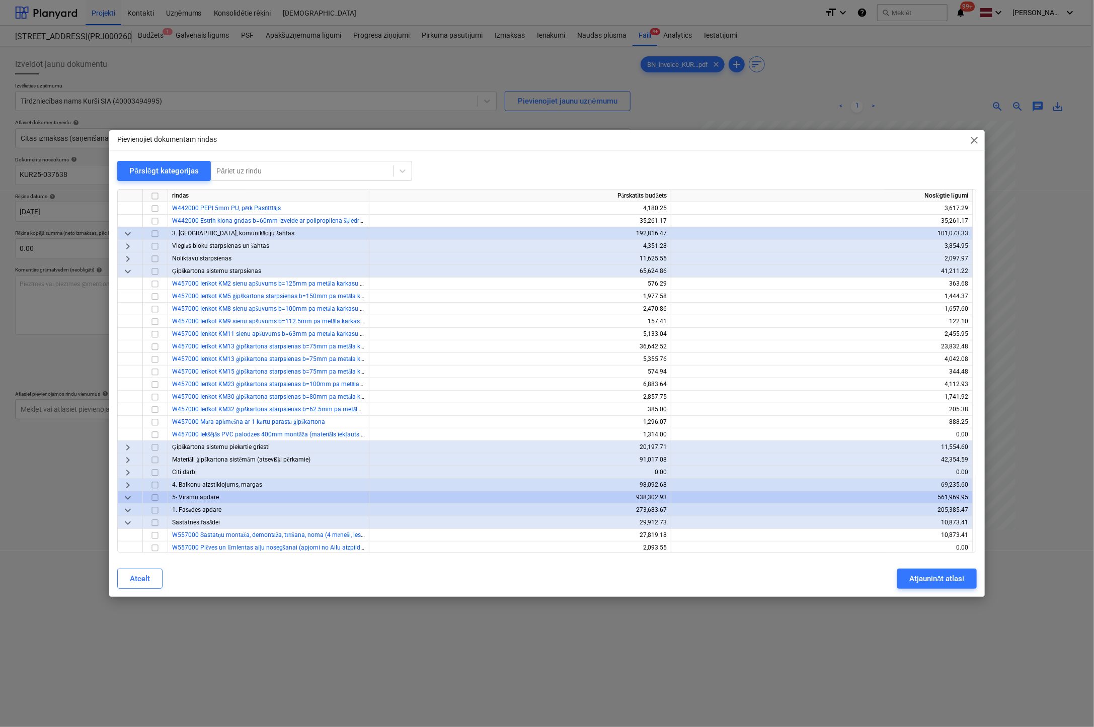
click at [125, 458] on span "keyboard_arrow_right" at bounding box center [128, 460] width 12 height 12
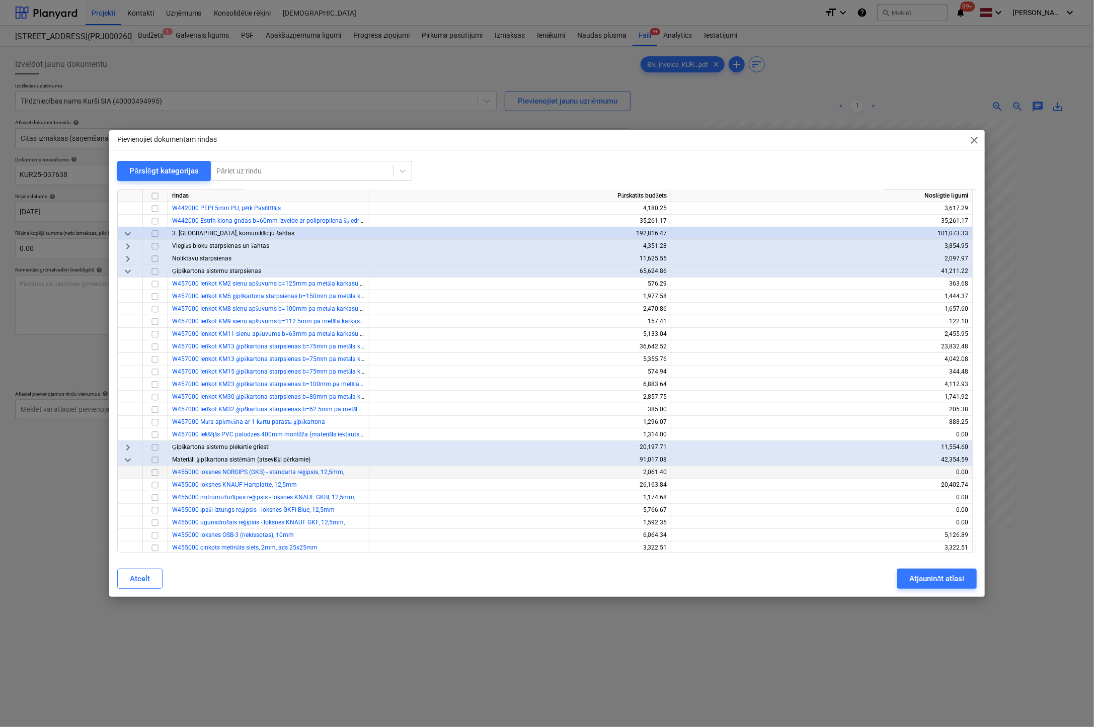
scroll to position [453, 0]
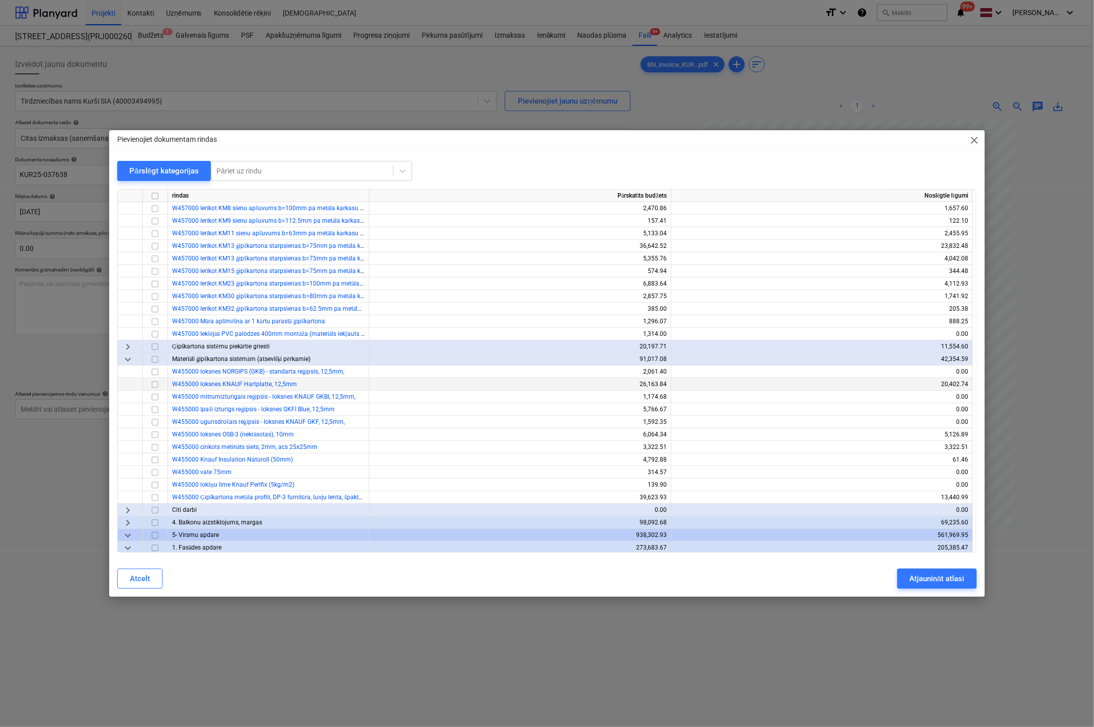
click at [155, 384] on input "checkbox" at bounding box center [155, 385] width 12 height 12
click at [155, 459] on input "checkbox" at bounding box center [155, 460] width 12 height 12
click at [155, 385] on input "checkbox" at bounding box center [155, 385] width 12 height 12
click at [939, 578] on div "Atjaunināt atlasi" at bounding box center [936, 578] width 55 height 13
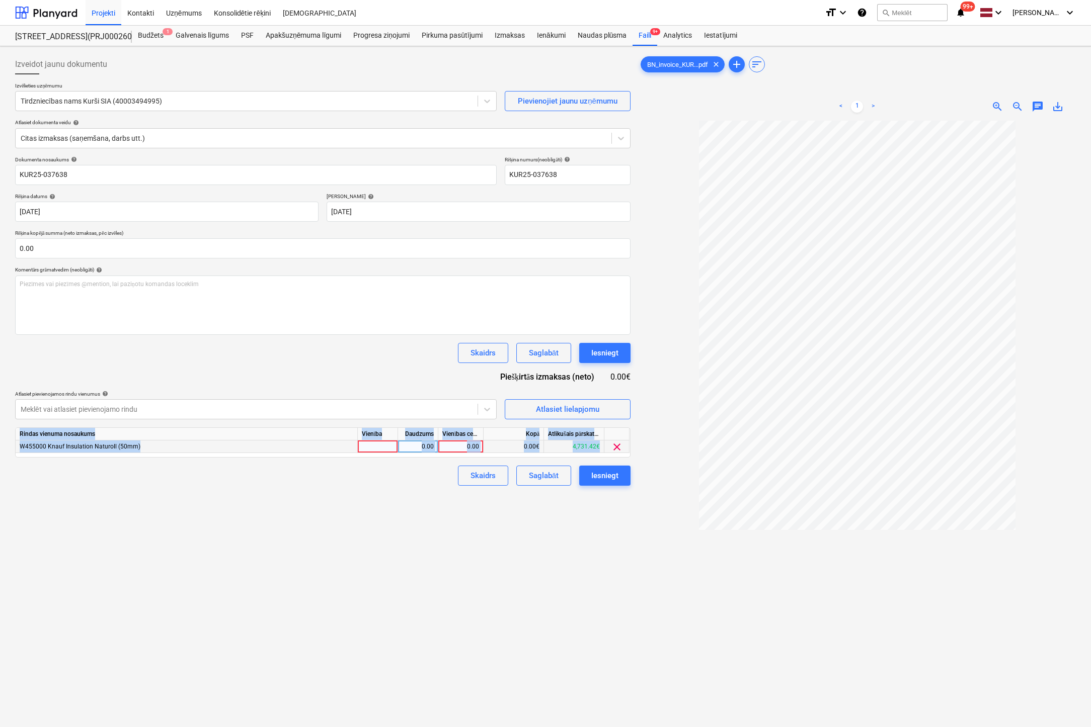
click at [474, 446] on div "0.00" at bounding box center [460, 447] width 37 height 13
type input "2626.41"
click at [607, 662] on div "Izveidot jaunu dokumentu Izvēlieties uzņēmumu Tirdzniecības nams Kurši SIA (400…" at bounding box center [322, 437] width 623 height 774
click at [611, 474] on div "Iesniegt" at bounding box center [604, 475] width 27 height 13
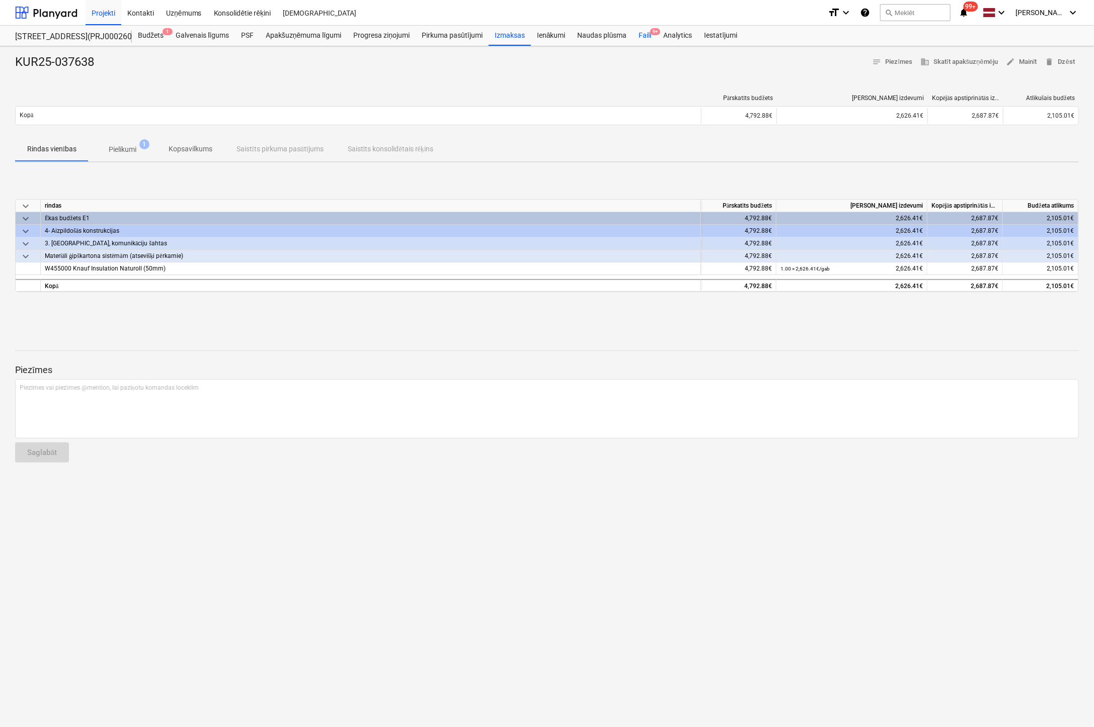
click at [644, 31] on div "Faili 9+" at bounding box center [644, 36] width 25 height 20
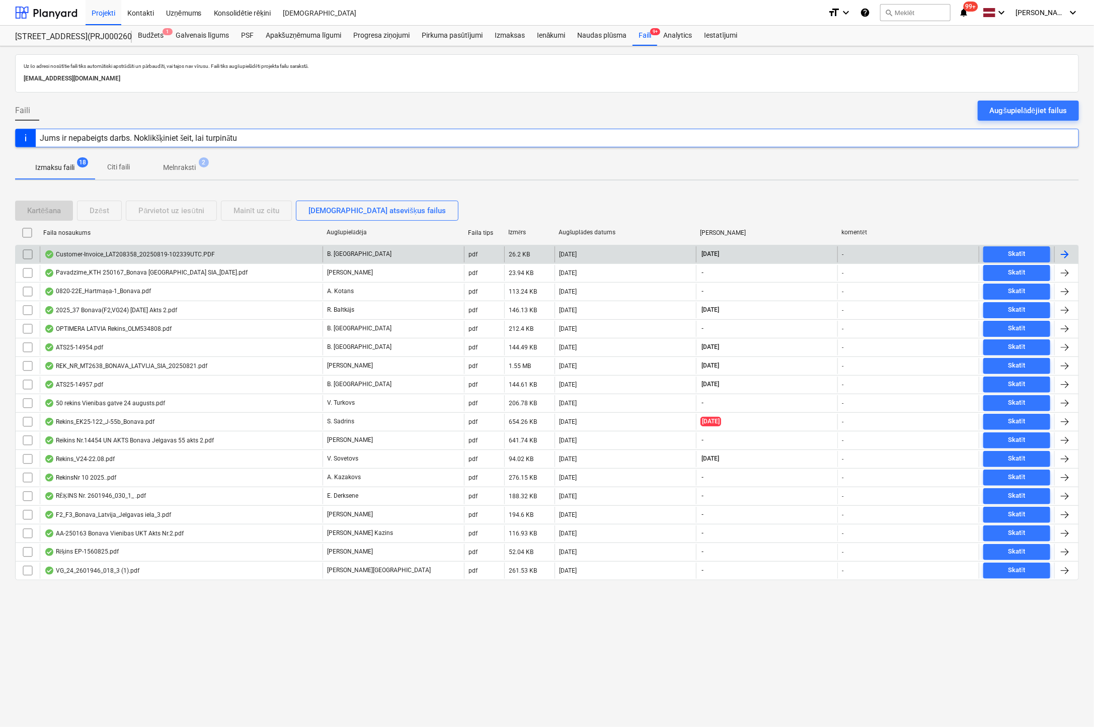
click at [130, 255] on div "Customer-Invoice_LAT208358_20250819-102339UTC.PDF" at bounding box center [129, 255] width 171 height 8
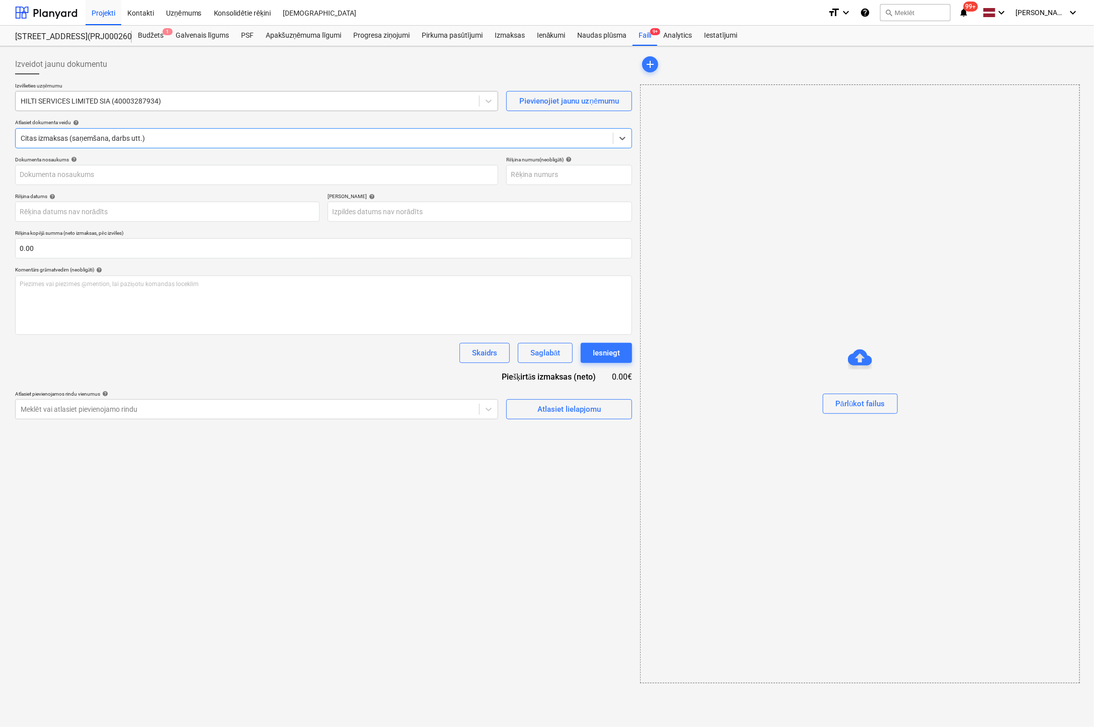
type input "LAT208358"
type input "[DATE]"
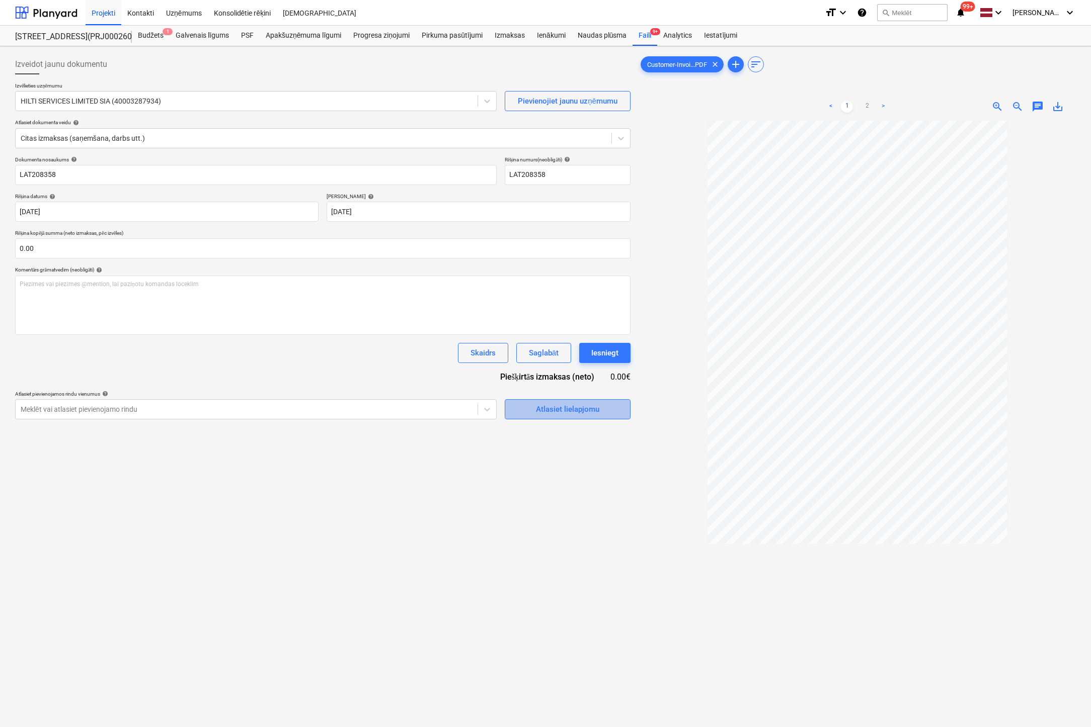
click at [537, 410] on div "Atlasiet lielapjomu" at bounding box center [567, 409] width 63 height 13
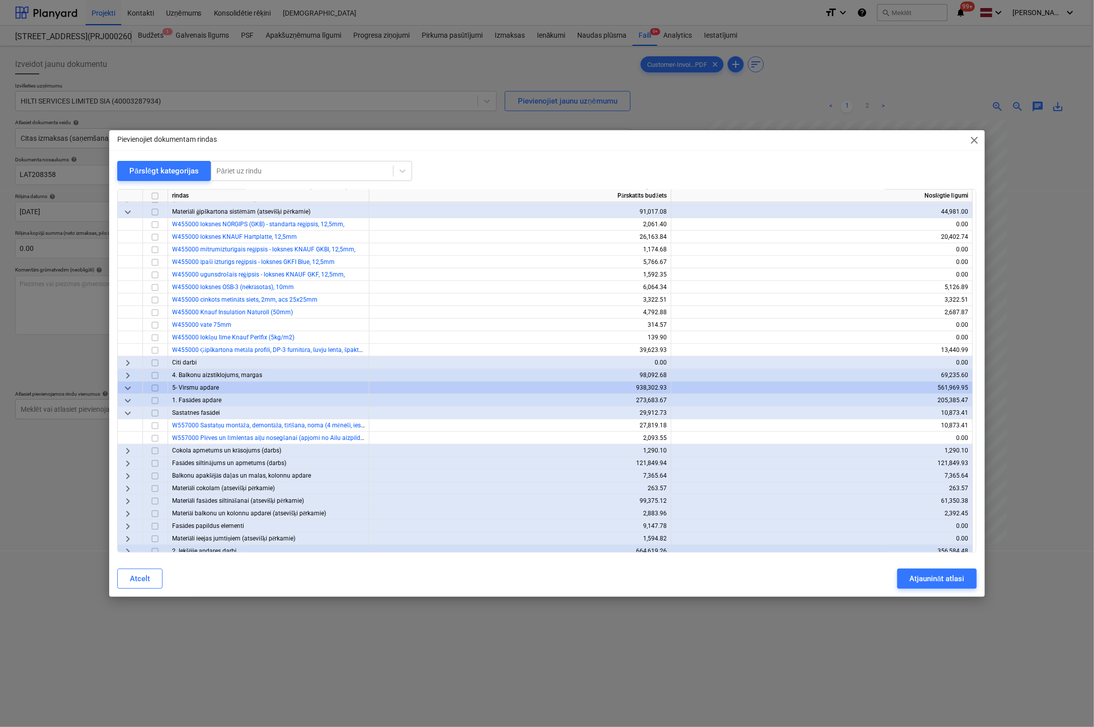
scroll to position [604, 0]
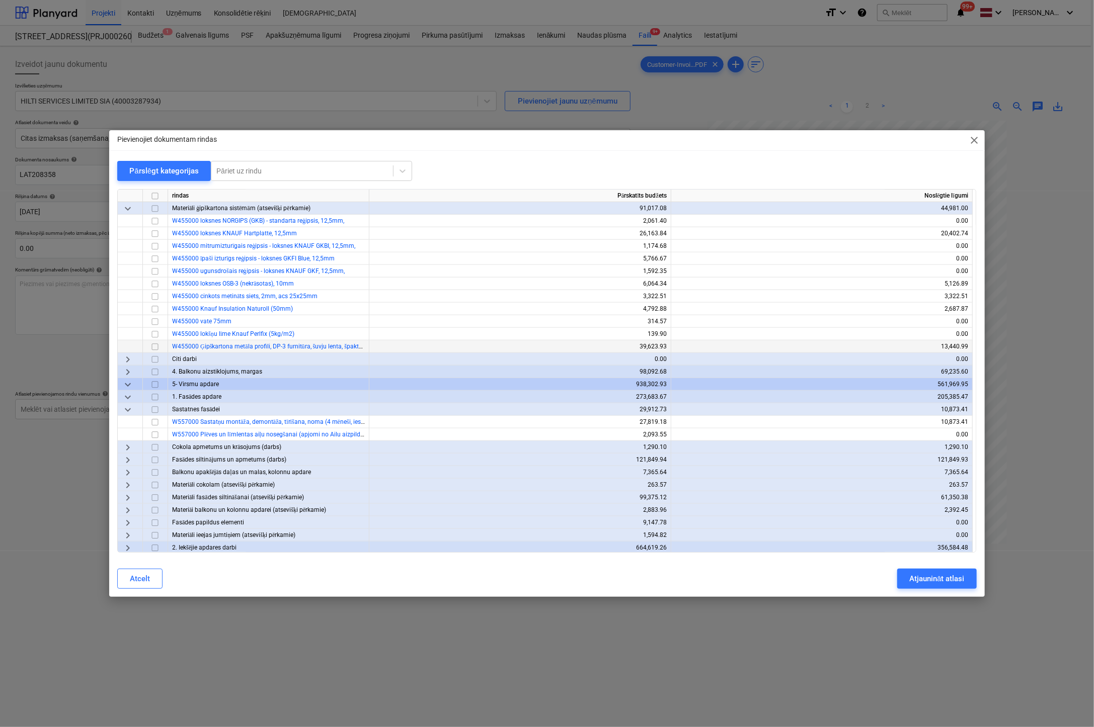
click at [154, 347] on input "checkbox" at bounding box center [155, 347] width 12 height 12
click at [964, 578] on div "Atjaunināt atlasi" at bounding box center [936, 578] width 55 height 13
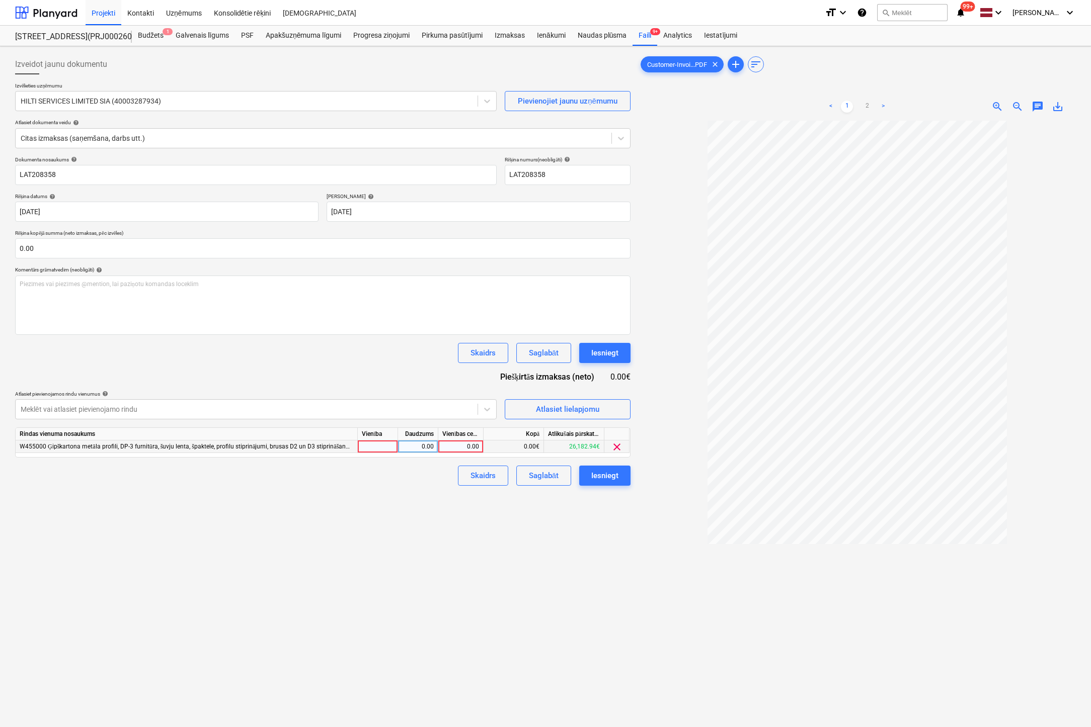
click at [453, 444] on div "0.00" at bounding box center [460, 447] width 37 height 13
type input "269.96"
drag, startPoint x: 477, startPoint y: 518, endPoint x: 536, endPoint y: 504, distance: 59.9
click at [478, 518] on div "Izveidot jaunu dokumentu Izvēlieties uzņēmumu HILTI SERVICES LIMITED SIA (40003…" at bounding box center [322, 437] width 623 height 774
click at [596, 473] on div "Iesniegt" at bounding box center [604, 475] width 27 height 13
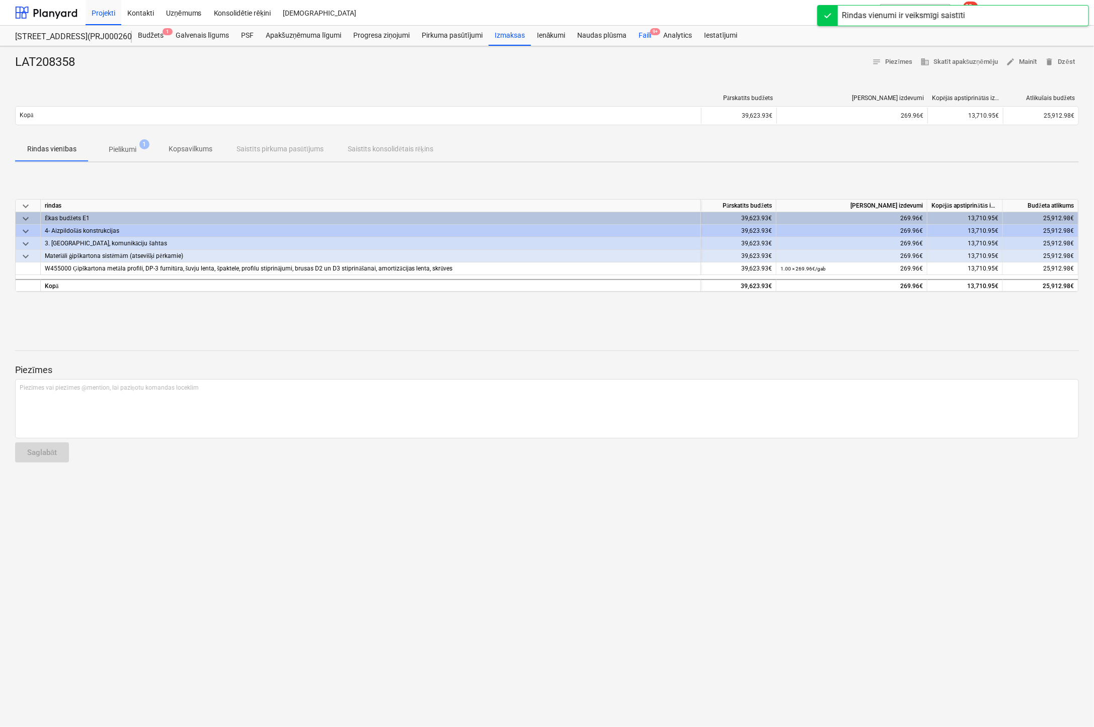
click at [644, 35] on div "Faili 9+" at bounding box center [644, 36] width 25 height 20
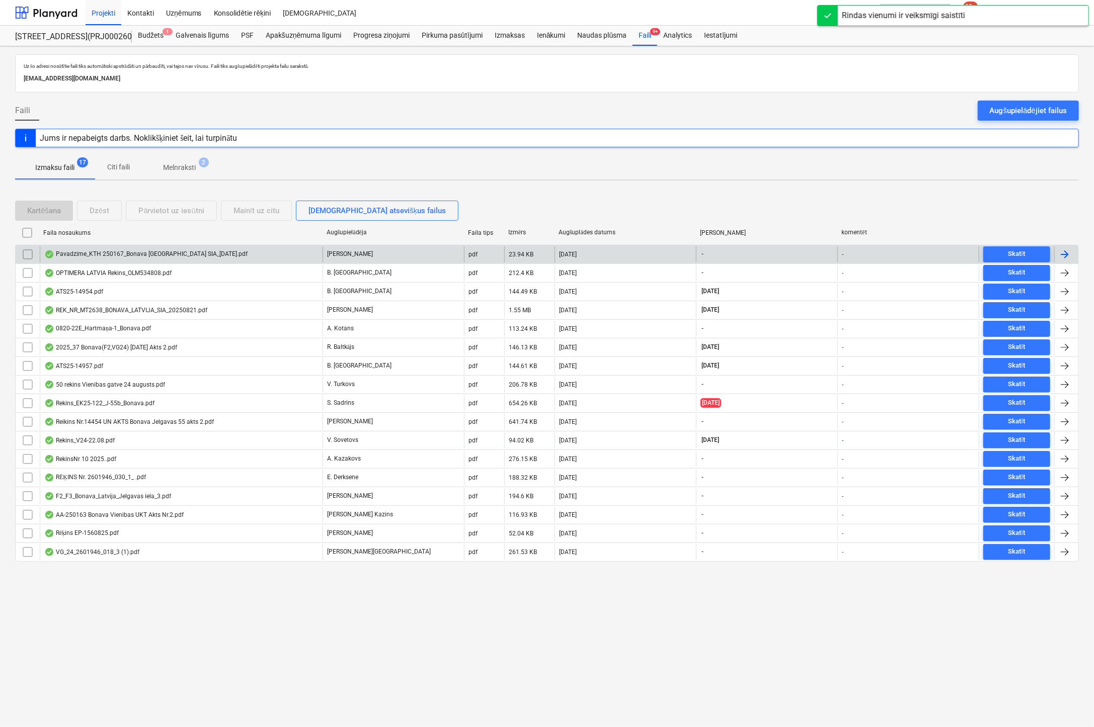
click at [108, 251] on div "Pavadzīme_KTH 250167_Bonava [GEOGRAPHIC_DATA] SIA_[DATE].pdf" at bounding box center [145, 255] width 203 height 8
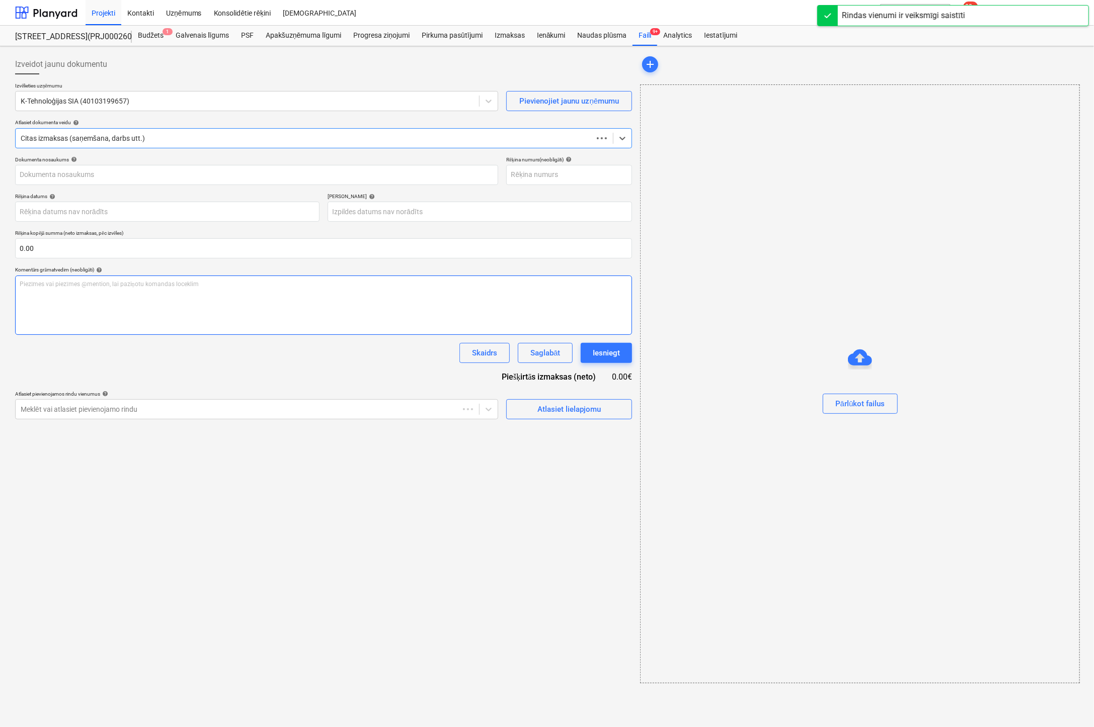
type input "Pavadzīme_KTH 250167_Bonava [GEOGRAPHIC_DATA] SIA_[DATE].pdf"
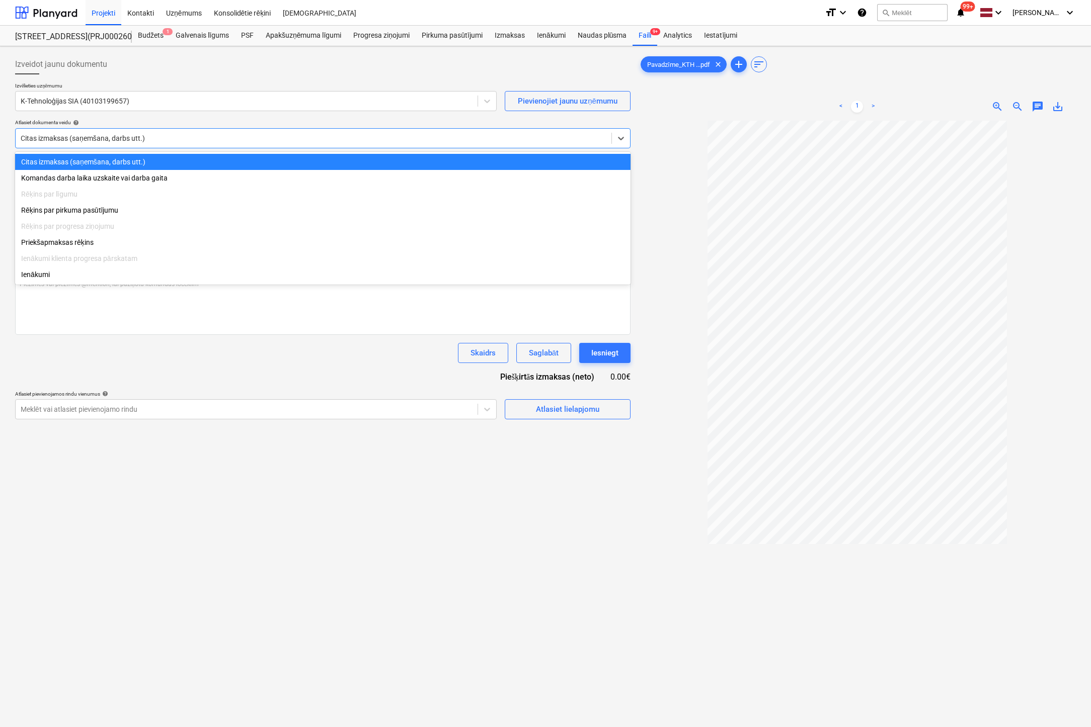
click at [378, 136] on div at bounding box center [314, 138] width 586 height 10
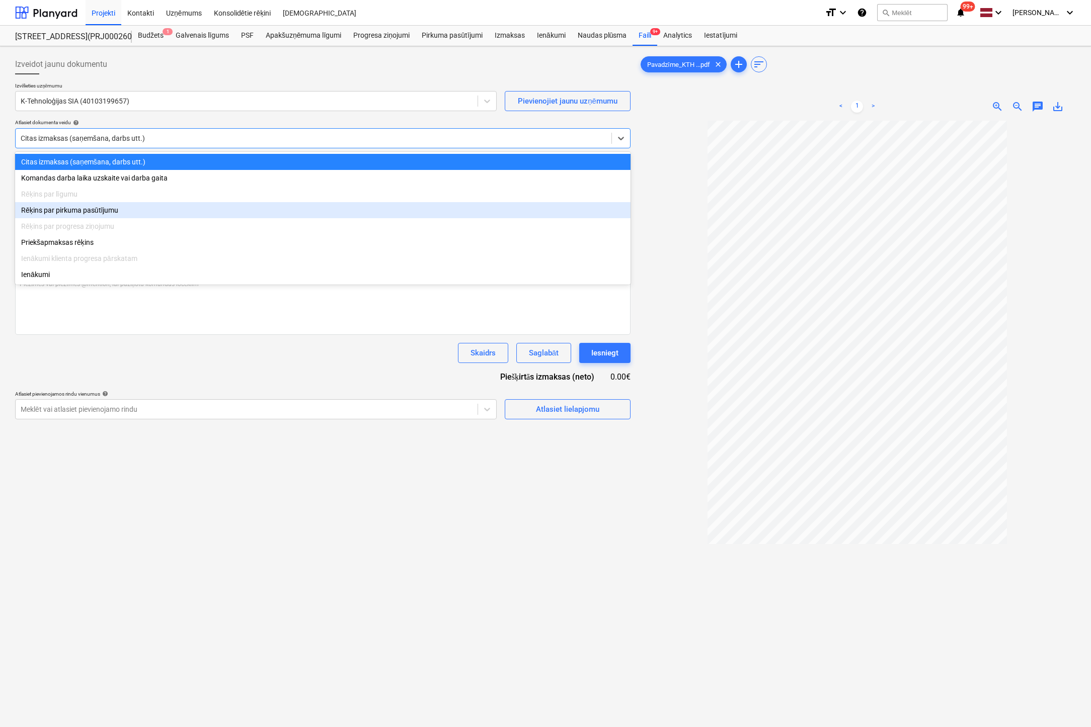
click at [122, 214] on div "Rēķins par pirkuma pasūtījumu" at bounding box center [322, 210] width 615 height 16
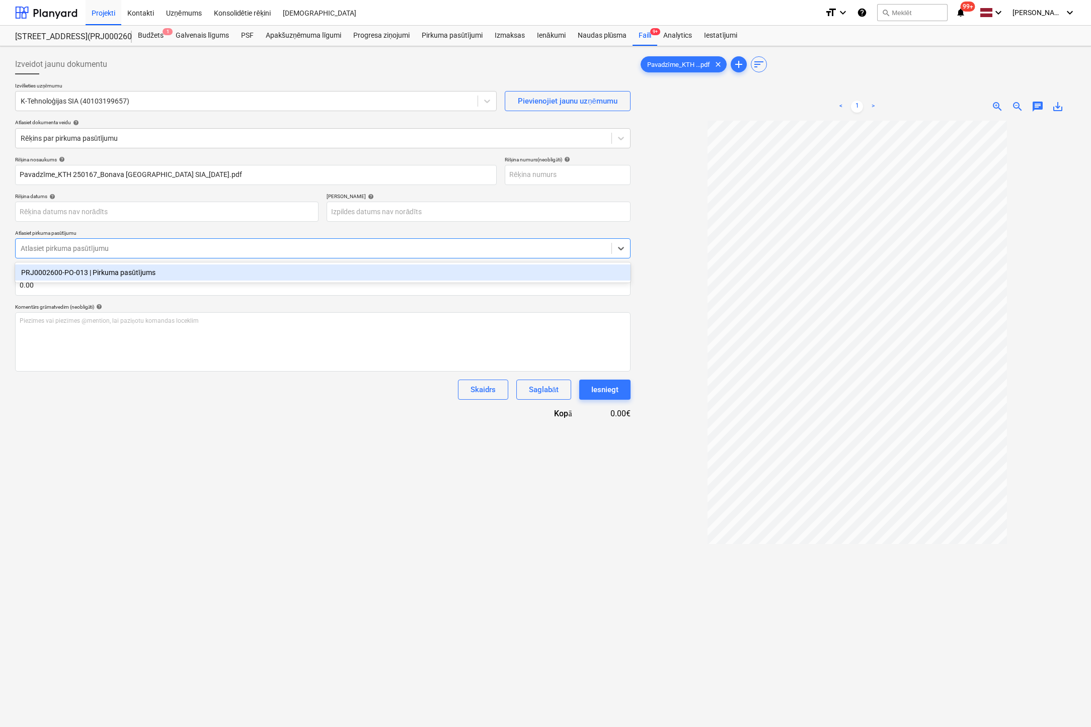
click at [570, 256] on div "Atlasiet pirkuma pasūtījumu" at bounding box center [314, 248] width 596 height 14
click at [127, 277] on div "PRJ0002600-PO-013 | Pirkuma pasūtījums" at bounding box center [322, 273] width 615 height 16
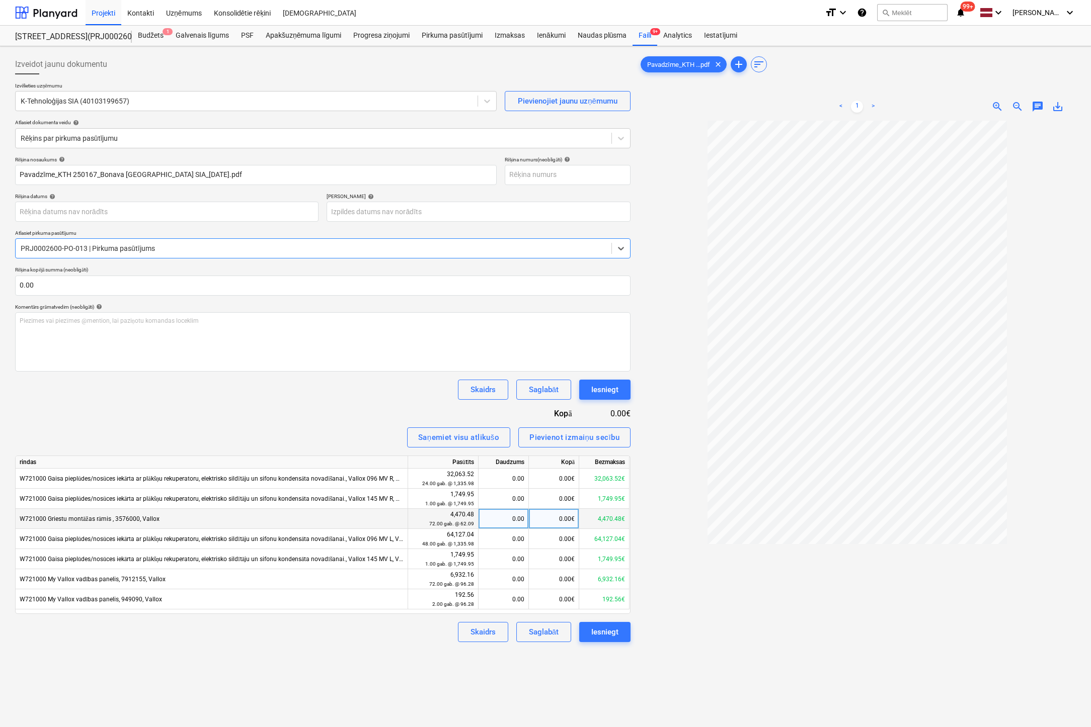
click at [516, 522] on div "0.00" at bounding box center [503, 519] width 42 height 20
type input "72"
click at [351, 679] on div "Izveidot jaunu dokumentu Izvēlieties uzņēmumu K-Tehnoloģijas SIA (40103199657) …" at bounding box center [322, 437] width 623 height 774
click at [245, 210] on body "Projekti Kontakti Uzņēmums Konsolidētie rēķini Iesūtne format_size keyboard_arr…" at bounding box center [545, 363] width 1091 height 727
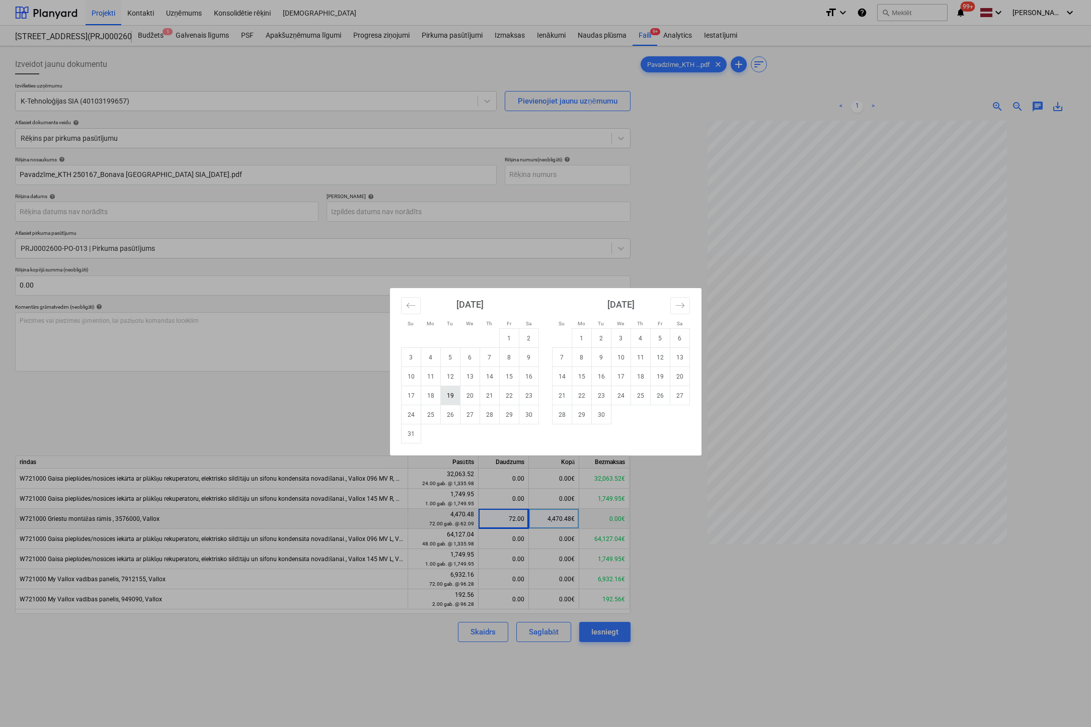
click at [447, 397] on td "19" at bounding box center [450, 395] width 20 height 19
type input "[DATE]"
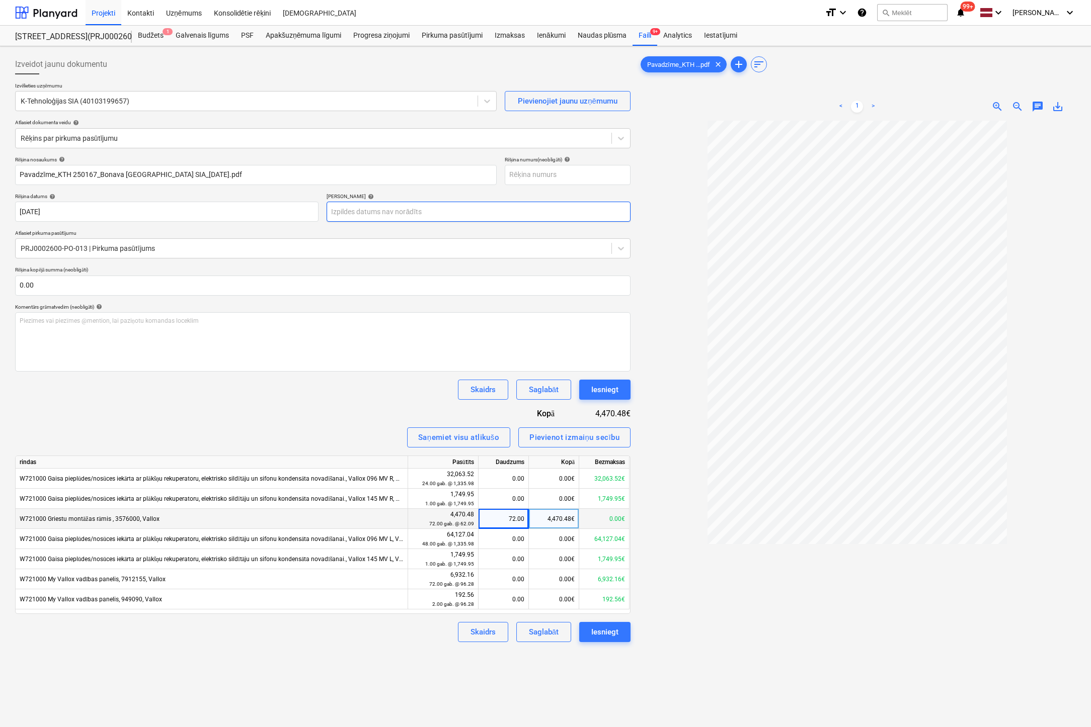
click at [429, 215] on body "Projekti Kontakti Uzņēmums Konsolidētie rēķini Iesūtne format_size keyboard_arr…" at bounding box center [545, 363] width 1091 height 727
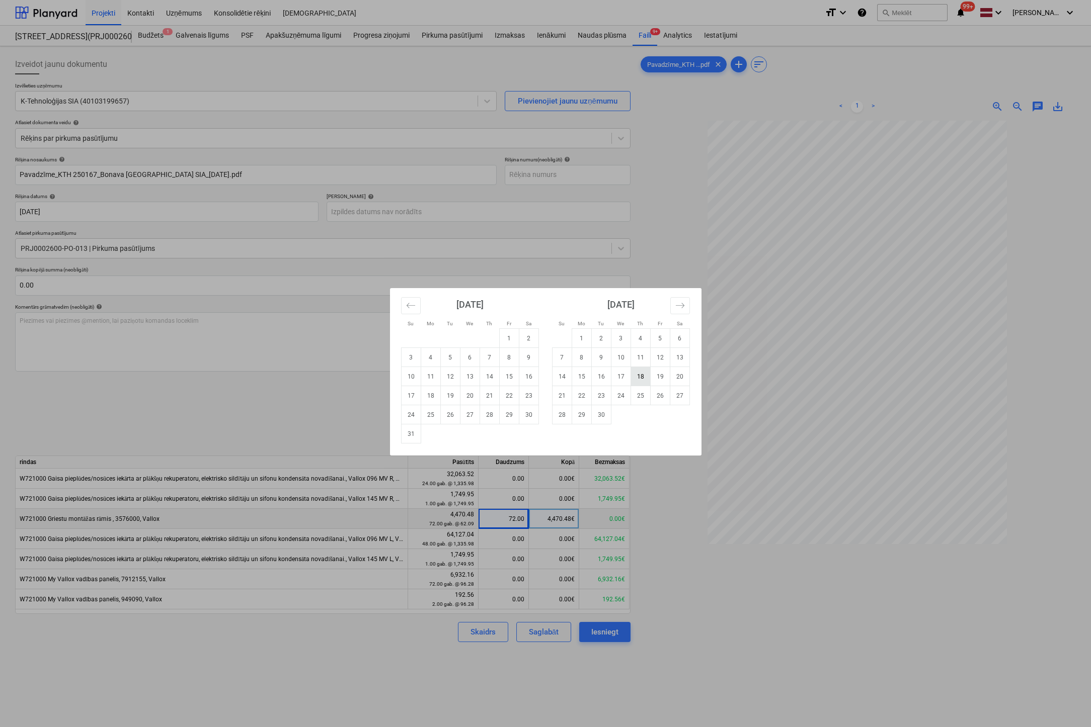
click at [642, 376] on td "18" at bounding box center [640, 376] width 20 height 19
type input "[DATE]"
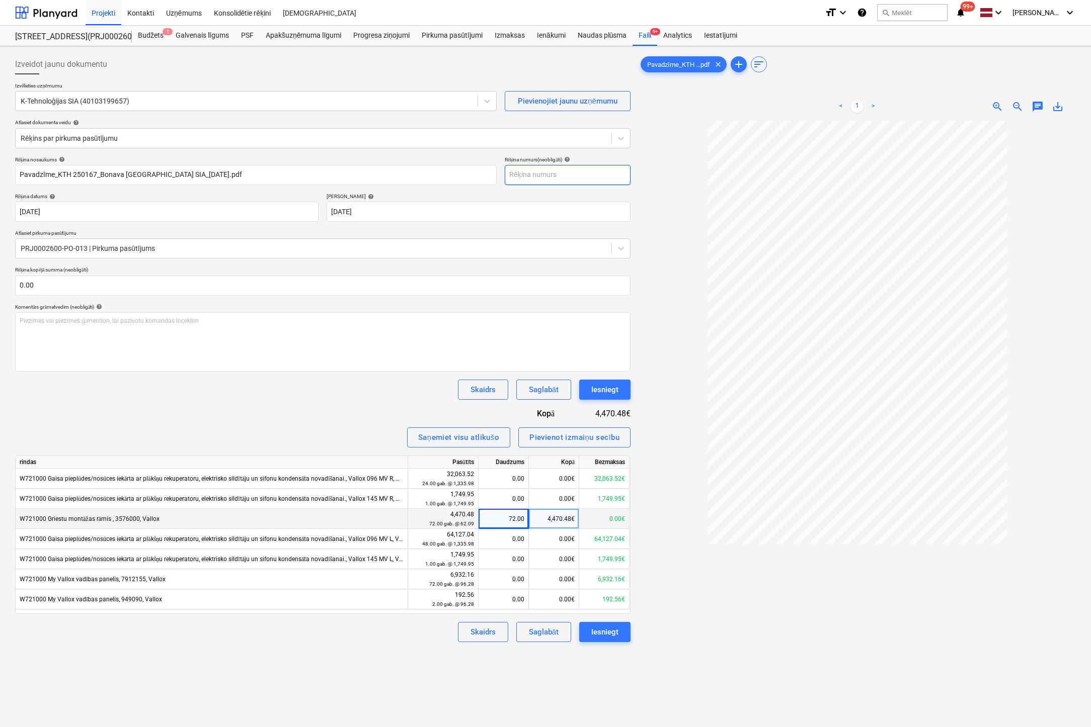
click at [537, 173] on input "text" at bounding box center [568, 175] width 126 height 20
type input "KTH 250167"
click at [674, 195] on div at bounding box center [856, 470] width 437 height 699
click at [620, 633] on button "Iesniegt" at bounding box center [604, 632] width 51 height 20
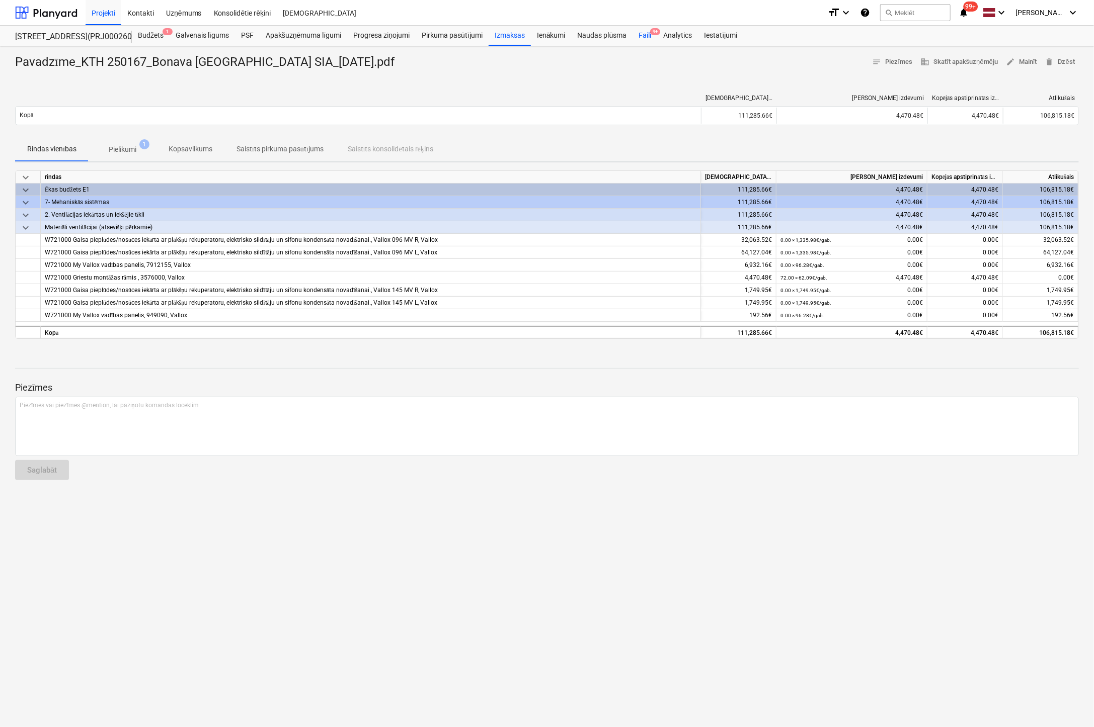
click at [644, 33] on div "Faili 9+" at bounding box center [644, 36] width 25 height 20
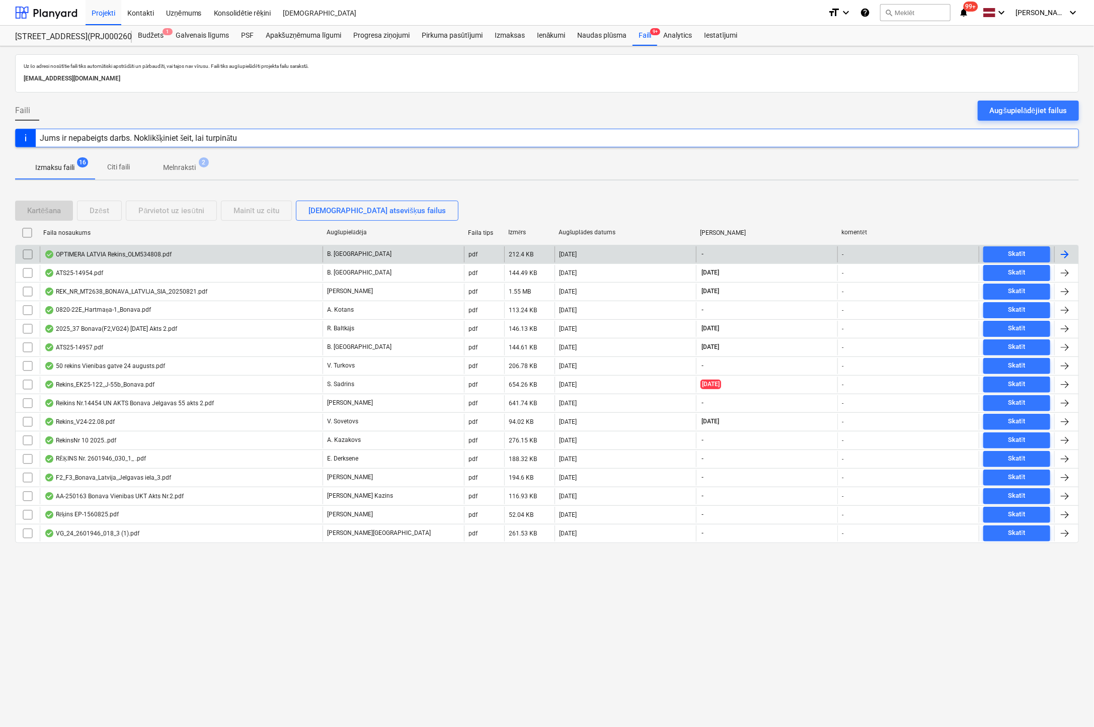
click at [103, 254] on div "OPTIMERA LATVIA Rekins_OLM534808.pdf" at bounding box center [107, 255] width 127 height 8
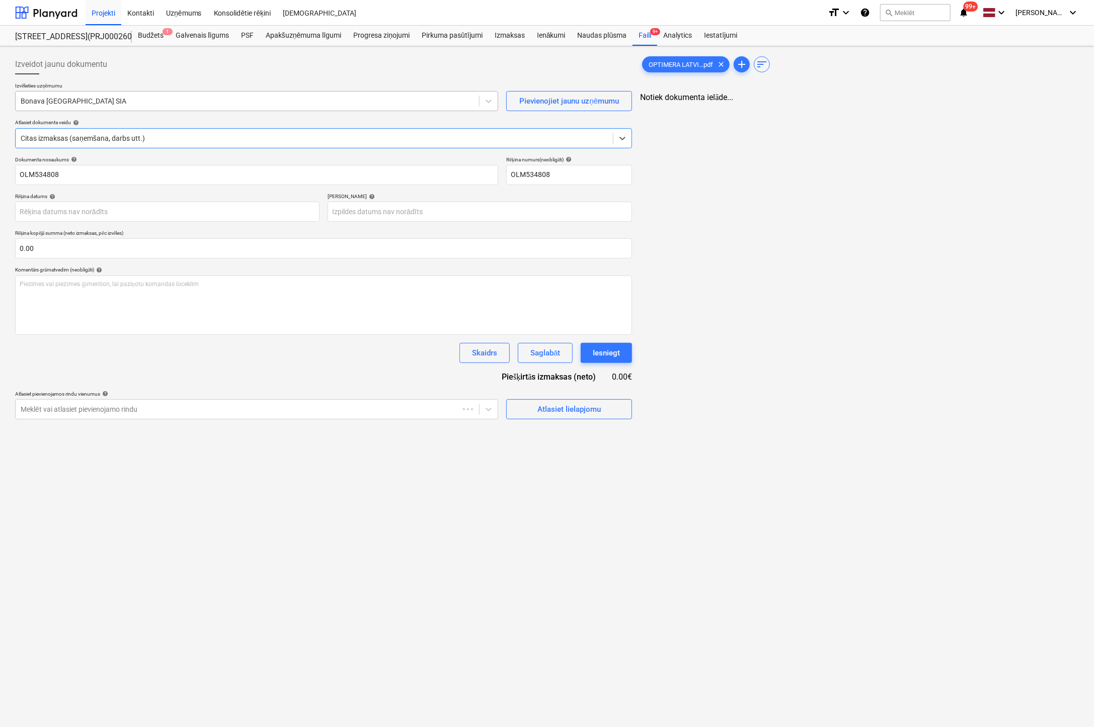
type input "OLM534808"
click at [201, 96] on div at bounding box center [247, 101] width 453 height 10
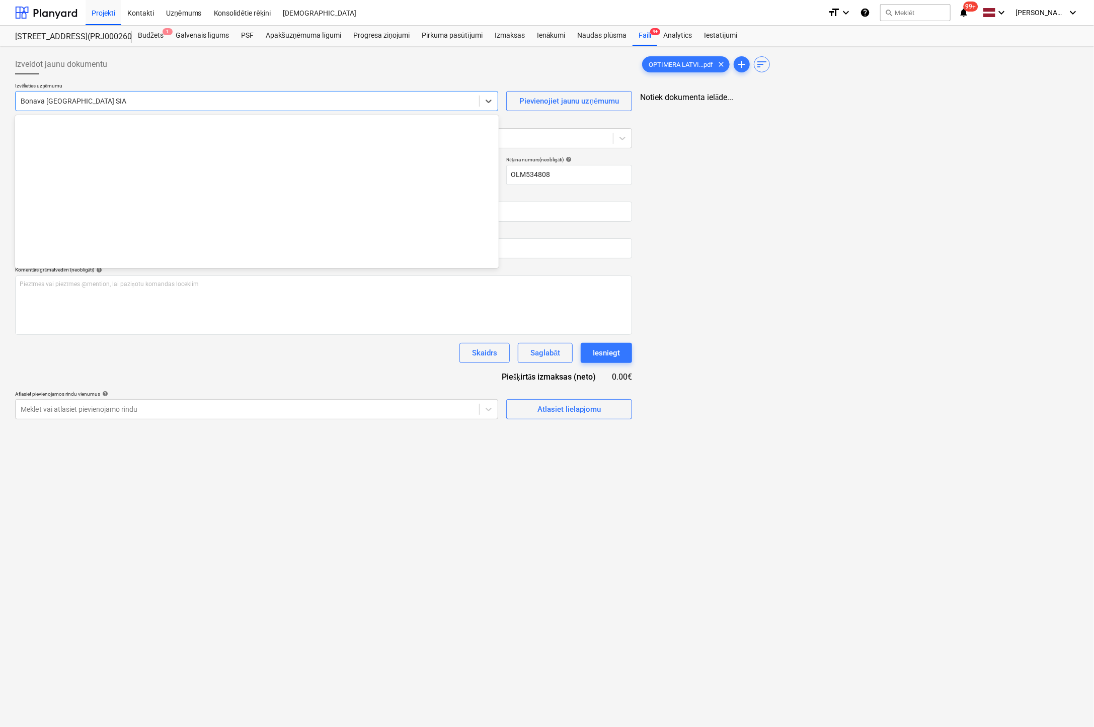
scroll to position [1849, 0]
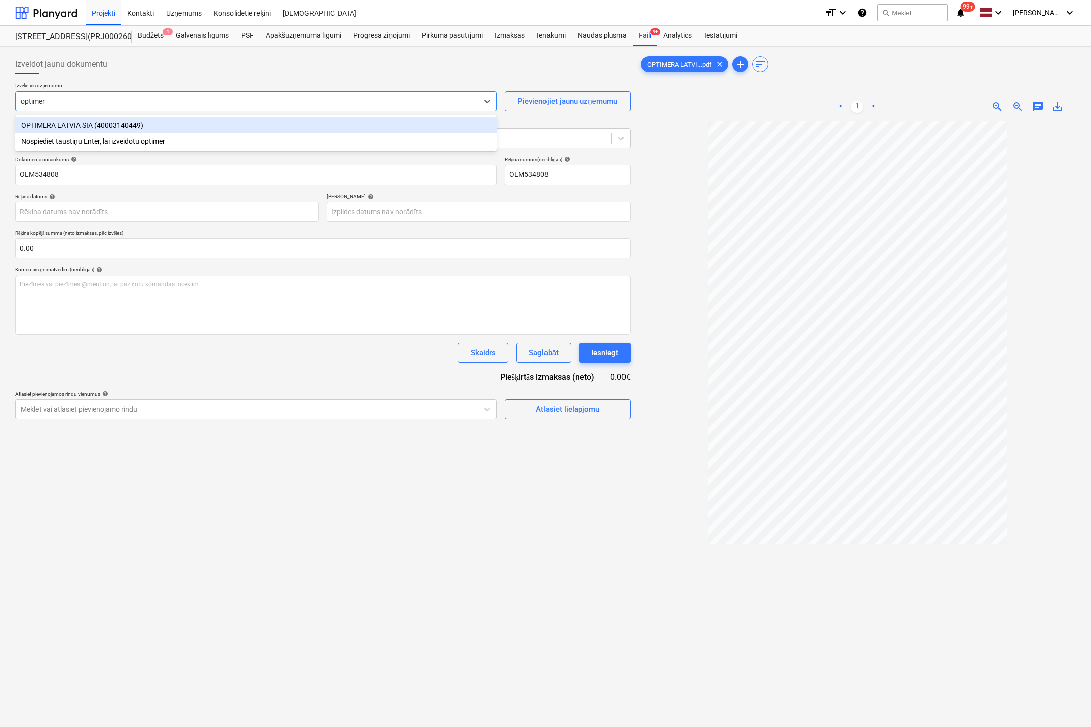
type input "optimera"
click at [189, 119] on div "OPTIMERA LATVIA SIA (40003140449)" at bounding box center [255, 125] width 481 height 16
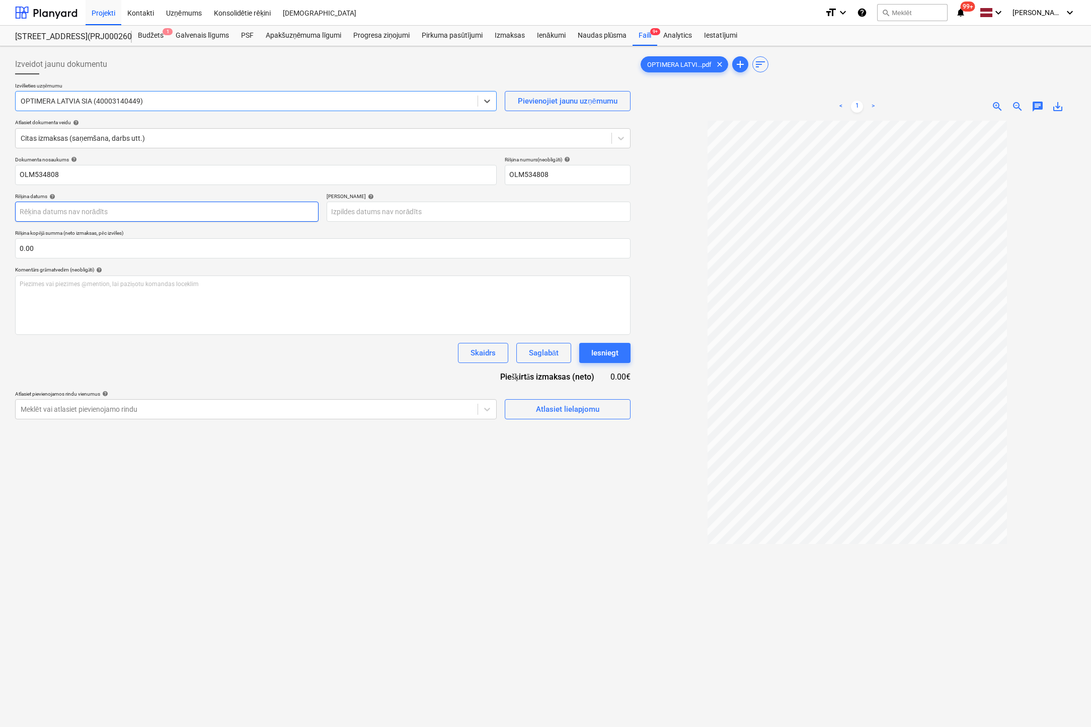
click at [219, 217] on body "Projekti Kontakti Uzņēmums Konsolidētie rēķini Iesūtne format_size keyboard_arr…" at bounding box center [545, 363] width 1091 height 727
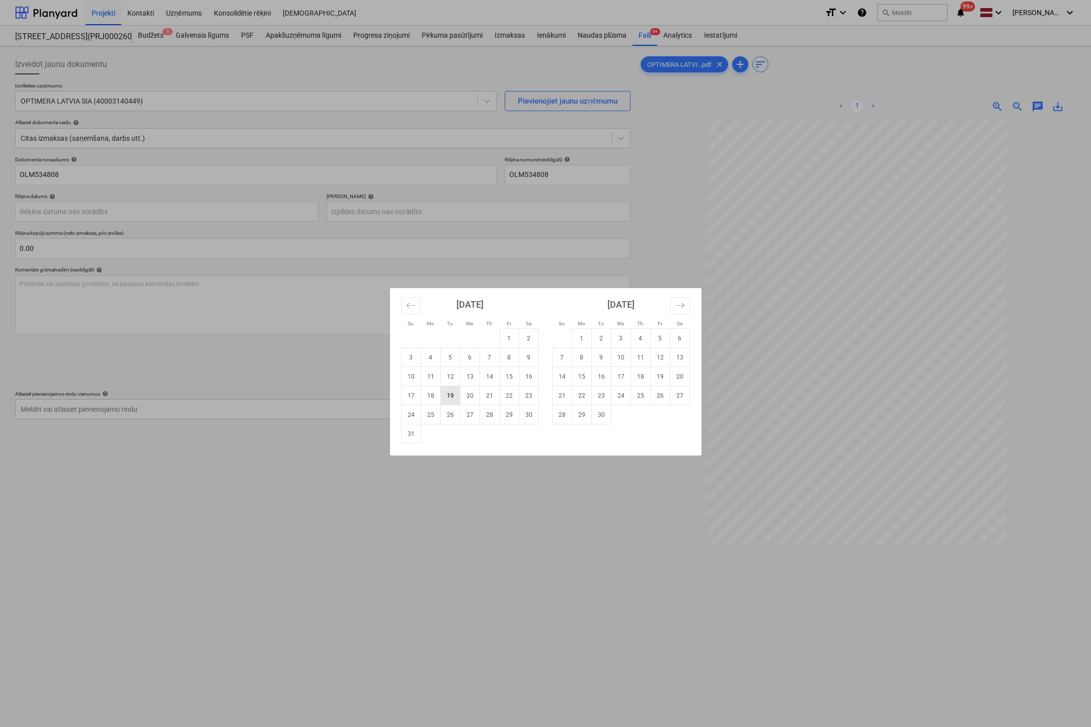
click at [457, 400] on td "19" at bounding box center [450, 395] width 20 height 19
type input "[DATE]"
click at [416, 208] on body "Projekti Kontakti Uzņēmums Konsolidētie rēķini Iesūtne format_size keyboard_arr…" at bounding box center [545, 363] width 1091 height 727
click at [678, 309] on icon "Move forward to switch to the next month." at bounding box center [680, 306] width 10 height 10
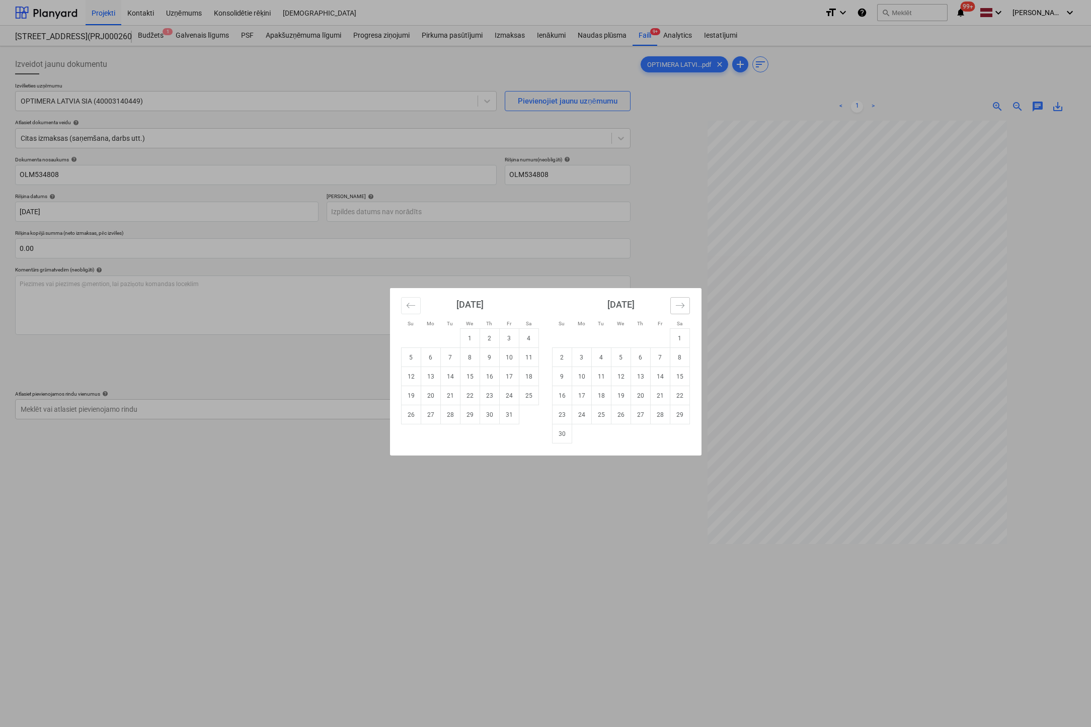
click at [678, 309] on icon "Move forward to switch to the next month." at bounding box center [680, 306] width 10 height 10
click at [622, 372] on td "17" at bounding box center [621, 376] width 20 height 19
type input "[DATE]"
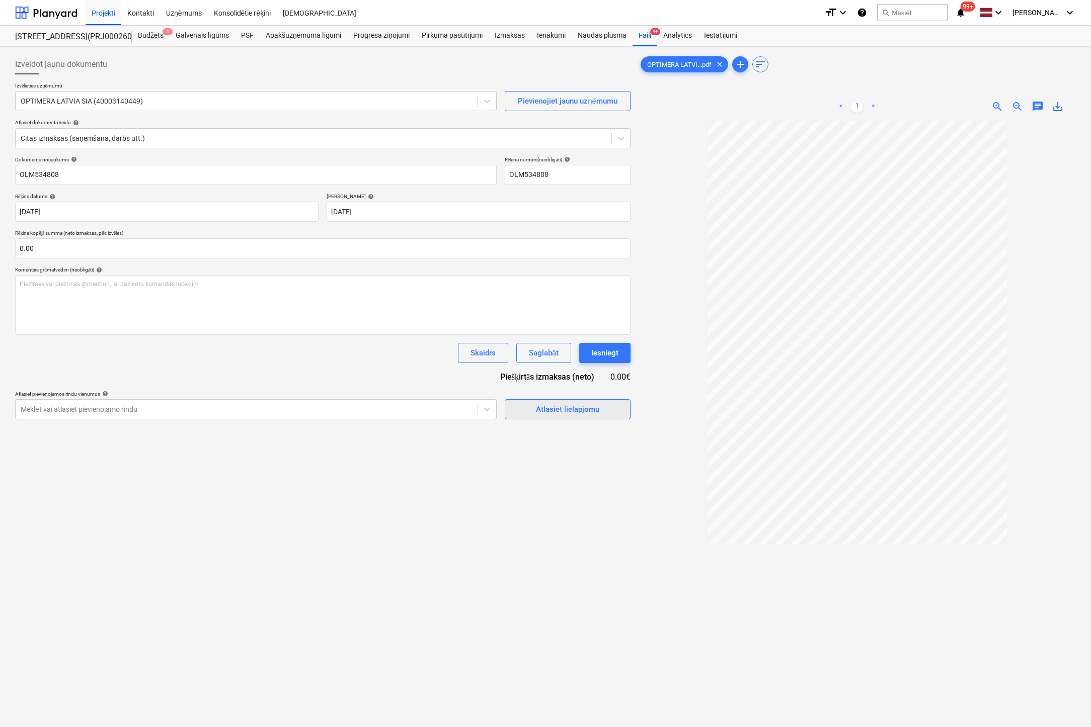
click at [581, 408] on div "Atlasiet lielapjomu" at bounding box center [567, 409] width 63 height 13
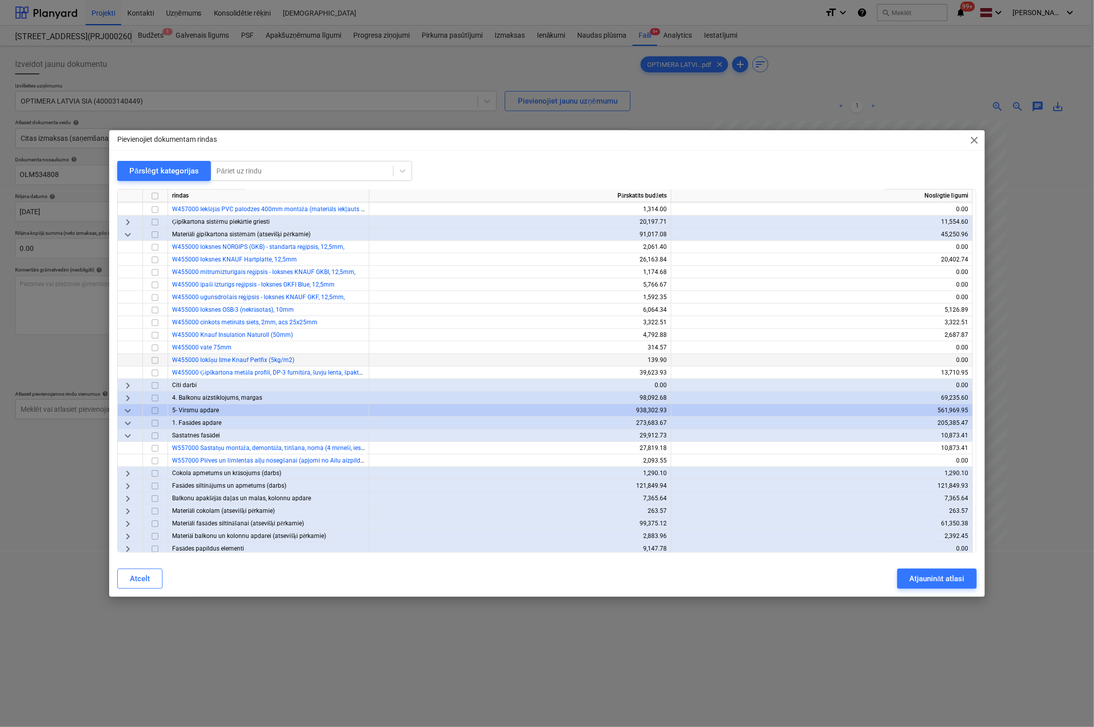
scroll to position [654, 0]
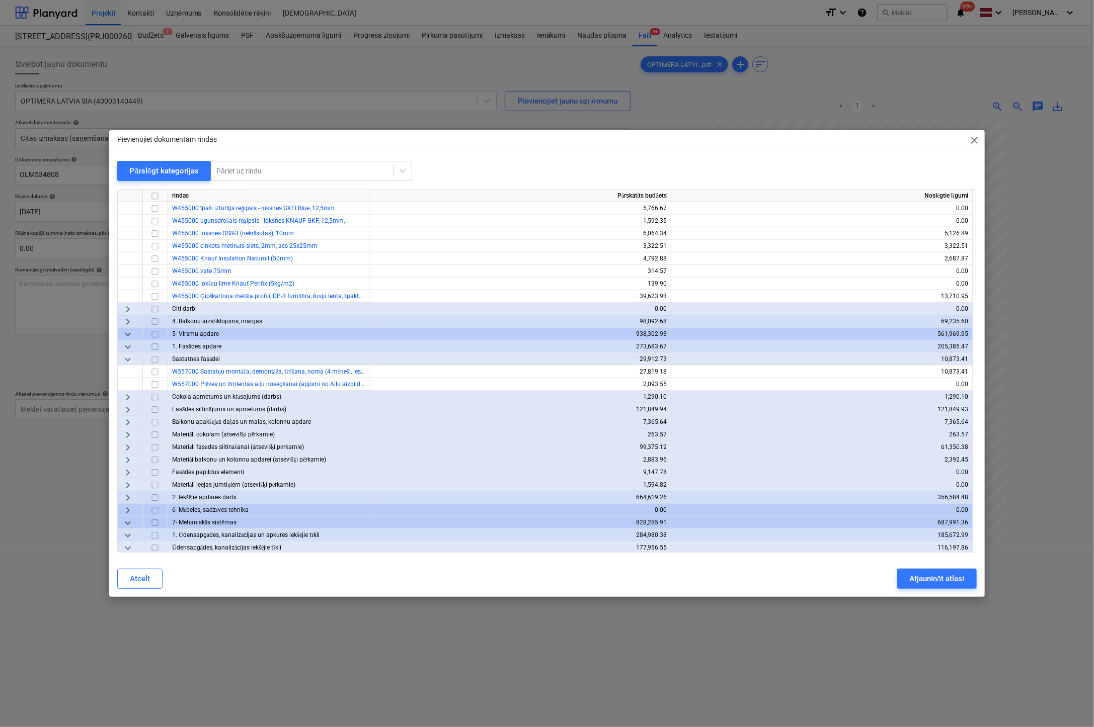
click at [127, 336] on span "keyboard_arrow_down" at bounding box center [128, 334] width 12 height 12
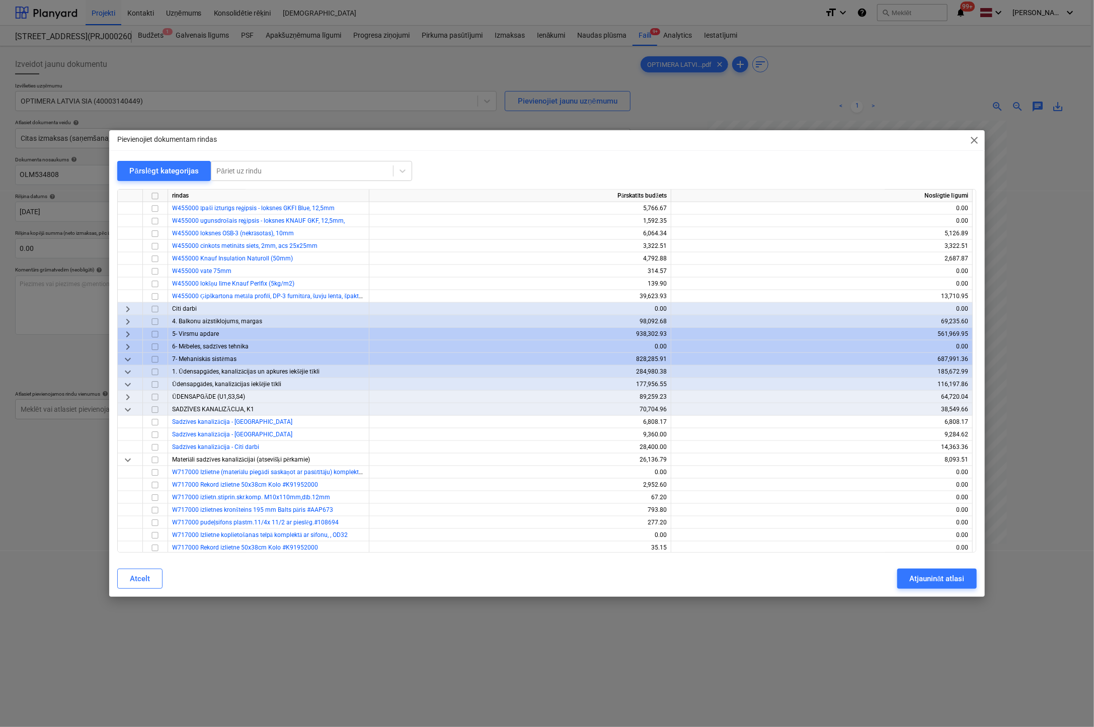
click at [127, 336] on span "keyboard_arrow_right" at bounding box center [128, 334] width 12 height 12
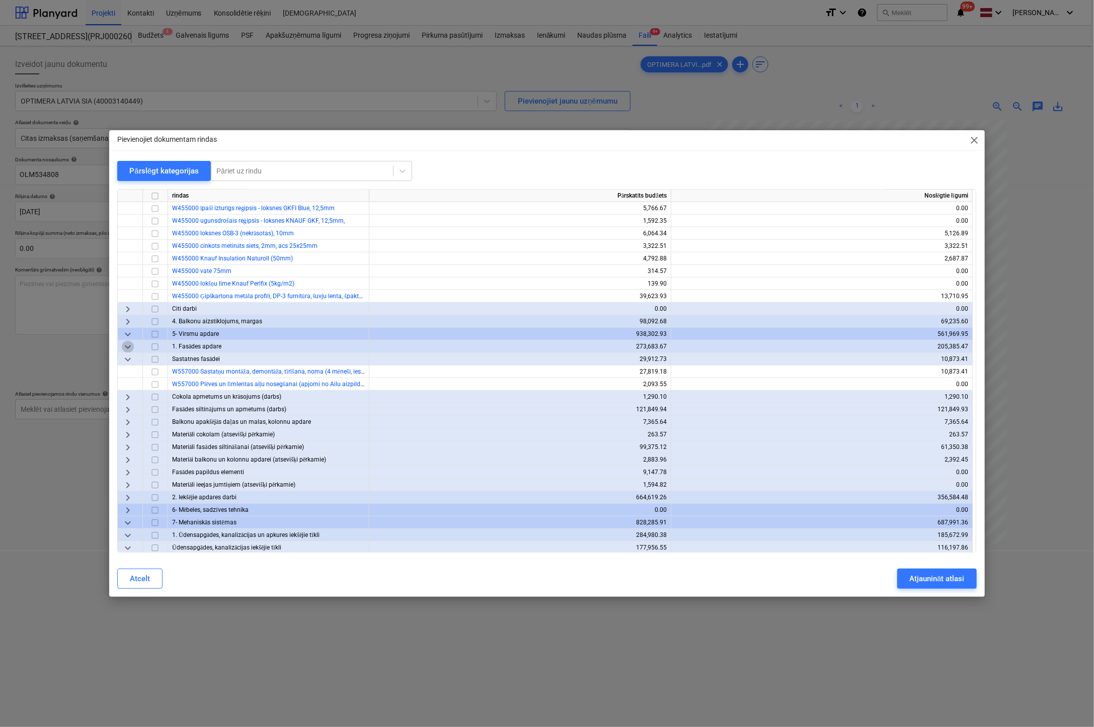
click at [130, 347] on span "keyboard_arrow_down" at bounding box center [128, 347] width 12 height 12
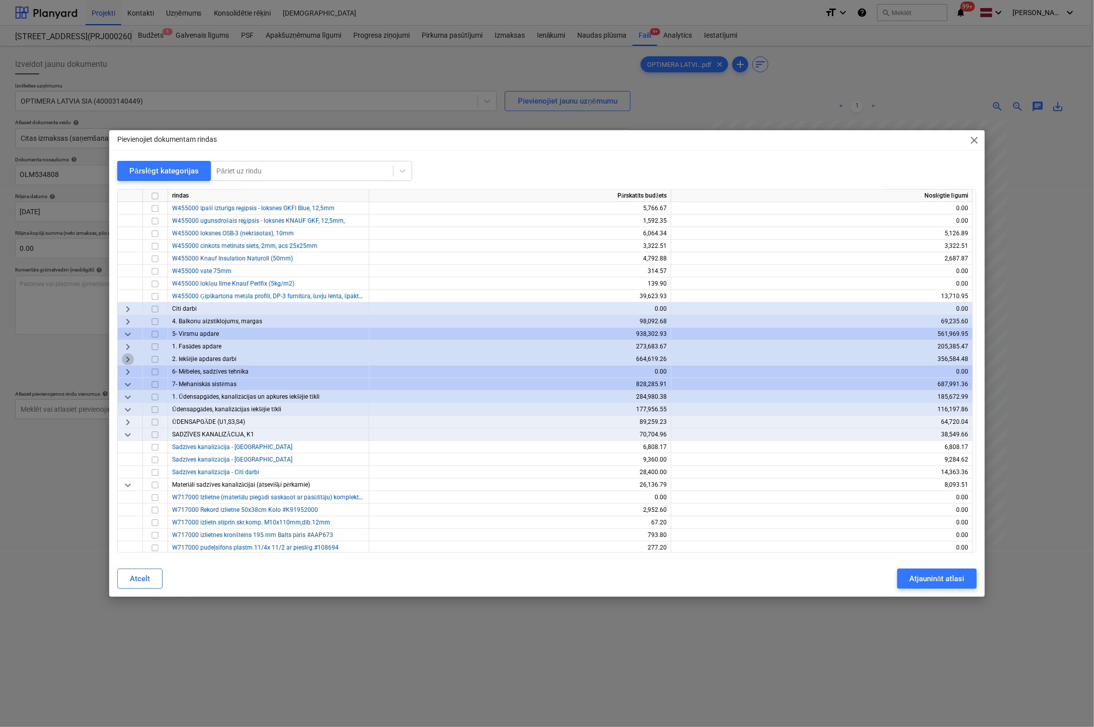
click at [125, 357] on span "keyboard_arrow_right" at bounding box center [128, 360] width 12 height 12
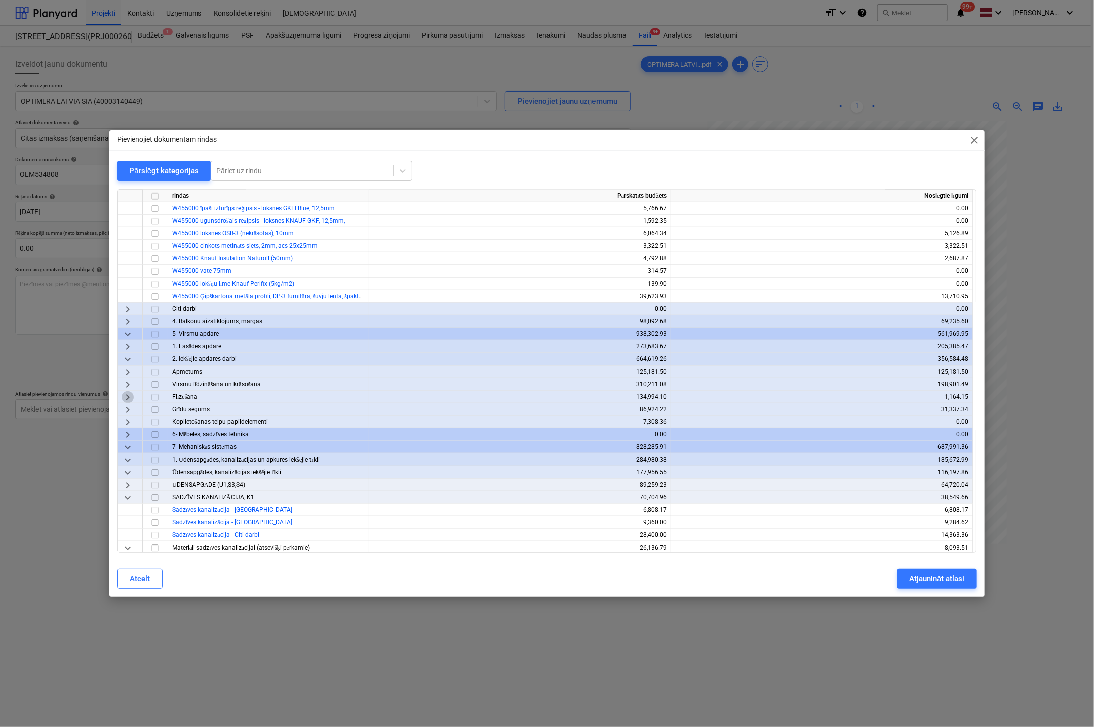
click at [128, 399] on span "keyboard_arrow_right" at bounding box center [128, 397] width 12 height 12
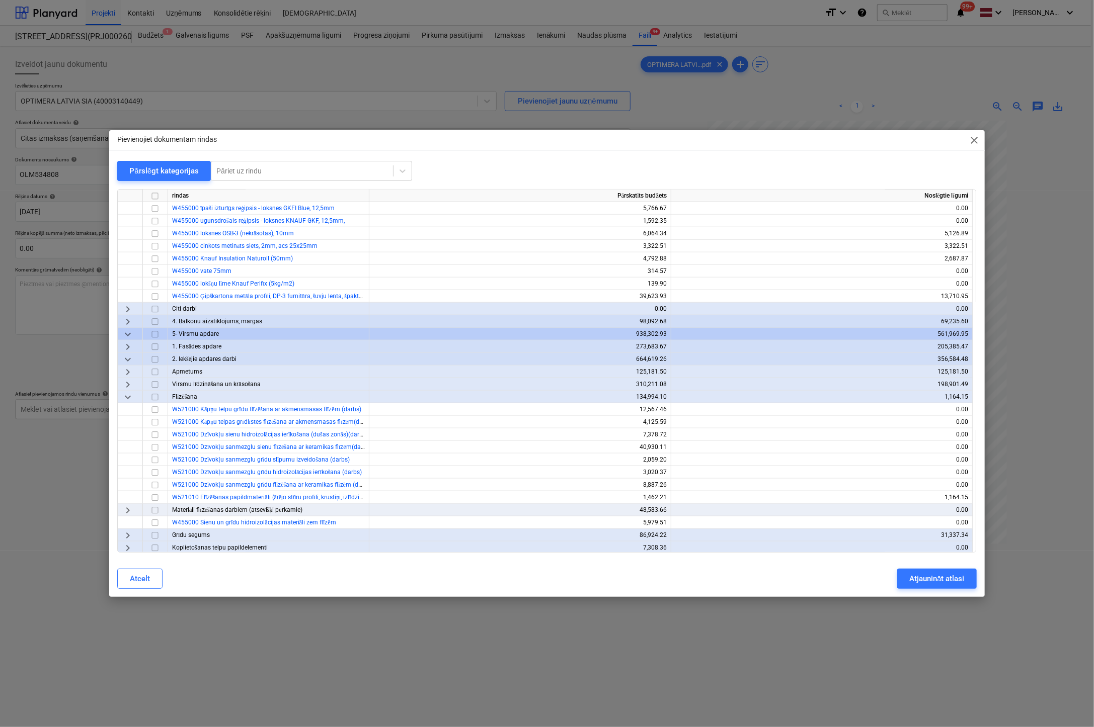
click at [129, 509] on span "keyboard_arrow_right" at bounding box center [128, 511] width 12 height 12
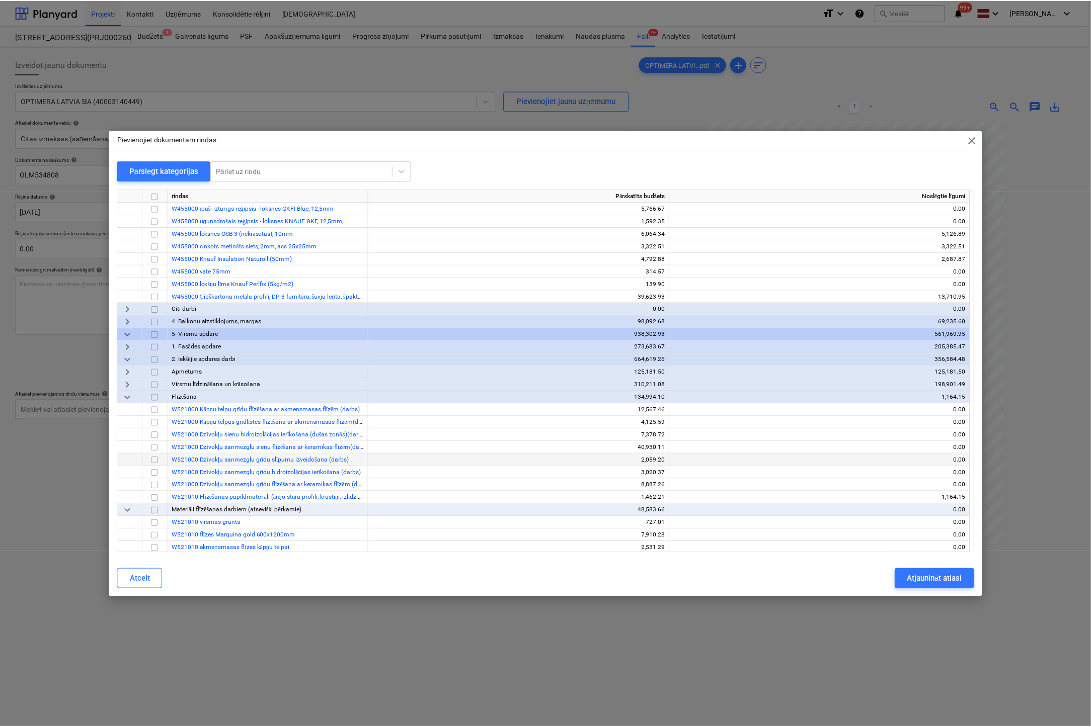
scroll to position [855, 0]
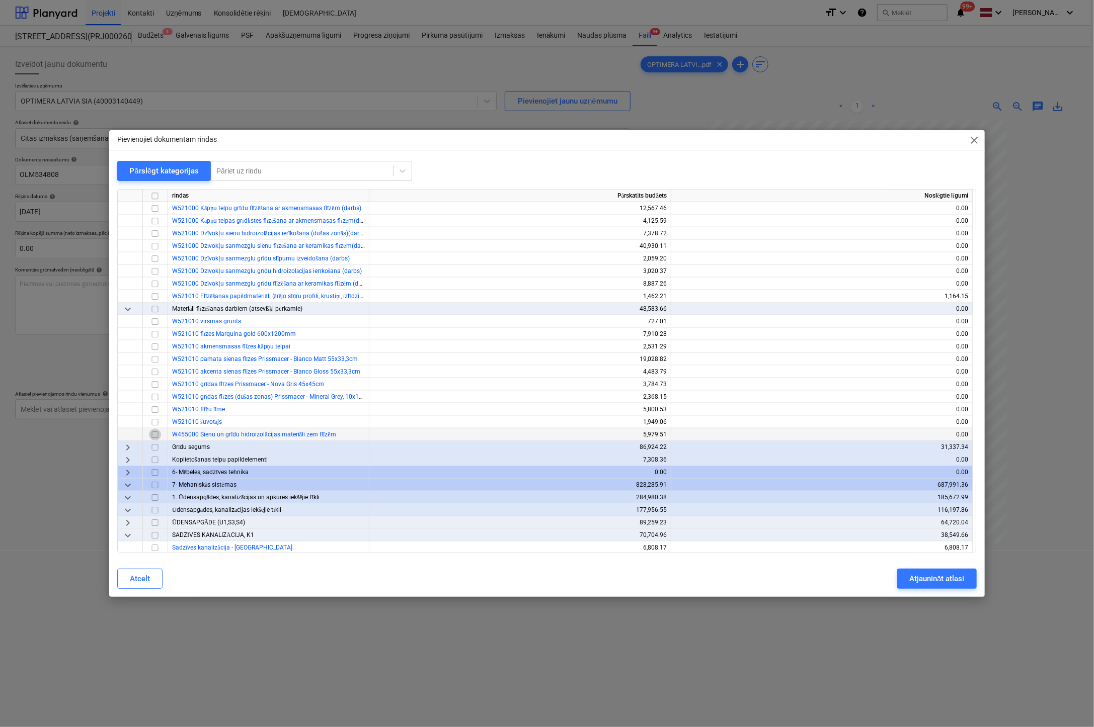
click at [152, 433] on input "checkbox" at bounding box center [155, 435] width 12 height 12
click at [931, 563] on div "Pievienojiet dokumentam rindas close Pārslēgt kategorijas Pāriet uz rindu rinda…" at bounding box center [546, 363] width 875 height 467
click at [929, 576] on div "Atjaunināt atlasi" at bounding box center [936, 578] width 55 height 13
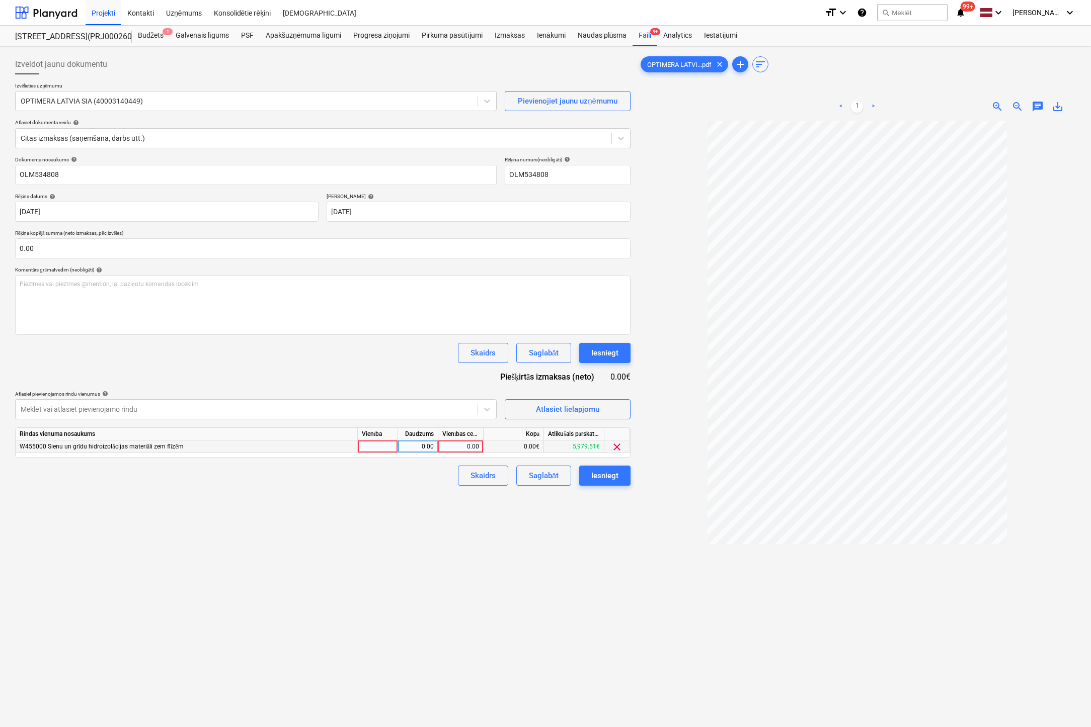
click at [475, 446] on div "0.00" at bounding box center [460, 447] width 37 height 13
type input "70.78"
drag, startPoint x: 335, startPoint y: 604, endPoint x: 424, endPoint y: 575, distance: 93.5
click at [336, 604] on div "Izveidot jaunu dokumentu Izvēlieties uzņēmumu OPTIMERA LATVIA SIA (40003140449)…" at bounding box center [322, 437] width 623 height 774
click at [604, 477] on div "Iesniegt" at bounding box center [604, 475] width 27 height 13
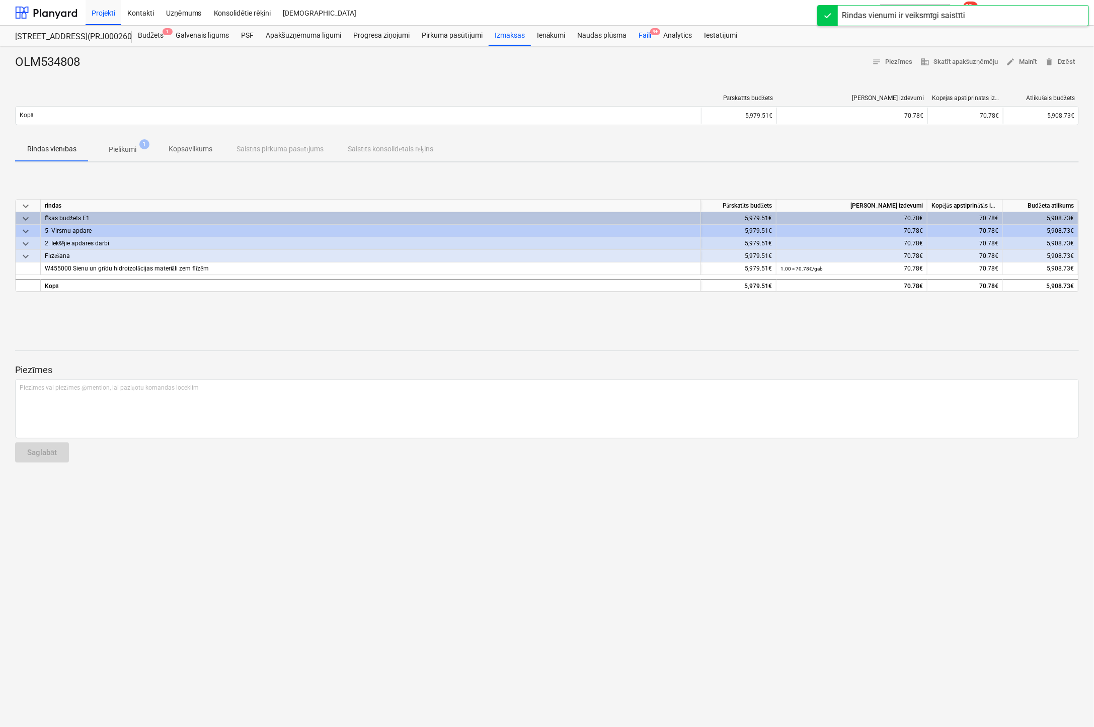
click at [646, 33] on div "Faili 9+" at bounding box center [644, 36] width 25 height 20
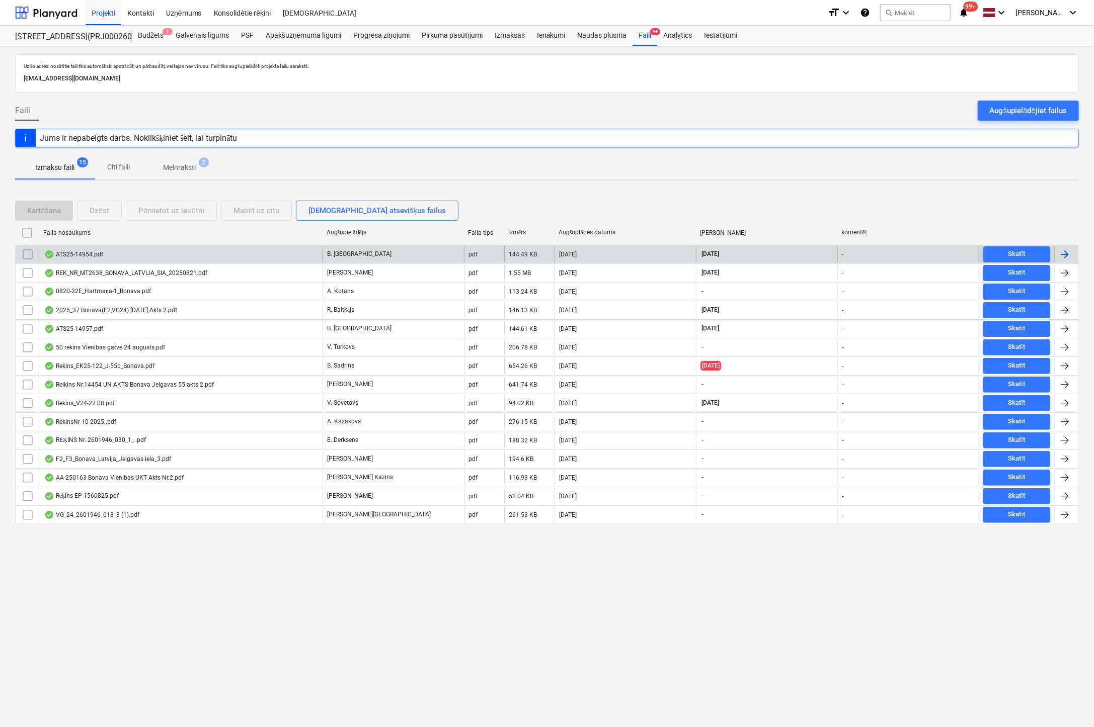
click at [89, 251] on div "ATS25-14954.pdf" at bounding box center [73, 255] width 59 height 8
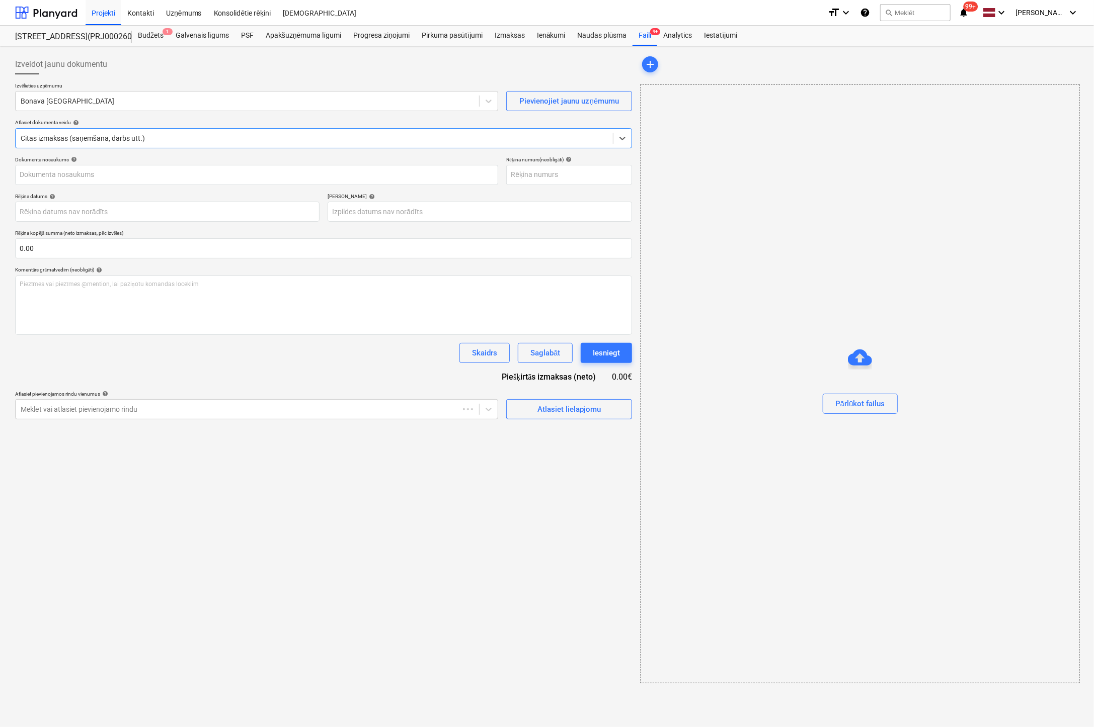
type input "ATS25-14954.pdf"
type input "[DATE]"
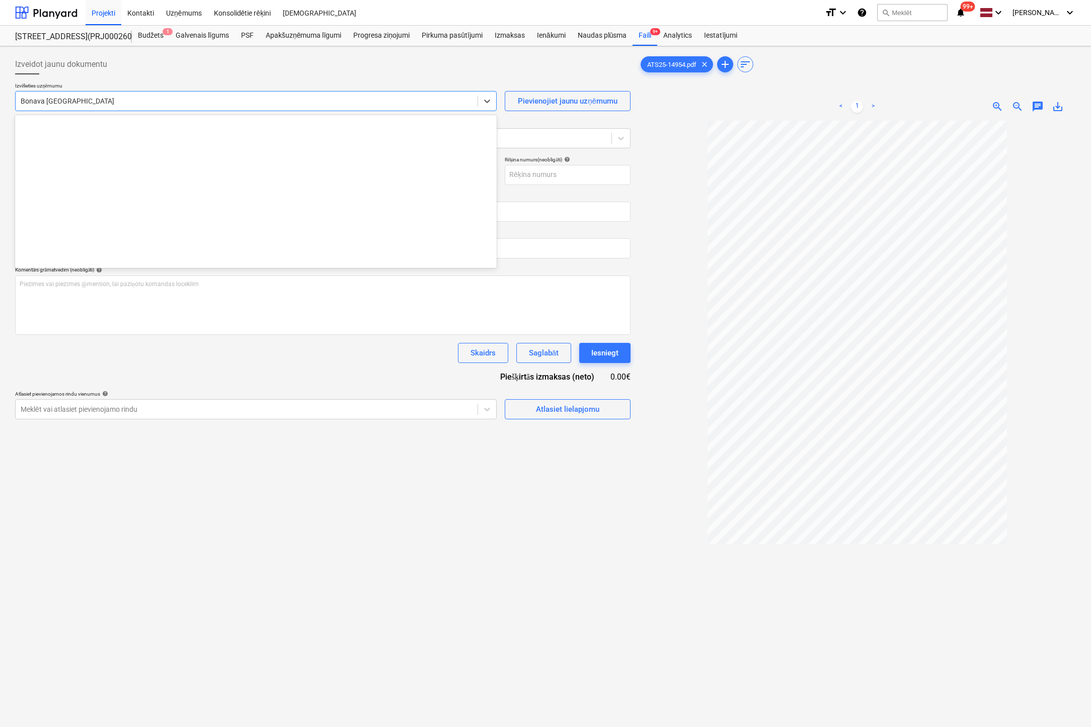
click at [202, 107] on div "Bonava Latvija" at bounding box center [247, 101] width 462 height 14
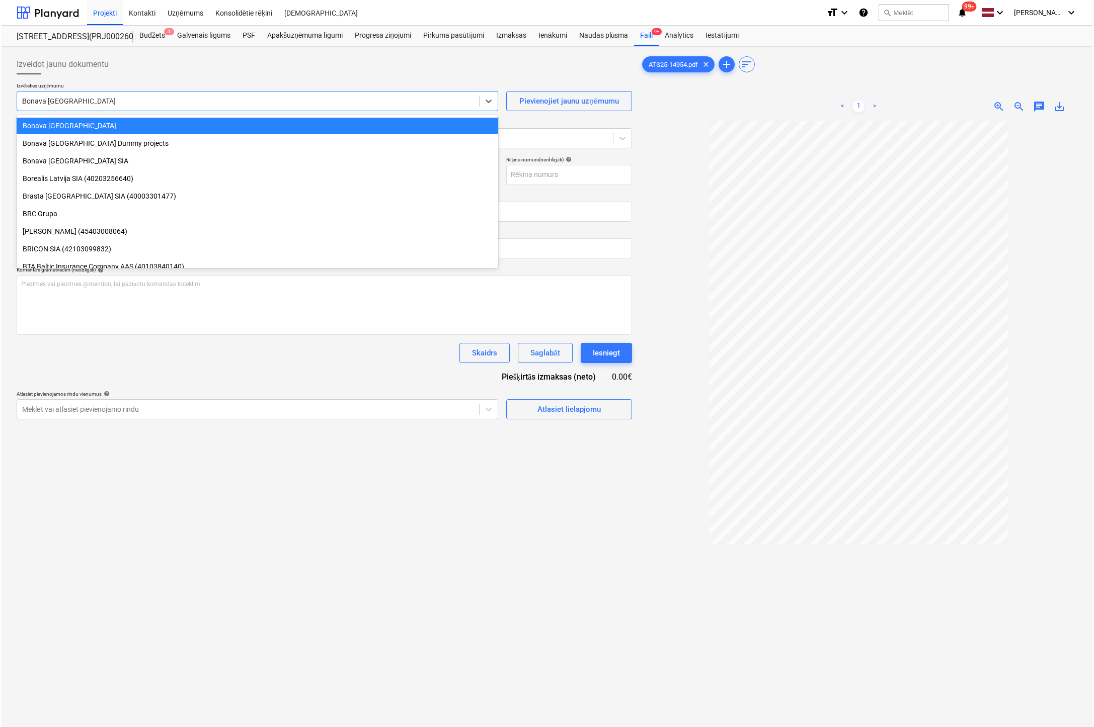
scroll to position [589, 0]
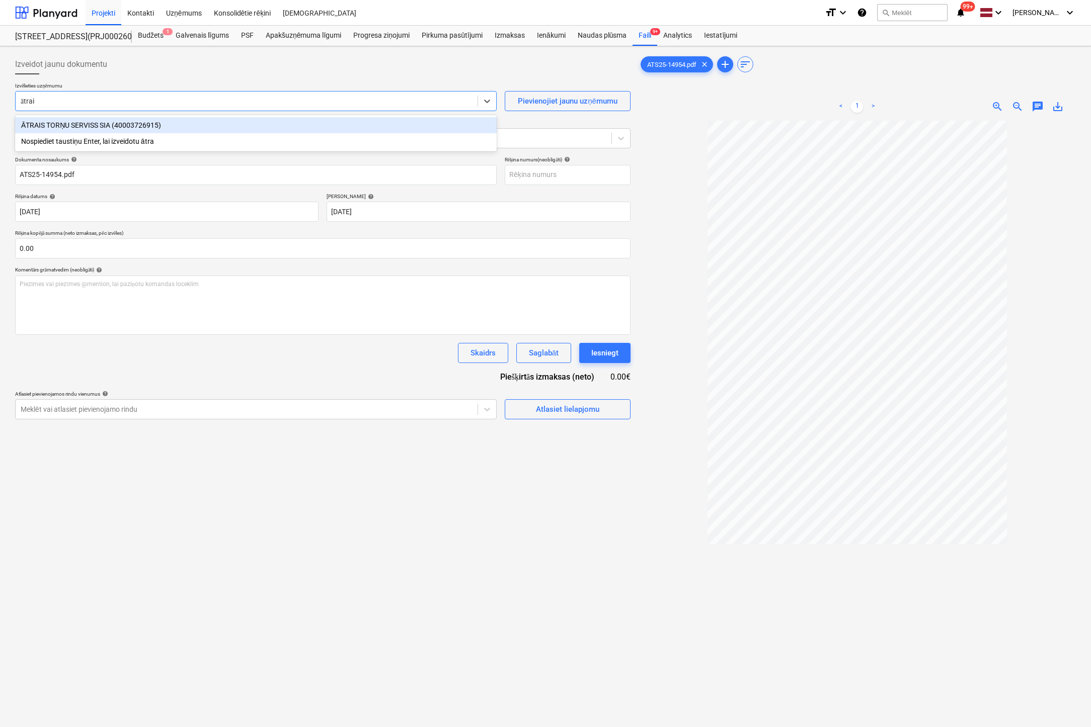
type input "ātrais"
click at [197, 122] on div "ĀTRAIS TORŅU SERVISS SIA (40003726915)" at bounding box center [255, 125] width 481 height 16
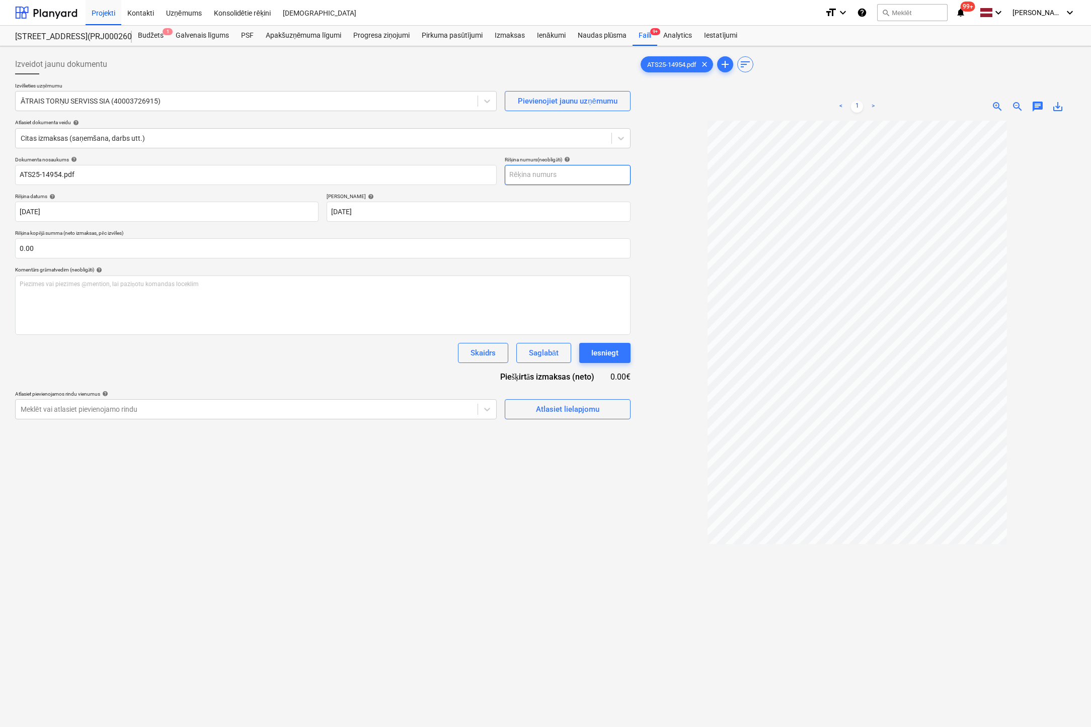
click at [539, 181] on input "text" at bounding box center [568, 175] width 126 height 20
type input "ATS25-14954"
click at [575, 411] on div "Atlasiet lielapjomu" at bounding box center [567, 409] width 63 height 13
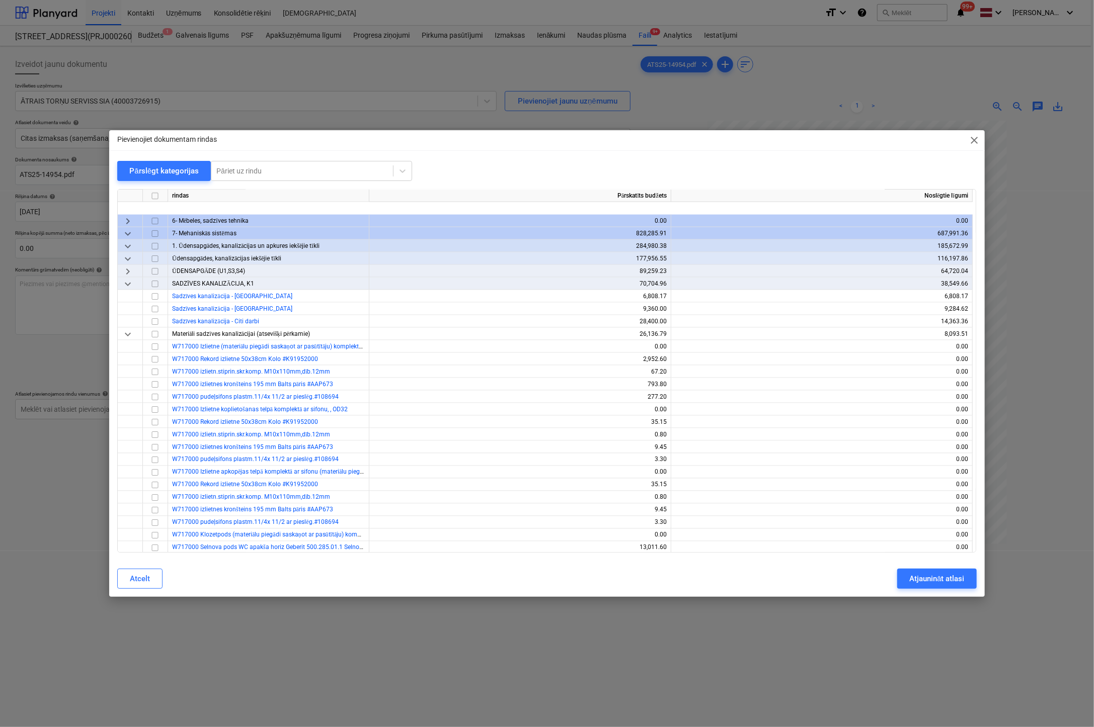
scroll to position [1385, 0]
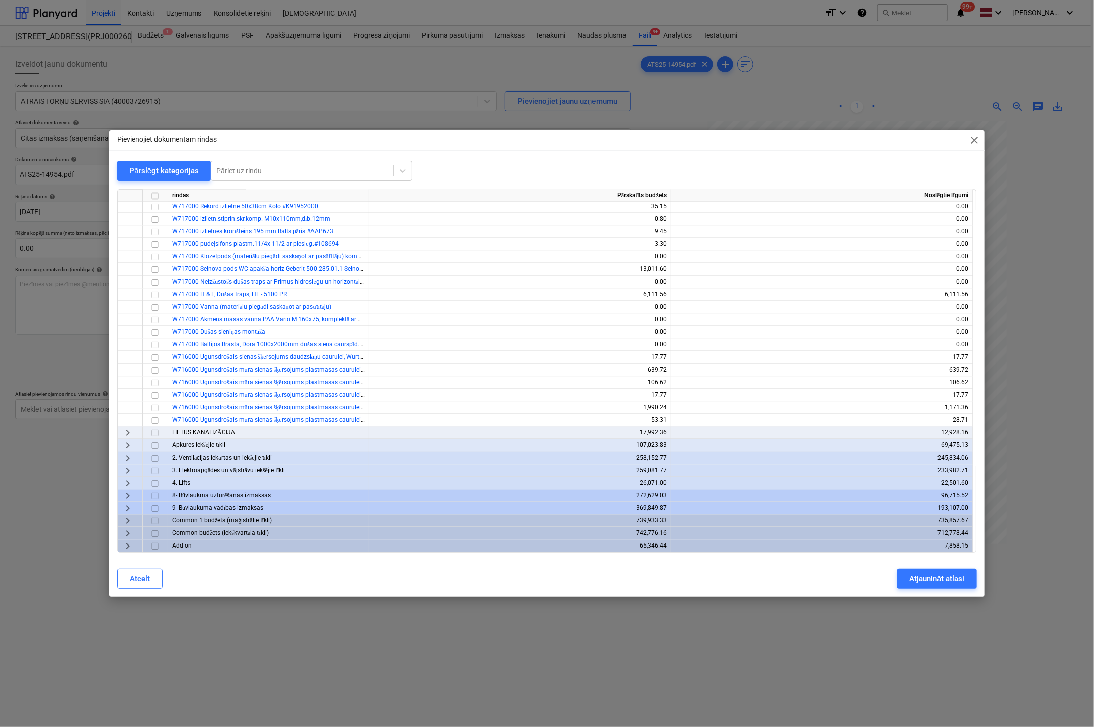
click at [127, 495] on span "keyboard_arrow_right" at bounding box center [128, 496] width 12 height 12
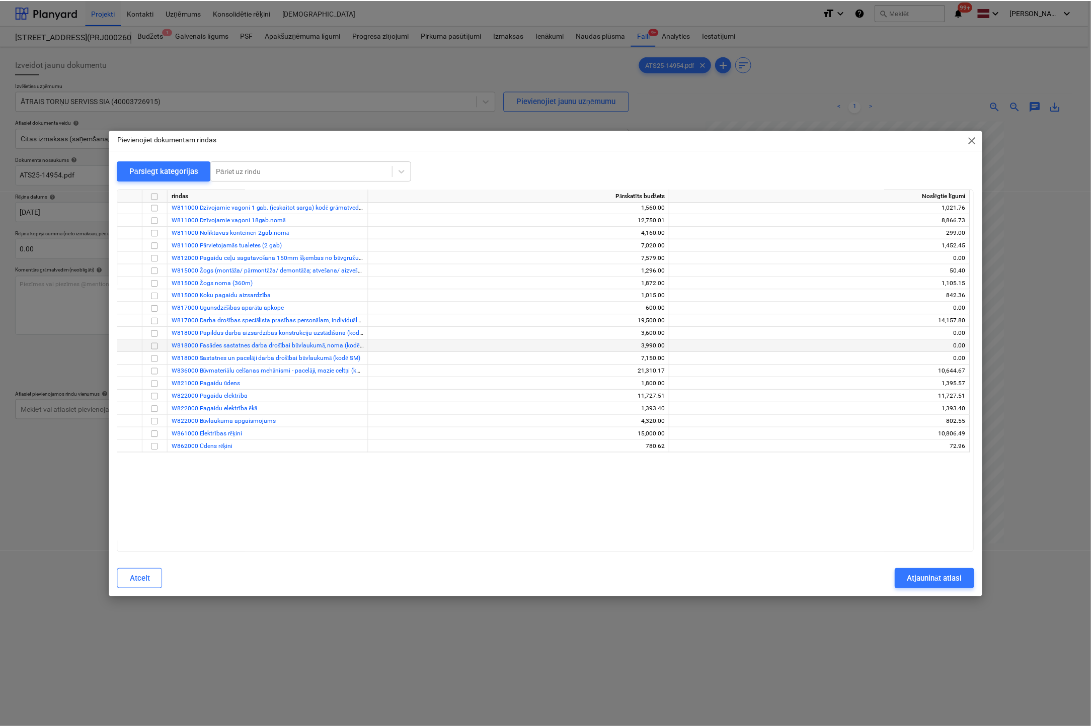
scroll to position [1737, 0]
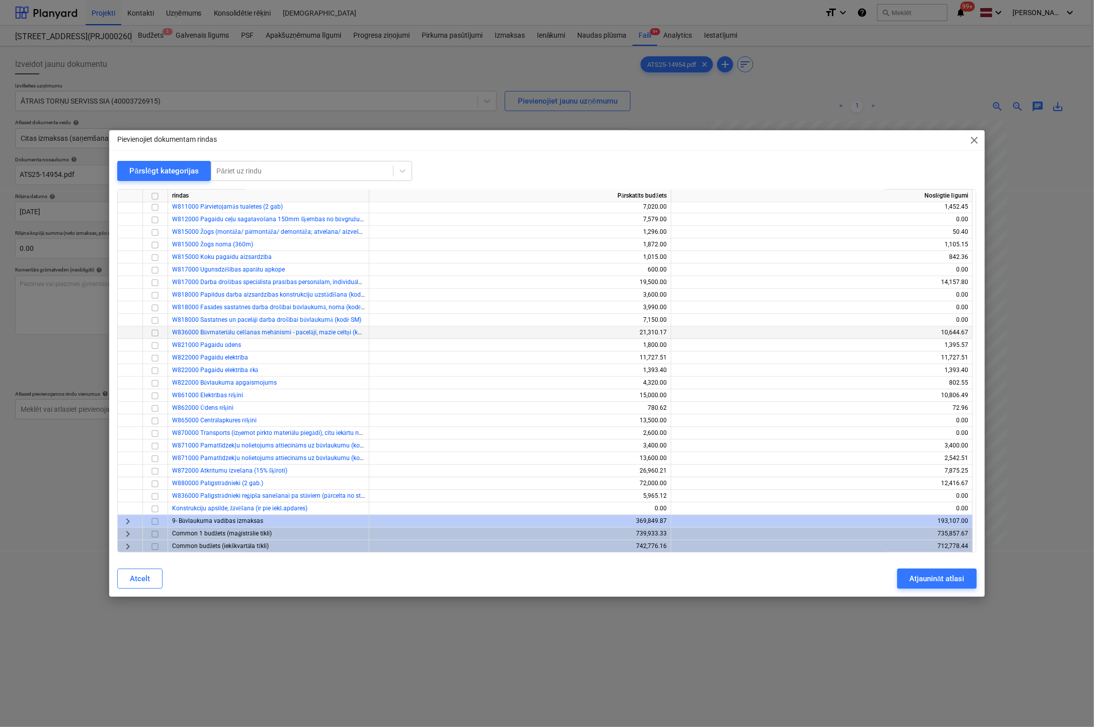
click at [157, 332] on input "checkbox" at bounding box center [155, 333] width 12 height 12
click at [942, 579] on div "Atjaunināt atlasi" at bounding box center [936, 578] width 55 height 13
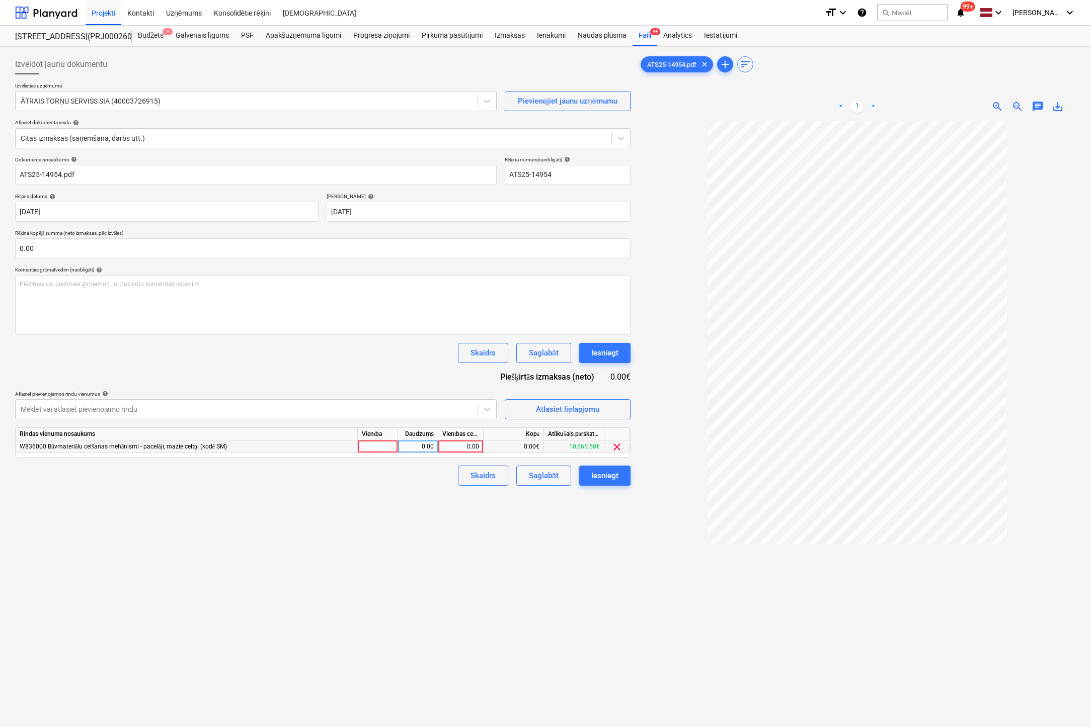
click at [464, 446] on div "0.00" at bounding box center [460, 447] width 37 height 13
type input "471.5"
click at [518, 595] on div "Izveidot jaunu dokumentu Izvēlieties uzņēmumu ĀTRAIS TORŅU SERVISS SIA (4000372…" at bounding box center [322, 437] width 623 height 774
click at [611, 477] on div "Iesniegt" at bounding box center [604, 475] width 27 height 13
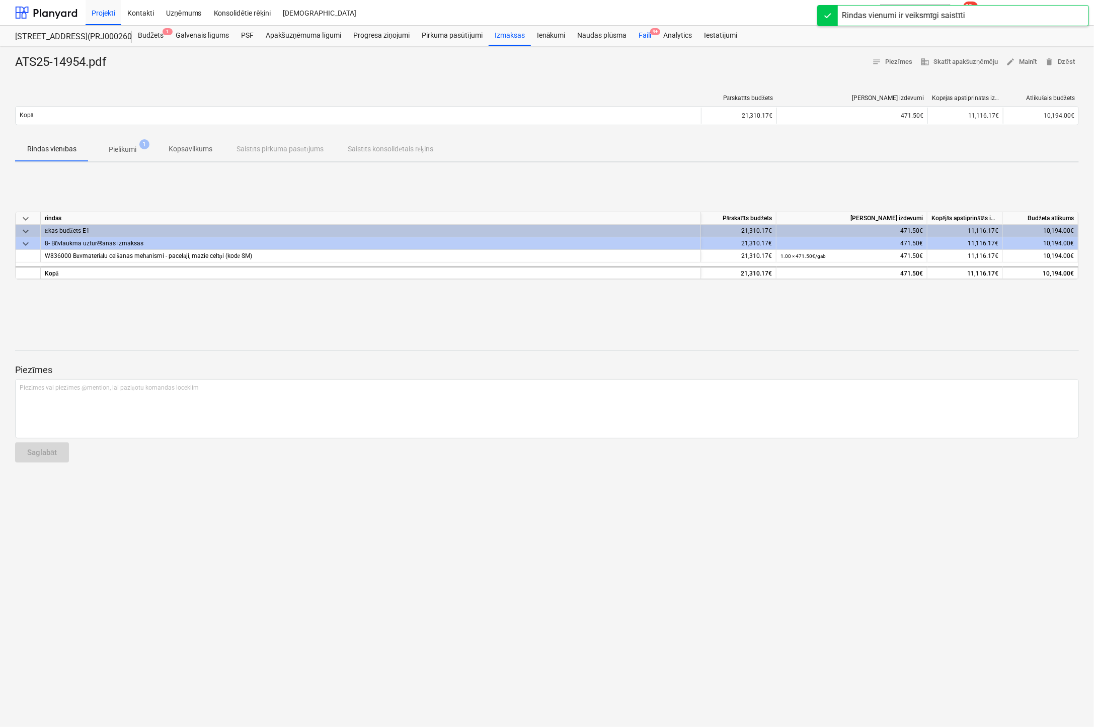
click at [646, 30] on div "Faili 9+" at bounding box center [644, 36] width 25 height 20
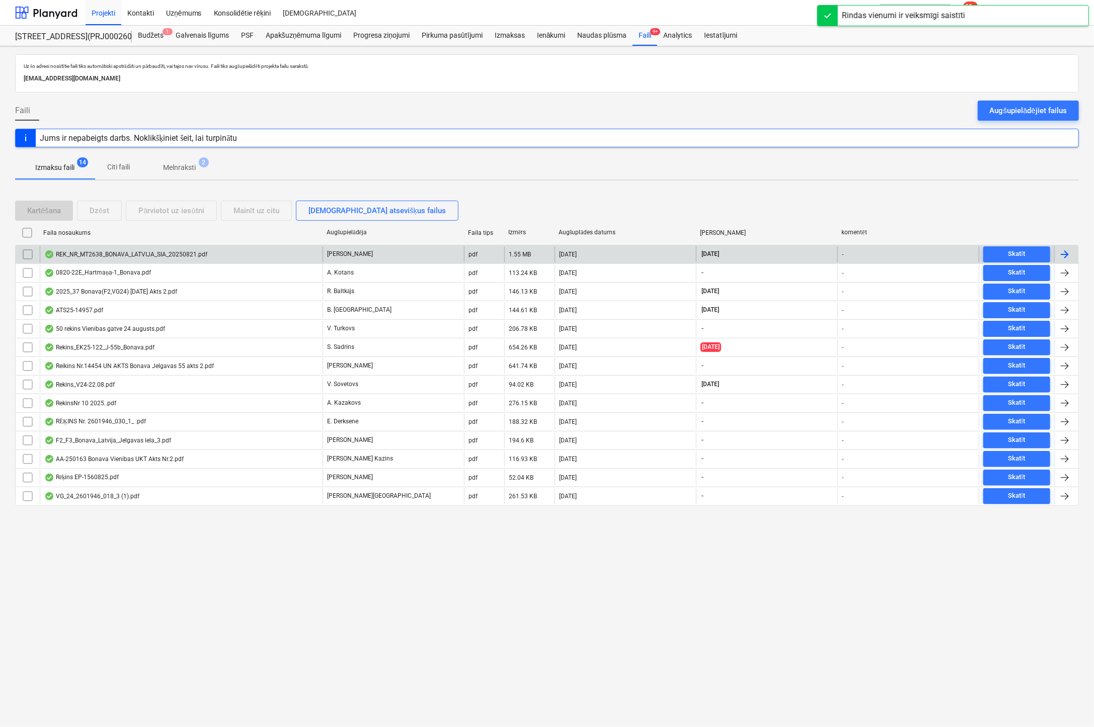
click at [162, 253] on div "REK_NR_MT2638_BONAVA_LATVIJA_SIA_20250821.pdf" at bounding box center [125, 255] width 163 height 8
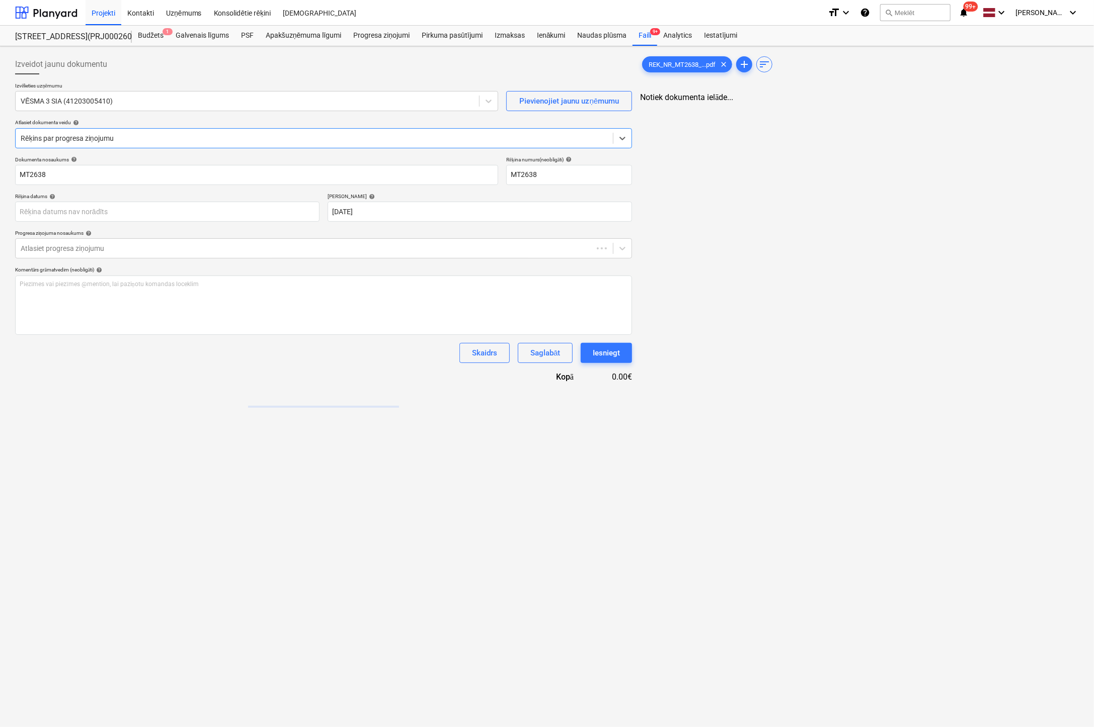
type input "MT2638"
type input "[DATE]"
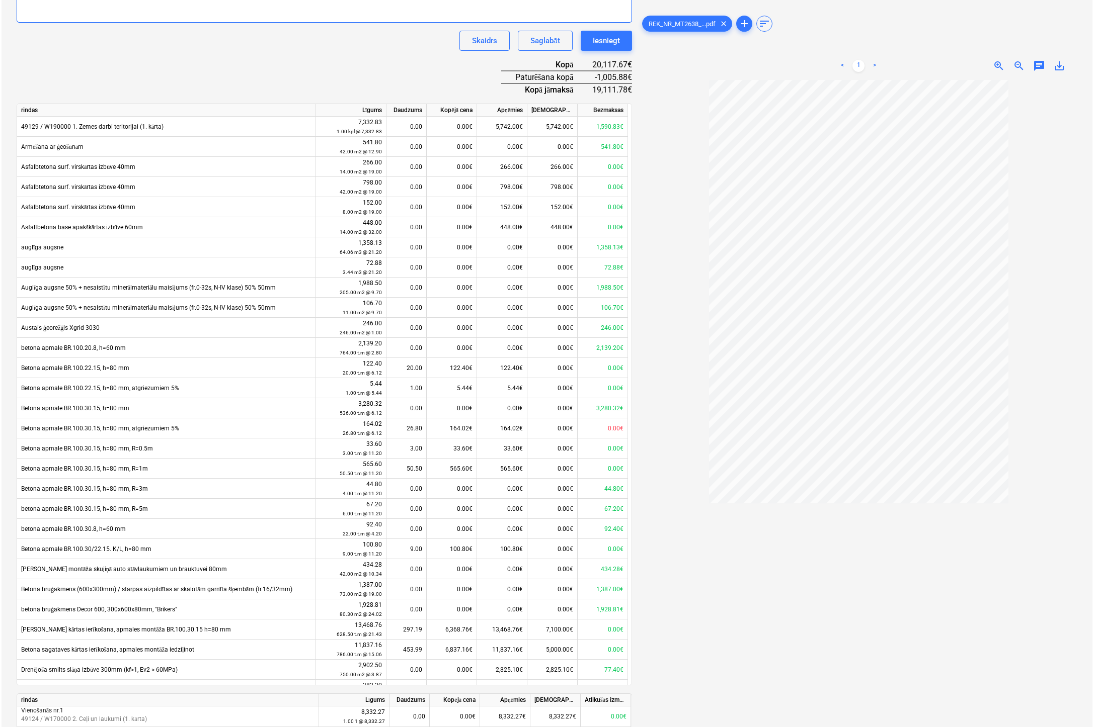
scroll to position [221, 0]
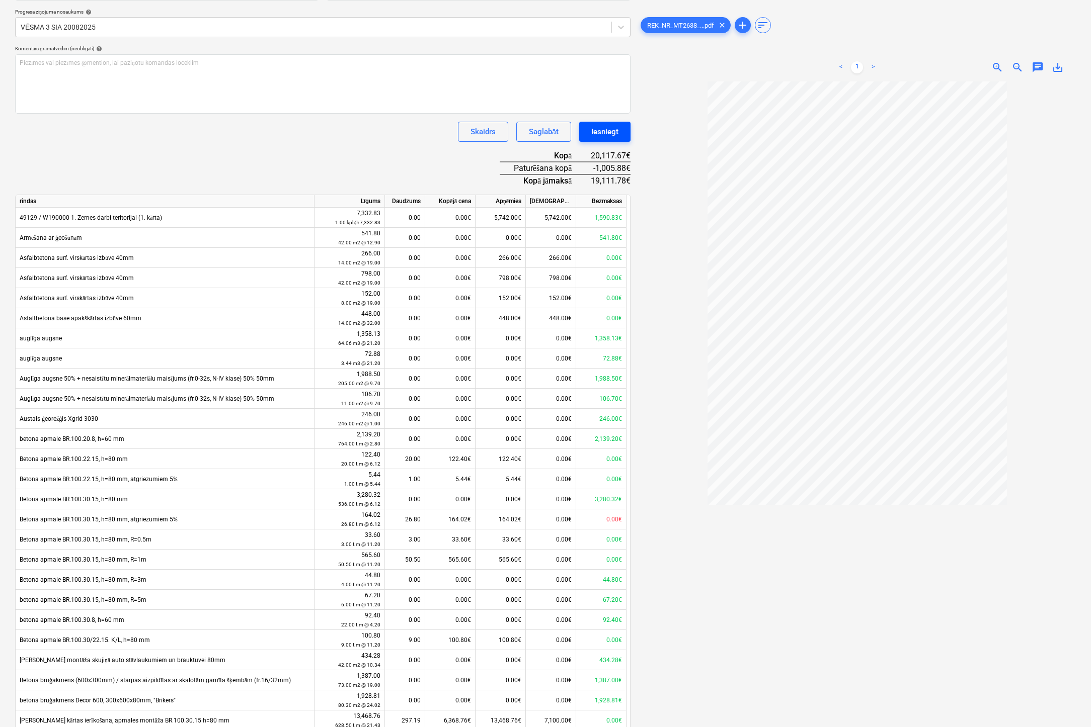
click at [608, 129] on div "Iesniegt" at bounding box center [604, 131] width 27 height 13
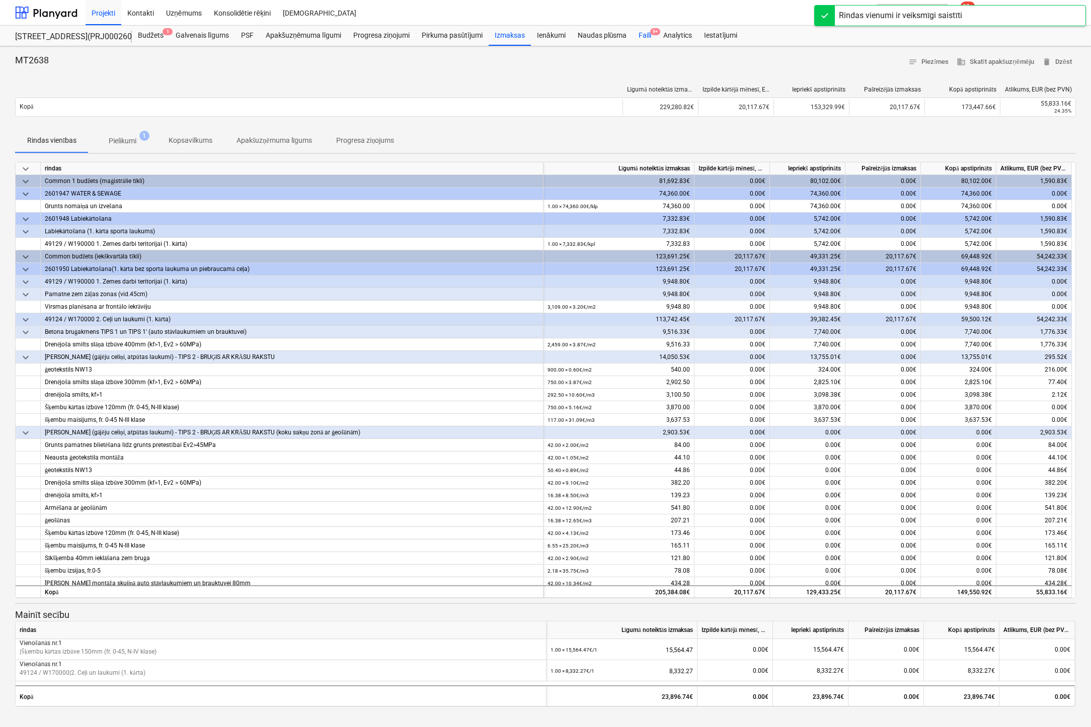
click at [642, 33] on div "Faili 9+" at bounding box center [644, 36] width 25 height 20
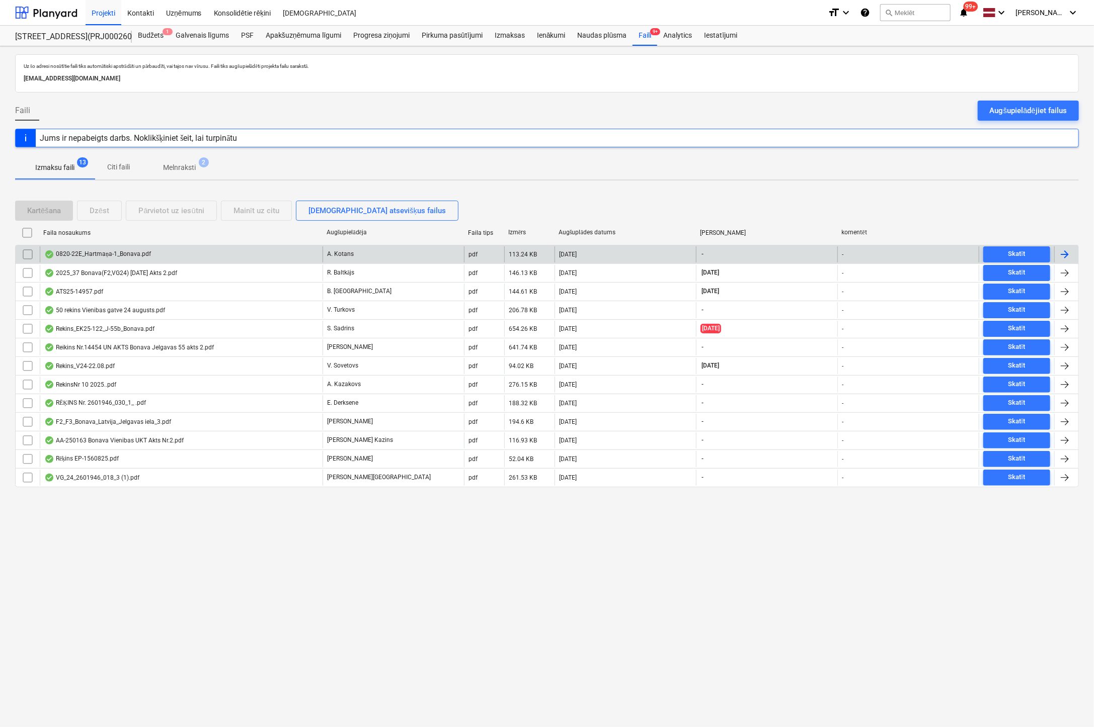
click at [113, 252] on div "0820-22E_Hartmaņa-1_Bonava.pdf" at bounding box center [97, 255] width 107 height 8
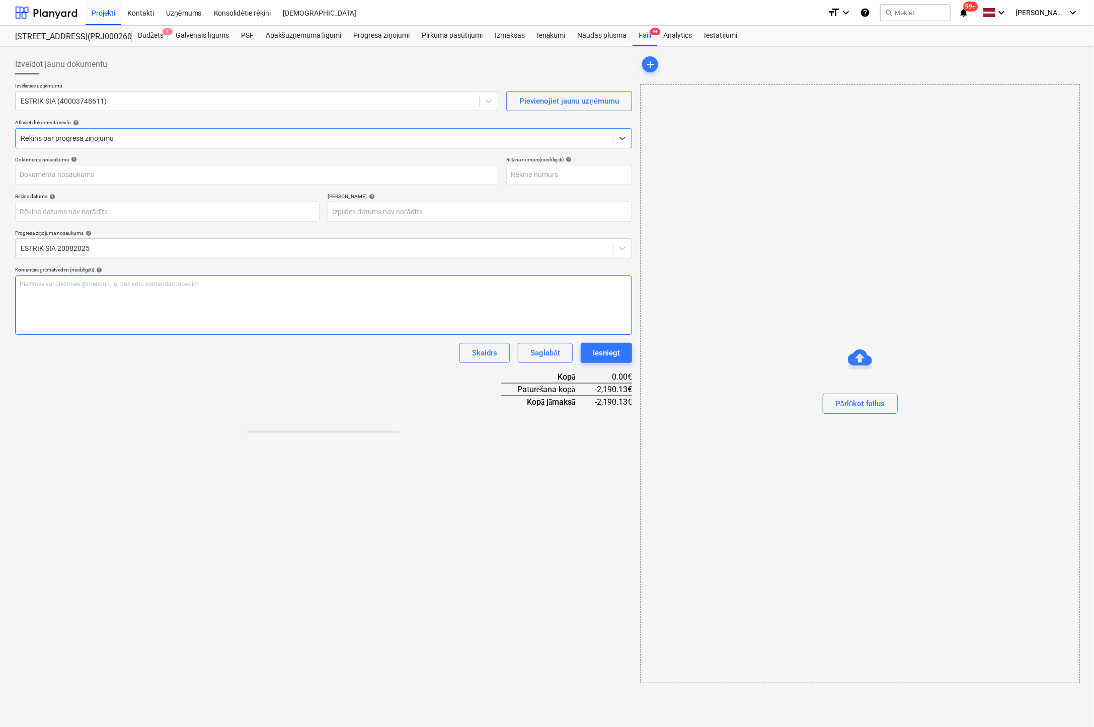
type input "0820-22E_Hartmaņa-1_Bonava.pdf"
type input "[DATE]"
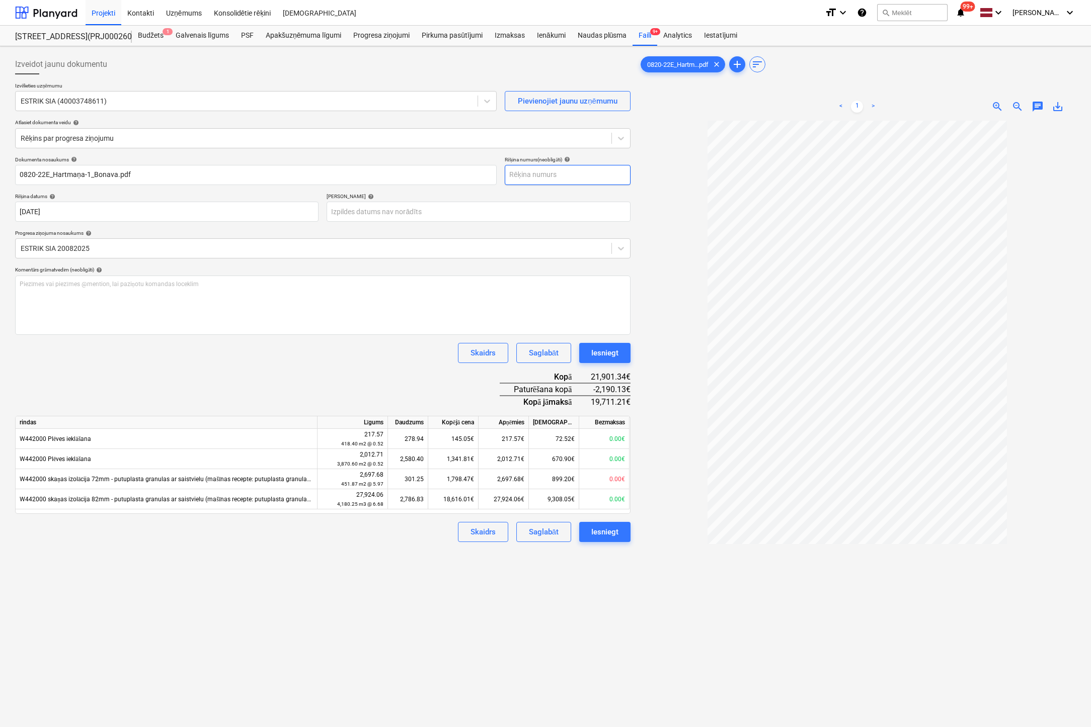
click at [542, 176] on input "text" at bounding box center [568, 175] width 126 height 20
type input "80/20-22E"
click at [437, 205] on body "Projekti Kontakti Uzņēmums Konsolidētie rēķini Iesūtne format_size keyboard_arr…" at bounding box center [545, 363] width 1091 height 727
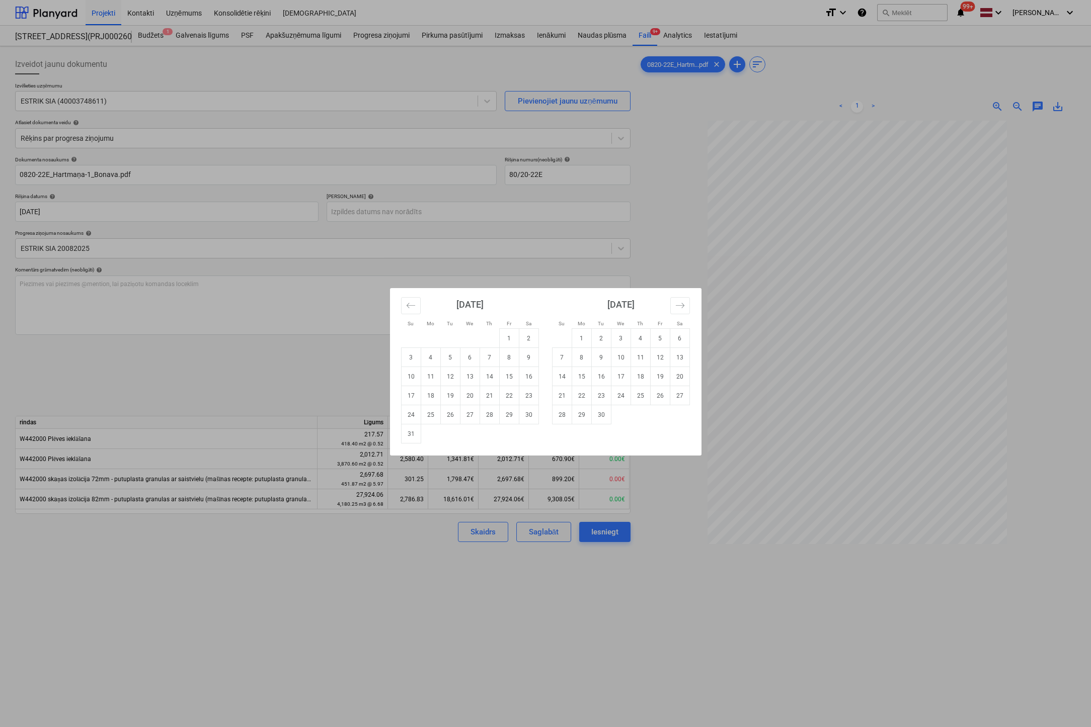
click at [622, 340] on td "3" at bounding box center [621, 338] width 20 height 19
type input "[DATE]"
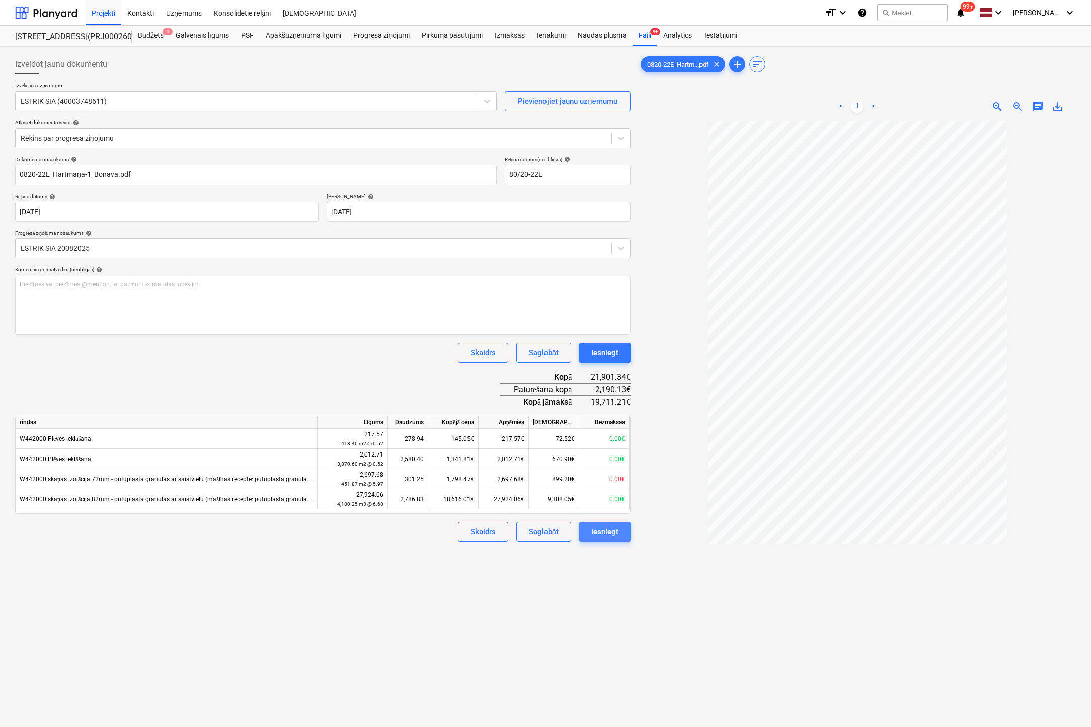
click at [610, 534] on div "Iesniegt" at bounding box center [604, 532] width 27 height 13
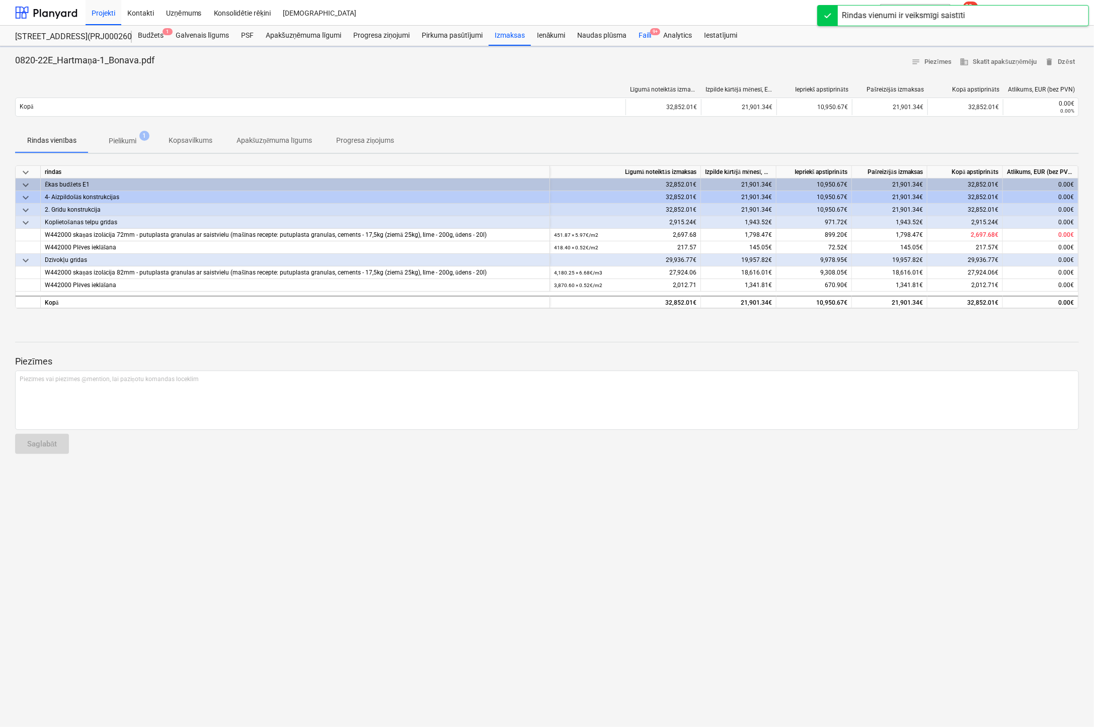
click at [644, 33] on div "Faili 9+" at bounding box center [644, 36] width 25 height 20
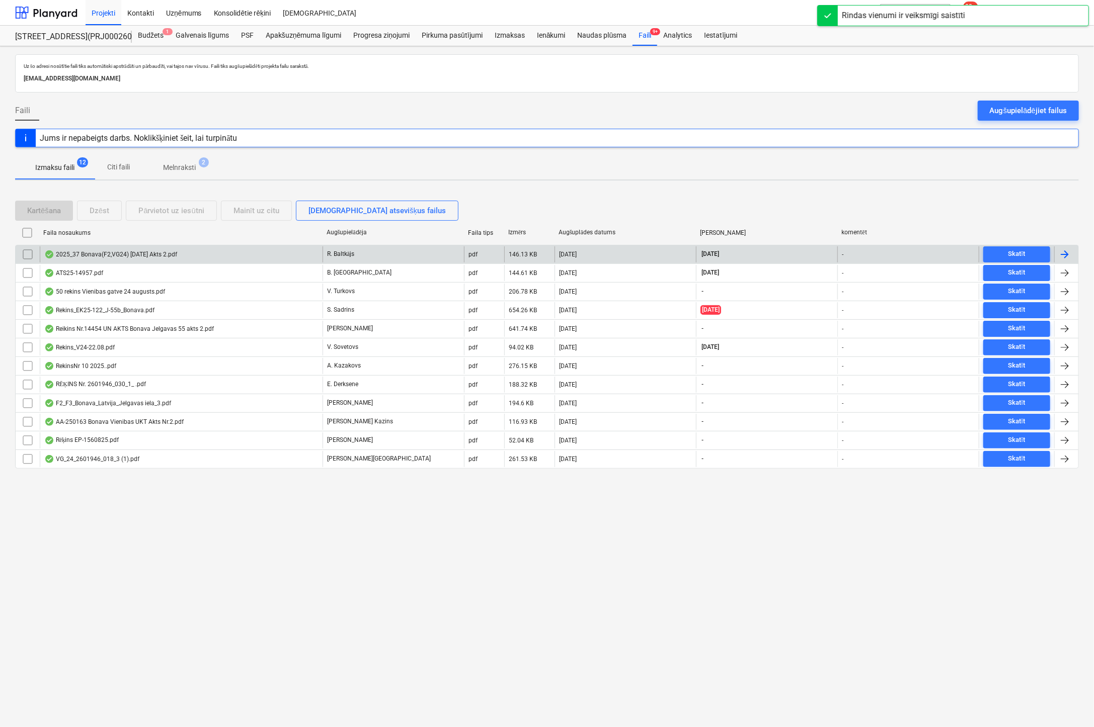
click at [118, 254] on div "2025_37 Bonava(F2,VG24) 21.08.25 Akts 2.pdf" at bounding box center [110, 255] width 133 height 8
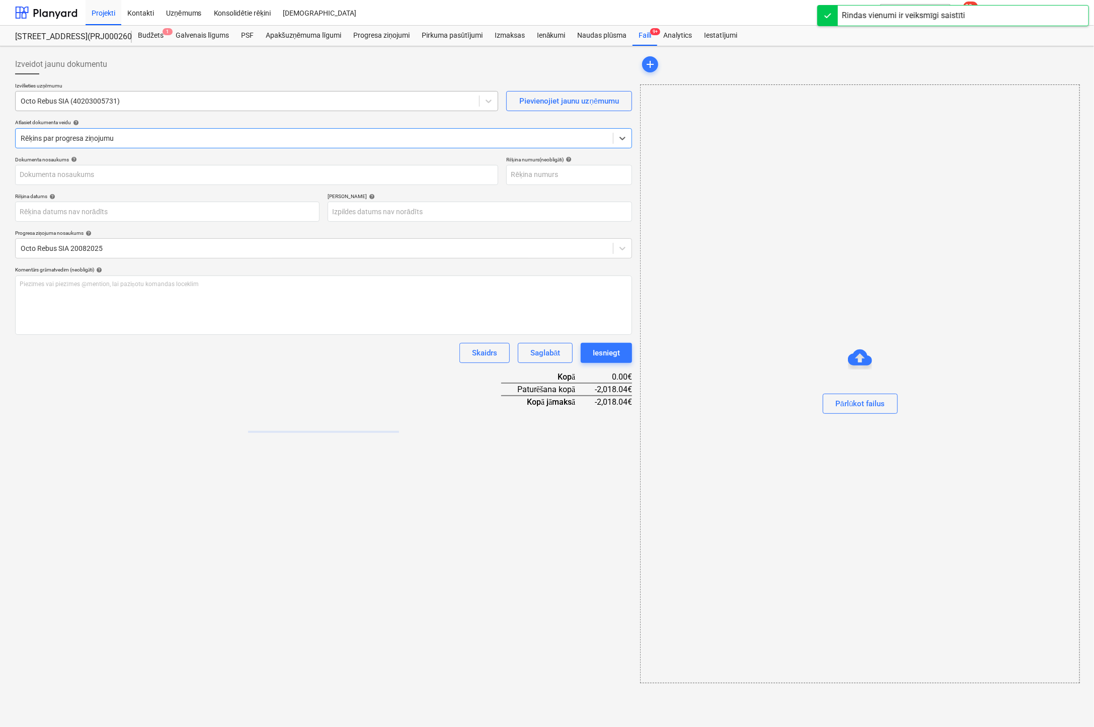
type input "1"
type input "[DATE]"
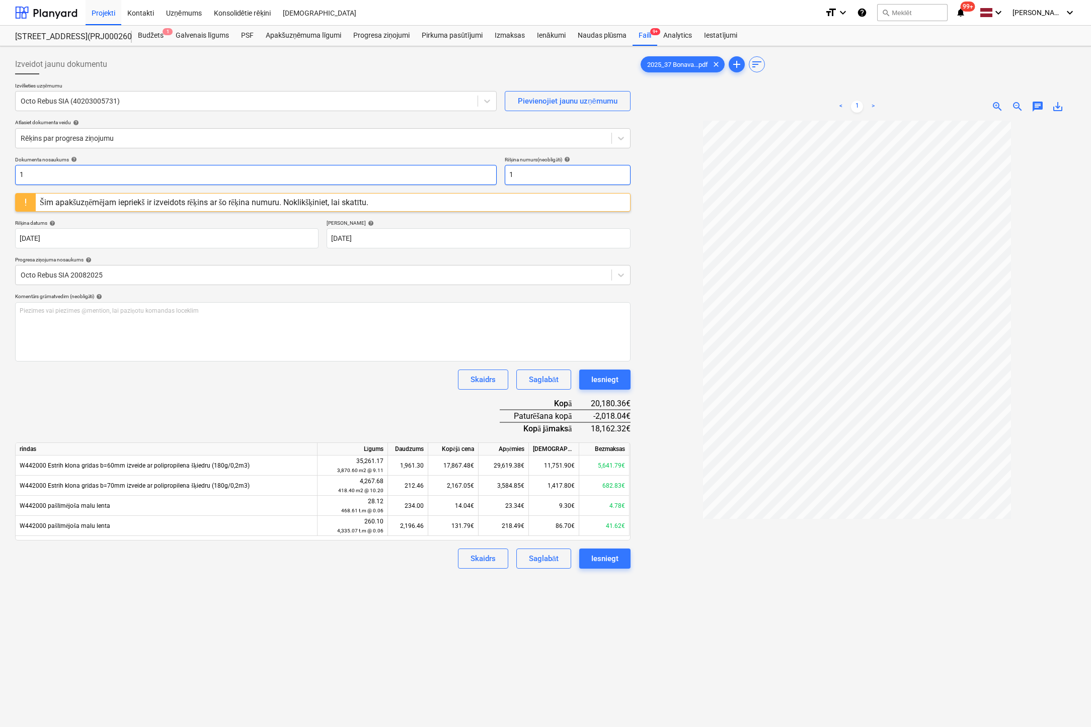
drag, startPoint x: 516, startPoint y: 178, endPoint x: 459, endPoint y: 183, distance: 57.1
click at [460, 183] on div "Dokumenta nosaukums help 1 Rēķina numurs (neobligāti) help 1" at bounding box center [322, 170] width 615 height 29
type input "2025-37"
click at [662, 219] on div at bounding box center [856, 470] width 437 height 699
drag, startPoint x: 555, startPoint y: 170, endPoint x: 399, endPoint y: 187, distance: 157.4
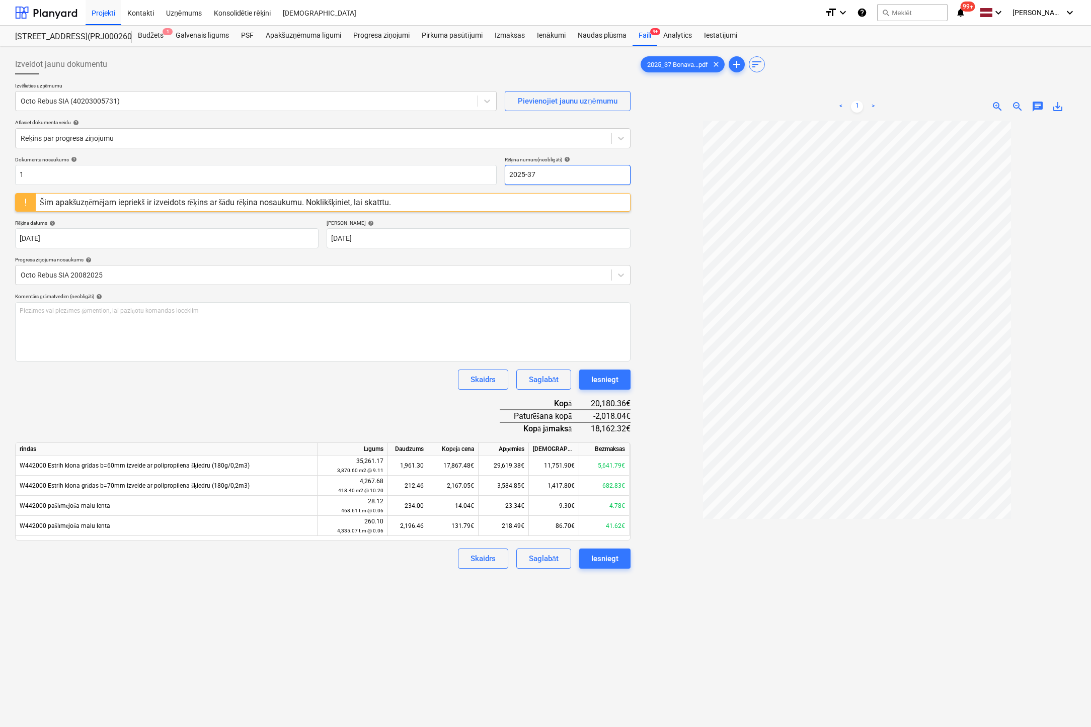
click at [399, 187] on div "Dokumenta nosaukums help 1 Rēķina numurs (neobligāti) help 2025-37 Šim apakšuzņ…" at bounding box center [322, 362] width 615 height 412
drag, startPoint x: 8, startPoint y: 175, endPoint x: -55, endPoint y: 182, distance: 63.7
click at [0, 182] on html "Projekti Kontakti Uzņēmums Konsolidētie rēķini Iesūtne format_size keyboard_arr…" at bounding box center [545, 363] width 1091 height 727
paste input "2025-37"
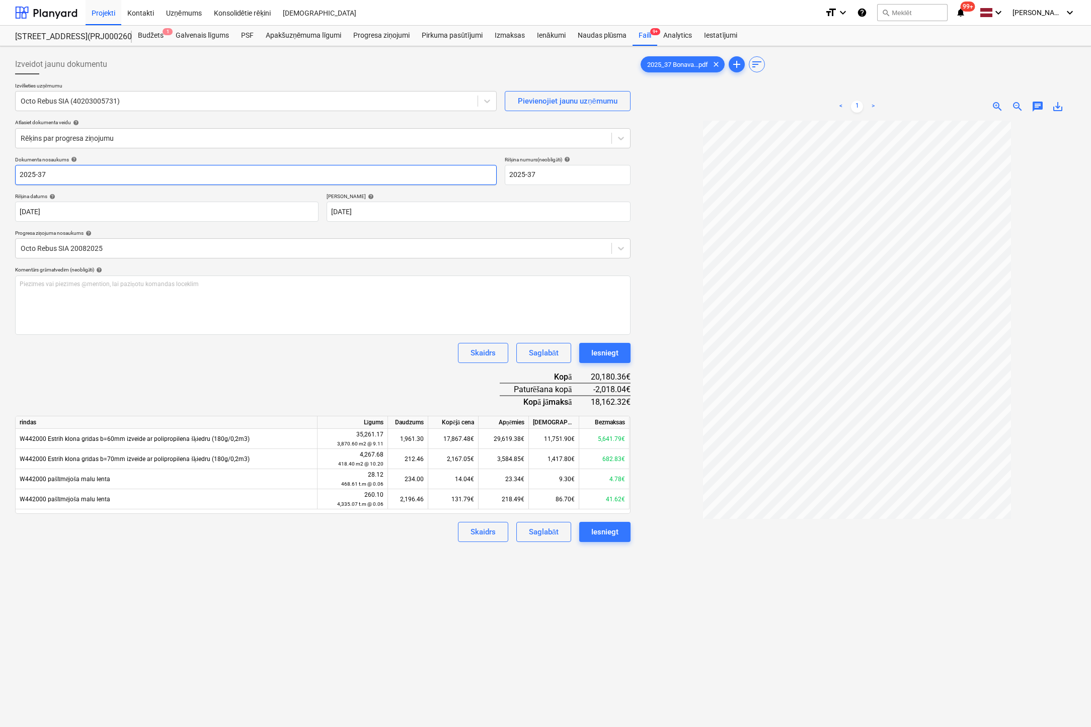
type input "2025-37"
click at [649, 333] on div at bounding box center [856, 470] width 437 height 699
click at [608, 530] on div "Iesniegt" at bounding box center [604, 532] width 27 height 13
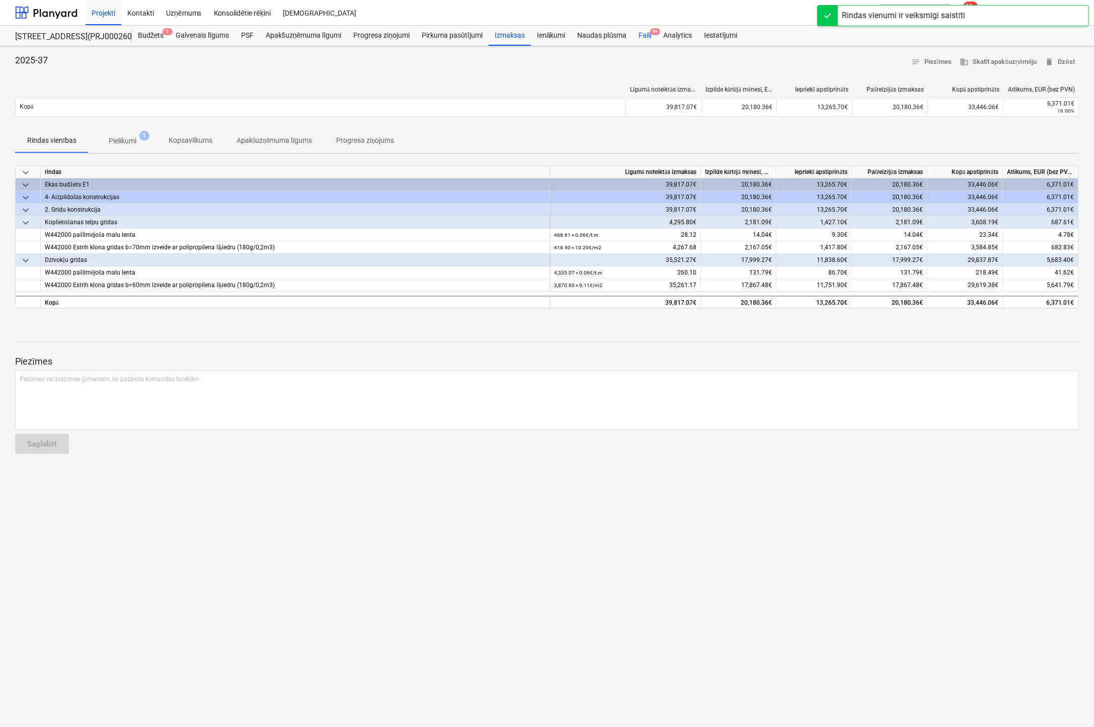
click at [646, 33] on div "Faili 9+" at bounding box center [644, 36] width 25 height 20
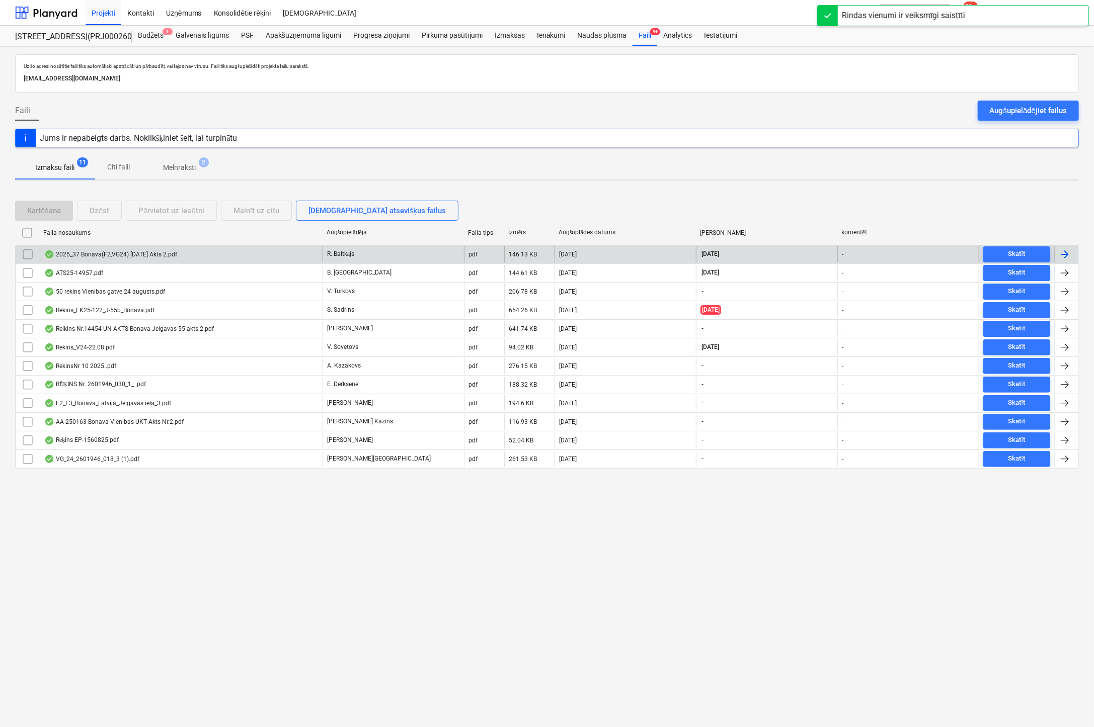
click at [123, 253] on div "2025_37 Bonava(F2,VG24) 21.08.25 Akts 2.pdf" at bounding box center [110, 255] width 133 height 8
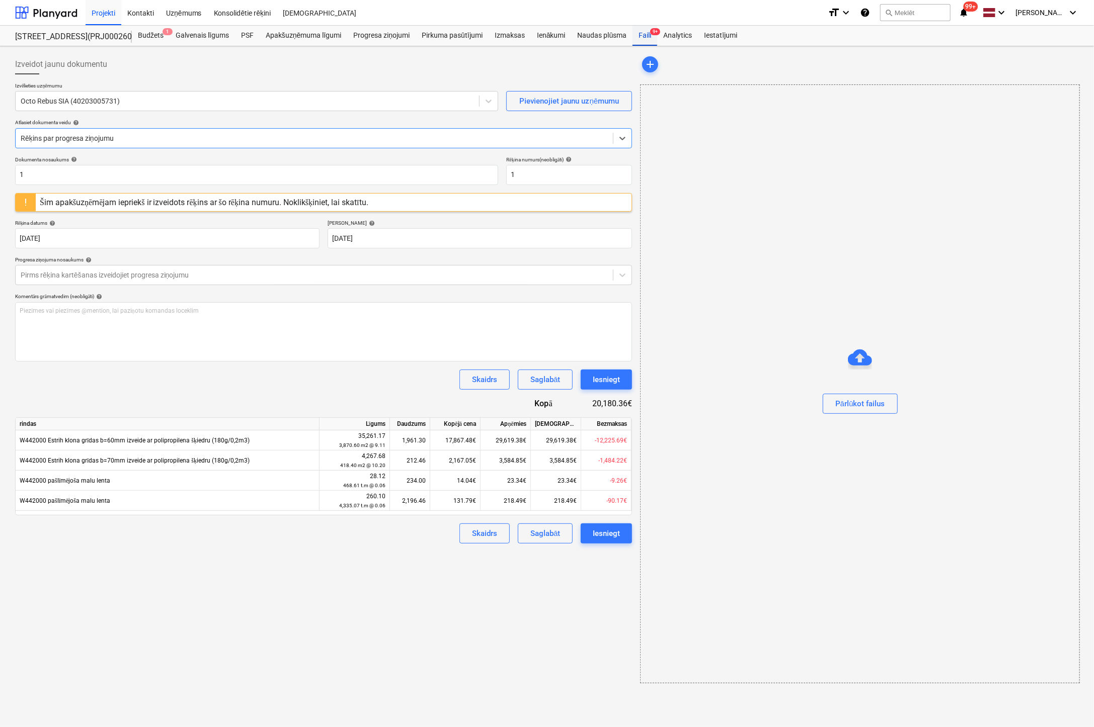
click at [636, 35] on div "Faili 9+" at bounding box center [644, 36] width 25 height 20
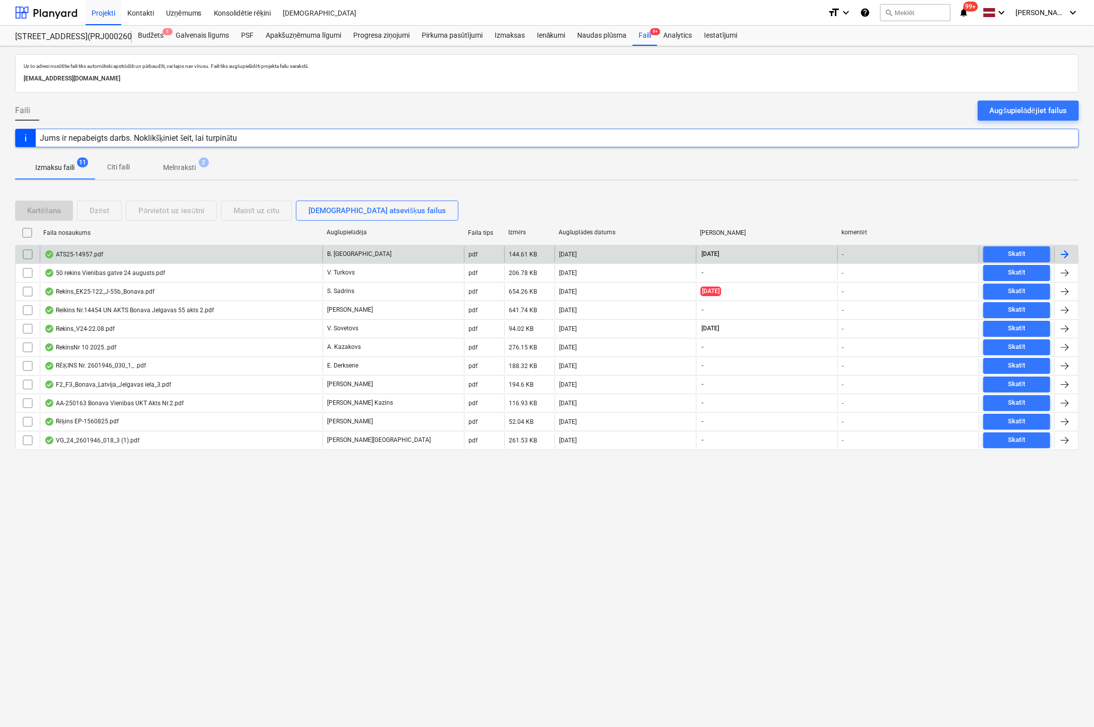
click at [87, 255] on div "ATS25-14957.pdf" at bounding box center [73, 255] width 59 height 8
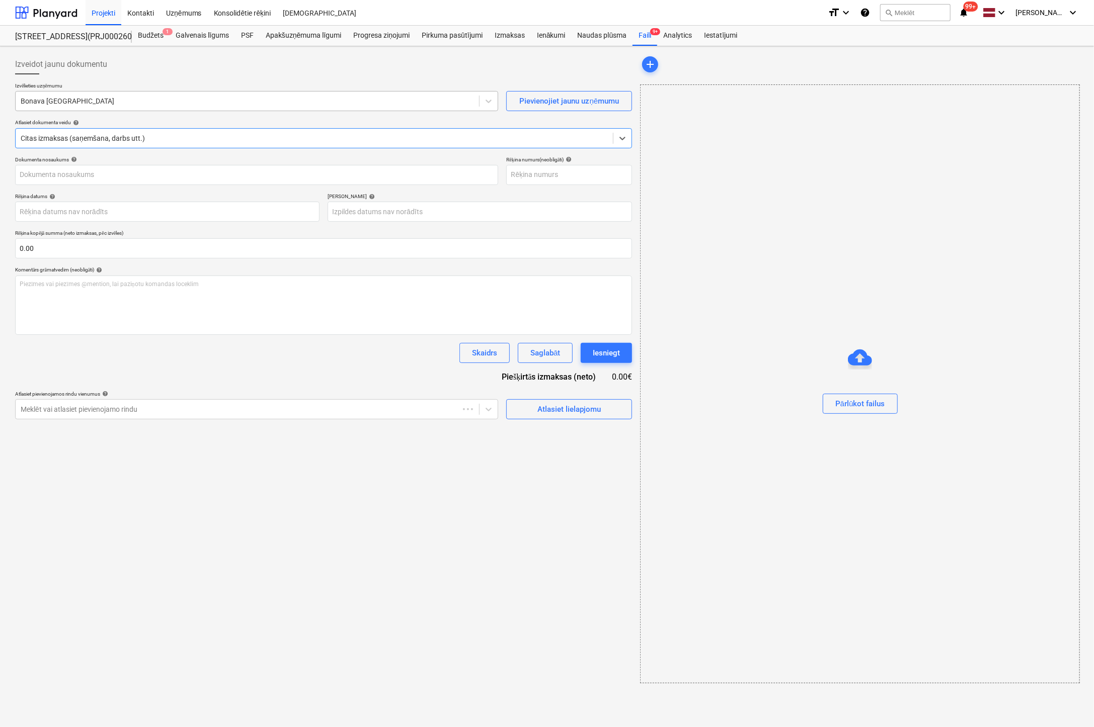
click at [128, 104] on div at bounding box center [247, 101] width 453 height 10
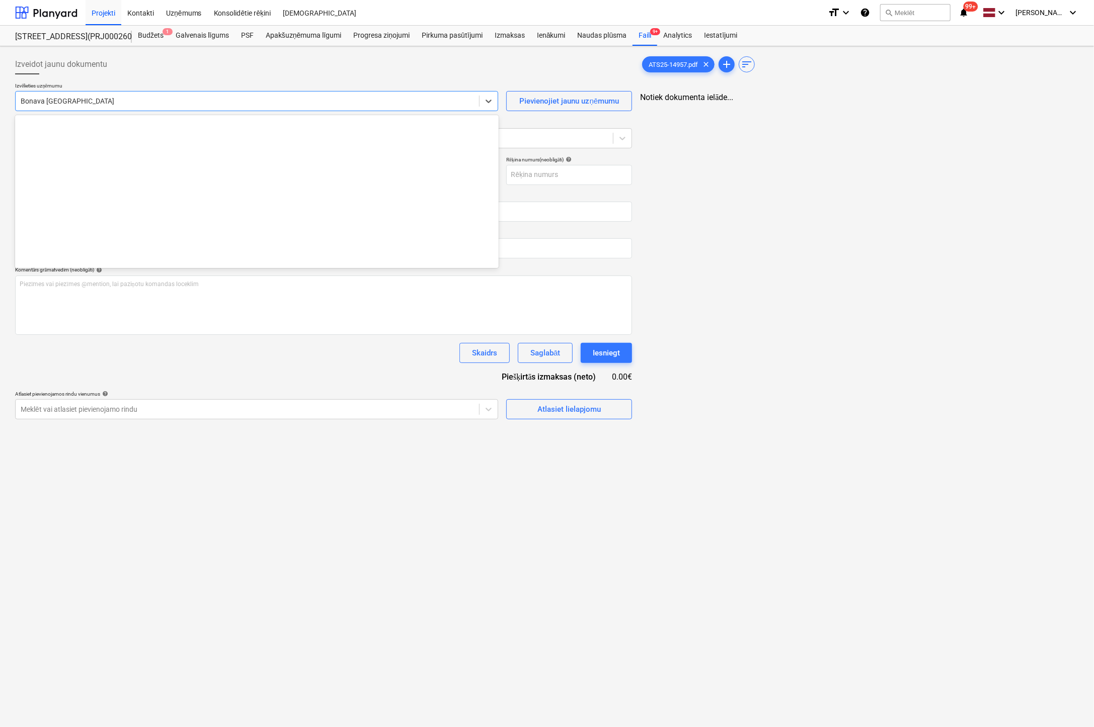
type input "ATS25-14957.pdf"
type input "[DATE]"
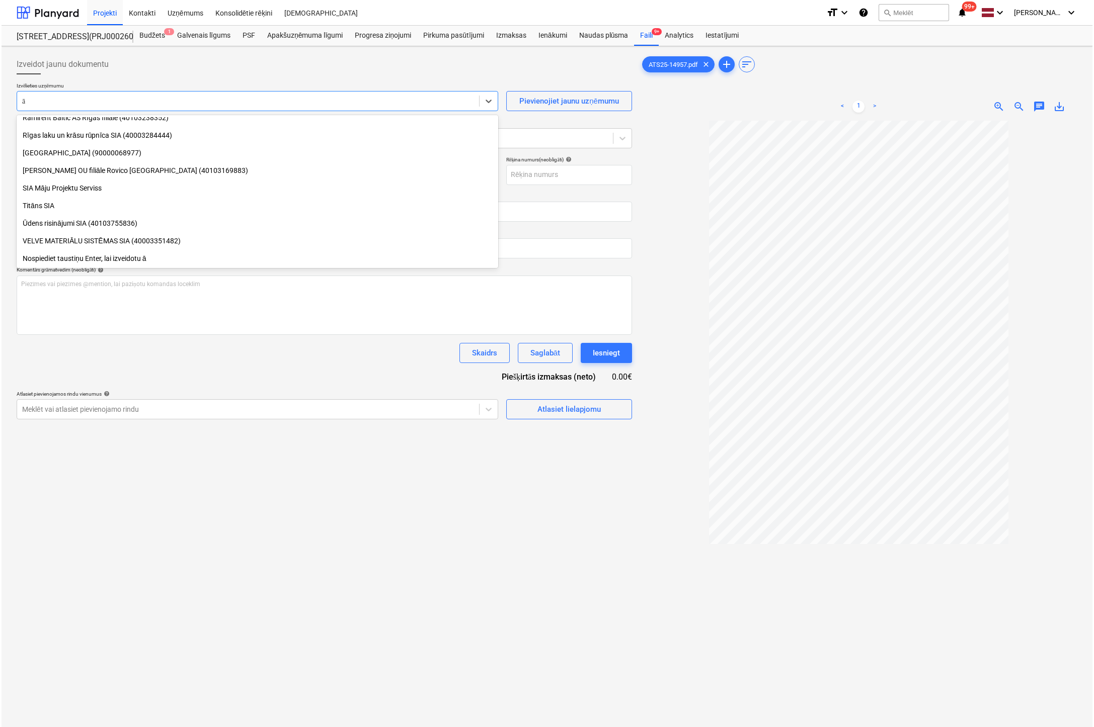
scroll to position [589, 0]
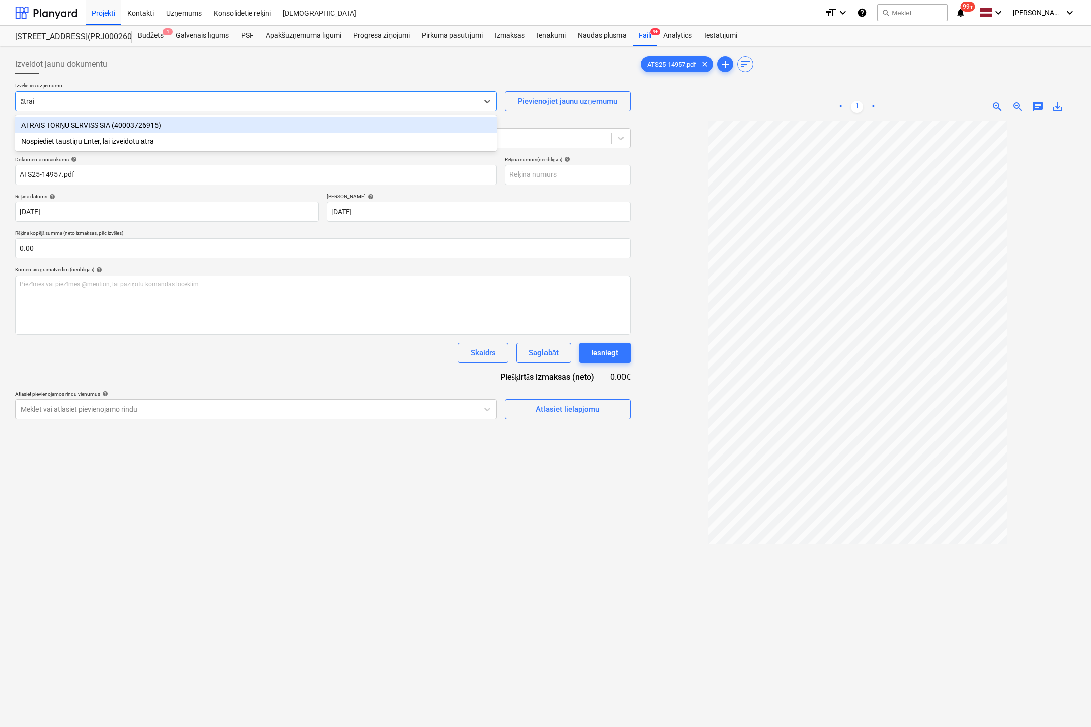
type input "ātrais"
click at [149, 122] on div "ĀTRAIS TORŅU SERVISS SIA (40003726915)" at bounding box center [255, 125] width 481 height 16
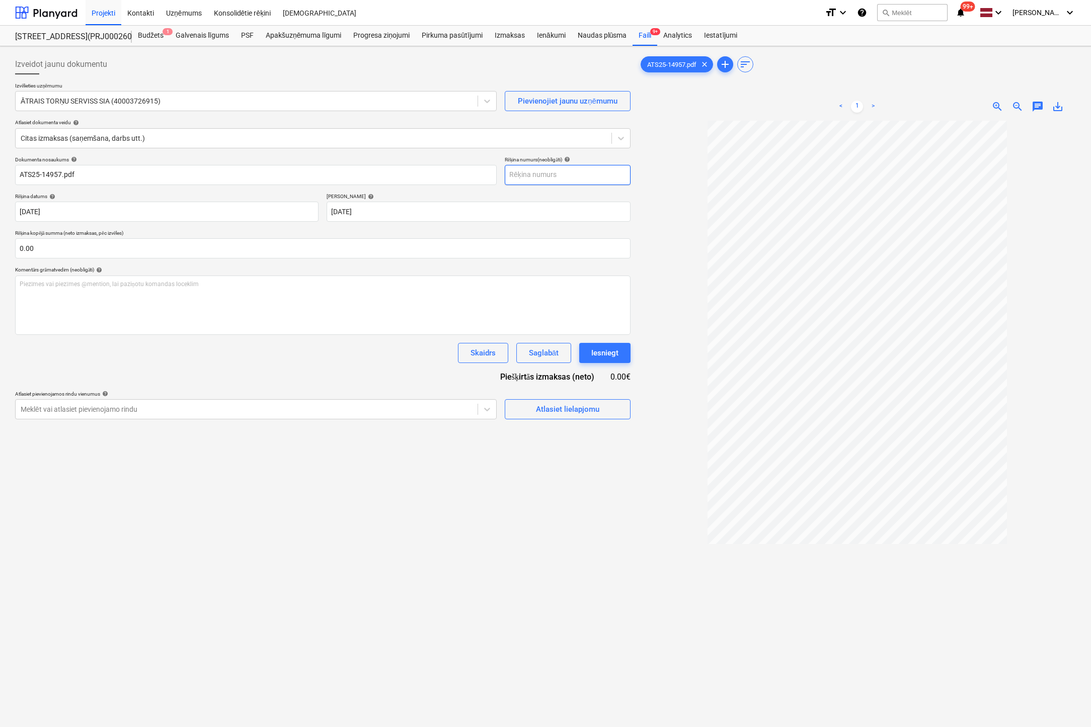
click at [531, 179] on input "text" at bounding box center [568, 175] width 126 height 20
type input "ATS25-14957"
click at [552, 409] on div "Atlasiet lielapjomu" at bounding box center [567, 409] width 63 height 13
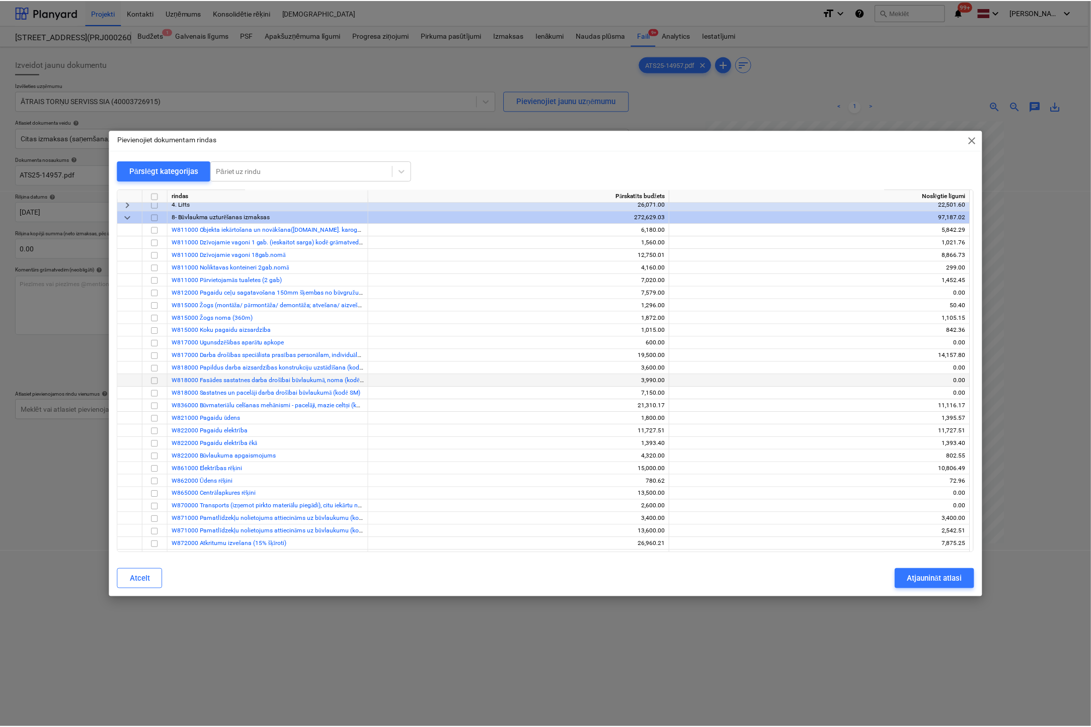
scroll to position [1710, 0]
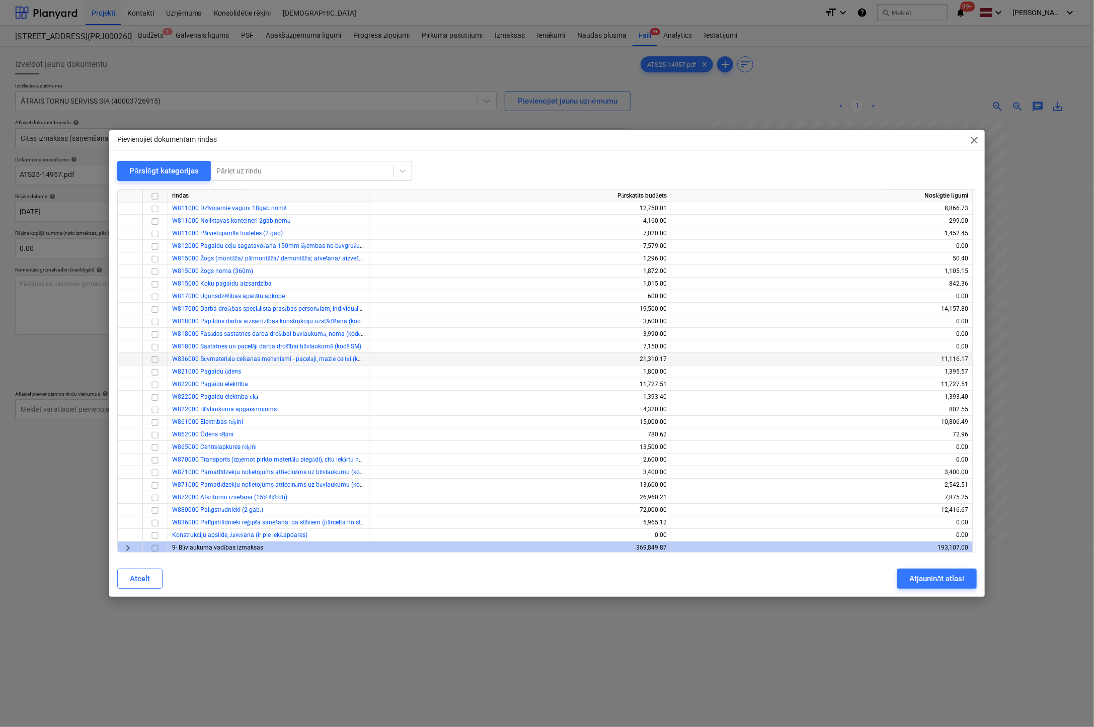
click at [265, 357] on span "W836000 Būvmateriālu celšanas mehānismi - pacelāji, mazie celtņi (kodē SM)" at bounding box center [275, 359] width 207 height 7
click at [153, 360] on input "checkbox" at bounding box center [155, 360] width 12 height 12
click at [921, 579] on div "Atjaunināt atlasi" at bounding box center [936, 578] width 55 height 13
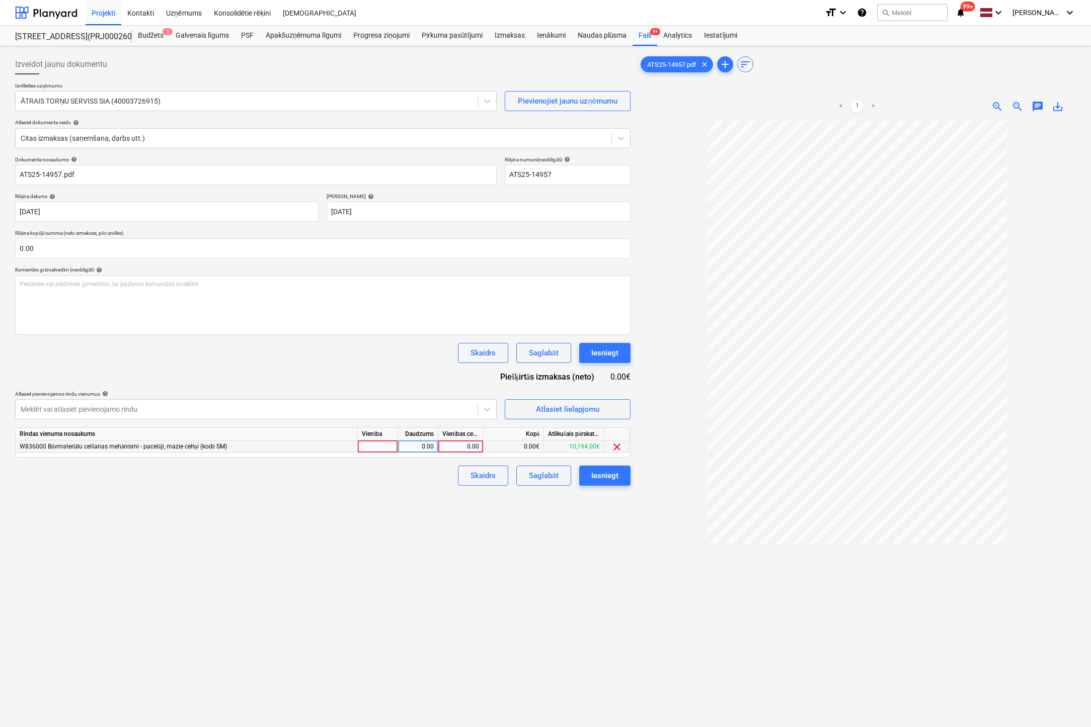
click at [470, 446] on div "0.00" at bounding box center [460, 447] width 37 height 13
type input "470.4"
click at [524, 589] on div "Izveidot jaunu dokumentu Izvēlieties uzņēmumu ĀTRAIS TORŅU SERVISS SIA (4000372…" at bounding box center [322, 437] width 623 height 774
click at [603, 473] on div "Iesniegt" at bounding box center [604, 475] width 27 height 13
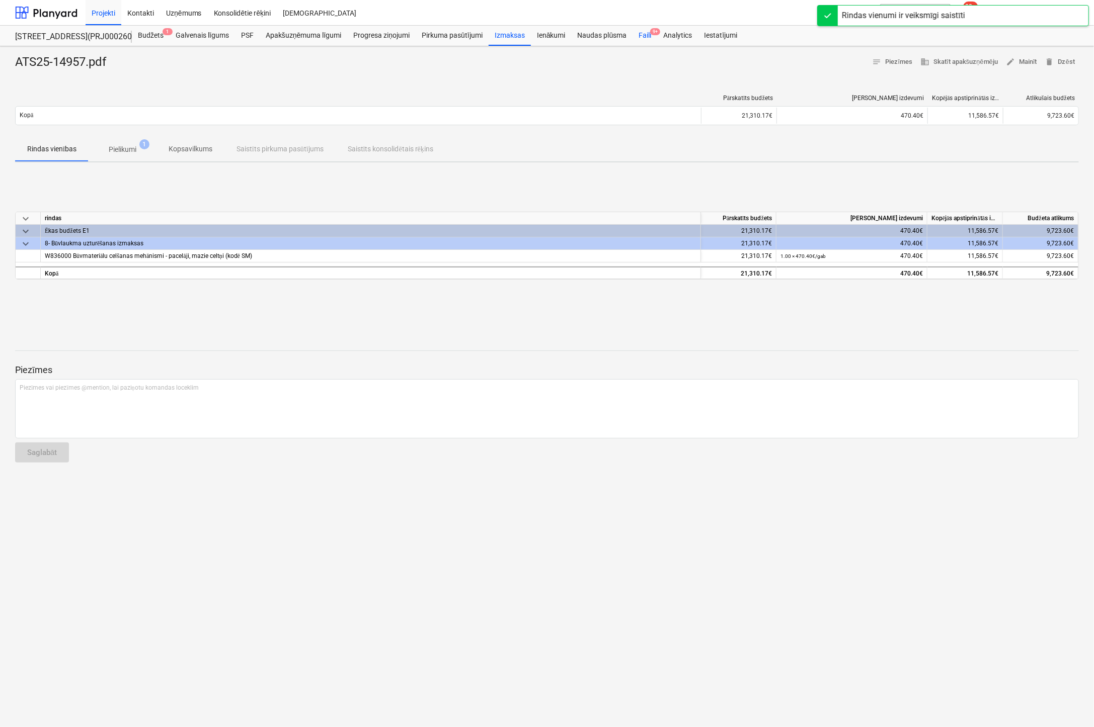
click at [645, 39] on div "Faili 9+" at bounding box center [644, 36] width 25 height 20
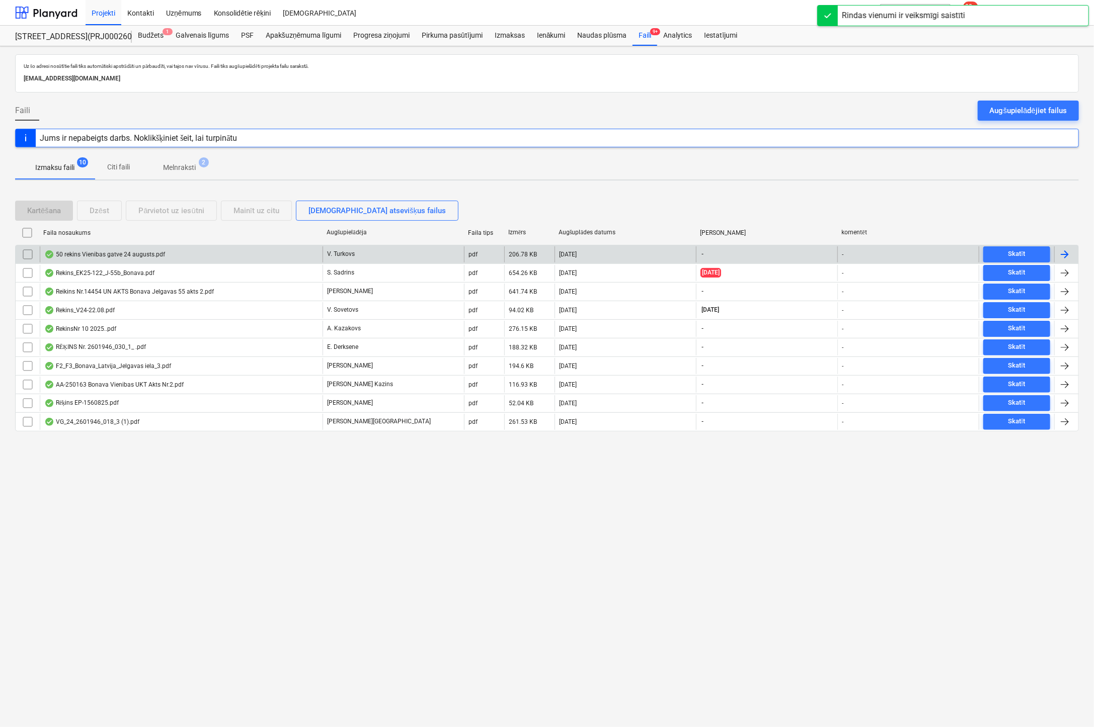
click at [77, 252] on div "50 rekins Vienibas gatve 24 augusts.pdf" at bounding box center [104, 255] width 121 height 8
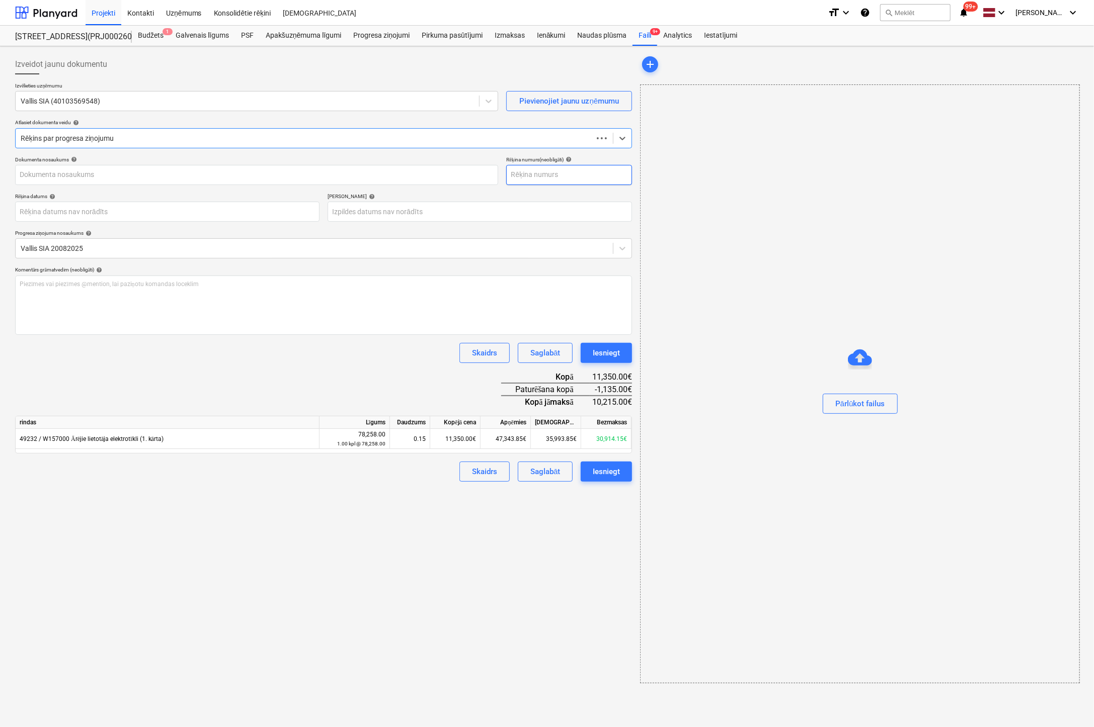
type input "40103569548"
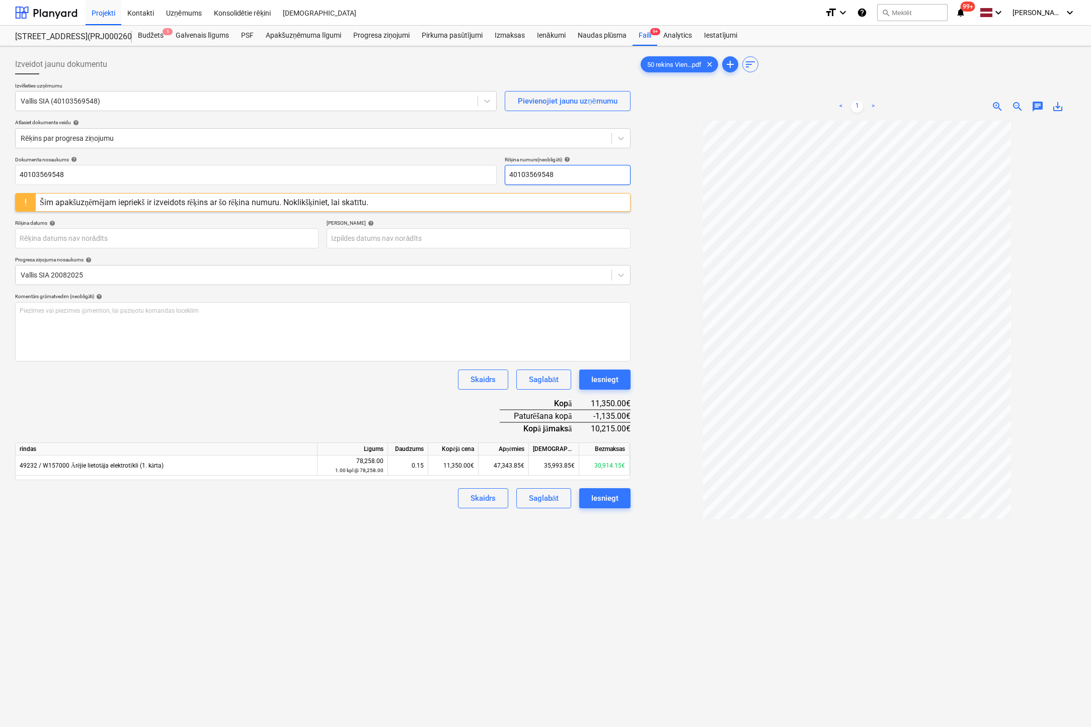
click at [544, 175] on input "40103569548" at bounding box center [568, 175] width 126 height 20
drag, startPoint x: 571, startPoint y: 175, endPoint x: 415, endPoint y: 181, distance: 156.1
click at [415, 181] on div "Dokumenta nosaukums help 40103569548 Rēķina numurs (neobligāti) help 40103569548" at bounding box center [322, 170] width 615 height 29
drag, startPoint x: 542, startPoint y: 172, endPoint x: 403, endPoint y: 184, distance: 138.9
click at [401, 183] on div "Dokumenta nosaukums help 40103569548 Rēķina numurs (neobligāti) help 50/2025" at bounding box center [322, 170] width 615 height 29
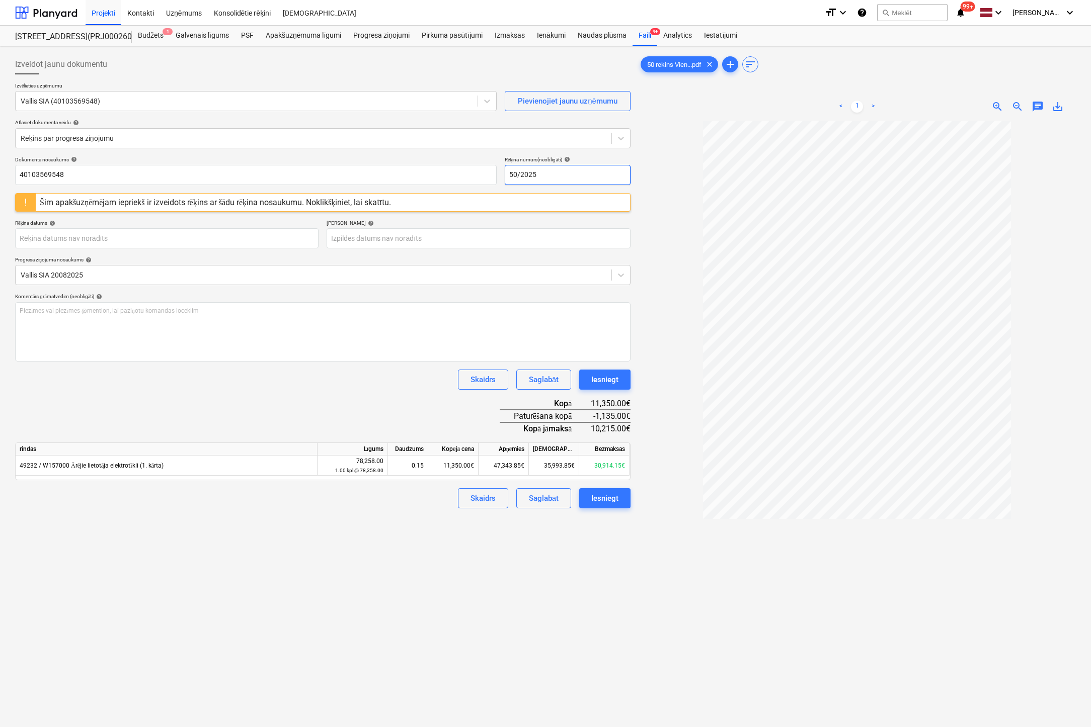
type input "50/2025"
drag, startPoint x: -46, startPoint y: 194, endPoint x: -79, endPoint y: 200, distance: 33.2
click at [0, 200] on html "Projekti Kontakti Uzņēmums Konsolidētie rēķini Iesūtne format_size keyboard_arr…" at bounding box center [545, 363] width 1091 height 727
paste input "50/2025"
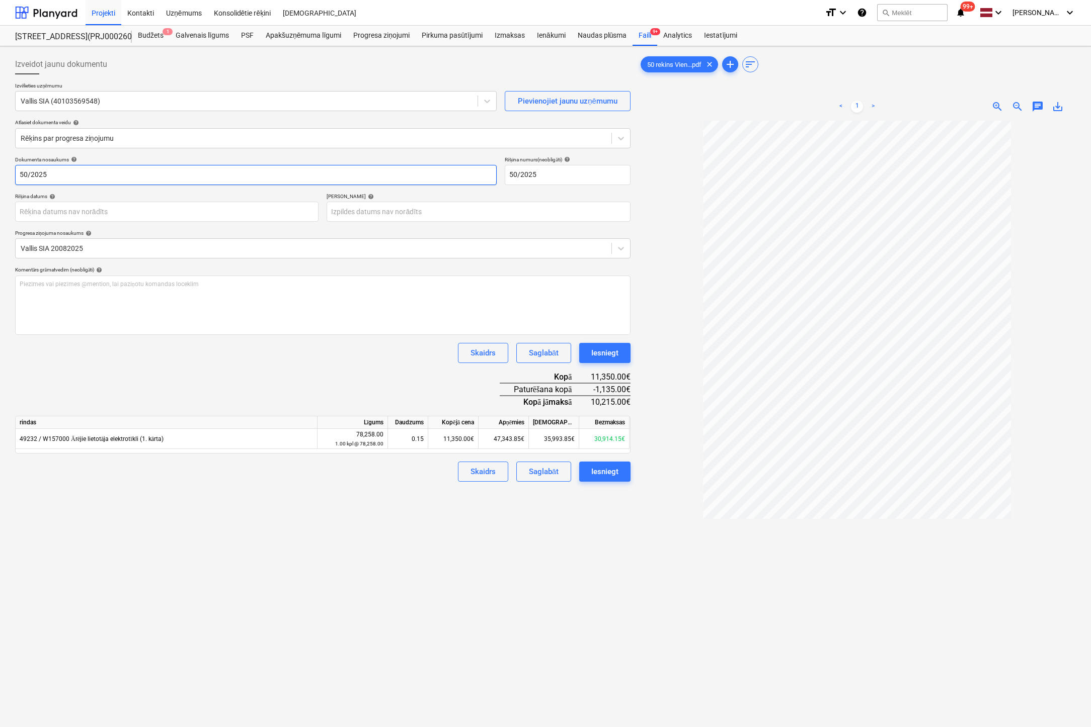
type input "50/2025"
click at [396, 562] on div "Izveidot jaunu dokumentu Izvēlieties uzņēmumu Vallis SIA (40103569548) Pievieno…" at bounding box center [322, 437] width 623 height 774
click at [283, 214] on body "Projekti Kontakti Uzņēmums Konsolidētie rēķini Iesūtne format_size keyboard_arr…" at bounding box center [545, 363] width 1091 height 727
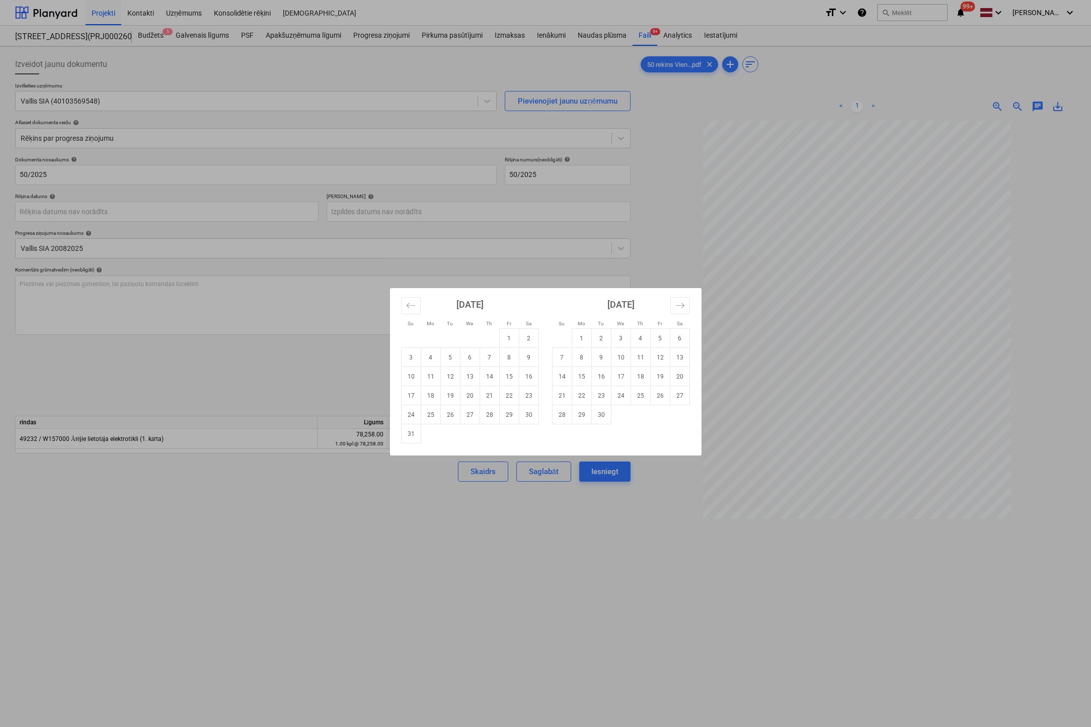
drag, startPoint x: 695, startPoint y: 626, endPoint x: 586, endPoint y: 403, distance: 248.4
click at [694, 626] on div "Su Mo Tu We Th Fr Sa Su Mo Tu We Th Fr Sa July 2025 1 2 3 4 5 6 7 8 9 10 11 12 …" at bounding box center [545, 363] width 1091 height 727
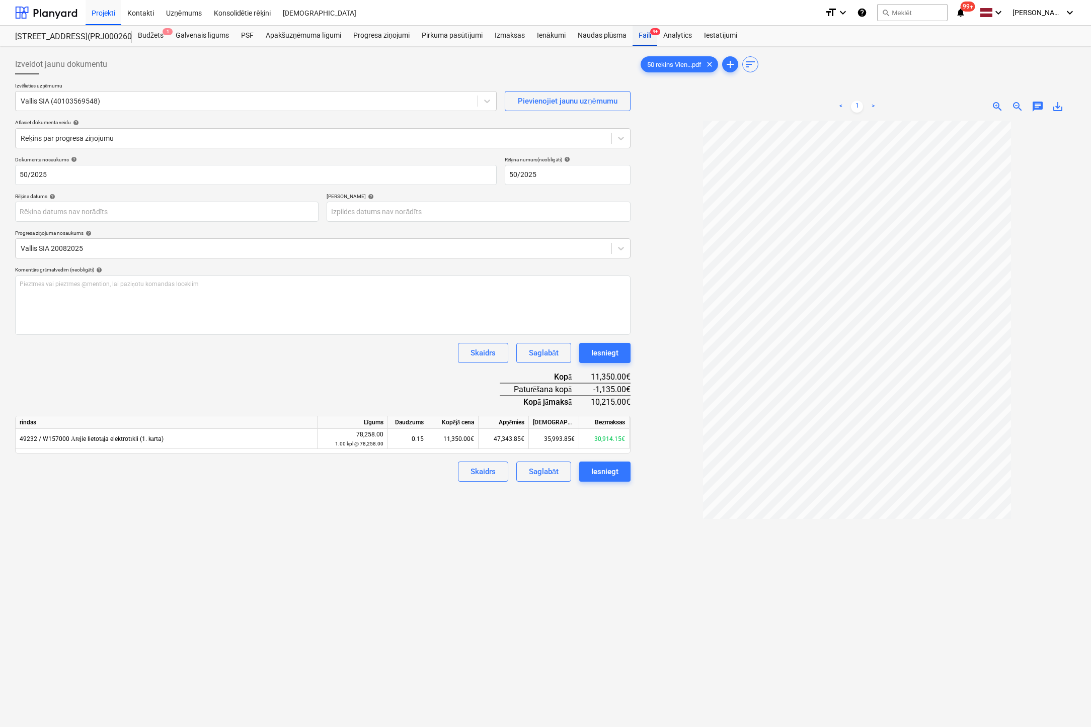
click at [643, 33] on div "Faili 9+" at bounding box center [644, 36] width 25 height 20
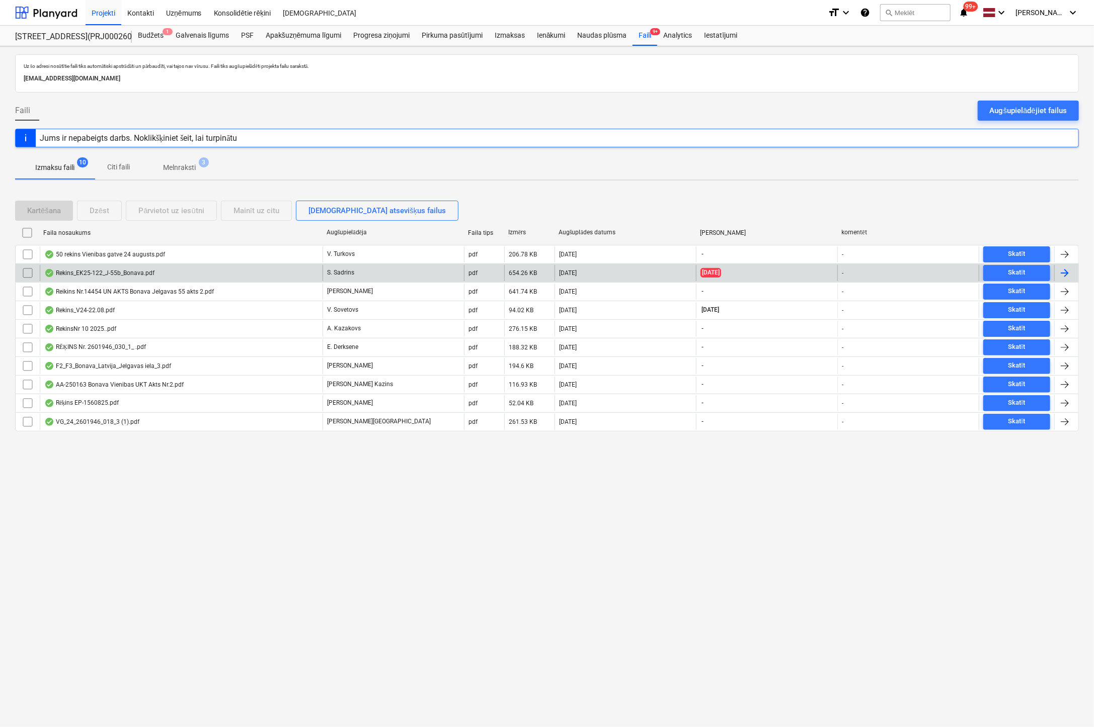
click at [99, 271] on div "Rekins_EK25-122_J-55b_Bonava.pdf" at bounding box center [99, 273] width 110 height 8
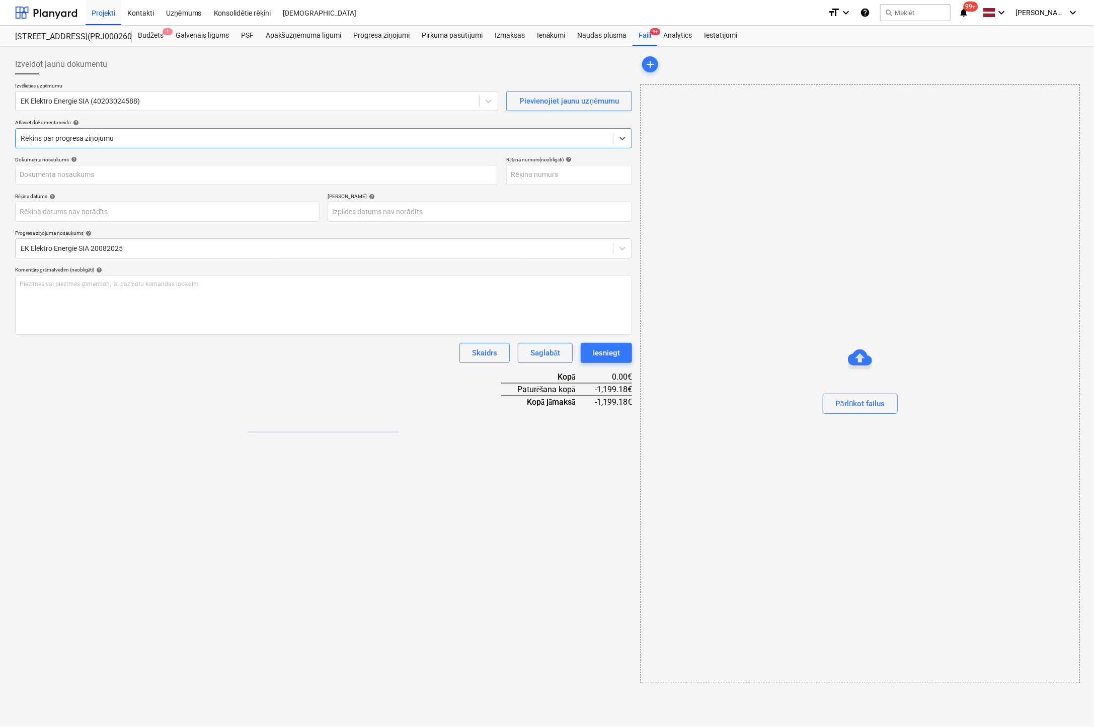
type input "EK25-122"
type input "[DATE]"
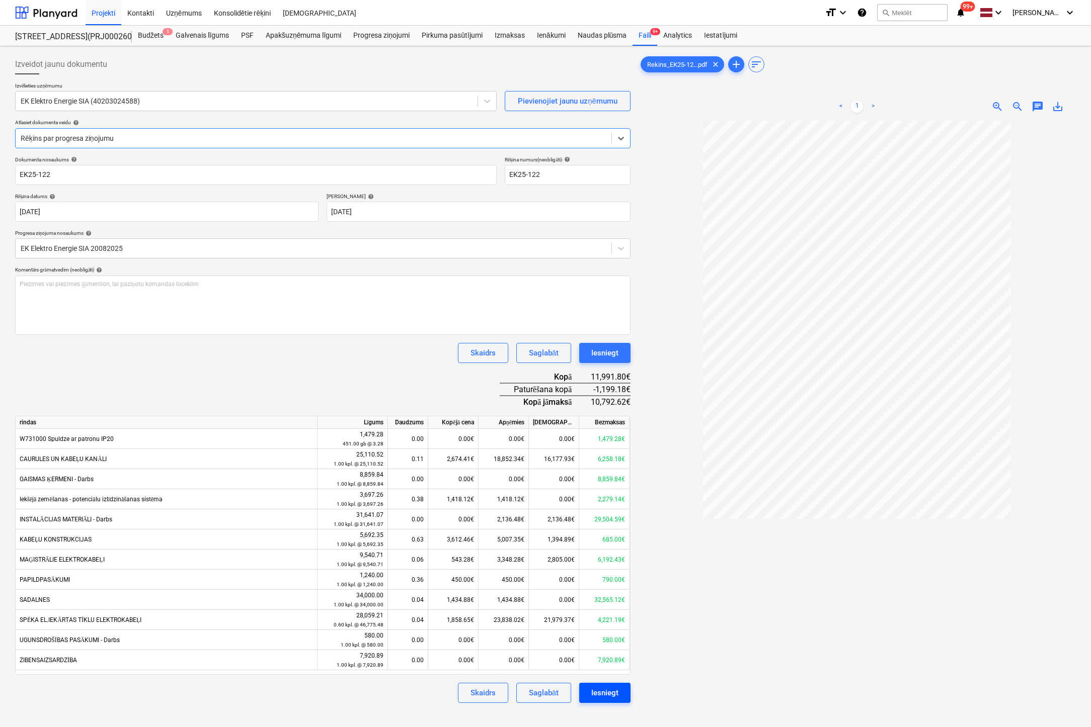
click at [606, 690] on div "Iesniegt" at bounding box center [604, 693] width 27 height 13
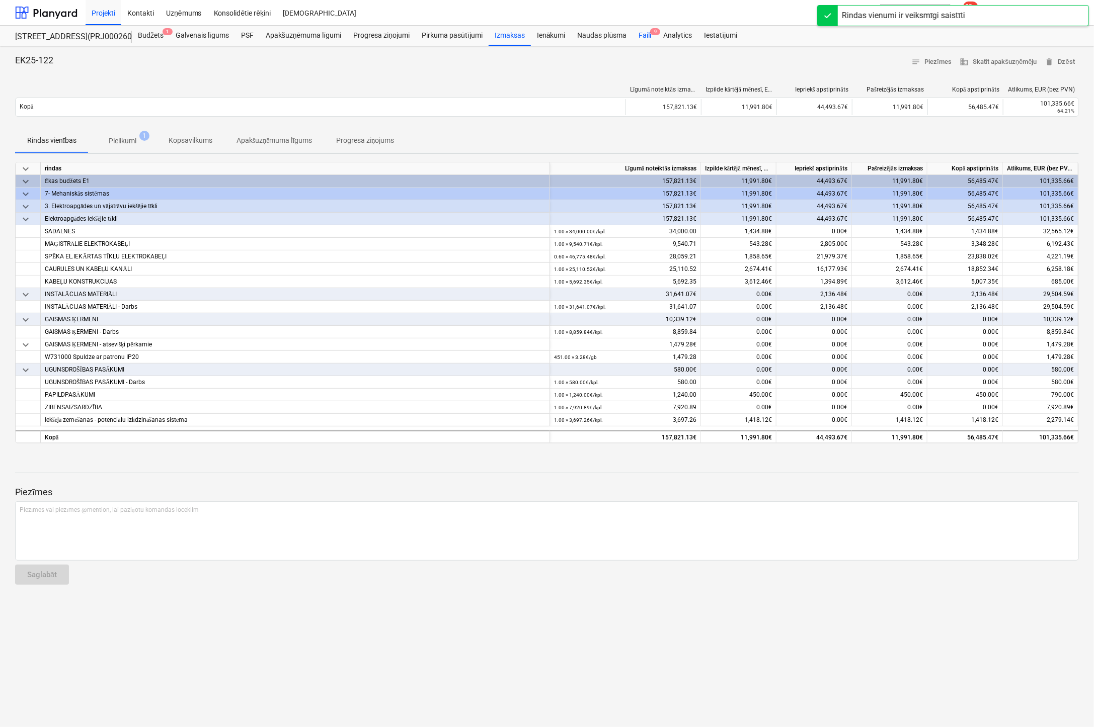
click at [644, 37] on div "Faili 9" at bounding box center [644, 36] width 25 height 20
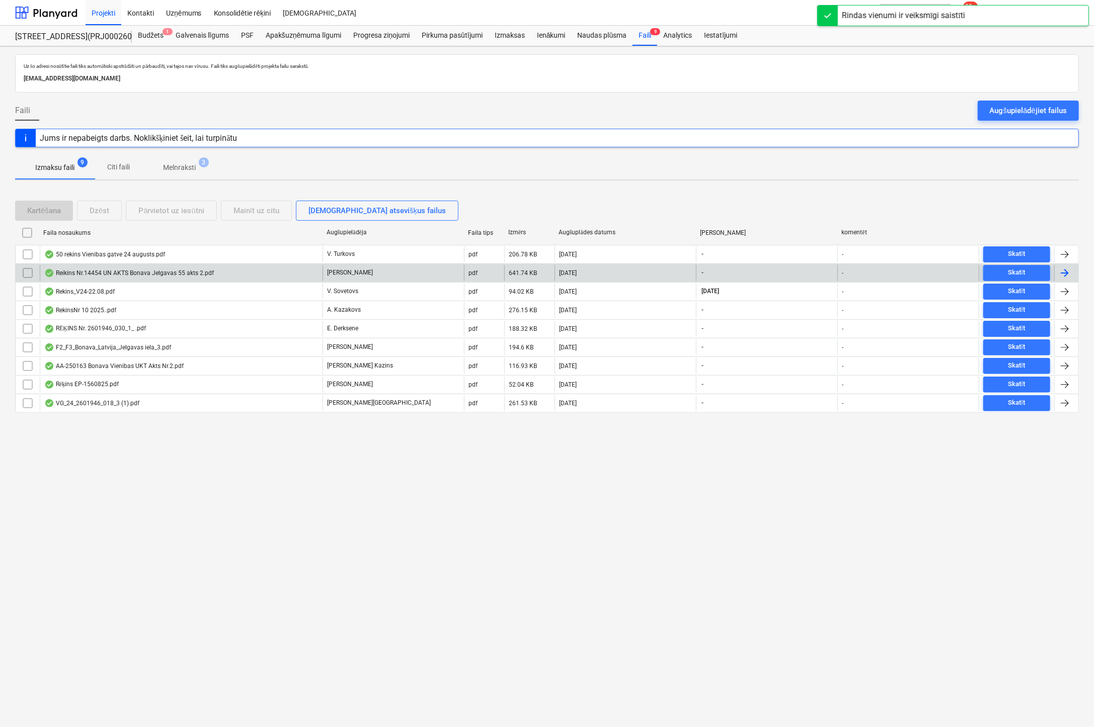
click at [115, 269] on div "Reikins Nr.14454 UN AKTS Bonava Jelgavas 55 akts 2.pdf" at bounding box center [129, 273] width 170 height 8
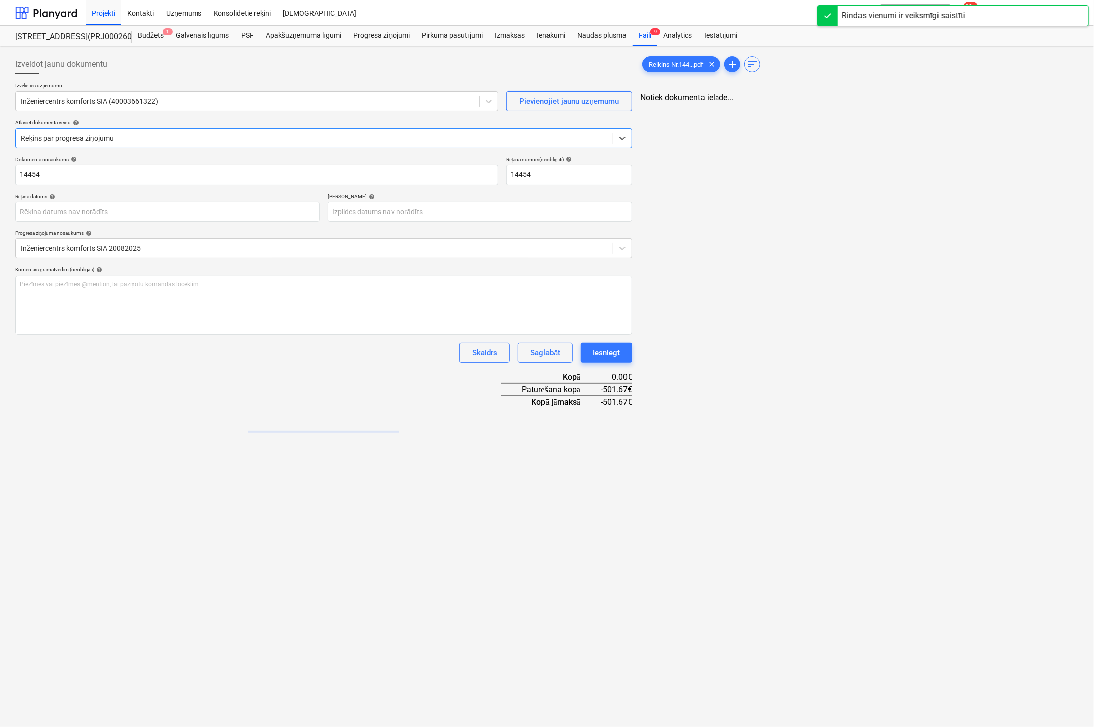
type input "14454"
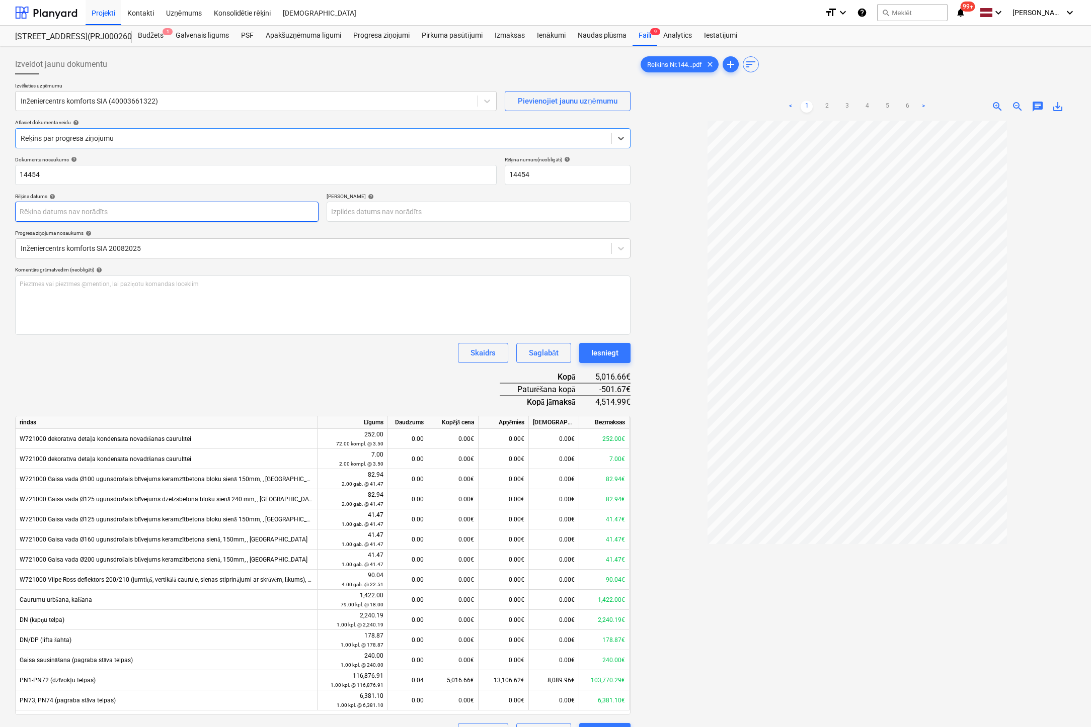
click at [205, 216] on body "Projekti Kontakti Uzņēmums Konsolidētie rēķini Iesūtne format_size keyboard_arr…" at bounding box center [545, 363] width 1091 height 727
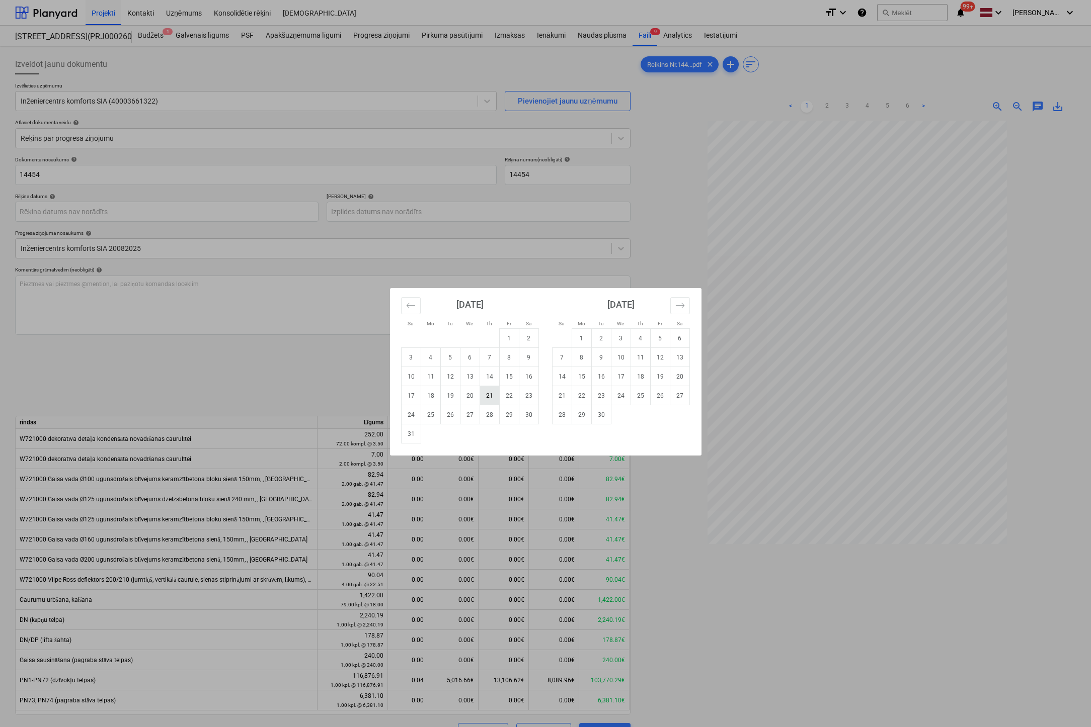
click at [486, 397] on td "21" at bounding box center [489, 395] width 20 height 19
type input "[DATE]"
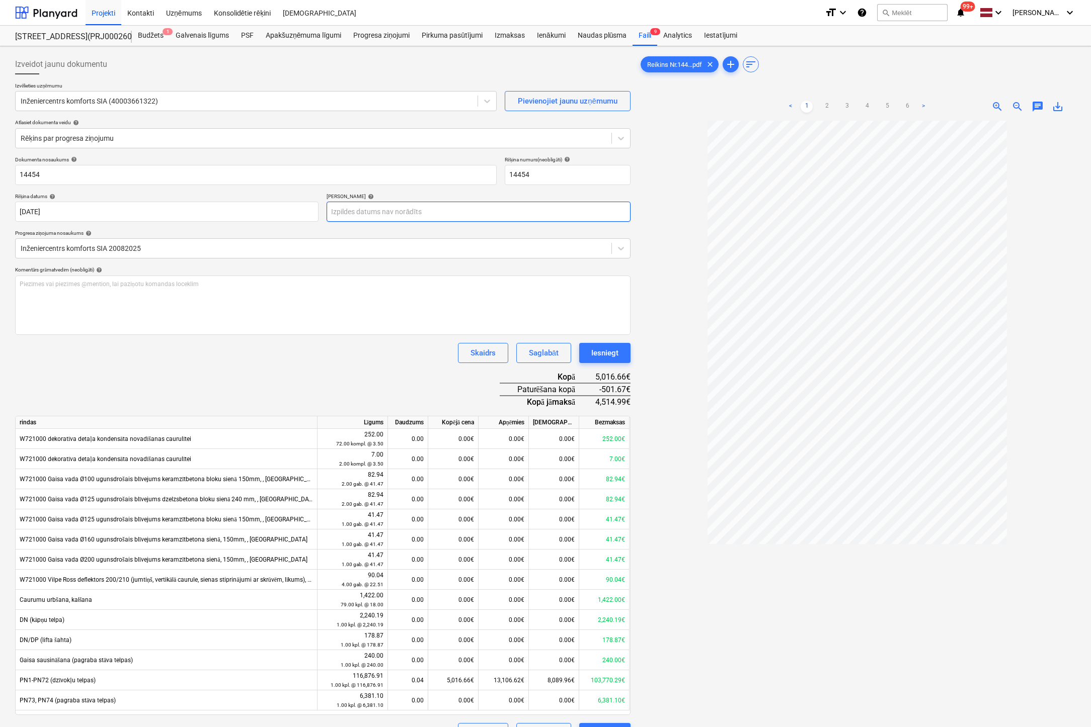
click at [462, 208] on body "Projekti Kontakti Uzņēmums Konsolidētie rēķini Iesūtne format_size keyboard_arr…" at bounding box center [545, 363] width 1091 height 727
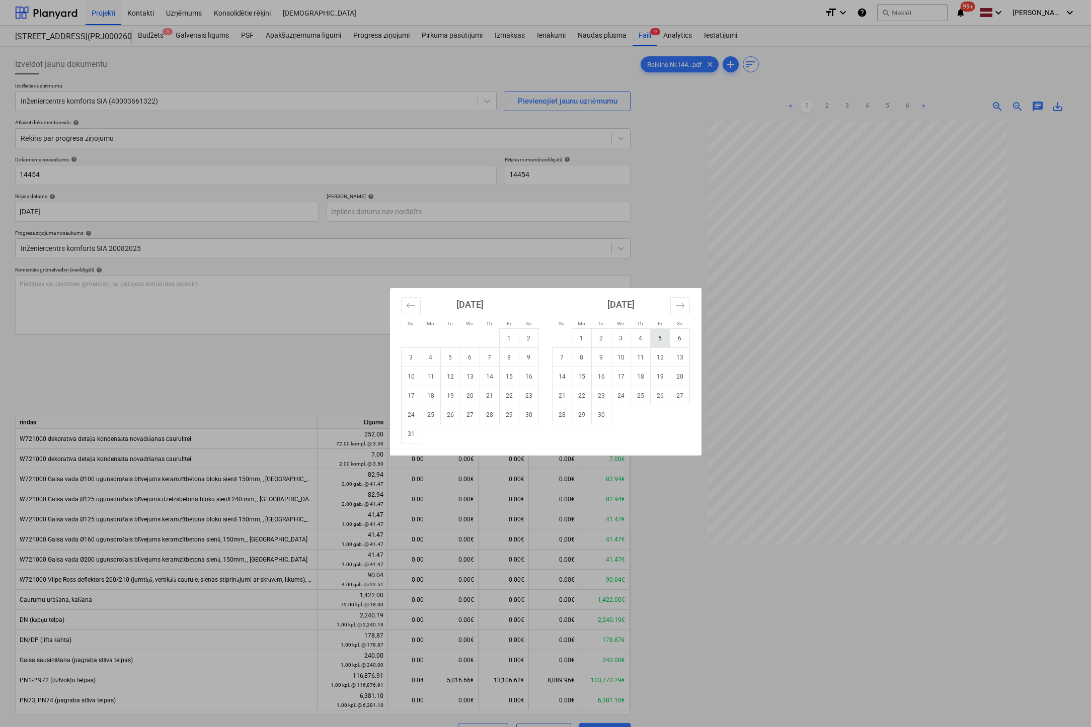
click at [656, 338] on td "5" at bounding box center [660, 338] width 20 height 19
type input "[DATE]"
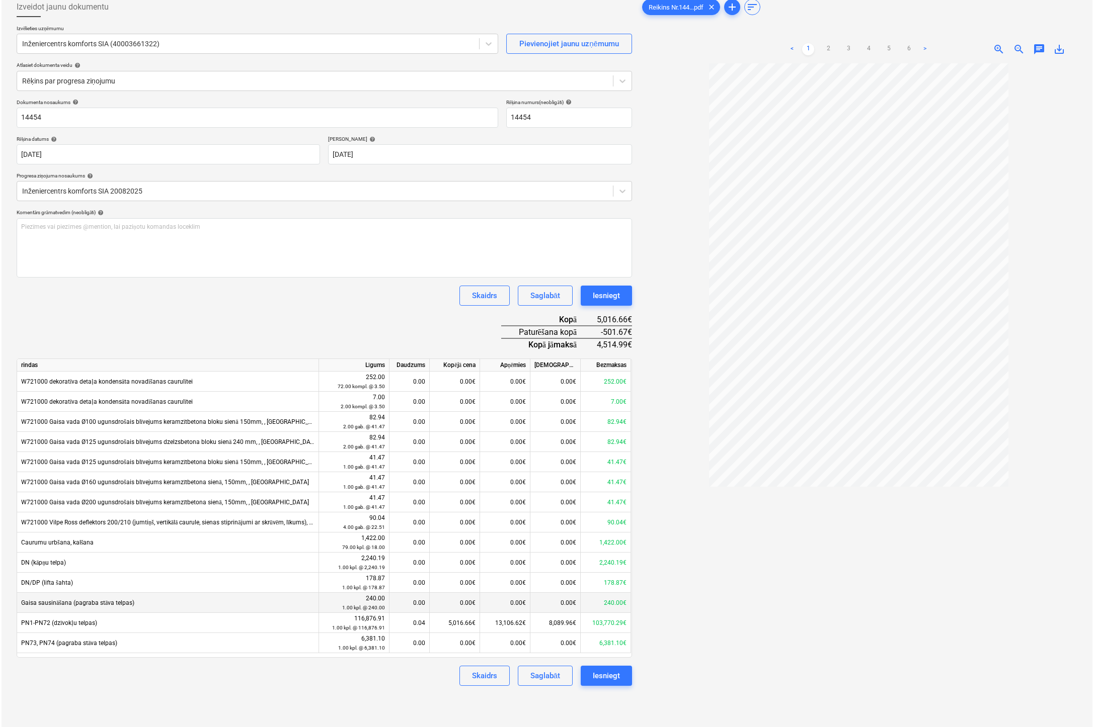
scroll to position [101, 0]
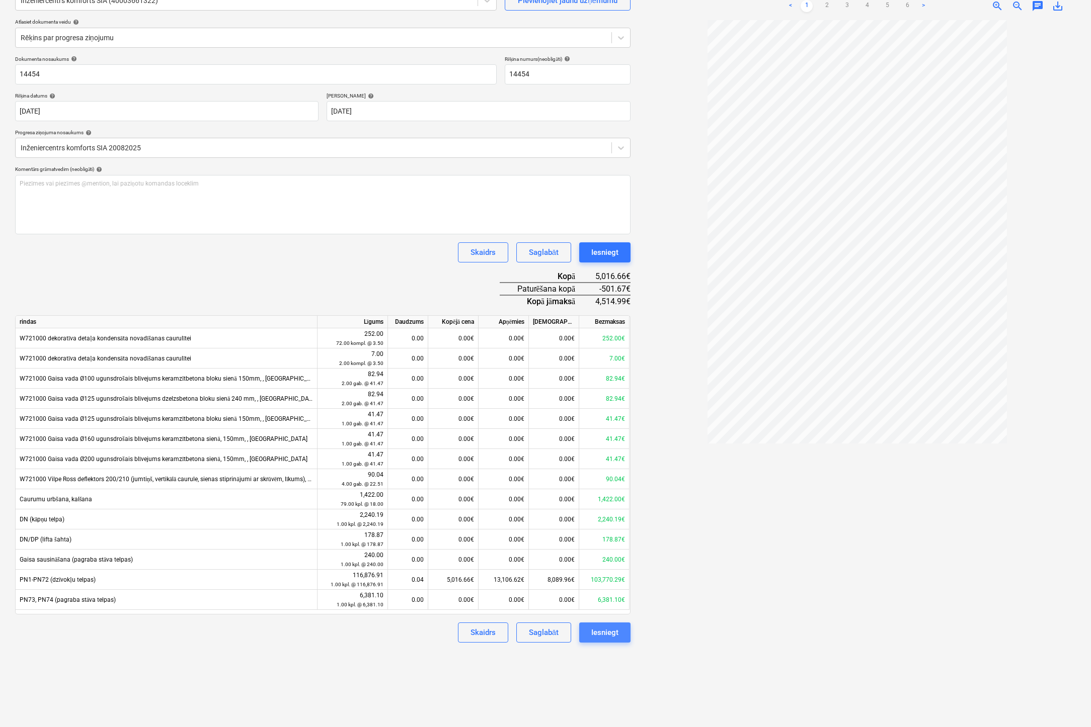
click at [611, 629] on div "Iesniegt" at bounding box center [604, 632] width 27 height 13
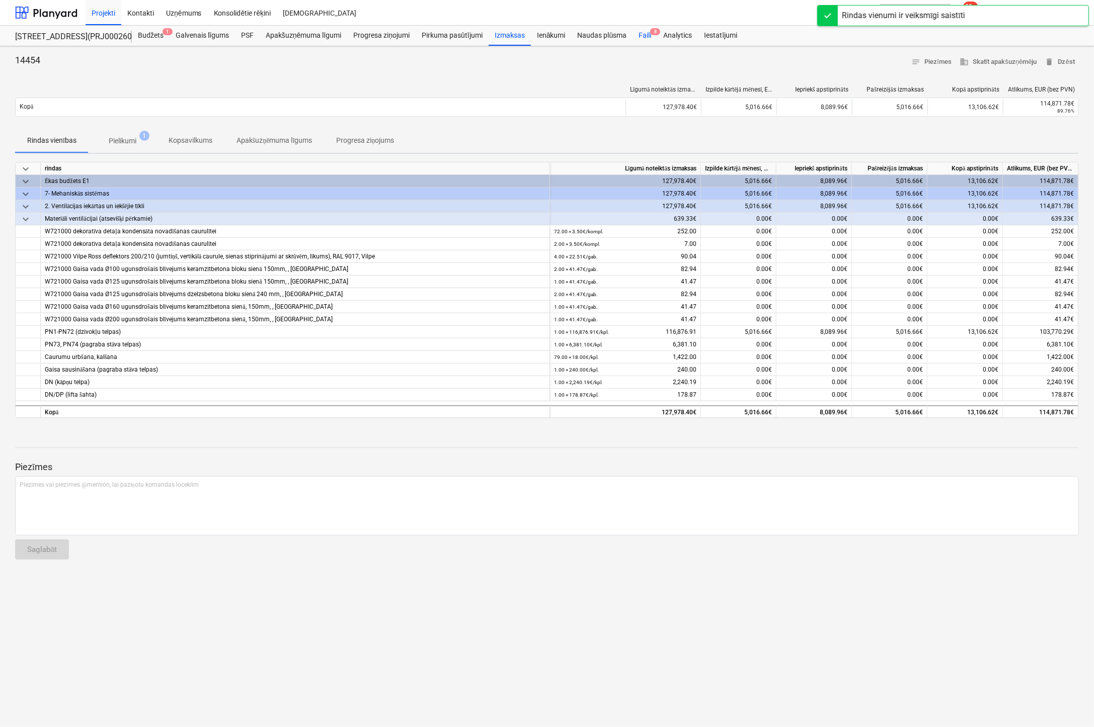
click at [646, 32] on div "Faili 8" at bounding box center [644, 36] width 25 height 20
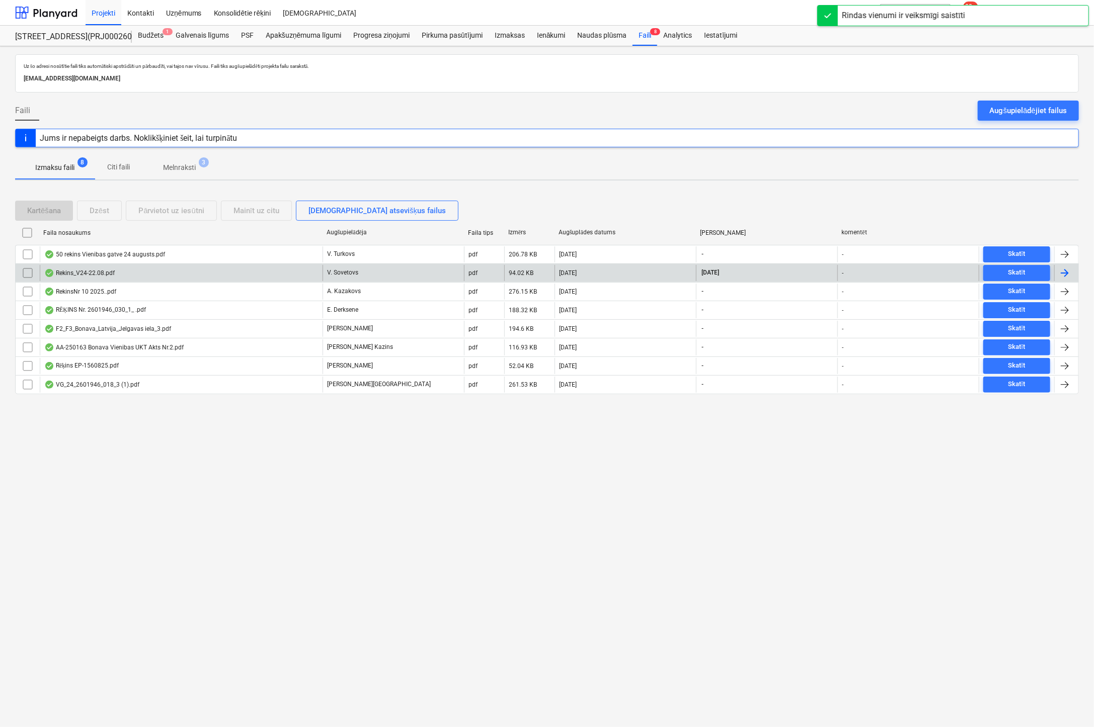
click at [98, 269] on div "Rekins_V24-22.08.pdf" at bounding box center [79, 273] width 70 height 8
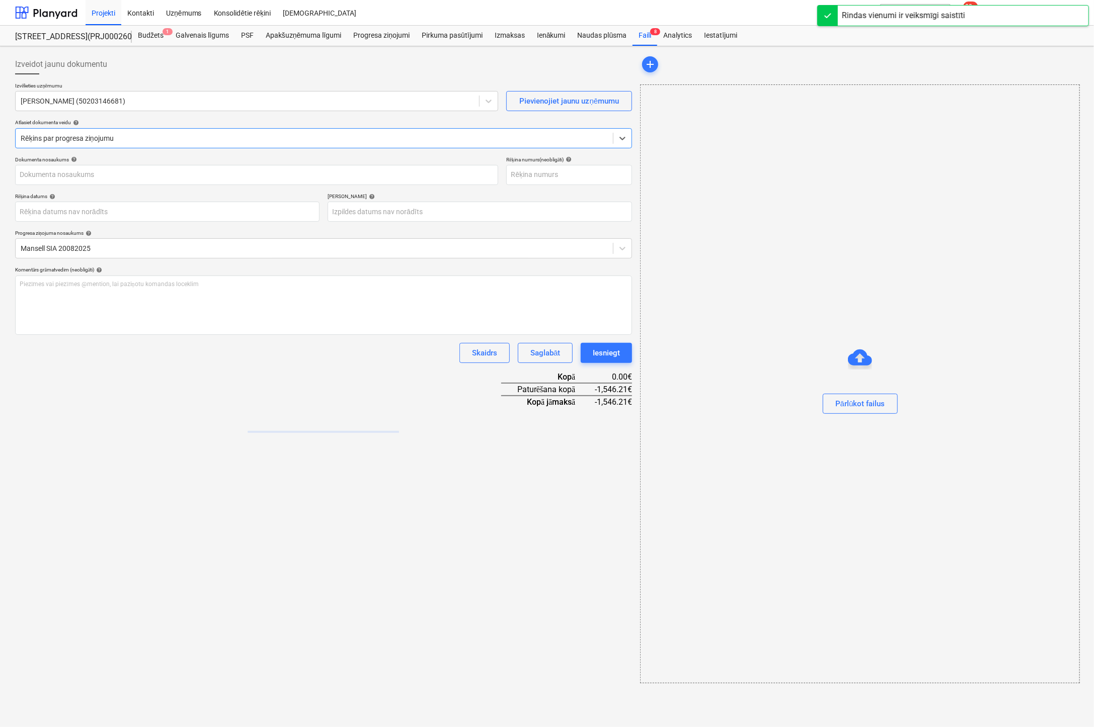
type input "Rekins_V24-22.08.pdf"
type input "[DATE]"
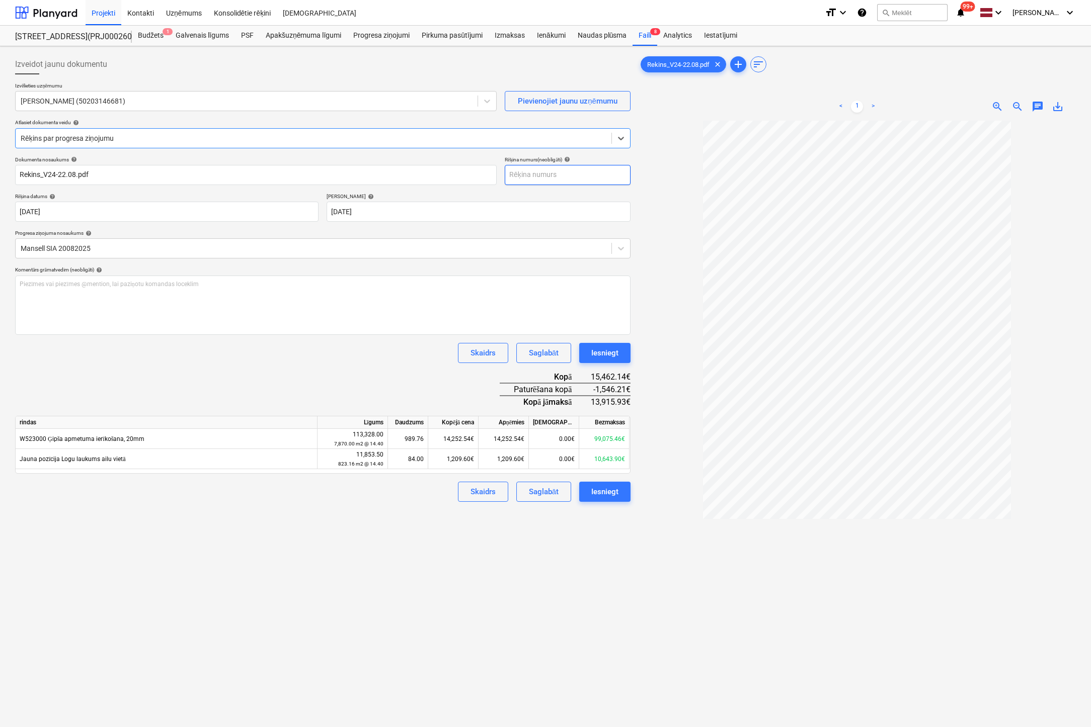
click at [543, 172] on input "text" at bounding box center [568, 175] width 126 height 20
type input "V24-22.08"
click at [661, 188] on div at bounding box center [856, 470] width 437 height 699
click at [610, 489] on div "Iesniegt" at bounding box center [604, 491] width 27 height 13
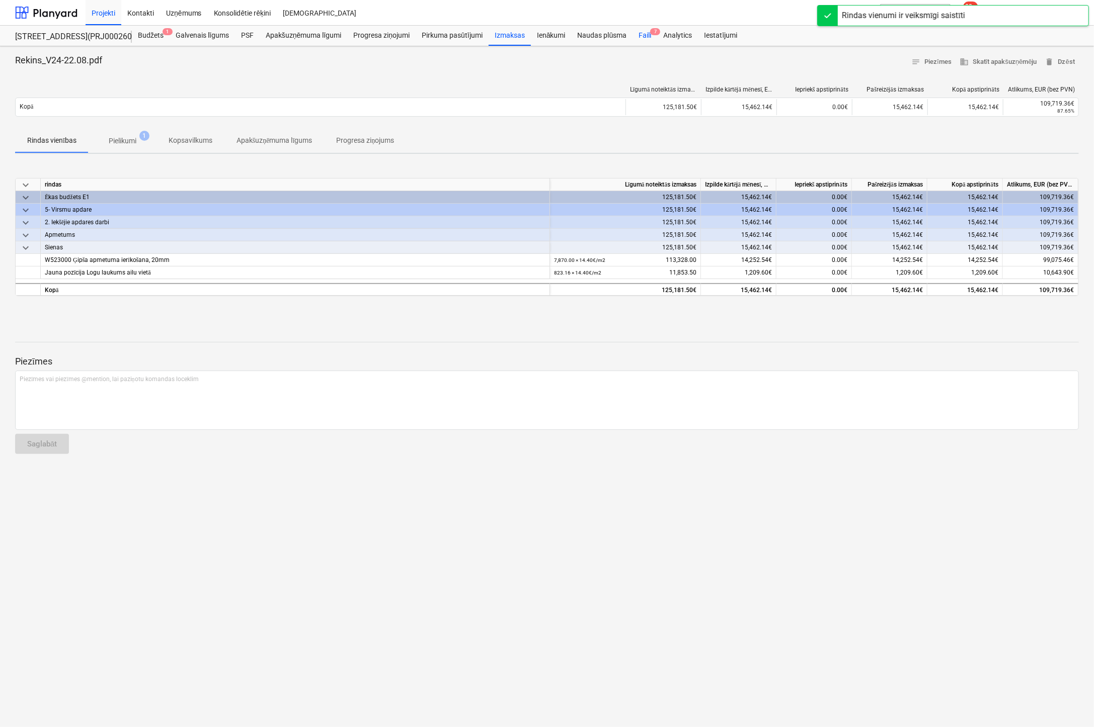
click at [645, 31] on div "Faili 7" at bounding box center [644, 36] width 25 height 20
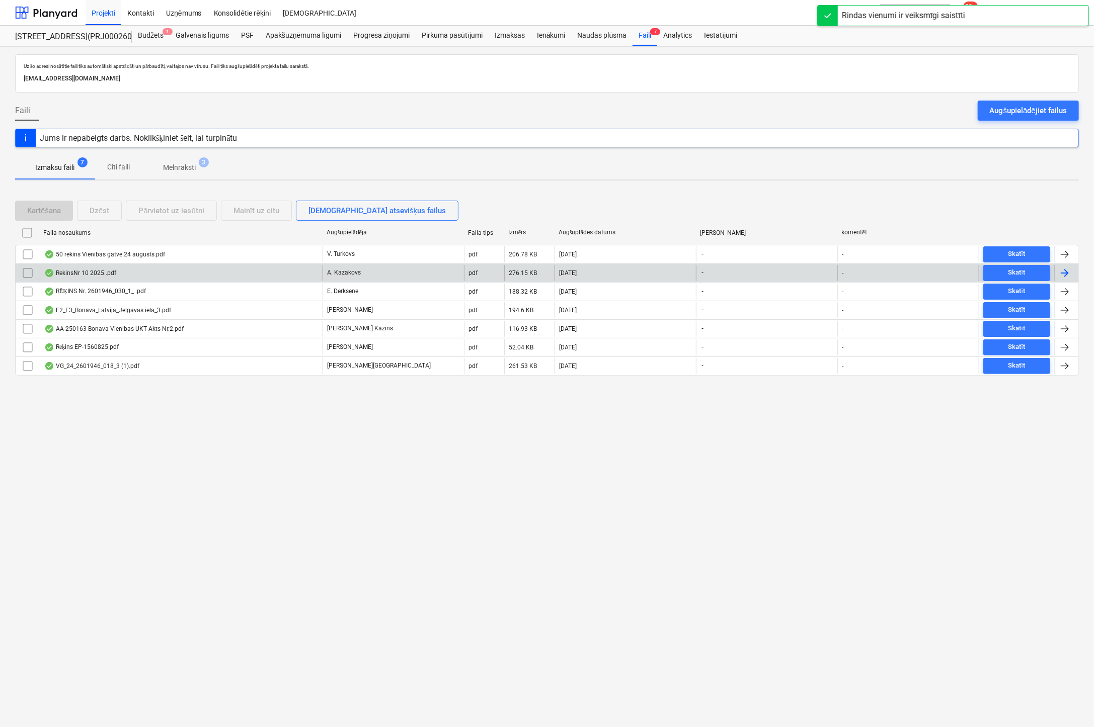
click at [102, 274] on div "RekinsNr 10 2025..pdf" at bounding box center [80, 273] width 72 height 8
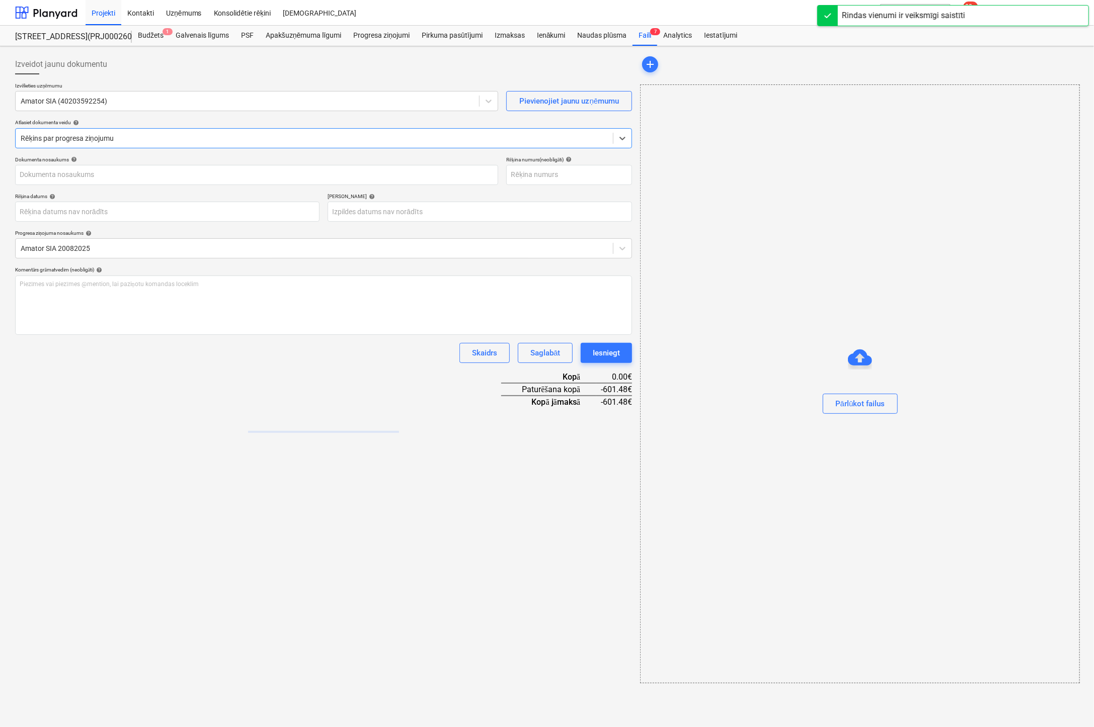
type input "1"
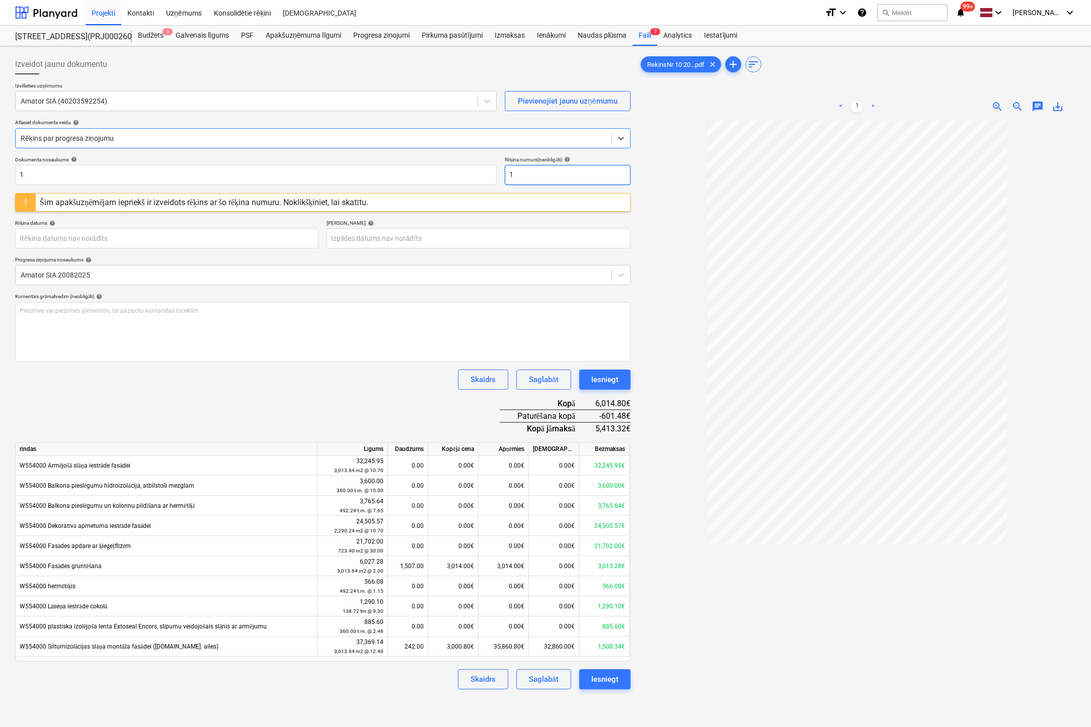
click at [556, 174] on input "1" at bounding box center [568, 175] width 126 height 20
drag, startPoint x: 556, startPoint y: 174, endPoint x: 416, endPoint y: 182, distance: 140.1
click at [419, 182] on div "Dokumenta nosaukums help 1 Rēķina numurs (neobligāti) help 1" at bounding box center [322, 170] width 615 height 29
drag, startPoint x: 551, startPoint y: 174, endPoint x: 338, endPoint y: 200, distance: 214.4
click at [342, 200] on div "Dokumenta nosaukums help 1 Rēķina numurs (neobligāti) help 10/2025 Šim apakšuzņ…" at bounding box center [322, 422] width 615 height 533
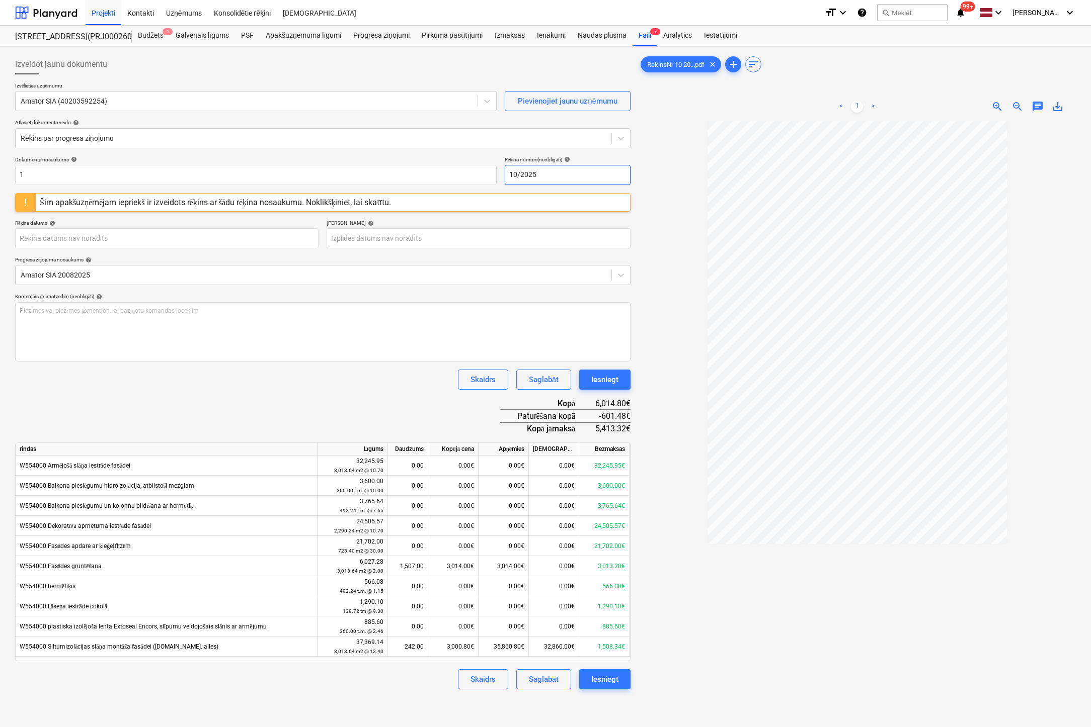
type input "10/2025"
drag, startPoint x: -3, startPoint y: 180, endPoint x: -79, endPoint y: 187, distance: 76.3
click at [0, 187] on html "Projekti Kontakti Uzņēmums Konsolidētie rēķini Iesūtne format_size keyboard_arr…" at bounding box center [545, 363] width 1091 height 727
paste input "0/2025"
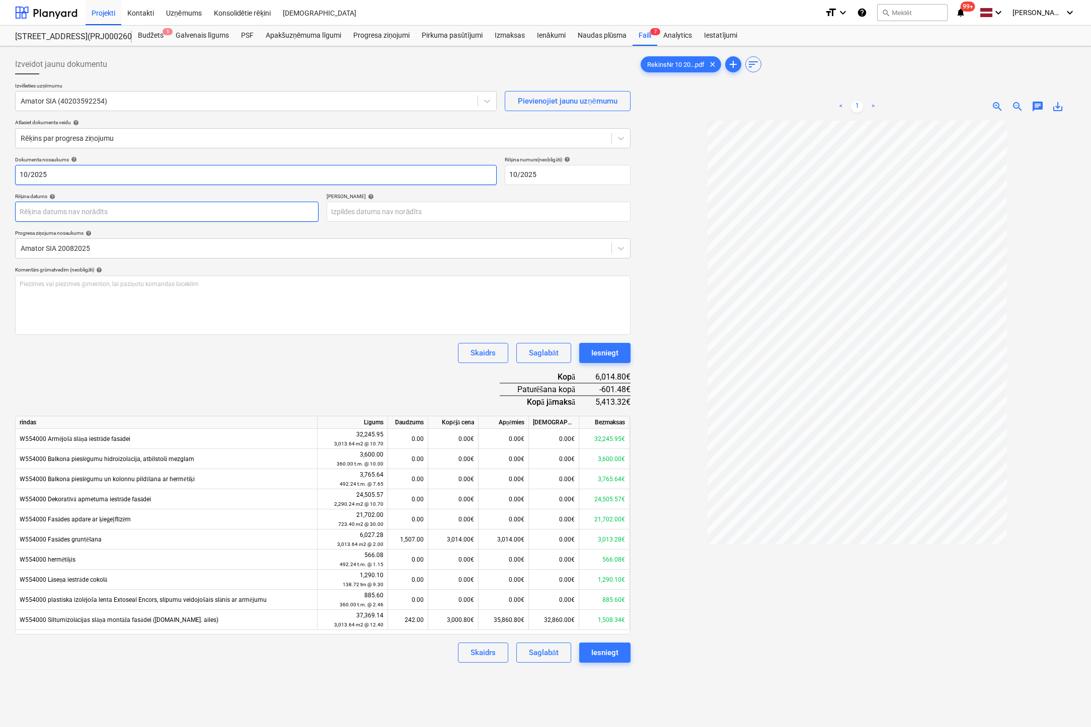
type input "10/2025"
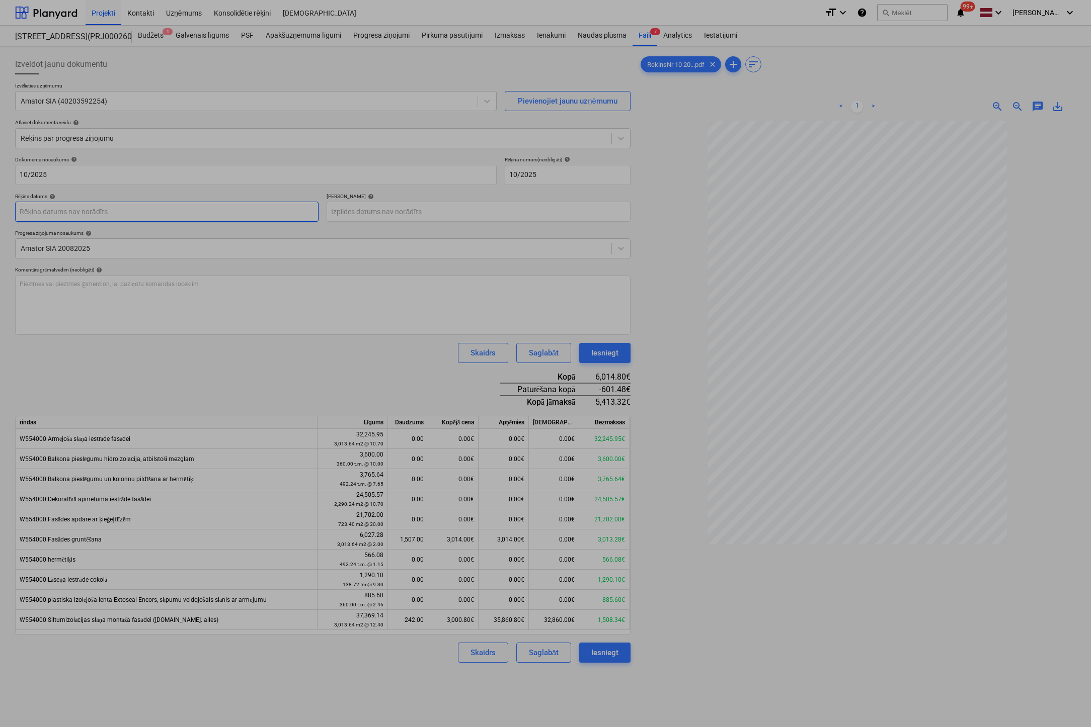
click at [244, 215] on body "Projekti Kontakti Uzņēmums Konsolidētie rēķini Iesūtne format_size keyboard_arr…" at bounding box center [545, 363] width 1091 height 727
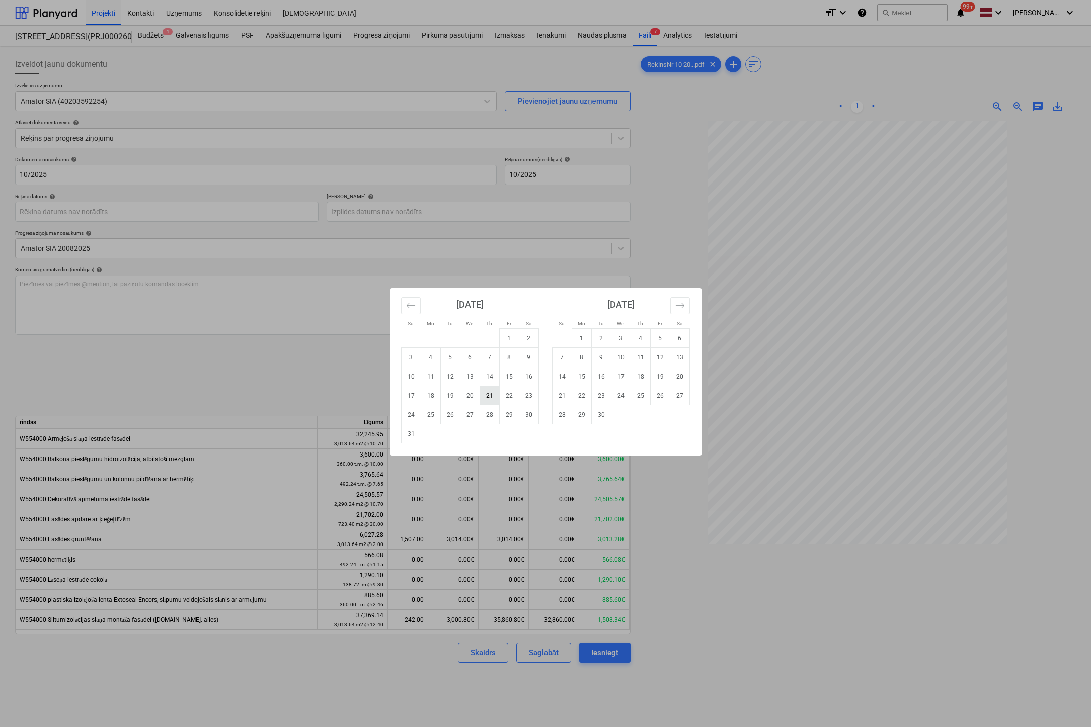
click at [492, 397] on td "21" at bounding box center [489, 395] width 20 height 19
type input "[DATE]"
click at [471, 218] on body "Projekti Kontakti Uzņēmums Konsolidētie rēķini Iesūtne format_size keyboard_arr…" at bounding box center [545, 363] width 1091 height 727
click at [644, 339] on td "4" at bounding box center [640, 338] width 20 height 19
type input "[DATE]"
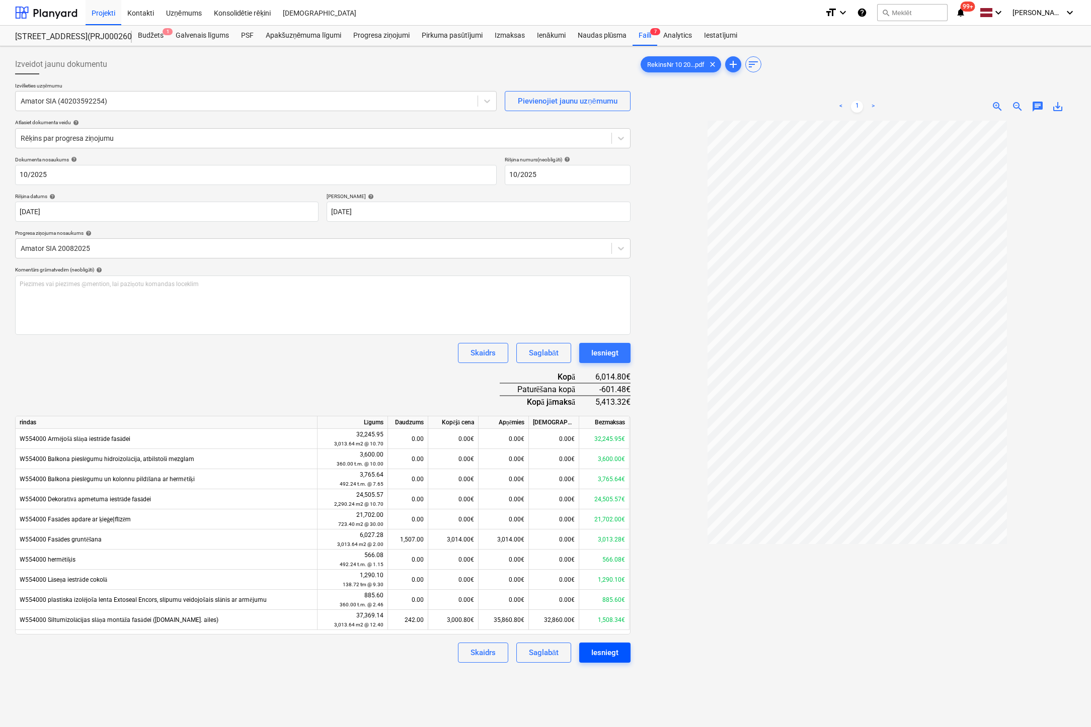
click at [610, 653] on div "Iesniegt" at bounding box center [604, 652] width 27 height 13
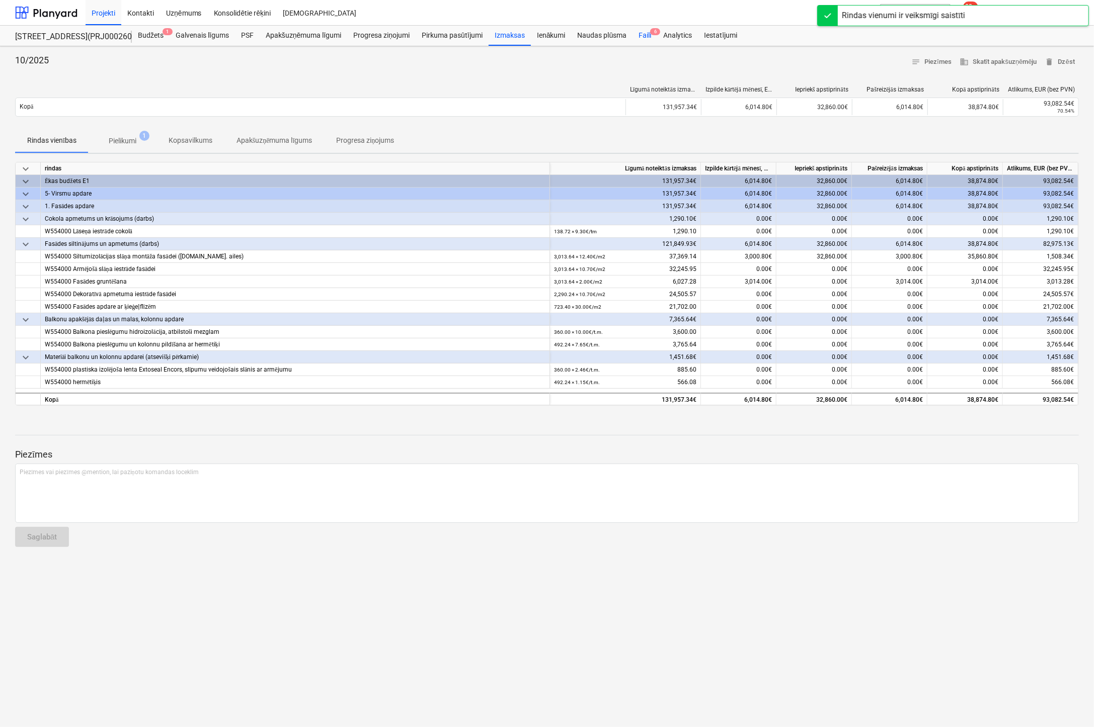
click at [642, 35] on div "Faili 6" at bounding box center [644, 36] width 25 height 20
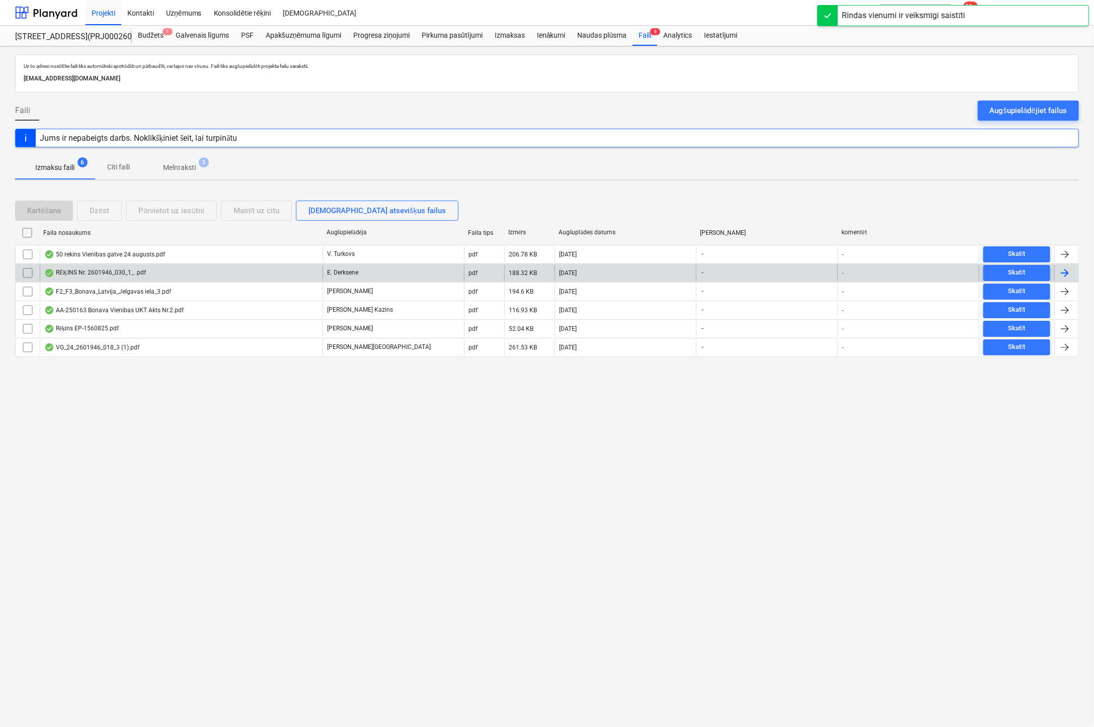
click at [70, 275] on div "RĒĶINS Nr. 2601946_030_1_ .pdf" at bounding box center [95, 273] width 102 height 8
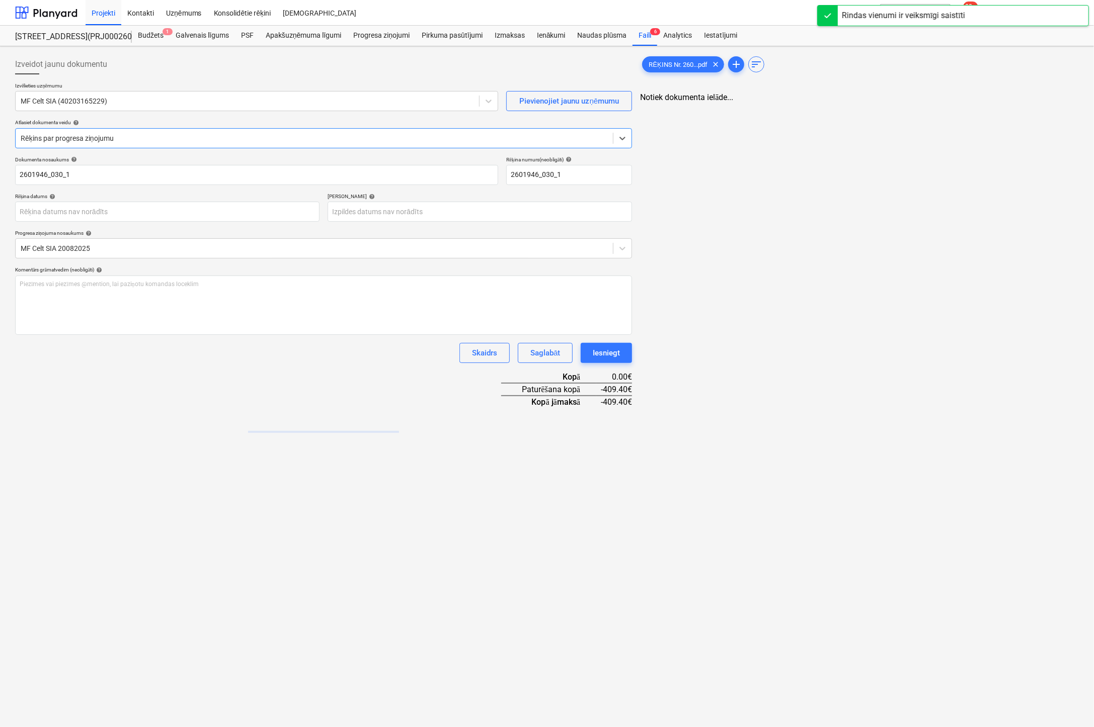
type input "2601946_030_1"
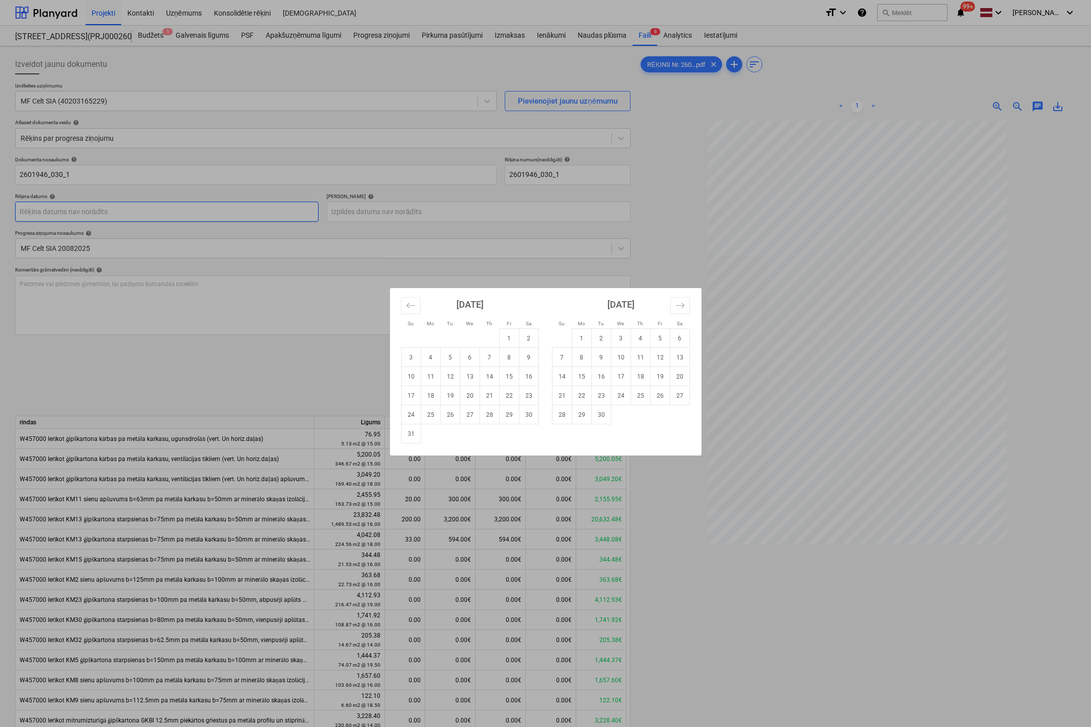
click at [224, 213] on body "Projekti Kontakti Uzņēmums Konsolidētie rēķini Iesūtne format_size keyboard_arr…" at bounding box center [545, 363] width 1091 height 727
drag, startPoint x: 508, startPoint y: 399, endPoint x: 487, endPoint y: 276, distance: 125.0
click at [507, 399] on td "22" at bounding box center [509, 395] width 20 height 19
type input "[DATE]"
click at [492, 210] on body "Projekti Kontakti Uzņēmums Konsolidētie rēķini Iesūtne format_size keyboard_arr…" at bounding box center [545, 363] width 1091 height 727
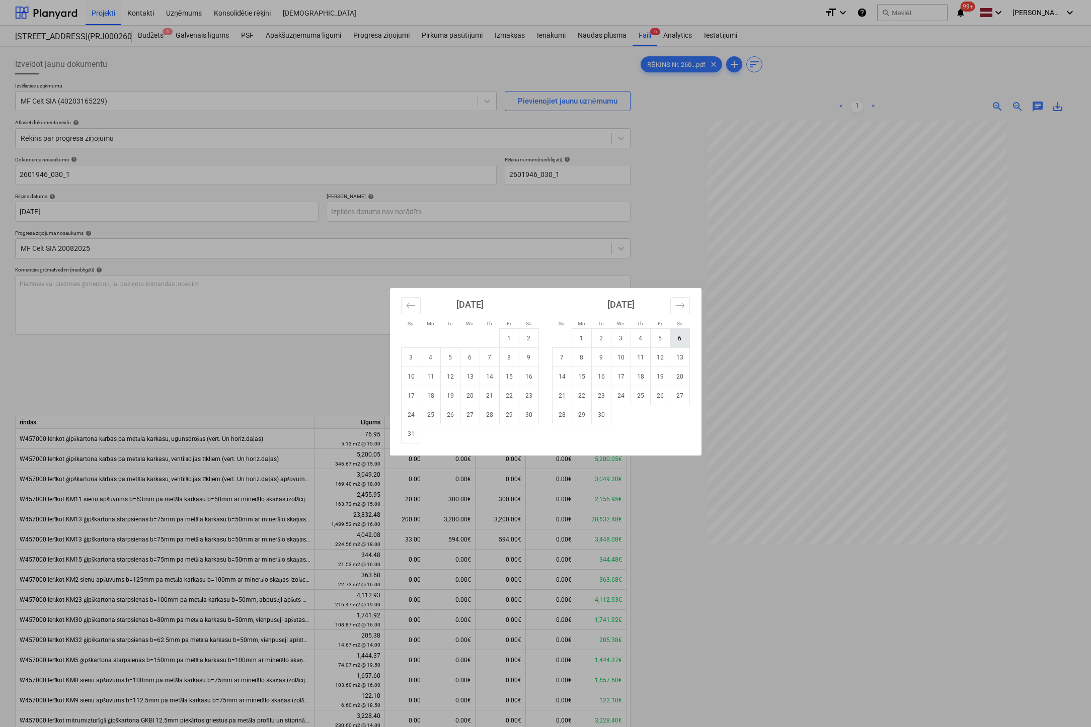
click at [675, 342] on td "6" at bounding box center [680, 338] width 20 height 19
type input "[DATE]"
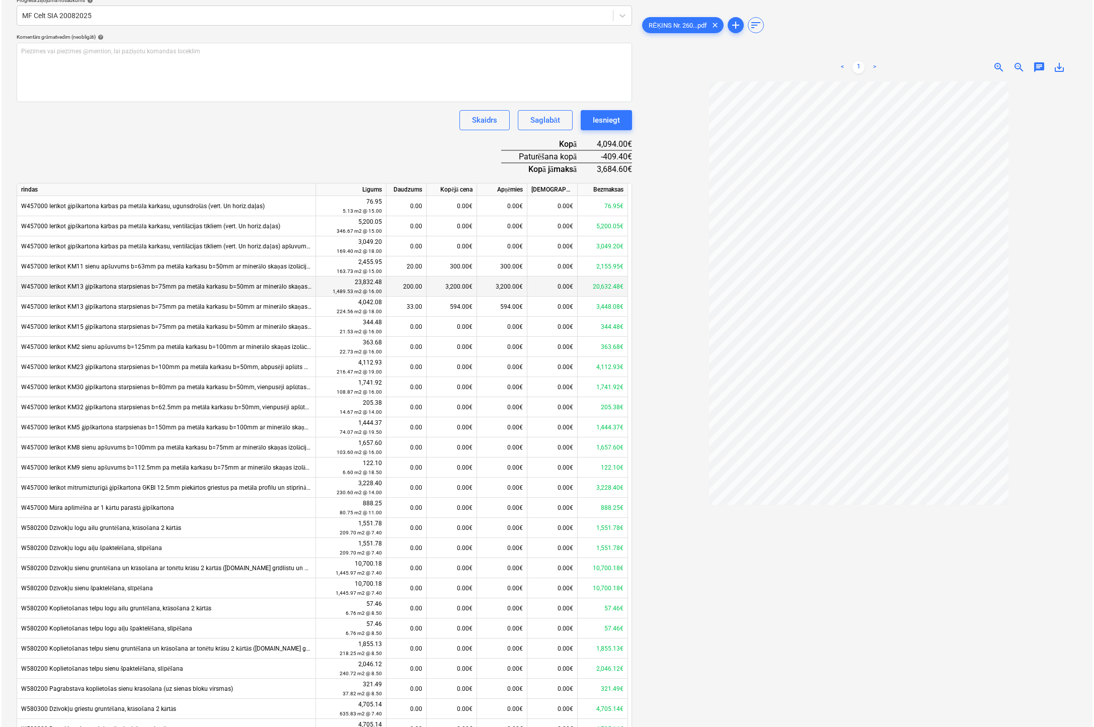
scroll to position [155, 0]
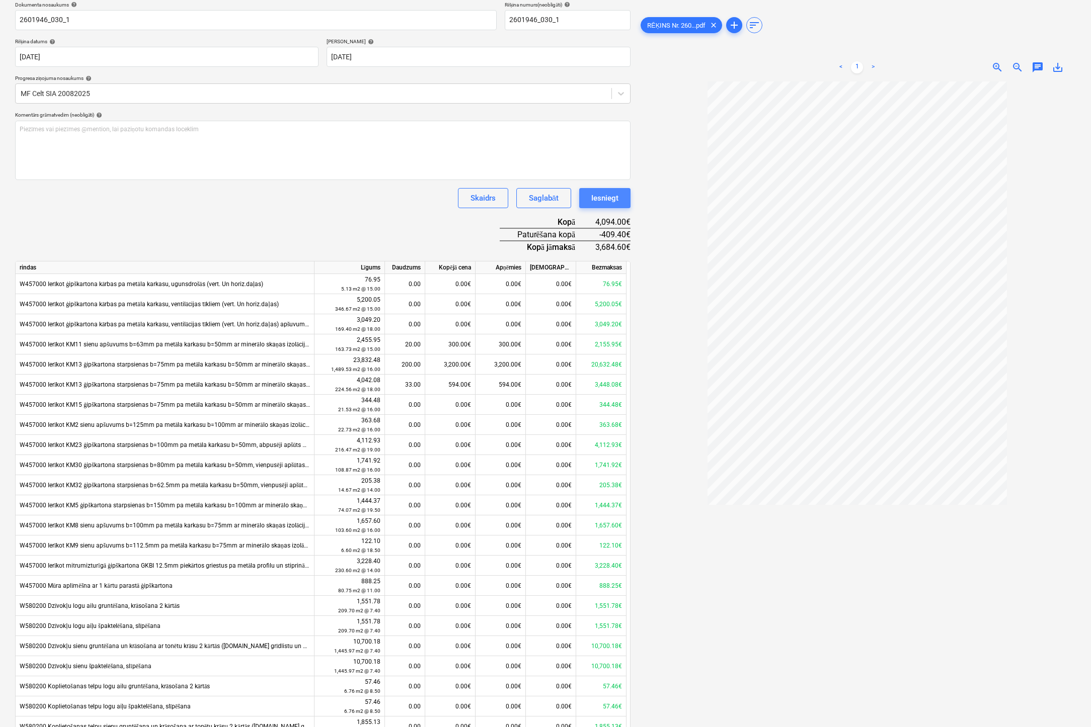
click at [604, 194] on div "Iesniegt" at bounding box center [604, 198] width 27 height 13
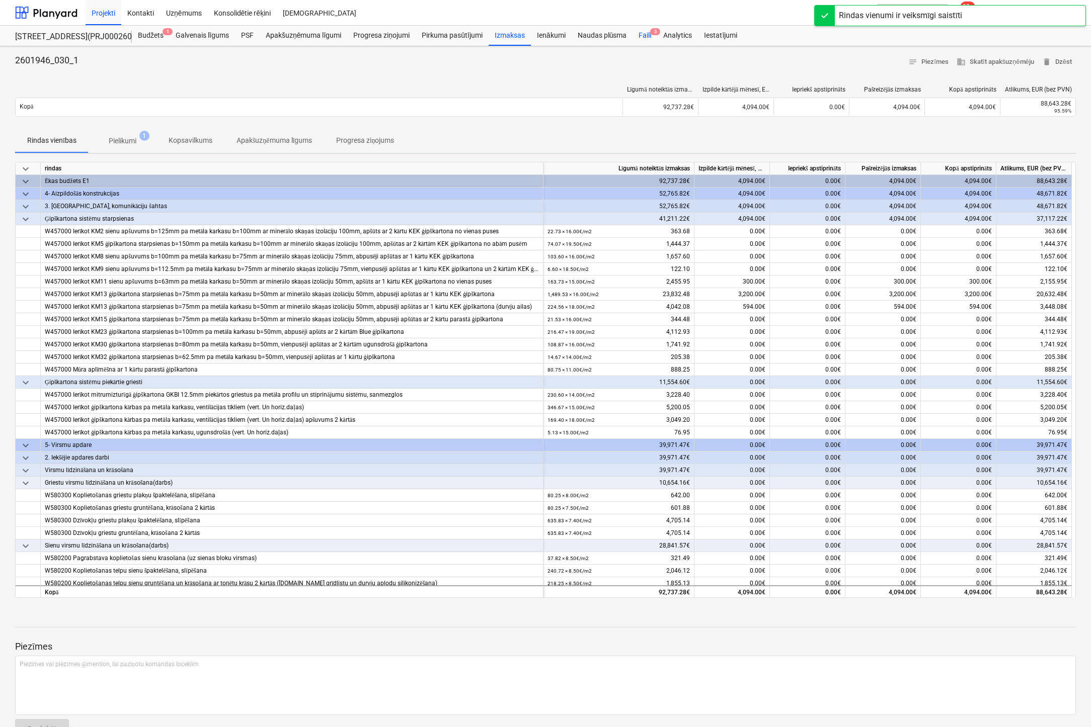
click at [651, 29] on span "5" at bounding box center [655, 31] width 10 height 7
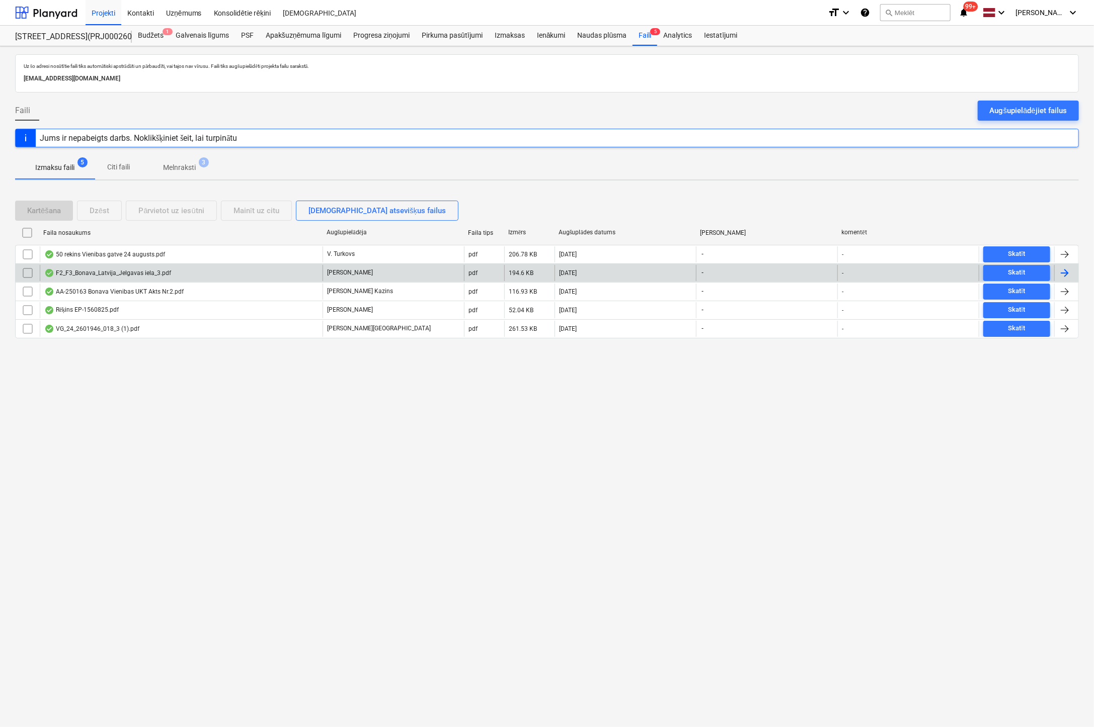
click at [114, 272] on div "F2_F3_Bonava_Latvija_Jelgavas iela_3.pdf" at bounding box center [107, 273] width 127 height 8
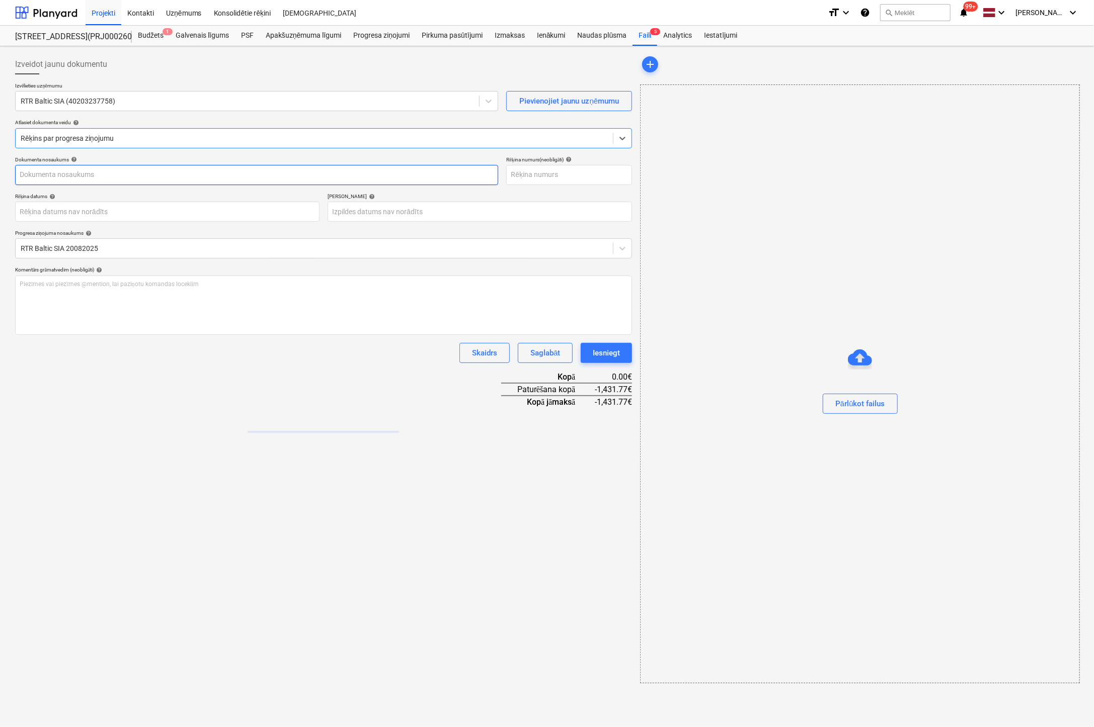
type input "F2_F3_Bonava_Latvija_Jelgavas iela_3.pdf"
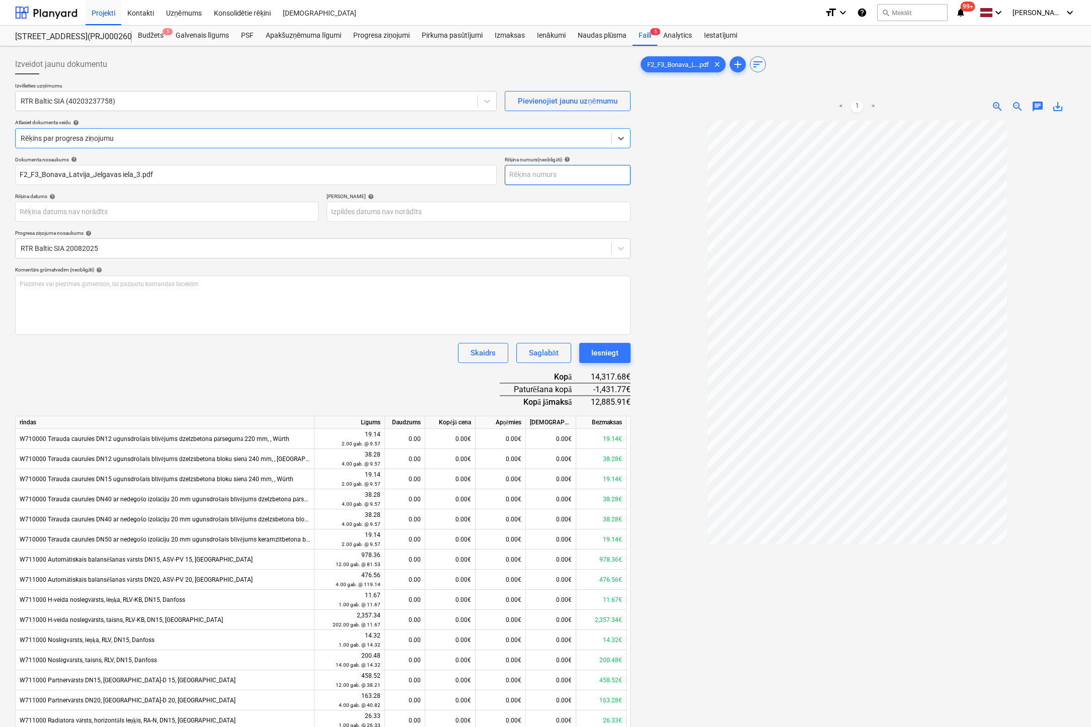
click at [543, 174] on input "text" at bounding box center [568, 175] width 126 height 20
drag, startPoint x: 561, startPoint y: 173, endPoint x: 496, endPoint y: 176, distance: 65.5
click at [496, 176] on div "Dokumenta nosaukums help F2_F3_Bonava_Latvija_Jelgavas iela_3.pdf Rēķina numurs…" at bounding box center [322, 170] width 615 height 29
type input "15-08/2025"
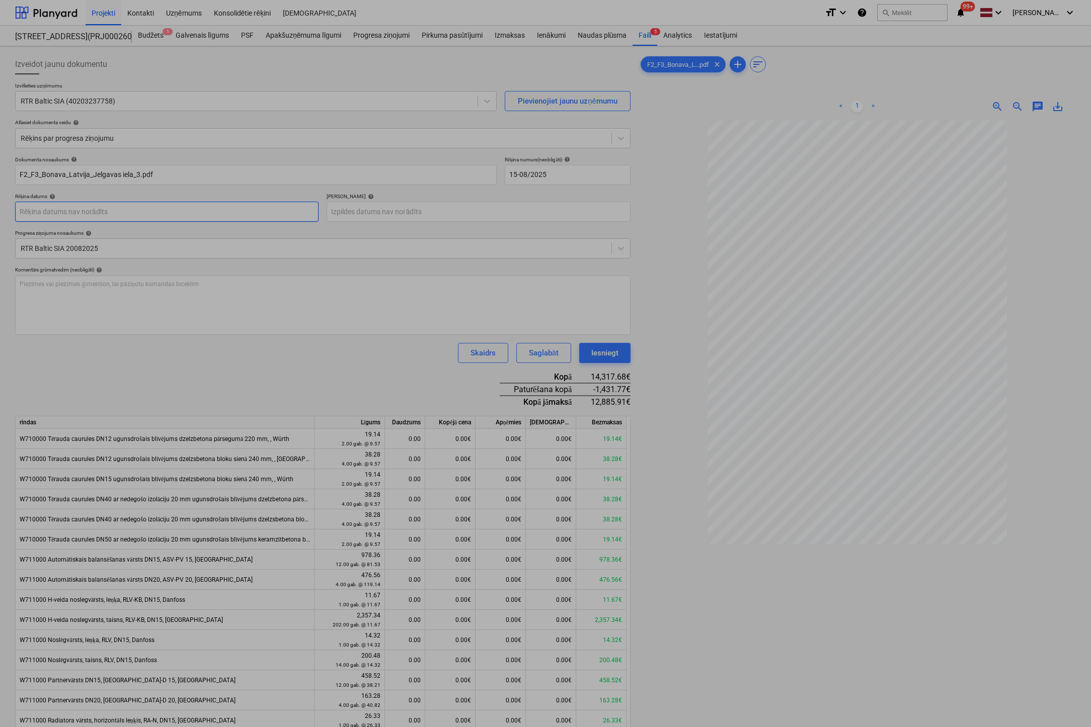
click at [237, 213] on body "Projekti Kontakti Uzņēmums Konsolidētie rēķini Iesūtne format_size keyboard_arr…" at bounding box center [545, 363] width 1091 height 727
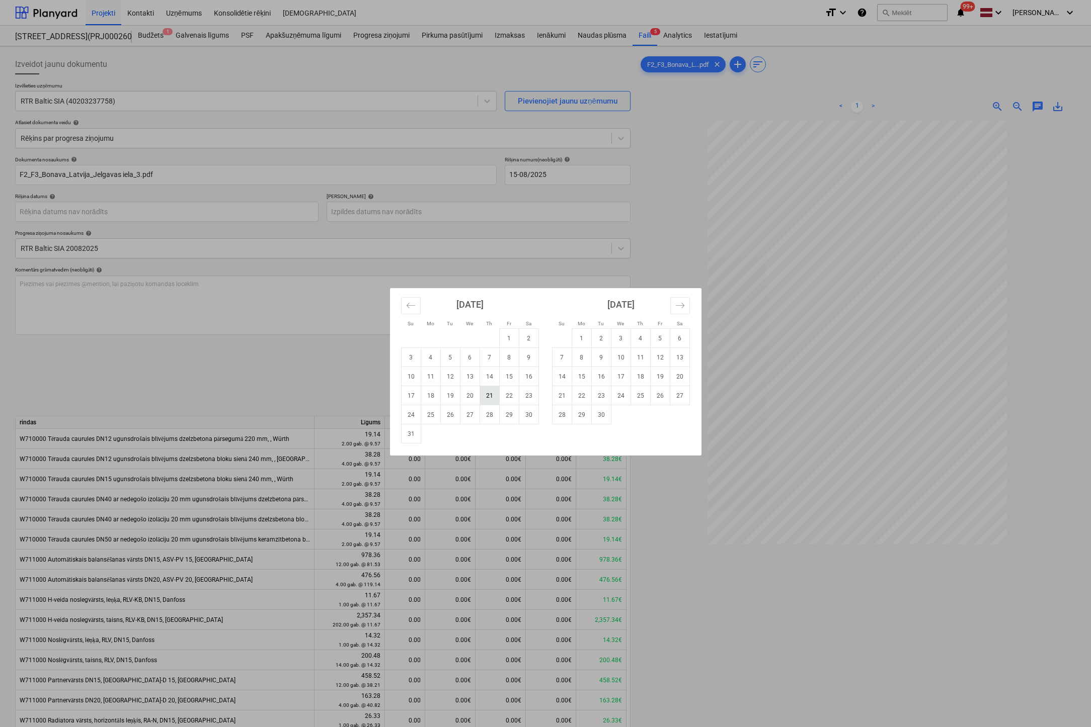
click at [487, 395] on td "21" at bounding box center [489, 395] width 20 height 19
type input "[DATE]"
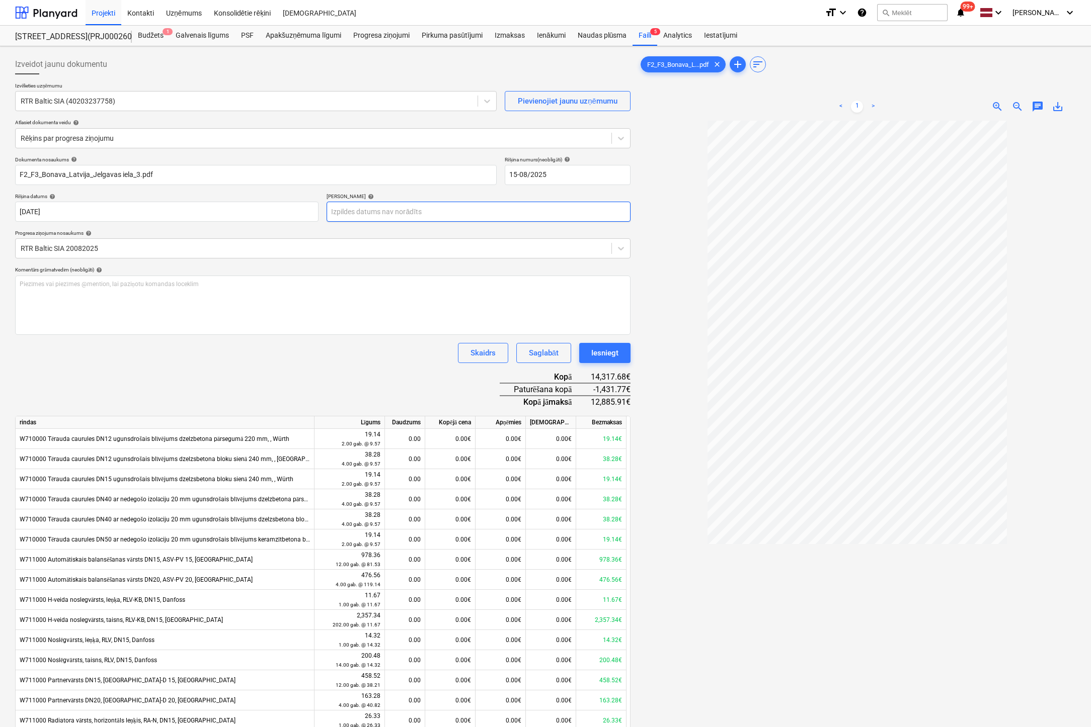
click at [451, 212] on body "Projekti Kontakti Uzņēmums Konsolidētie rēķini Iesūtne format_size keyboard_arr…" at bounding box center [545, 363] width 1091 height 727
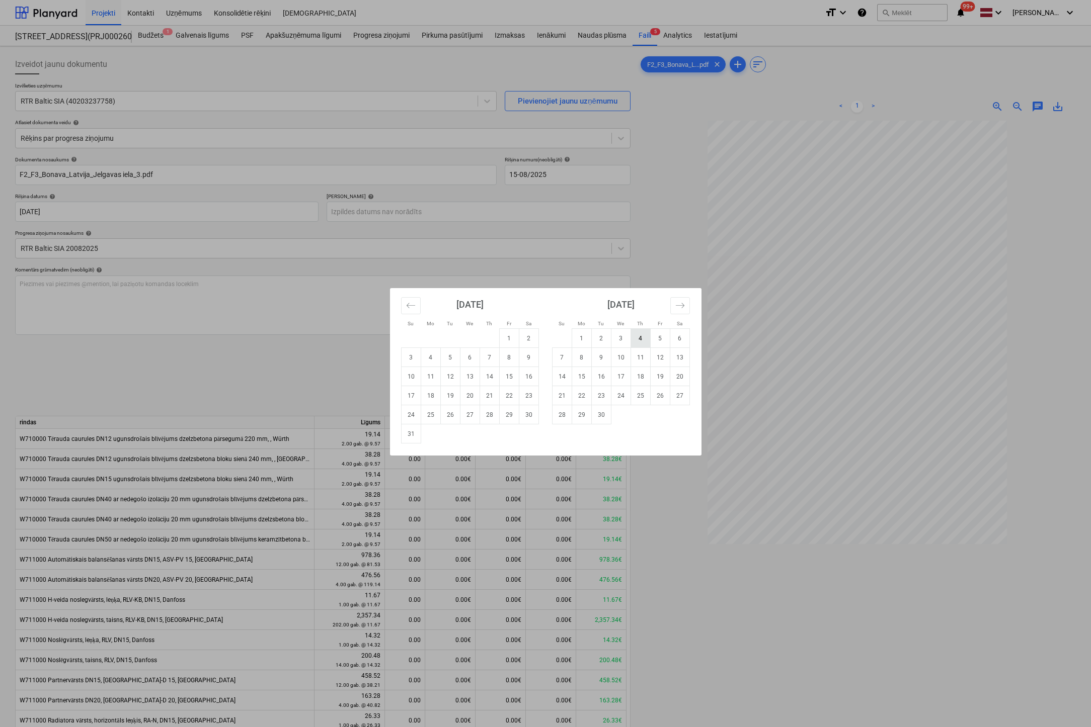
click at [637, 340] on td "4" at bounding box center [640, 338] width 20 height 19
type input "[DATE]"
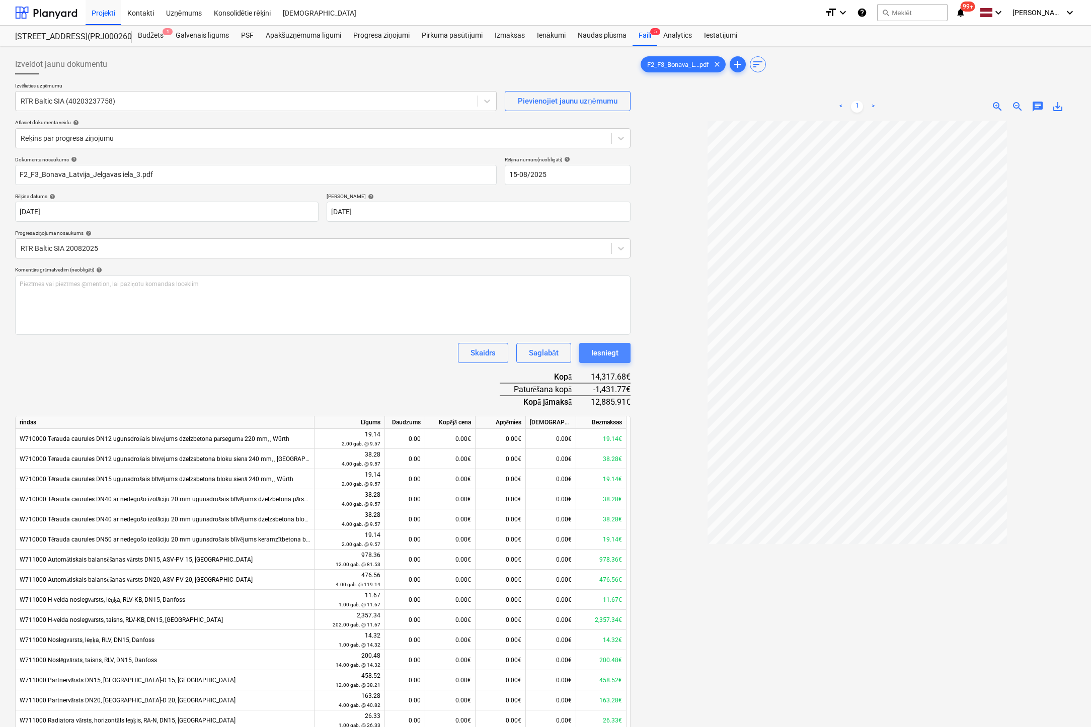
click at [614, 353] on div "Iesniegt" at bounding box center [604, 353] width 27 height 13
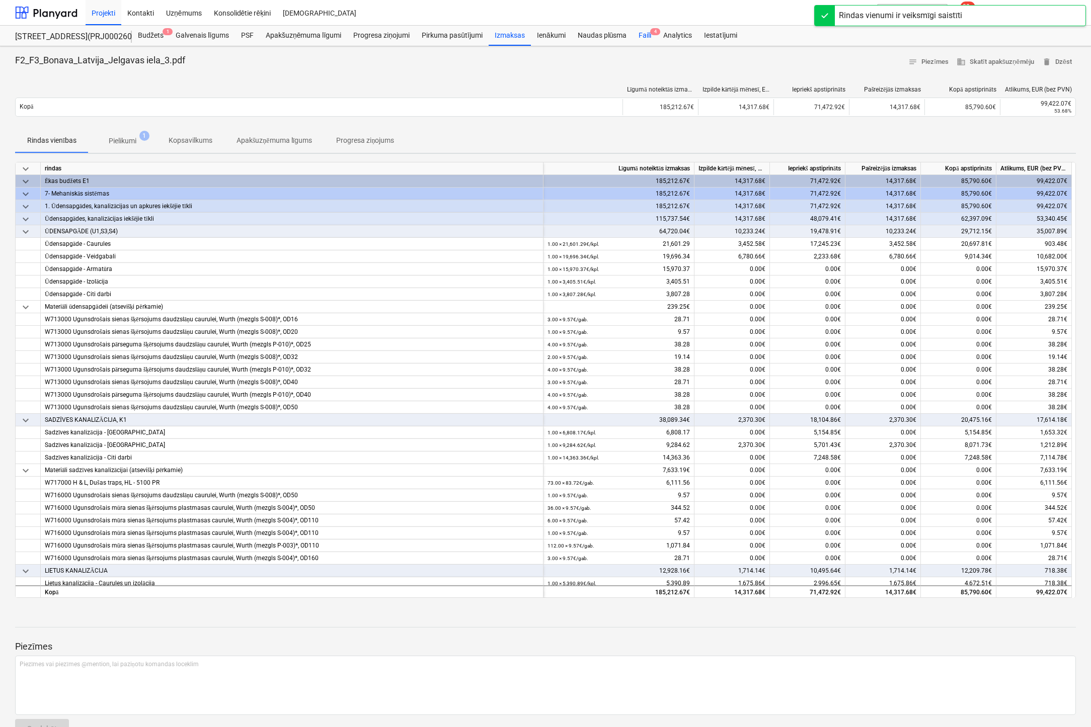
click at [643, 34] on div "Faili 4" at bounding box center [644, 36] width 25 height 20
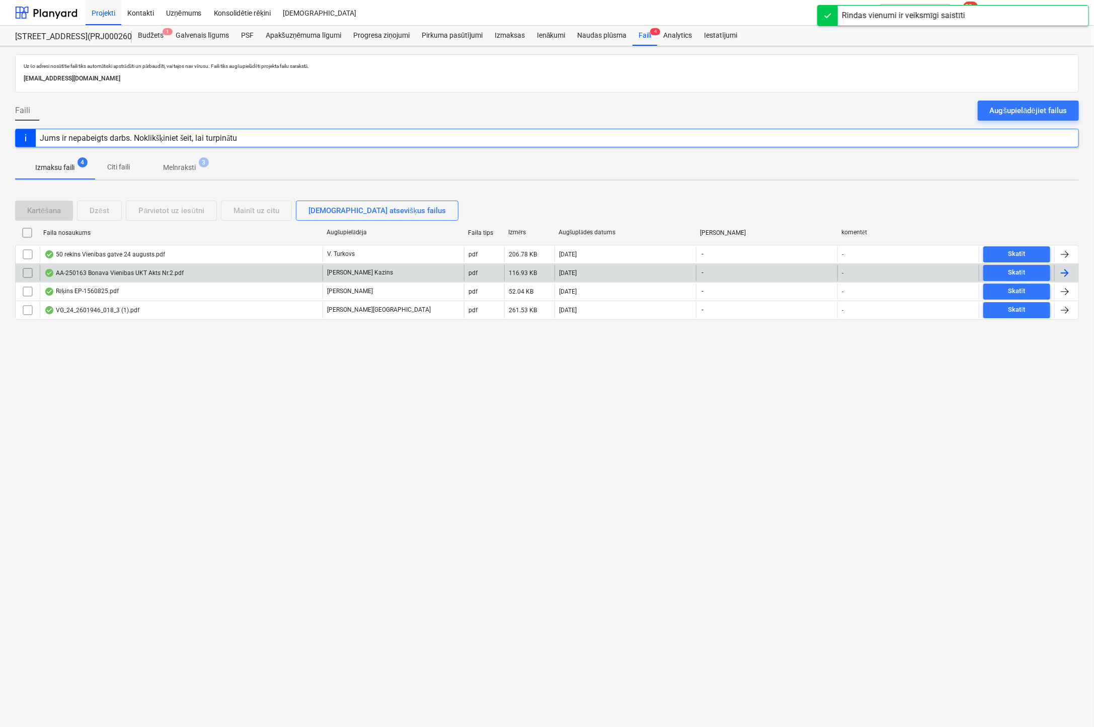
click at [93, 272] on div "AA-250163 Bonava Vienibas UKT Akts Nr.2.pdf" at bounding box center [113, 273] width 139 height 8
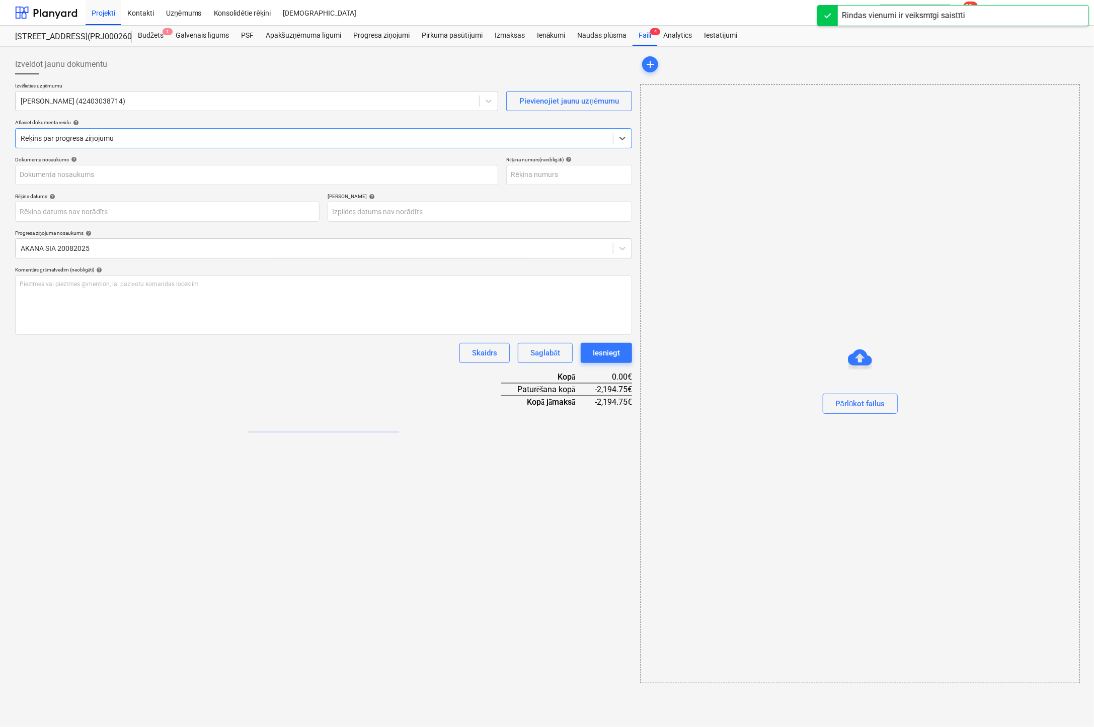
type input "AA-250163"
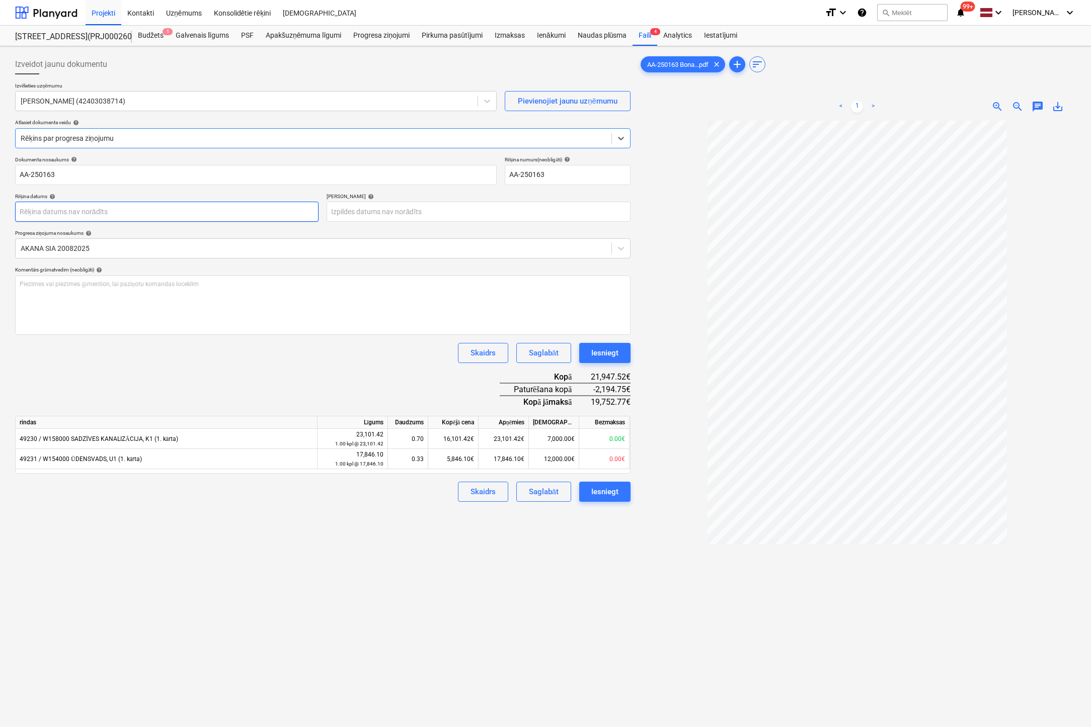
click at [293, 211] on body "Projekti Kontakti Uzņēmums Konsolidētie rēķini Iesūtne format_size keyboard_arr…" at bounding box center [545, 363] width 1091 height 727
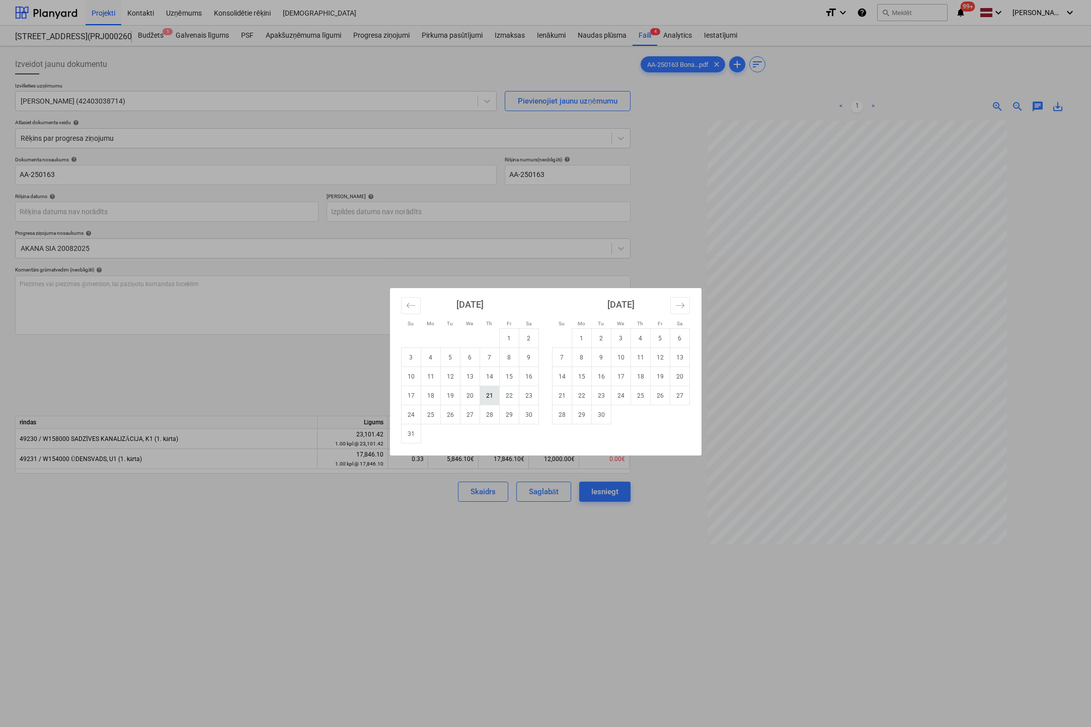
click at [490, 396] on td "21" at bounding box center [489, 395] width 20 height 19
type input "[DATE]"
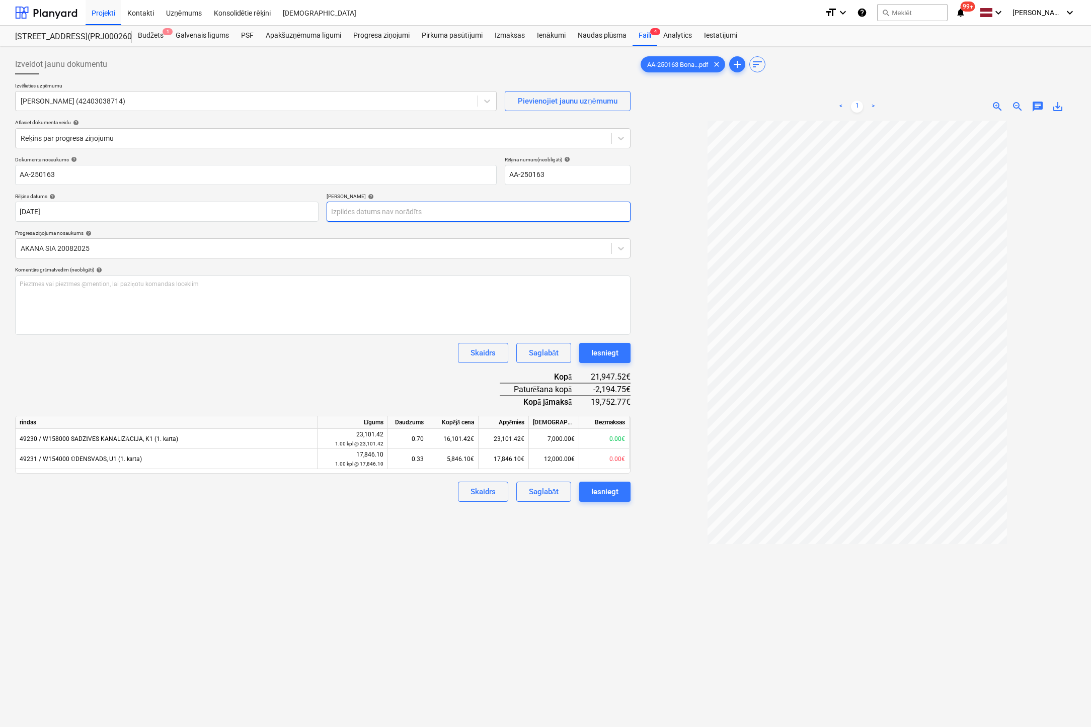
click at [462, 215] on body "Projekti Kontakti Uzņēmums Konsolidētie rēķini Iesūtne format_size keyboard_arr…" at bounding box center [545, 363] width 1091 height 727
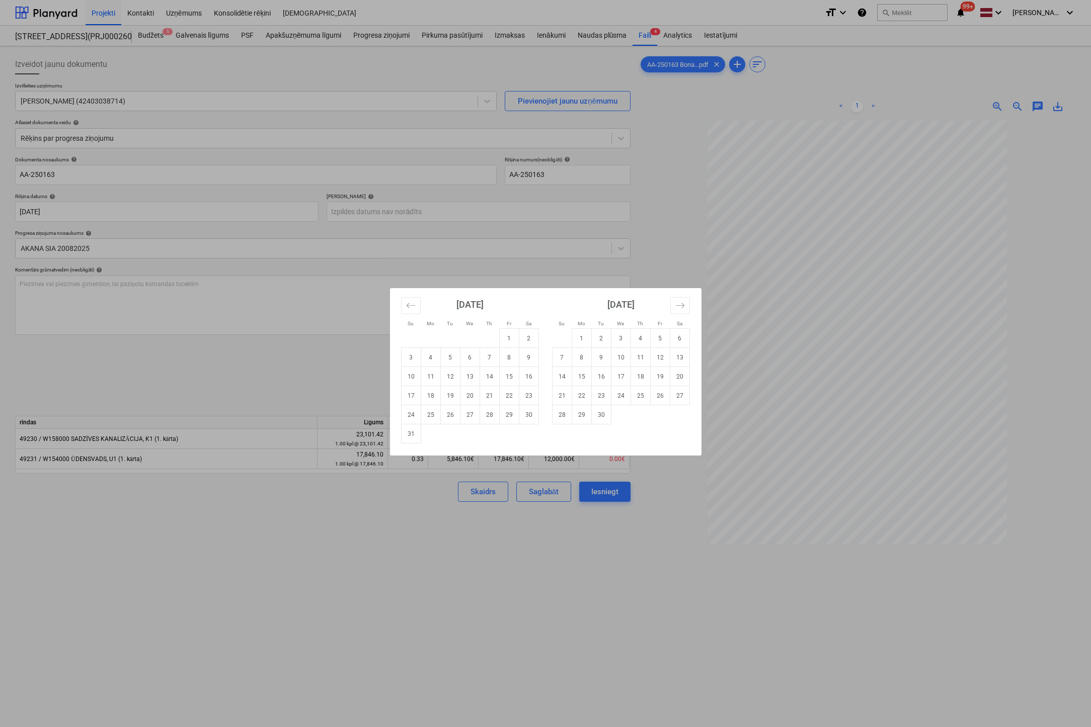
click at [638, 333] on td "4" at bounding box center [640, 338] width 20 height 19
type input "[DATE]"
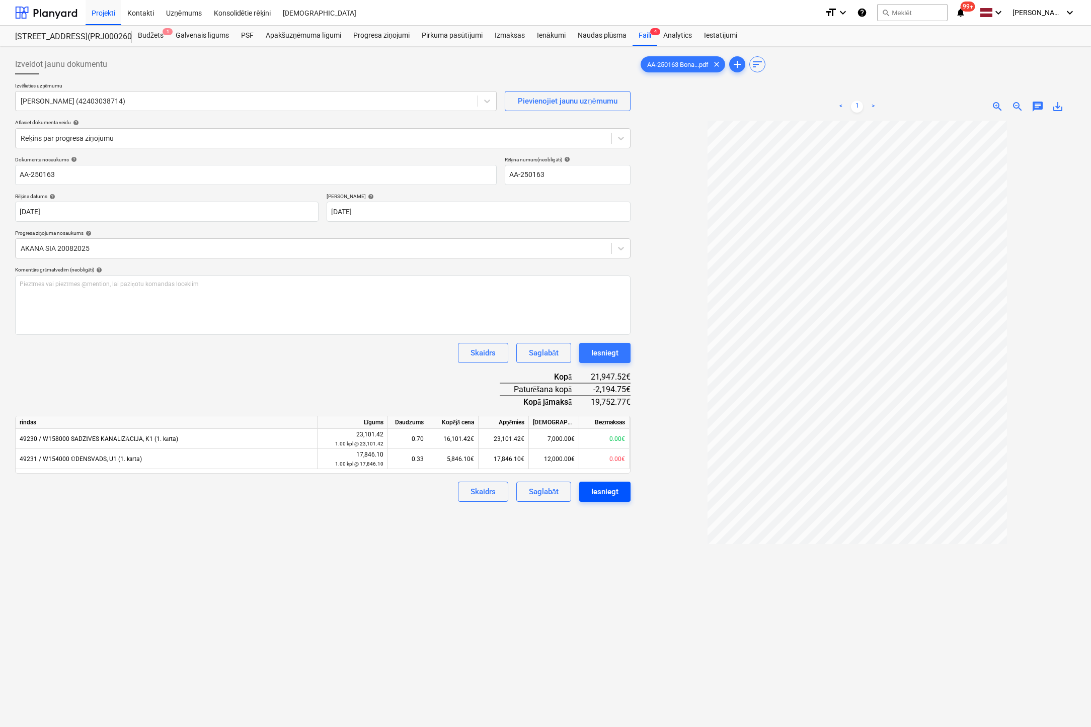
click at [607, 493] on div "Iesniegt" at bounding box center [604, 491] width 27 height 13
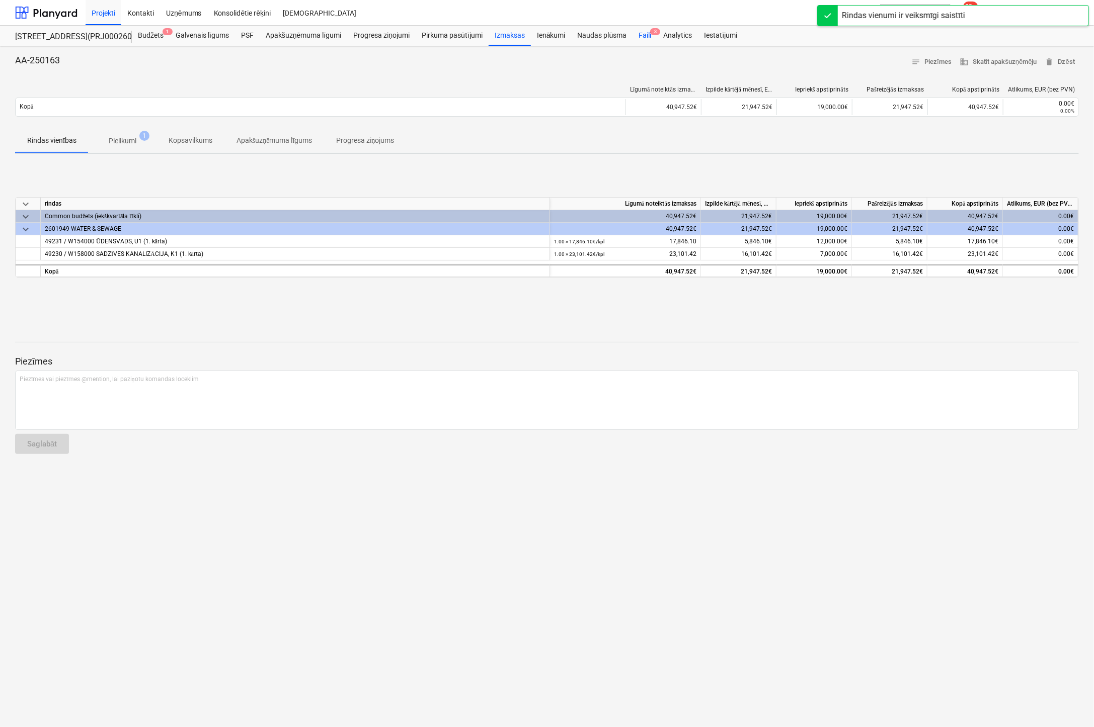
click at [644, 30] on div "Faili 3" at bounding box center [644, 36] width 25 height 20
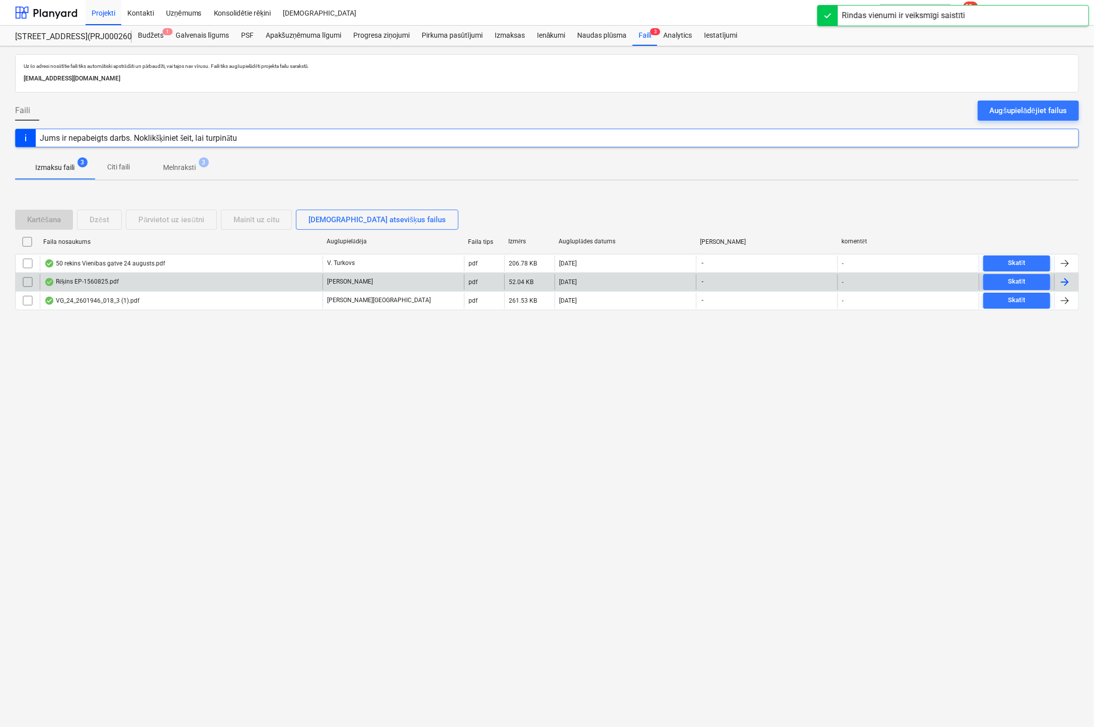
click at [74, 281] on div "Rēķins EP-1560825.pdf" at bounding box center [81, 282] width 74 height 8
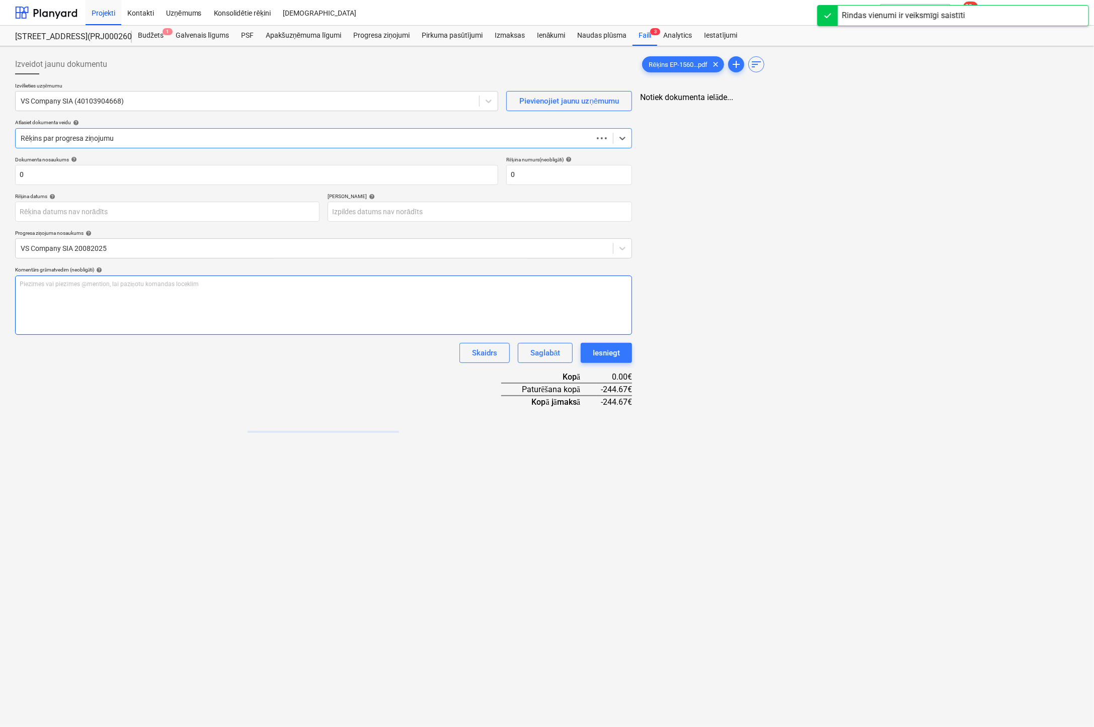
type input "0"
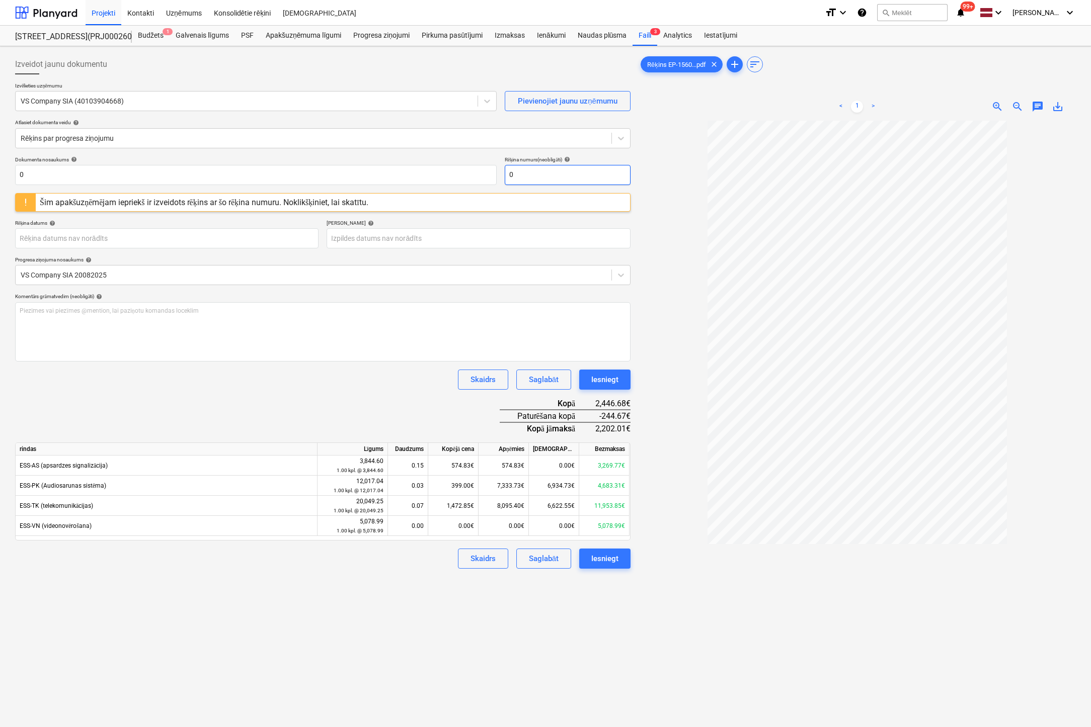
click at [560, 177] on input "0" at bounding box center [568, 175] width 126 height 20
drag, startPoint x: 503, startPoint y: 184, endPoint x: 419, endPoint y: 194, distance: 85.1
click at [419, 194] on div "Dokumenta nosaukums help 0 Rēķina numurs (neobligāti) help 0 Šim apakšuzņēmējam…" at bounding box center [322, 362] width 615 height 412
drag, startPoint x: 505, startPoint y: 180, endPoint x: 370, endPoint y: 185, distance: 134.9
click at [370, 185] on div "Dokumenta nosaukums help 0 Rēķina numurs (neobligāti) help EP-156/0825 Šim apak…" at bounding box center [322, 362] width 615 height 412
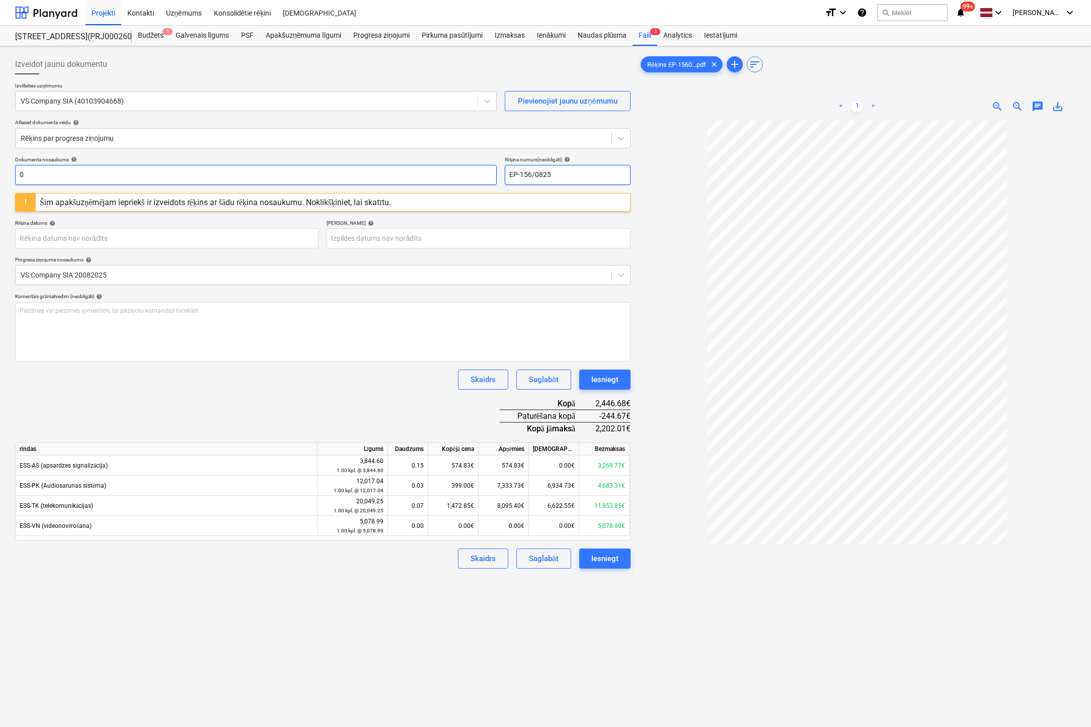
type input "EP-156/0825"
drag, startPoint x: 36, startPoint y: 174, endPoint x: -58, endPoint y: 193, distance: 96.6
click at [0, 193] on html "Projekti Kontakti Uzņēmums Konsolidētie rēķini Iesūtne format_size keyboard_arr…" at bounding box center [545, 363] width 1091 height 727
paste input "EP-156/0825"
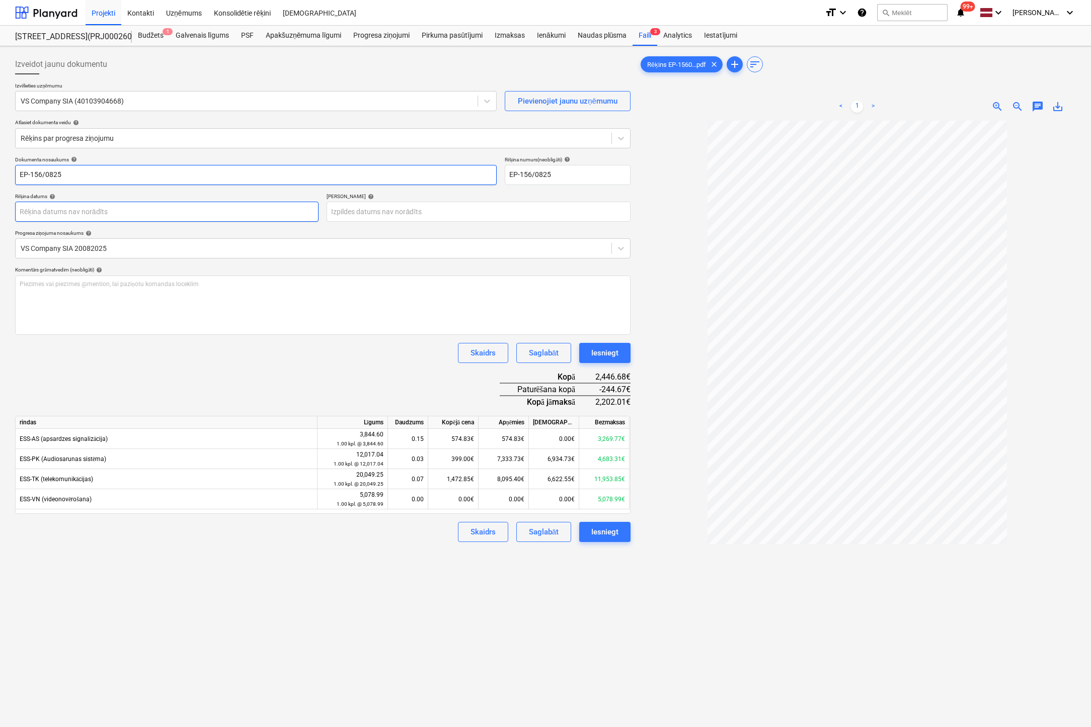
type input "EP-156/0825"
click at [241, 215] on body "Projekti Kontakti Uzņēmums Konsolidētie rēķini Iesūtne format_size keyboard_arr…" at bounding box center [545, 363] width 1091 height 727
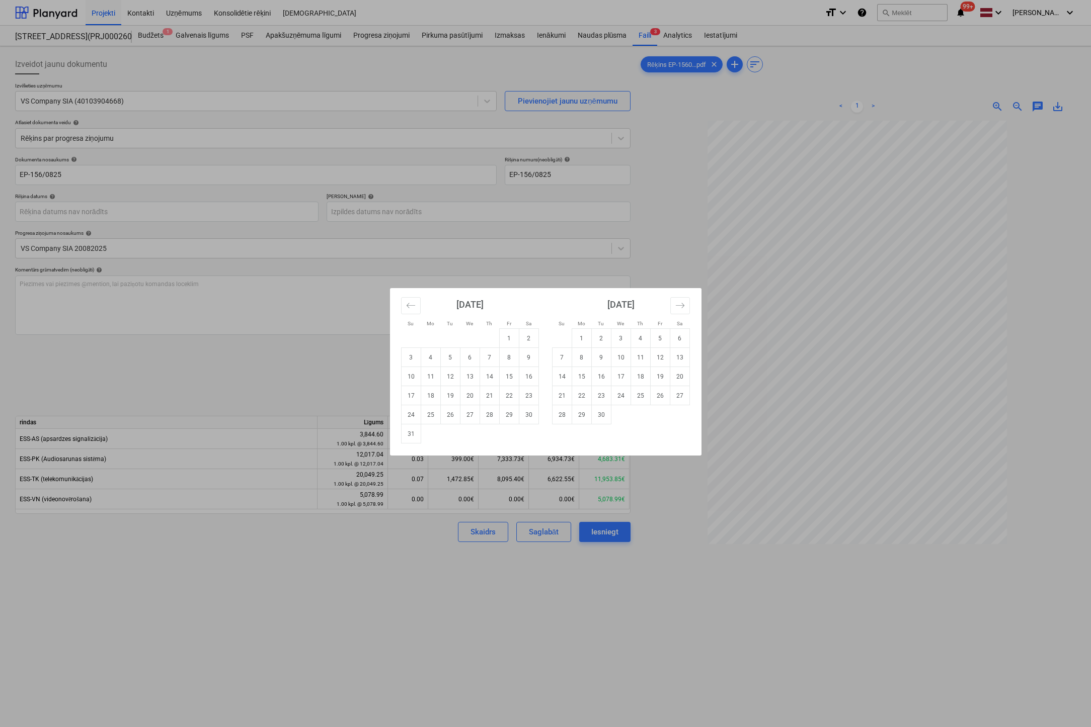
click at [506, 394] on td "22" at bounding box center [509, 395] width 20 height 19
type input "[DATE]"
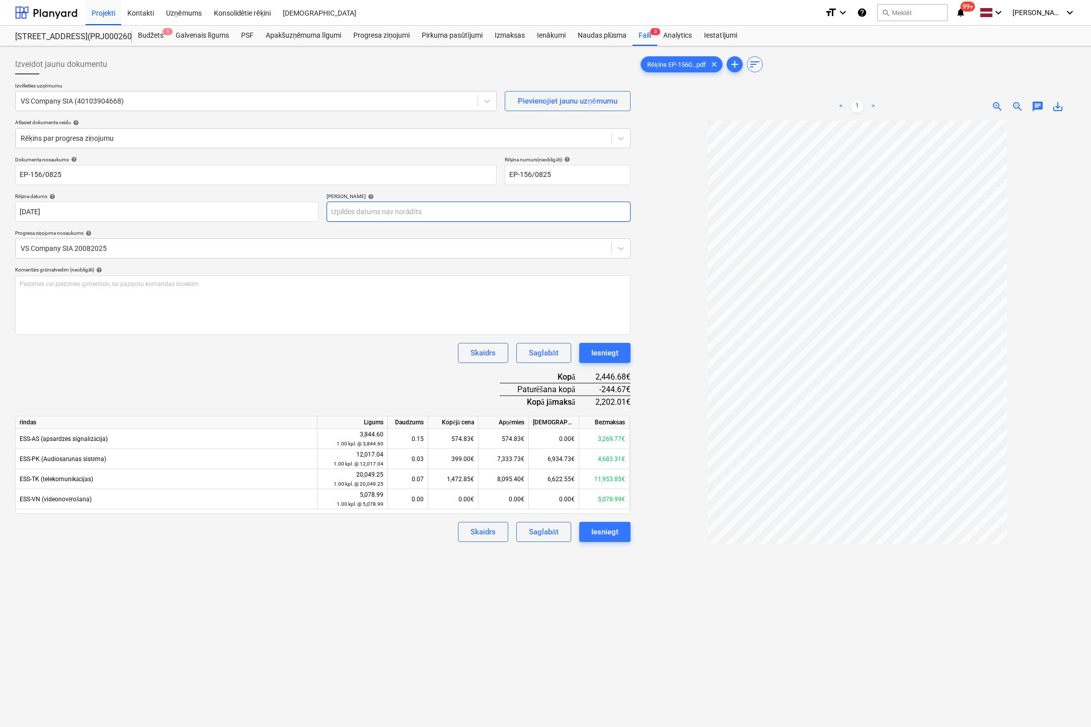
click at [469, 209] on body "Projekti Kontakti Uzņēmums Konsolidētie rēķini Iesūtne format_size keyboard_arr…" at bounding box center [545, 363] width 1091 height 727
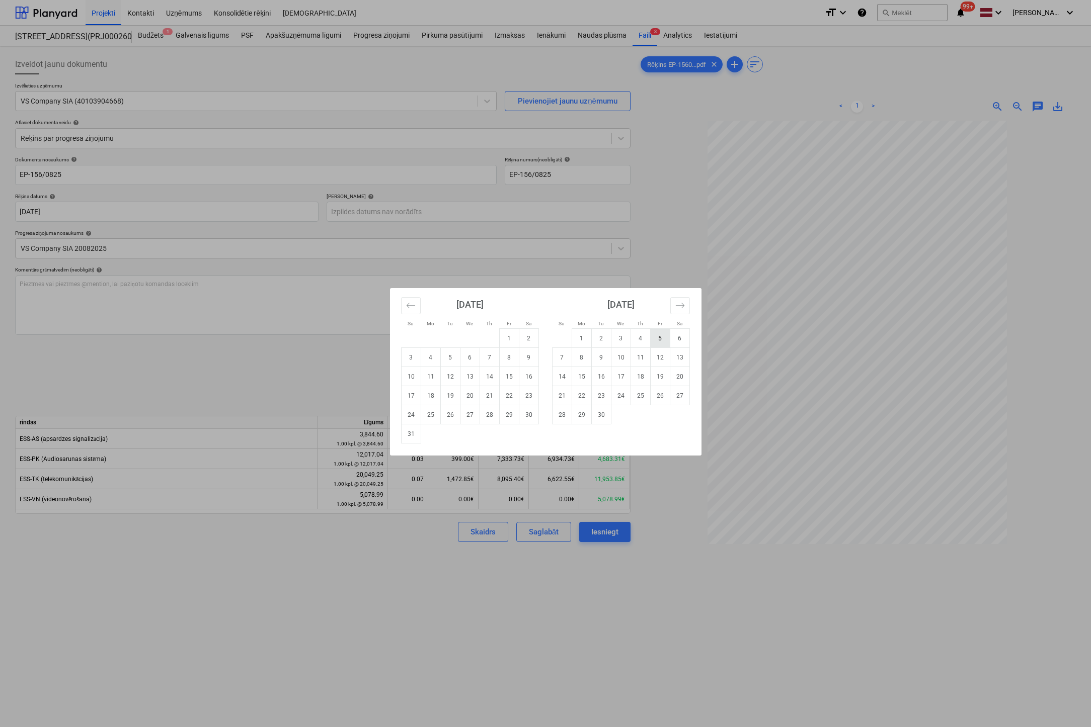
click at [657, 341] on td "5" at bounding box center [660, 338] width 20 height 19
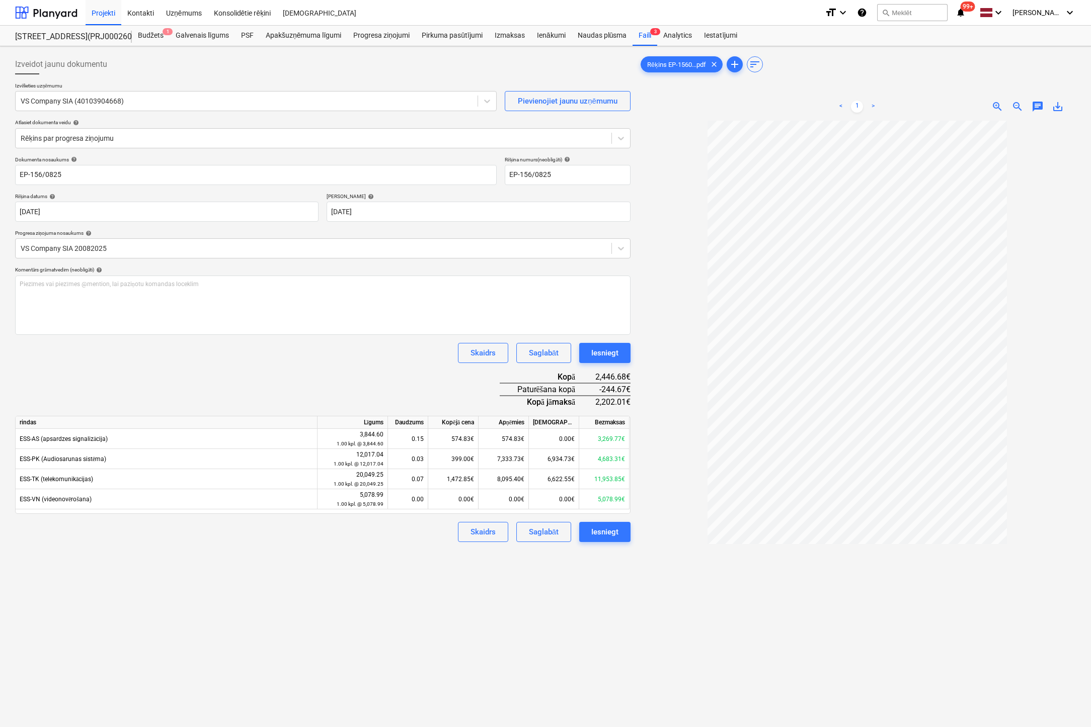
type input "[DATE]"
click at [606, 536] on div "Iesniegt" at bounding box center [604, 532] width 27 height 13
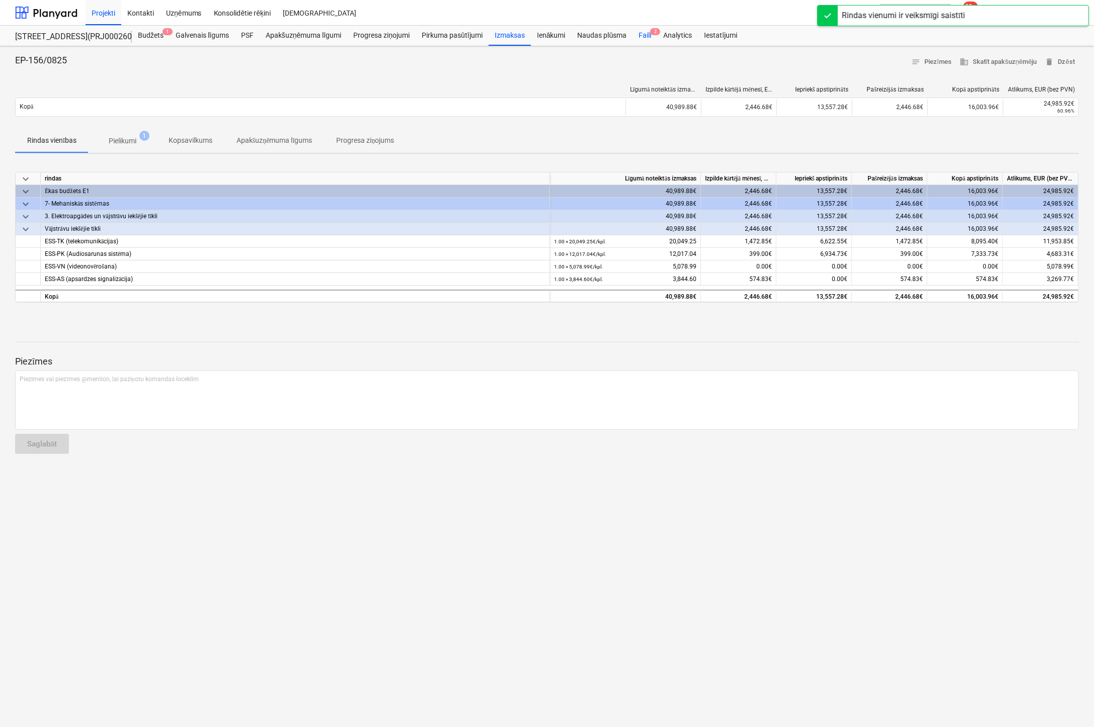
click at [646, 37] on div "Faili 2" at bounding box center [644, 36] width 25 height 20
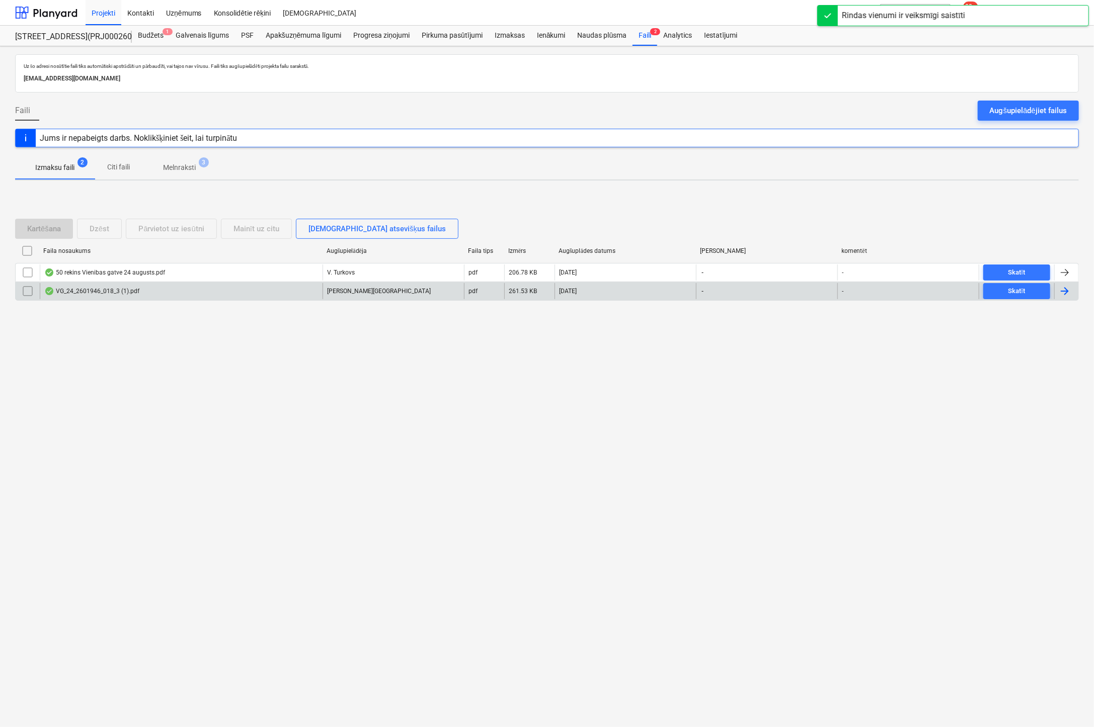
click at [87, 292] on div "VG_24_2601946_018_3 (1).pdf" at bounding box center [91, 291] width 95 height 8
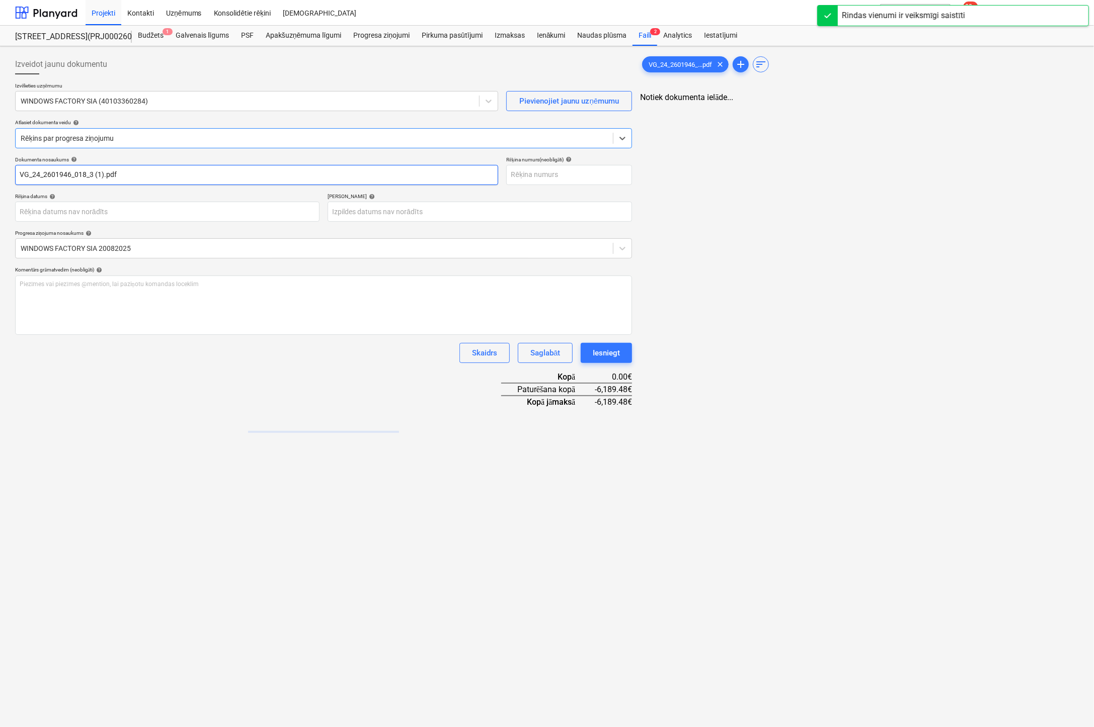
type input "VG_24_2601946_018_3 (1).pdf"
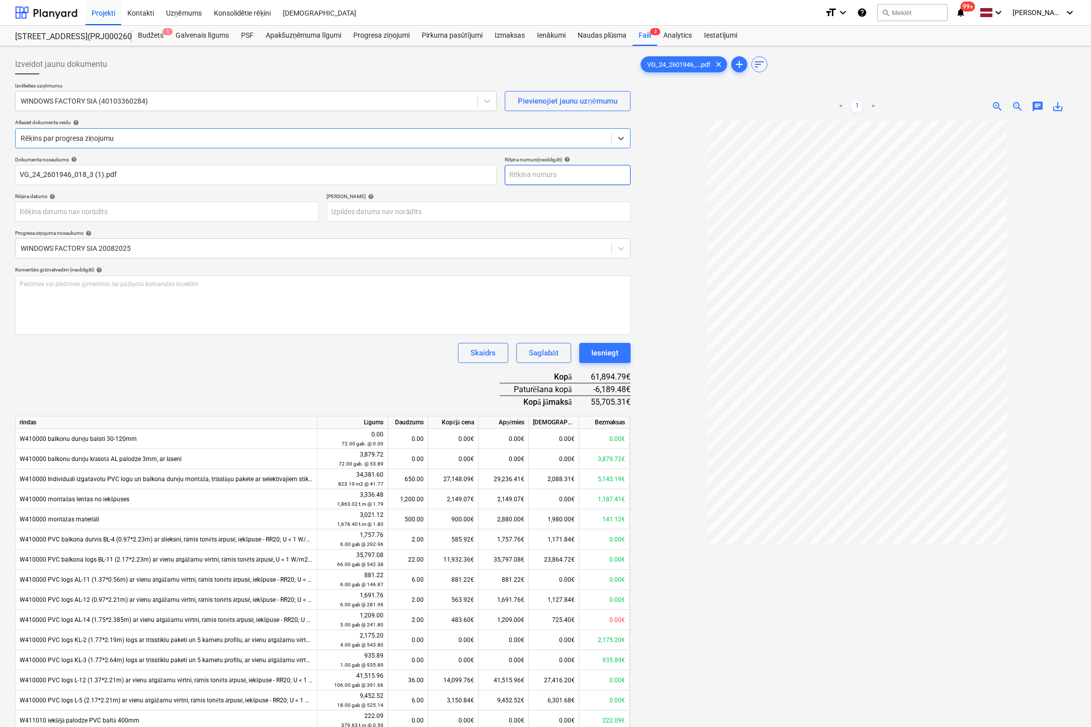
click at [560, 172] on input "text" at bounding box center [568, 175] width 126 height 20
type input "VG24/2601946/018-3"
click at [278, 202] on div at bounding box center [166, 212] width 303 height 20
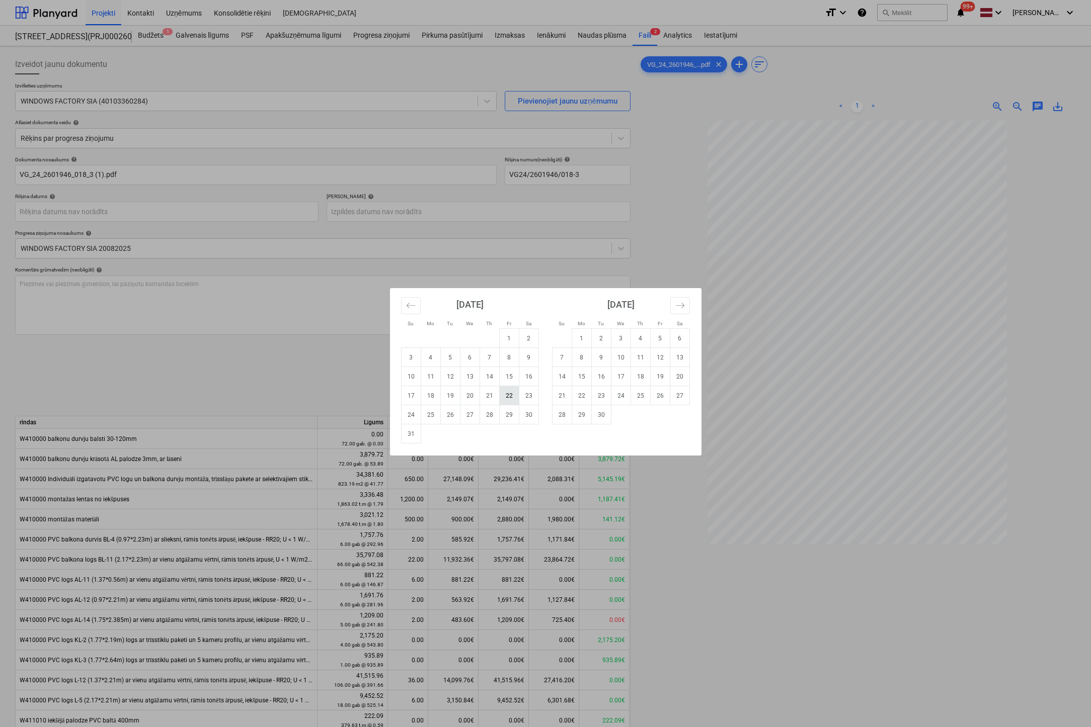
click at [509, 395] on td "22" at bounding box center [509, 395] width 20 height 19
type input "[DATE]"
click at [460, 210] on body "Projekti Kontakti Uzņēmums Konsolidētie rēķini Iesūtne format_size keyboard_arr…" at bounding box center [545, 363] width 1091 height 727
click at [638, 338] on td "4" at bounding box center [640, 338] width 20 height 19
type input "[DATE]"
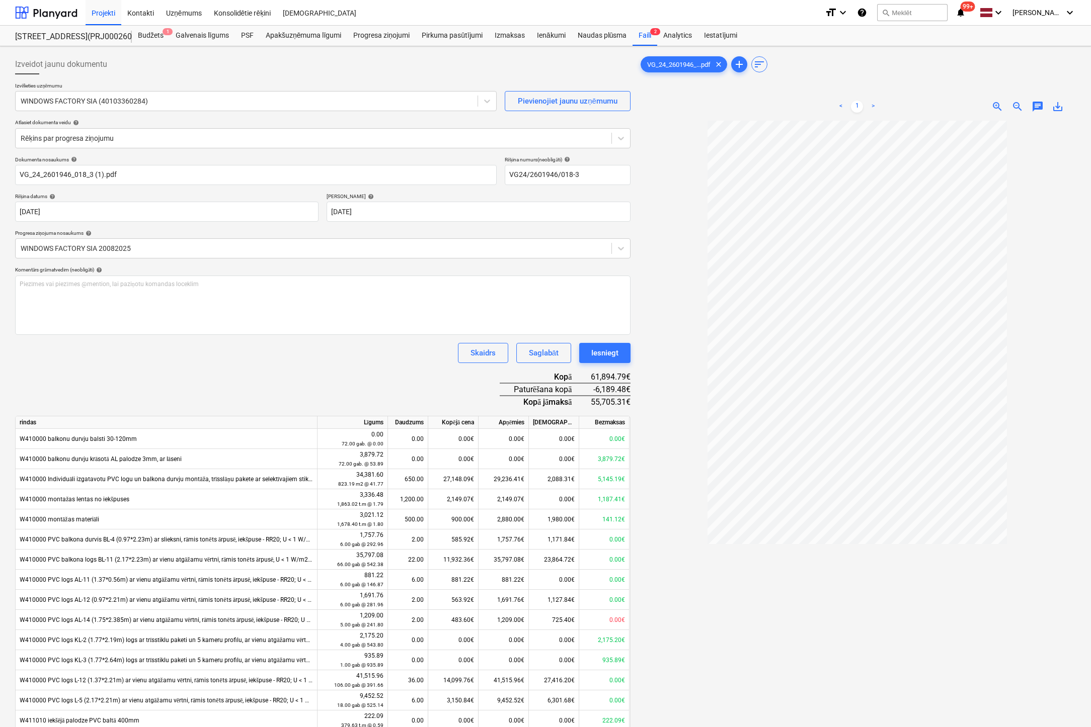
click at [167, 367] on div "Dokumenta nosaukums help VG_24_2601946_018_3 (1).pdf Rēķina numurs (neobligāti)…" at bounding box center [322, 520] width 615 height 728
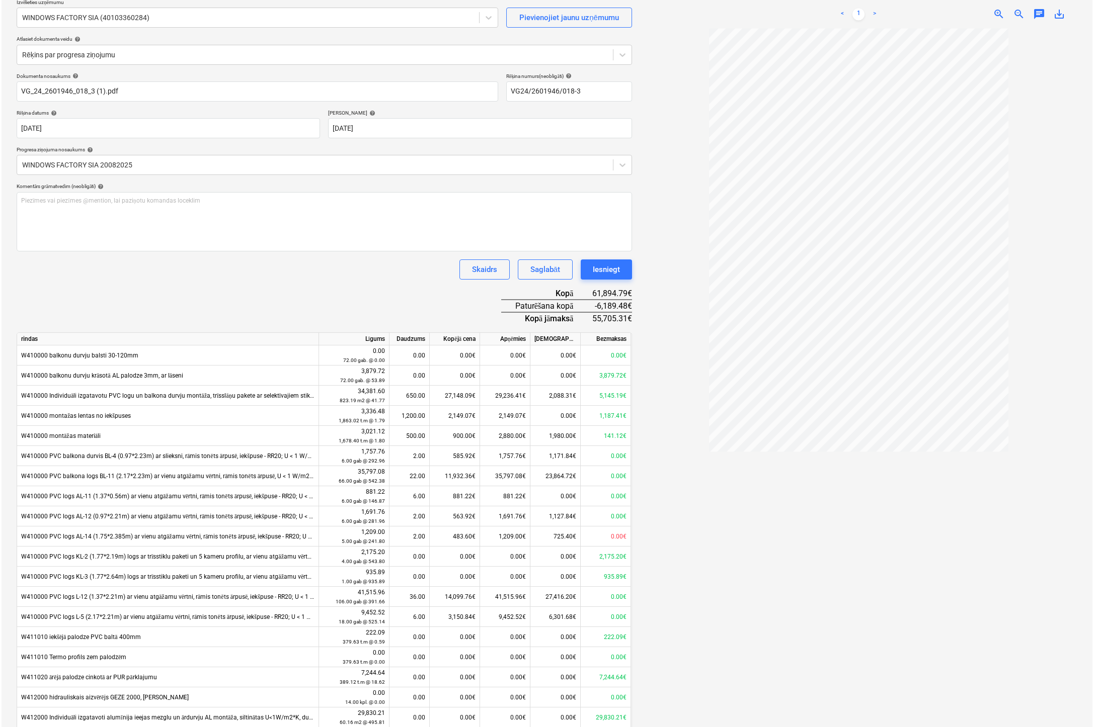
scroll to position [164, 0]
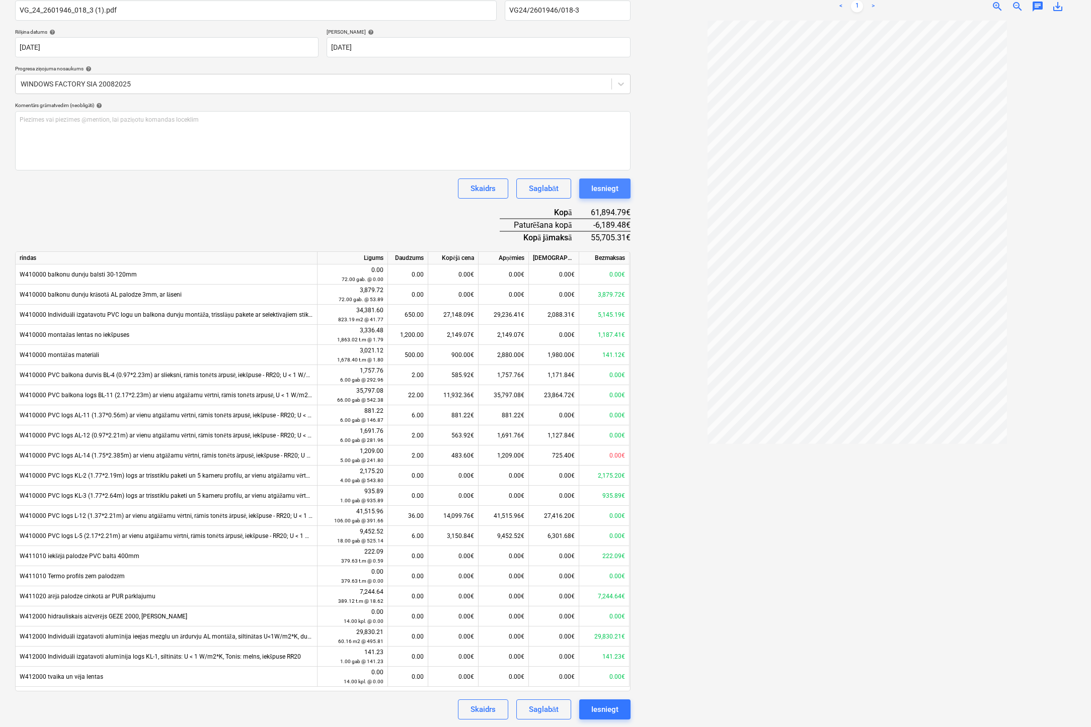
click at [610, 188] on div "Iesniegt" at bounding box center [604, 188] width 27 height 13
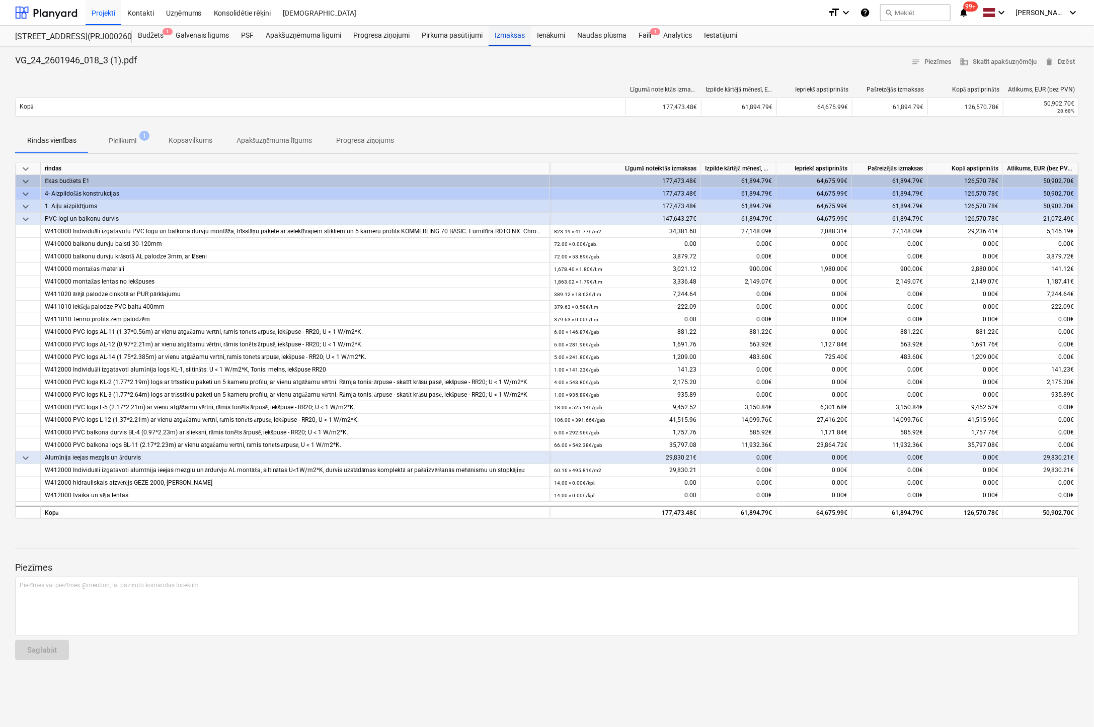
click at [511, 35] on div "Izmaksas" at bounding box center [509, 36] width 42 height 20
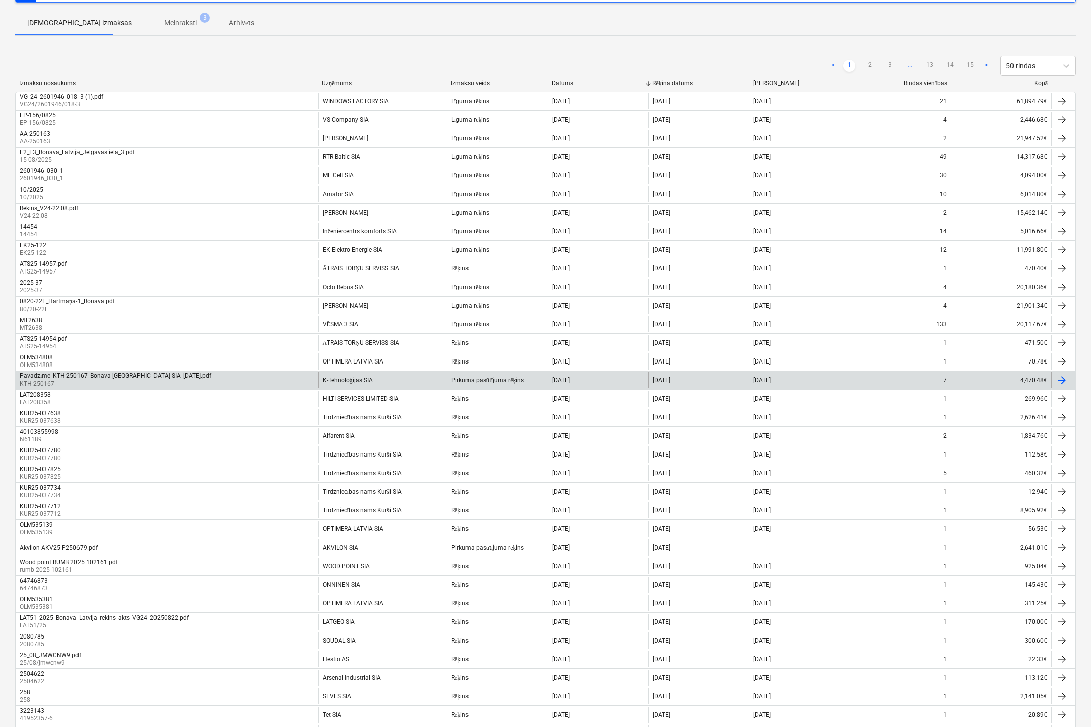
scroll to position [101, 0]
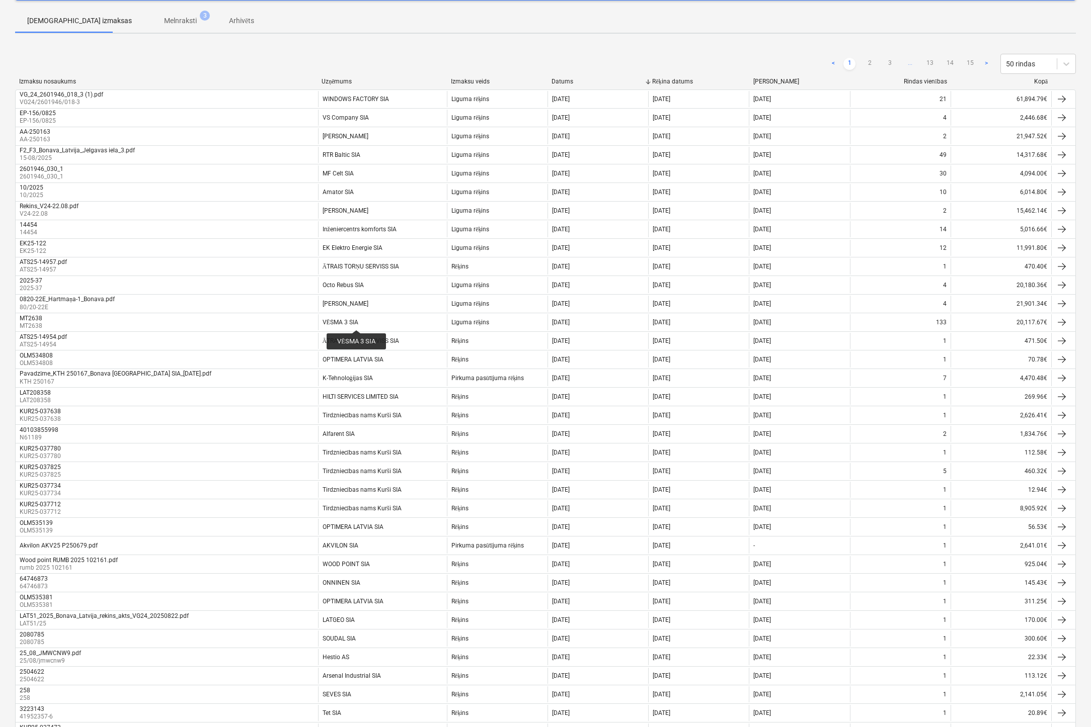
click at [284, 57] on div "< 1 2 3 ... 13 14 15 > 50 rindas" at bounding box center [545, 64] width 1060 height 20
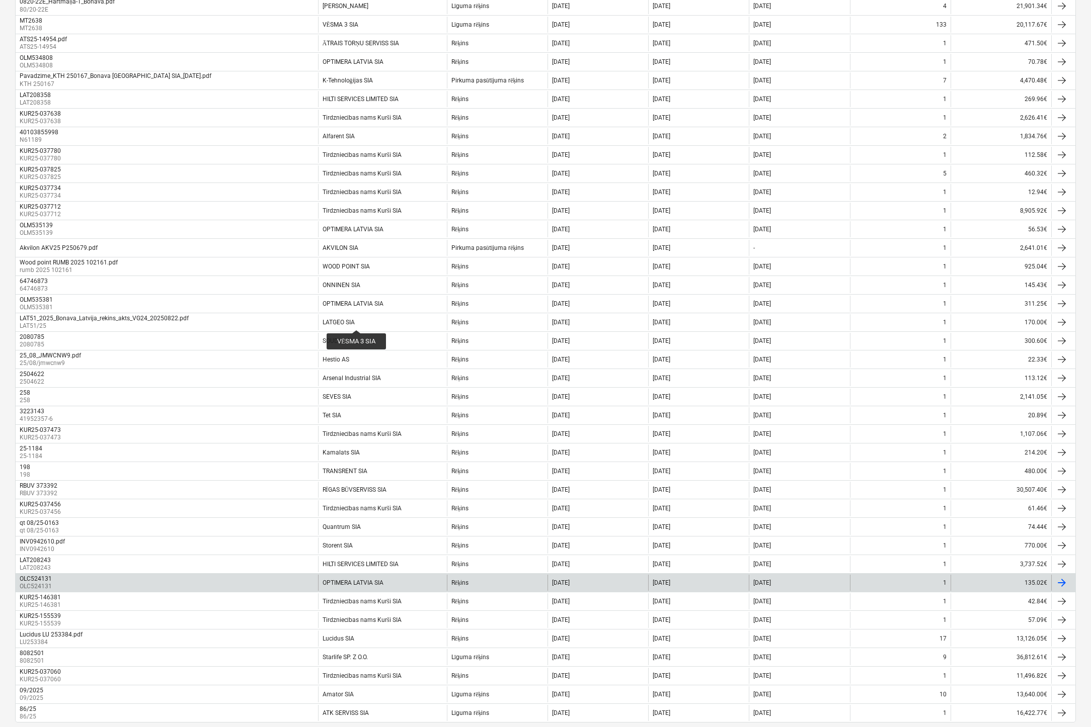
scroll to position [445, 0]
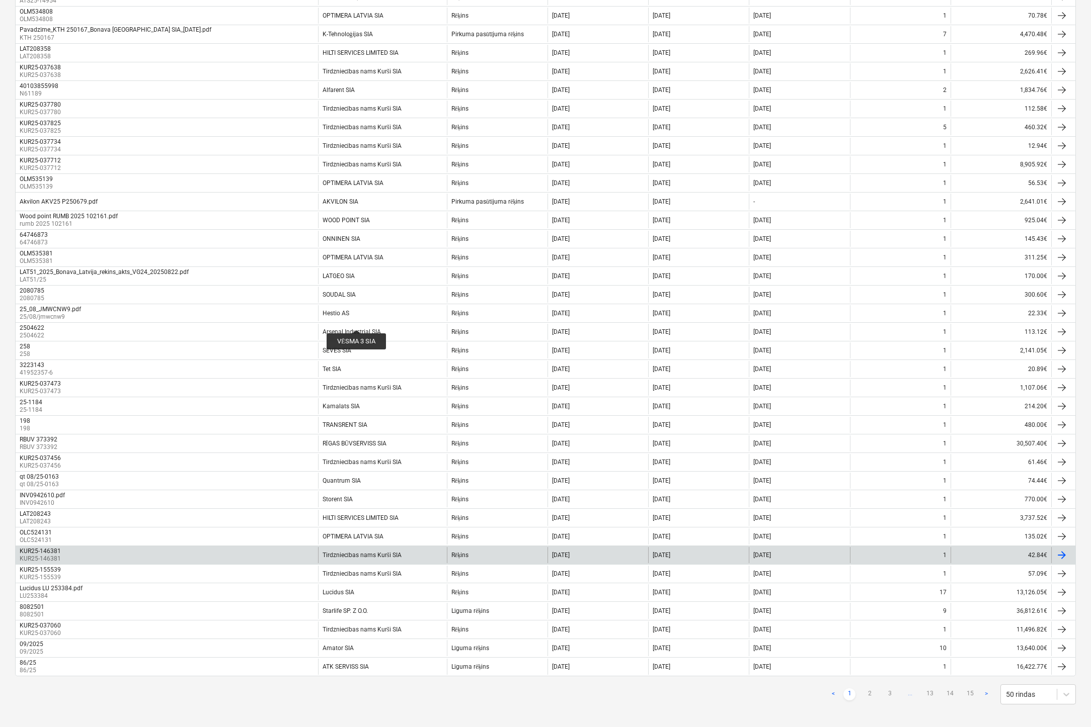
click at [44, 555] on p "KUR25-146381" at bounding box center [41, 559] width 43 height 9
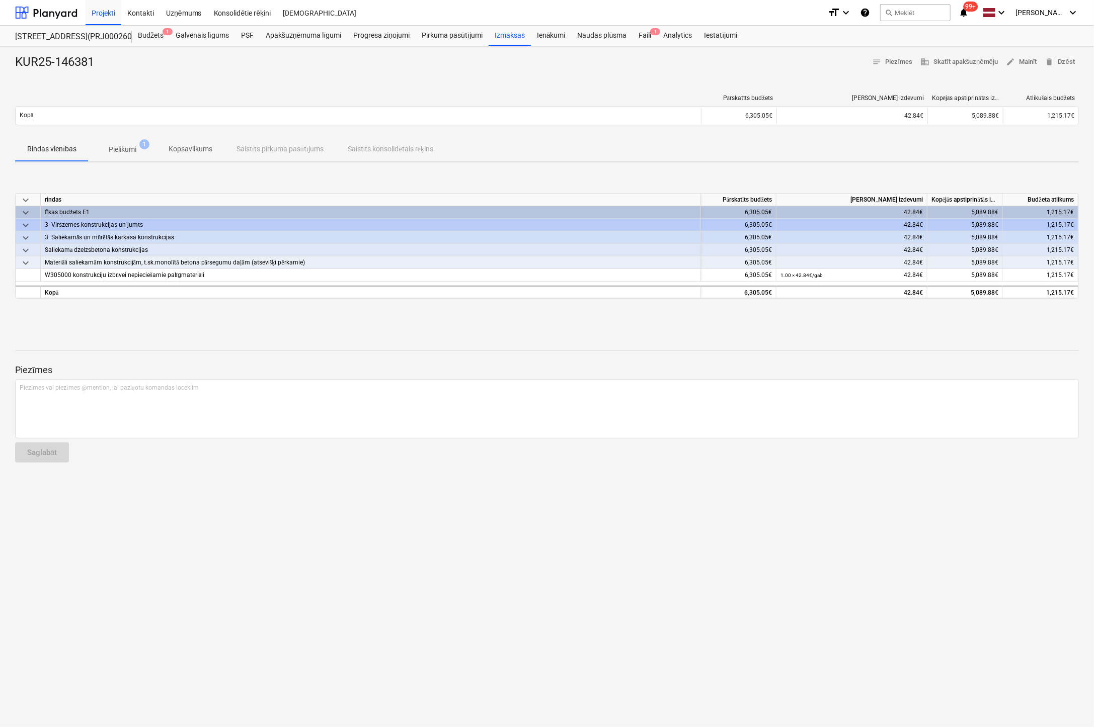
click at [129, 147] on p "Pielikumi" at bounding box center [123, 149] width 28 height 11
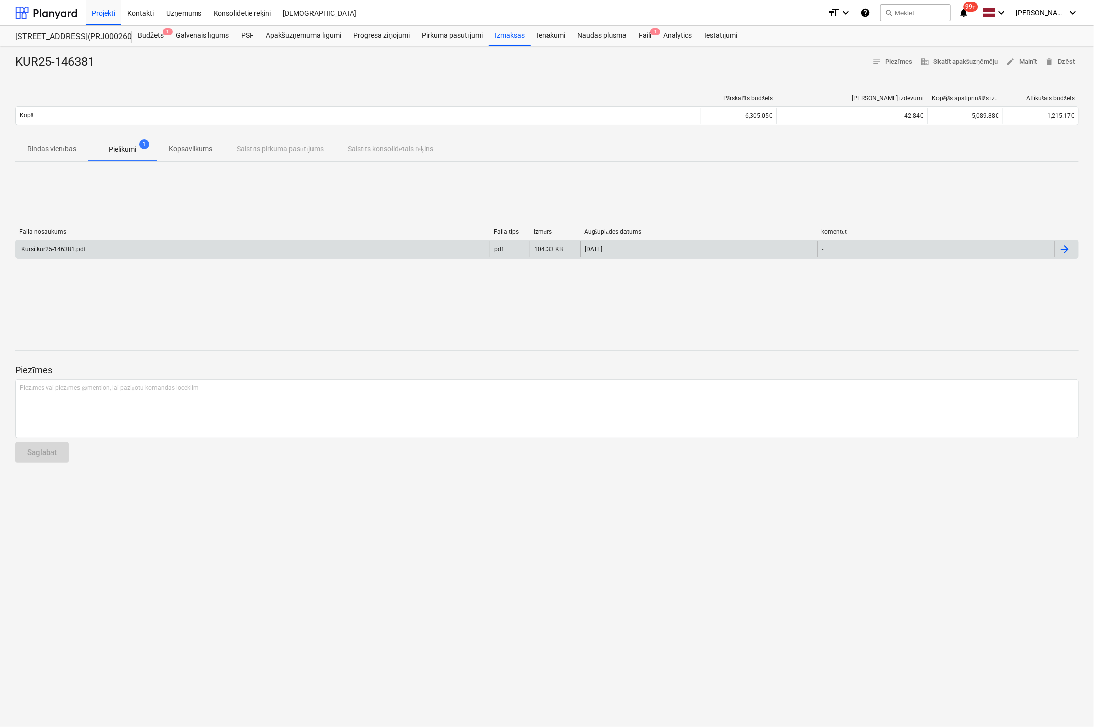
click at [60, 250] on div "Kursi kur25-146381.pdf" at bounding box center [53, 249] width 66 height 7
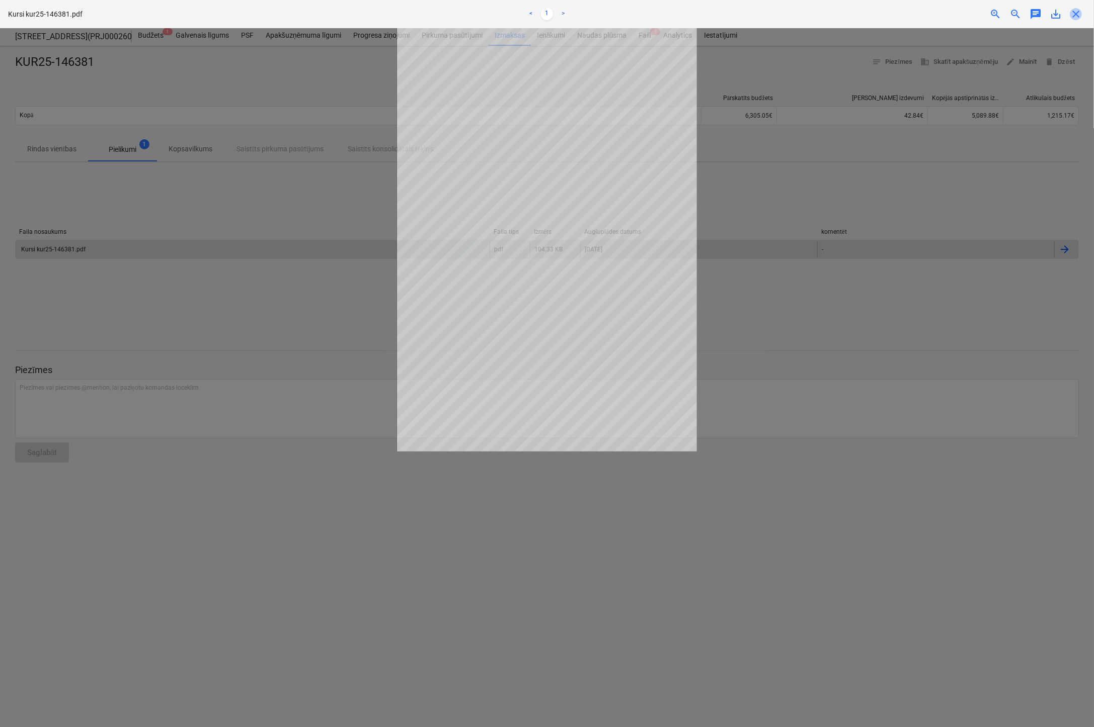
click at [1080, 13] on span "close" at bounding box center [1075, 14] width 12 height 12
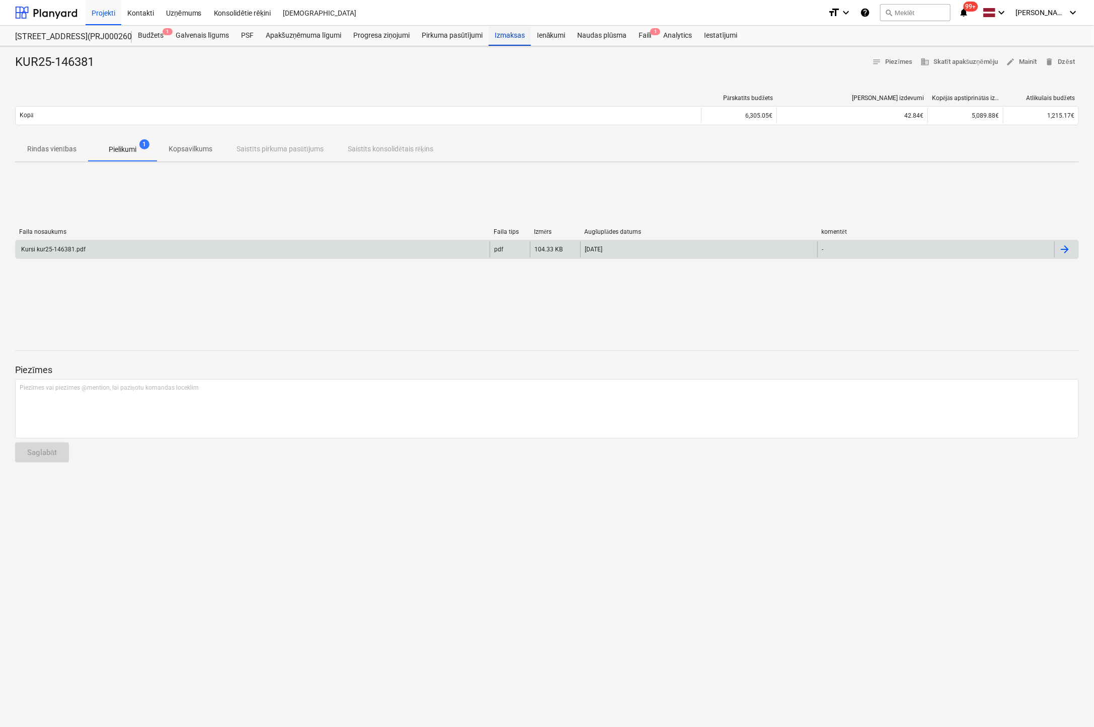
click at [507, 36] on div "Izmaksas" at bounding box center [509, 36] width 42 height 20
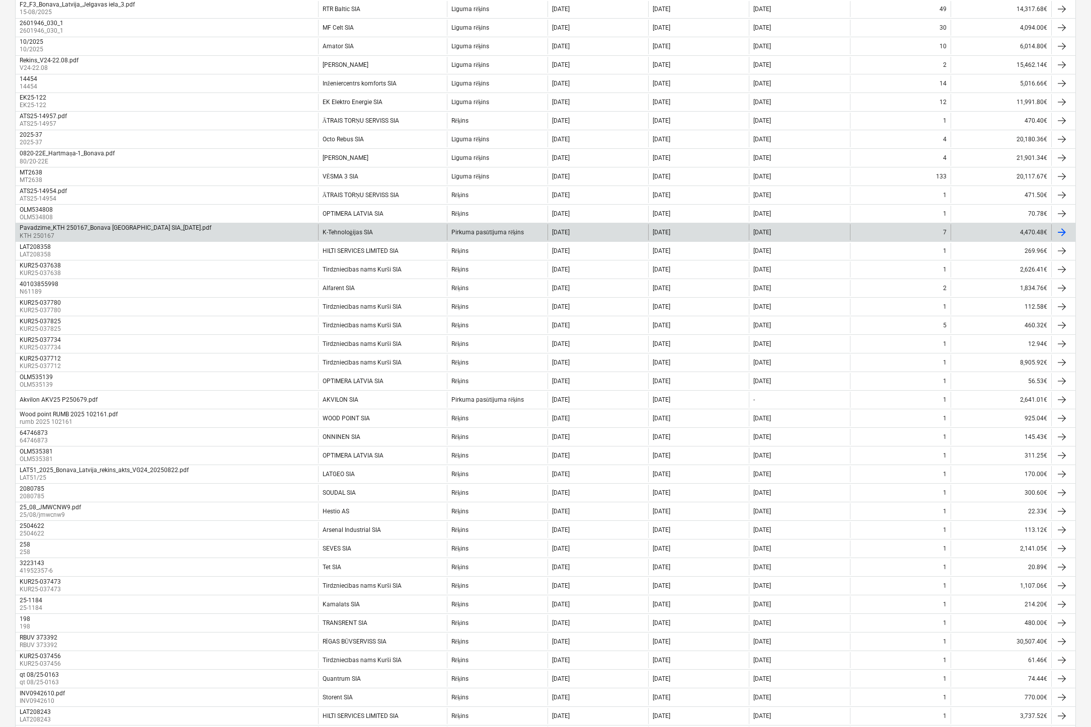
scroll to position [445, 0]
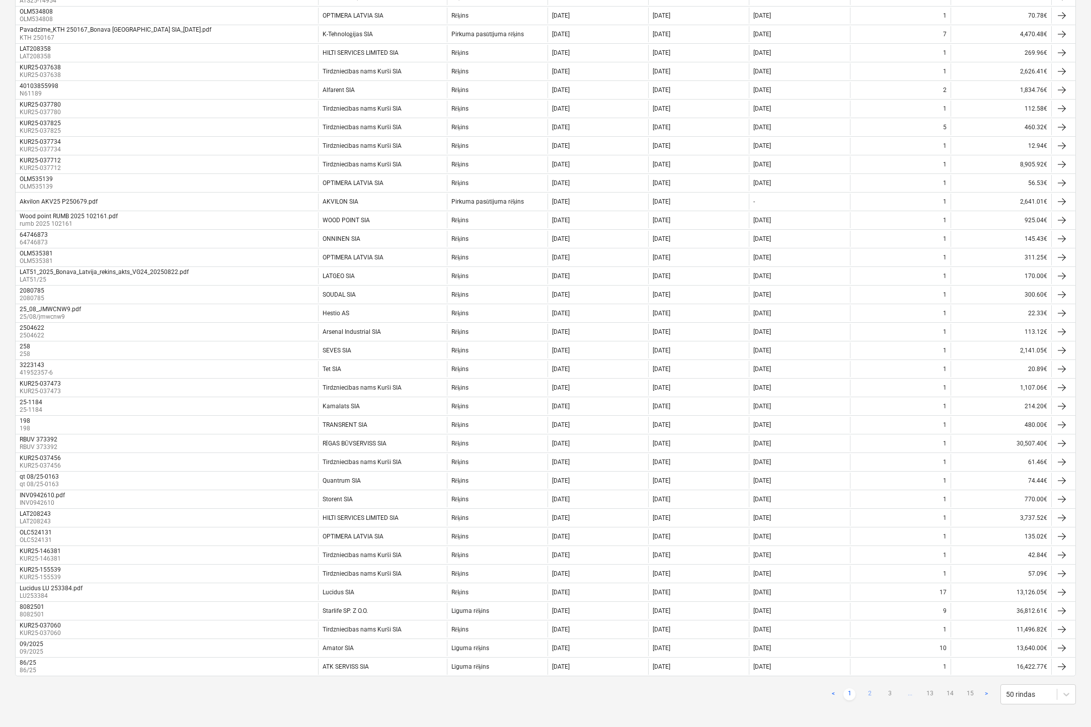
click at [871, 689] on link "2" at bounding box center [869, 695] width 12 height 12
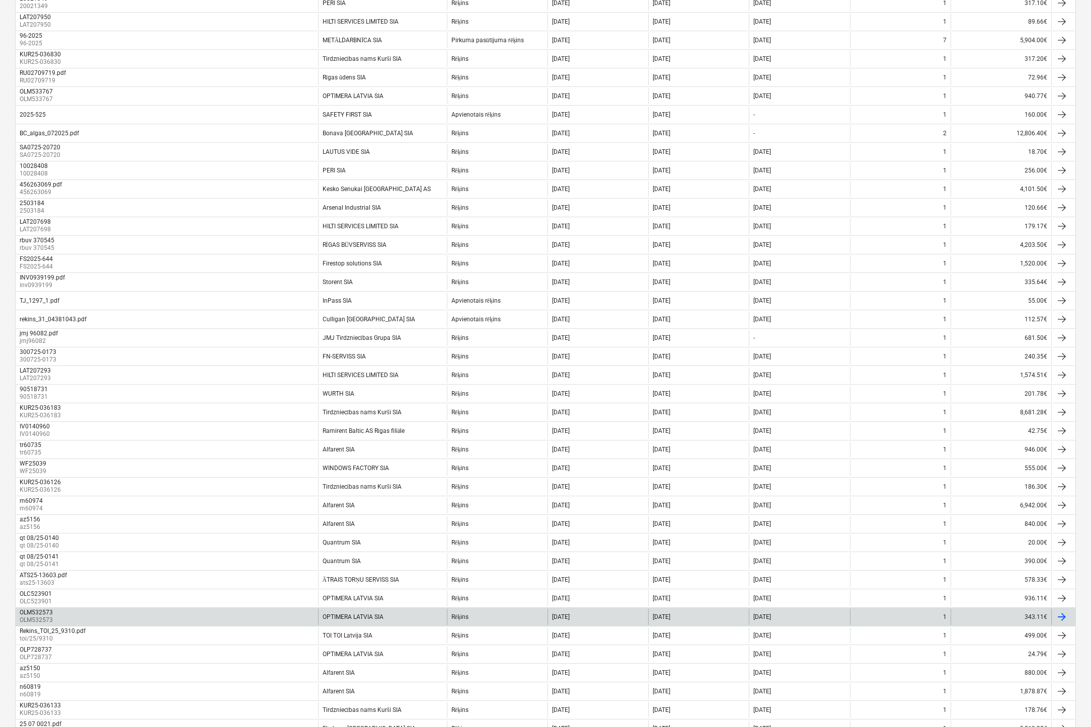
scroll to position [441, 0]
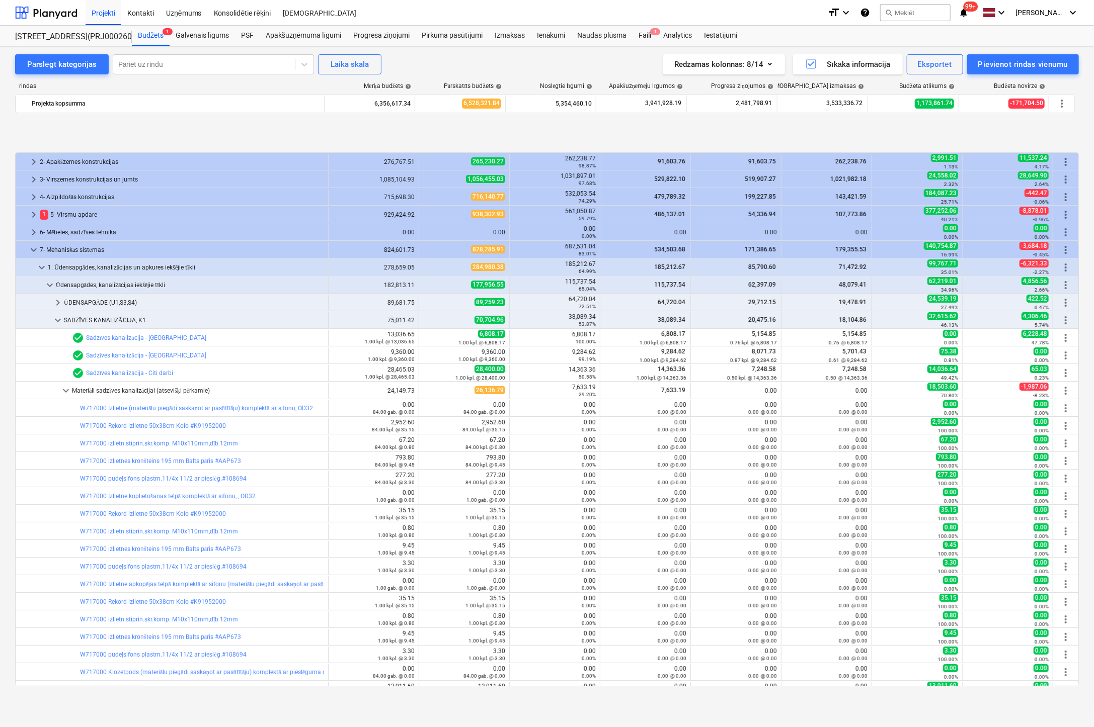
scroll to position [402, 0]
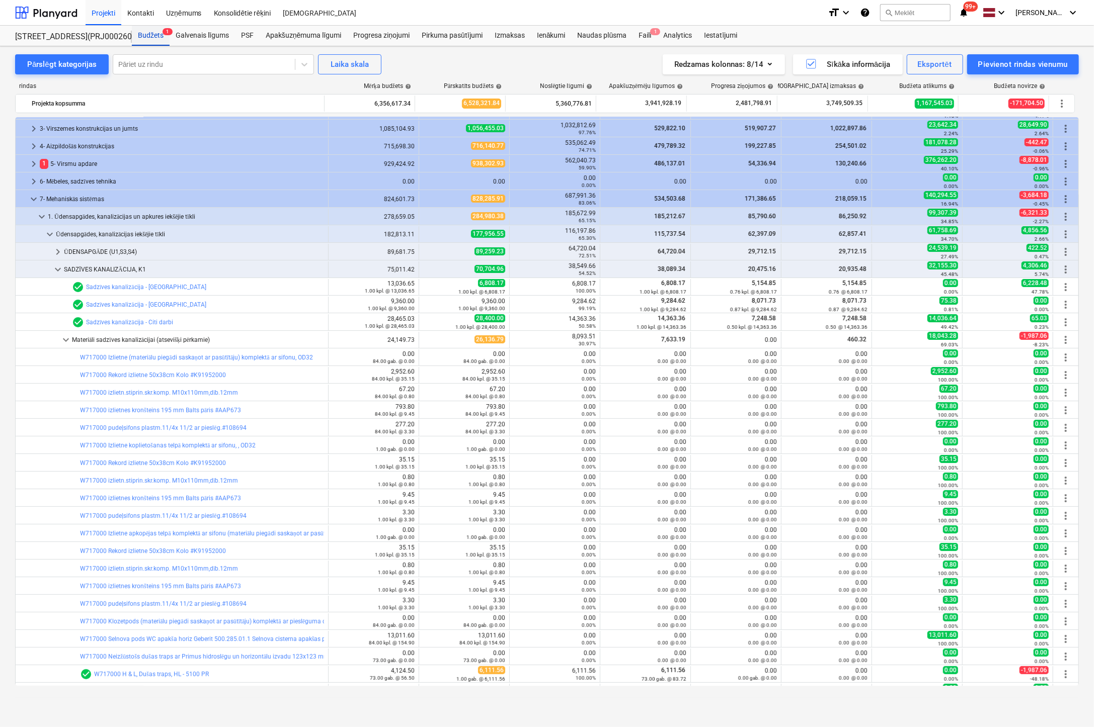
click at [153, 33] on div "Budžets 1" at bounding box center [151, 36] width 38 height 20
click at [30, 196] on span "keyboard_arrow_down" at bounding box center [34, 200] width 12 height 12
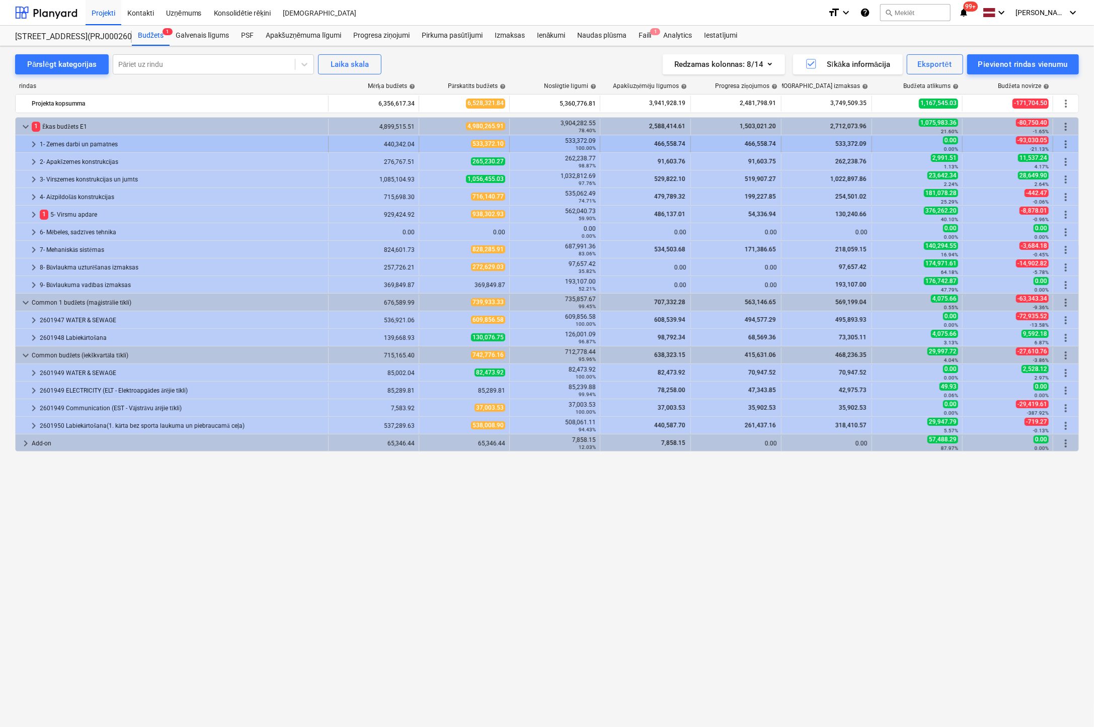
scroll to position [0, 0]
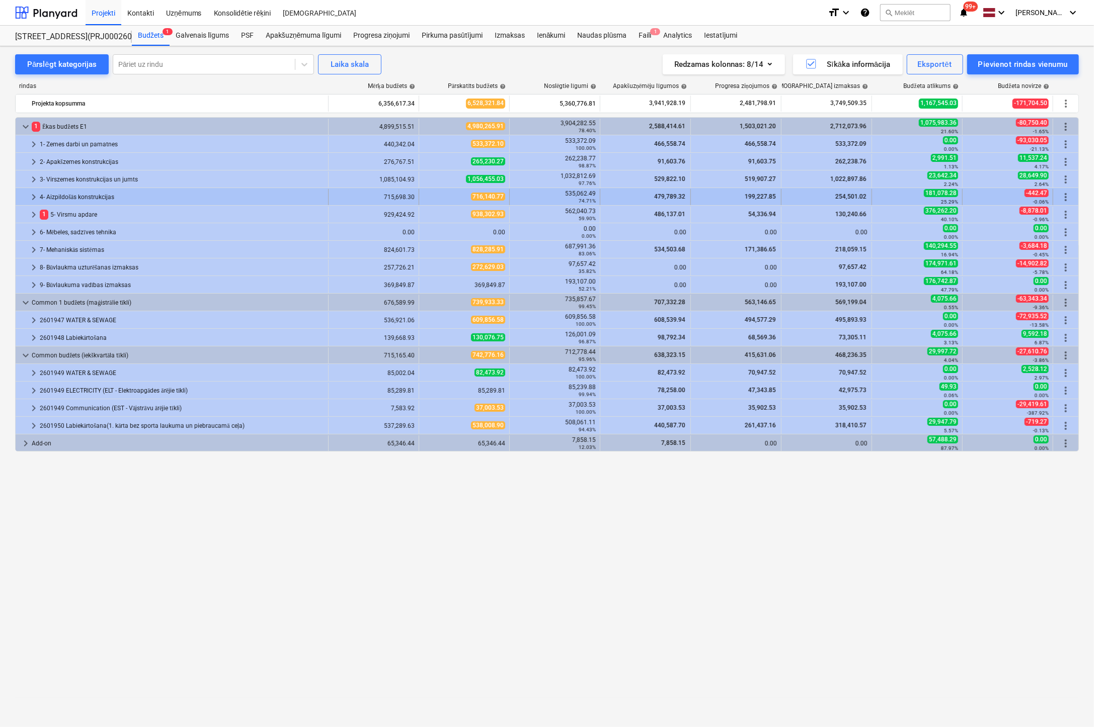
click at [33, 193] on span "keyboard_arrow_right" at bounding box center [34, 197] width 12 height 12
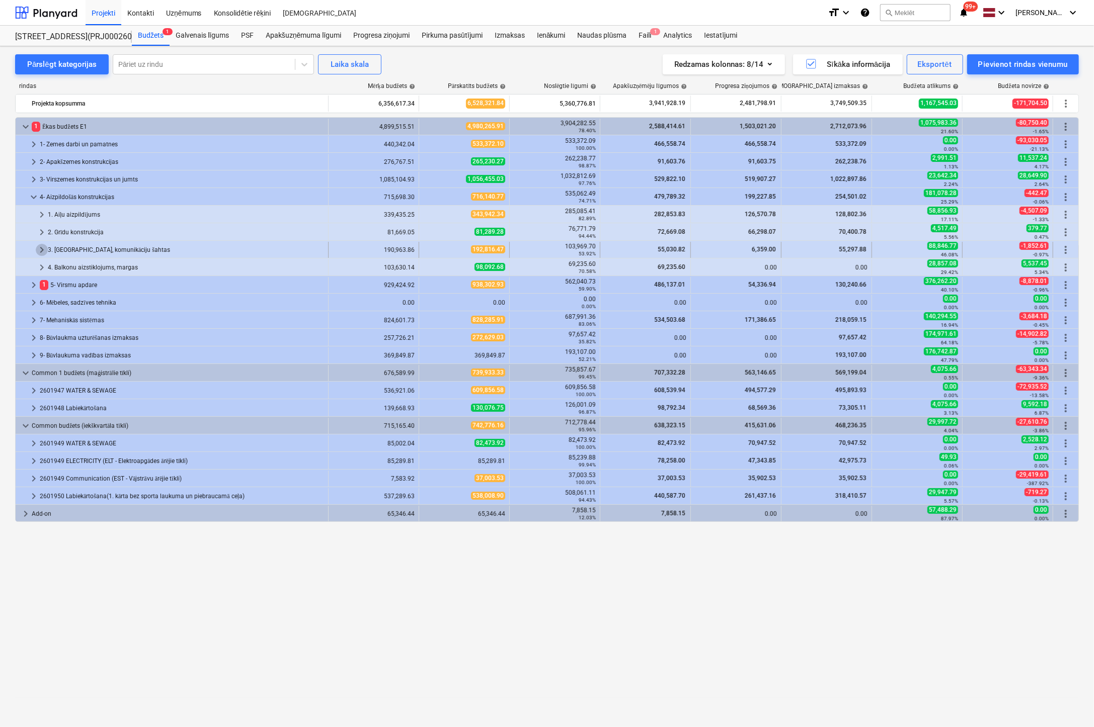
click at [42, 251] on span "keyboard_arrow_right" at bounding box center [42, 250] width 12 height 12
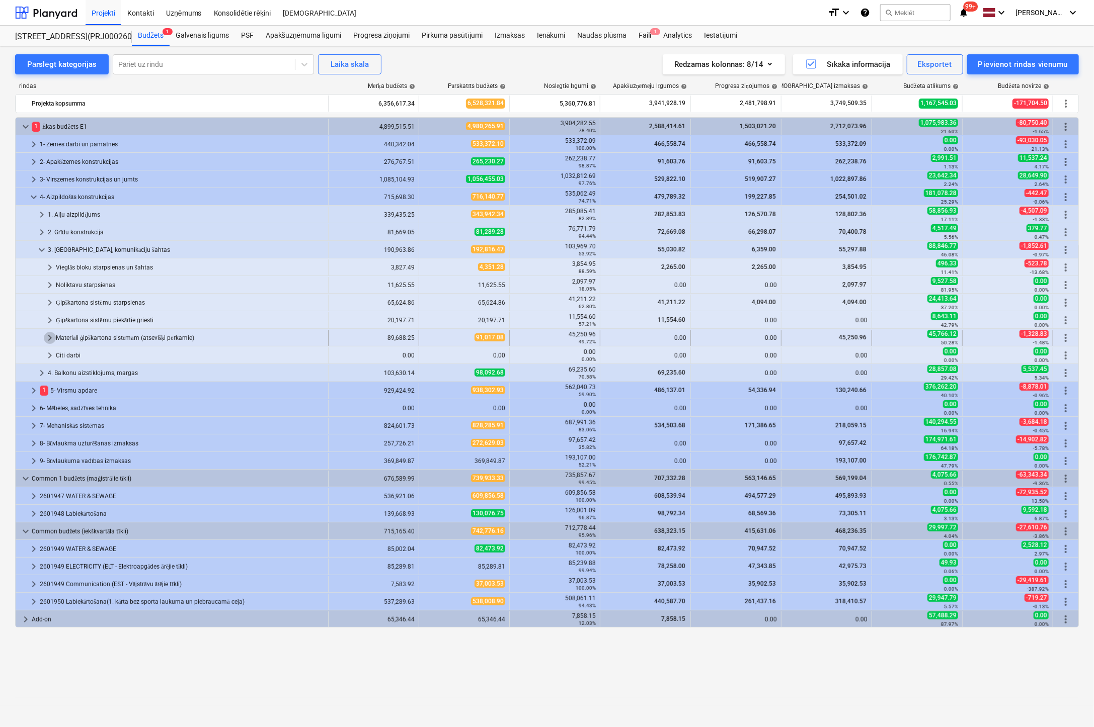
click at [48, 339] on span "keyboard_arrow_right" at bounding box center [50, 338] width 12 height 12
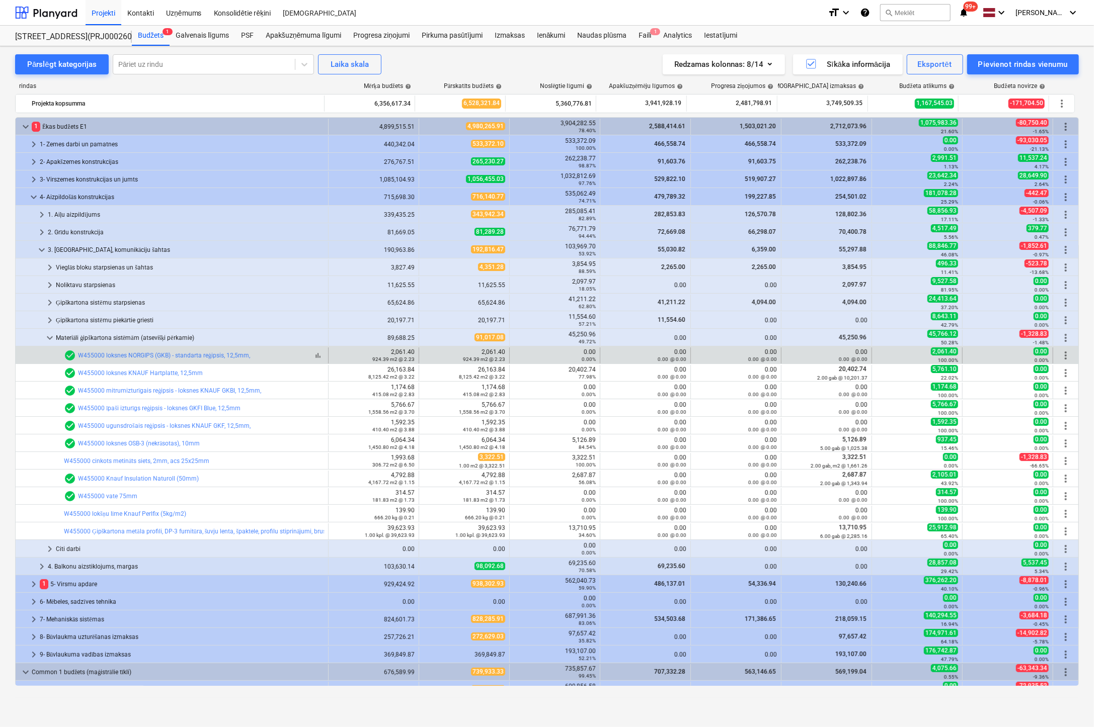
click at [122, 351] on div "check_circle W455000 loksnes NORGIPS (GKB) - standarta reģipsis, 12,5mm," at bounding box center [157, 356] width 186 height 12
click at [124, 352] on link "W455000 loksnes NORGIPS (GKB) - standarta reģipsis, 12,5mm," at bounding box center [164, 355] width 172 height 7
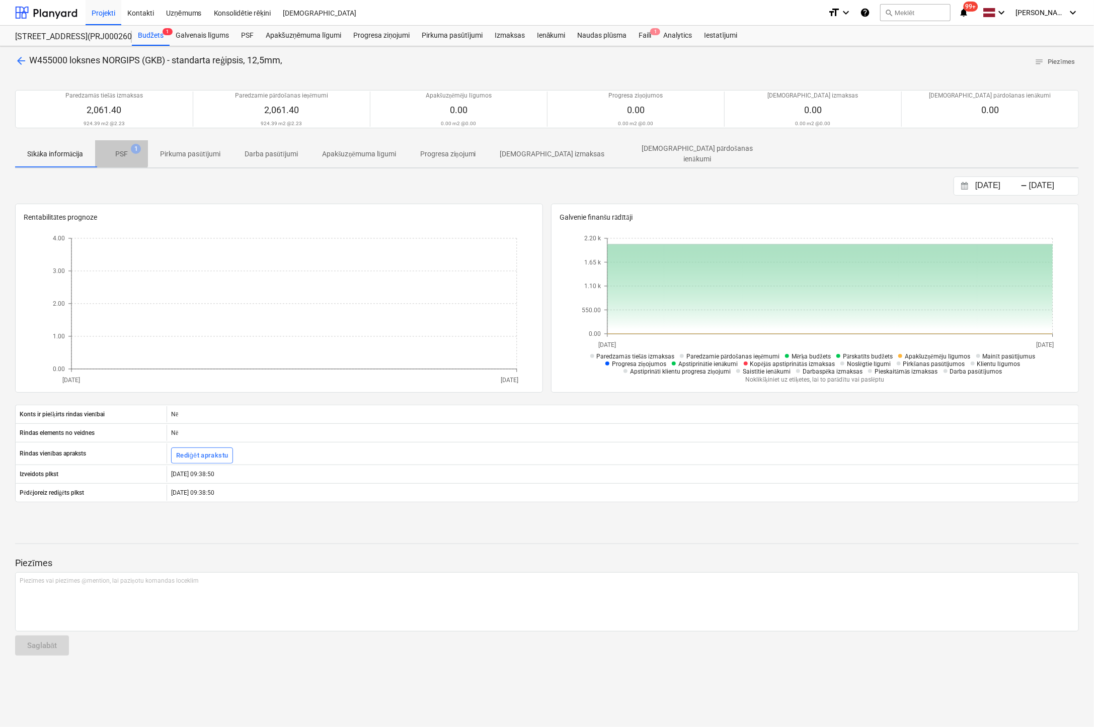
click at [123, 151] on p "PSF" at bounding box center [121, 154] width 13 height 11
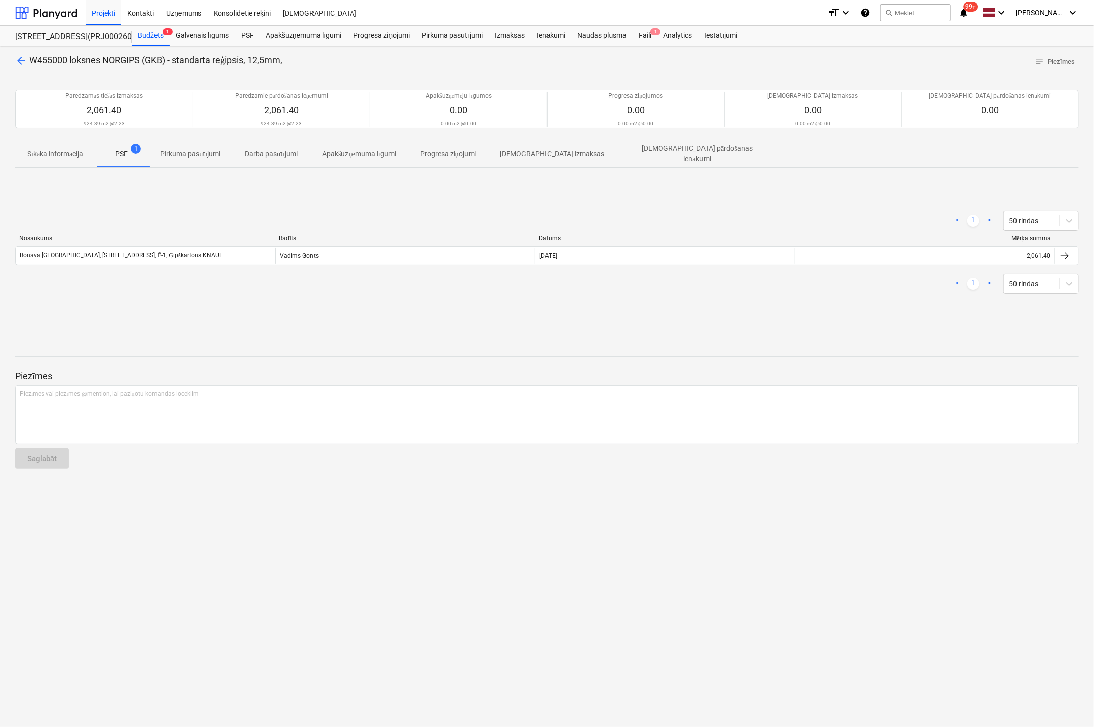
click at [20, 57] on span "arrow_back" at bounding box center [21, 61] width 12 height 12
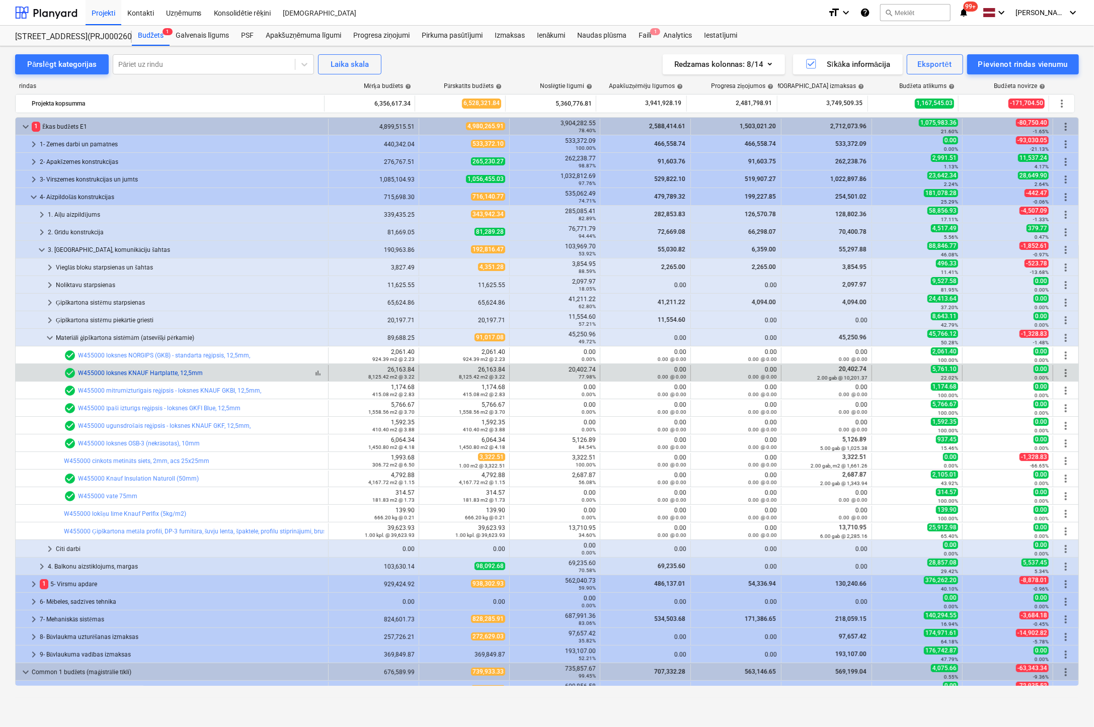
click at [151, 370] on link "W455000 loksnes KNAUF Hartplatte, 12,5mm" at bounding box center [140, 373] width 125 height 7
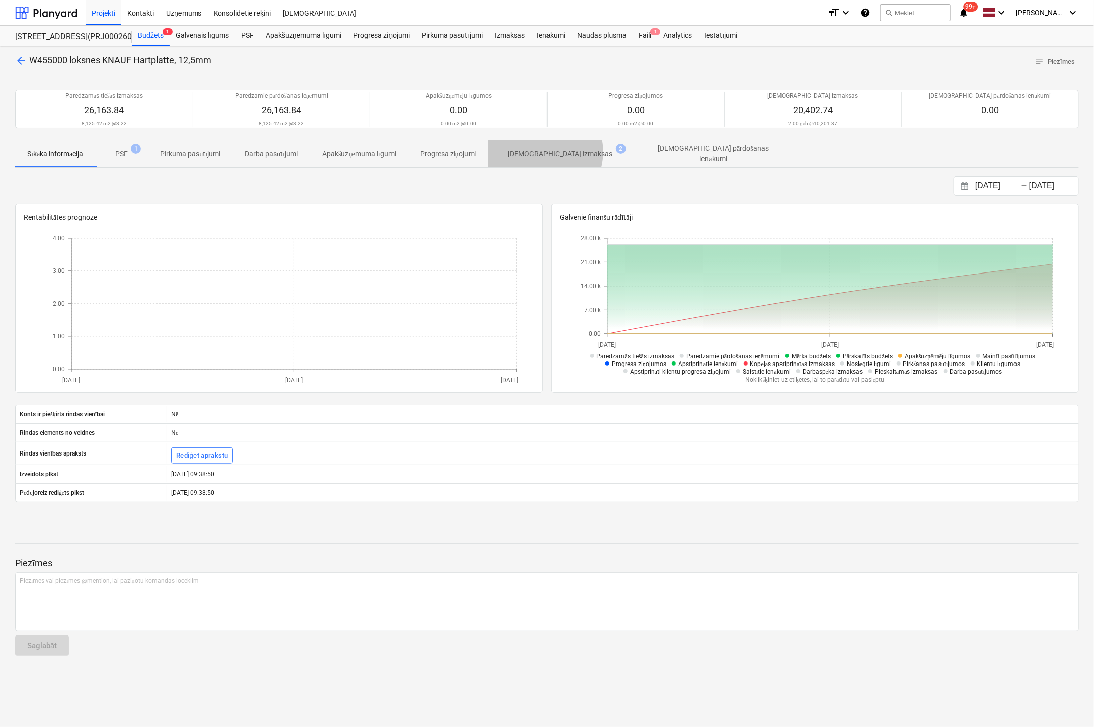
click at [546, 151] on p "[DEMOGRAPHIC_DATA] izmaksas" at bounding box center [560, 154] width 105 height 11
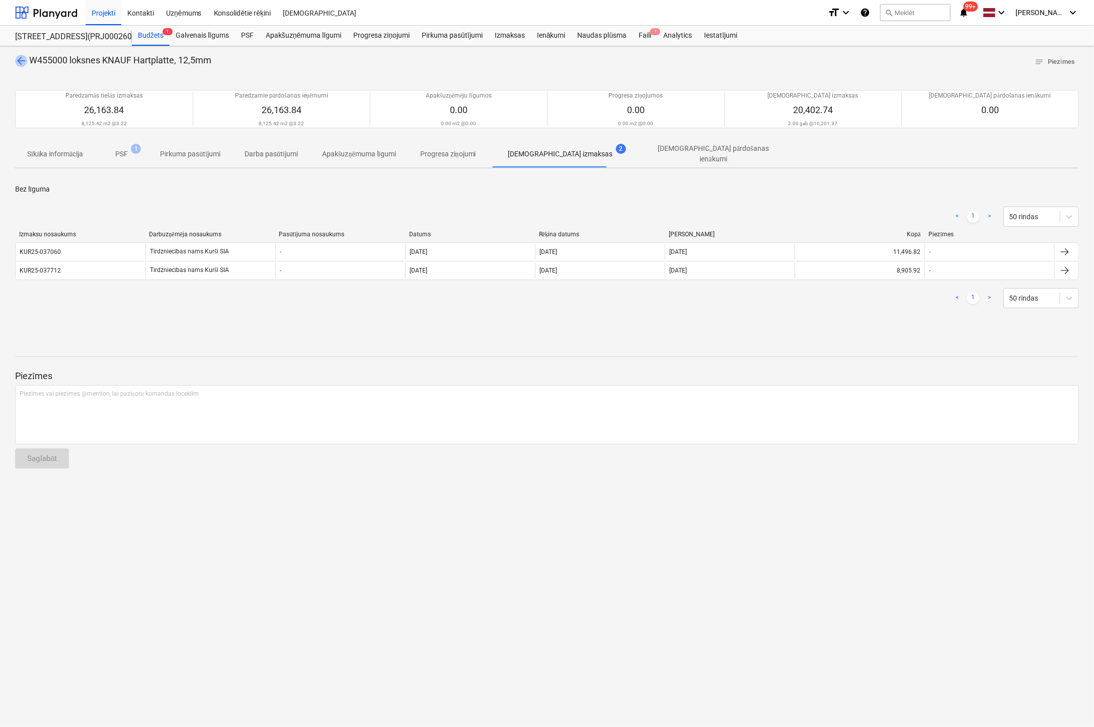
click at [19, 57] on span "arrow_back" at bounding box center [21, 61] width 12 height 12
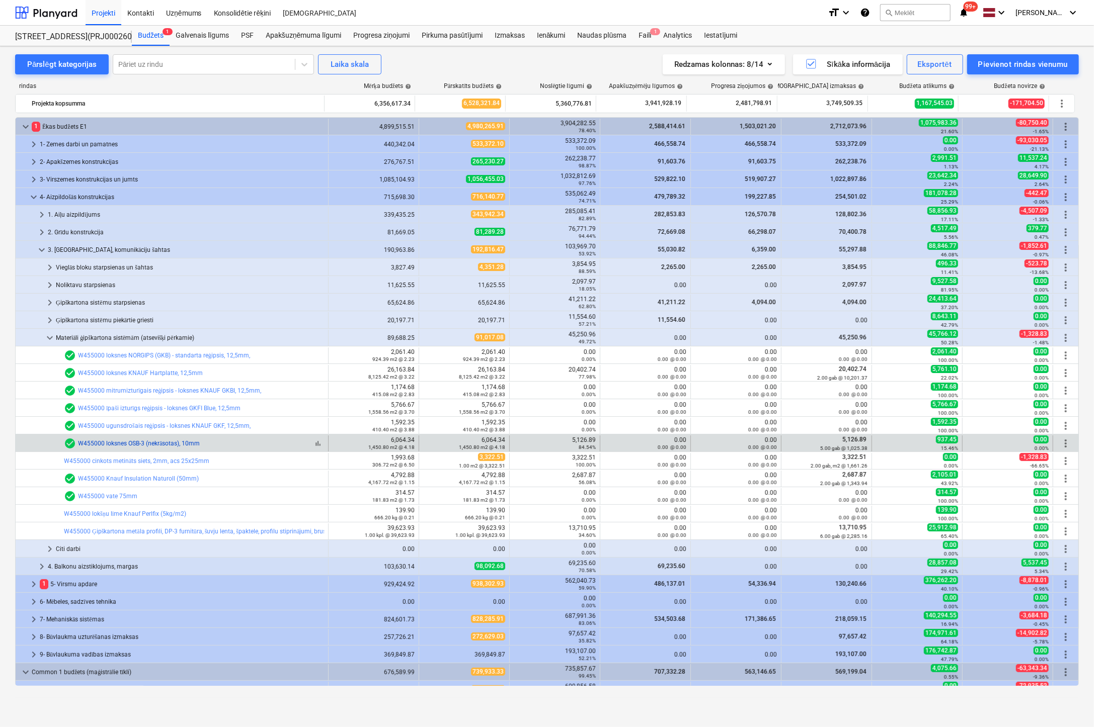
click at [183, 444] on link "W455000 loksnes OSB-3 (nekrāsotas), 10mm" at bounding box center [139, 443] width 122 height 7
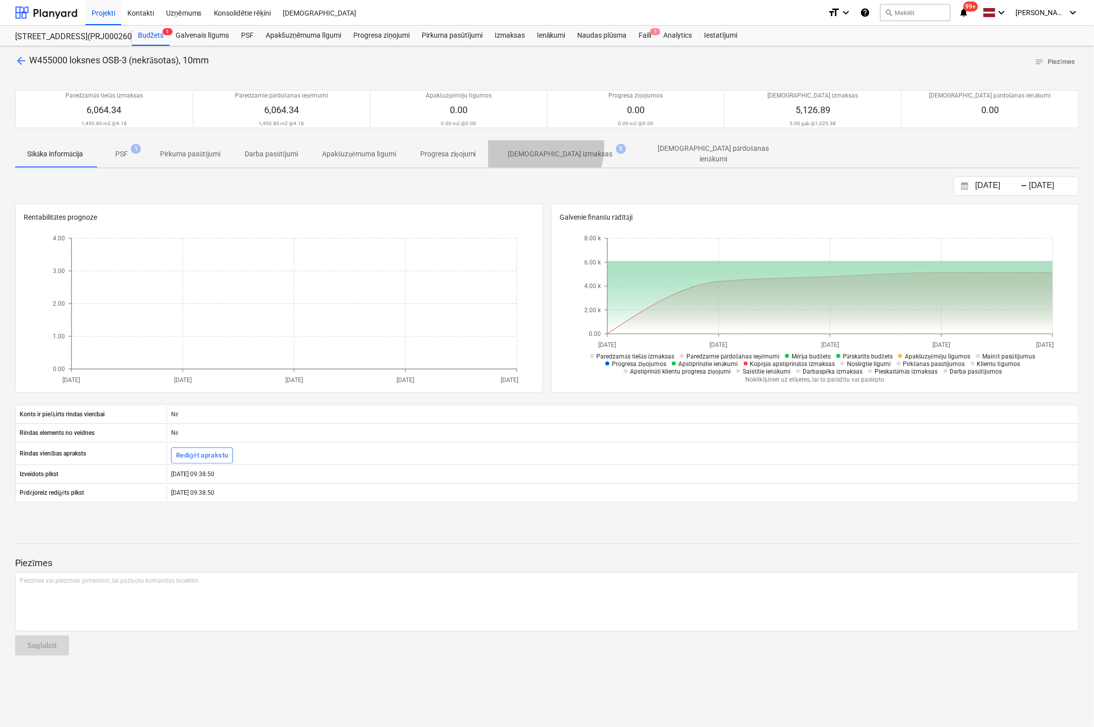
click at [536, 146] on span "Apstiprinātas izmaksas 5" at bounding box center [560, 154] width 145 height 18
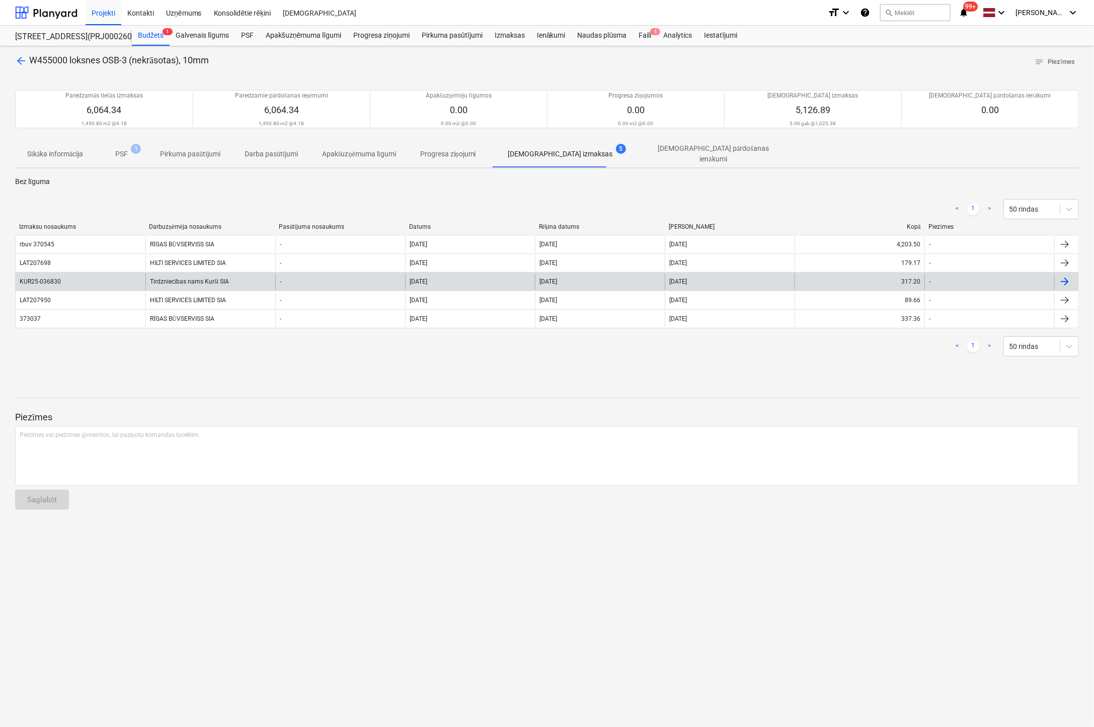
click at [191, 276] on div "Tirdzniecības nams Kurši SIA" at bounding box center [210, 282] width 130 height 16
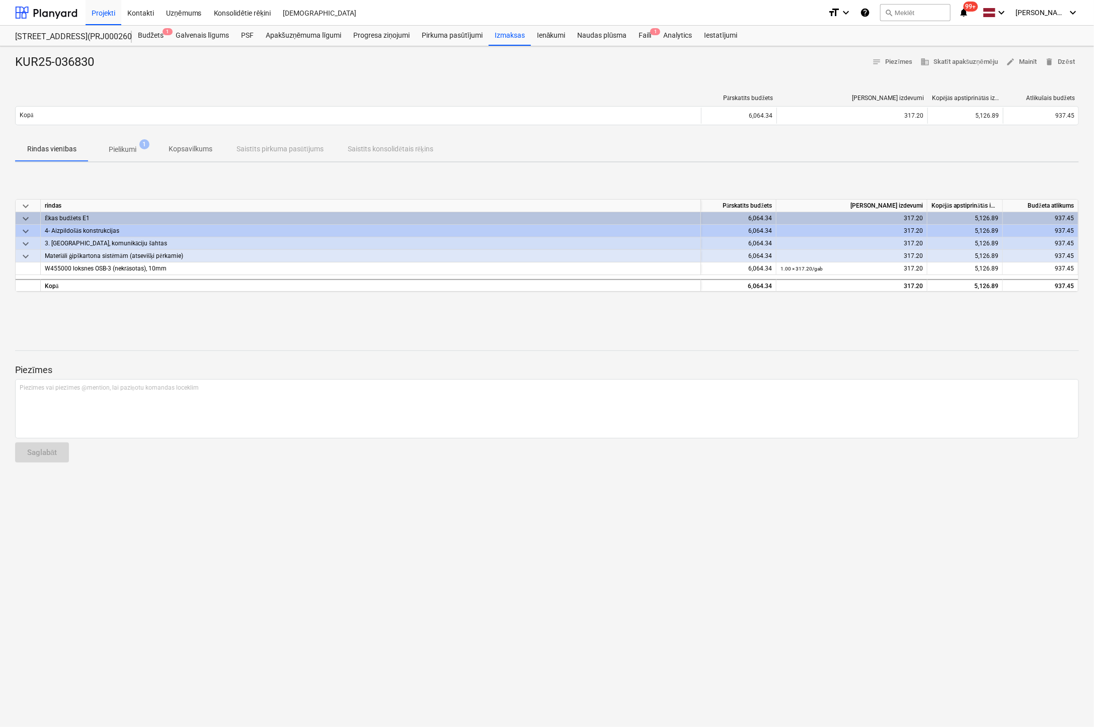
click at [130, 148] on p "Pielikumi" at bounding box center [123, 149] width 28 height 11
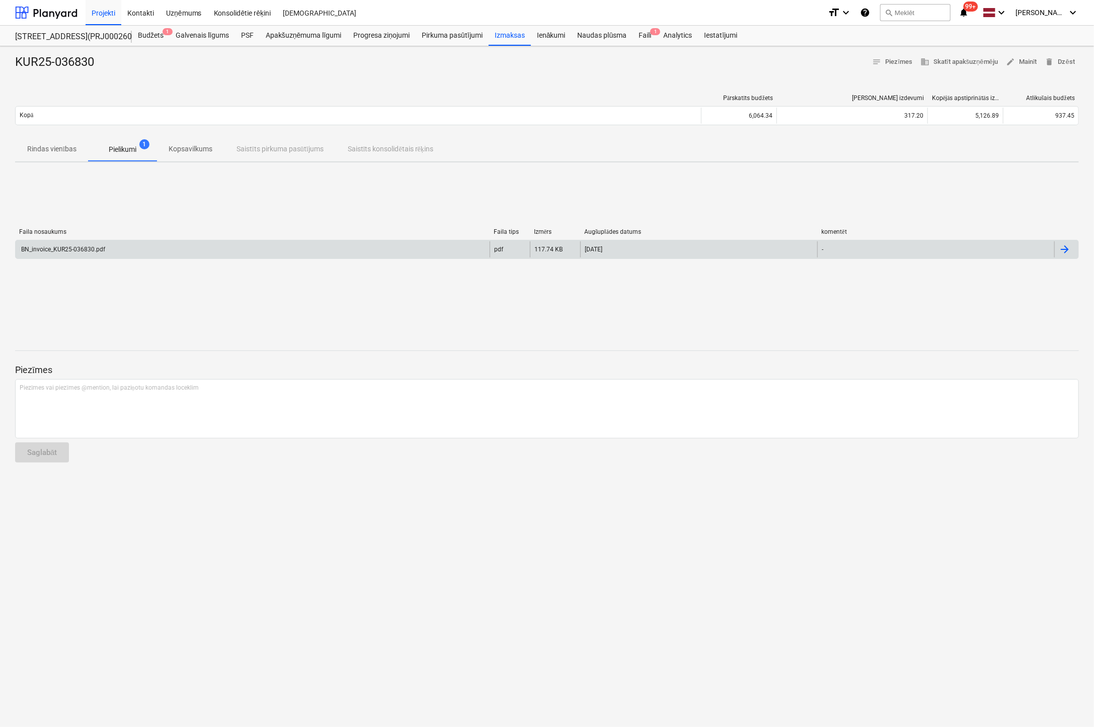
click at [91, 246] on div "BN_invoice_KUR25-036830.pdf" at bounding box center [63, 249] width 86 height 7
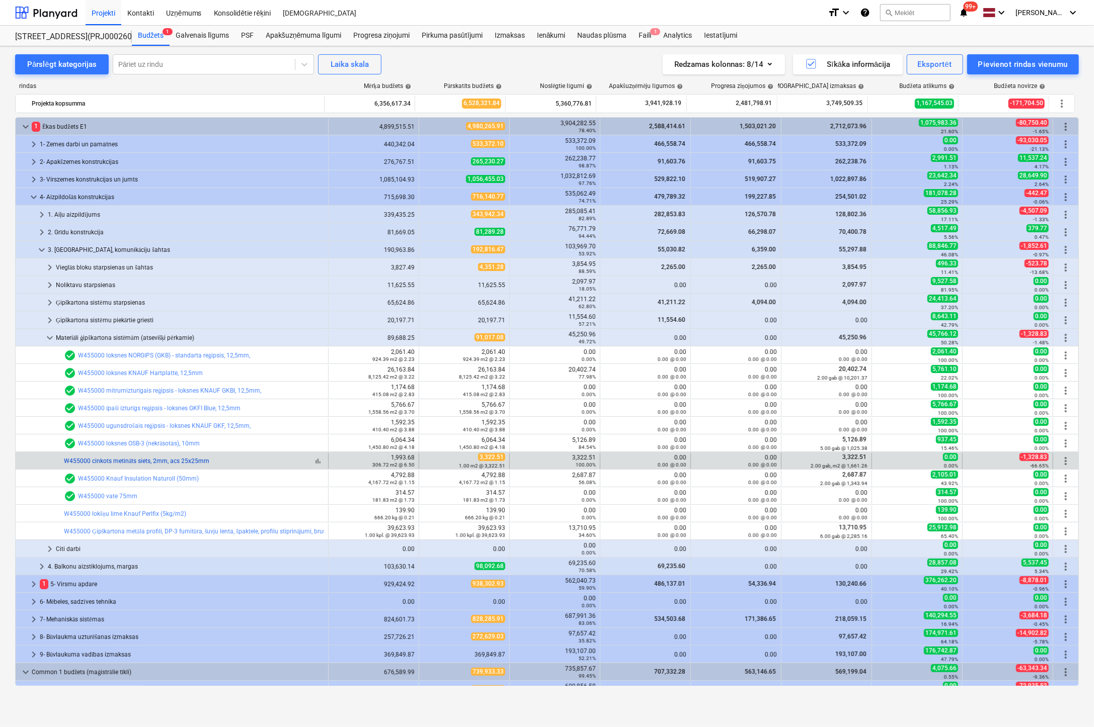
click at [149, 459] on link "W455000 cinkots metināts siets, 2mm, acs 25x25mm" at bounding box center [136, 461] width 145 height 7
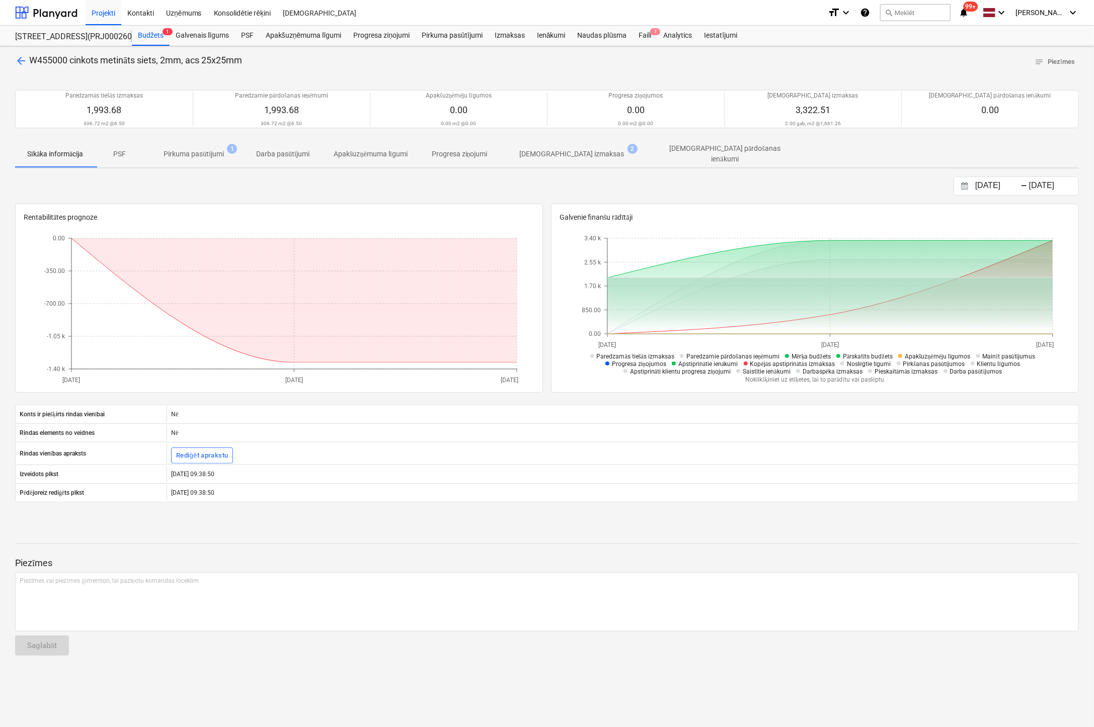
click at [547, 152] on p "[DEMOGRAPHIC_DATA] izmaksas" at bounding box center [572, 154] width 105 height 11
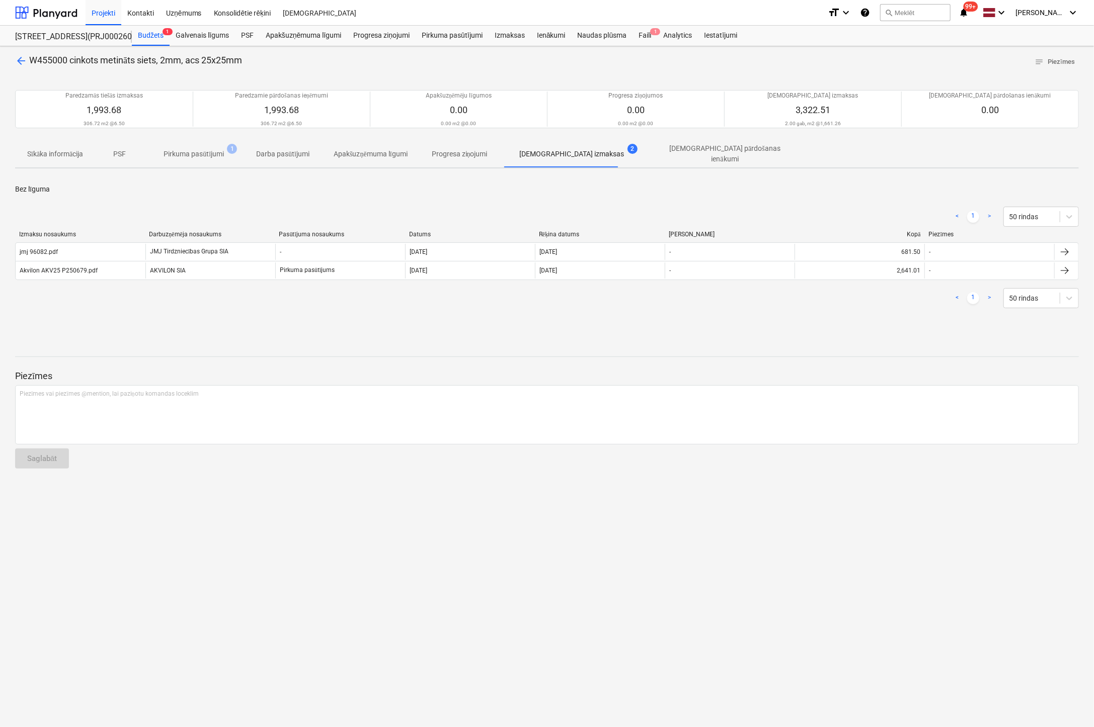
click at [20, 59] on span "arrow_back" at bounding box center [21, 61] width 12 height 12
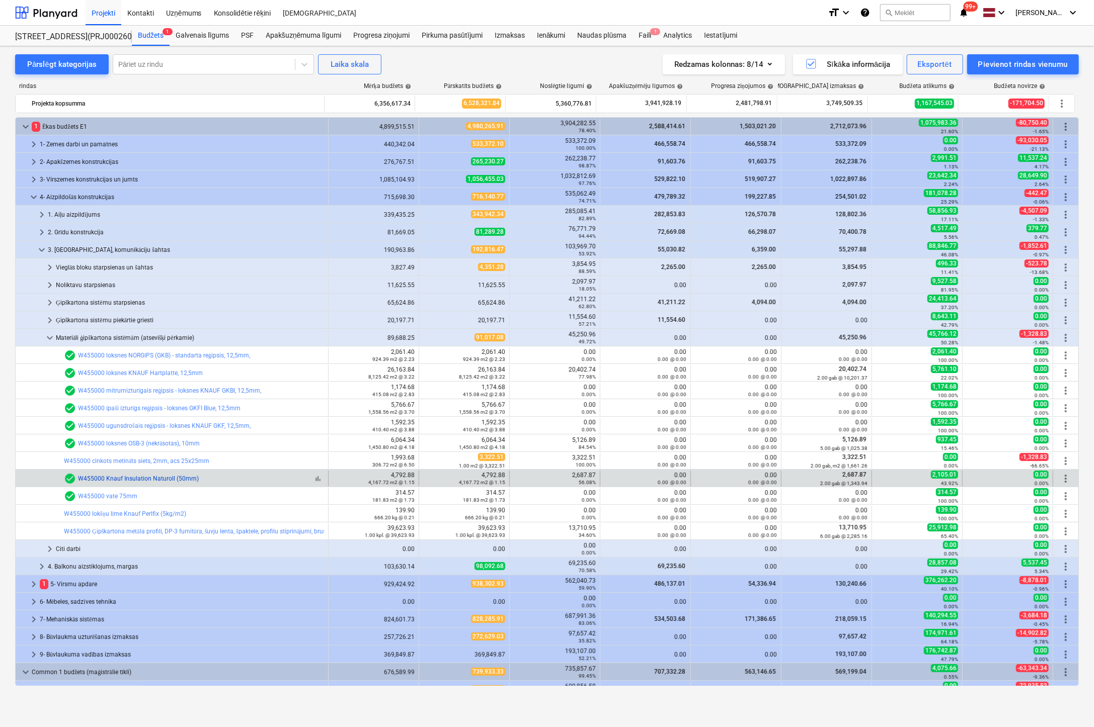
click at [158, 478] on link "W455000 Knauf Insulation Naturoll (50mm)" at bounding box center [138, 478] width 121 height 7
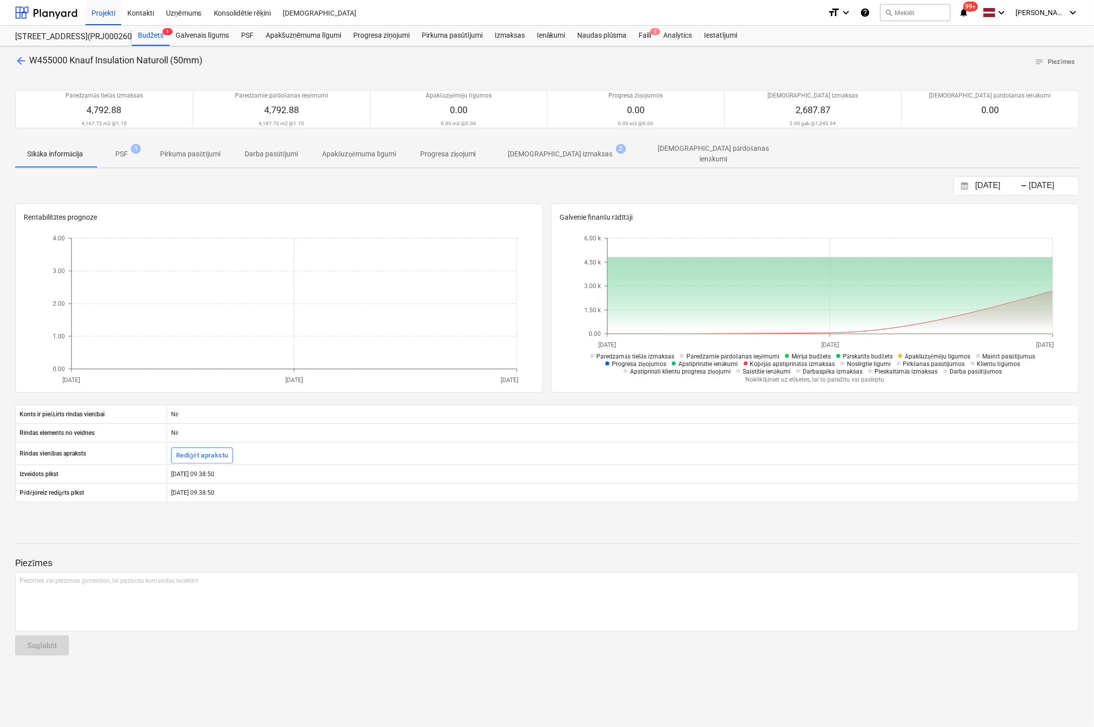
click at [549, 153] on p "[DEMOGRAPHIC_DATA] izmaksas" at bounding box center [560, 154] width 105 height 11
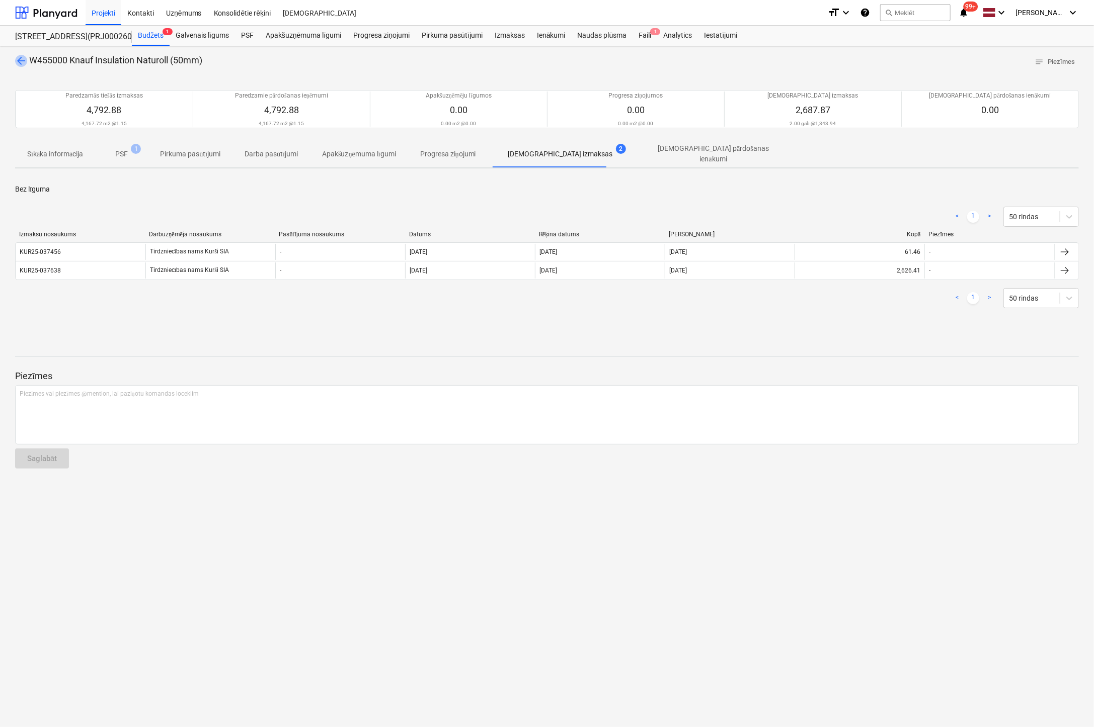
click at [20, 57] on span "arrow_back" at bounding box center [21, 61] width 12 height 12
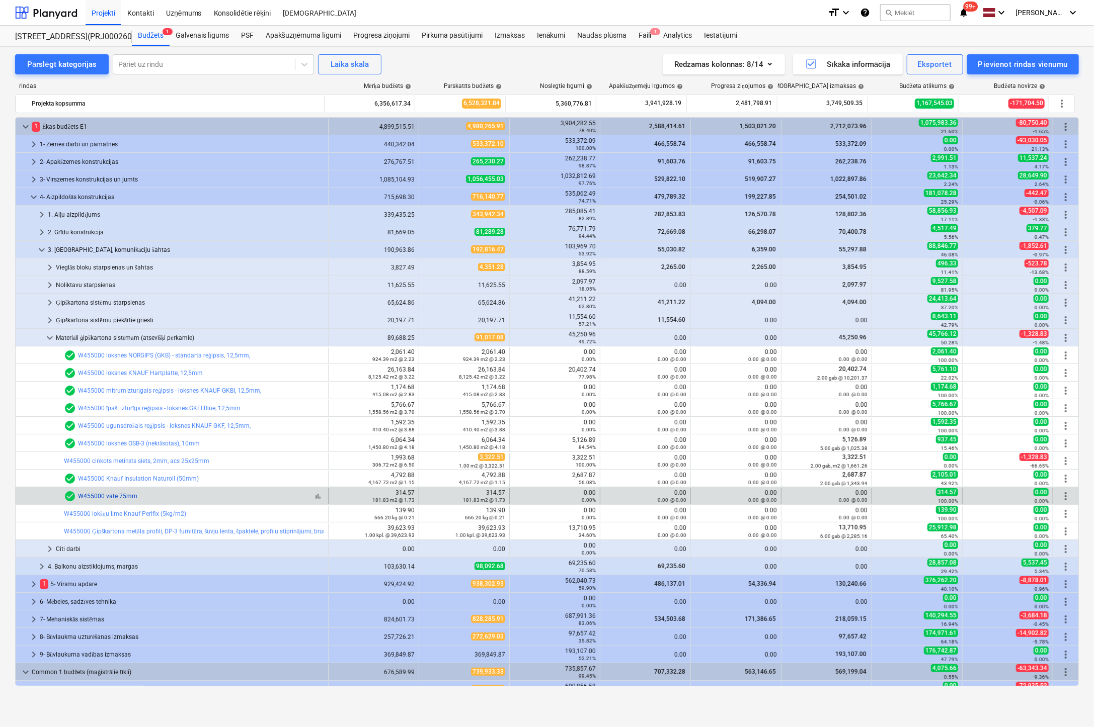
click at [119, 494] on link "W455000 vate 75mm" at bounding box center [107, 496] width 59 height 7
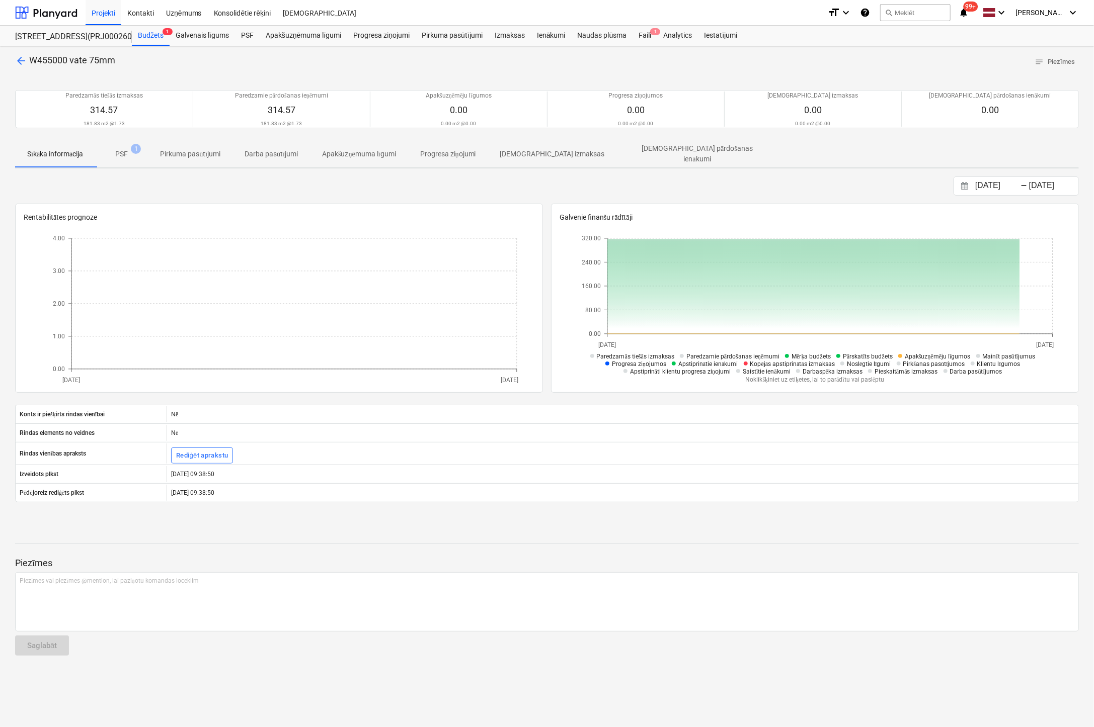
click at [13, 61] on div "arrow_back W455000 vate 75mm notes Piezīmes Paredzamās tiešās izmaksas 314.57 1…" at bounding box center [547, 386] width 1094 height 681
click at [18, 60] on span "arrow_back" at bounding box center [21, 61] width 12 height 12
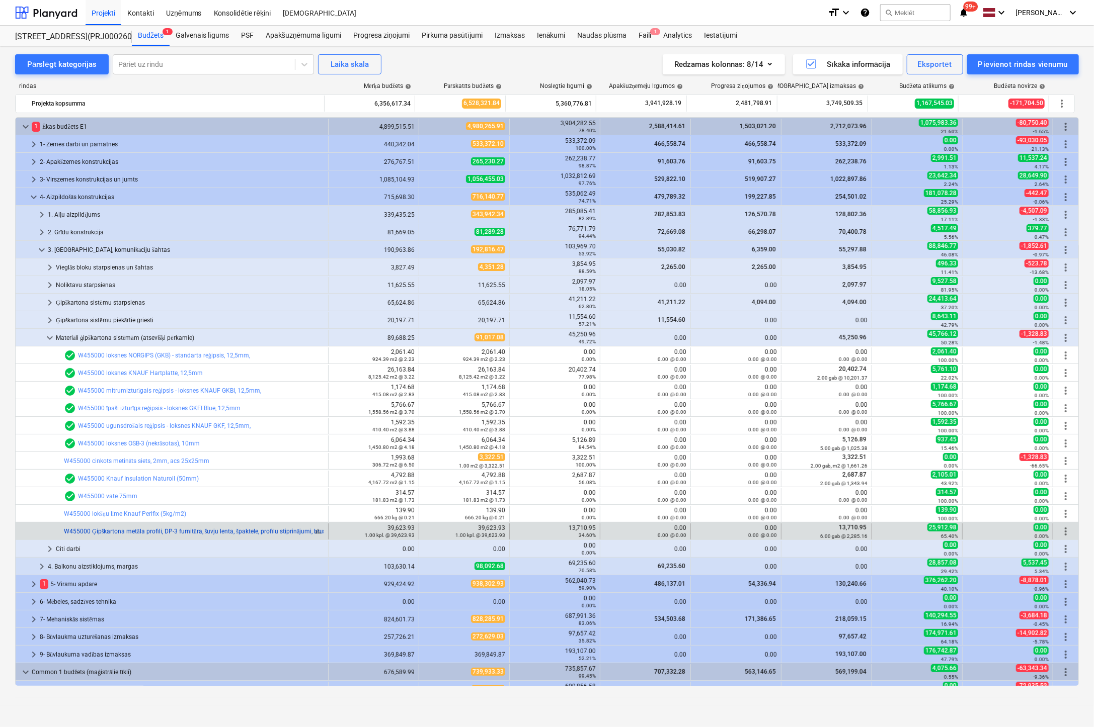
click at [127, 532] on link "W455000 Ģipškartona metāla profili, DP-3 furnitūra, šuvju lenta, špaktele, prof…" at bounding box center [268, 531] width 408 height 7
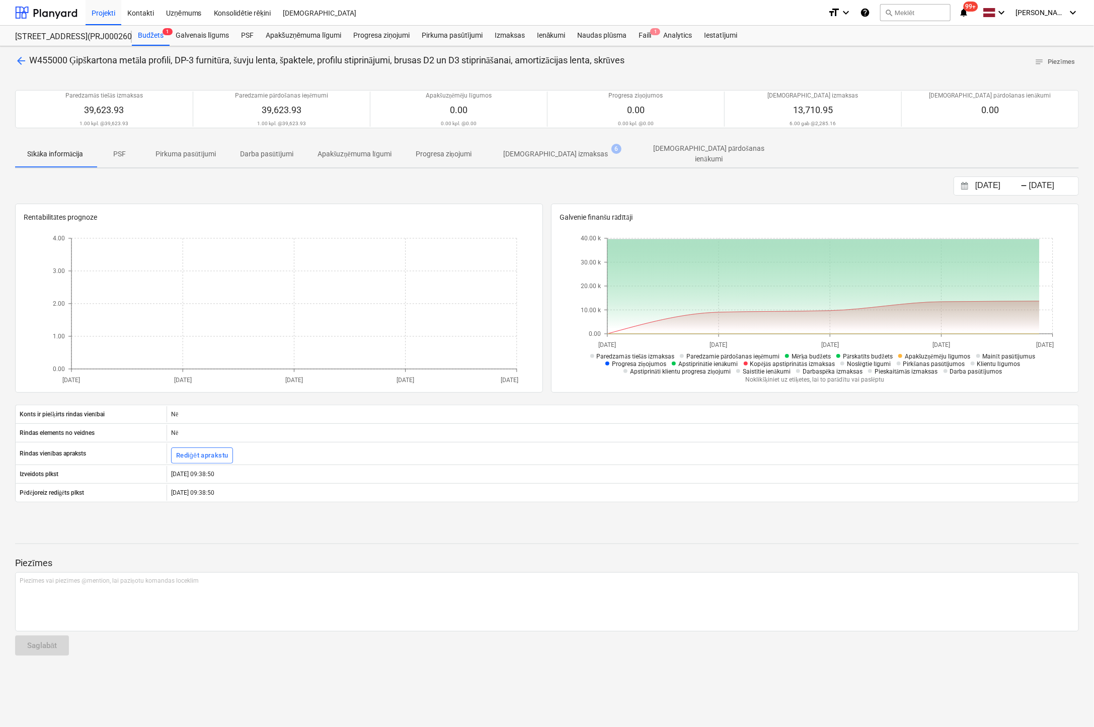
click at [573, 149] on p "[DEMOGRAPHIC_DATA] izmaksas" at bounding box center [556, 154] width 105 height 11
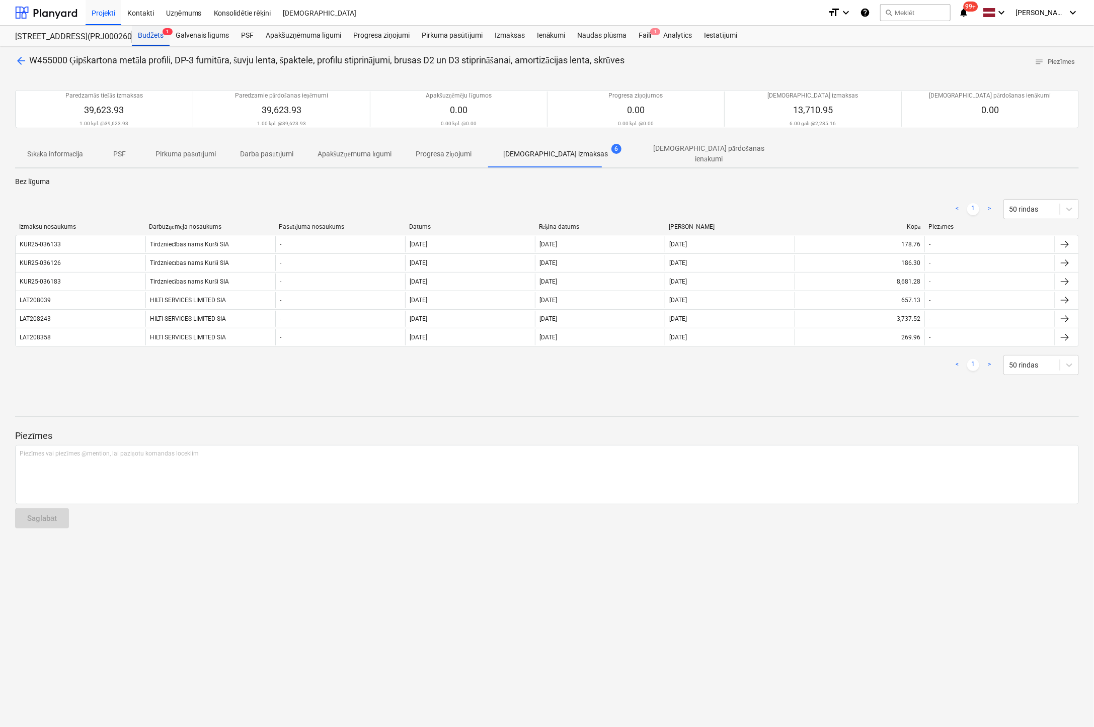
click at [156, 34] on div "Budžets 1" at bounding box center [151, 36] width 38 height 20
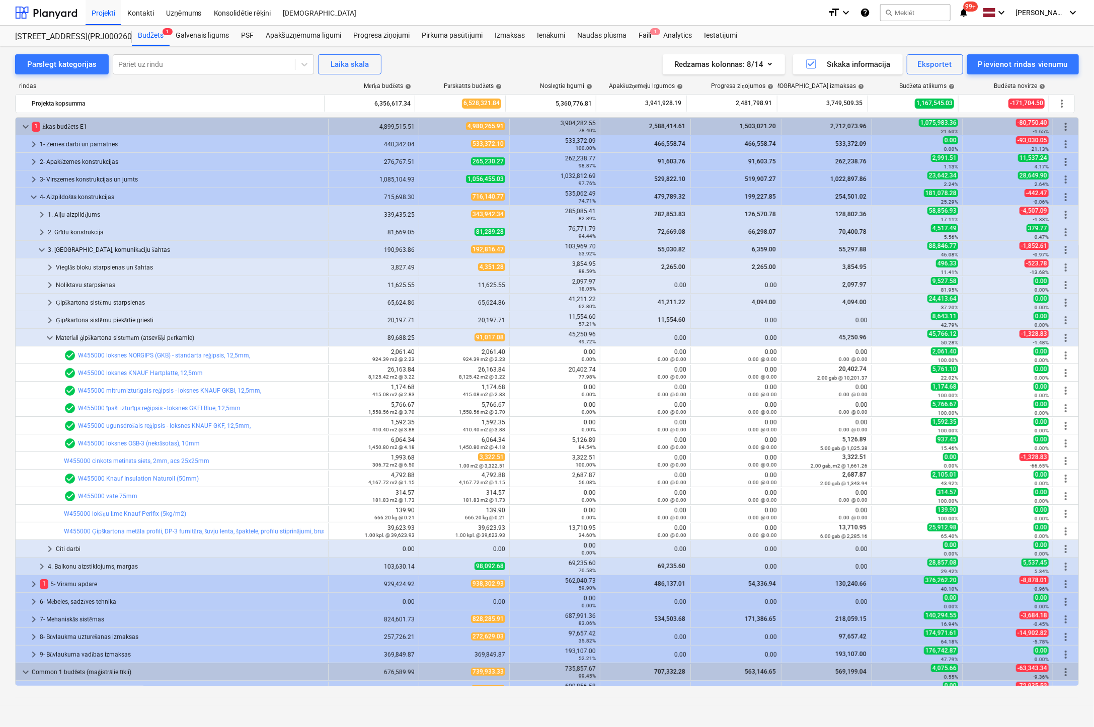
click at [3, 85] on div "Pārslēgt kategorijas Pāriet uz rindu Laika skala Redzamas kolonnas : 8/14 Sīkāk…" at bounding box center [547, 376] width 1094 height 660
click at [9, 522] on div "Pārslēgt kategorijas Pāriet uz rindu Laika skala Redzamas kolonnas : 8/14 Sīkāk…" at bounding box center [547, 376] width 1094 height 660
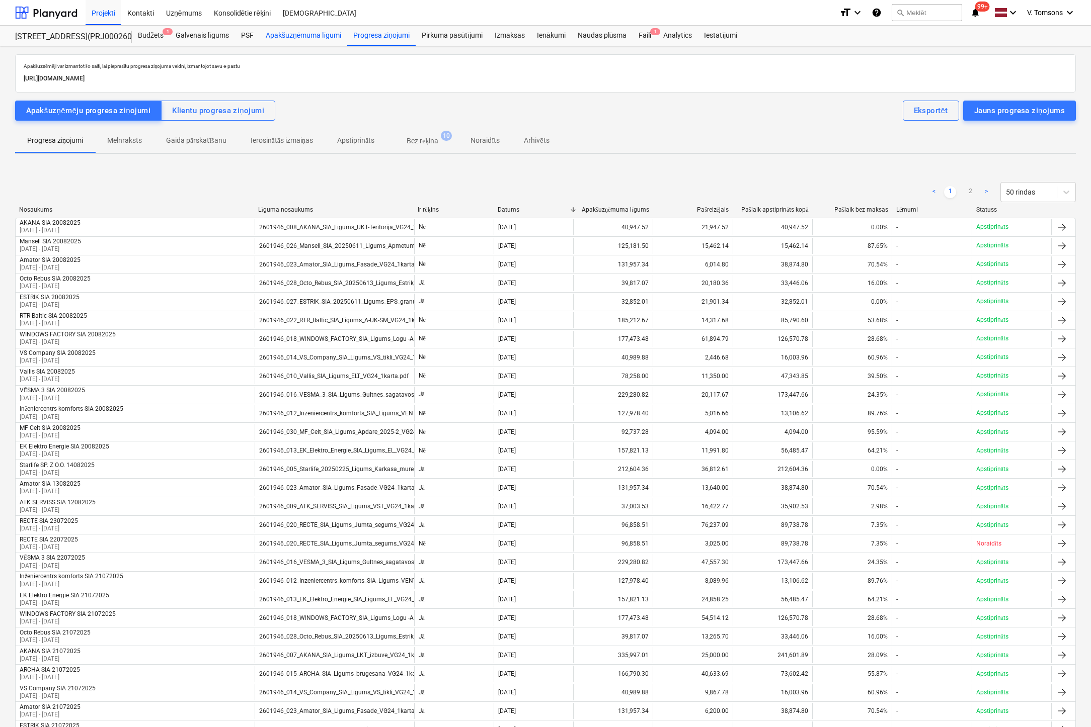
click at [294, 31] on div "Apakšuzņēmuma līgumi" at bounding box center [304, 36] width 88 height 20
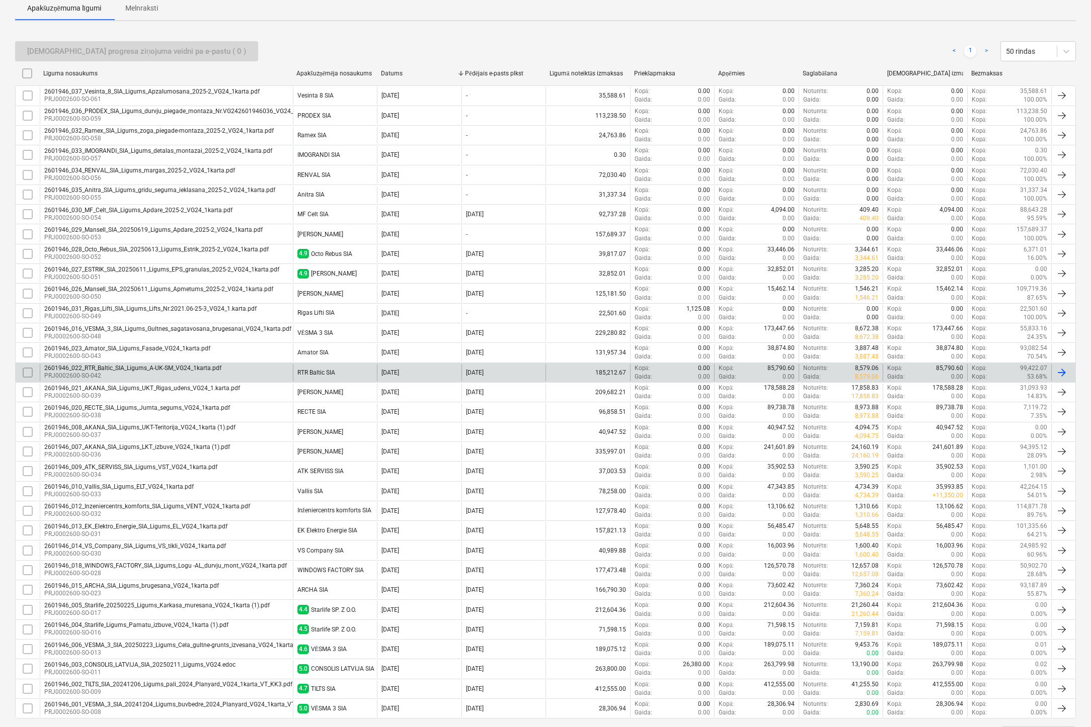
scroll to position [195, 0]
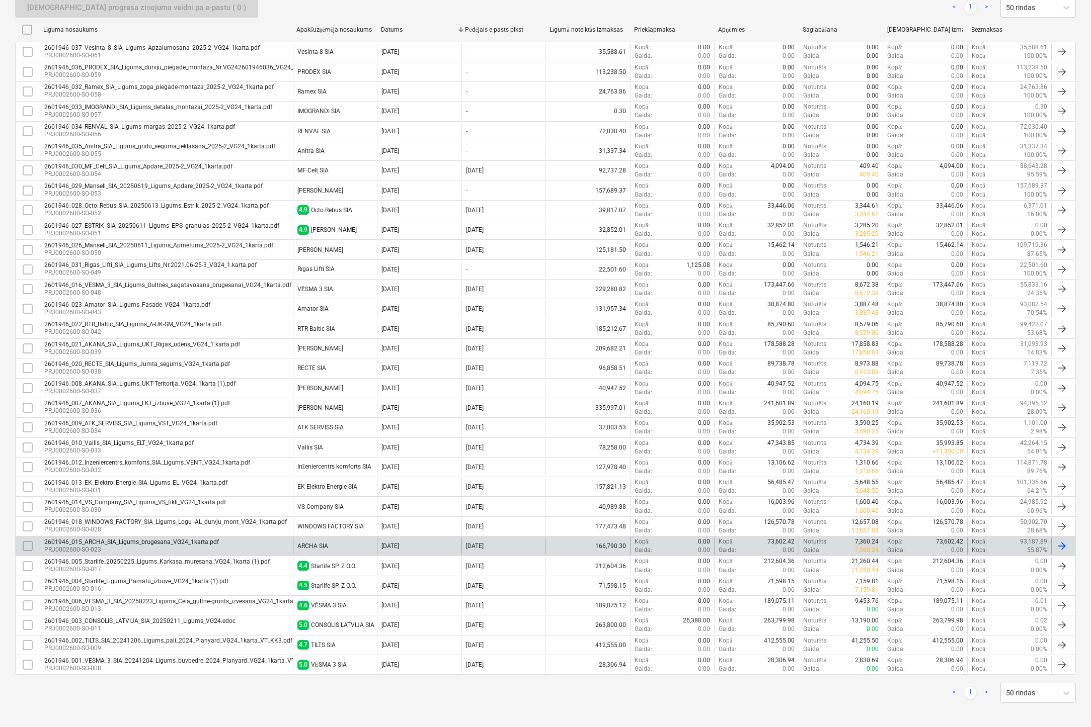
click at [76, 539] on div "2601946_015_ARCHA_SIA_Ligums_brugesana_VG24_1karta.pdf" at bounding box center [131, 542] width 175 height 7
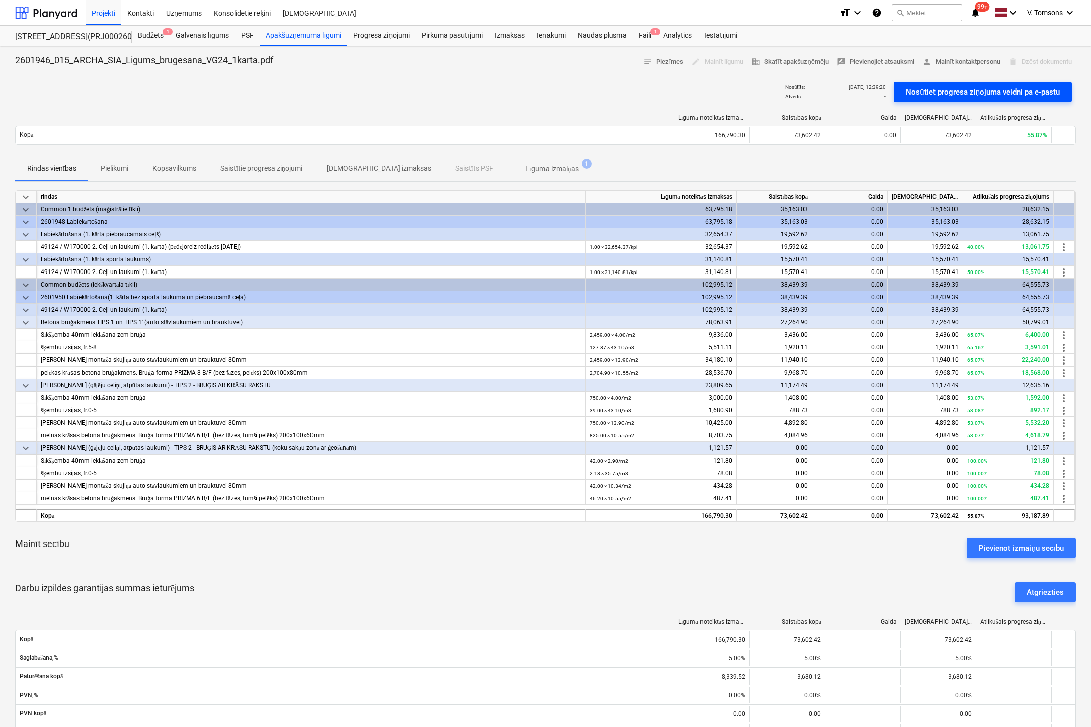
click at [1008, 93] on div "Nosūtiet progresa ziņojuma veidni pa e-pastu" at bounding box center [982, 92] width 154 height 13
click at [396, 34] on div "Progresa ziņojumi" at bounding box center [381, 36] width 68 height 20
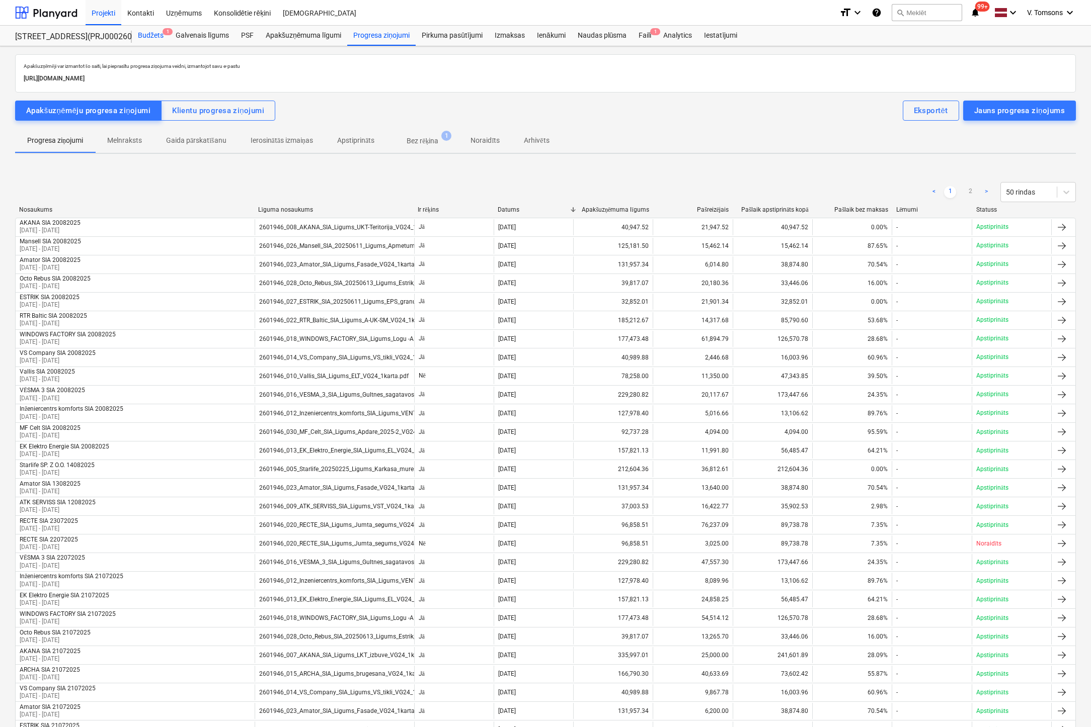
click at [155, 30] on div "Budžets 1" at bounding box center [151, 36] width 38 height 20
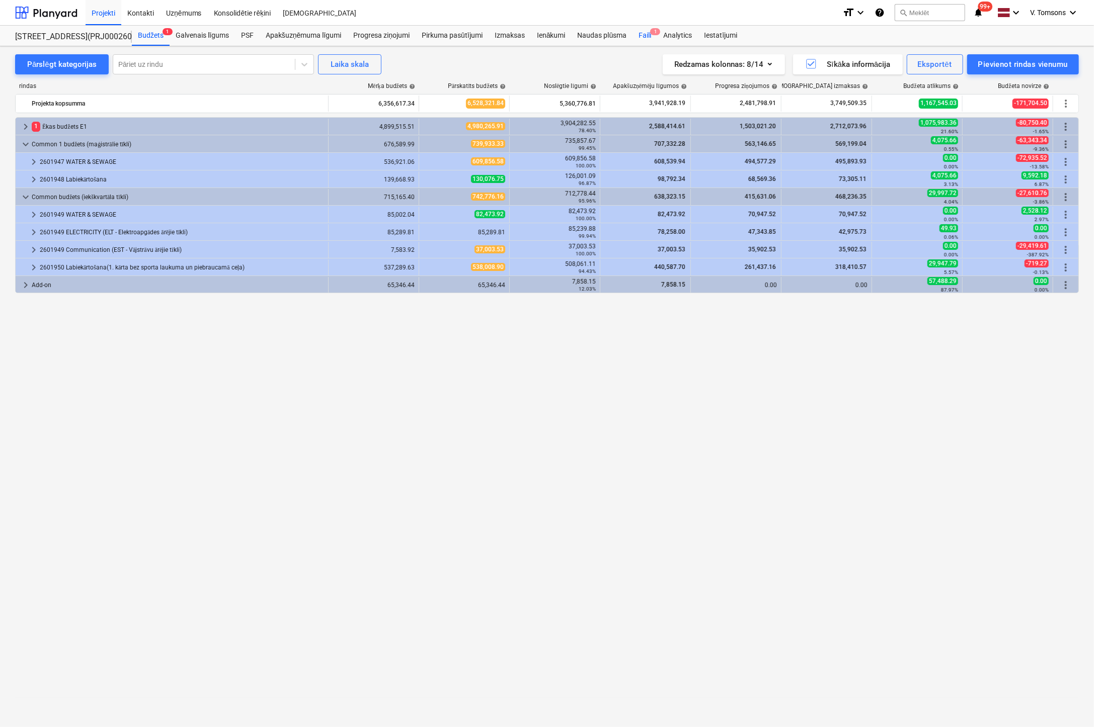
click at [644, 35] on div "Faili 1" at bounding box center [644, 36] width 25 height 20
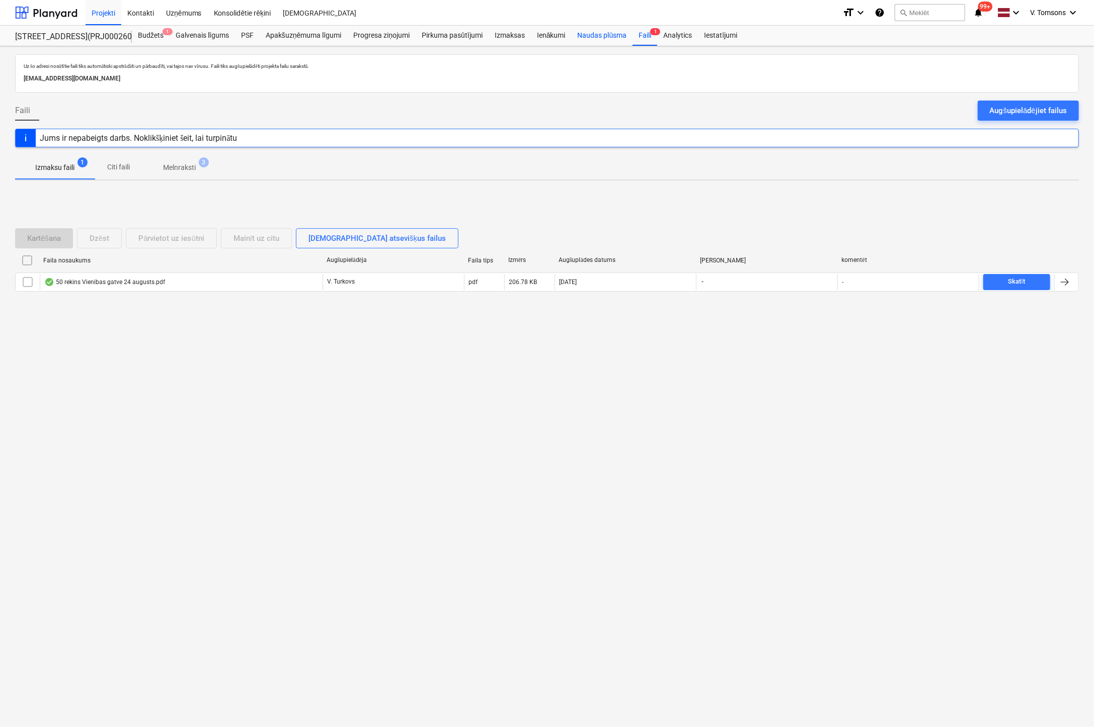
click at [601, 36] on div "Naudas plūsma" at bounding box center [601, 36] width 61 height 20
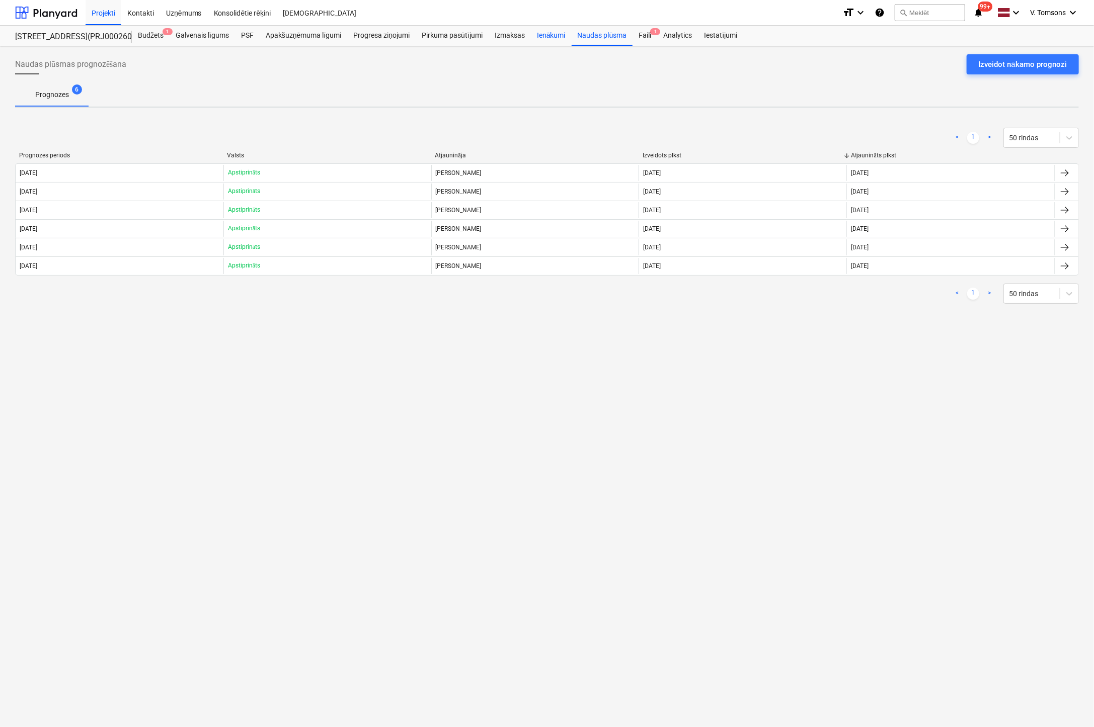
click at [551, 36] on div "Ienākumi" at bounding box center [551, 36] width 41 height 20
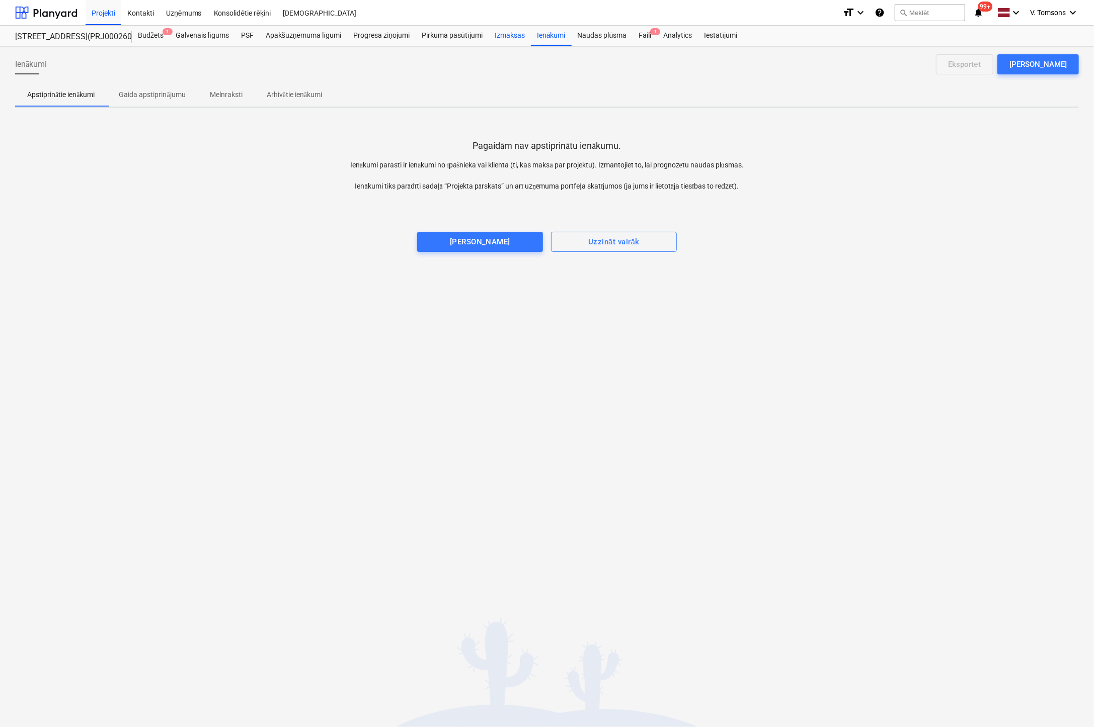
click at [504, 32] on div "Izmaksas" at bounding box center [509, 36] width 42 height 20
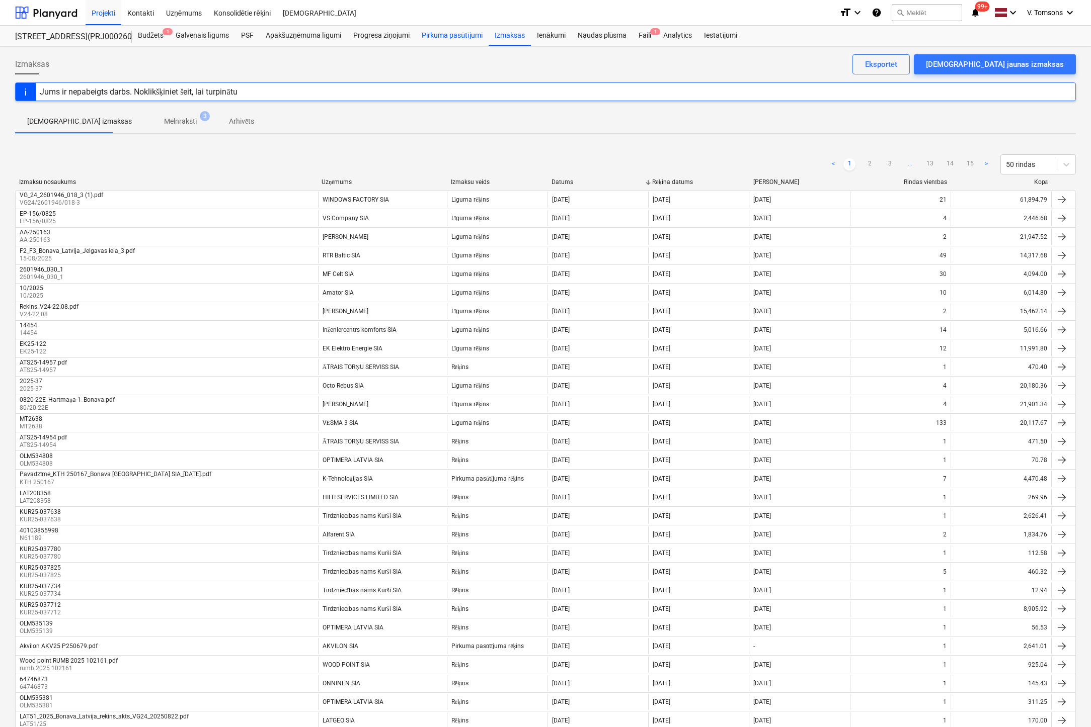
click at [457, 31] on div "Pirkuma pasūtījumi" at bounding box center [451, 36] width 73 height 20
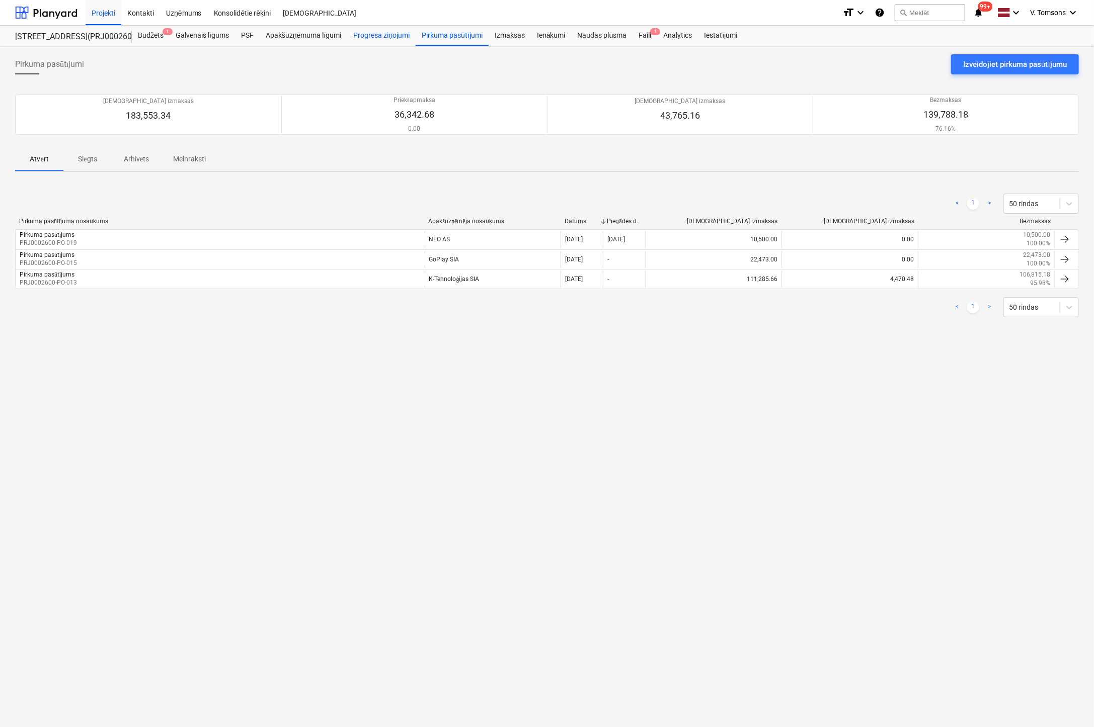
click at [388, 31] on div "Progresa ziņojumi" at bounding box center [381, 36] width 68 height 20
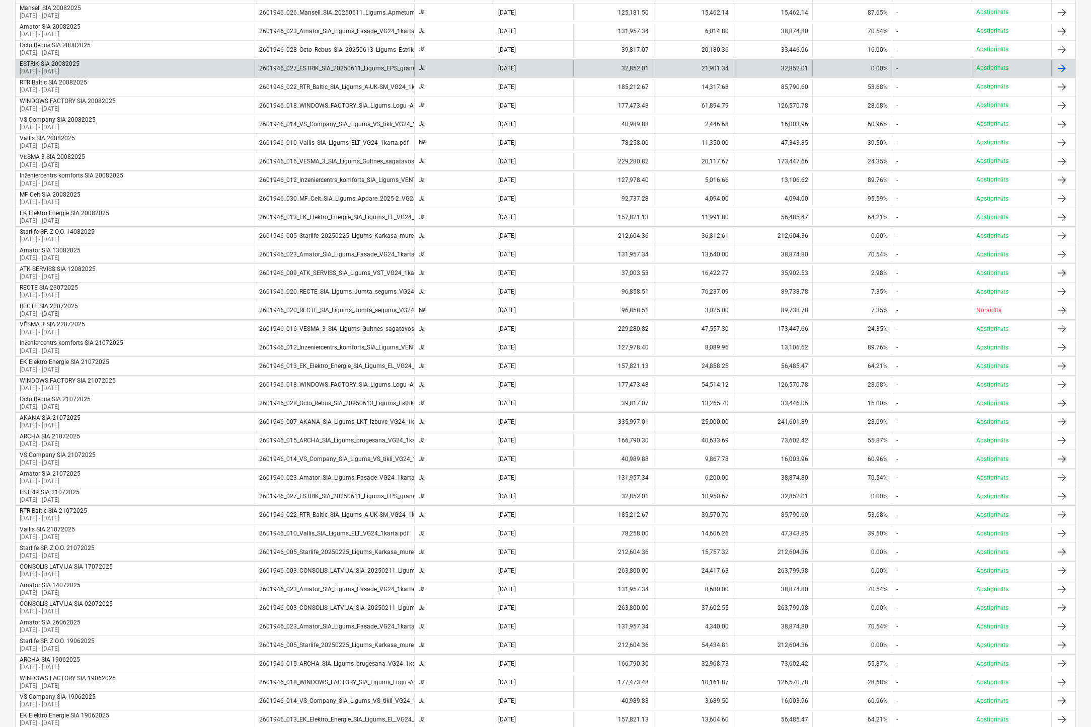
scroll to position [252, 0]
